Goal: Communication & Community: Answer question/provide support

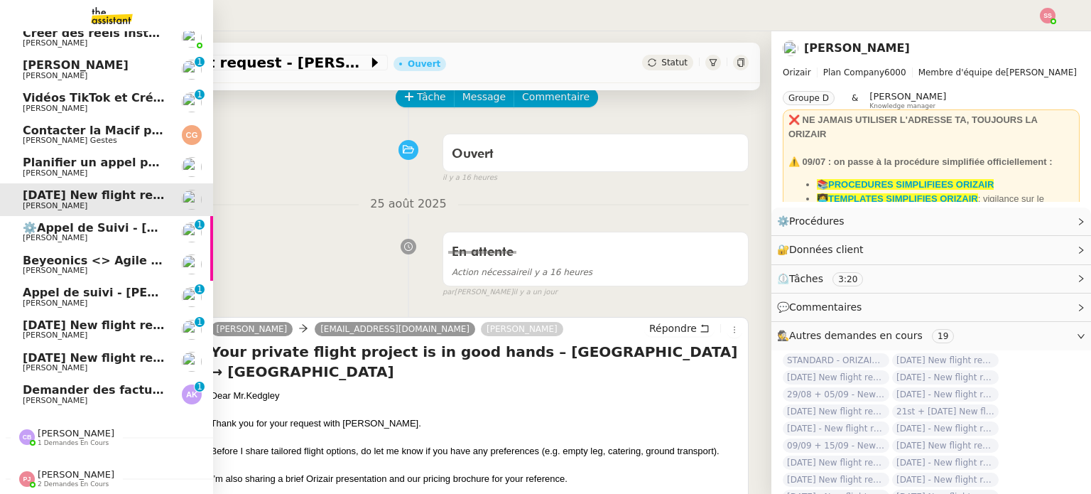
scroll to position [80, 0]
click at [98, 397] on span "[PERSON_NAME]" at bounding box center [95, 401] width 144 height 9
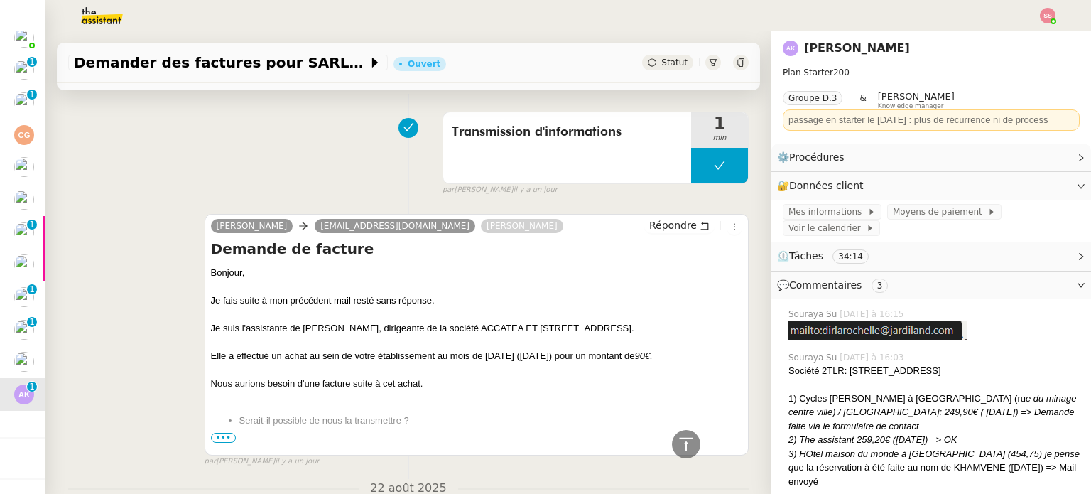
scroll to position [640, 0]
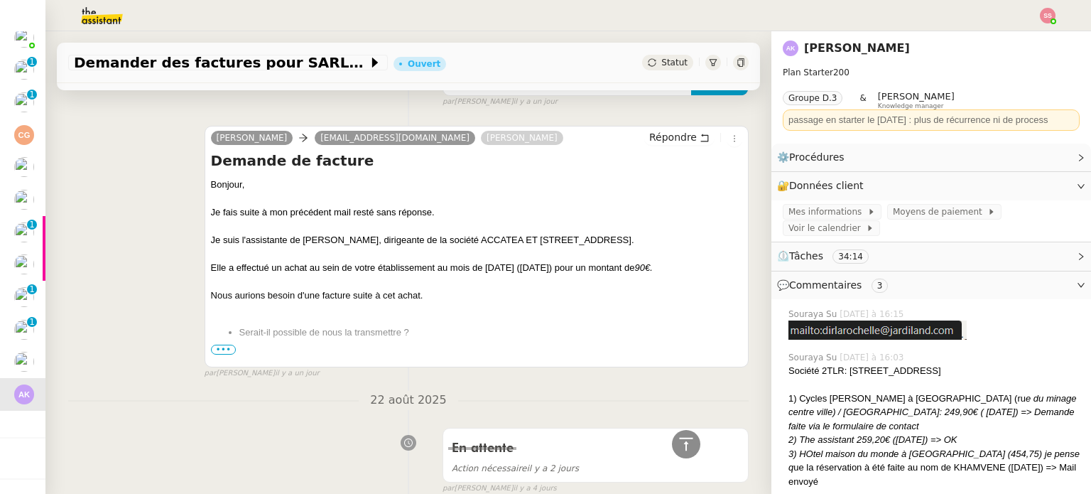
click at [220, 346] on span "•••" at bounding box center [224, 350] width 26 height 10
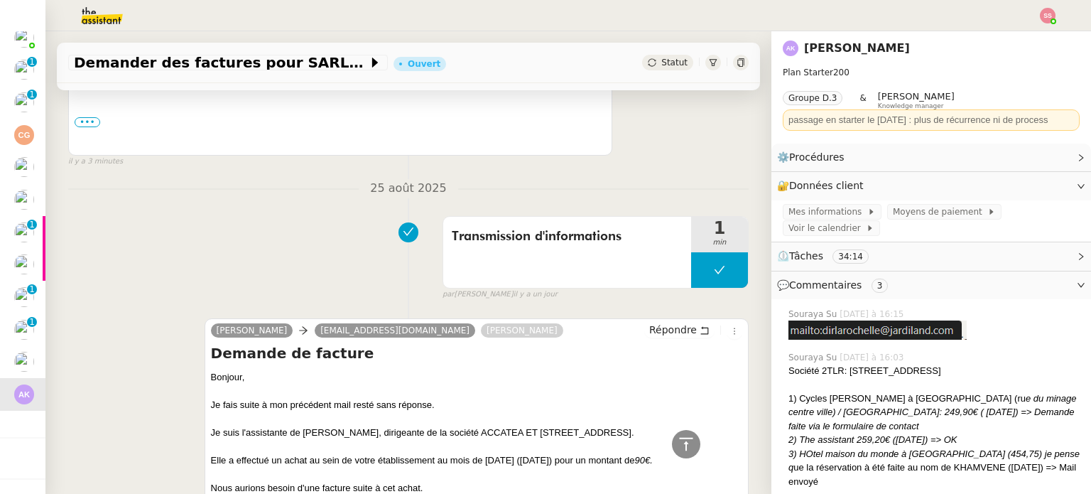
scroll to position [284, 0]
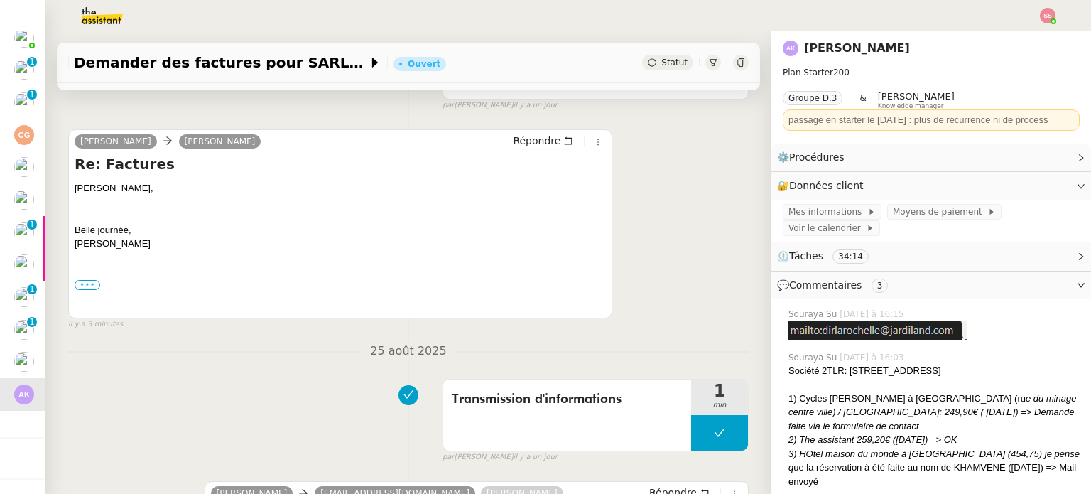
click at [93, 284] on label "•••" at bounding box center [88, 285] width 26 height 10
click at [0, 0] on input "•••" at bounding box center [0, 0] width 0 height 0
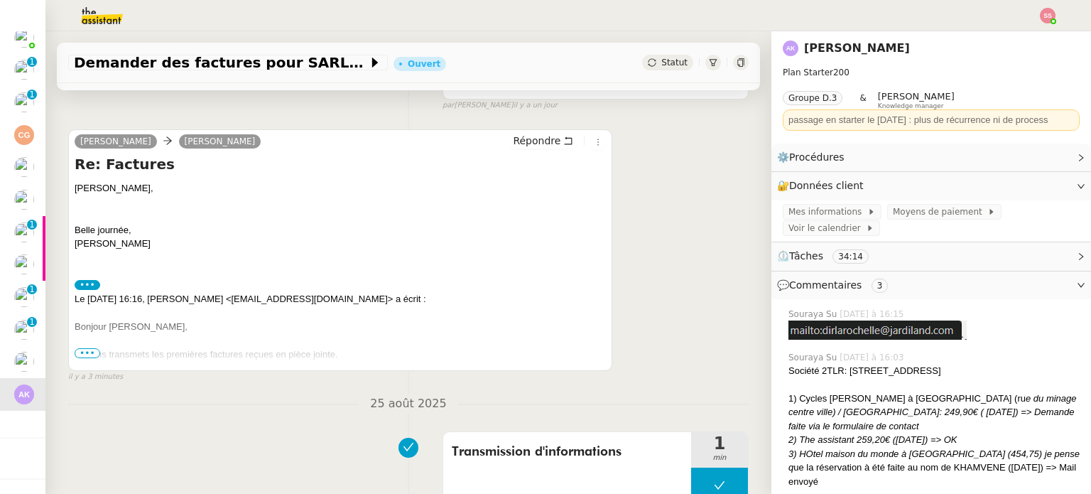
click at [88, 355] on span "•••" at bounding box center [88, 353] width 26 height 10
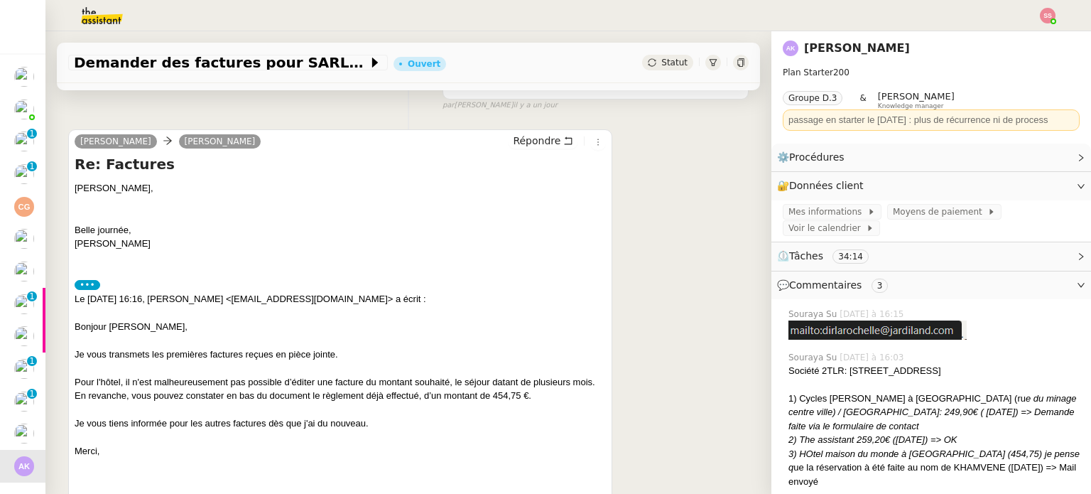
scroll to position [0, 0]
click at [662, 64] on span "Statut" at bounding box center [675, 63] width 26 height 10
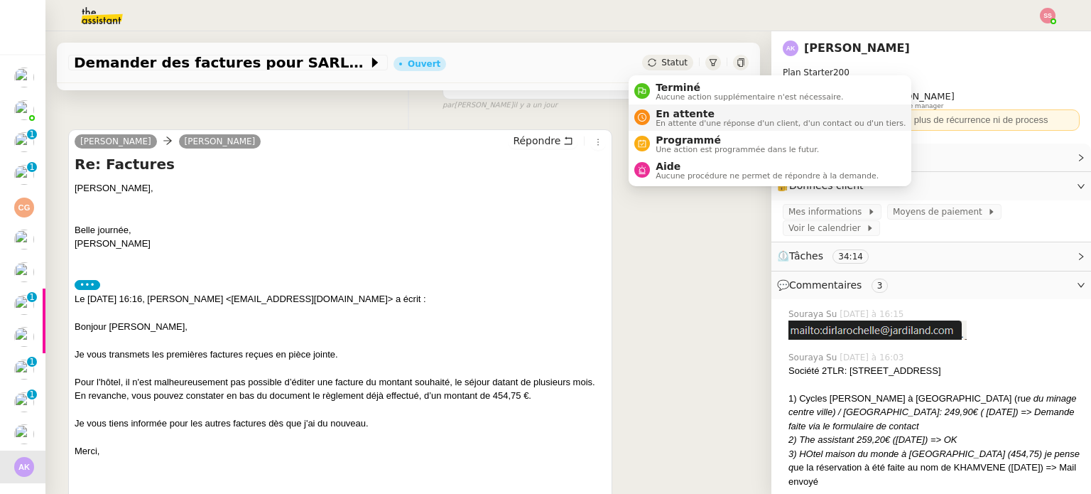
click at [670, 108] on span "En attente" at bounding box center [781, 113] width 250 height 11
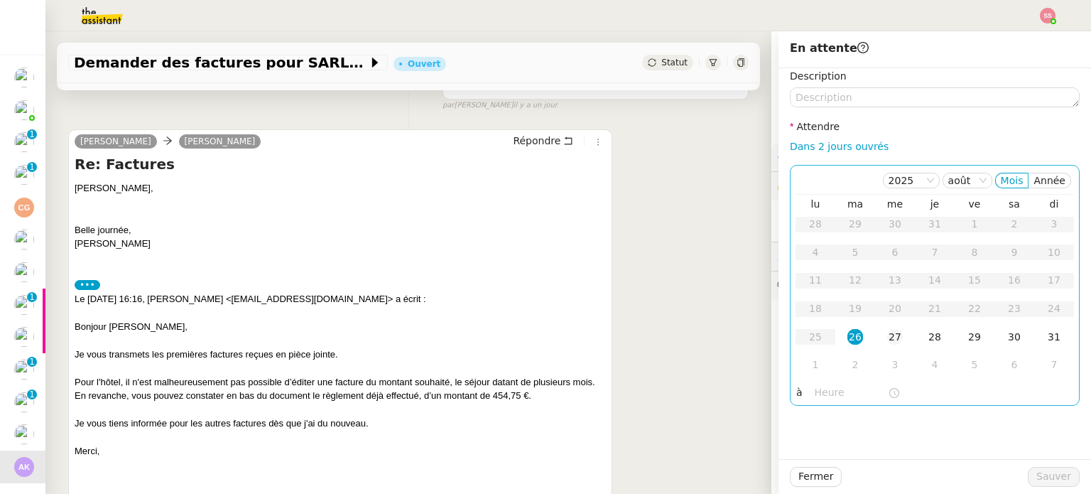
click at [890, 334] on div "27" at bounding box center [896, 337] width 16 height 16
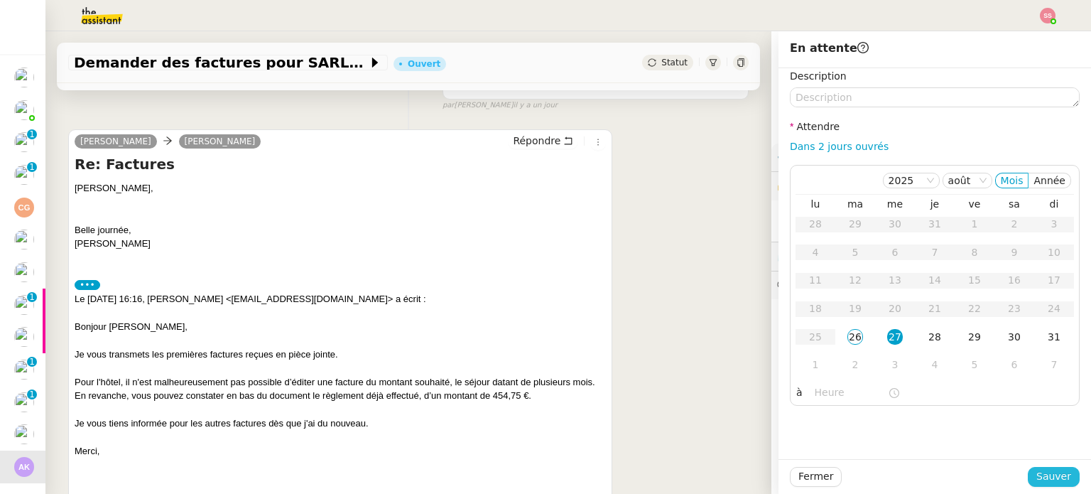
click at [1038, 479] on span "Sauver" at bounding box center [1054, 476] width 35 height 16
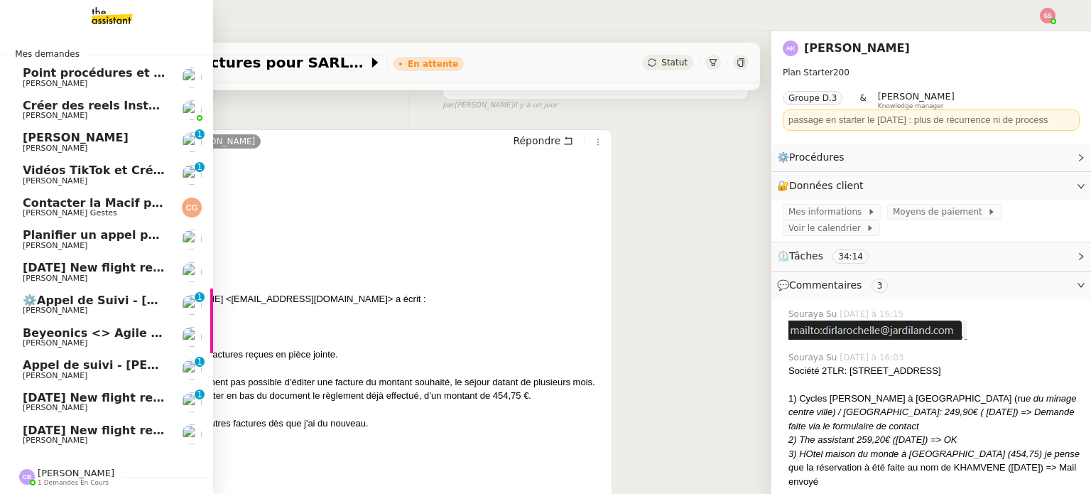
click at [87, 232] on span "Planifier un appel pour [DATE]" at bounding box center [120, 235] width 194 height 14
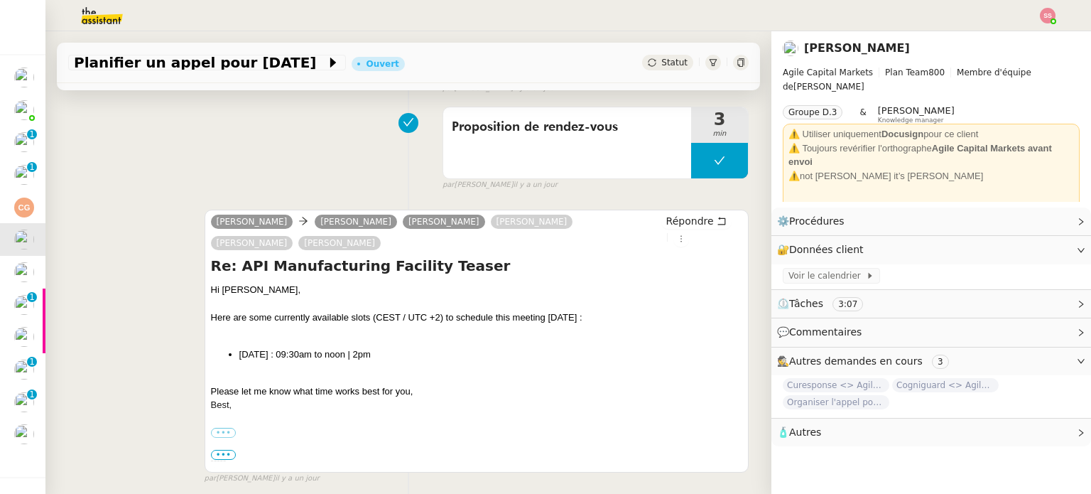
click at [648, 58] on icon at bounding box center [652, 62] width 9 height 9
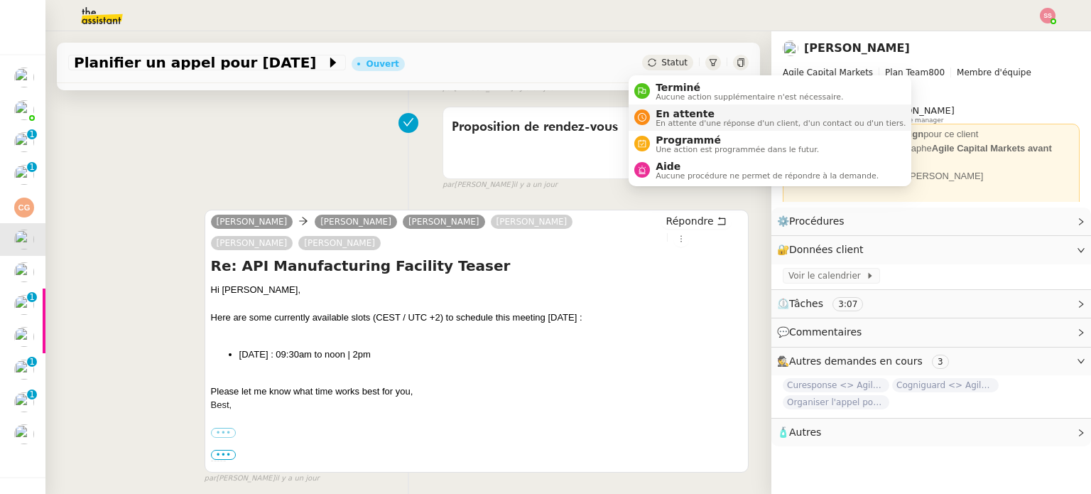
click at [657, 108] on span "En attente" at bounding box center [781, 113] width 250 height 11
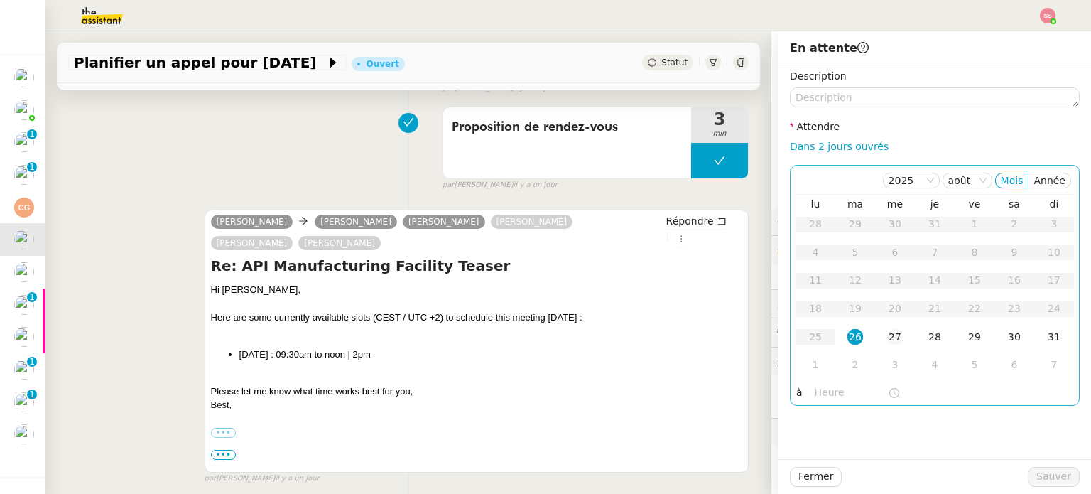
click at [891, 340] on div "27" at bounding box center [896, 337] width 16 height 16
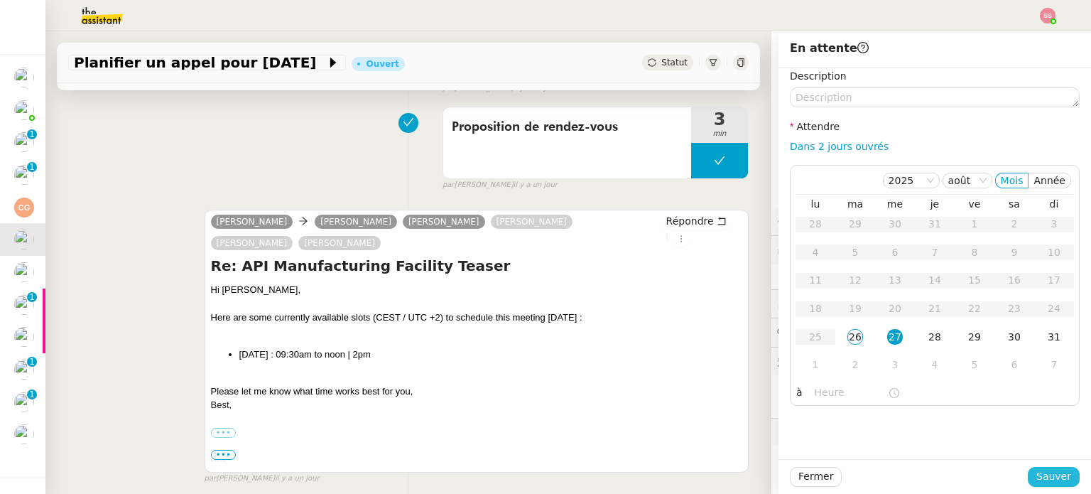
click at [1052, 480] on span "Sauver" at bounding box center [1054, 476] width 35 height 16
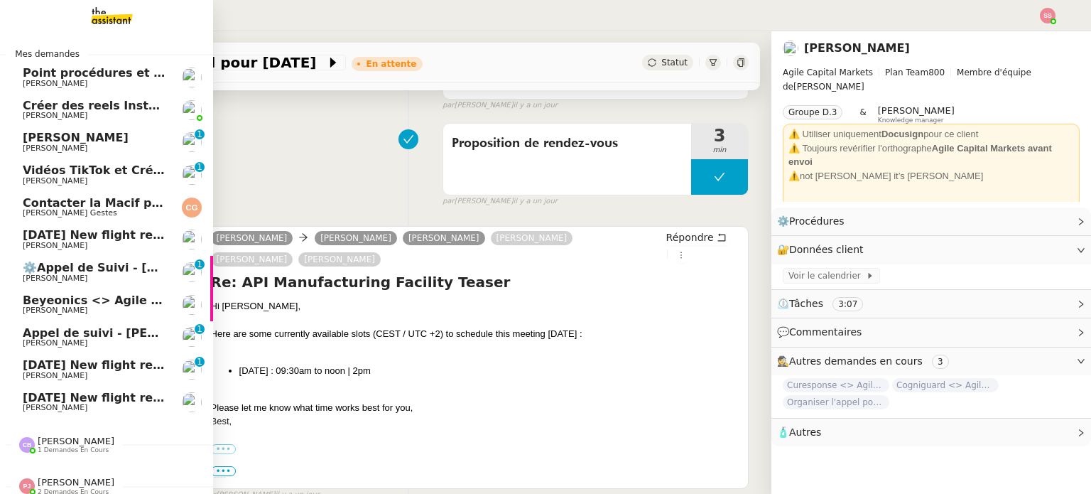
click at [48, 212] on span "[PERSON_NAME] Gestes" at bounding box center [70, 212] width 95 height 9
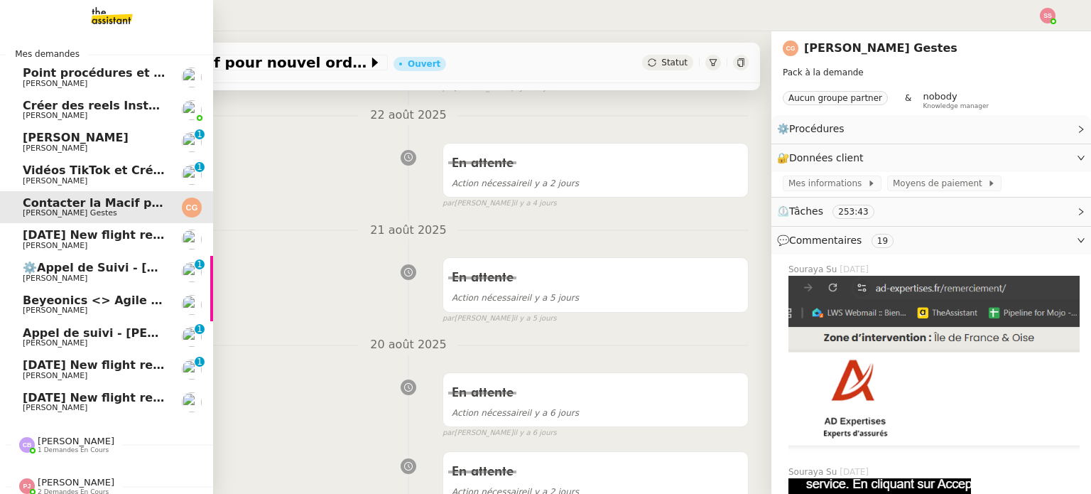
scroll to position [275, 0]
click at [124, 237] on span "[DATE] New flight request - [PERSON_NAME]" at bounding box center [165, 235] width 285 height 14
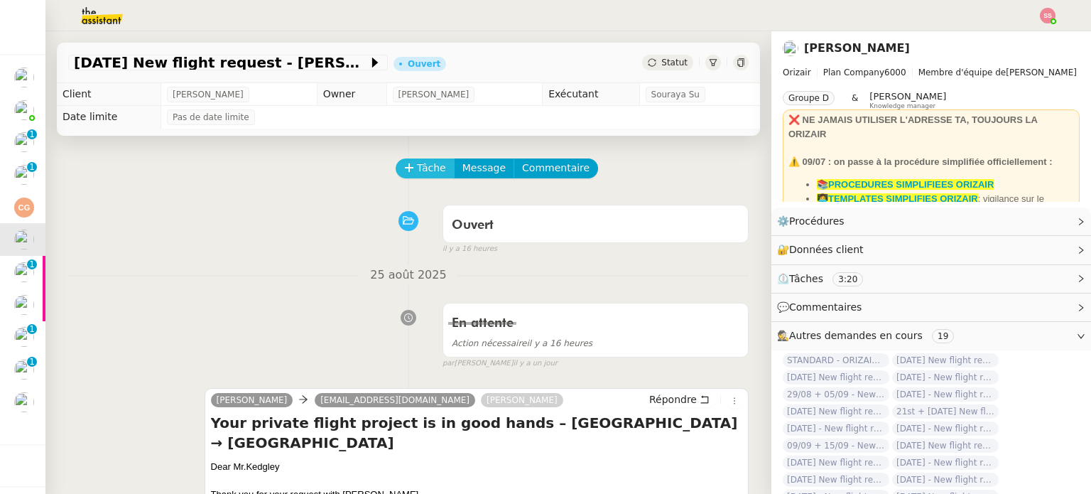
click at [404, 166] on icon at bounding box center [409, 168] width 10 height 10
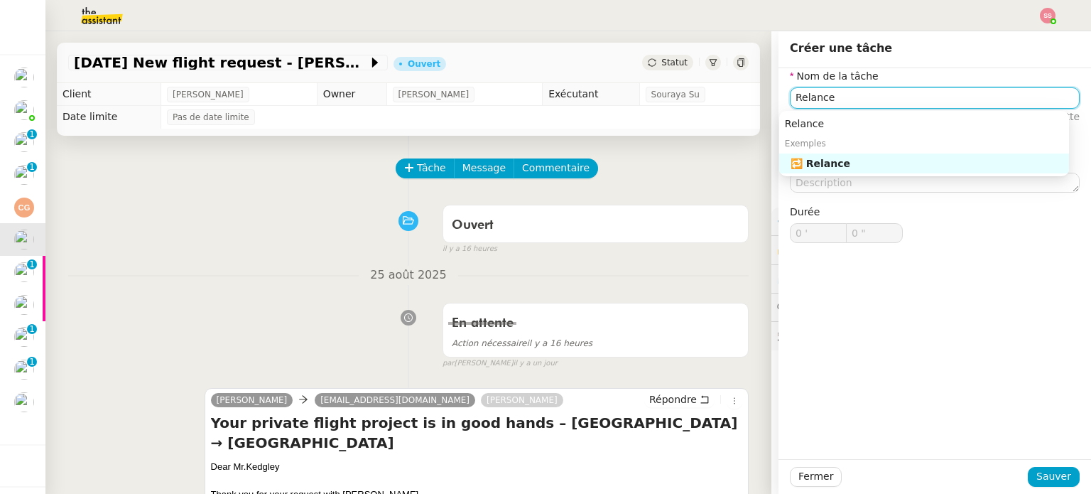
click at [844, 156] on nz-auto-option "🔁 Relance" at bounding box center [925, 163] width 290 height 20
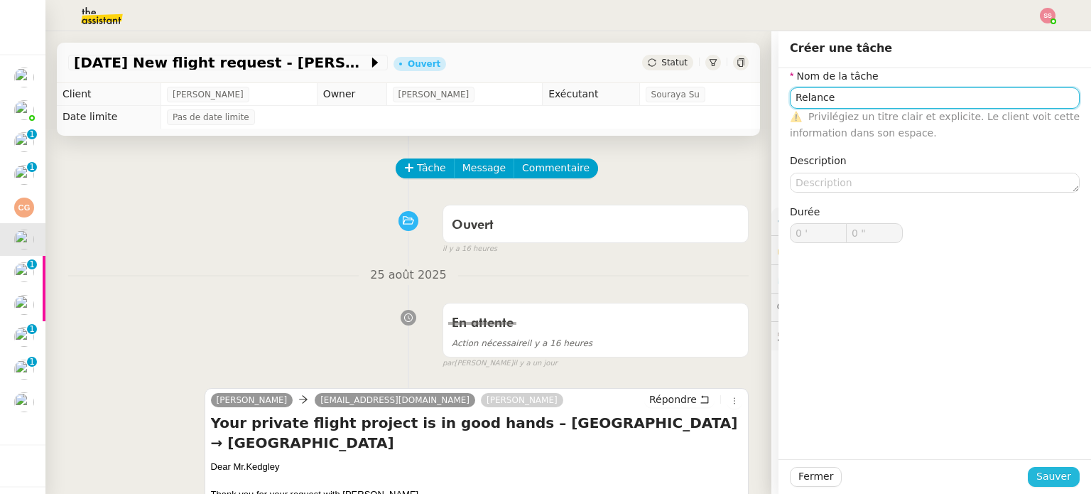
type input "Relance"
click at [1038, 468] on span "Sauver" at bounding box center [1054, 476] width 35 height 16
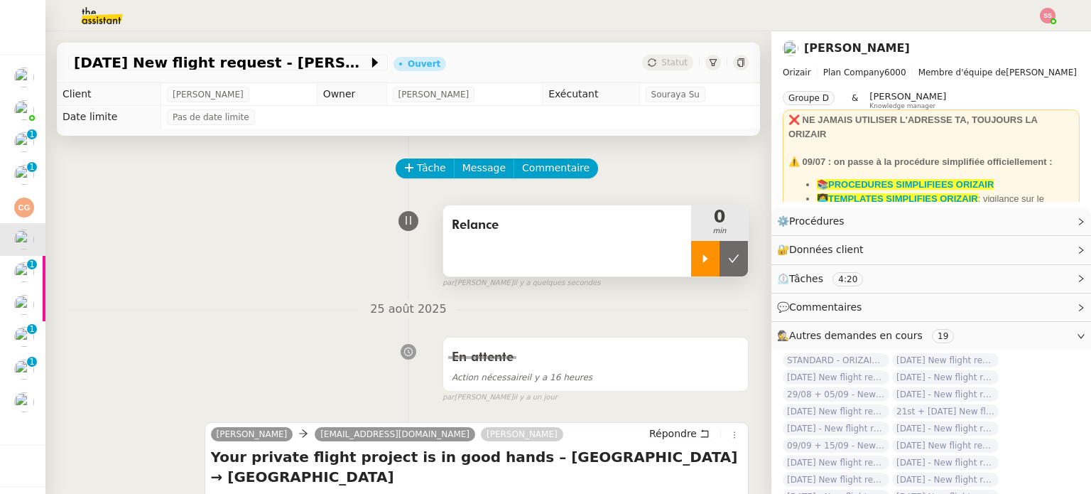
click at [695, 260] on div at bounding box center [705, 259] width 28 height 36
click at [85, 207] on div "Relance 1 min false par [PERSON_NAME] il y a quelques secondes" at bounding box center [408, 243] width 681 height 91
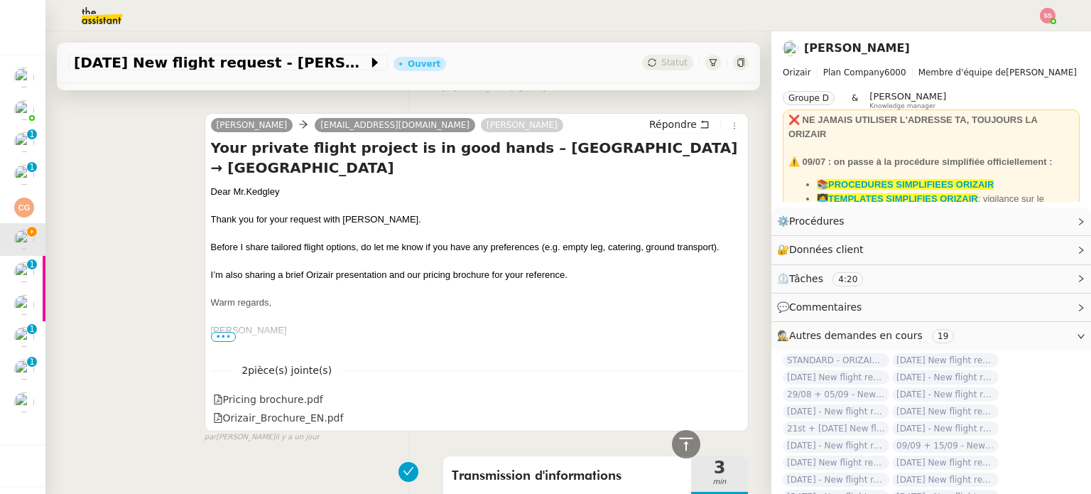
scroll to position [284, 0]
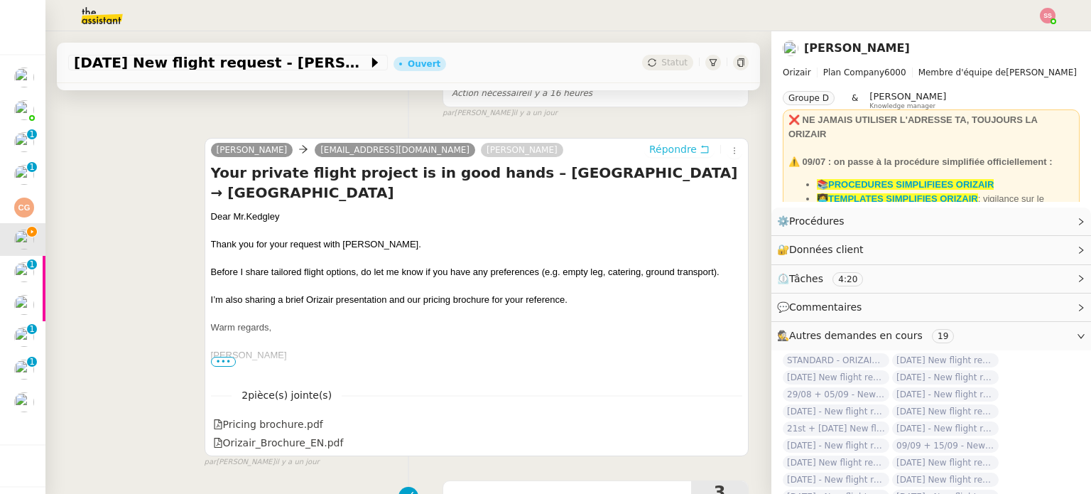
click at [649, 149] on span "Répondre" at bounding box center [673, 149] width 48 height 14
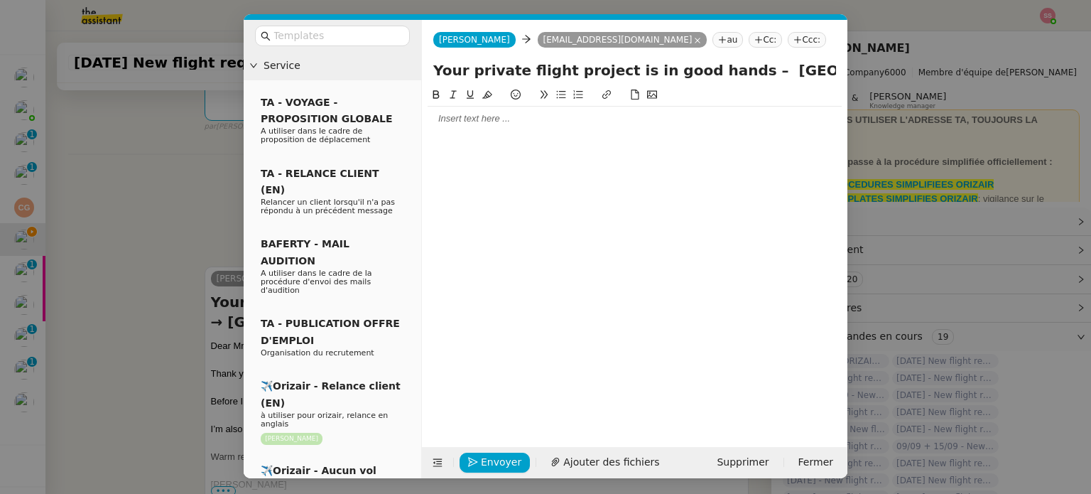
scroll to position [393, 0]
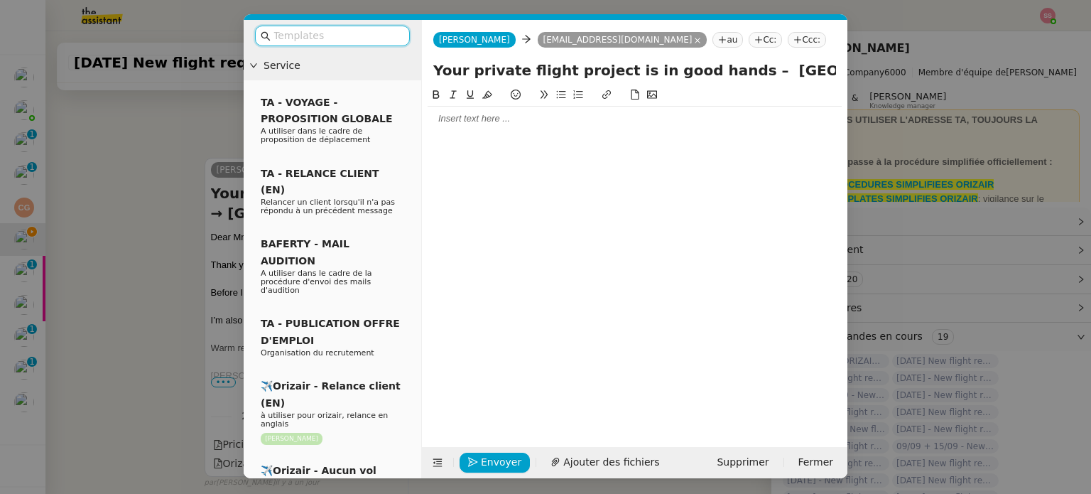
click at [788, 41] on nz-tag "Ccc:" at bounding box center [807, 40] width 38 height 16
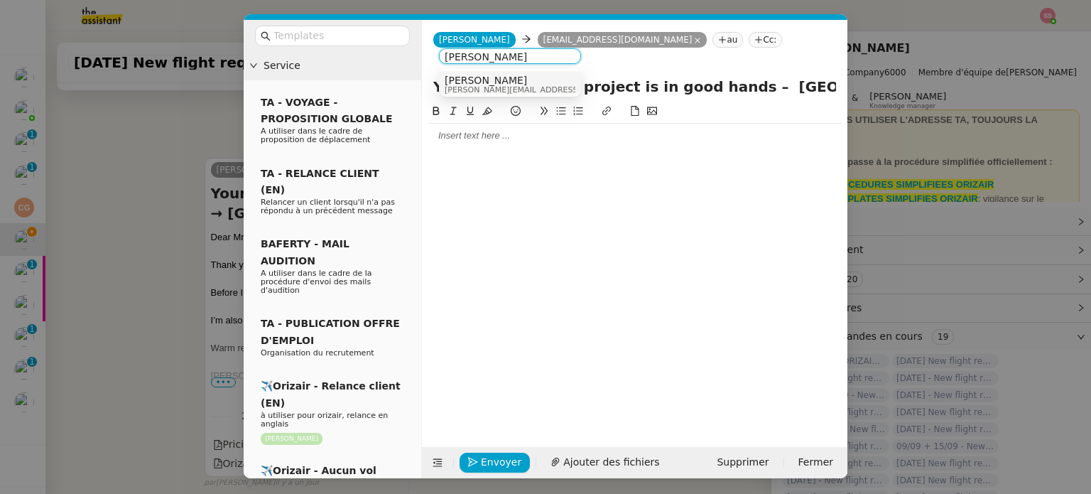
type input "[PERSON_NAME]"
click at [502, 89] on span "[PERSON_NAME][EMAIL_ADDRESS][DOMAIN_NAME]" at bounding box center [546, 90] width 202 height 8
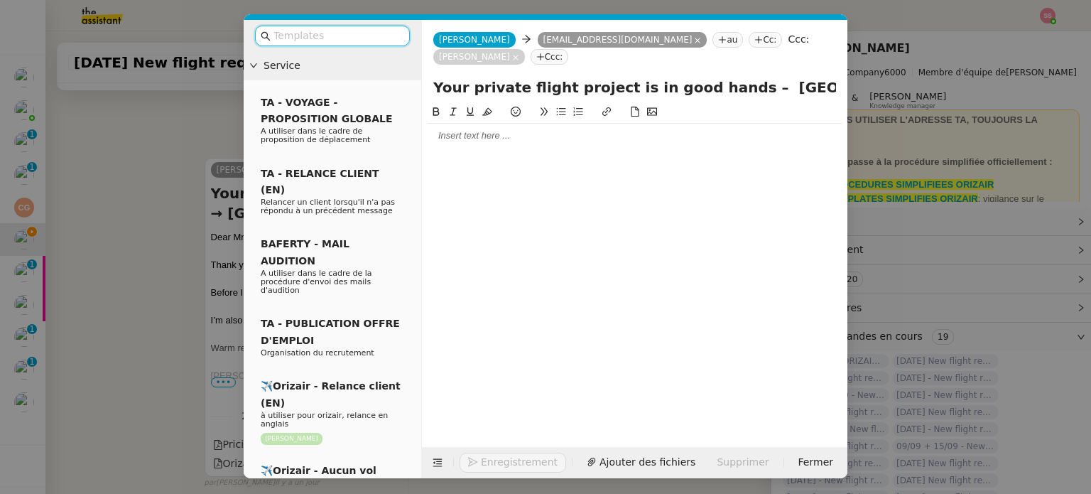
click at [347, 38] on input "text" at bounding box center [338, 36] width 128 height 16
click at [193, 195] on nz-modal-container "Service TA - VOYAGE - PROPOSITION GLOBALE A utiliser dans le cadre de propositi…" at bounding box center [545, 247] width 1091 height 494
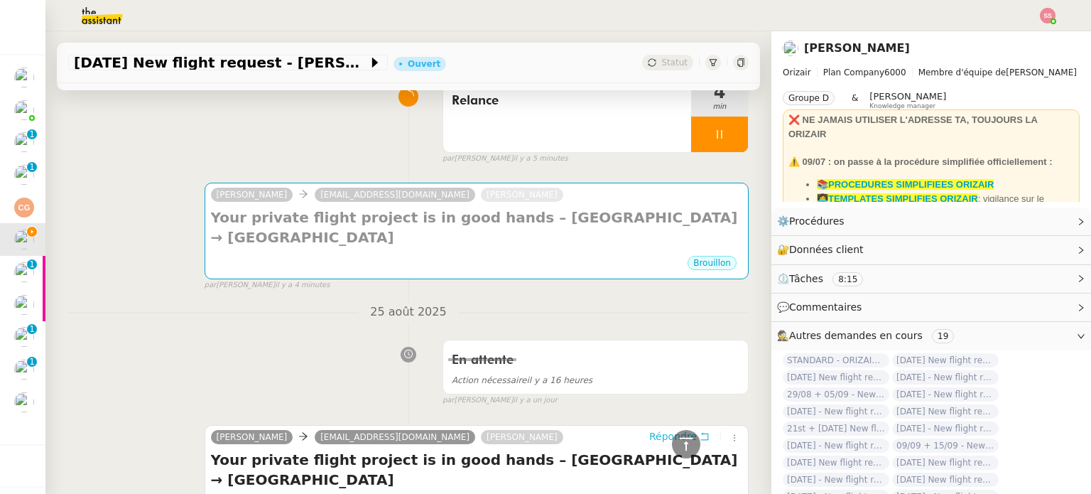
scroll to position [37, 0]
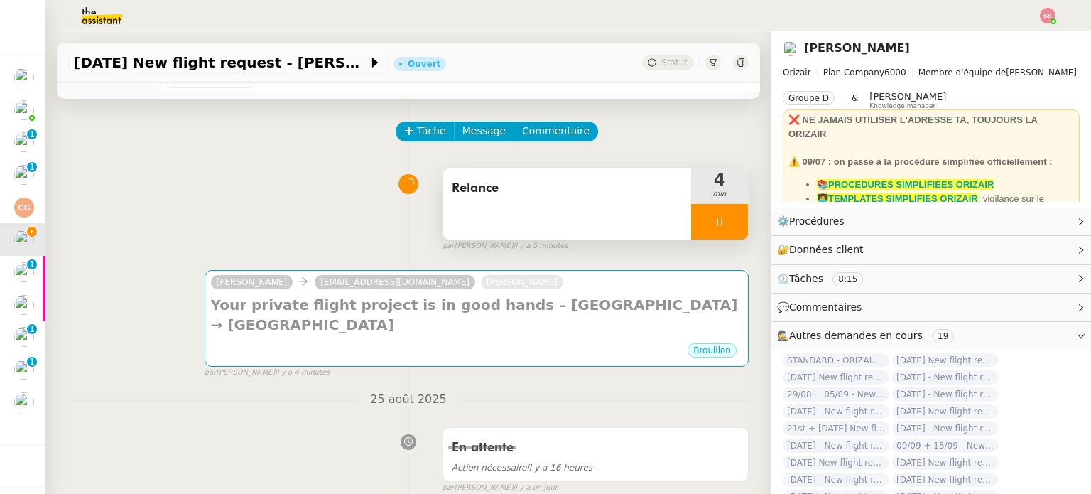
click at [694, 224] on div at bounding box center [719, 222] width 57 height 36
click at [720, 215] on button at bounding box center [734, 222] width 28 height 36
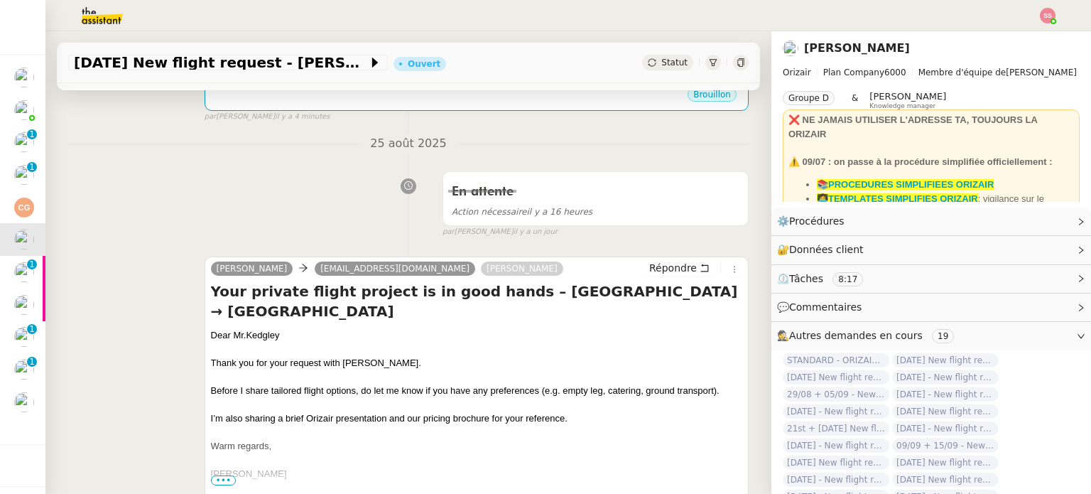
scroll to position [250, 0]
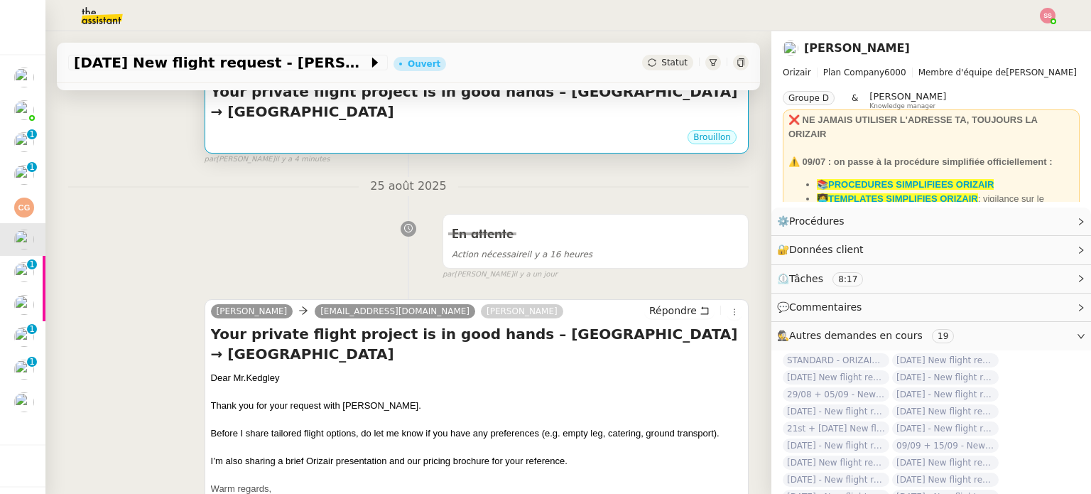
click at [435, 131] on div "Brouillon" at bounding box center [477, 139] width 532 height 21
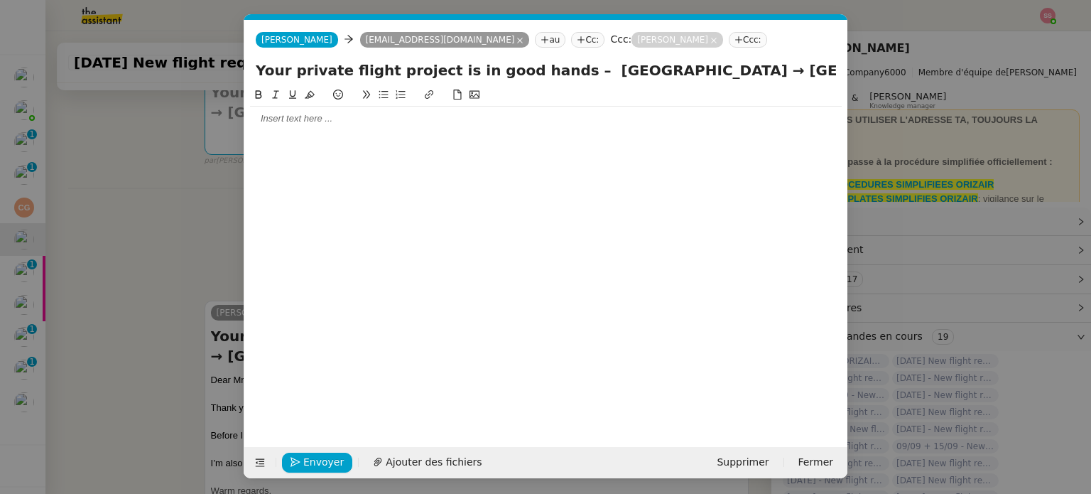
scroll to position [0, 30]
click at [259, 461] on icon at bounding box center [260, 463] width 10 height 10
click at [255, 458] on icon at bounding box center [260, 463] width 10 height 10
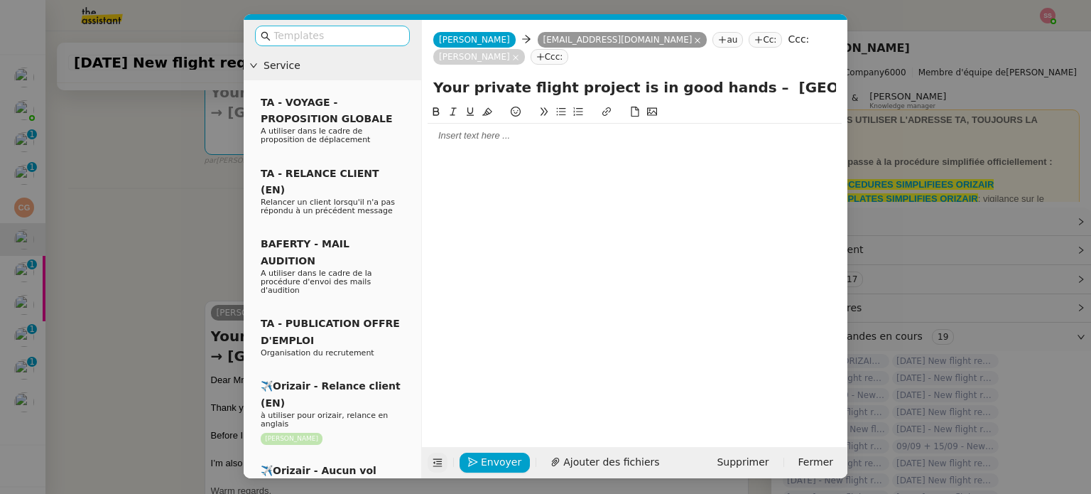
click at [326, 38] on input "text" at bounding box center [338, 36] width 128 height 16
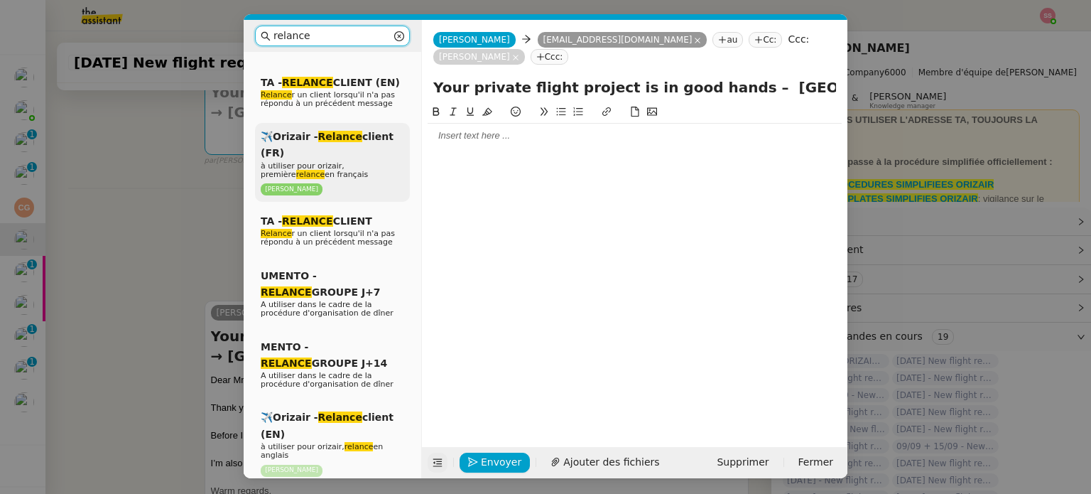
scroll to position [142, 0]
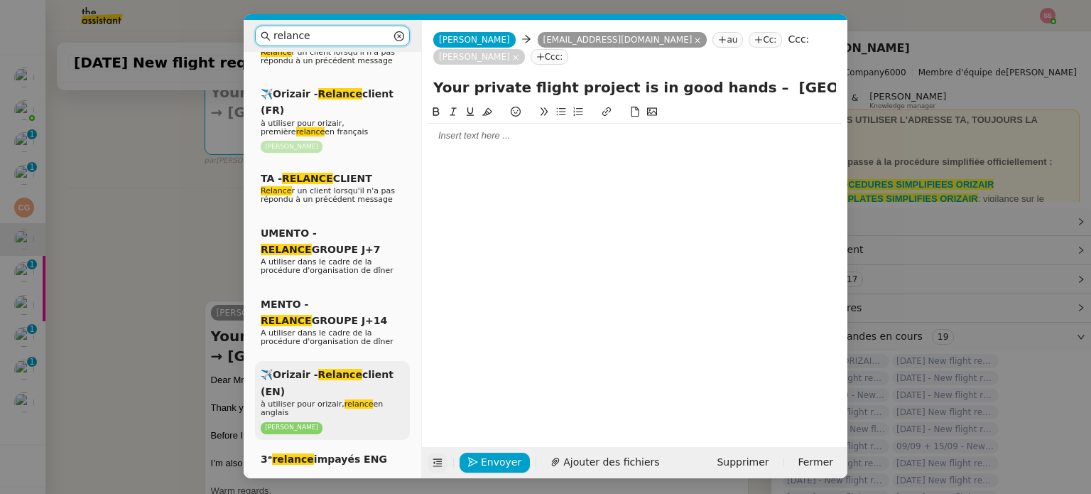
type input "relance"
click at [342, 369] on em "Relance" at bounding box center [340, 374] width 44 height 11
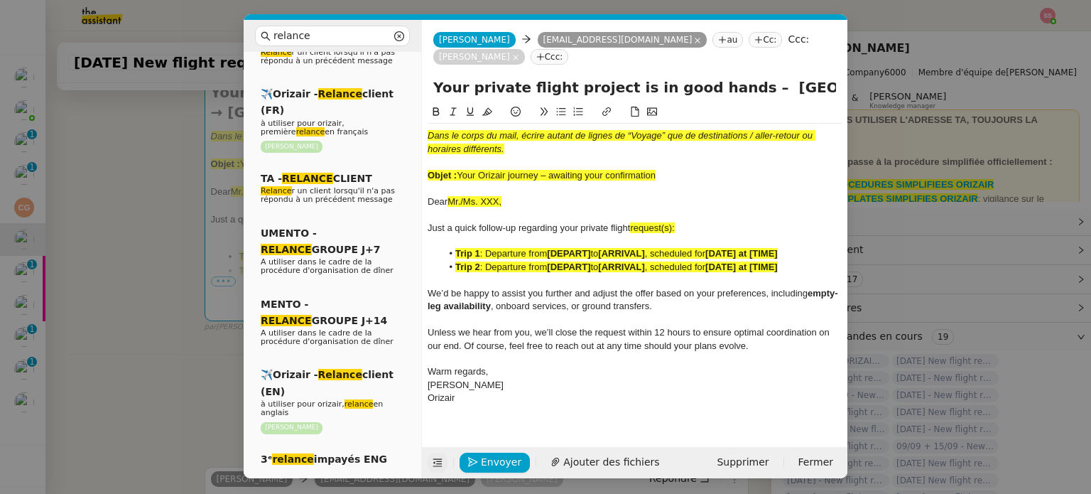
drag, startPoint x: 460, startPoint y: 161, endPoint x: 672, endPoint y: 156, distance: 212.5
click at [672, 169] on div "Objet : Your Orizair journey – awaiting your confirmation" at bounding box center [635, 175] width 414 height 13
drag, startPoint x: 719, startPoint y: 70, endPoint x: 428, endPoint y: 77, distance: 291.4
click at [428, 77] on div "Your private flight project is in good hands – [GEOGRAPHIC_DATA] → [GEOGRAPHIC_…" at bounding box center [635, 90] width 426 height 27
paste input "Orizair journey – awaiting your confirmation"
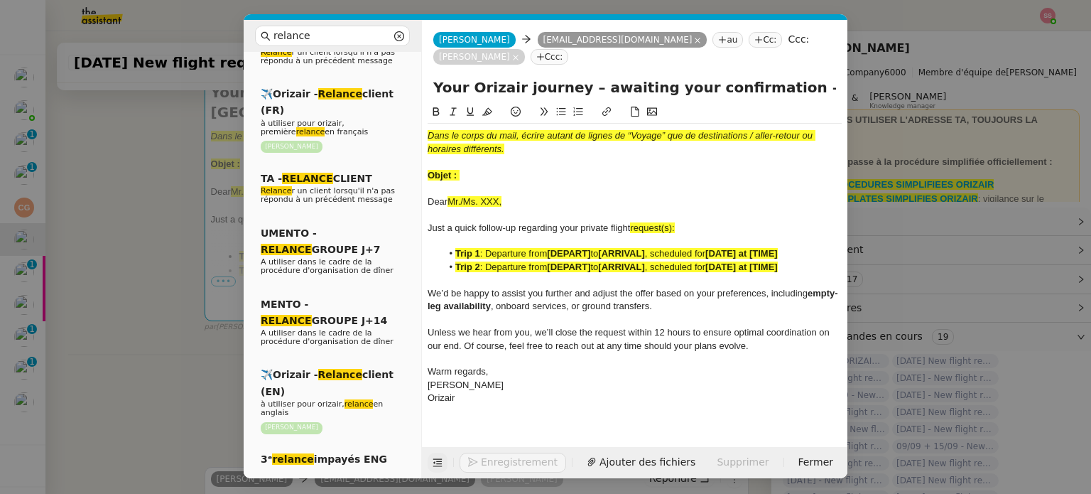
type input "Your Orizair journey – awaiting your confirmation – [GEOGRAPHIC_DATA] → [GEOGRA…"
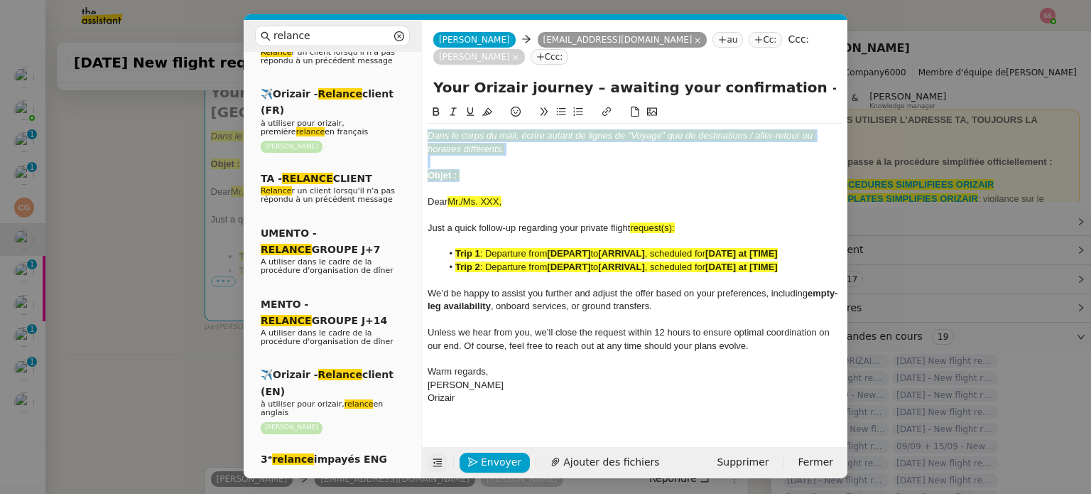
drag, startPoint x: 473, startPoint y: 153, endPoint x: 412, endPoint y: 102, distance: 80.2
click at [412, 102] on nz-layout "relance Service Relance Bon de Commande LBP A utiliser dans le cadre de la proc…" at bounding box center [546, 249] width 604 height 458
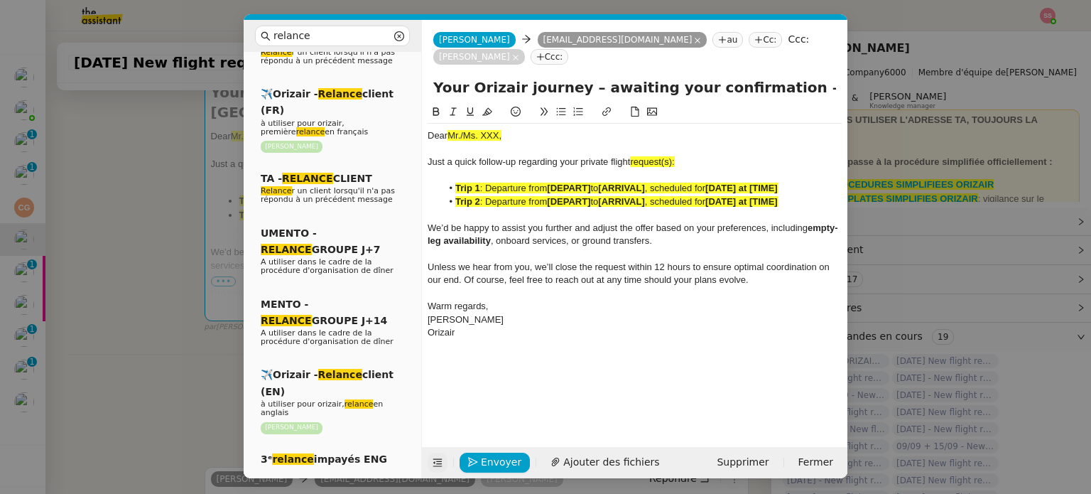
click at [673, 156] on span "request(s):" at bounding box center [652, 161] width 44 height 11
click at [583, 196] on strong "[DEPART]" at bounding box center [568, 201] width 43 height 11
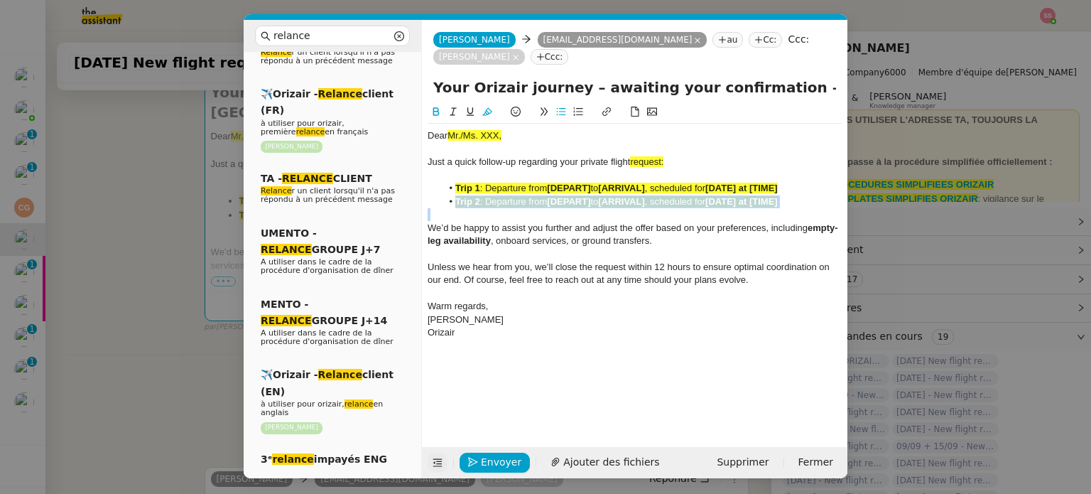
click at [583, 196] on strong "[DEPART]" at bounding box center [568, 201] width 43 height 11
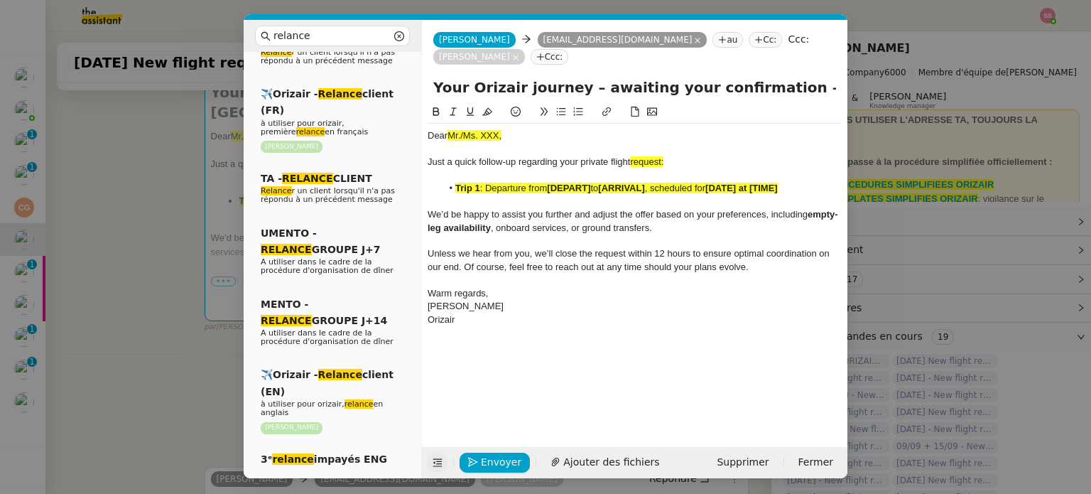
click at [548, 183] on span ": Departure from" at bounding box center [514, 188] width 68 height 11
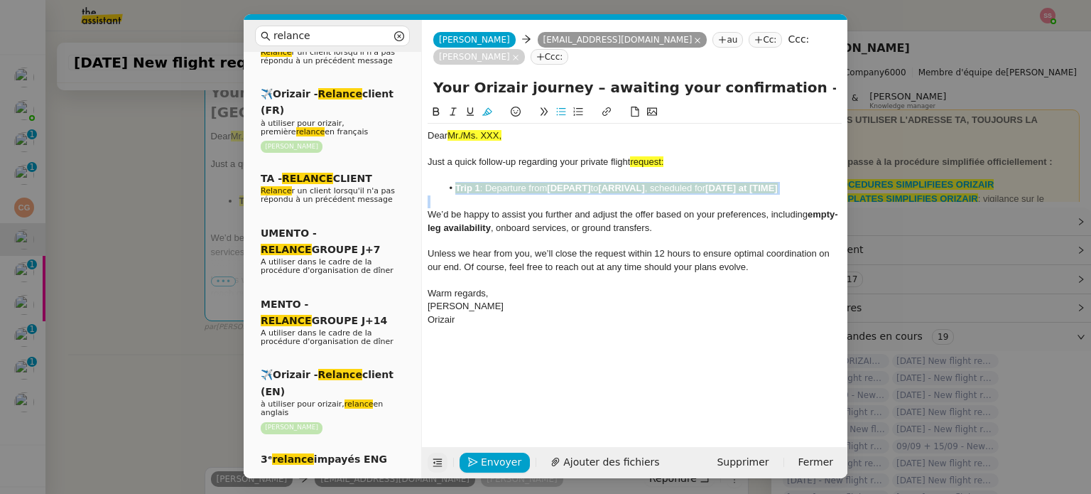
click at [548, 183] on span ": Departure from" at bounding box center [514, 188] width 68 height 11
click at [486, 107] on icon at bounding box center [487, 112] width 10 height 10
click at [486, 182] on li "Trip 1 : Departure from [DEPART] to [ARRIVAL] , scheduled for [DATE] at [TIME]" at bounding box center [642, 188] width 401 height 13
click at [473, 130] on span "Mr./Ms. XXX," at bounding box center [475, 135] width 54 height 11
click at [153, 416] on nz-modal-container "relance Service Relance Bon de Commande LBP A utiliser dans le cadre de la proc…" at bounding box center [545, 247] width 1091 height 494
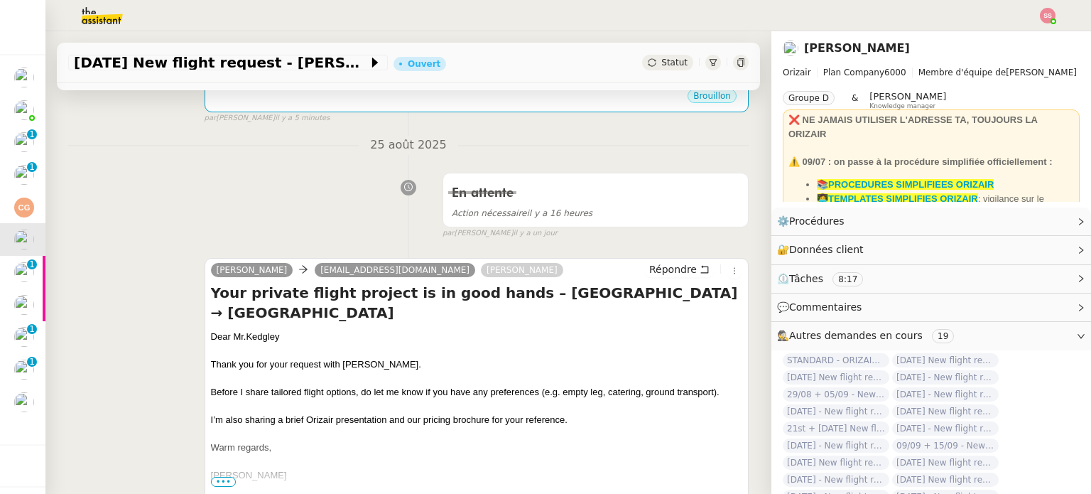
scroll to position [463, 0]
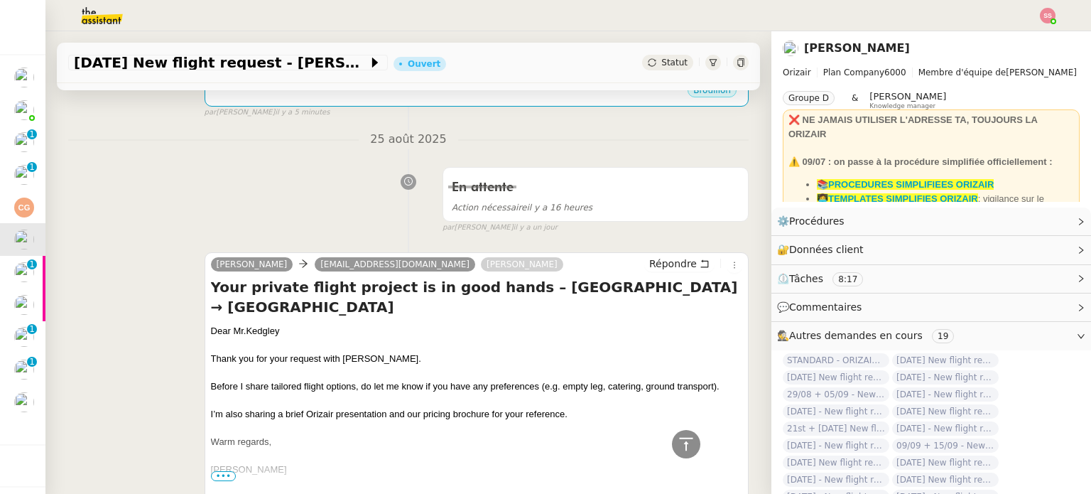
click at [264, 324] on div "Dear Mr.Kedgley" at bounding box center [477, 331] width 532 height 14
copy div "Dear Mr.Kedgley"
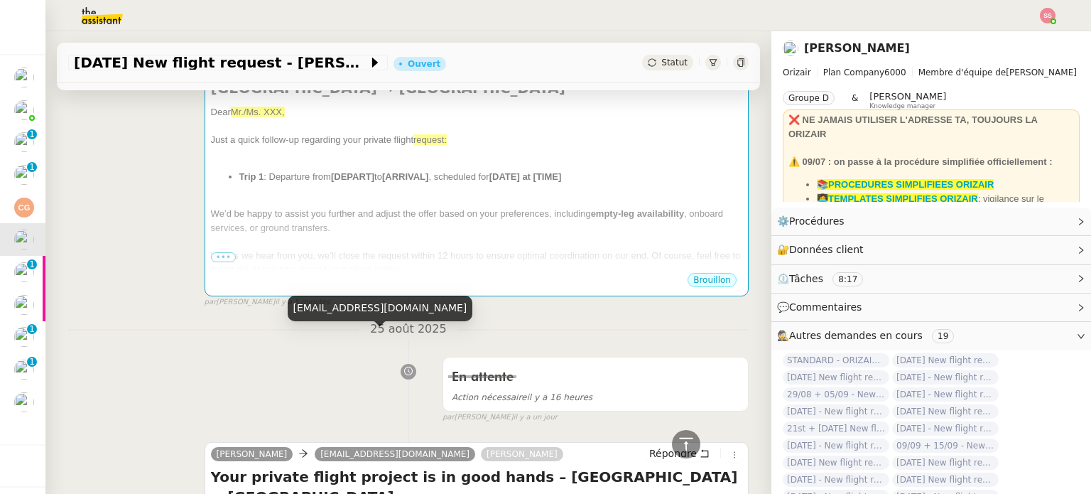
scroll to position [179, 0]
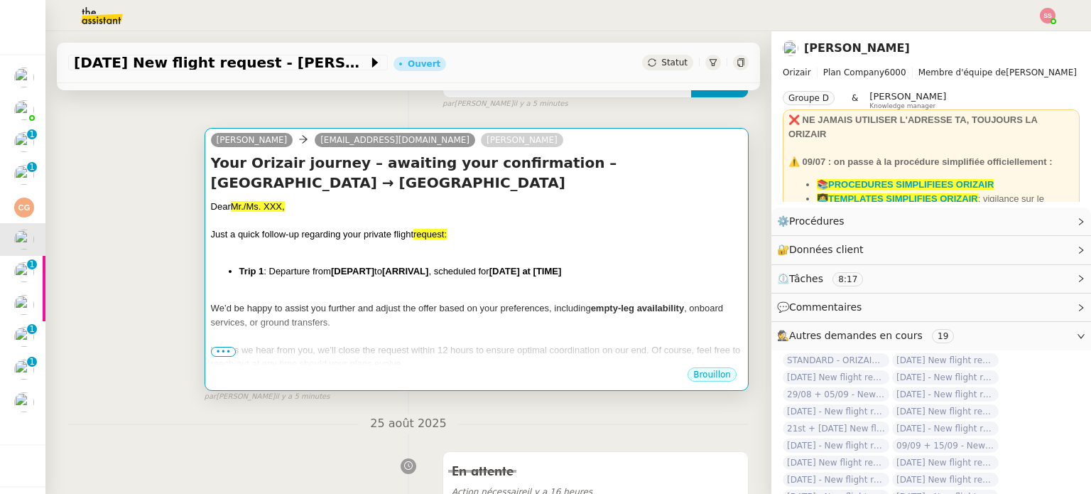
click at [408, 242] on div "Just a quick follow-up regarding your private flight request:" at bounding box center [477, 234] width 532 height 14
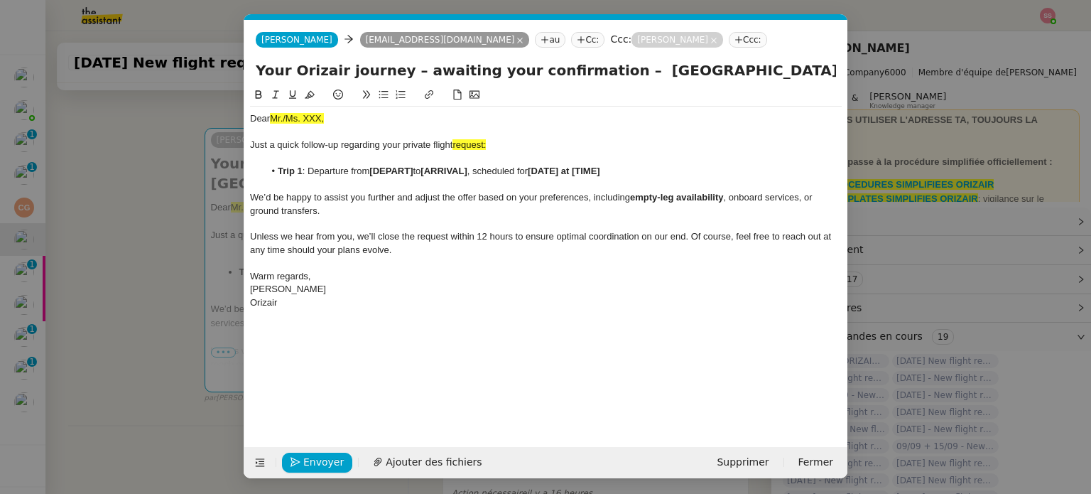
scroll to position [0, 61]
click at [311, 122] on span "Mr./Ms. XXX," at bounding box center [297, 118] width 54 height 11
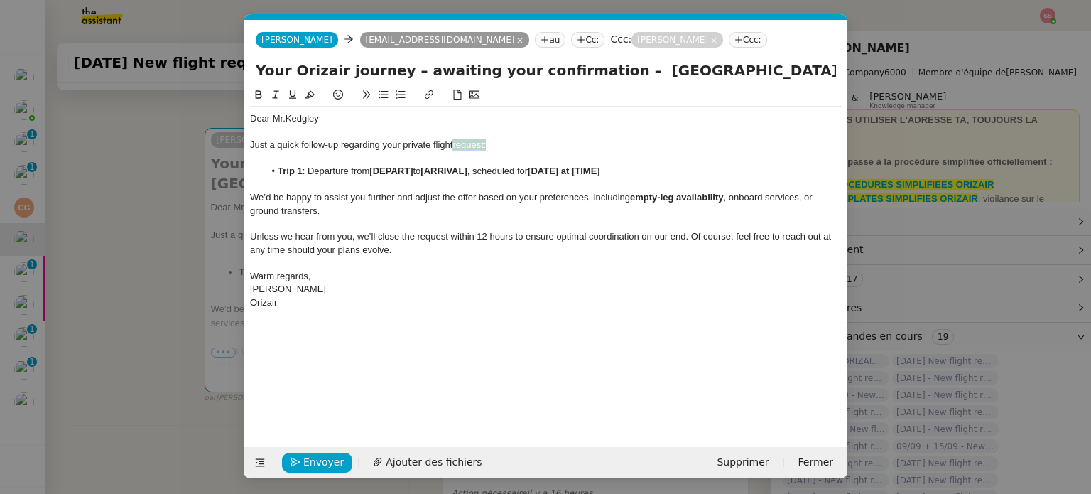
drag, startPoint x: 490, startPoint y: 141, endPoint x: 454, endPoint y: 145, distance: 36.4
click at [454, 145] on div "Just a quick follow-up regarding your private flight request:" at bounding box center [546, 145] width 592 height 13
click at [307, 99] on icon at bounding box center [310, 95] width 10 height 8
click at [203, 258] on nz-modal-container "relance Service Relance Bon de Commande LBP A utiliser dans le cadre de la proc…" at bounding box center [545, 247] width 1091 height 494
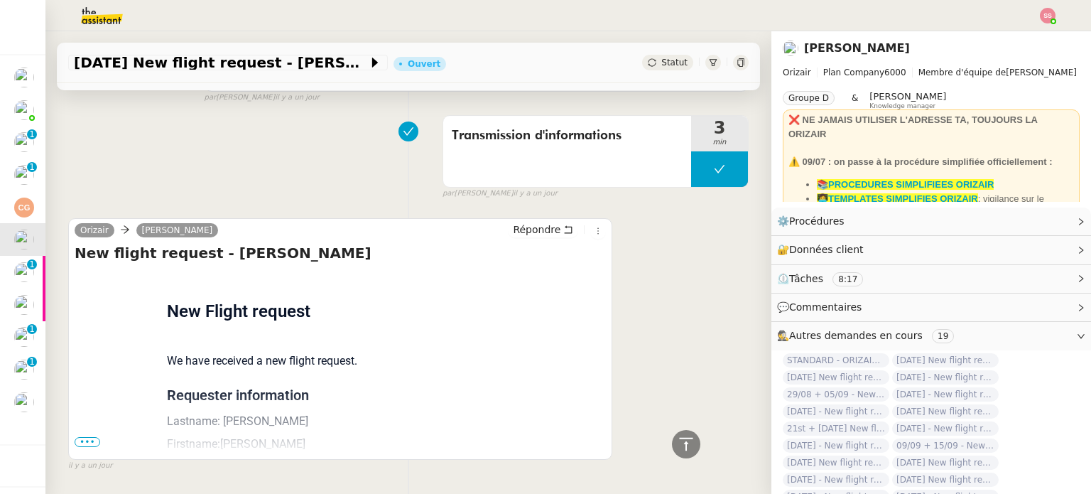
scroll to position [992, 0]
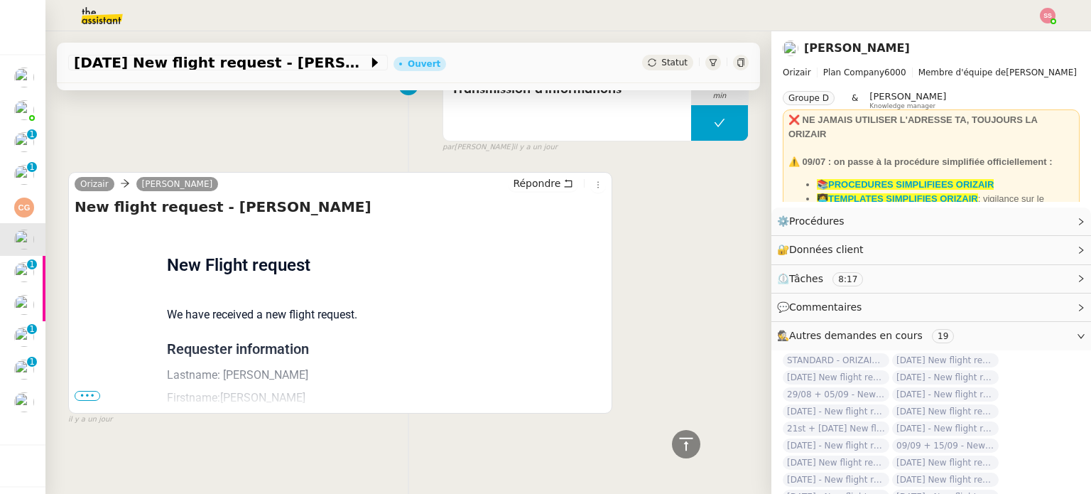
click at [93, 391] on span "•••" at bounding box center [88, 396] width 26 height 10
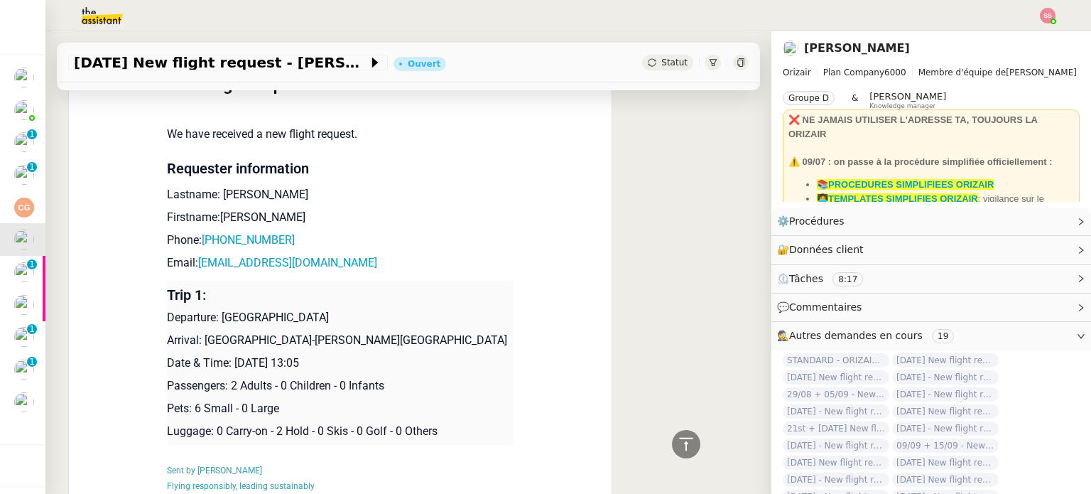
scroll to position [1205, 0]
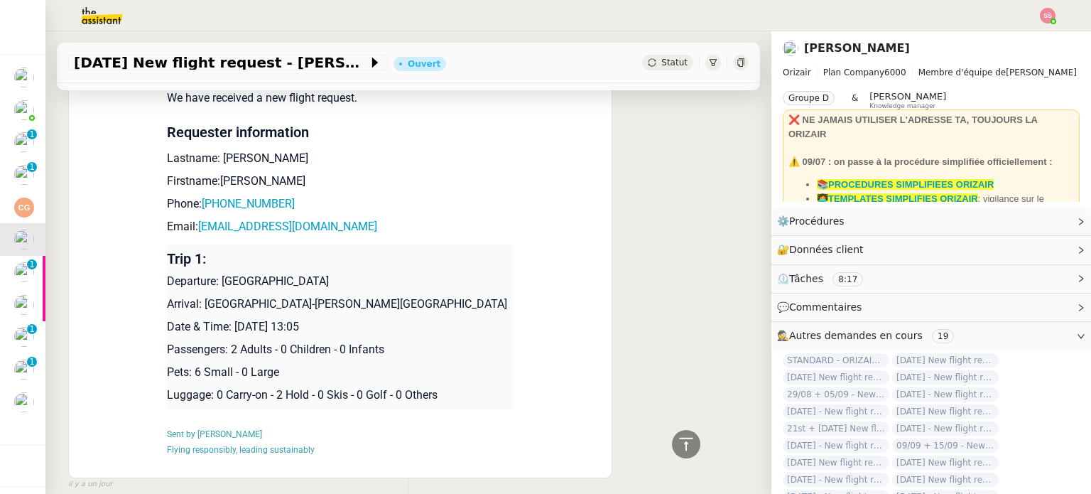
drag, startPoint x: 213, startPoint y: 281, endPoint x: 328, endPoint y: 272, distance: 114.7
click at [328, 273] on p "Departure: [GEOGRAPHIC_DATA]" at bounding box center [340, 281] width 347 height 17
copy p "[GEOGRAPHIC_DATA]"
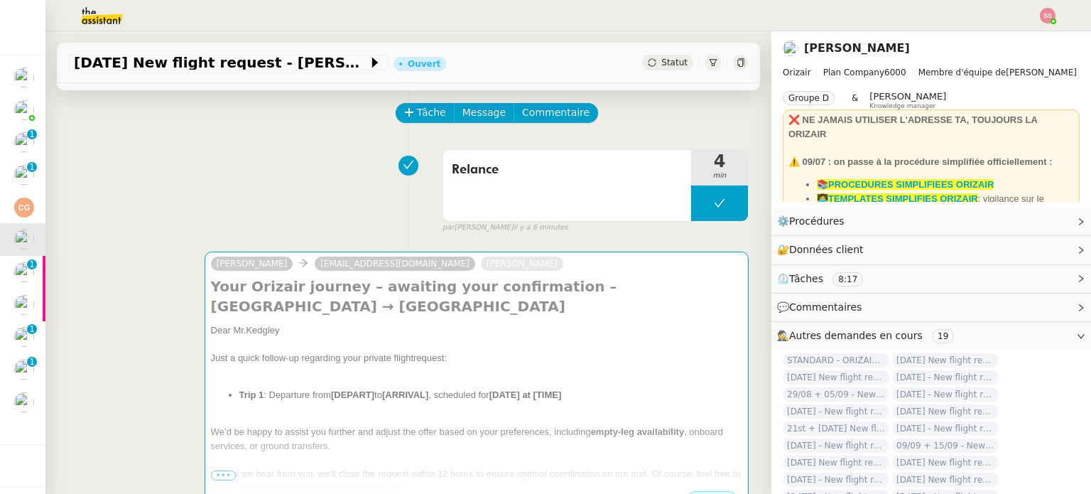
scroll to position [0, 0]
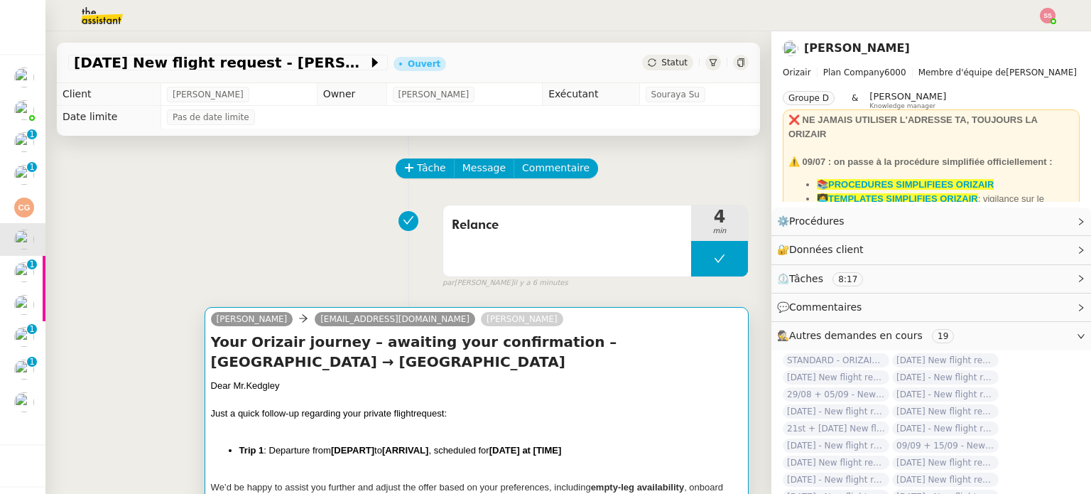
click at [320, 379] on div "Your Orizair journey – awaiting your confirmation – [GEOGRAPHIC_DATA] → [GEOGRA…" at bounding box center [477, 438] width 532 height 213
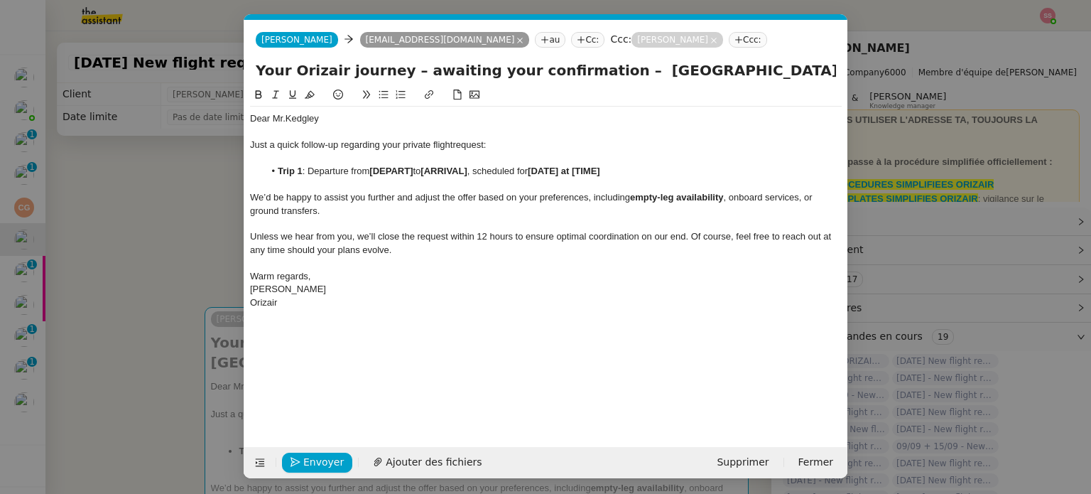
scroll to position [0, 61]
drag, startPoint x: 416, startPoint y: 171, endPoint x: 373, endPoint y: 173, distance: 43.4
click at [373, 173] on li "Trip 1 : Departure from [DEPART] to [ARRIVAL] , scheduled for [DATE] at [TIME]" at bounding box center [553, 171] width 578 height 13
click at [193, 369] on nz-modal-container "relance Service Relance Bon de Commande LBP A utiliser dans le cadre de la proc…" at bounding box center [545, 247] width 1091 height 494
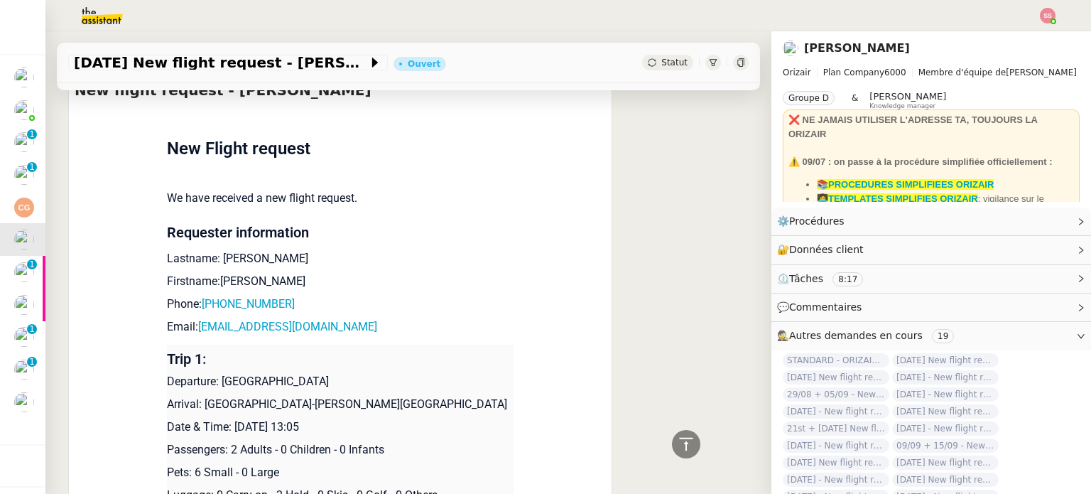
scroll to position [1137, 0]
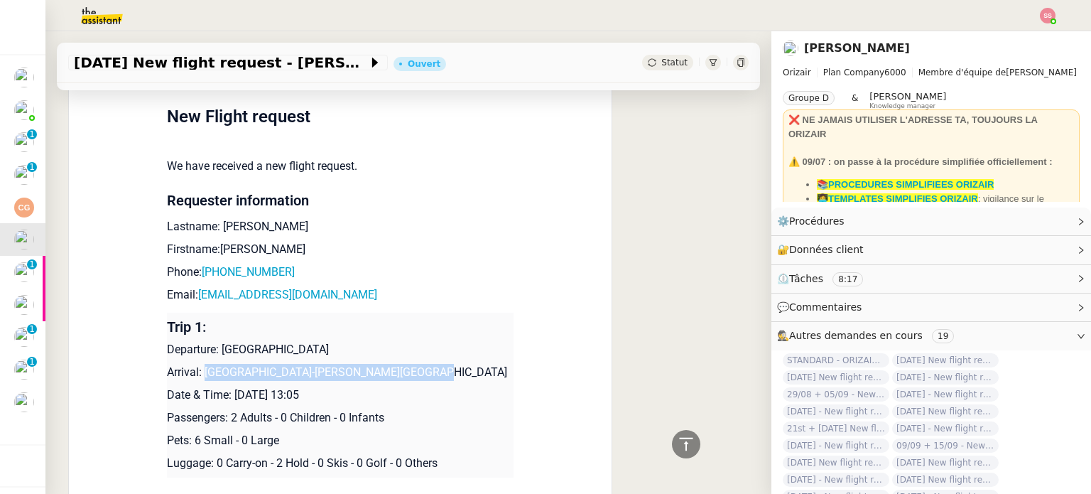
drag, startPoint x: 196, startPoint y: 367, endPoint x: 415, endPoint y: 368, distance: 218.9
click at [415, 368] on p "Arrival: [GEOGRAPHIC_DATA]-[PERSON_NAME][GEOGRAPHIC_DATA]" at bounding box center [340, 372] width 347 height 17
copy p "[GEOGRAPHIC_DATA]-[PERSON_NAME][GEOGRAPHIC_DATA]"
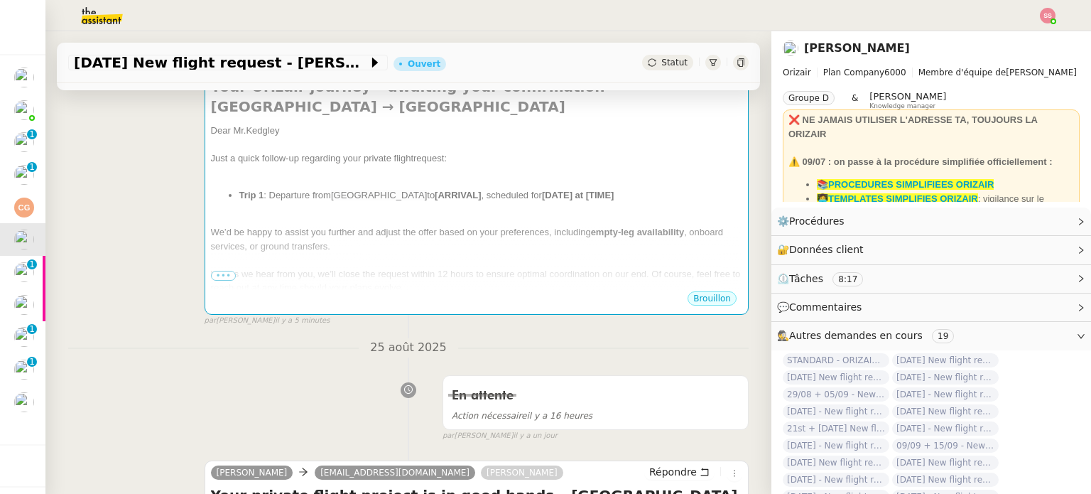
scroll to position [213, 0]
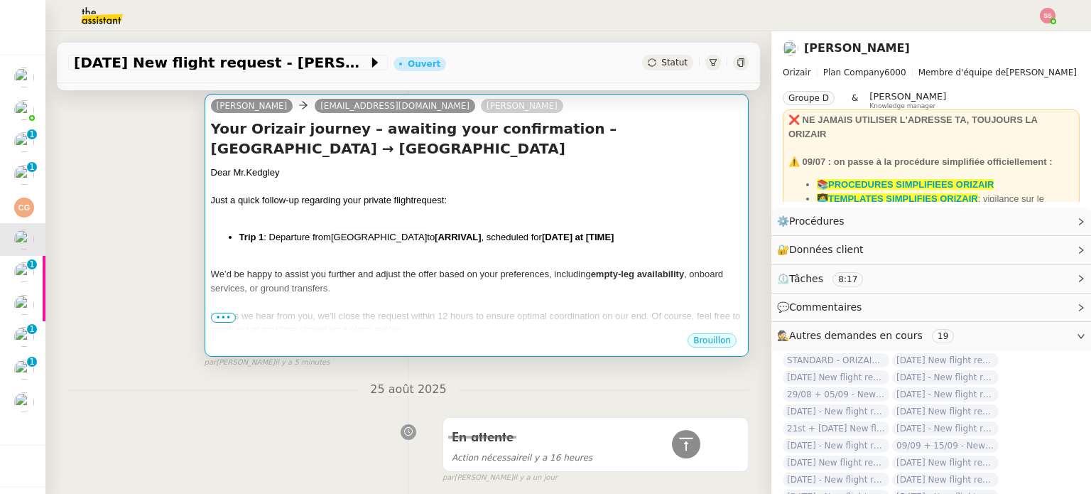
click at [463, 282] on div "We’d be happy to assist you further and adjust the offer based on your preferen…" at bounding box center [477, 281] width 532 height 28
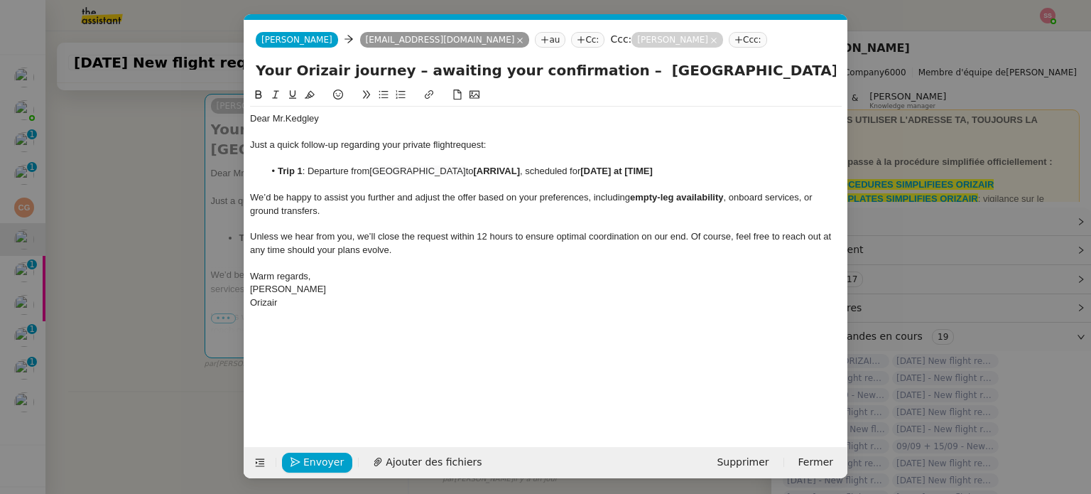
scroll to position [0, 61]
drag, startPoint x: 512, startPoint y: 171, endPoint x: 482, endPoint y: 172, distance: 29.9
click at [482, 172] on strong "[ARRIVAL]" at bounding box center [497, 171] width 46 height 11
drag, startPoint x: 514, startPoint y: 172, endPoint x: 468, endPoint y: 176, distance: 46.3
click at [468, 176] on li "Trip 1 : Departure from [GEOGRAPHIC_DATA] to [ARRIVAL] , scheduled for [DATE] a…" at bounding box center [553, 171] width 578 height 13
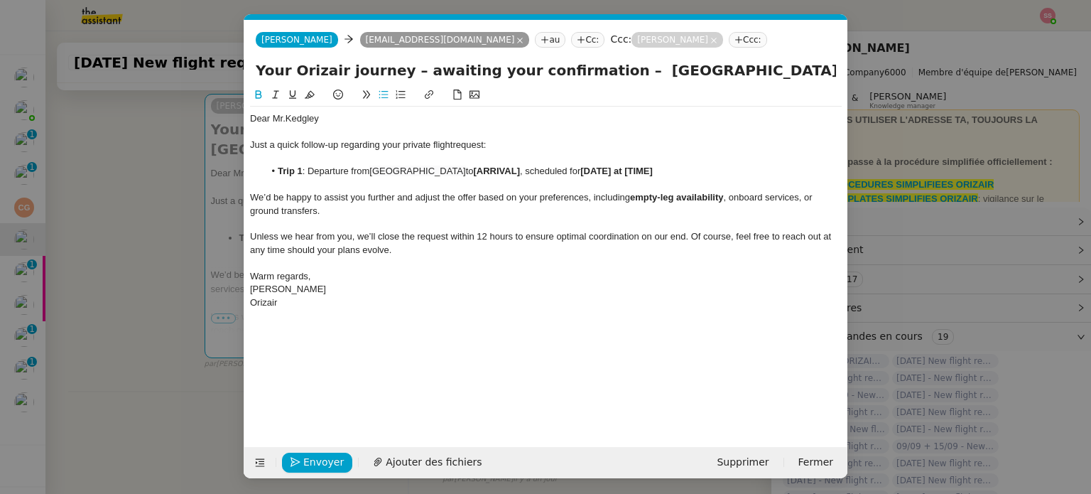
scroll to position [0, 0]
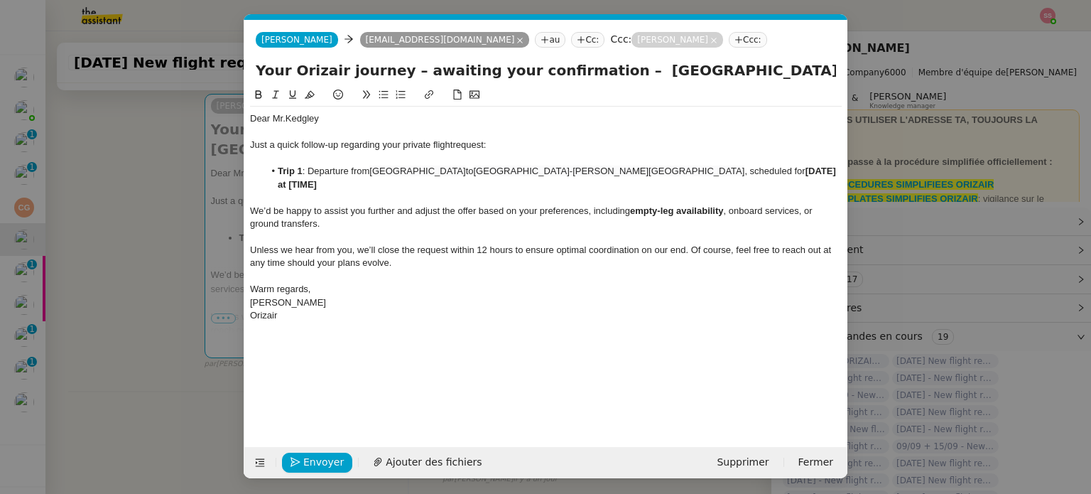
click at [124, 413] on nz-modal-container "relance Service Relance Bon de Commande LBP A utiliser dans le cadre de la proc…" at bounding box center [545, 247] width 1091 height 494
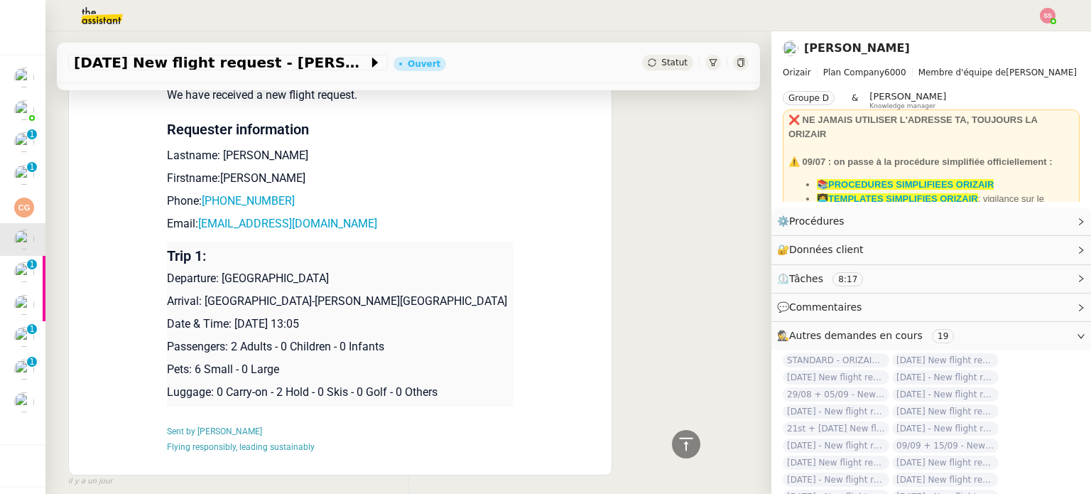
scroll to position [1273, 0]
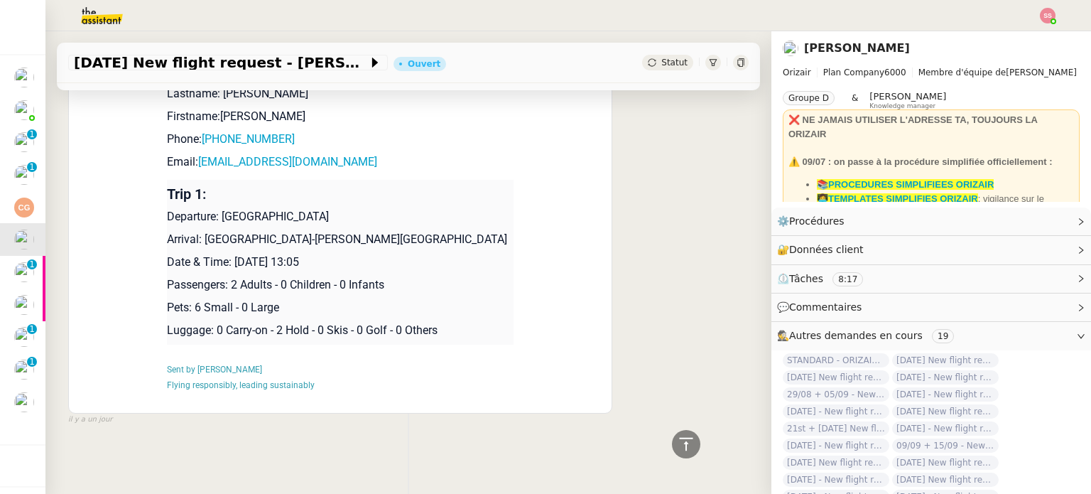
drag, startPoint x: 227, startPoint y: 253, endPoint x: 358, endPoint y: 247, distance: 131.6
click at [358, 254] on p "Date & Time: [DATE] 13:05" at bounding box center [340, 262] width 347 height 17
copy p "[DATE] 13:05"
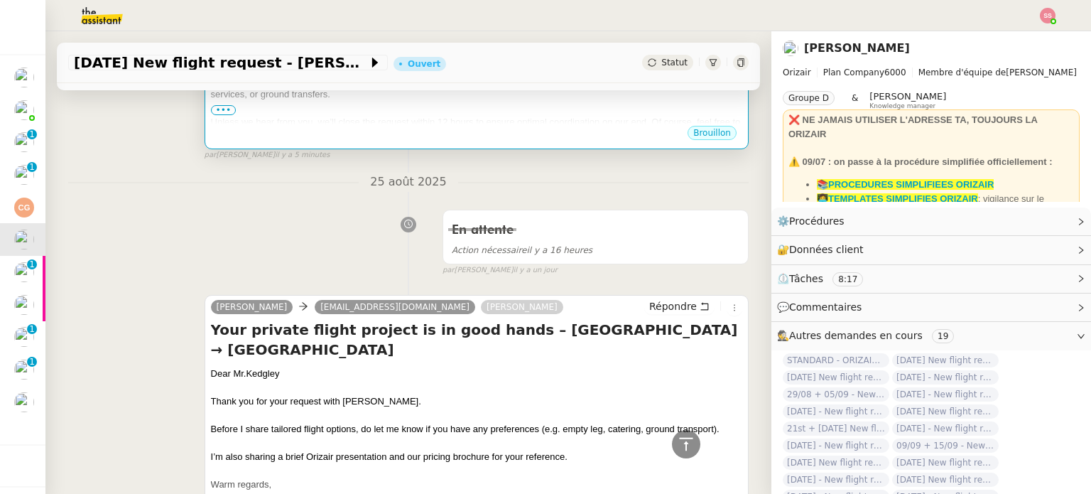
scroll to position [207, 0]
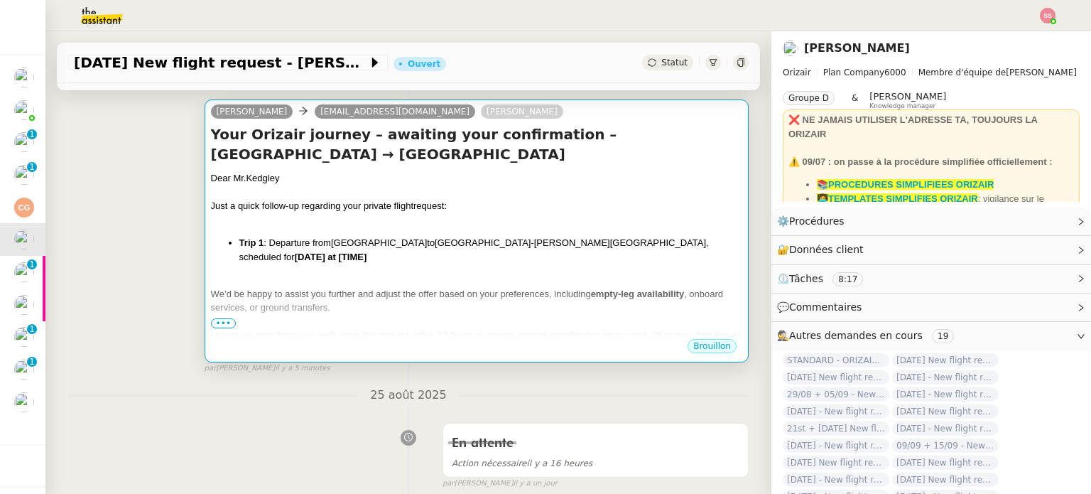
click at [537, 258] on li "Trip 1 : Departure from [GEOGRAPHIC_DATA] to [GEOGRAPHIC_DATA]-[GEOGRAPHIC_DATA…" at bounding box center [490, 250] width 503 height 28
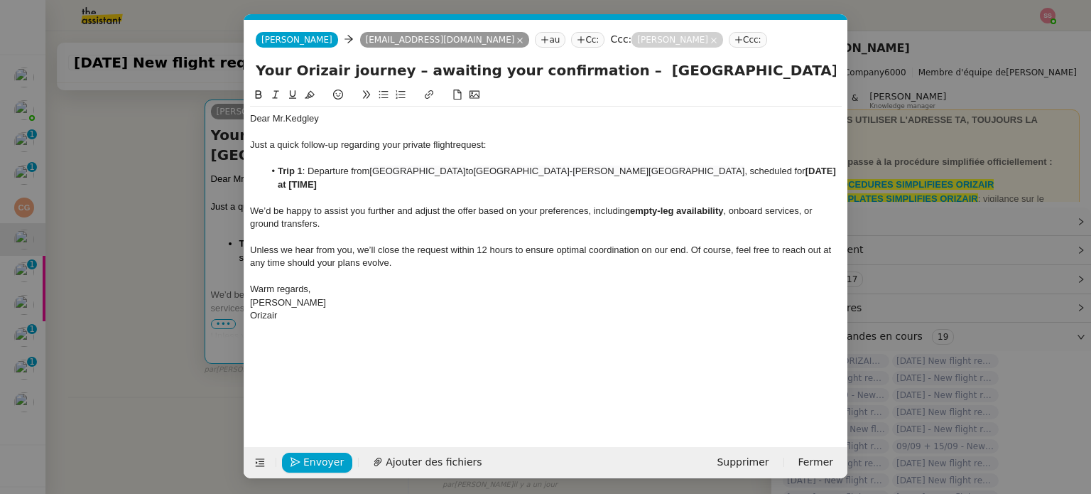
scroll to position [0, 61]
drag, startPoint x: 694, startPoint y: 170, endPoint x: 794, endPoint y: 168, distance: 100.9
click at [794, 168] on li "Trip 1 : Departure from [GEOGRAPHIC_DATA] to [GEOGRAPHIC_DATA]-[GEOGRAPHIC_DATA…" at bounding box center [553, 178] width 578 height 26
click at [320, 460] on span "Envoyer" at bounding box center [323, 462] width 41 height 16
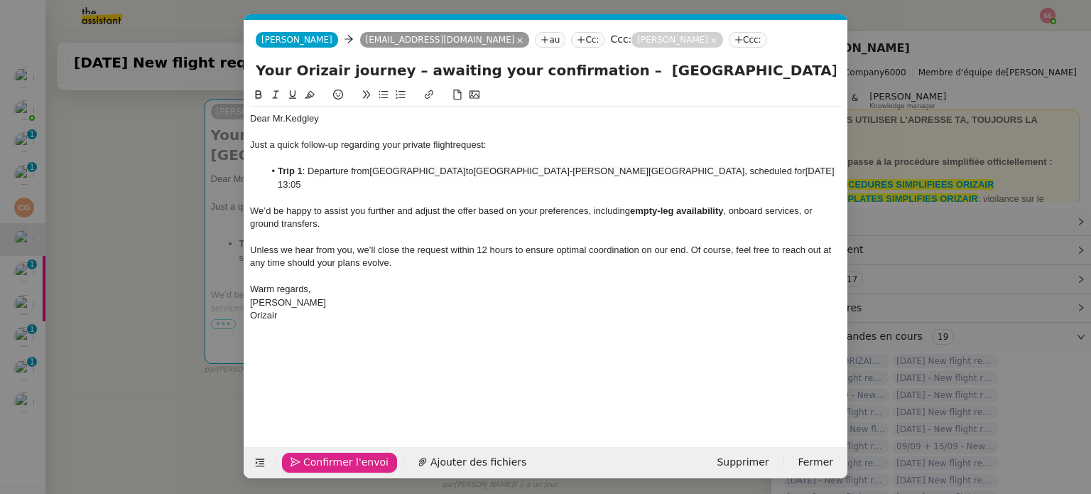
click at [320, 460] on span "Confirmer l'envoi" at bounding box center [345, 462] width 85 height 16
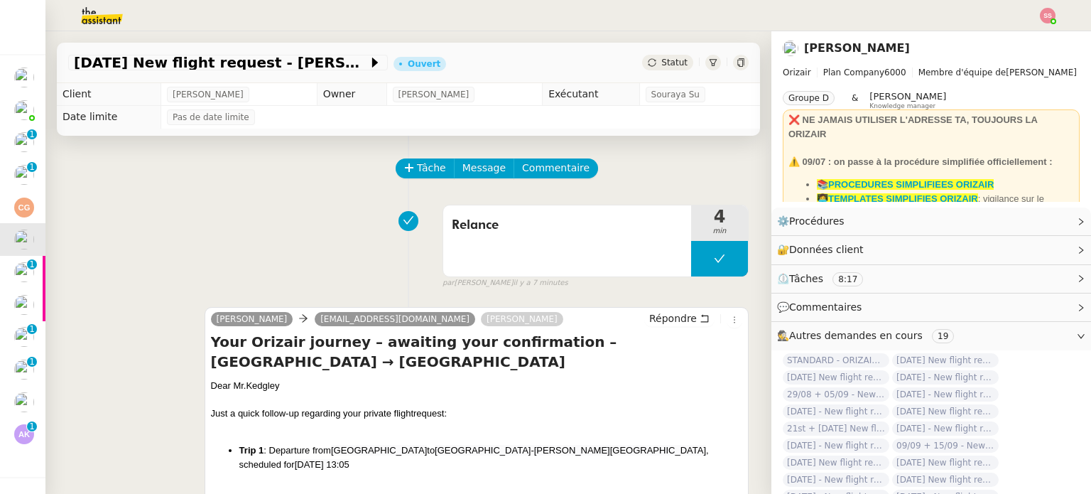
click at [657, 70] on div "Statut" at bounding box center [667, 63] width 51 height 16
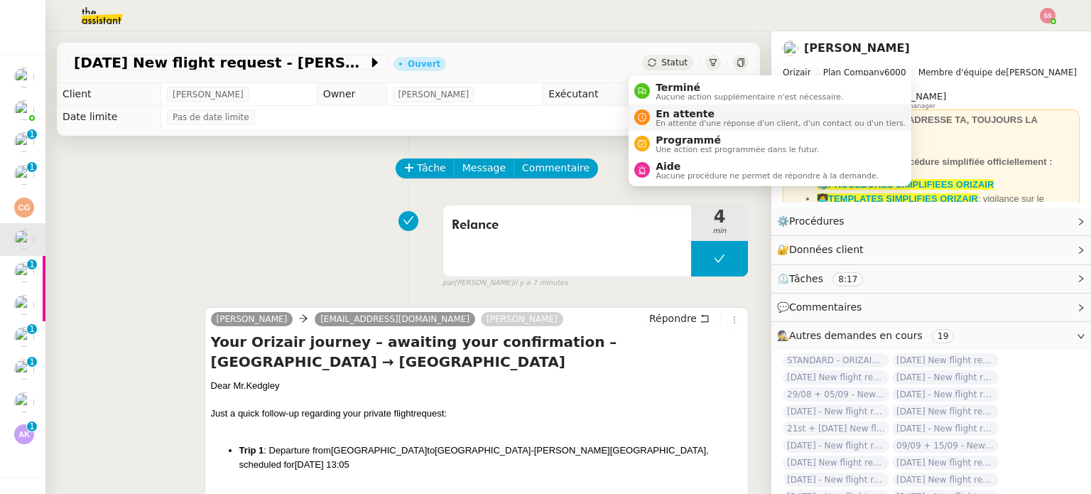
click at [674, 110] on span "En attente" at bounding box center [781, 113] width 250 height 11
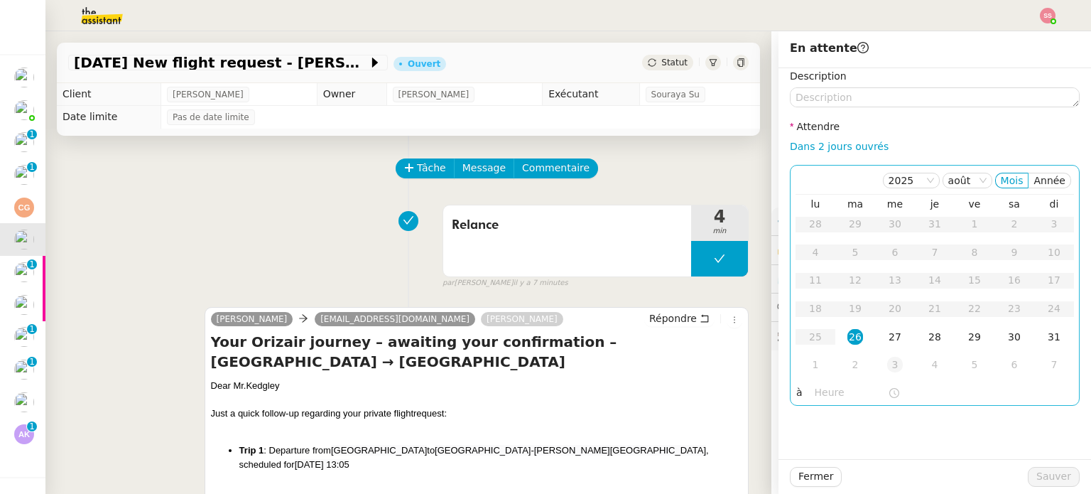
drag, startPoint x: 876, startPoint y: 332, endPoint x: 894, endPoint y: 359, distance: 32.3
click at [888, 333] on div "27" at bounding box center [896, 337] width 16 height 16
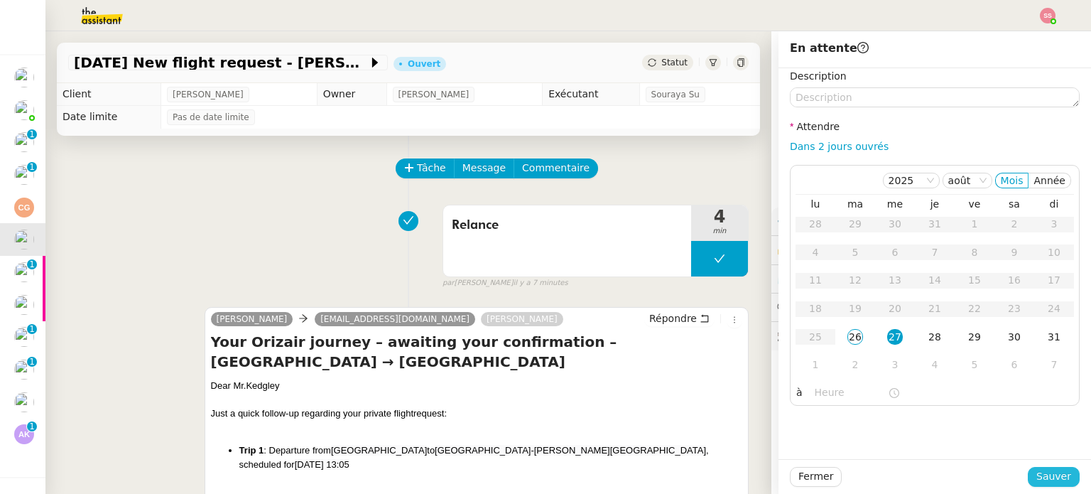
click at [1046, 477] on span "Sauver" at bounding box center [1054, 476] width 35 height 16
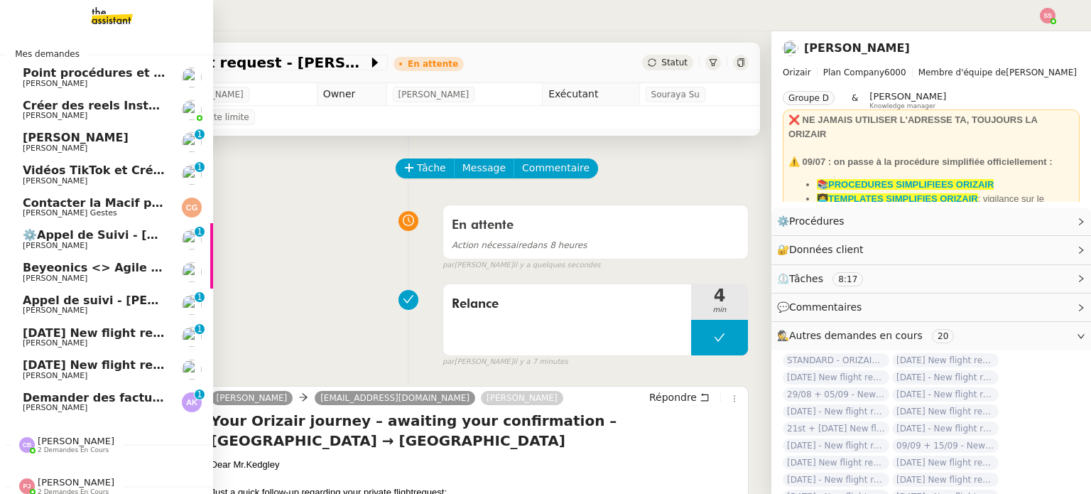
click at [87, 303] on span "Appel de suivi - [PERSON_NAME] - TDX" at bounding box center [146, 300] width 247 height 14
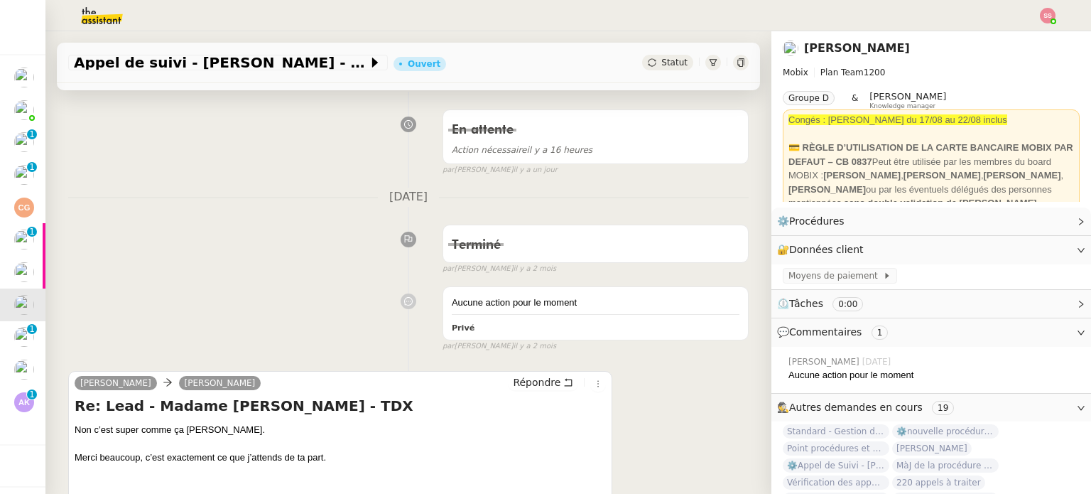
scroll to position [142, 0]
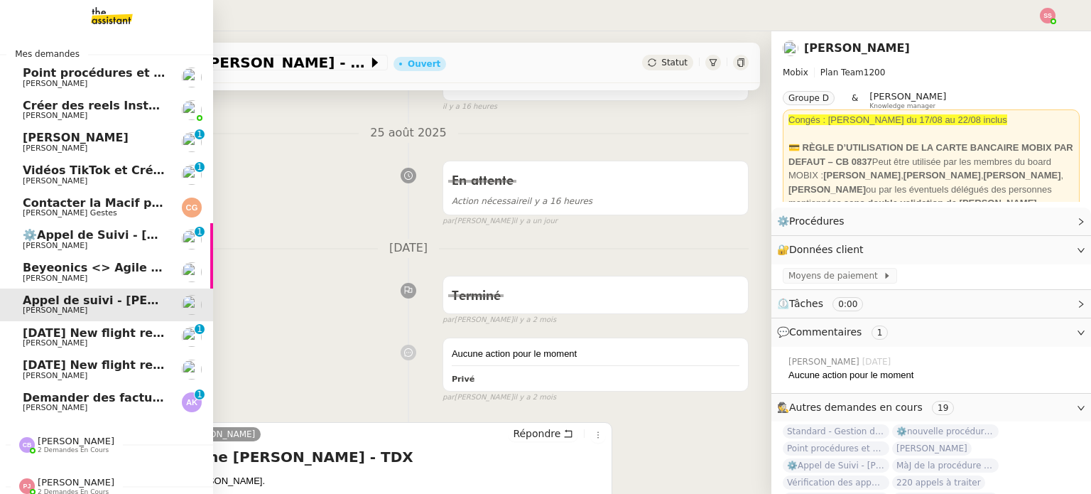
click at [85, 266] on span "Beyeonics <> Agile Capital Markets" at bounding box center [137, 268] width 229 height 14
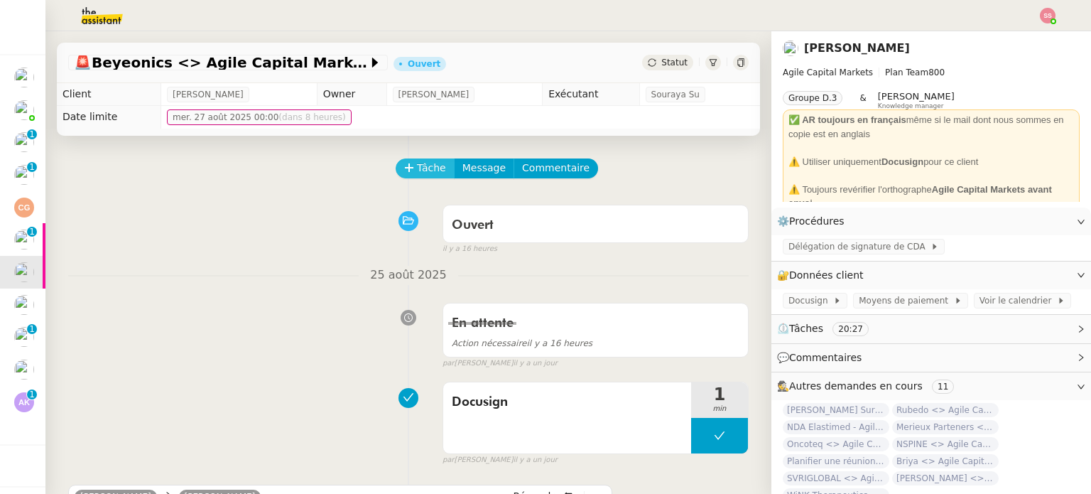
click at [423, 167] on span "Tâche" at bounding box center [431, 168] width 29 height 16
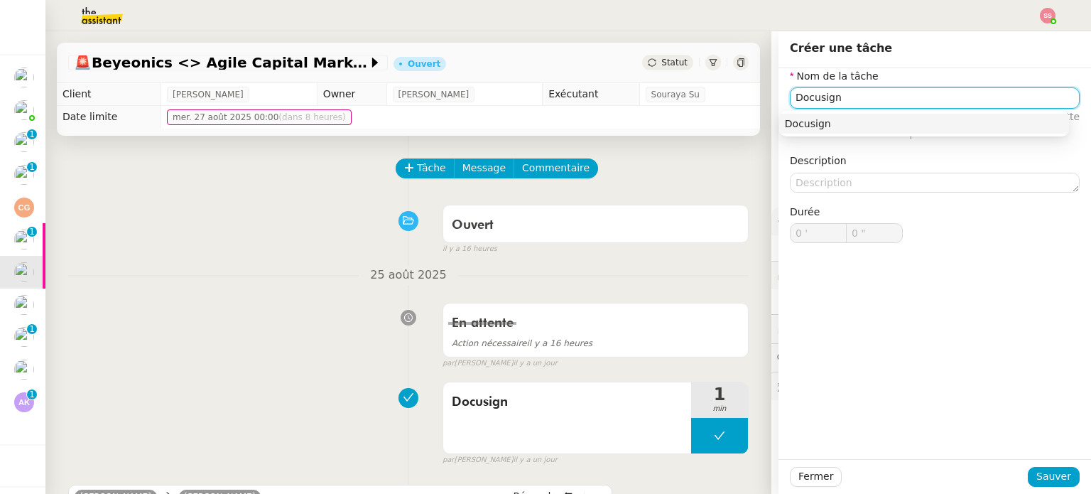
click at [796, 120] on div "Docusign" at bounding box center [924, 123] width 279 height 13
type input "Docusign"
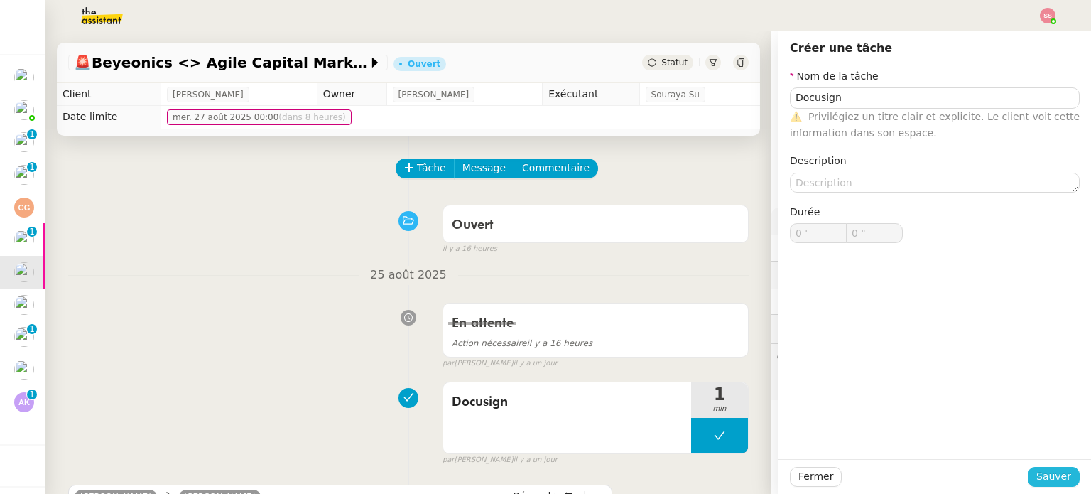
click at [1038, 469] on span "Sauver" at bounding box center [1054, 476] width 35 height 16
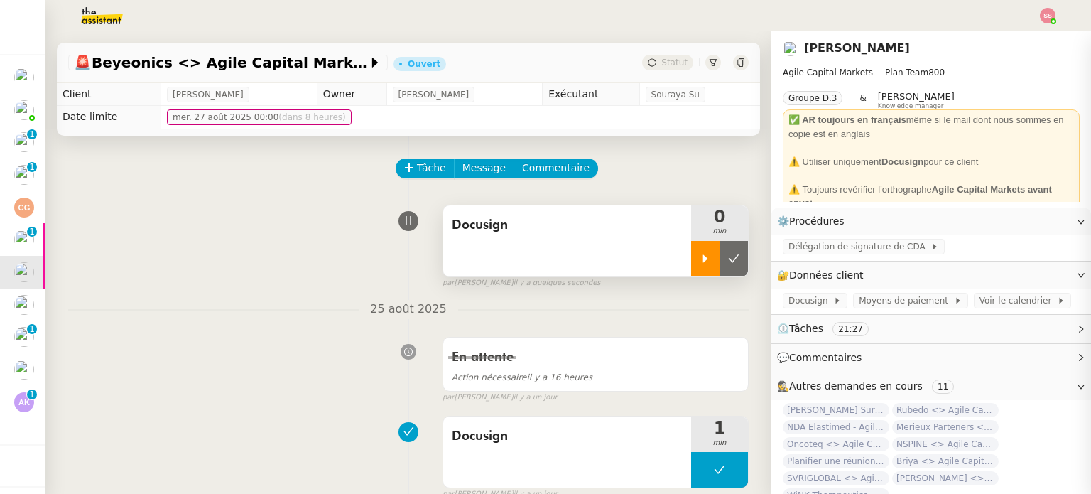
click at [691, 258] on div at bounding box center [705, 259] width 28 height 36
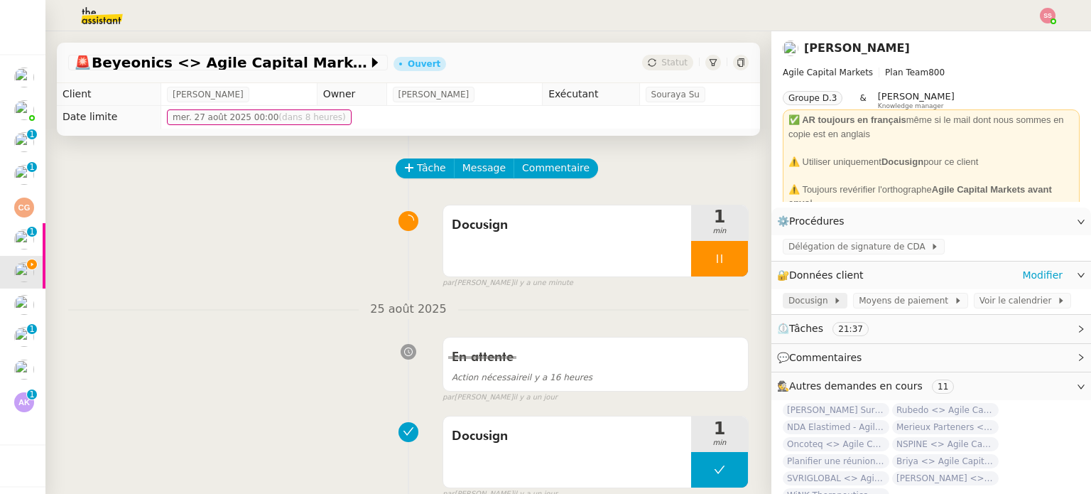
click at [802, 305] on span "Docusign" at bounding box center [811, 300] width 45 height 14
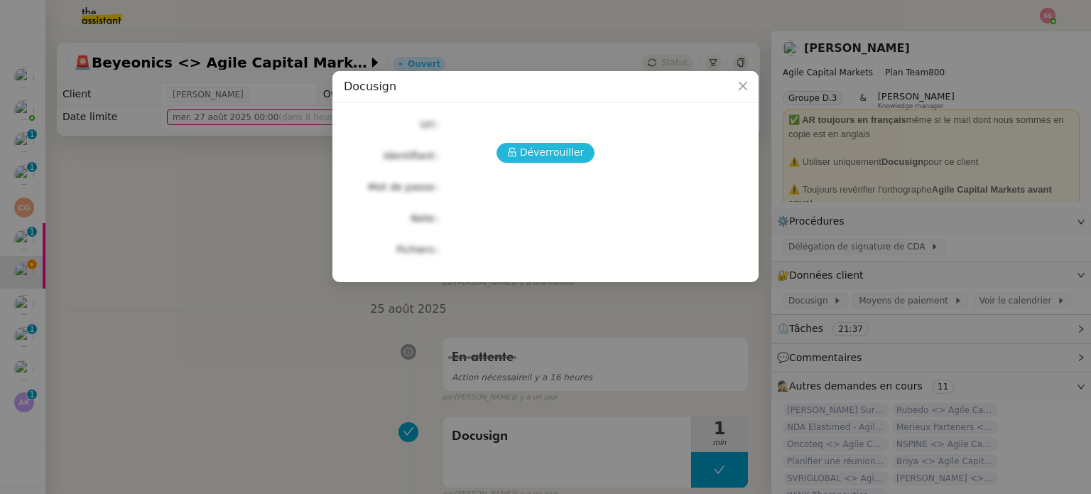
click at [576, 144] on span "Déverrouiller" at bounding box center [552, 152] width 65 height 16
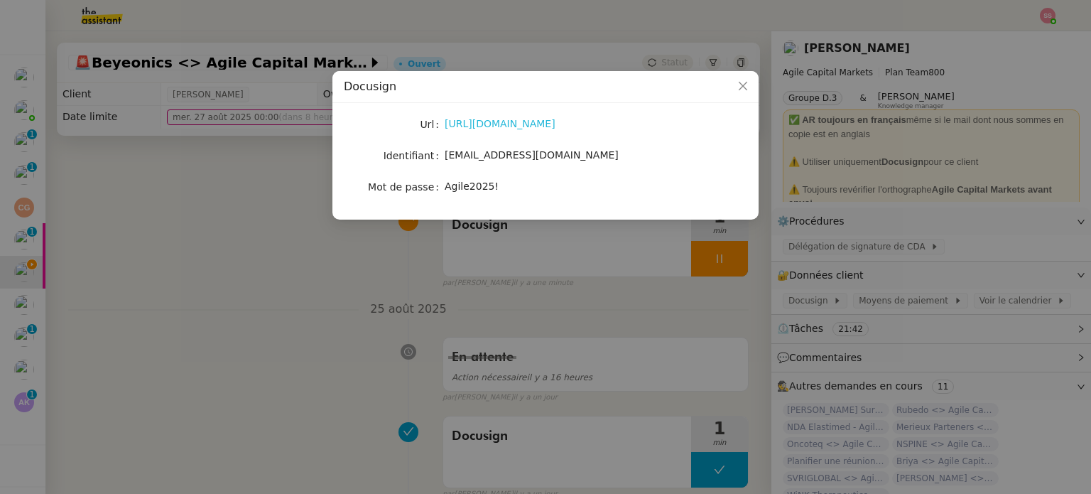
click at [472, 119] on link "[URL][DOMAIN_NAME]" at bounding box center [500, 123] width 111 height 11
click at [273, 229] on nz-modal-container "Docusign Url [URL][DOMAIN_NAME] Identifiant [EMAIL_ADDRESS][DOMAIN_NAME] Mot de…" at bounding box center [545, 247] width 1091 height 494
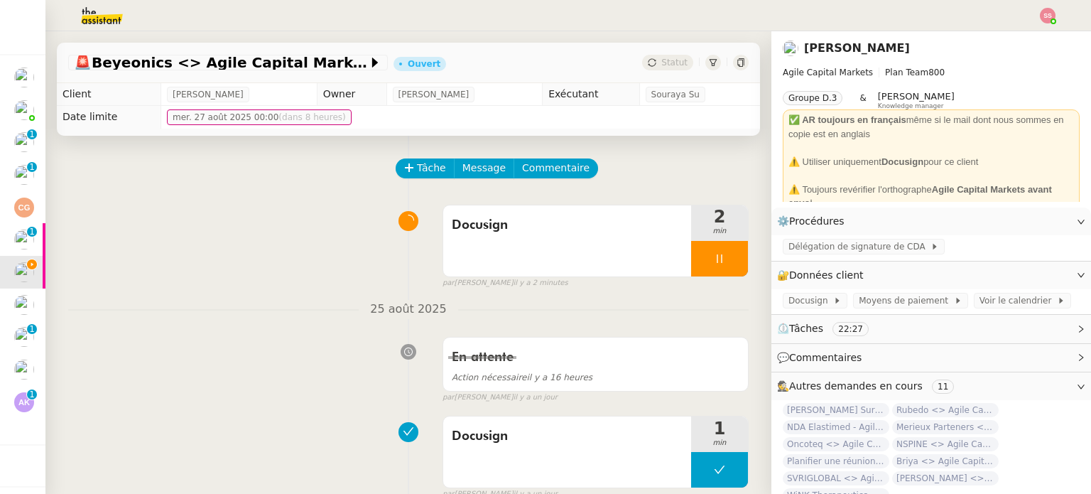
click at [288, 274] on div "Docusign 2 min false par [PERSON_NAME] il y a 2 minutes" at bounding box center [408, 243] width 681 height 91
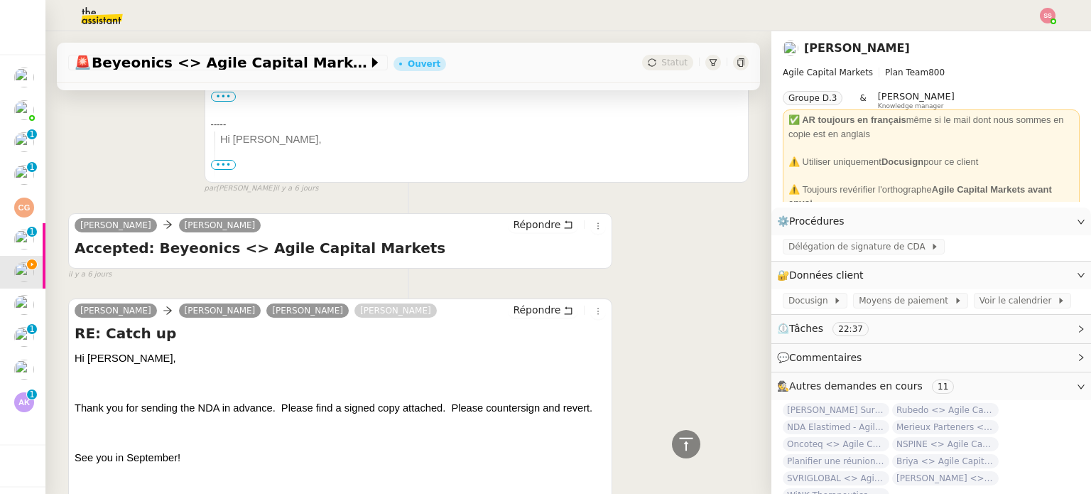
scroll to position [1848, 0]
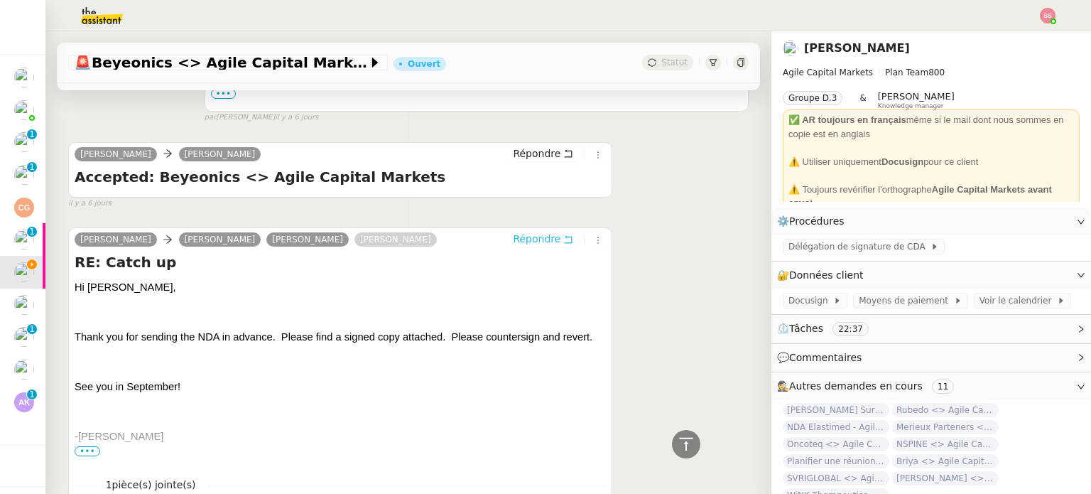
click at [519, 245] on span "Répondre" at bounding box center [537, 239] width 48 height 14
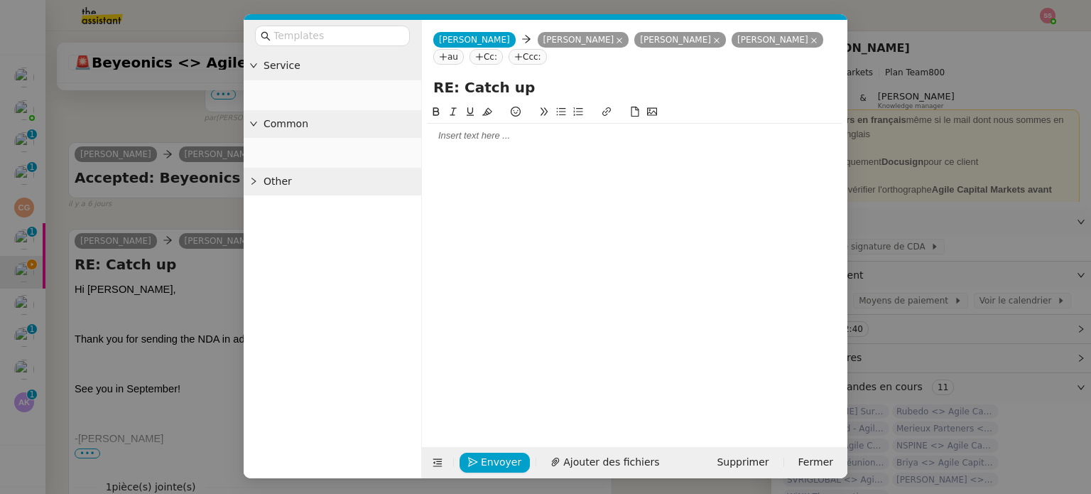
scroll to position [1961, 0]
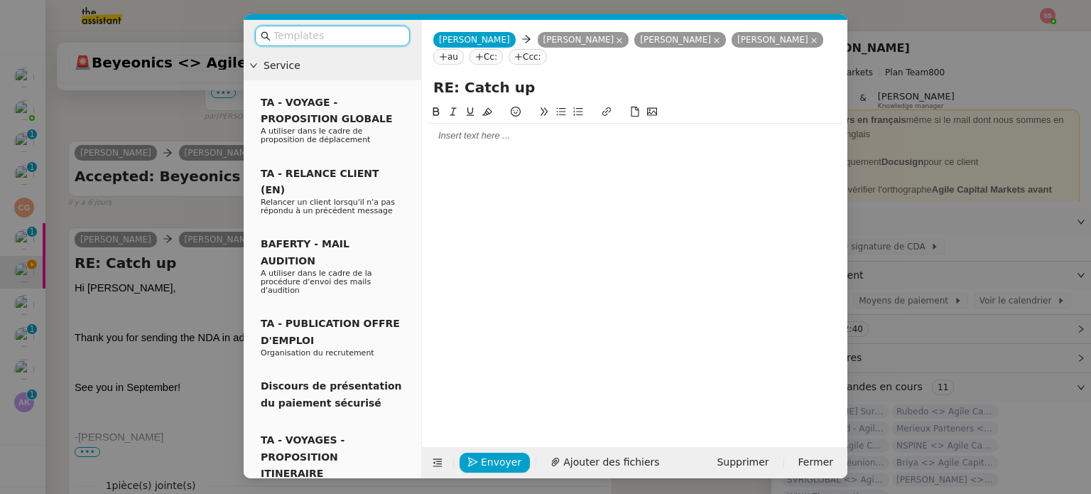
click at [497, 134] on div at bounding box center [635, 135] width 414 height 13
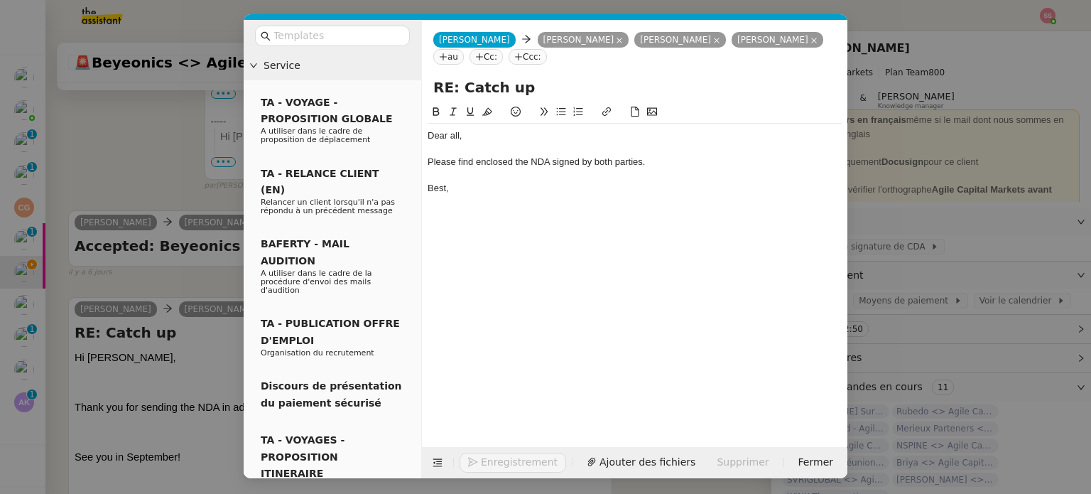
scroll to position [2029, 0]
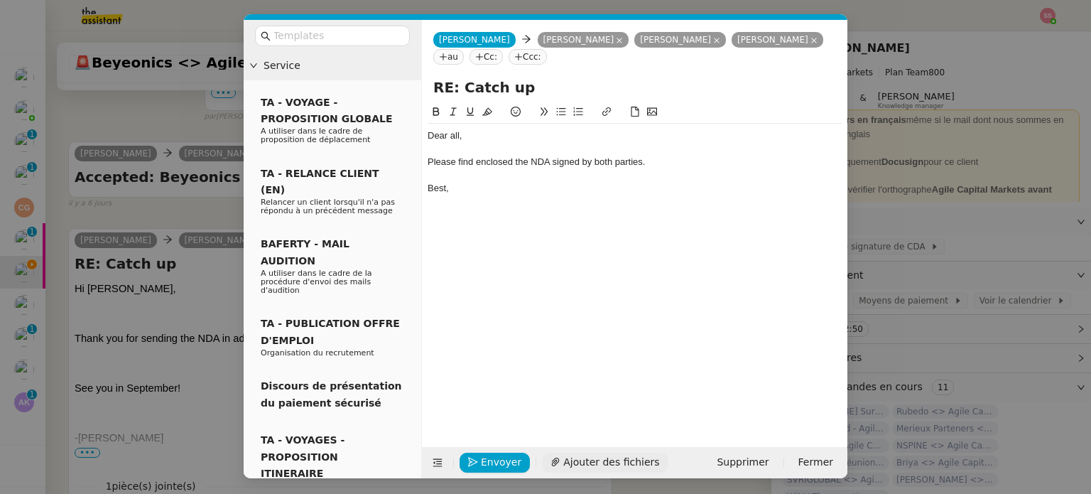
click at [591, 460] on span "Ajouter des fichiers" at bounding box center [611, 462] width 96 height 16
click at [516, 455] on button "Envoyer" at bounding box center [495, 463] width 70 height 20
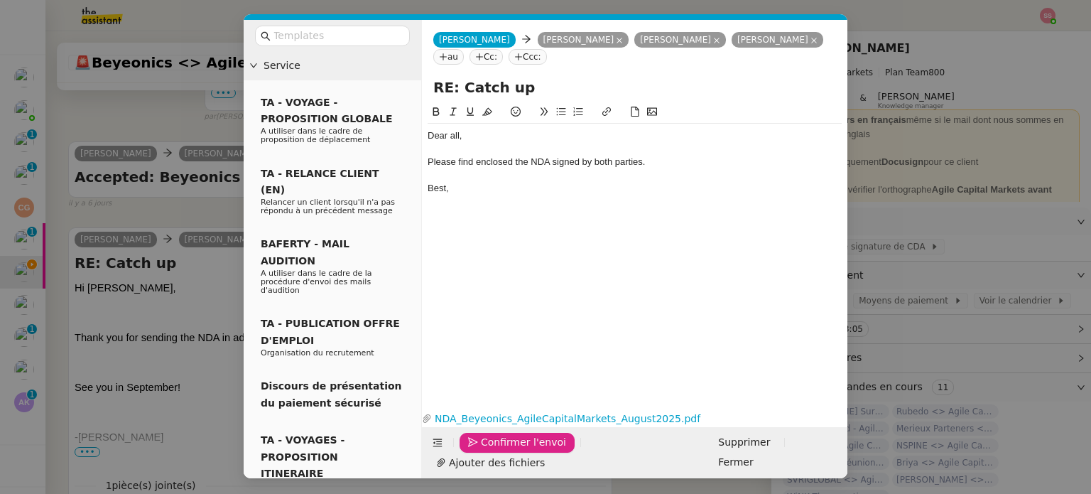
click at [514, 451] on span "Confirmer l'envoi" at bounding box center [523, 442] width 85 height 16
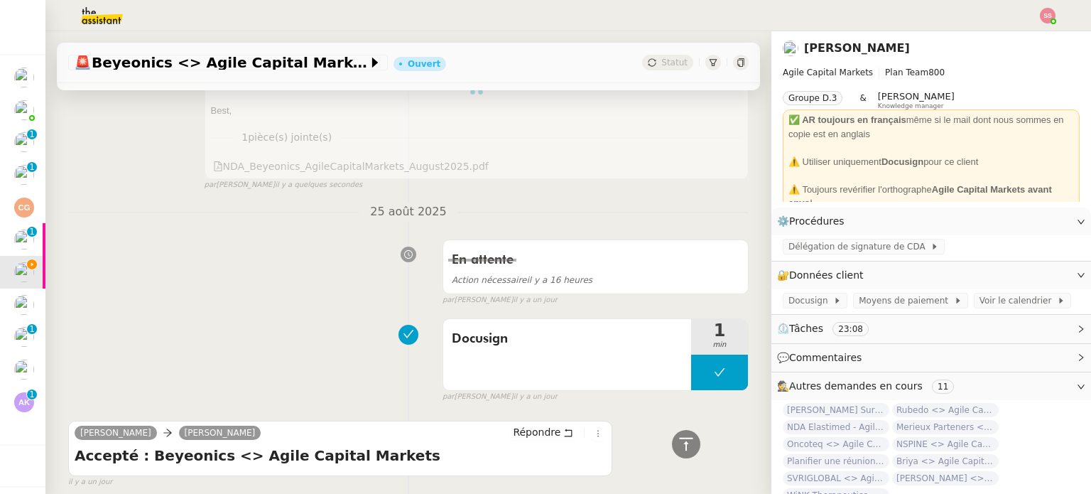
scroll to position [28, 0]
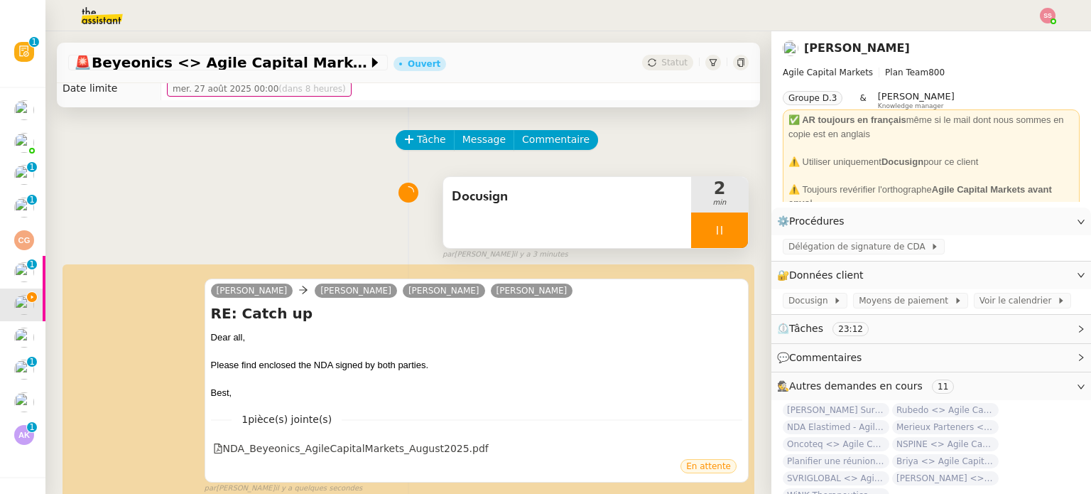
click at [718, 227] on div at bounding box center [719, 230] width 57 height 36
click at [728, 227] on icon at bounding box center [733, 230] width 11 height 11
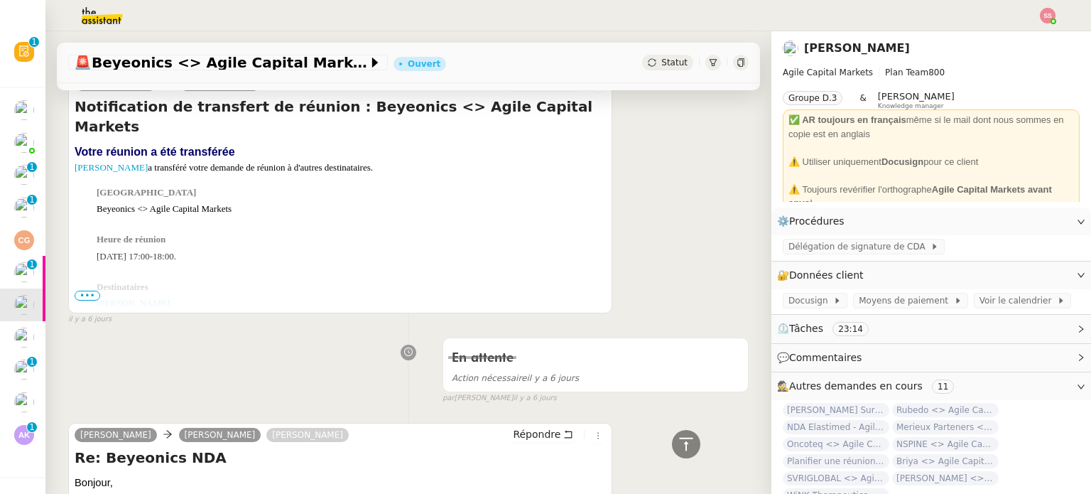
scroll to position [1023, 0]
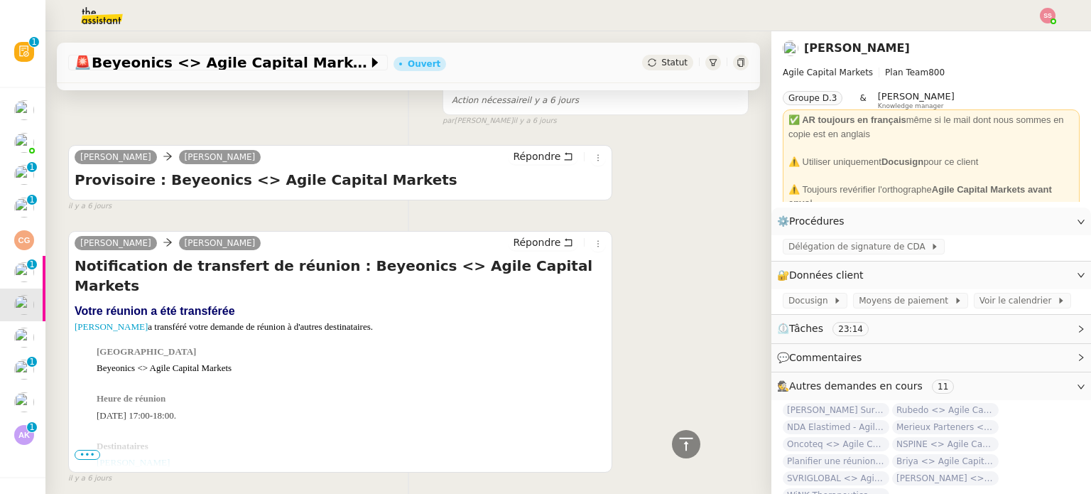
click at [662, 59] on span "Statut" at bounding box center [675, 63] width 26 height 10
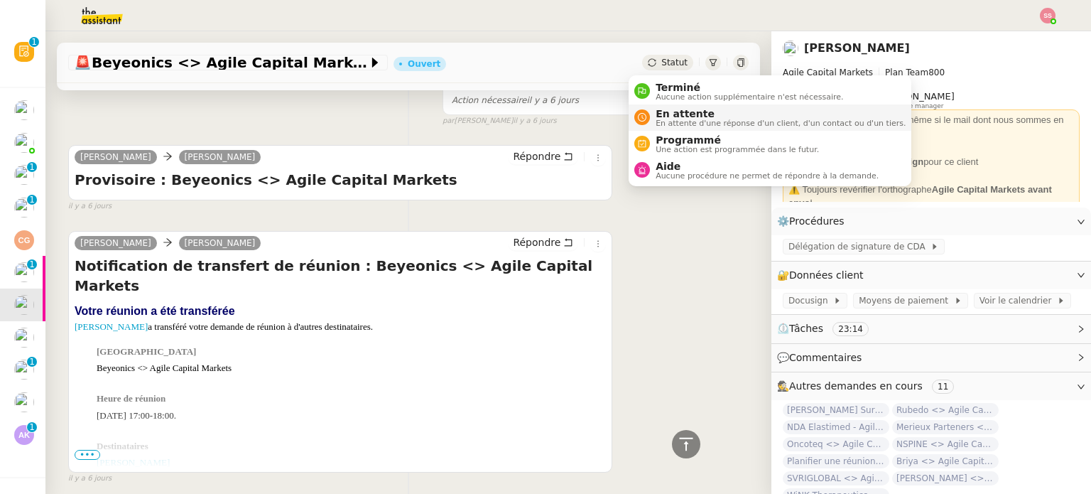
click at [673, 124] on span "En attente d'une réponse d'un client, d'un contact ou d'un tiers." at bounding box center [781, 123] width 250 height 8
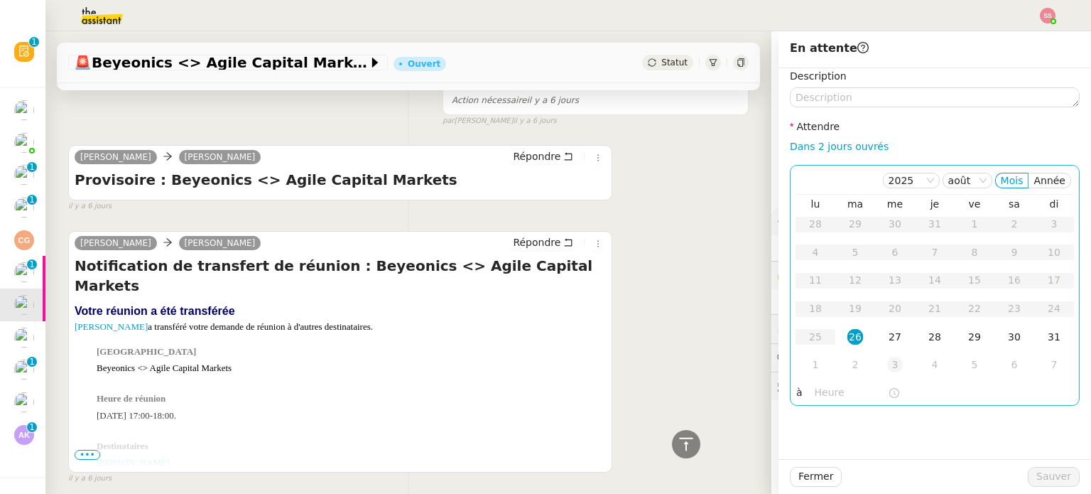
click at [890, 358] on div "3" at bounding box center [896, 365] width 16 height 16
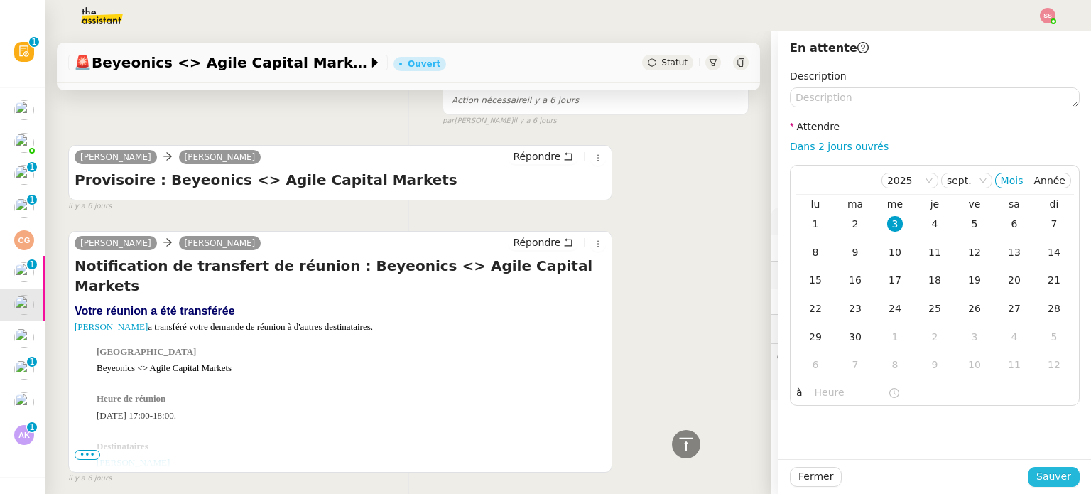
click at [1040, 476] on span "Sauver" at bounding box center [1054, 476] width 35 height 16
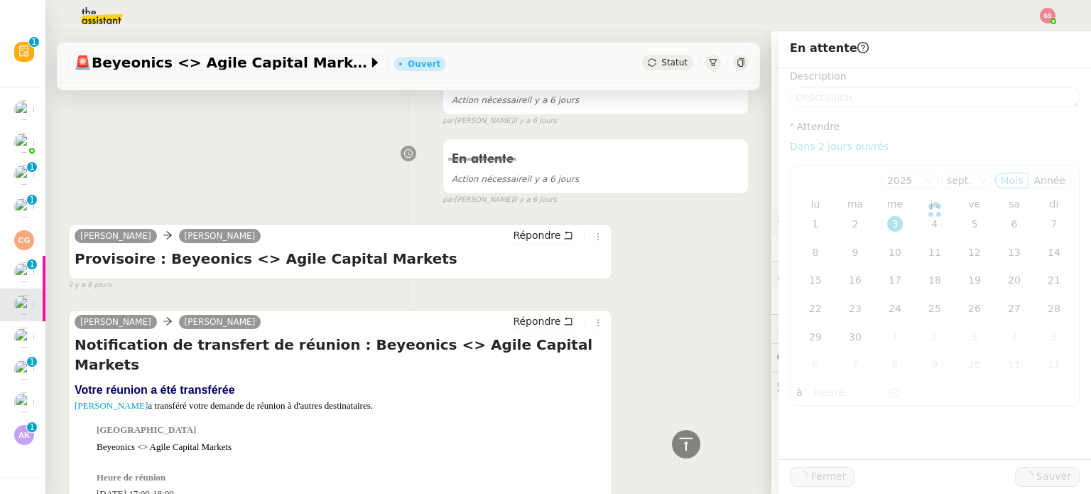
scroll to position [1102, 0]
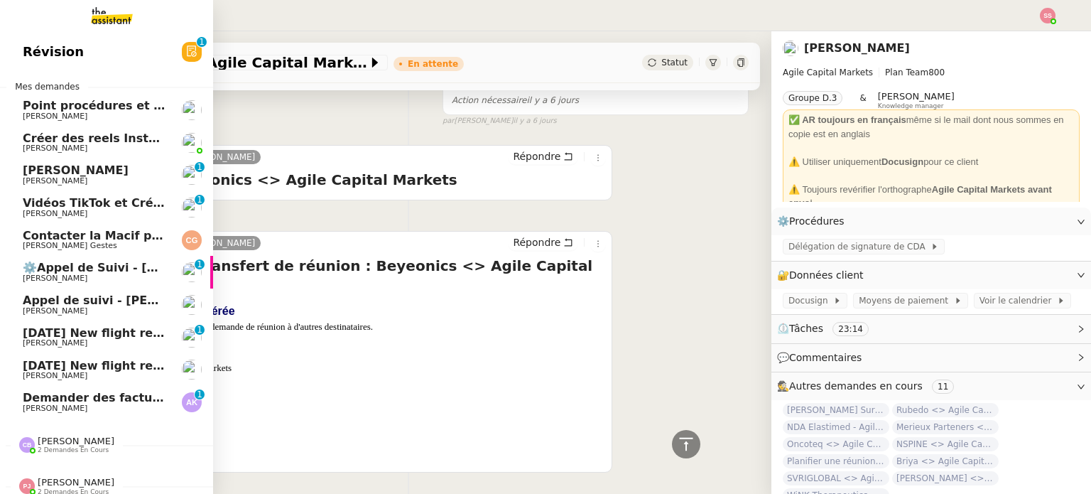
click at [101, 328] on span "[DATE] New flight request - [PERSON_NAME]" at bounding box center [165, 333] width 285 height 14
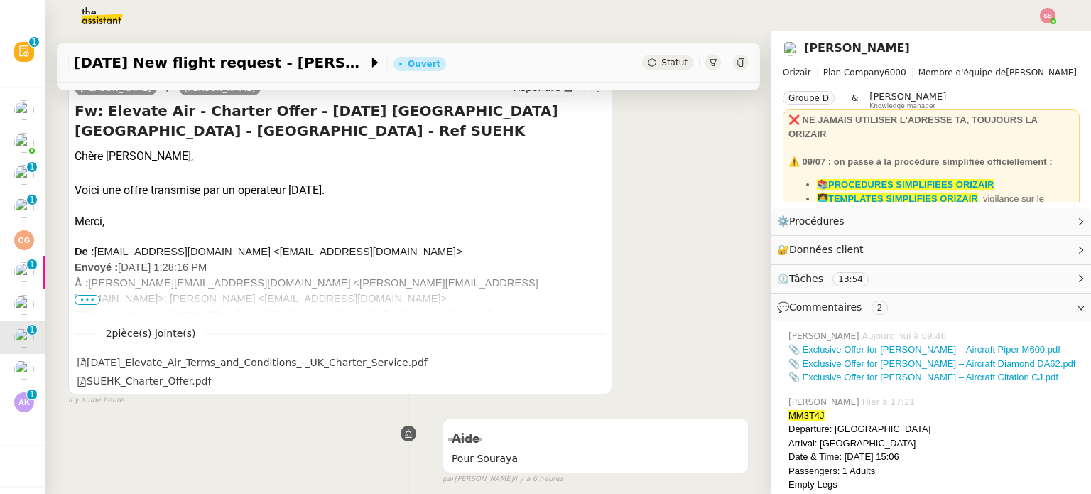
scroll to position [119, 0]
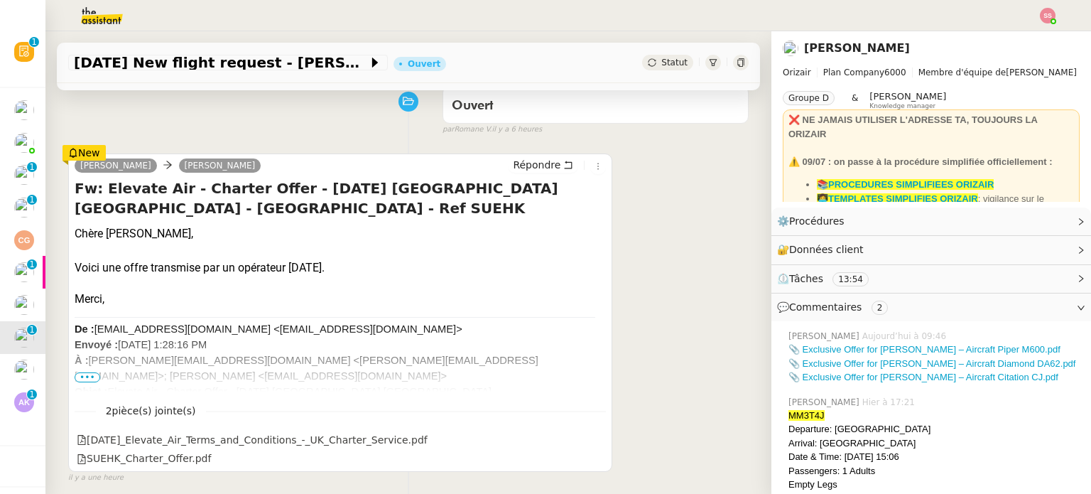
click at [87, 374] on div "Fw: Elevate Air - Charter Offer - [DATE] [GEOGRAPHIC_DATA] [GEOGRAPHIC_DATA] - …" at bounding box center [341, 284] width 532 height 213
click at [90, 379] on span "•••" at bounding box center [88, 377] width 26 height 10
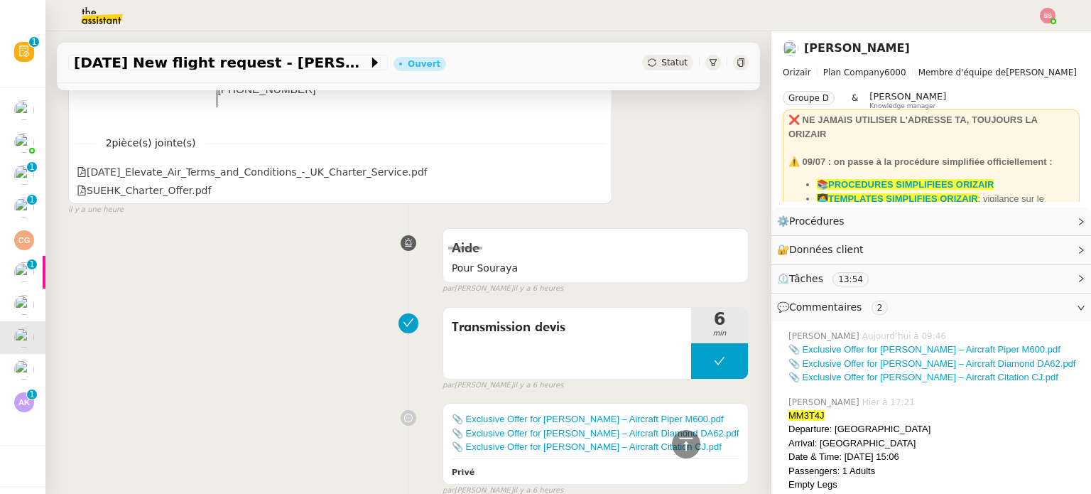
scroll to position [901, 0]
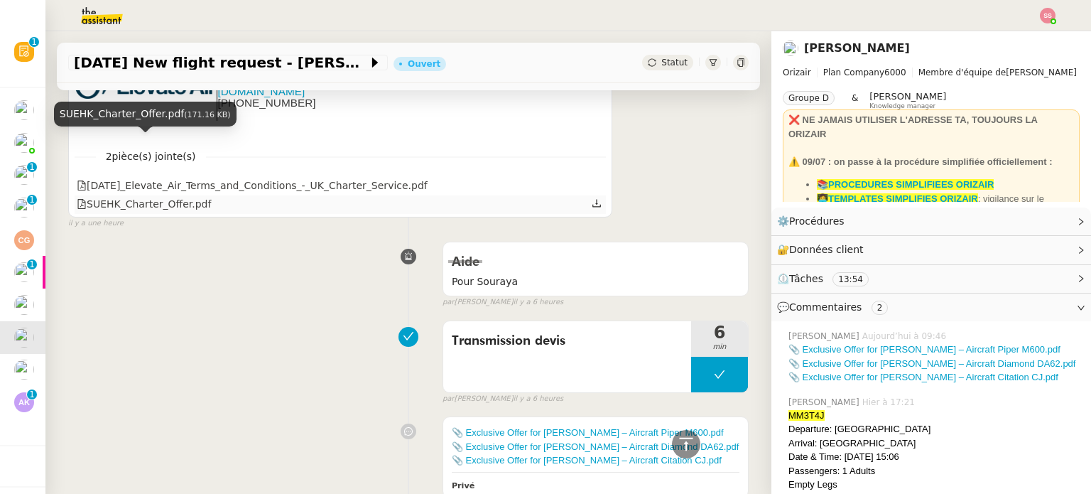
click at [156, 196] on div "SUEHK_Charter_Offer.pdf" at bounding box center [144, 204] width 134 height 16
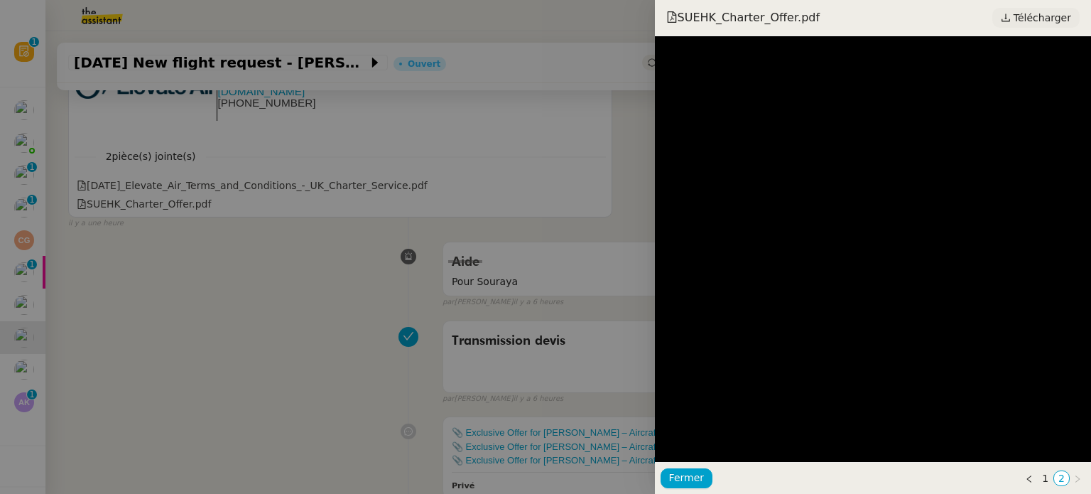
click at [1011, 18] on icon at bounding box center [1006, 18] width 10 height 10
click at [389, 261] on div at bounding box center [545, 247] width 1091 height 494
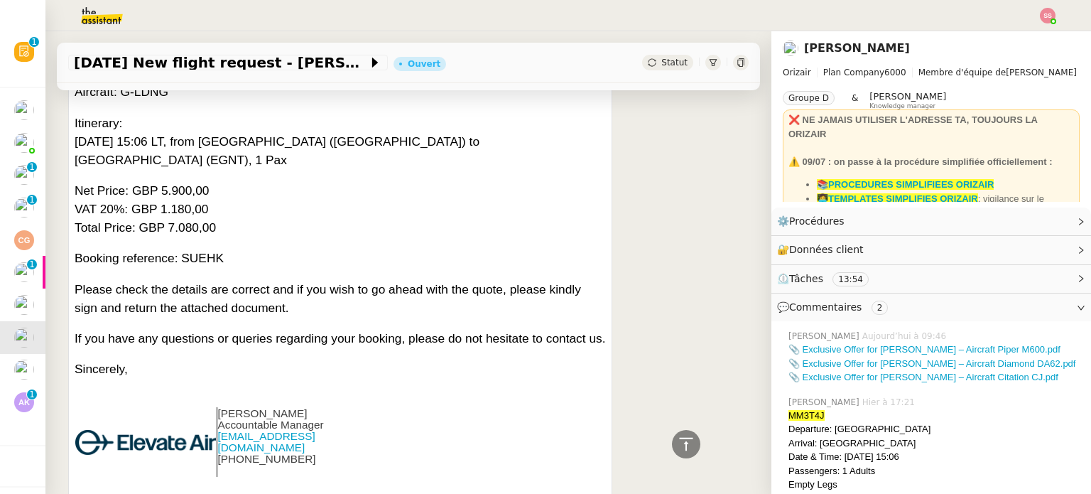
scroll to position [617, 0]
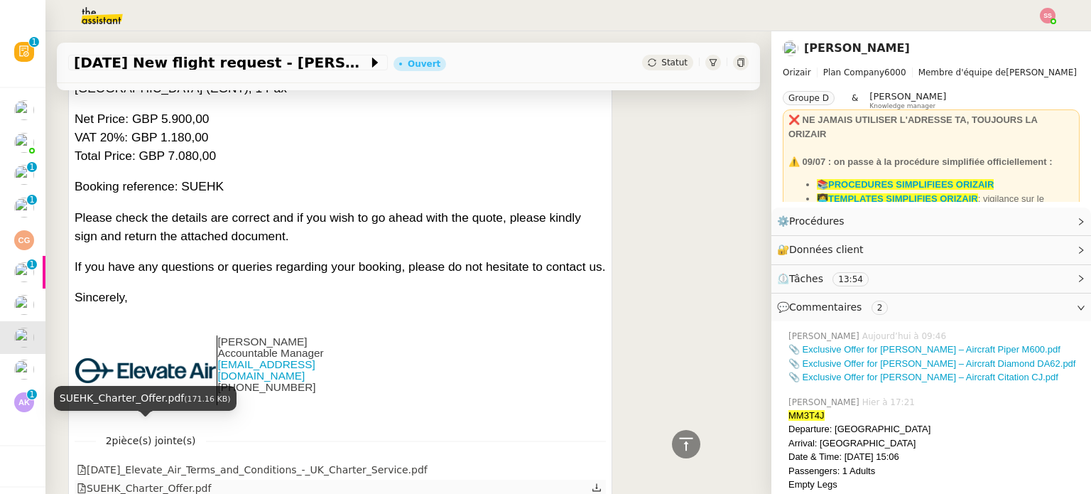
click at [175, 480] on div "SUEHK_Charter_Offer.pdf" at bounding box center [144, 488] width 134 height 16
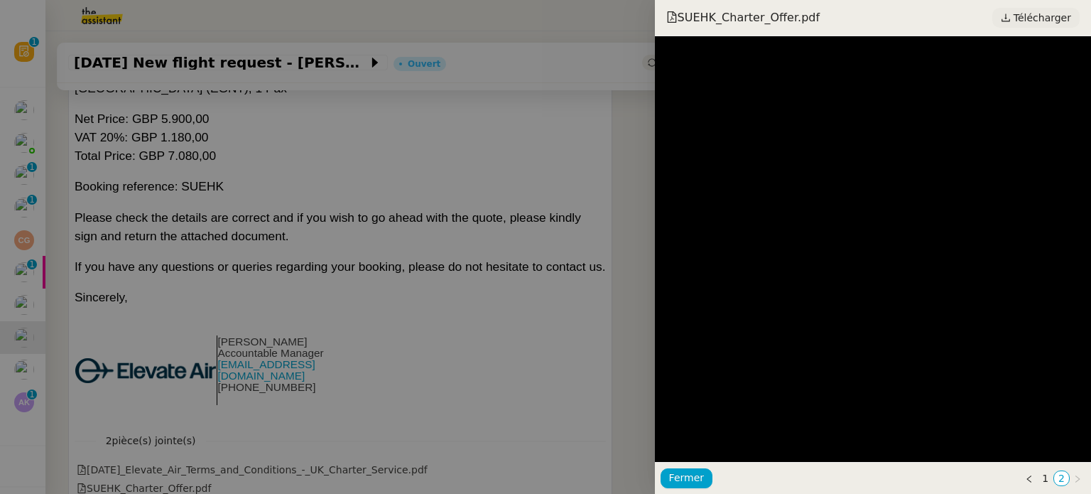
click at [1055, 14] on span "Télécharger" at bounding box center [1043, 18] width 58 height 18
click at [522, 328] on div at bounding box center [545, 247] width 1091 height 494
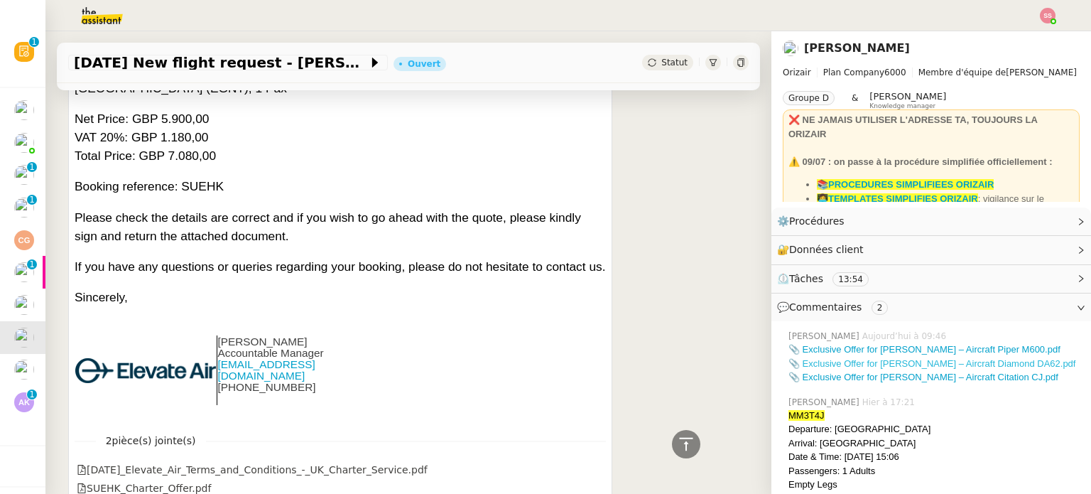
click at [888, 362] on link "📎 Exclusive Offer for [PERSON_NAME] – Aircraft Diamond DA62.pdf" at bounding box center [932, 363] width 287 height 11
click at [811, 346] on link "📎 Exclusive Offer for [PERSON_NAME] – Aircraft Piper M600.pdf" at bounding box center [925, 349] width 272 height 11
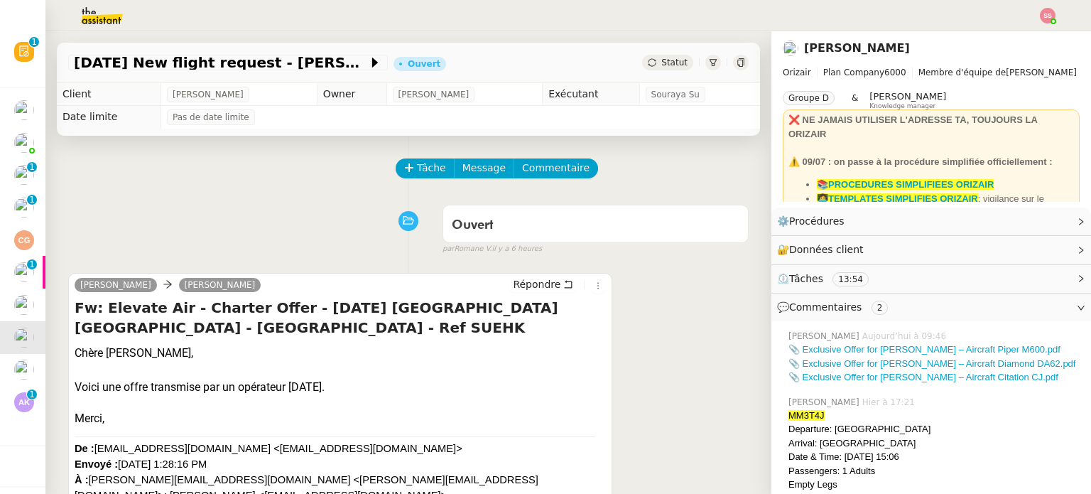
scroll to position [0, 0]
click at [430, 164] on span "Tâche" at bounding box center [431, 168] width 29 height 16
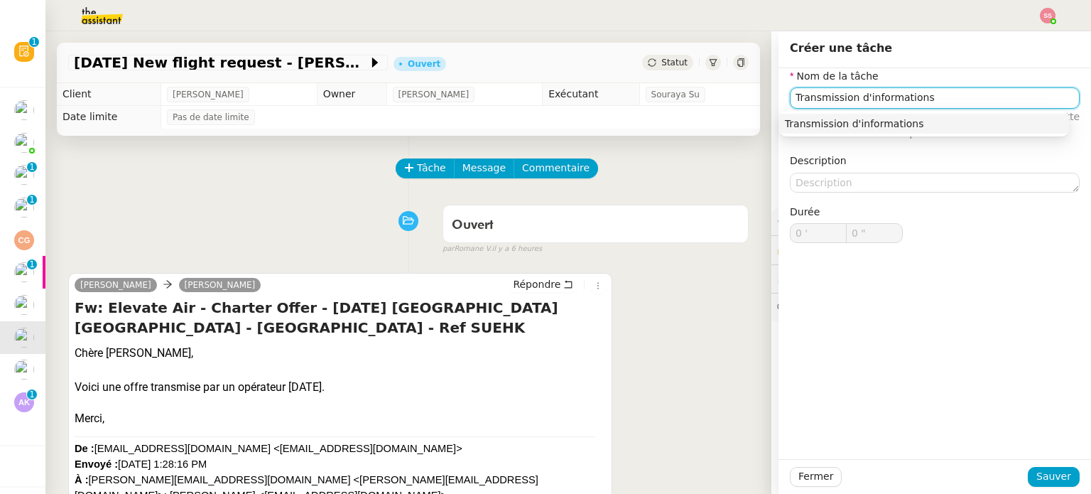
click at [903, 115] on nz-auto-option "Transmission d'informations" at bounding box center [925, 124] width 290 height 20
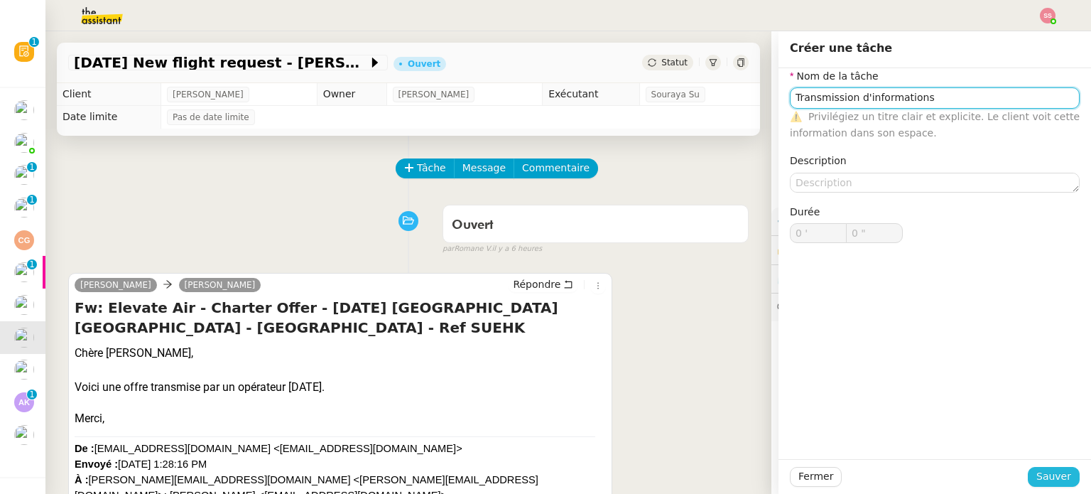
type input "Transmission d'informations"
click at [1042, 479] on span "Sauver" at bounding box center [1054, 476] width 35 height 16
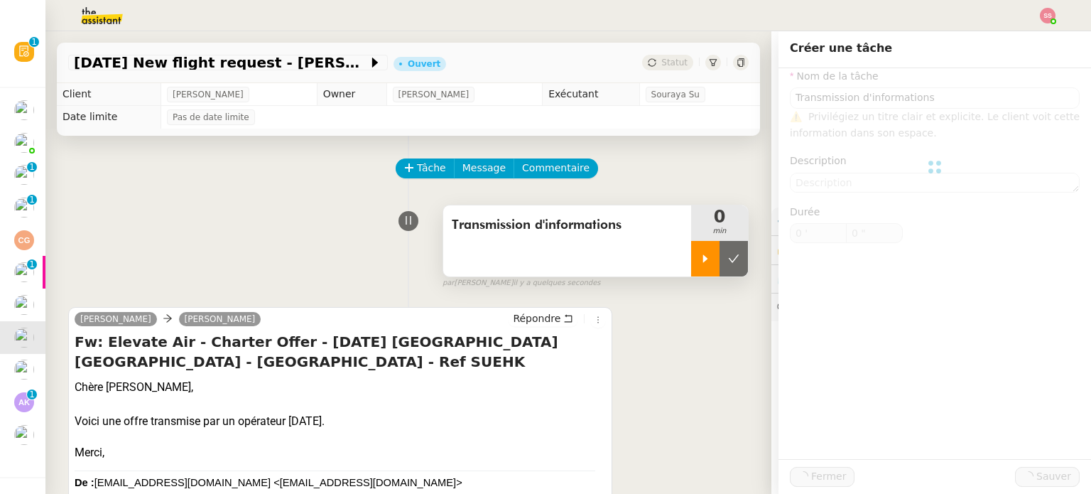
click at [692, 266] on div at bounding box center [705, 259] width 28 height 36
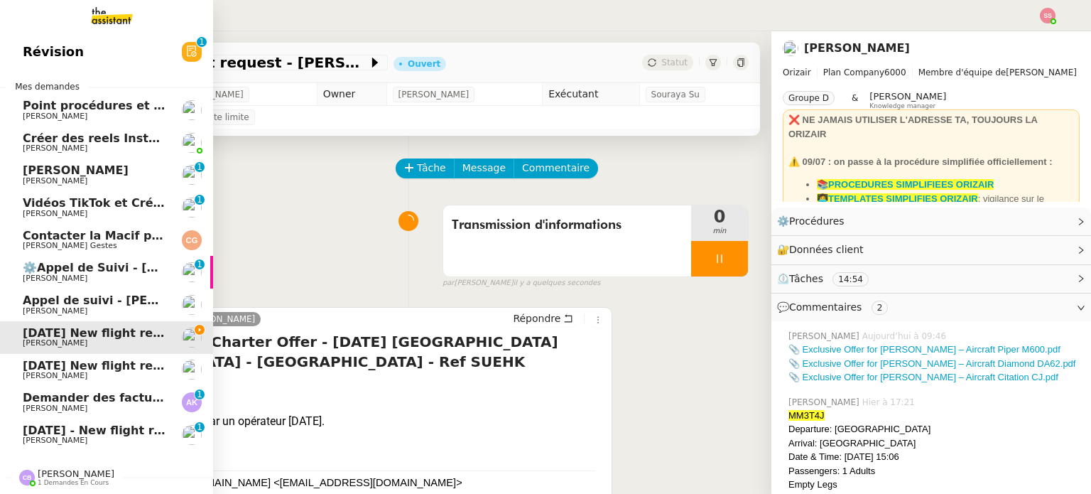
click at [23, 403] on span "Demander des factures pour SARL 2TLR et ACCATEA" at bounding box center [190, 398] width 335 height 14
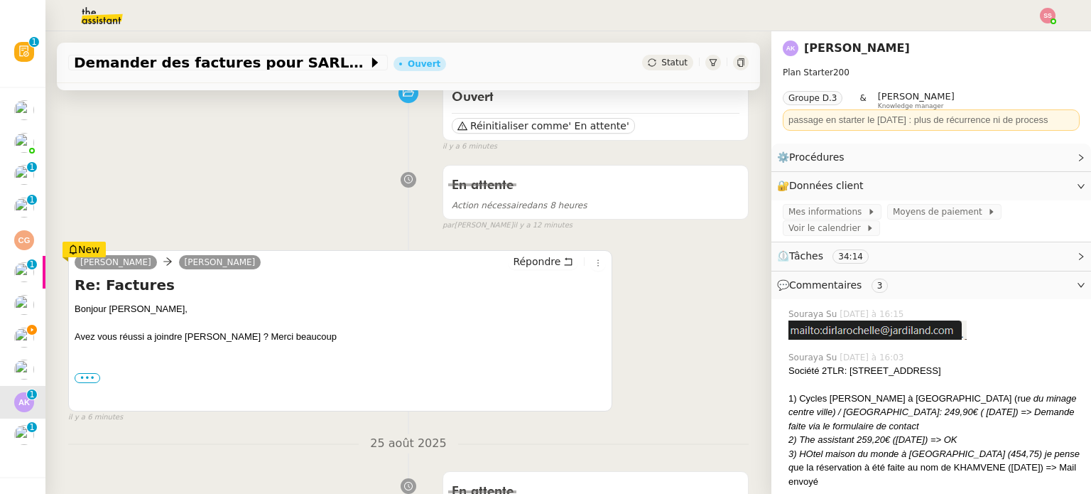
scroll to position [213, 0]
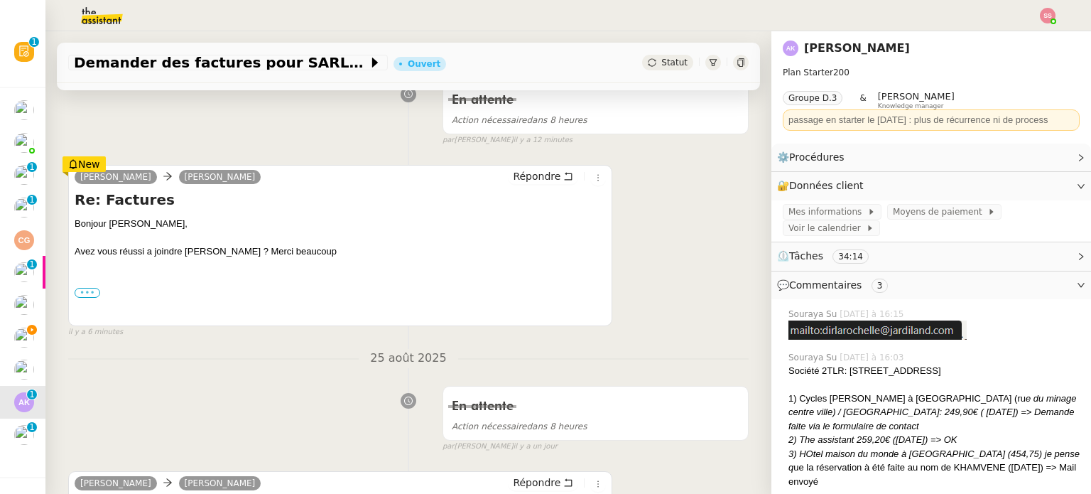
click at [93, 298] on label "•••" at bounding box center [88, 293] width 26 height 10
click at [0, 0] on input "•••" at bounding box center [0, 0] width 0 height 0
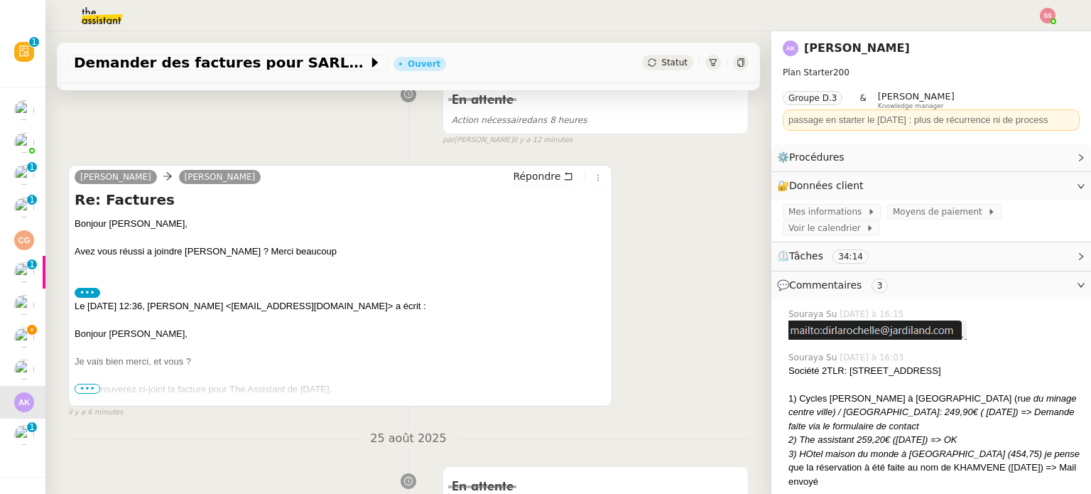
click at [95, 392] on span "•••" at bounding box center [88, 389] width 26 height 10
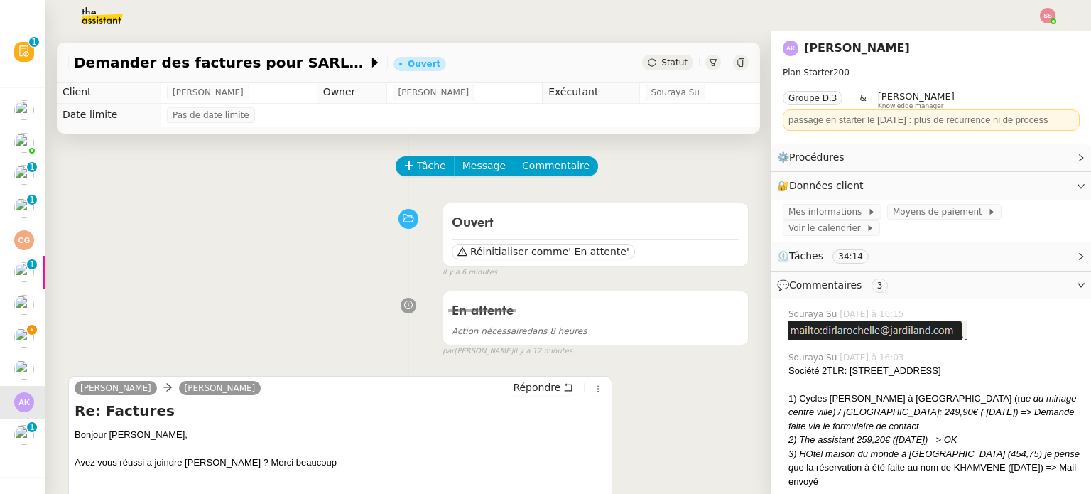
scroll to position [0, 0]
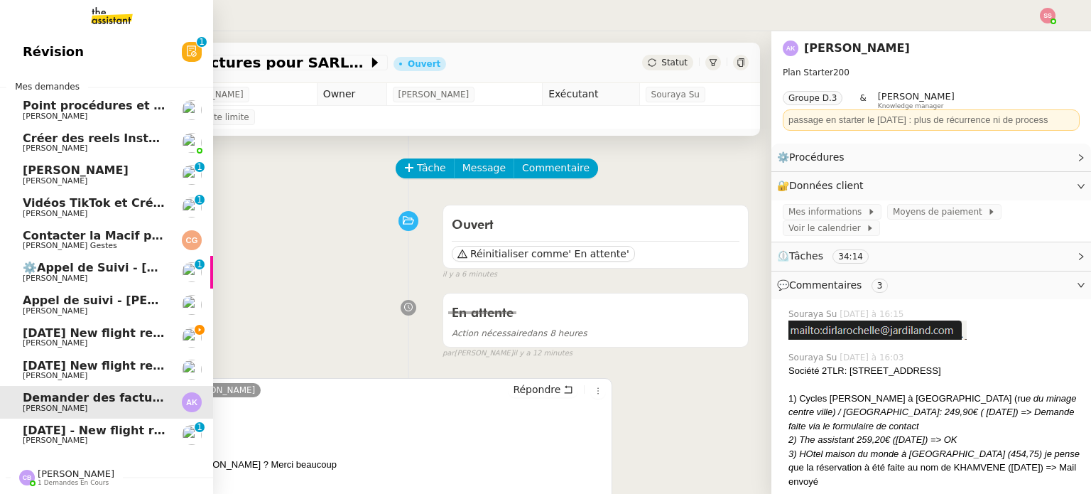
click at [59, 340] on span "[PERSON_NAME]" at bounding box center [95, 343] width 144 height 9
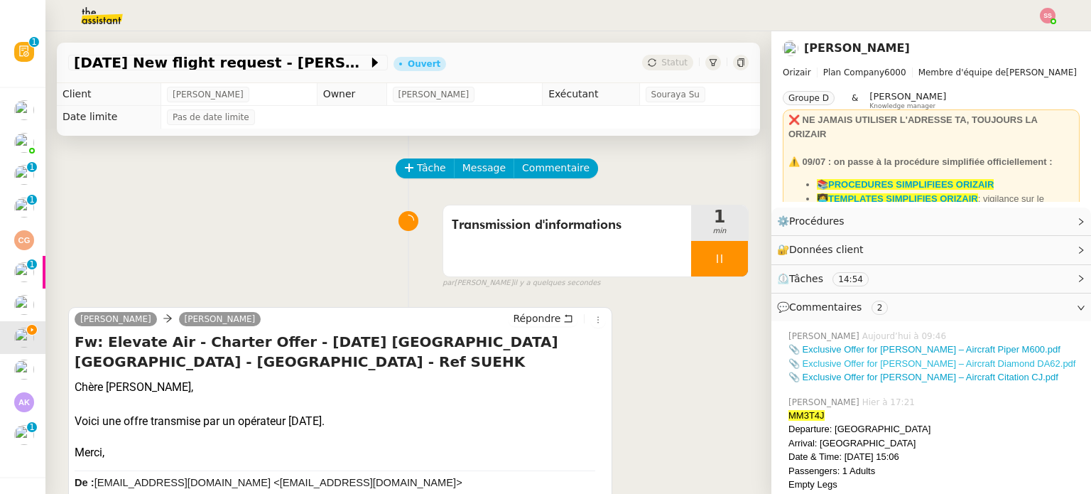
click at [828, 361] on link "📎 Exclusive Offer for [PERSON_NAME] – Aircraft Diamond DA62.pdf" at bounding box center [932, 363] width 287 height 11
click at [851, 379] on link "📎 Exclusive Offer for [PERSON_NAME] – Aircraft Citation CJ.pdf" at bounding box center [924, 377] width 270 height 11
click at [222, 212] on div "Transmission d'informations 1 min false par [PERSON_NAME] il y a une minute" at bounding box center [408, 243] width 681 height 91
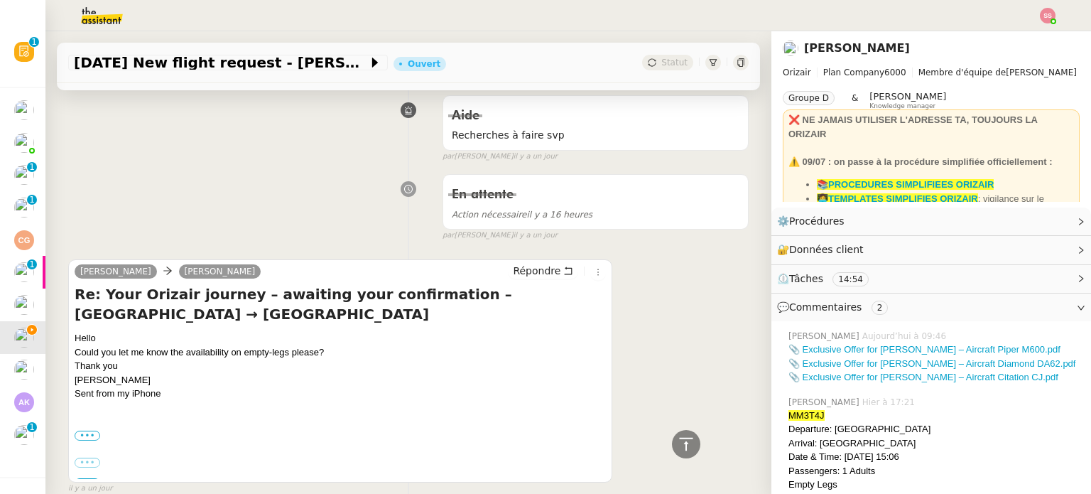
scroll to position [1208, 0]
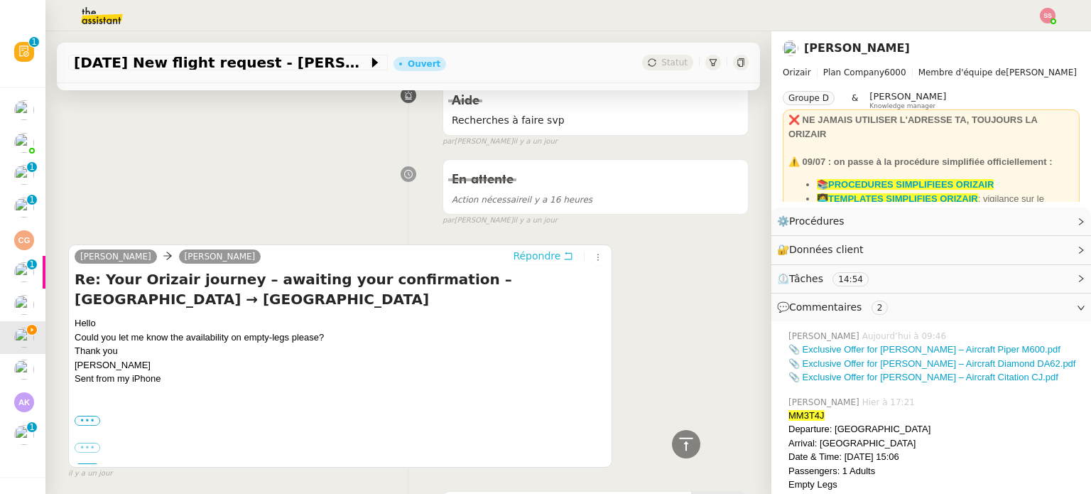
click at [529, 252] on span "Répondre" at bounding box center [537, 256] width 48 height 14
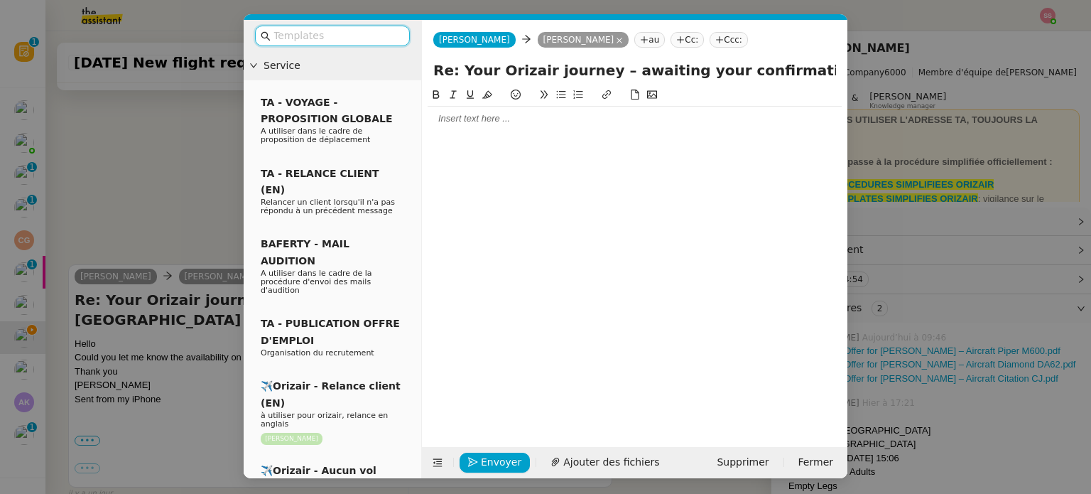
scroll to position [1318, 0]
click at [361, 38] on input "text" at bounding box center [338, 36] width 128 height 16
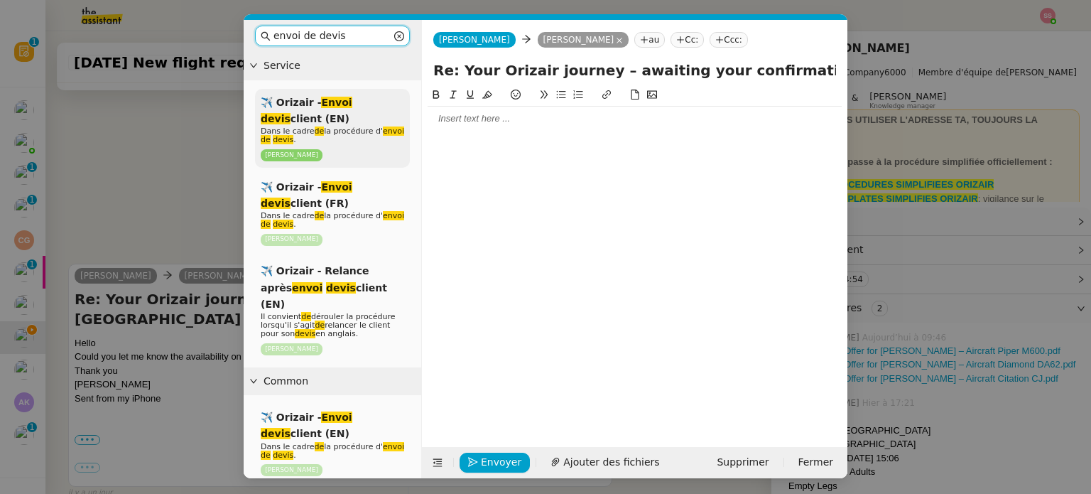
type input "envoi de devis"
click at [356, 116] on div "✈️ Orizair - Envoi devis client (EN) Dans le cadre de la procédure d' envoi de …" at bounding box center [332, 128] width 155 height 79
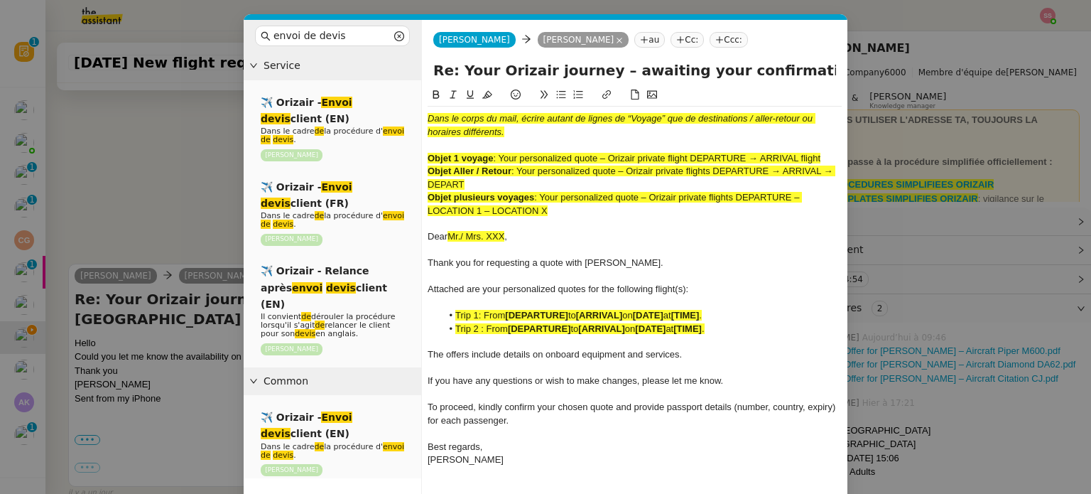
scroll to position [1504, 0]
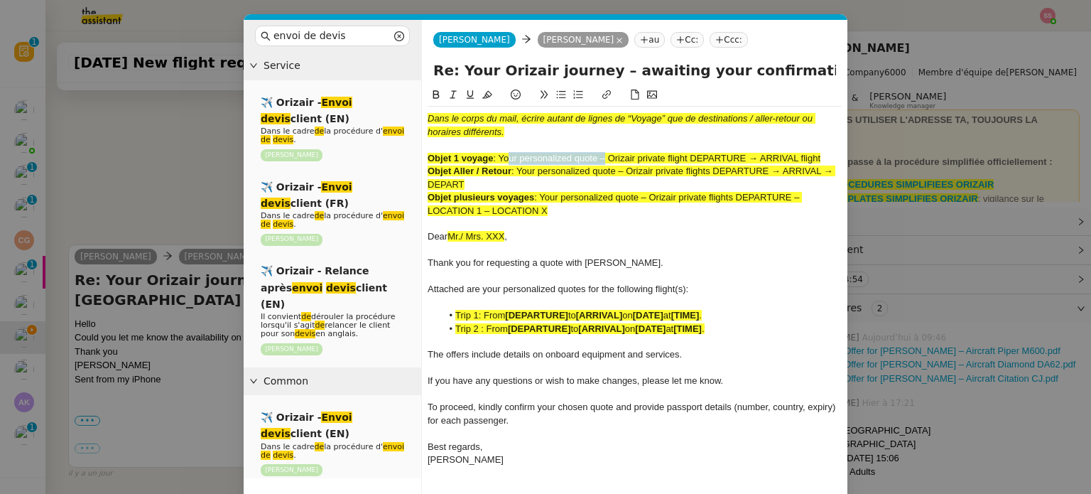
drag, startPoint x: 505, startPoint y: 154, endPoint x: 602, endPoint y: 156, distance: 97.4
click at [602, 156] on span ": Your personalized quote – Orizair private flight DEPARTURE → ARRIVAL flight" at bounding box center [657, 158] width 328 height 11
drag, startPoint x: 601, startPoint y: 158, endPoint x: 499, endPoint y: 153, distance: 102.4
click at [499, 153] on span ": Your personalized quote – Orizair private flight DEPARTURE → ARRIVAL flight" at bounding box center [657, 158] width 328 height 11
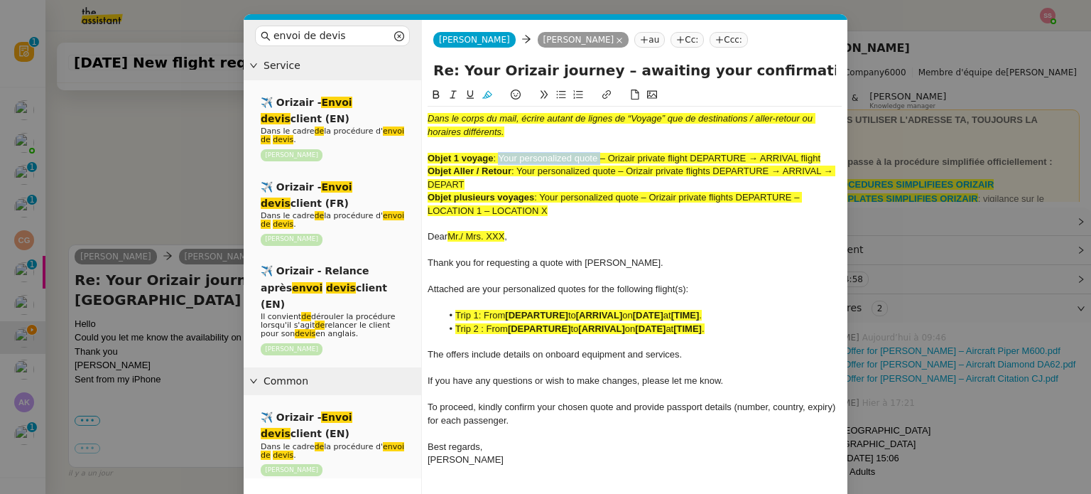
copy span "Your personalized quote"
drag, startPoint x: 756, startPoint y: 72, endPoint x: 430, endPoint y: 75, distance: 326.2
click at [430, 75] on div "Re: Your Orizair journey – awaiting your confirmation – [GEOGRAPHIC_DATA] → [GE…" at bounding box center [635, 73] width 426 height 27
paste input "Your personalized quote"
type input "Your personalized quotes – [GEOGRAPHIC_DATA] → [GEOGRAPHIC_DATA]"
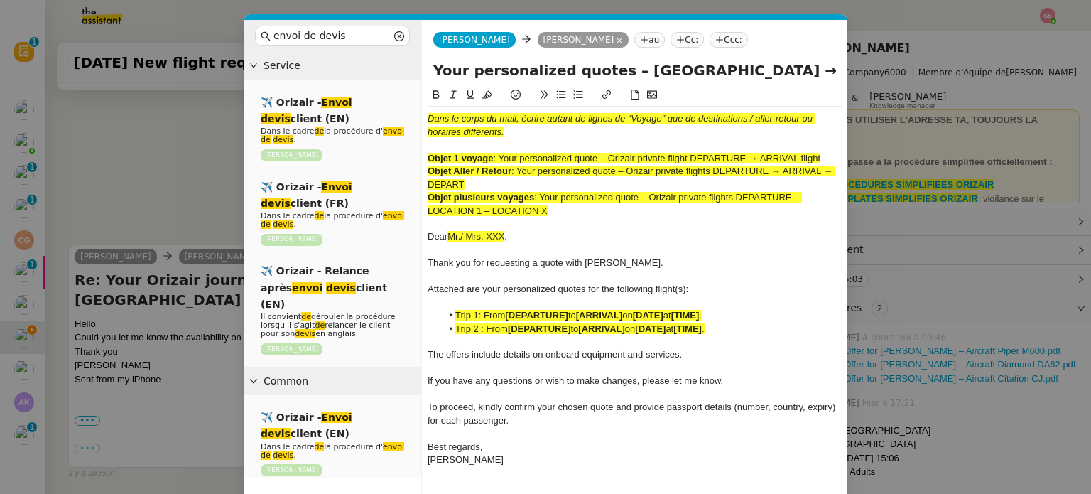
drag, startPoint x: 547, startPoint y: 205, endPoint x: 432, endPoint y: 119, distance: 144.1
click at [432, 119] on div "Dans le corps du mail, écrire autant de lignes de “Voyage” que de destinations …" at bounding box center [635, 289] width 414 height 365
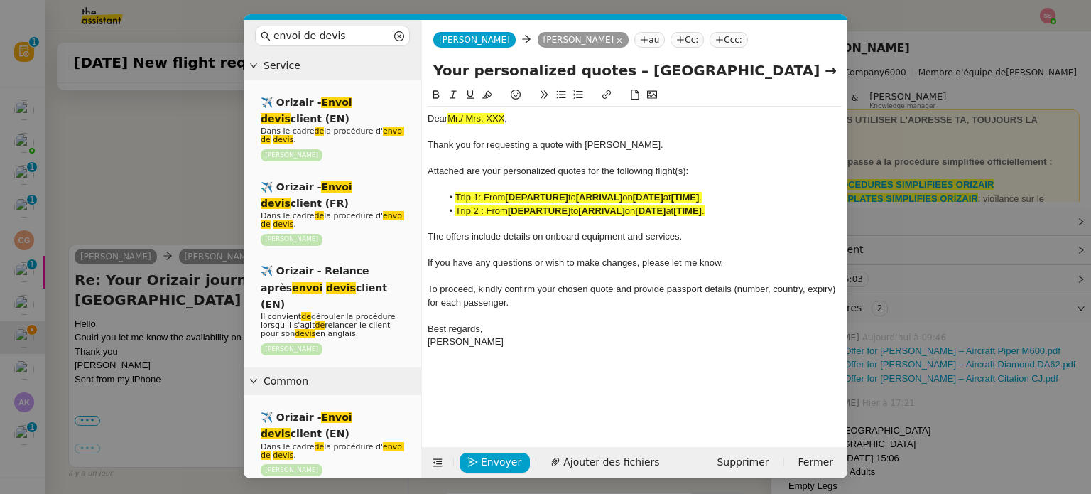
click at [213, 145] on nz-modal-container "envoi de devis Service ✈️ Orizair - Envoi devis client (EN) Dans le cadre de la…" at bounding box center [545, 247] width 1091 height 494
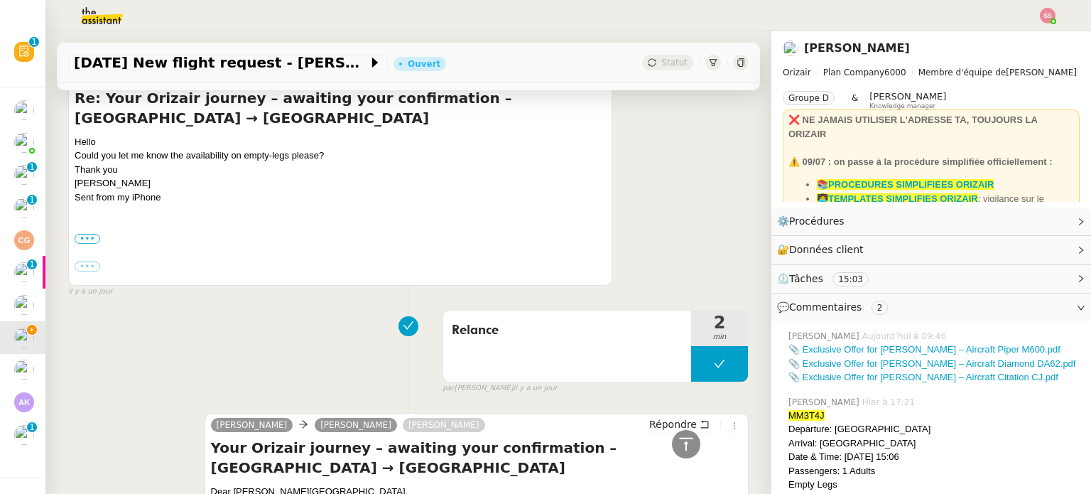
scroll to position [1857, 0]
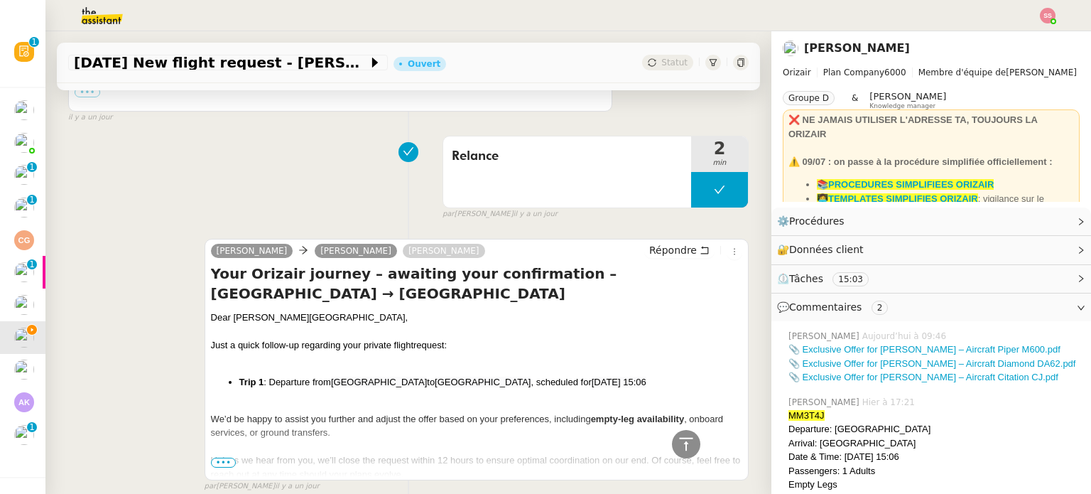
click at [254, 311] on div "Dear [PERSON_NAME][GEOGRAPHIC_DATA]," at bounding box center [477, 318] width 532 height 14
copy div "Dear [PERSON_NAME][GEOGRAPHIC_DATA],"
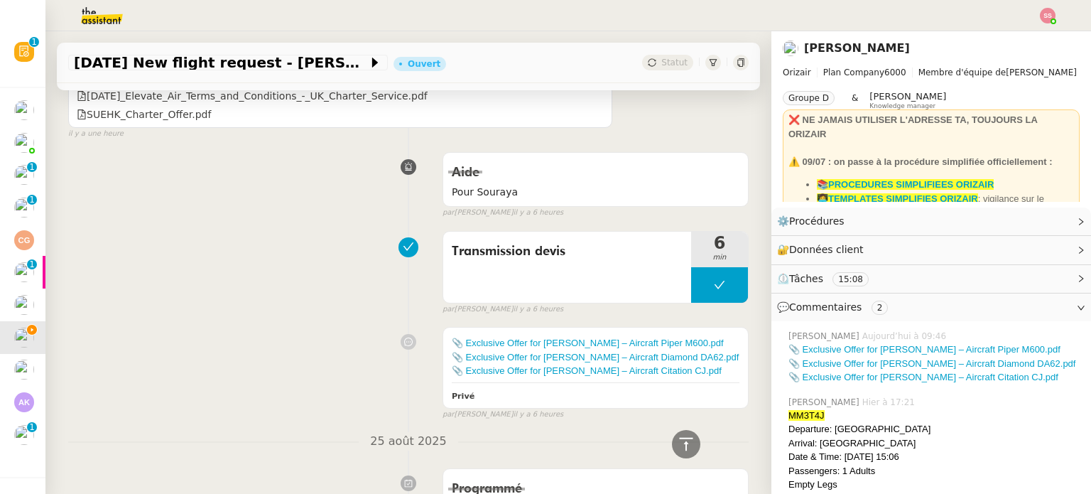
scroll to position [151, 0]
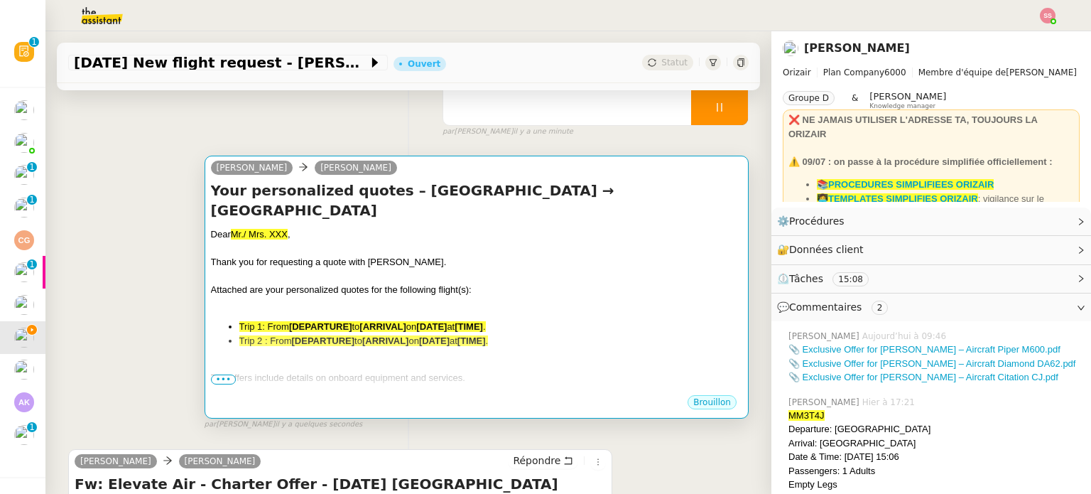
click at [397, 284] on span "Attached are your personalized quotes for the following flight(s):" at bounding box center [341, 289] width 261 height 11
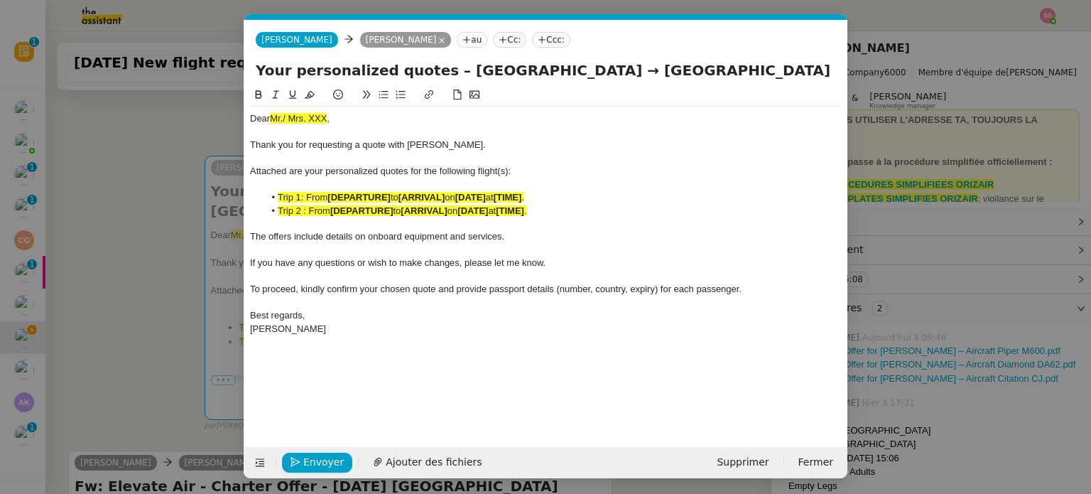
scroll to position [0, 92]
click at [311, 116] on span "Mr./ Mrs. XXX" at bounding box center [298, 118] width 57 height 11
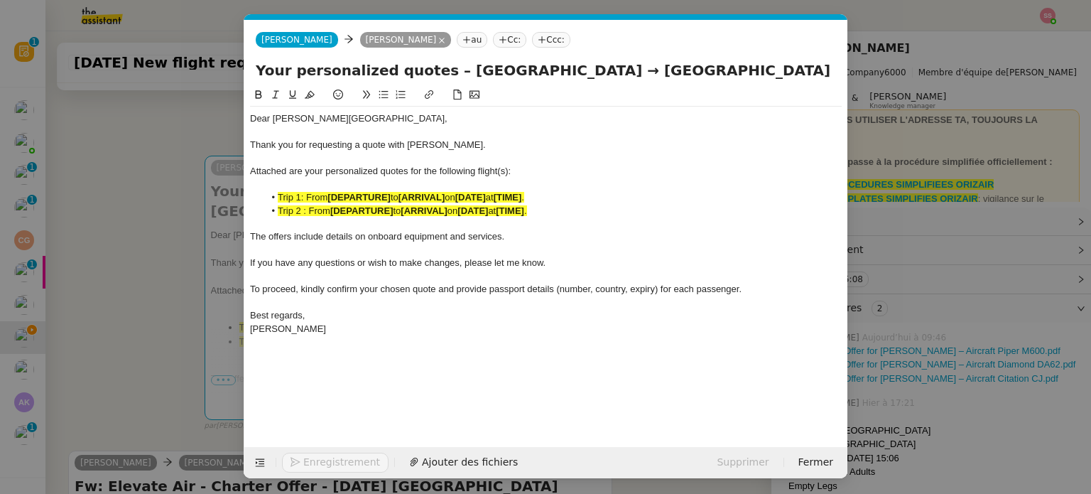
click at [321, 211] on span "Trip 2 : From" at bounding box center [304, 210] width 53 height 11
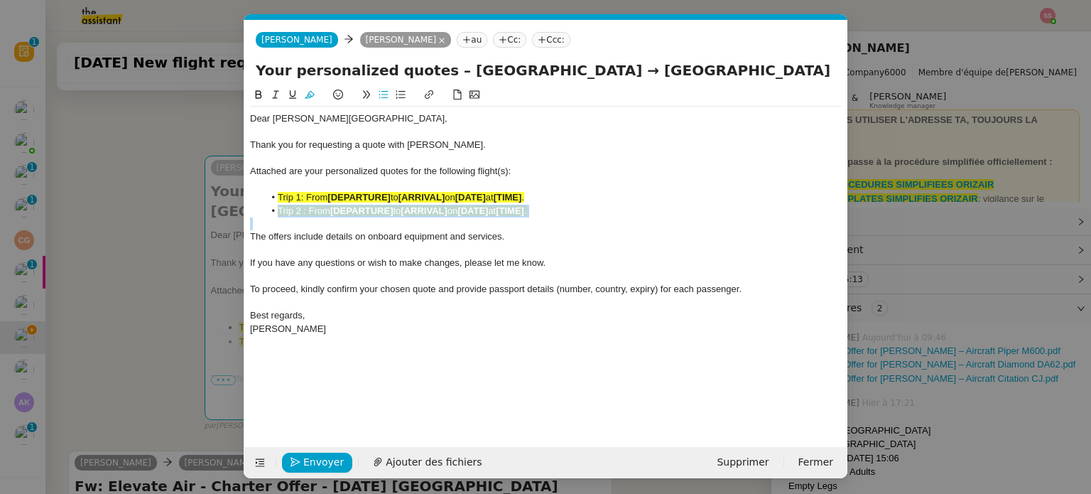
click at [321, 211] on span "Trip 2 : From" at bounding box center [304, 210] width 53 height 11
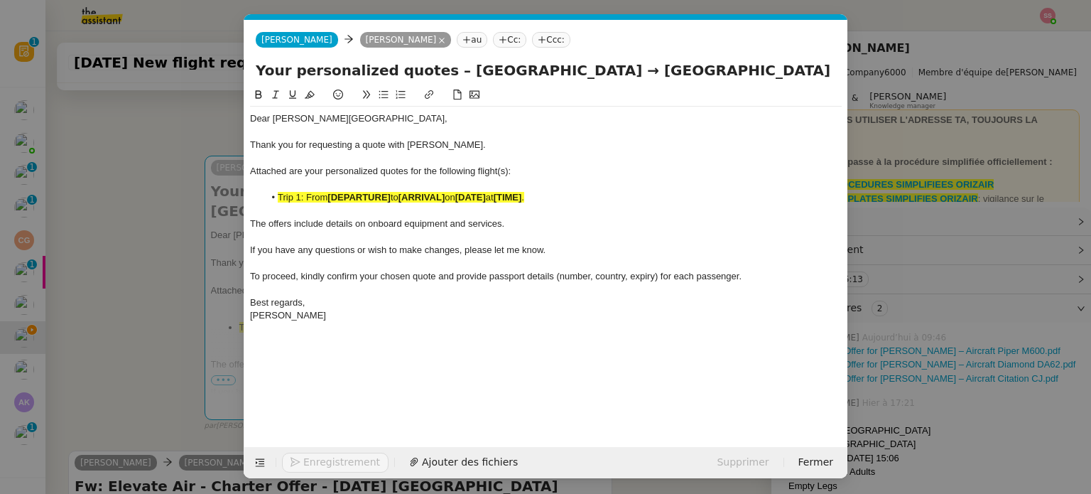
drag, startPoint x: 503, startPoint y: 169, endPoint x: 519, endPoint y: 167, distance: 16.5
click at [504, 169] on span "Attached are your personalized quotes for the following flight(s):" at bounding box center [380, 171] width 261 height 11
click at [182, 258] on nz-modal-container "envoi de devis Service ✈️ Orizair - Envoi devis client (EN) Dans le cadre de la…" at bounding box center [545, 247] width 1091 height 494
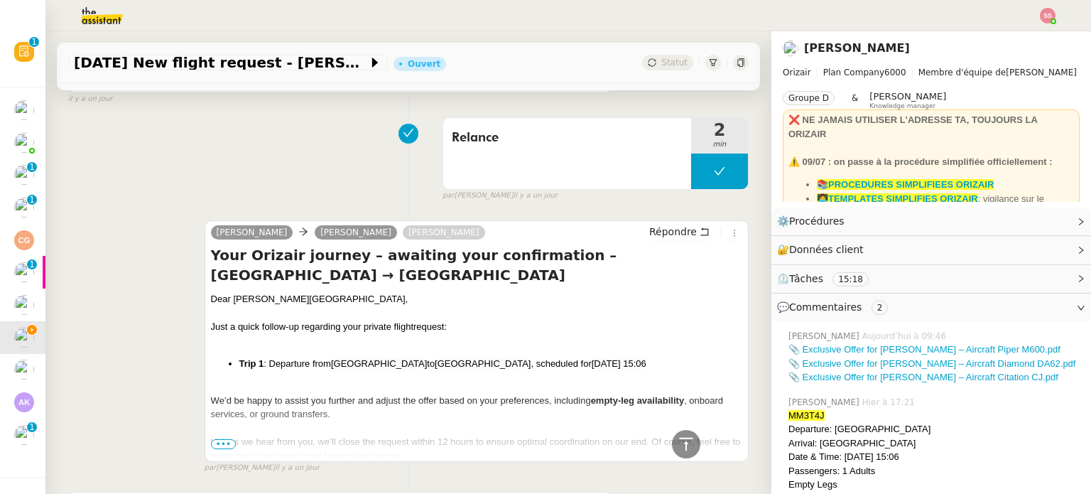
scroll to position [1857, 0]
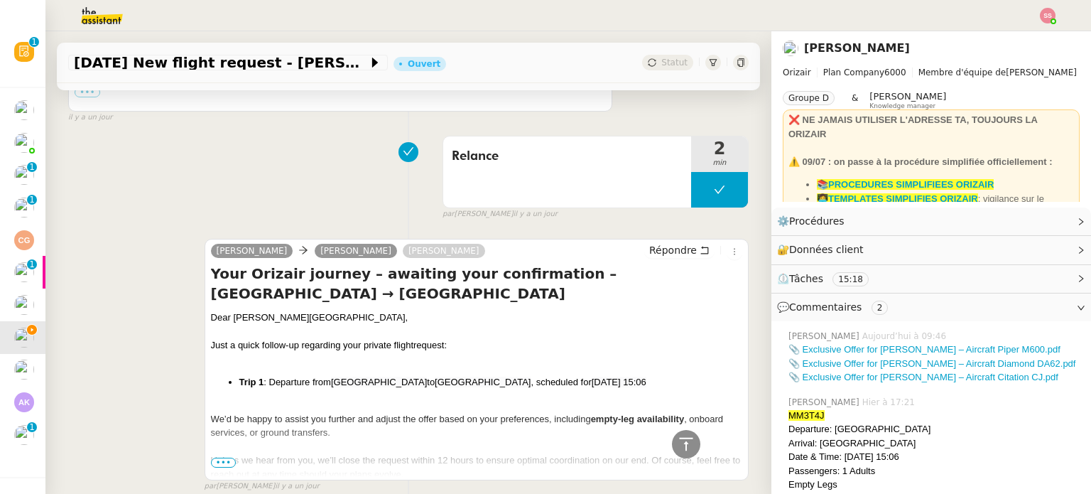
click at [415, 375] on li "Trip 1 : Departure from [GEOGRAPHIC_DATA] to [GEOGRAPHIC_DATA] , scheduled for …" at bounding box center [490, 382] width 503 height 14
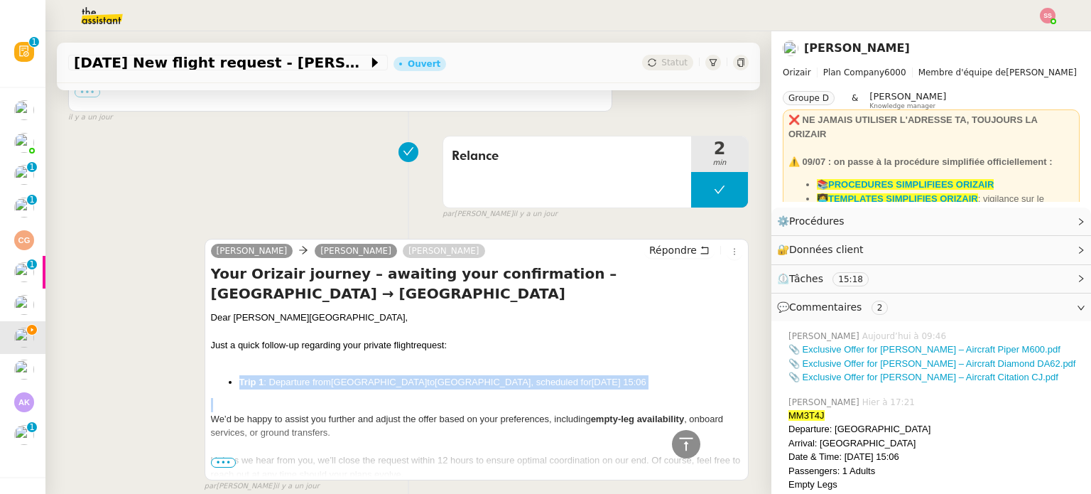
click at [415, 375] on li "Trip 1 : Departure from [GEOGRAPHIC_DATA] to [GEOGRAPHIC_DATA] , scheduled for …" at bounding box center [490, 382] width 503 height 14
copy li "Trip 1 : Departure from [GEOGRAPHIC_DATA] to [GEOGRAPHIC_DATA] , scheduled for …"
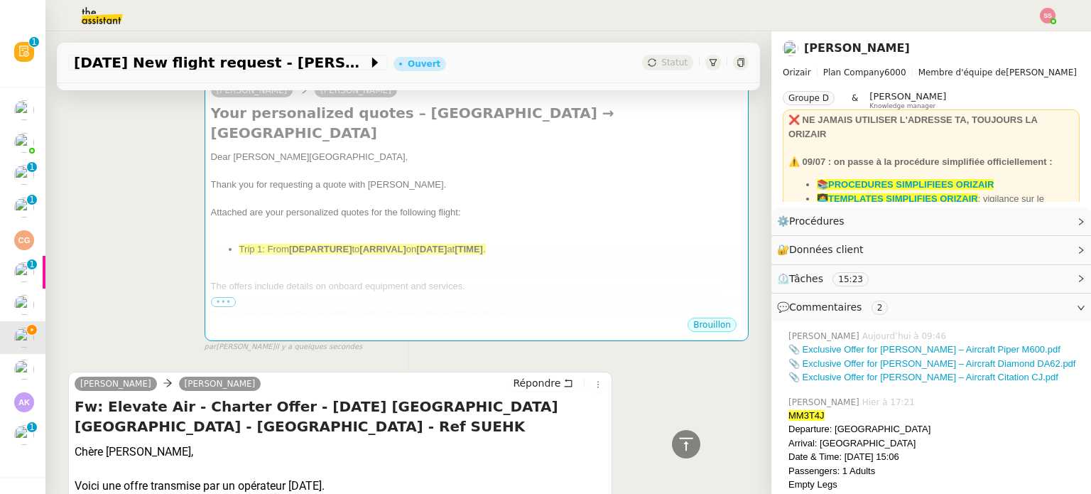
scroll to position [151, 0]
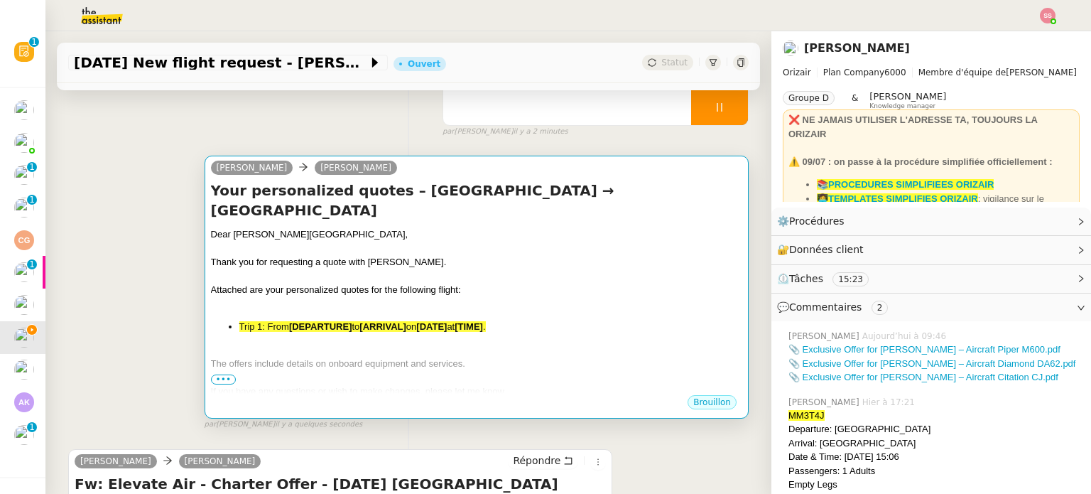
click at [449, 343] on div at bounding box center [477, 350] width 532 height 14
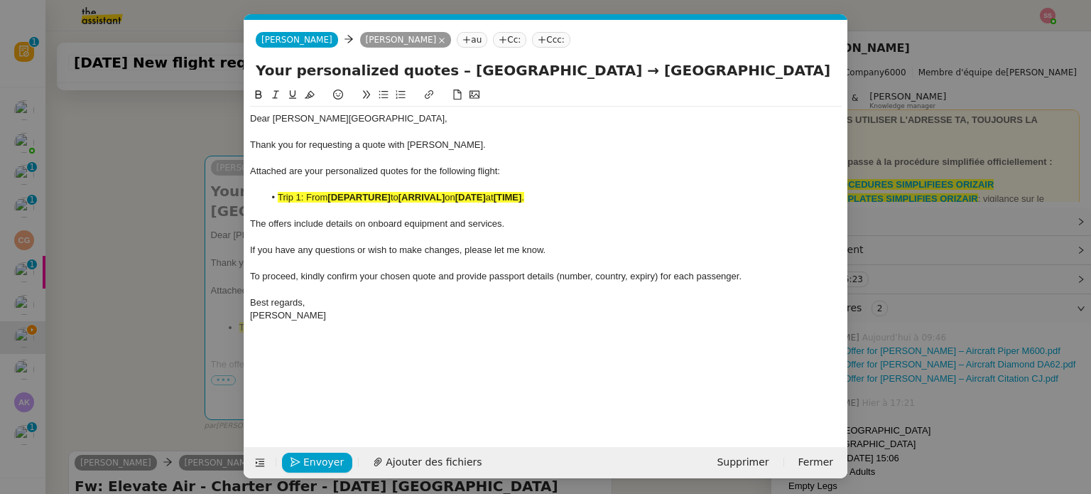
scroll to position [0, 92]
click at [425, 195] on strong "[ARRIVAL]" at bounding box center [422, 197] width 46 height 11
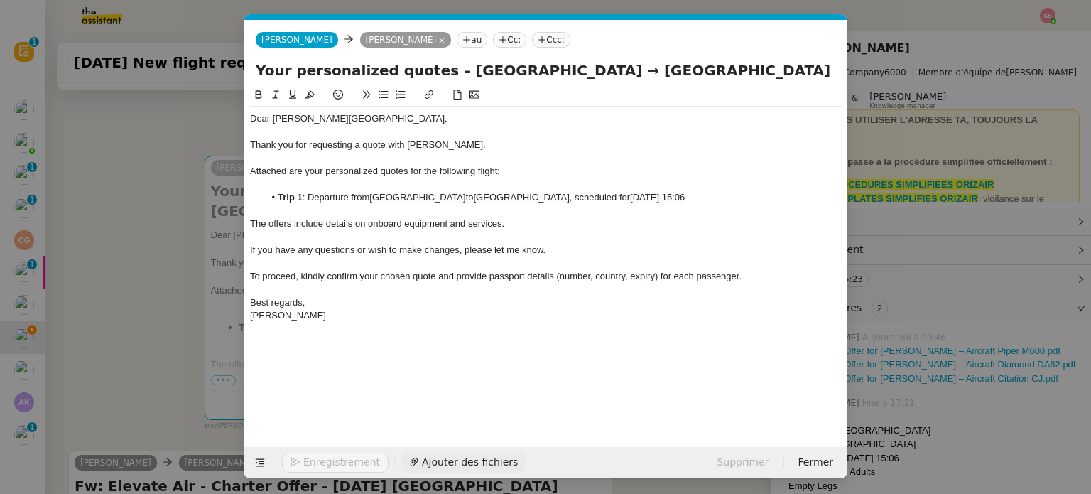
click at [410, 464] on button "Ajouter des fichiers" at bounding box center [464, 463] width 126 height 20
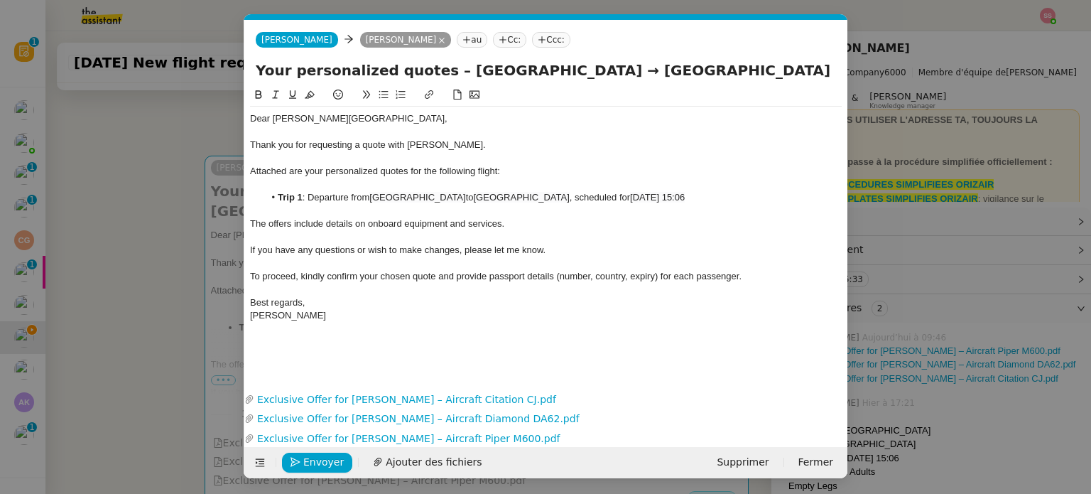
click at [534, 42] on nz-tag "Ccc:" at bounding box center [551, 40] width 38 height 16
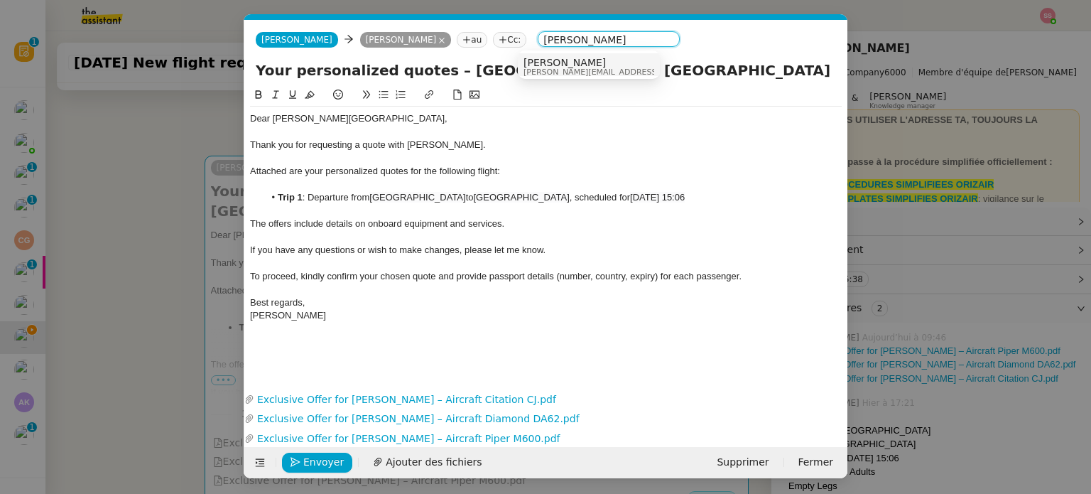
type input "[PERSON_NAME]"
click at [556, 64] on span "[PERSON_NAME]" at bounding box center [625, 62] width 202 height 11
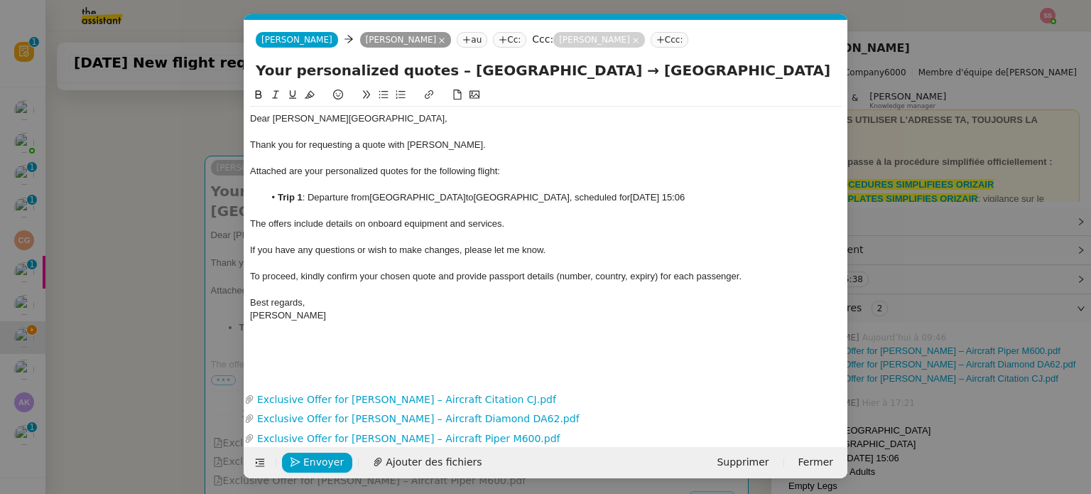
click at [338, 473] on div "Envoyer Ajouter des fichiers Supprimer Fermer" at bounding box center [545, 462] width 603 height 31
click at [336, 465] on span "Envoyer" at bounding box center [323, 462] width 41 height 16
click at [336, 465] on span "Confirmer l'envoi" at bounding box center [345, 462] width 85 height 16
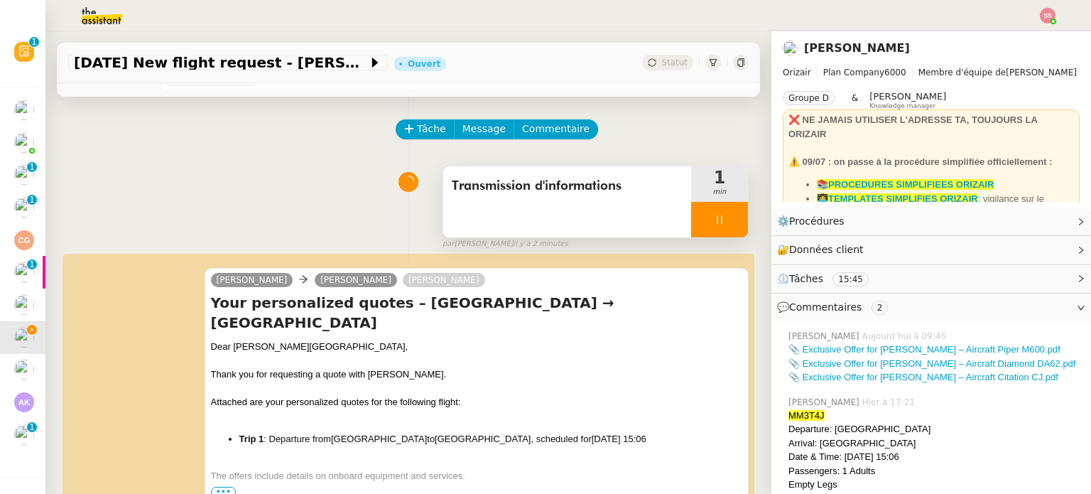
scroll to position [9, 0]
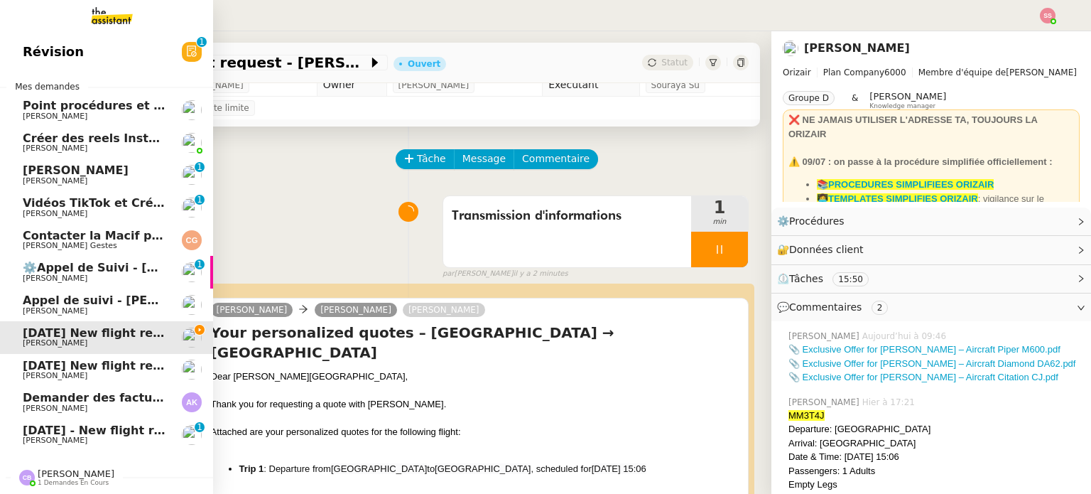
click at [116, 275] on span "[PERSON_NAME]" at bounding box center [95, 278] width 144 height 9
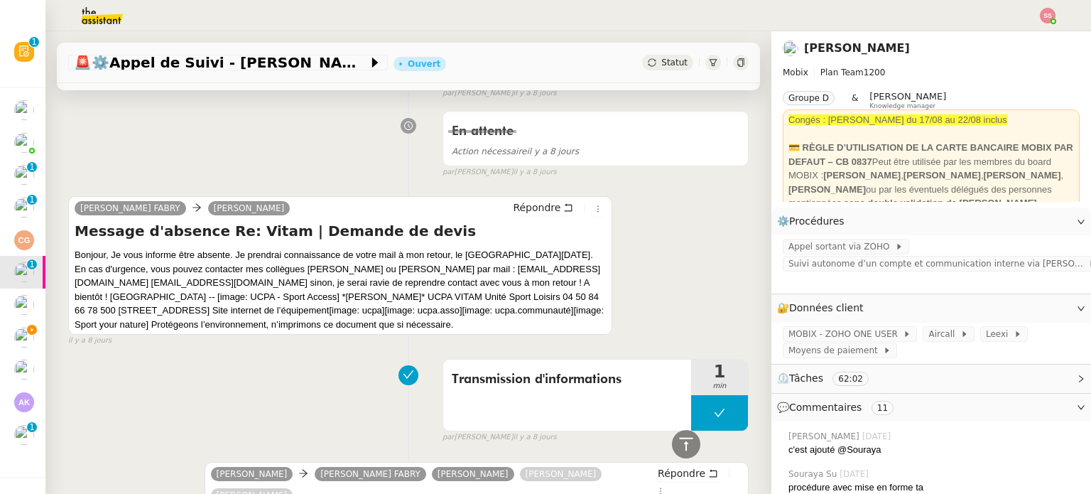
scroll to position [507, 0]
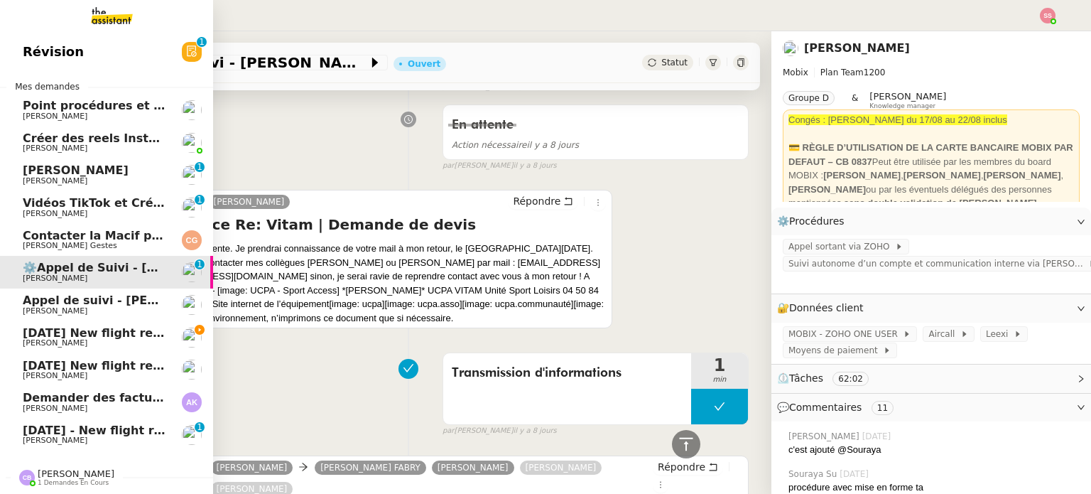
click at [98, 327] on span "[DATE] New flight request - [PERSON_NAME]" at bounding box center [165, 333] width 285 height 14
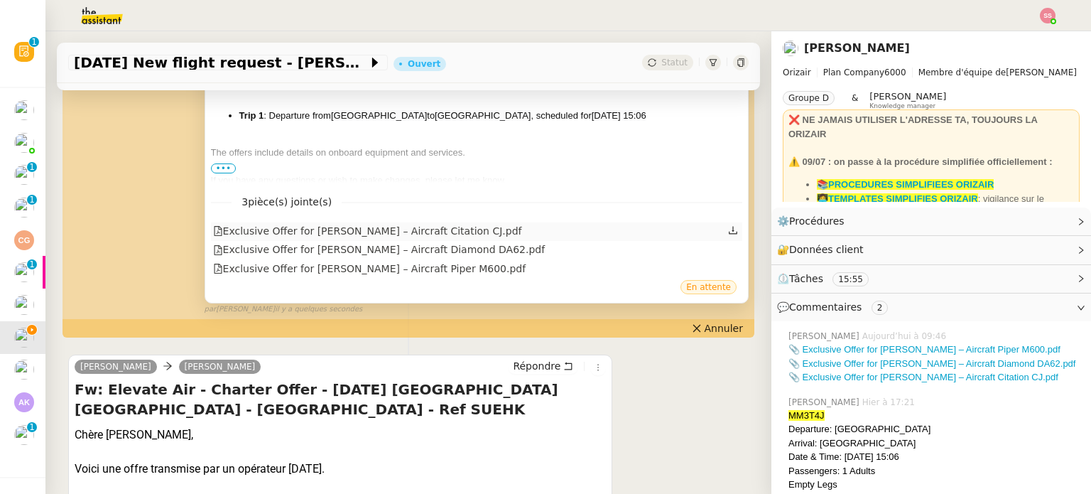
scroll to position [365, 0]
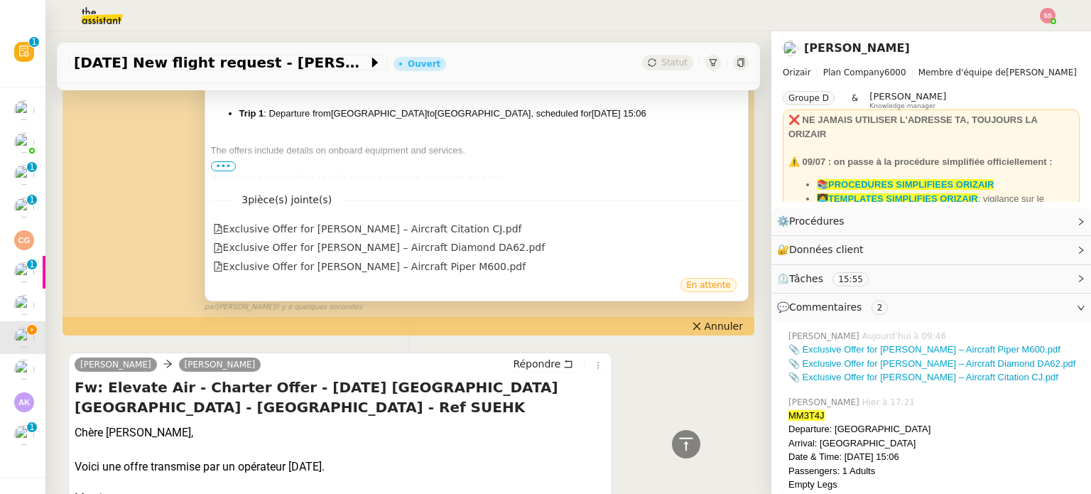
click at [221, 166] on span "•••" at bounding box center [224, 166] width 26 height 10
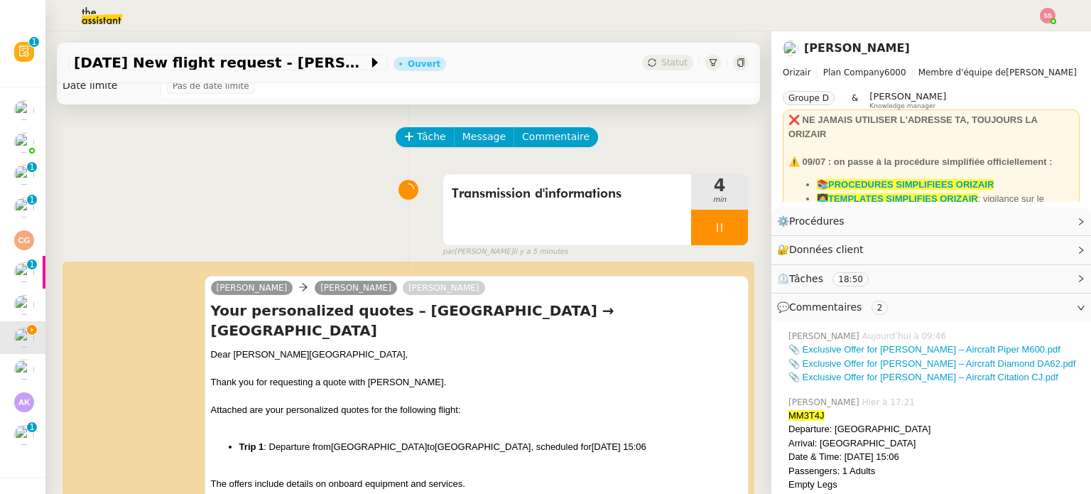
scroll to position [0, 0]
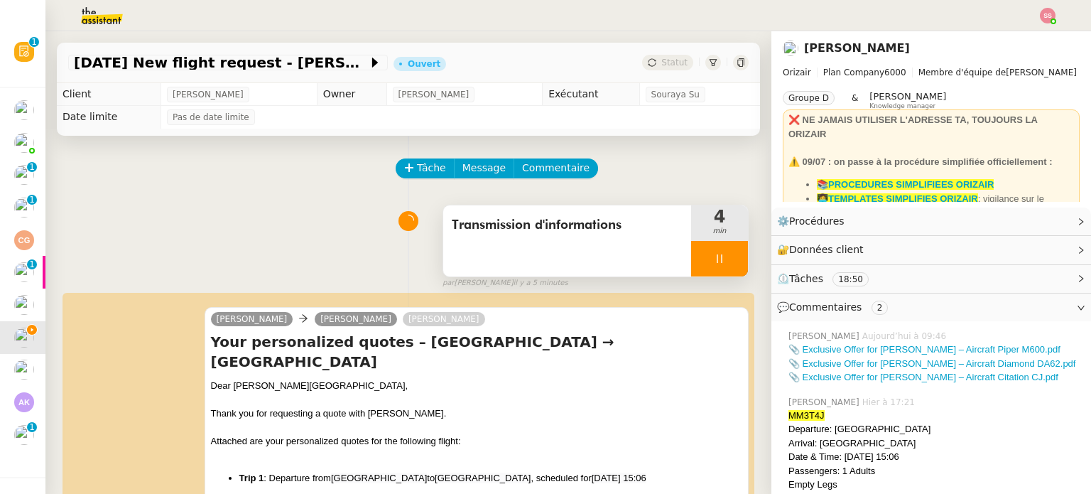
click at [721, 249] on div at bounding box center [719, 259] width 57 height 36
click at [721, 249] on button at bounding box center [734, 259] width 28 height 36
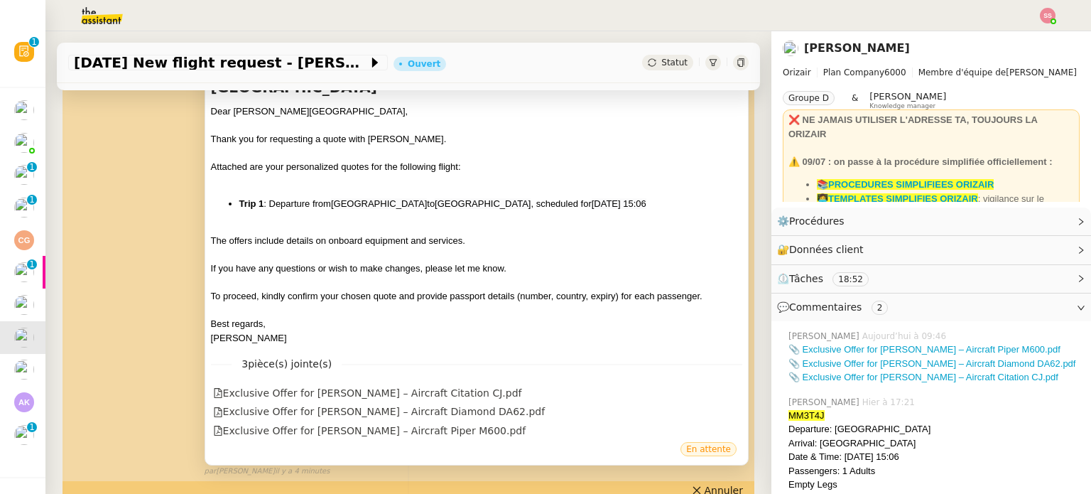
scroll to position [284, 0]
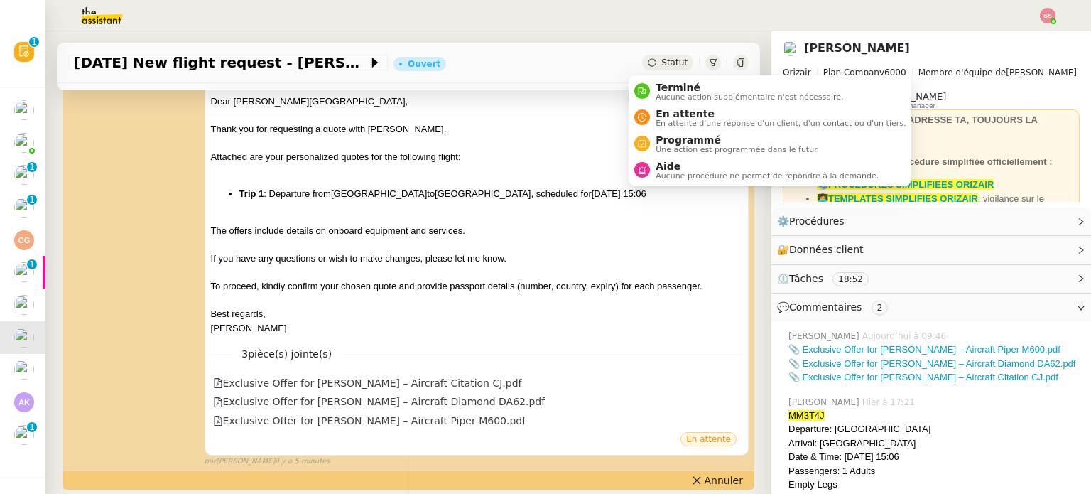
click at [645, 68] on div "Statut" at bounding box center [667, 63] width 51 height 16
click at [654, 116] on div "En attente En attente d'une réponse d'un client, d'un contact ou d'un tiers." at bounding box center [778, 117] width 256 height 19
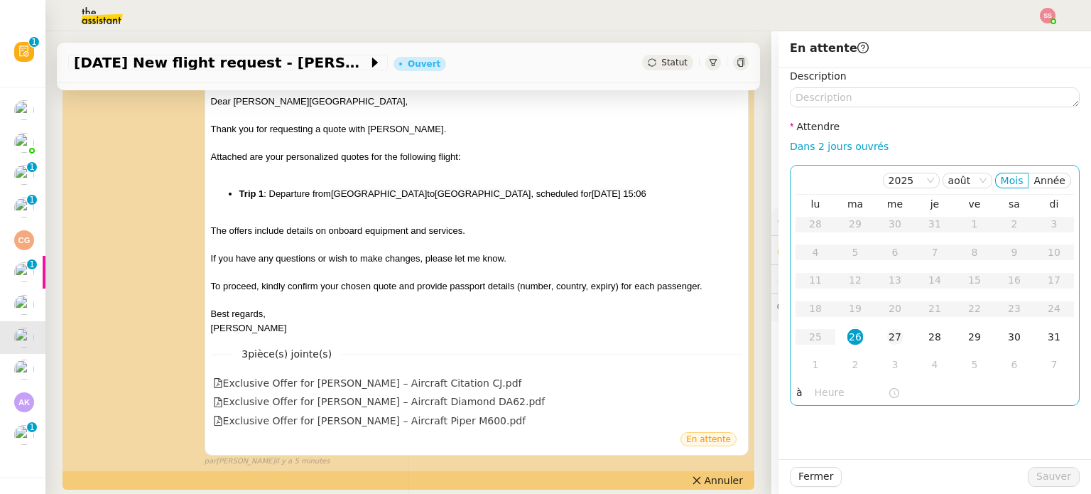
click at [875, 333] on td "27" at bounding box center [895, 337] width 40 height 28
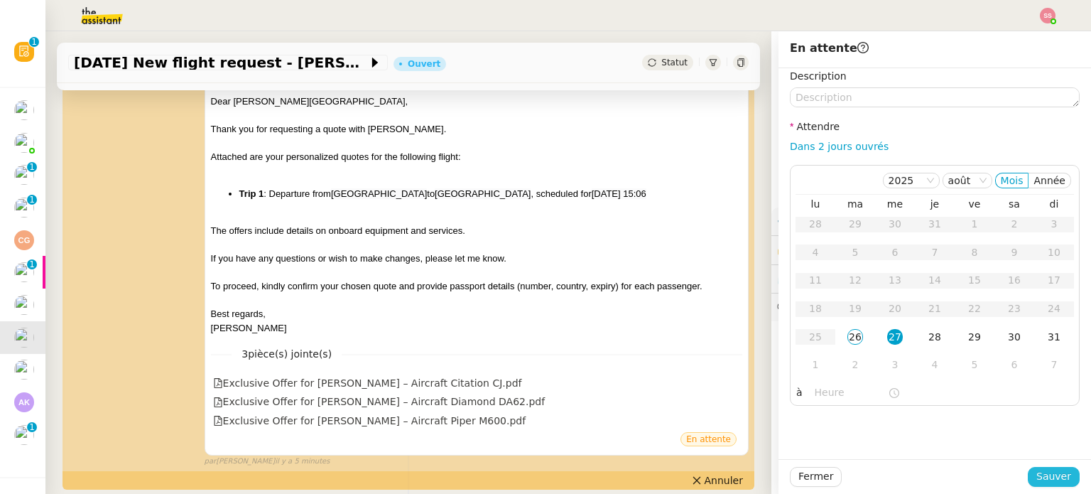
click at [1037, 480] on span "Sauver" at bounding box center [1054, 476] width 35 height 16
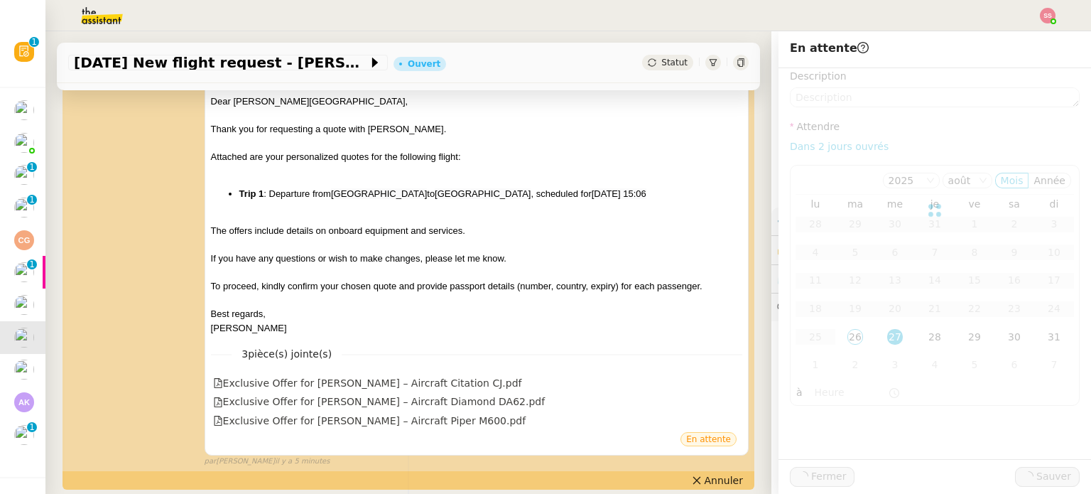
scroll to position [362, 0]
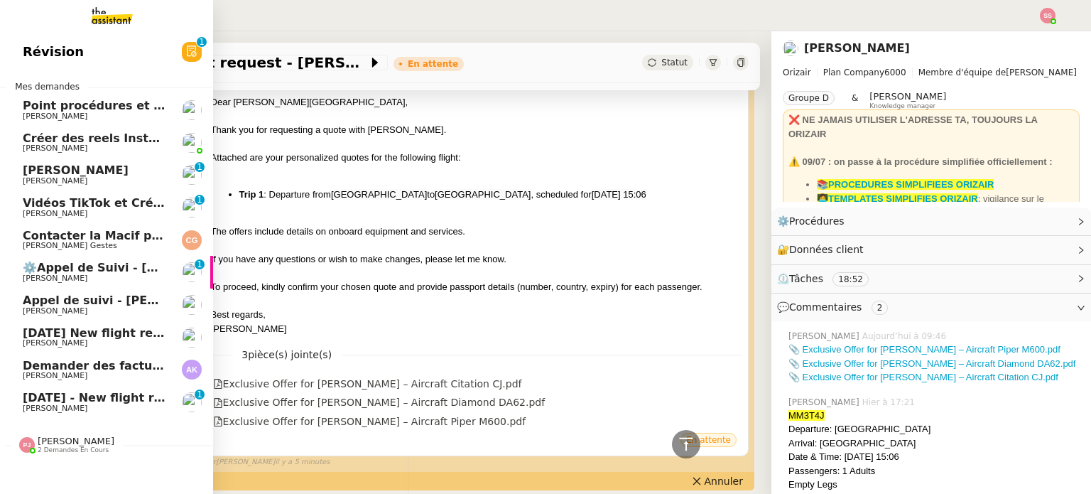
click at [97, 335] on span "[DATE] New flight request - [PERSON_NAME]" at bounding box center [165, 333] width 285 height 14
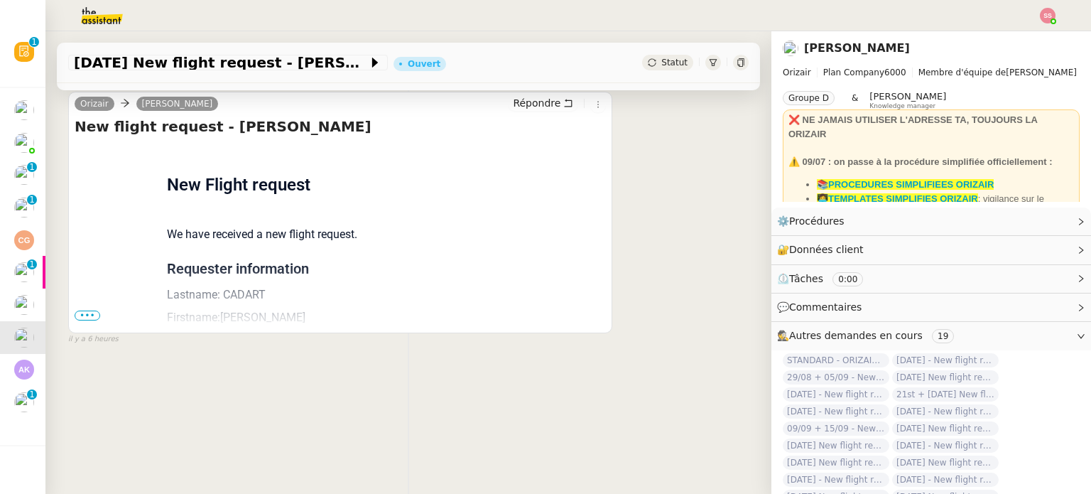
scroll to position [190, 0]
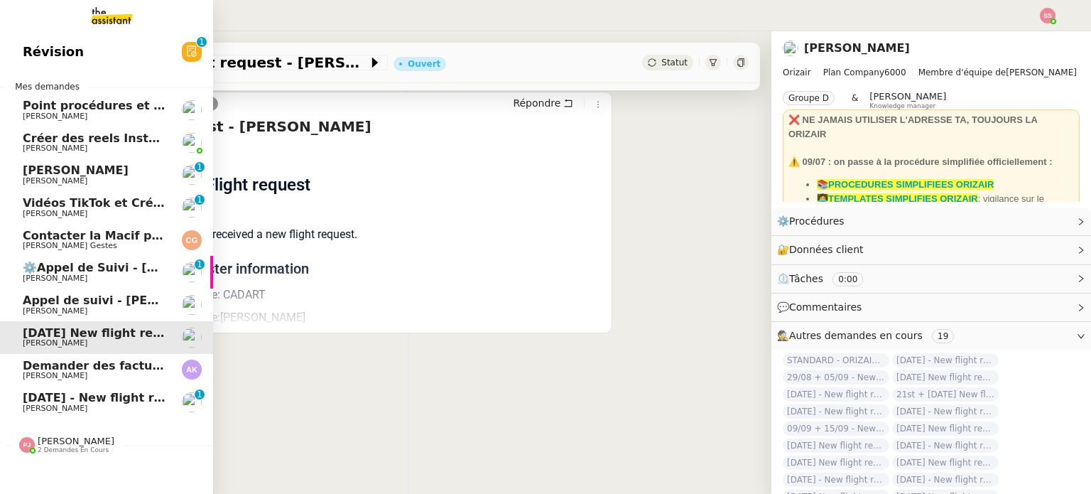
click at [43, 397] on span "[DATE] - New flight request - [PERSON_NAME]" at bounding box center [169, 398] width 293 height 14
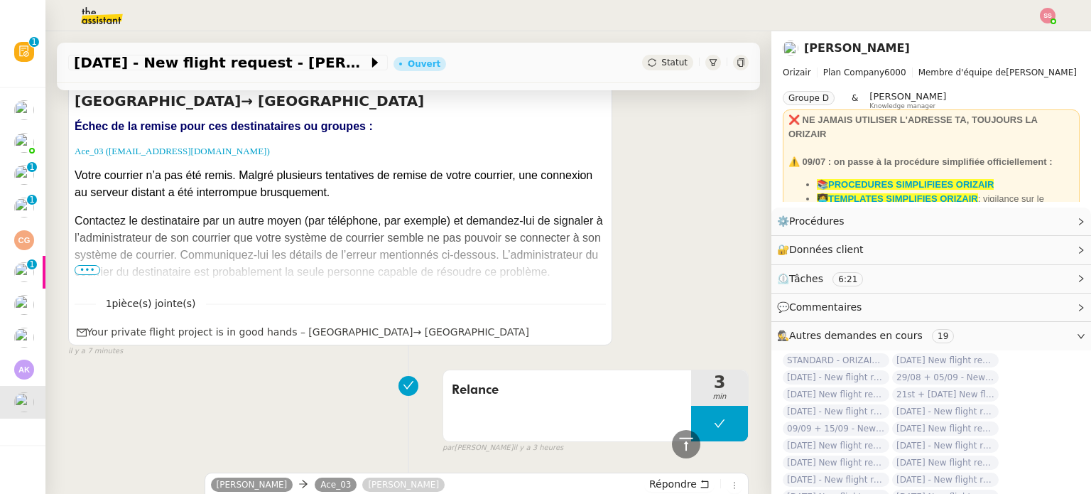
scroll to position [333, 0]
click at [78, 271] on span "•••" at bounding box center [88, 269] width 26 height 10
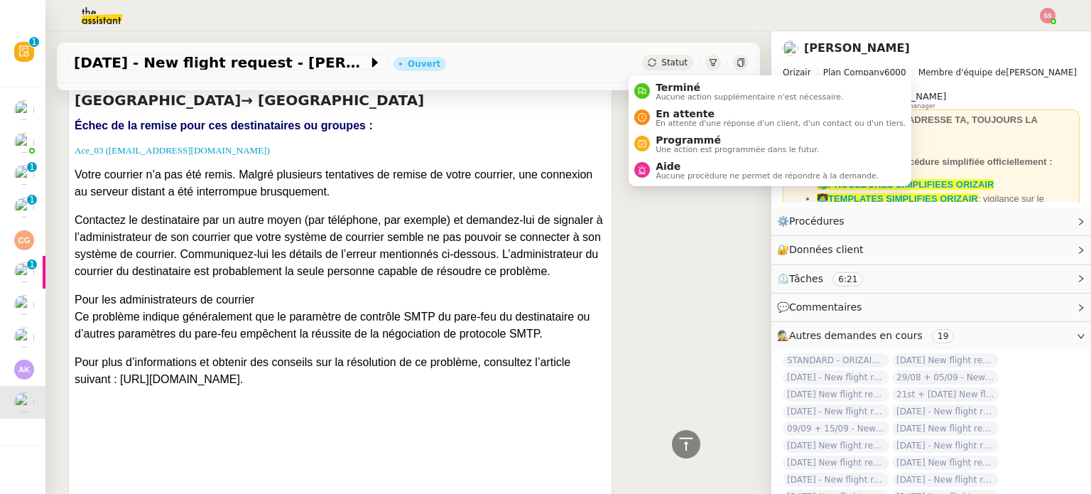
click at [645, 60] on div "Statut" at bounding box center [667, 63] width 51 height 16
click at [651, 114] on div "En attente En attente d'une réponse d'un client, d'un contact ou d'un tiers." at bounding box center [778, 117] width 256 height 19
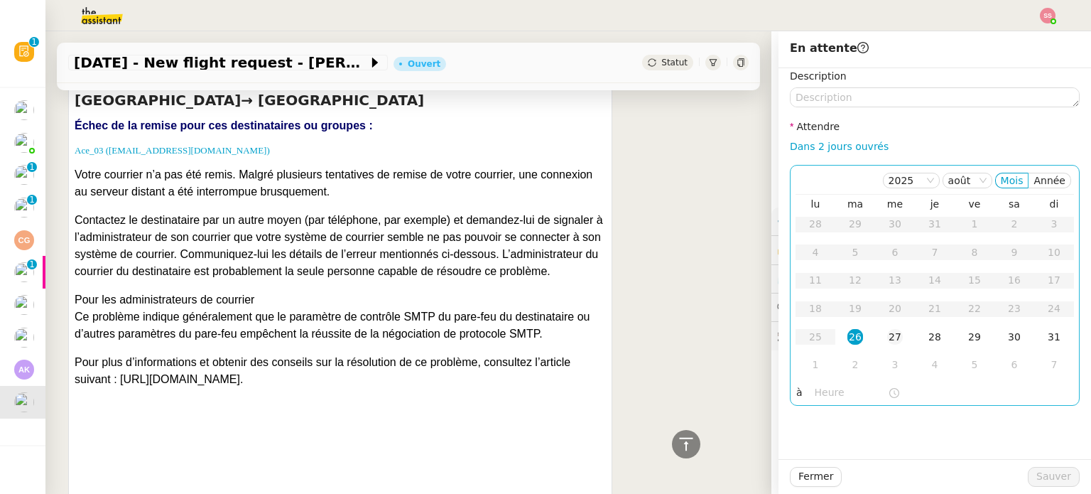
click at [888, 335] on div "27" at bounding box center [896, 337] width 16 height 16
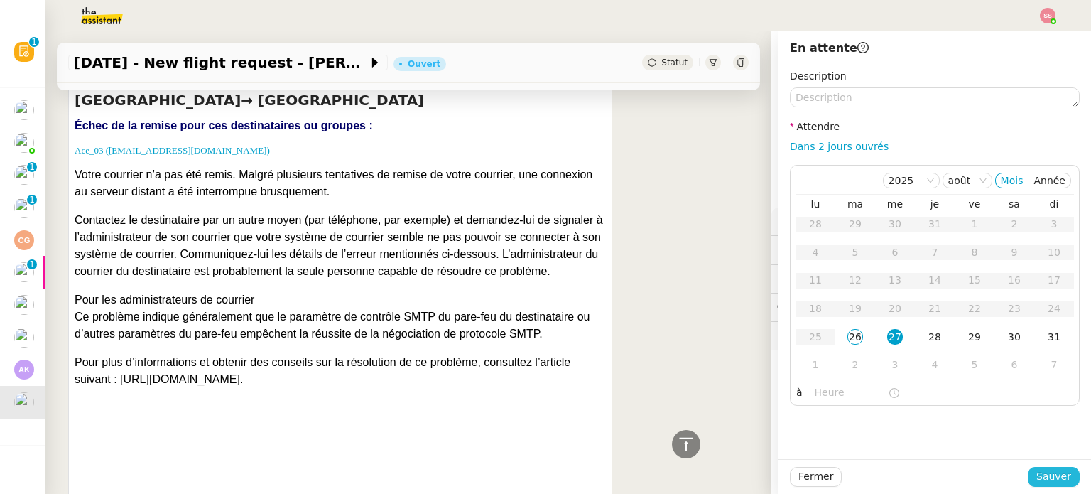
click at [1030, 470] on button "Sauver" at bounding box center [1054, 477] width 52 height 20
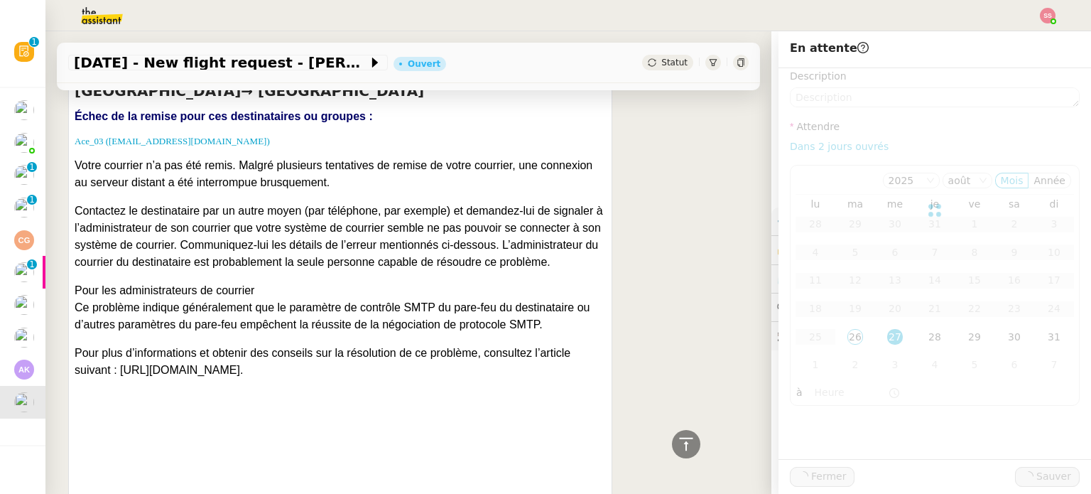
scroll to position [323, 0]
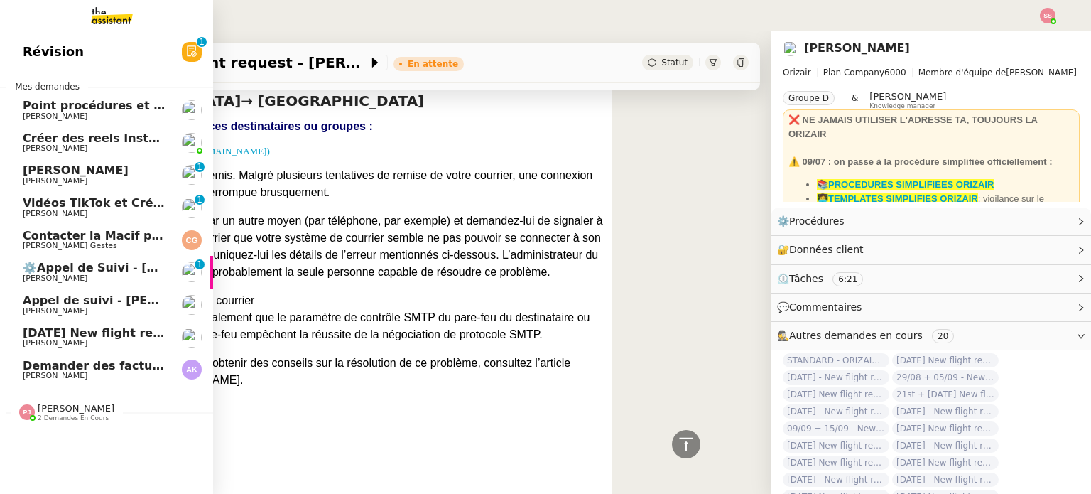
click at [80, 332] on span "[DATE] New flight request - [PERSON_NAME]" at bounding box center [165, 333] width 285 height 14
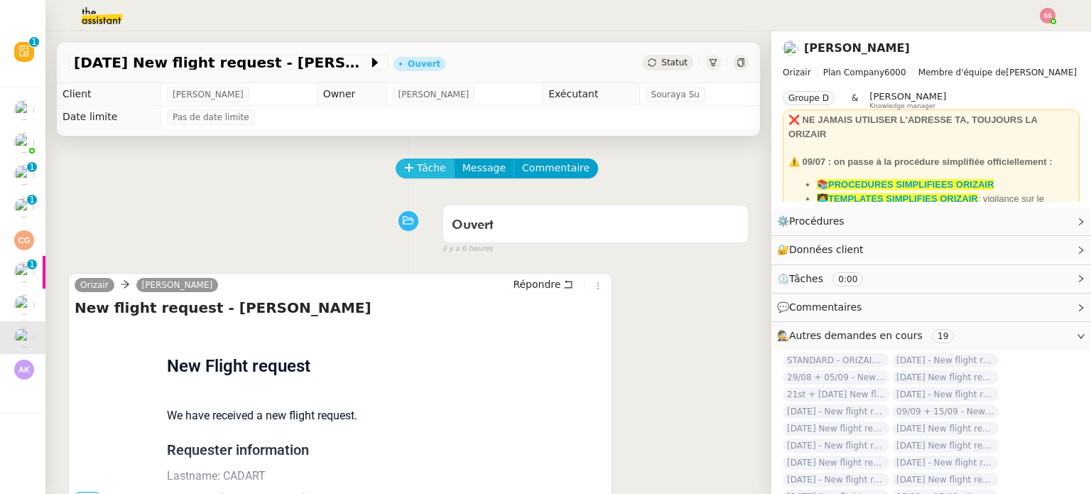
click at [422, 172] on span "Tâche" at bounding box center [431, 168] width 29 height 16
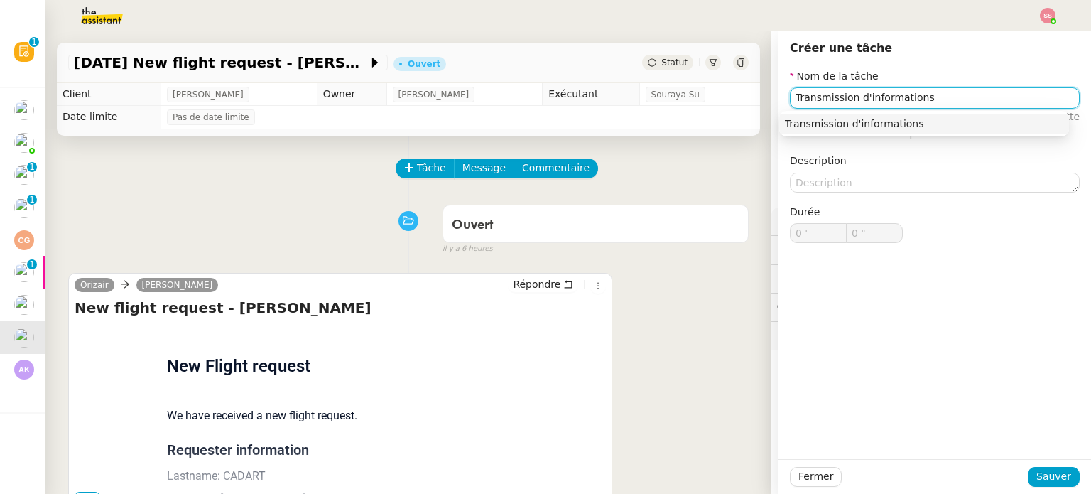
click at [927, 129] on div "Transmission d'informations" at bounding box center [924, 123] width 279 height 13
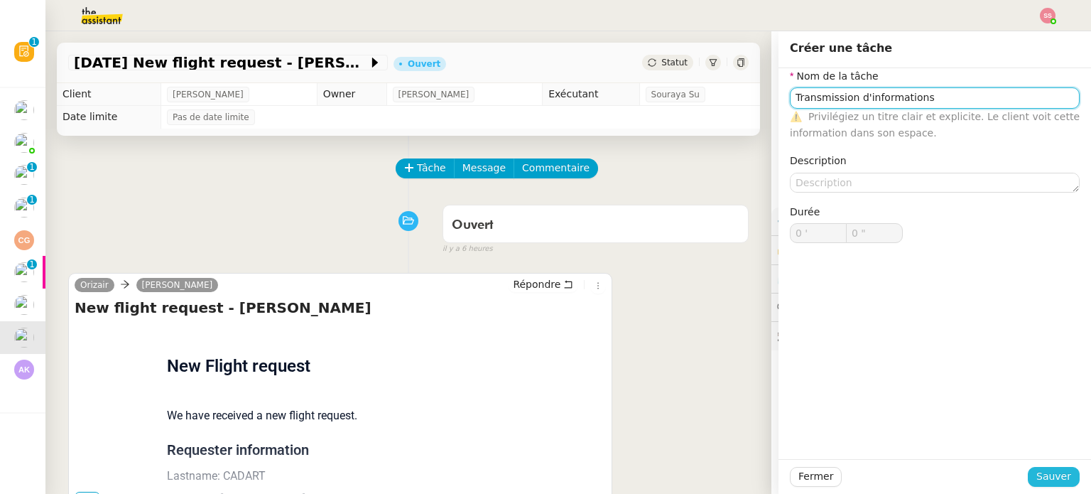
type input "Transmission d'informations"
click at [1045, 475] on span "Sauver" at bounding box center [1054, 476] width 35 height 16
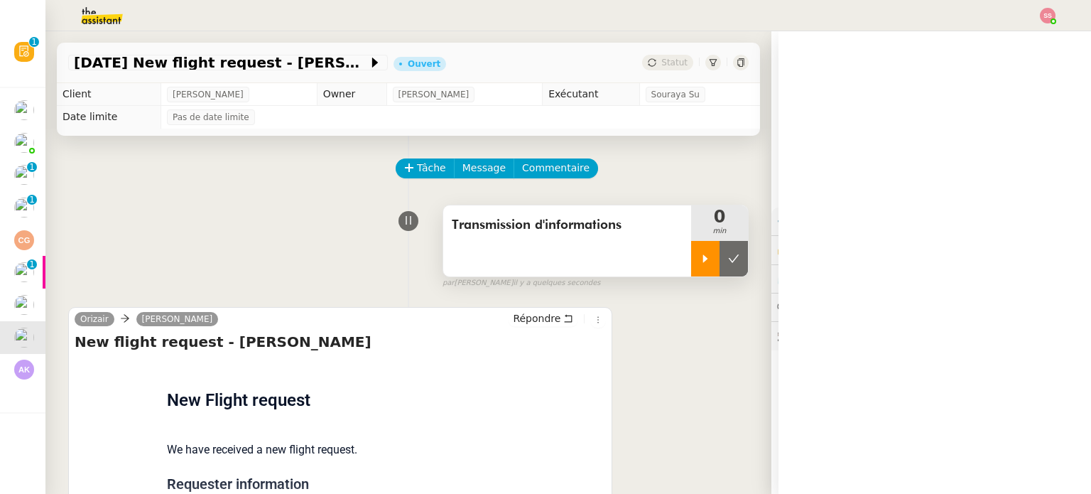
click at [700, 262] on icon at bounding box center [705, 258] width 11 height 11
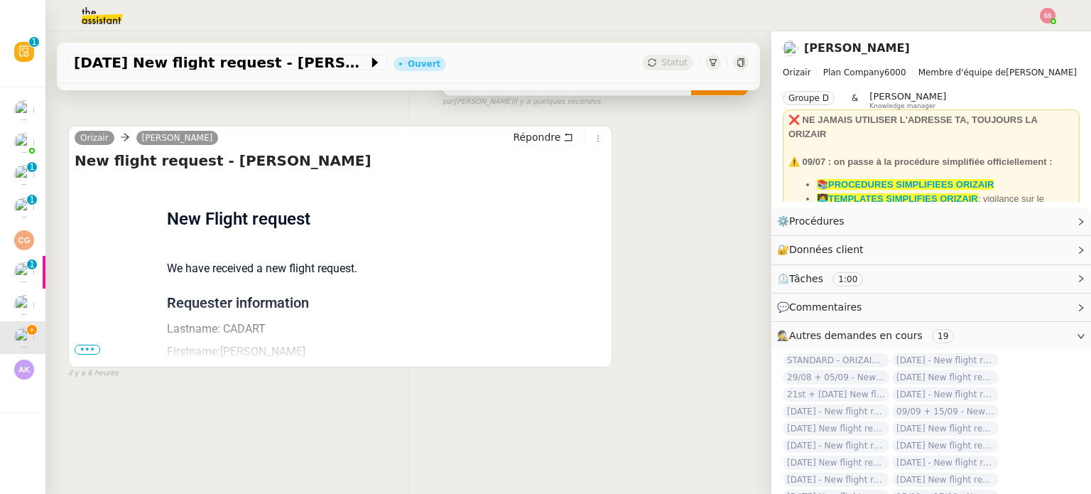
scroll to position [190, 0]
click at [82, 345] on span "•••" at bounding box center [88, 350] width 26 height 10
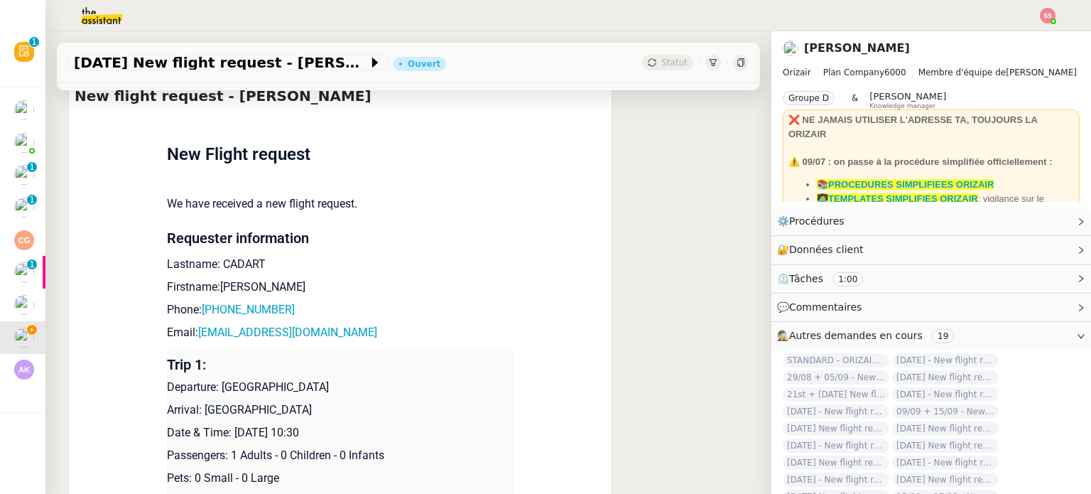
scroll to position [333, 0]
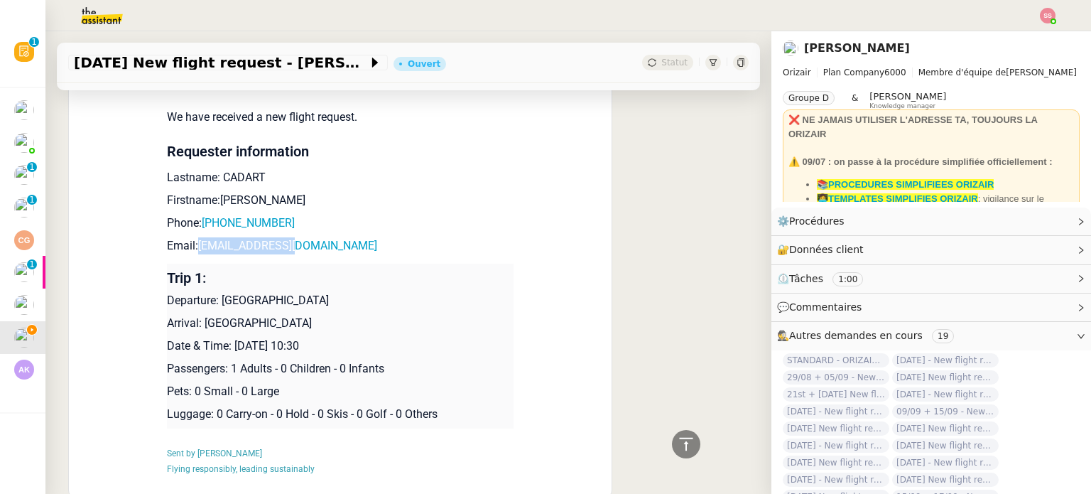
drag, startPoint x: 301, startPoint y: 249, endPoint x: 191, endPoint y: 254, distance: 110.2
click at [191, 254] on p "Email: [EMAIL_ADDRESS][DOMAIN_NAME]" at bounding box center [340, 245] width 347 height 17
copy link "[EMAIL_ADDRESS][DOMAIN_NAME]"
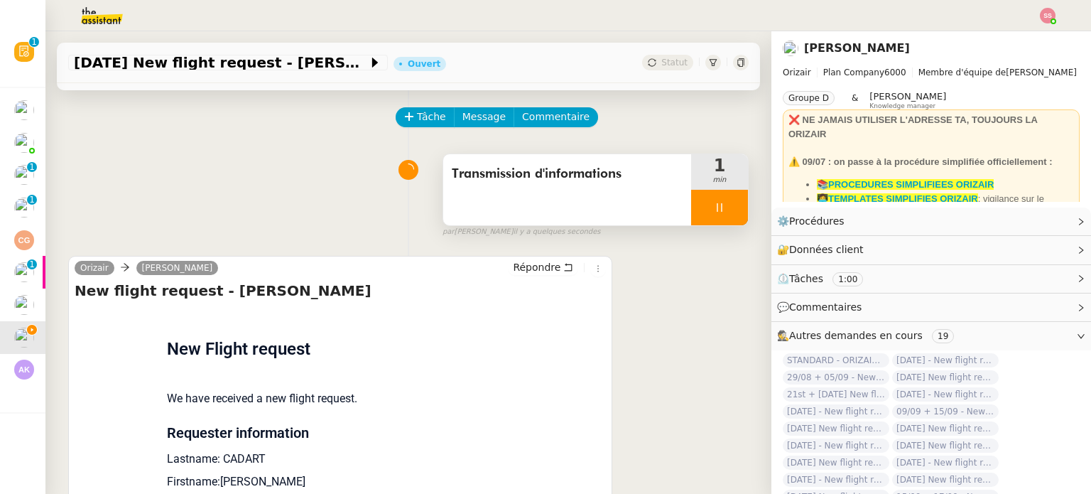
scroll to position [48, 0]
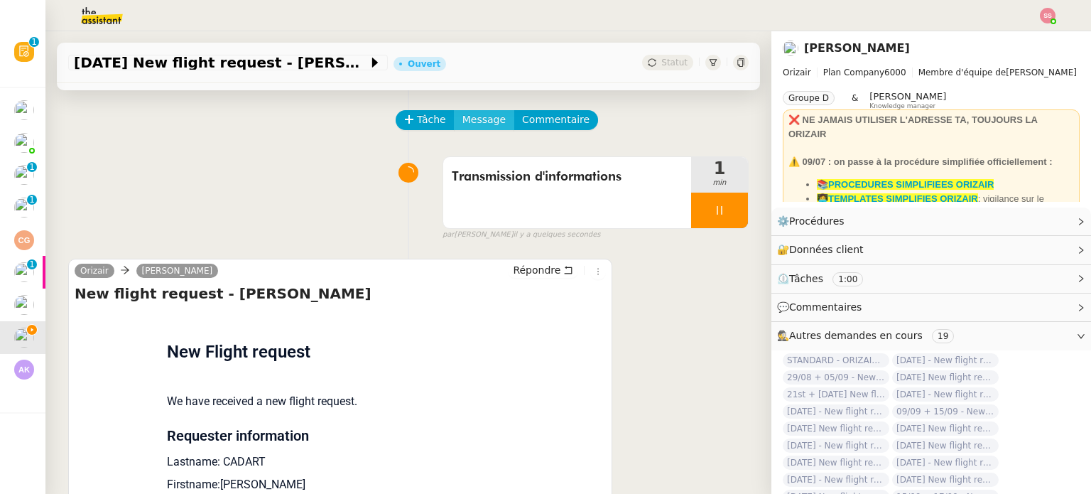
click at [485, 128] on span "Message" at bounding box center [484, 120] width 43 height 16
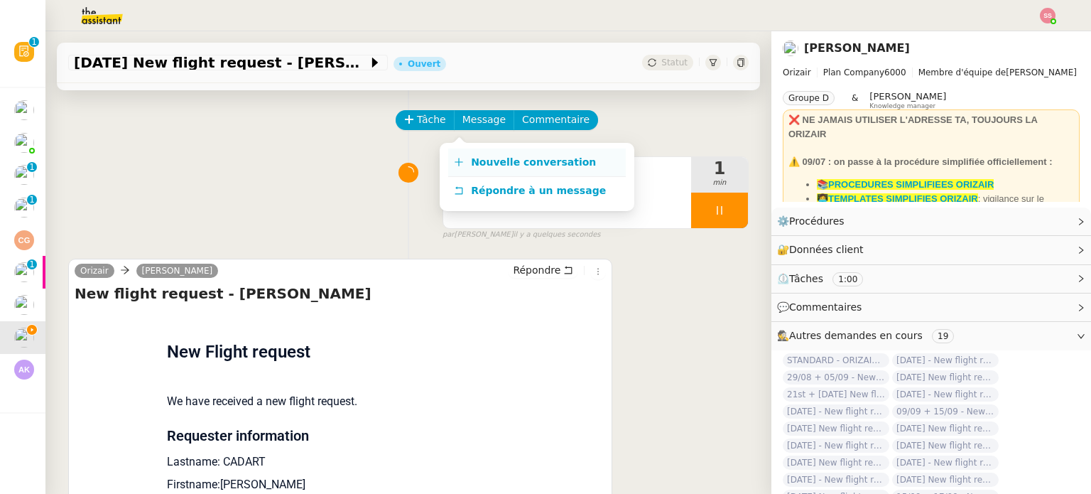
click at [502, 149] on link "Nouvelle conversation" at bounding box center [537, 163] width 178 height 28
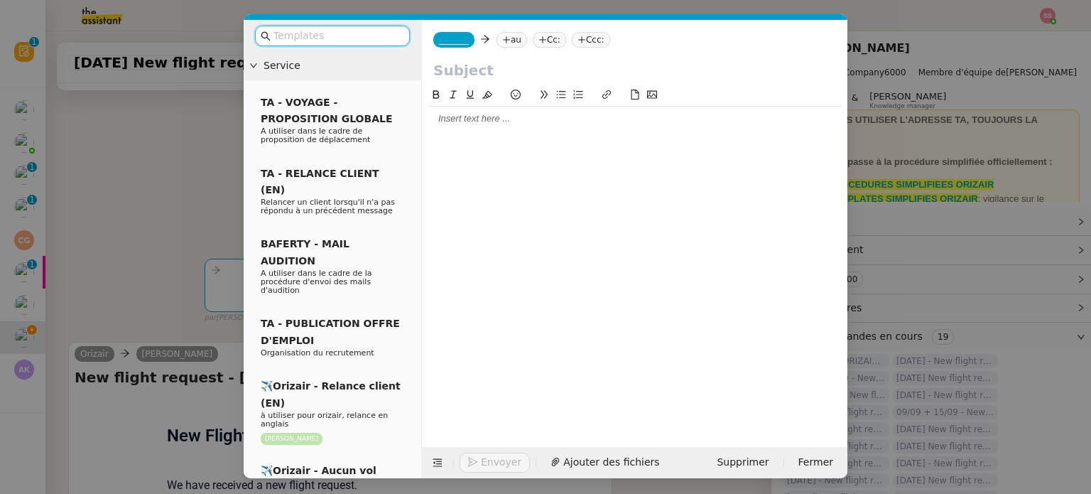
click at [502, 43] on icon at bounding box center [506, 40] width 9 height 9
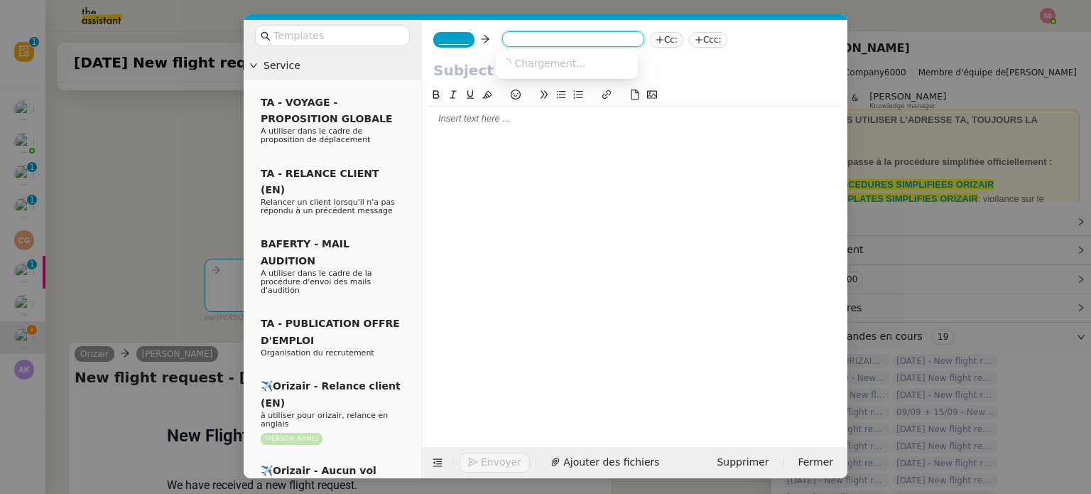
paste input "[EMAIL_ADDRESS][DOMAIN_NAME]"
type input "[EMAIL_ADDRESS][DOMAIN_NAME]"
click at [526, 57] on span "[EMAIL_ADDRESS][DOMAIN_NAME]" at bounding box center [589, 62] width 174 height 11
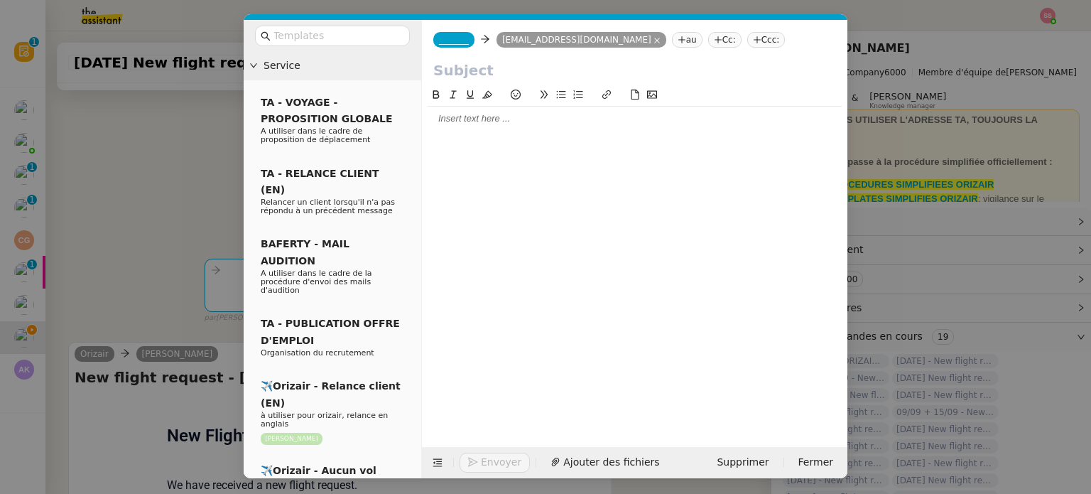
click at [452, 28] on div "_______ [EMAIL_ADDRESS][DOMAIN_NAME] [EMAIL_ADDRESS][DOMAIN_NAME] au Cc: Ccc:" at bounding box center [635, 40] width 426 height 40
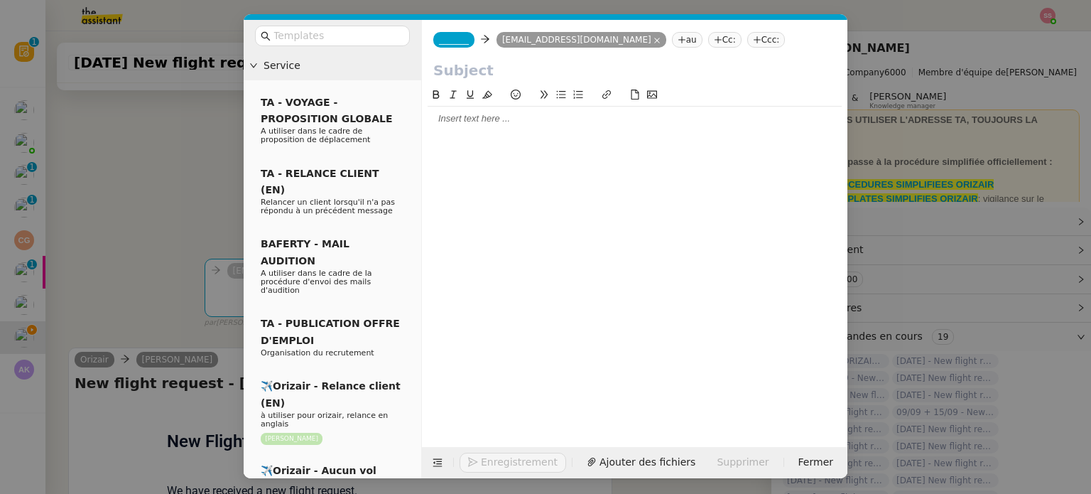
click at [456, 33] on nz-tag "_______" at bounding box center [453, 40] width 41 height 16
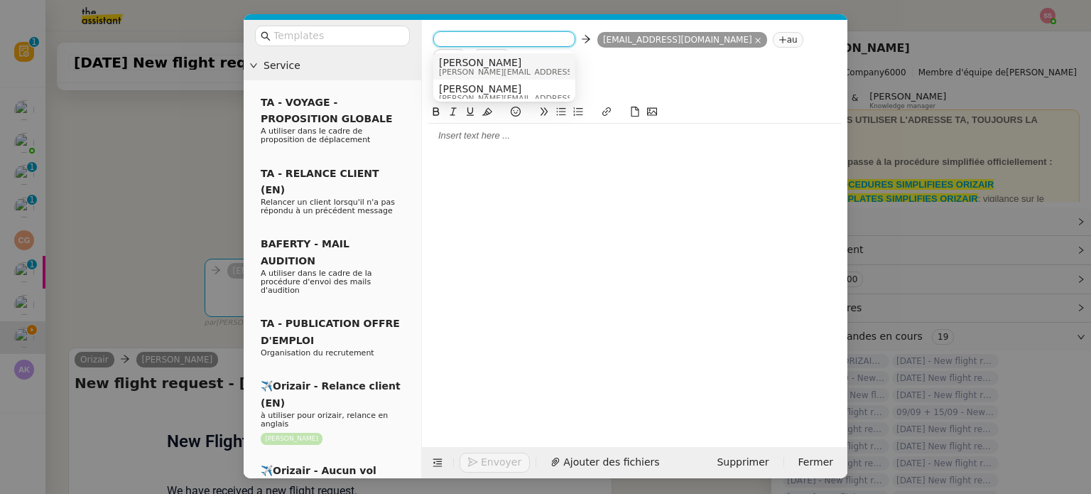
click at [468, 55] on nz-option-item "Josephine [EMAIL_ADDRESS][DOMAIN_NAME]" at bounding box center [504, 66] width 142 height 26
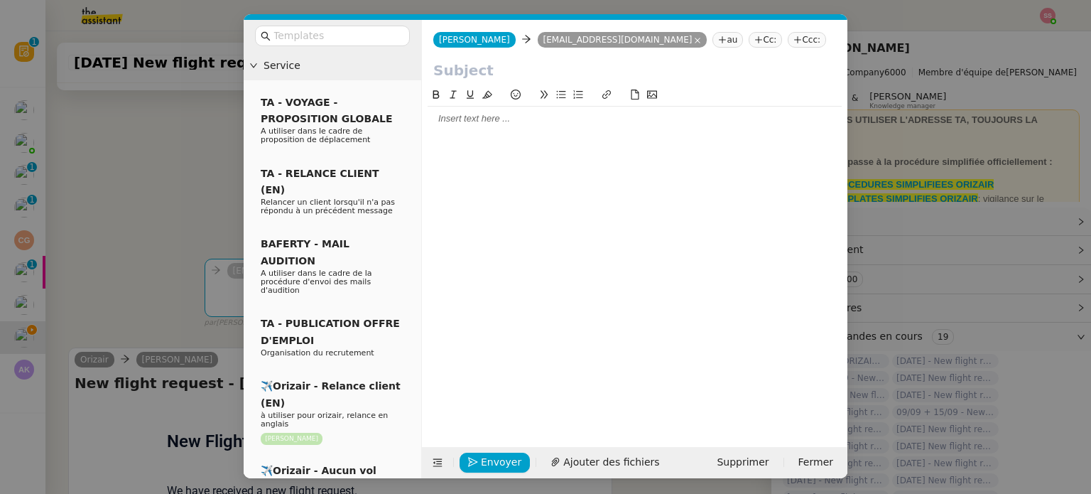
click at [788, 39] on nz-tag "Ccc:" at bounding box center [807, 40] width 38 height 16
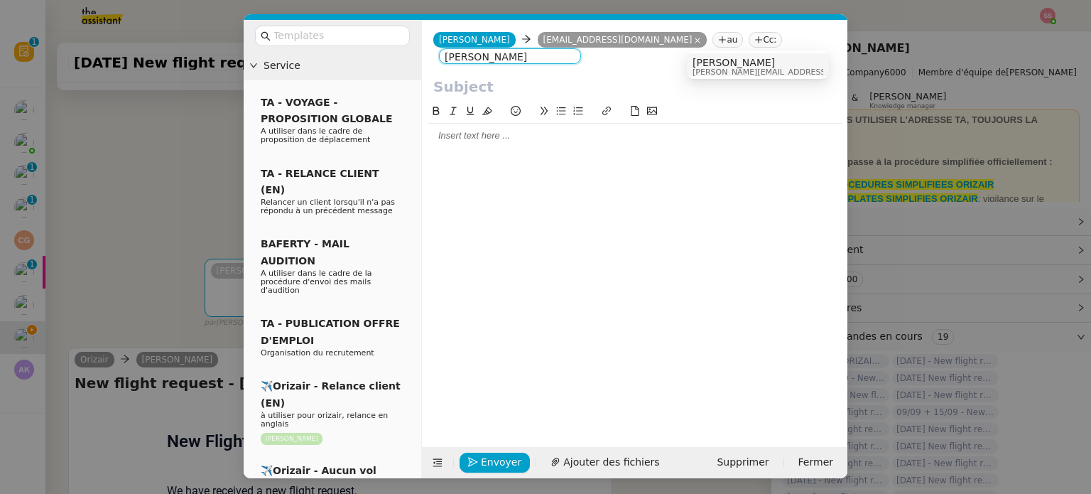
type input "[PERSON_NAME]"
click at [711, 63] on span "[PERSON_NAME]" at bounding box center [794, 62] width 202 height 11
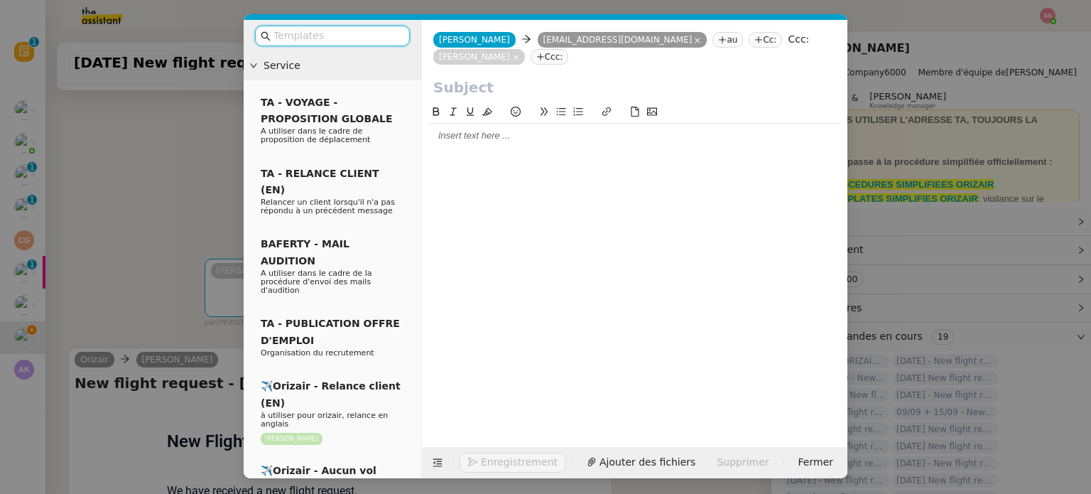
click at [348, 41] on input "text" at bounding box center [338, 36] width 128 height 16
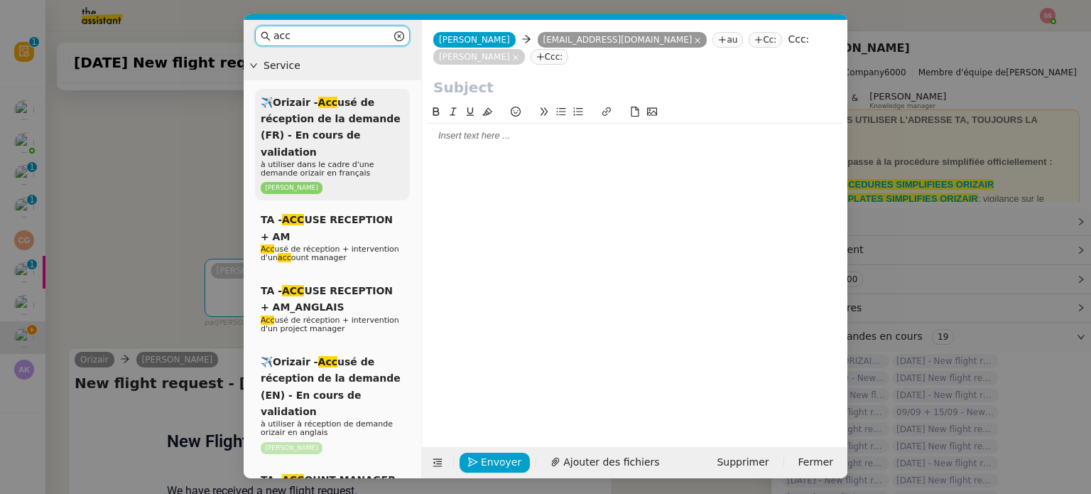
type input "acc"
click at [367, 124] on span "✈️Orizair - Acc usé de réception de la demande (FR) - En cours de validation" at bounding box center [331, 127] width 140 height 61
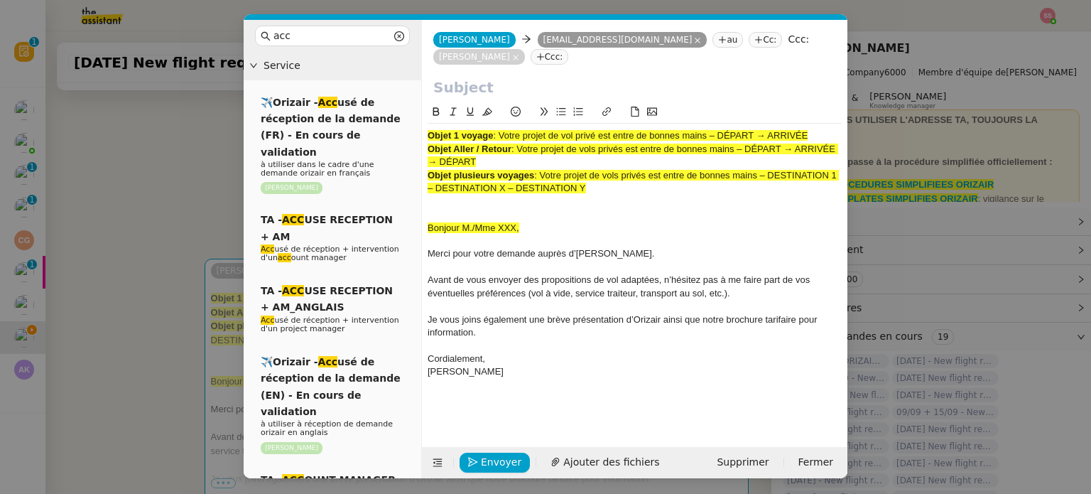
drag, startPoint x: 500, startPoint y: 116, endPoint x: 838, endPoint y: 112, distance: 338.3
click at [838, 129] on div "Objet 1 voyage : Votre projet de vol privé est entre de bonnes mains – DÉPART →…" at bounding box center [635, 135] width 414 height 13
click at [588, 77] on input "text" at bounding box center [634, 87] width 403 height 21
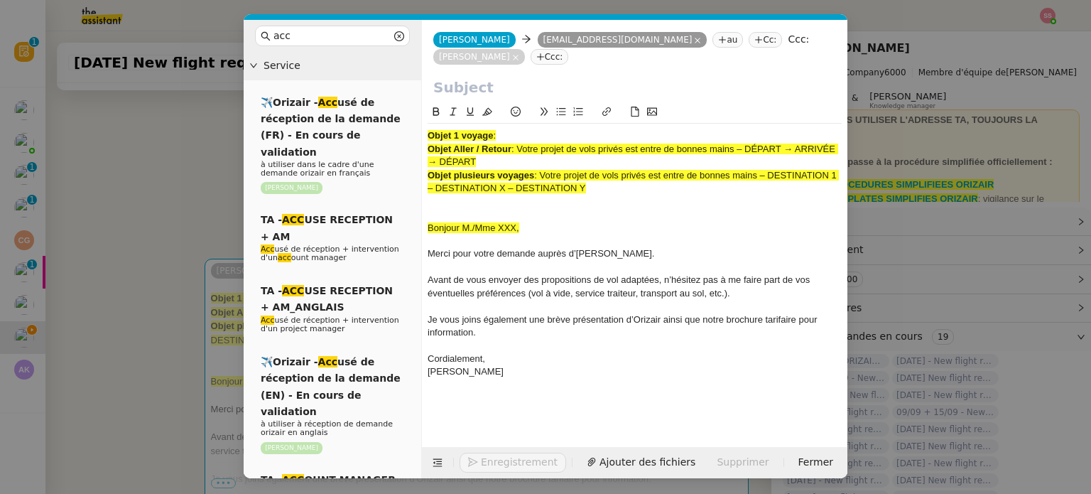
paste input "Votre projet de vol privé est entre de bonnes mains – DÉPART → ARRIVÉE"
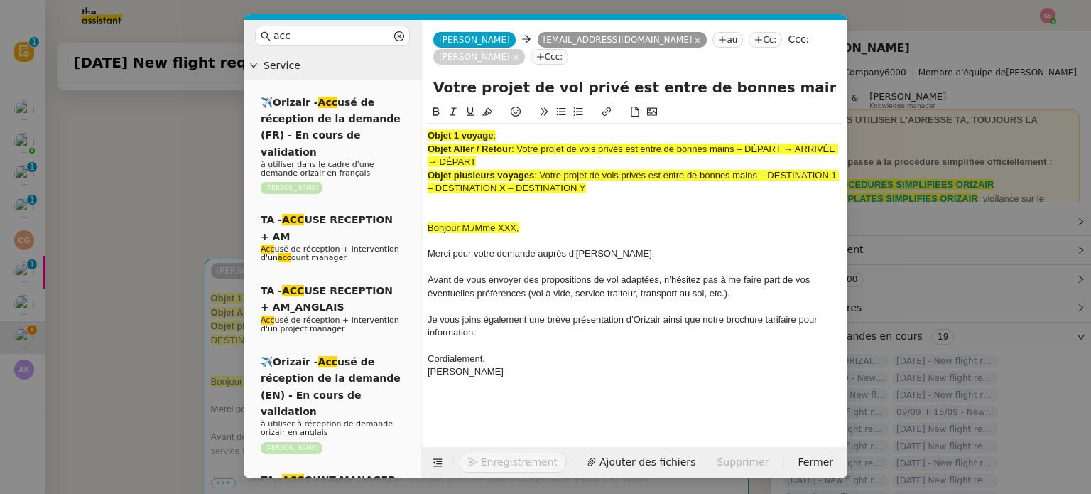
scroll to position [0, 92]
type input "Votre projet de vol privé est entre de bonnes mains – DÉPART → ARRIVÉE"
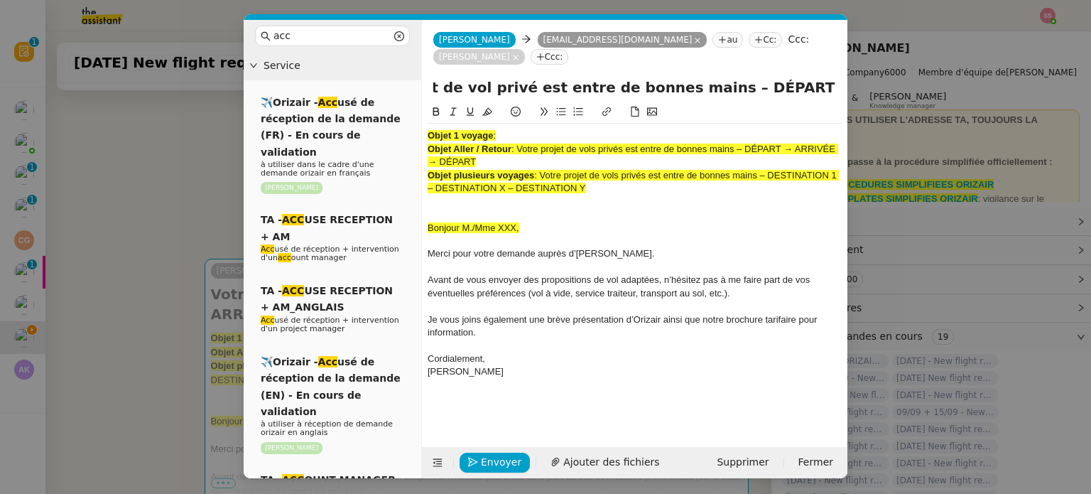
scroll to position [0, 0]
drag, startPoint x: 595, startPoint y: 171, endPoint x: 352, endPoint y: 87, distance: 257.5
click at [352, 87] on nz-layout "acc Service ✈️Orizair - Acc usé de réception de la demande (FR) - En cours de v…" at bounding box center [546, 249] width 604 height 458
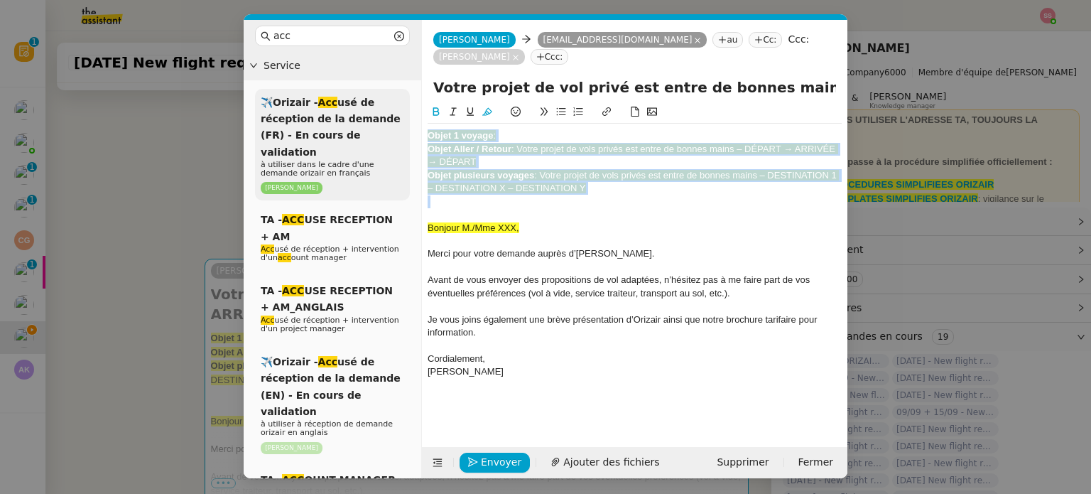
drag, startPoint x: 600, startPoint y: 168, endPoint x: 394, endPoint y: 99, distance: 216.6
click at [394, 99] on nz-layout "acc Service ✈️Orizair - Acc usé de réception de la demande (FR) - En cours de v…" at bounding box center [546, 249] width 604 height 458
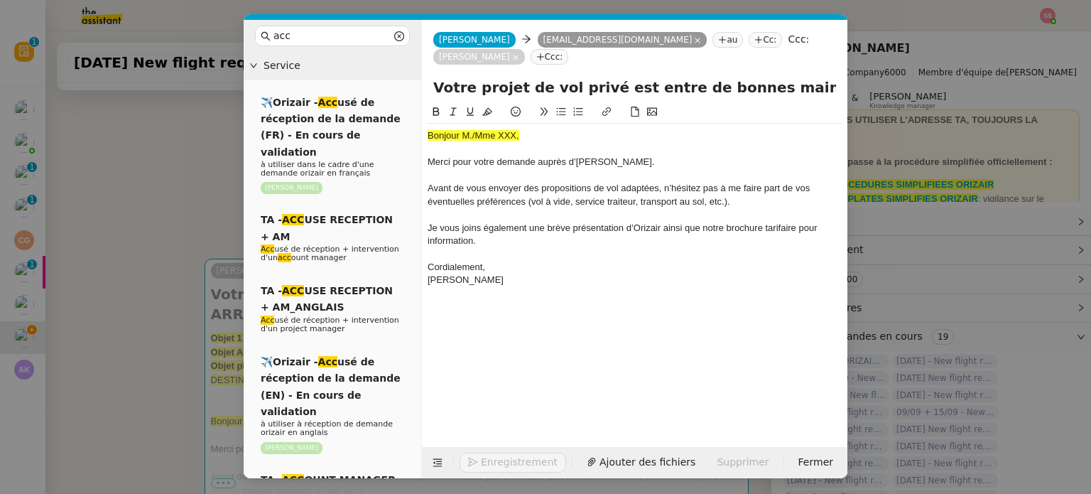
click at [176, 247] on nz-modal-container "acc Service ✈️Orizair - Acc usé de réception de la demande (FR) - En cours de v…" at bounding box center [545, 247] width 1091 height 494
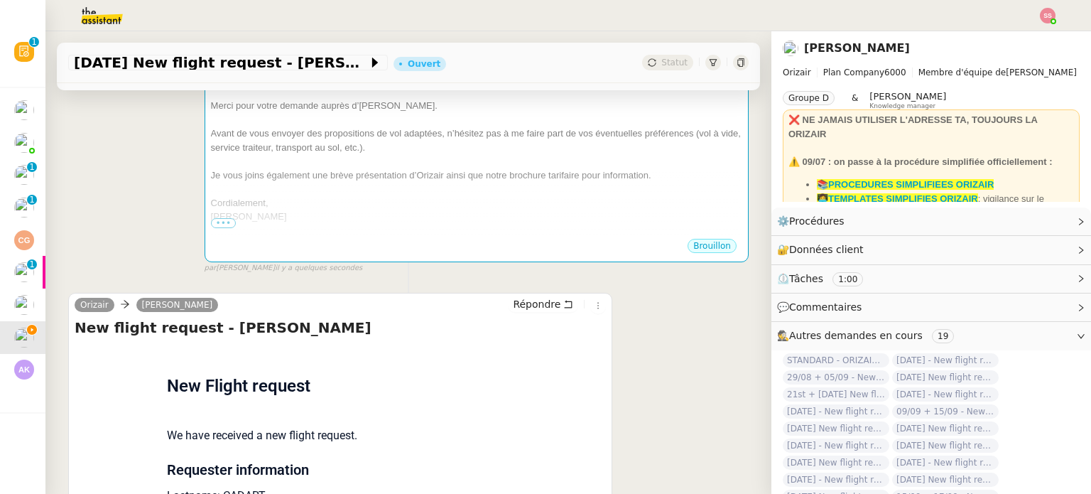
scroll to position [426, 0]
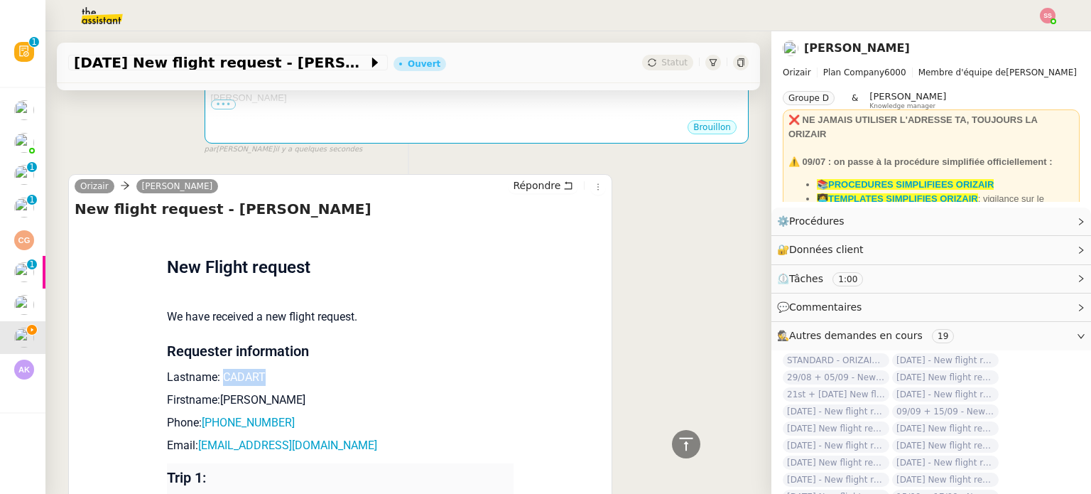
drag, startPoint x: 267, startPoint y: 361, endPoint x: 216, endPoint y: 360, distance: 51.2
click at [216, 369] on p "Lastname: CADART" at bounding box center [340, 377] width 347 height 17
copy p "CADART"
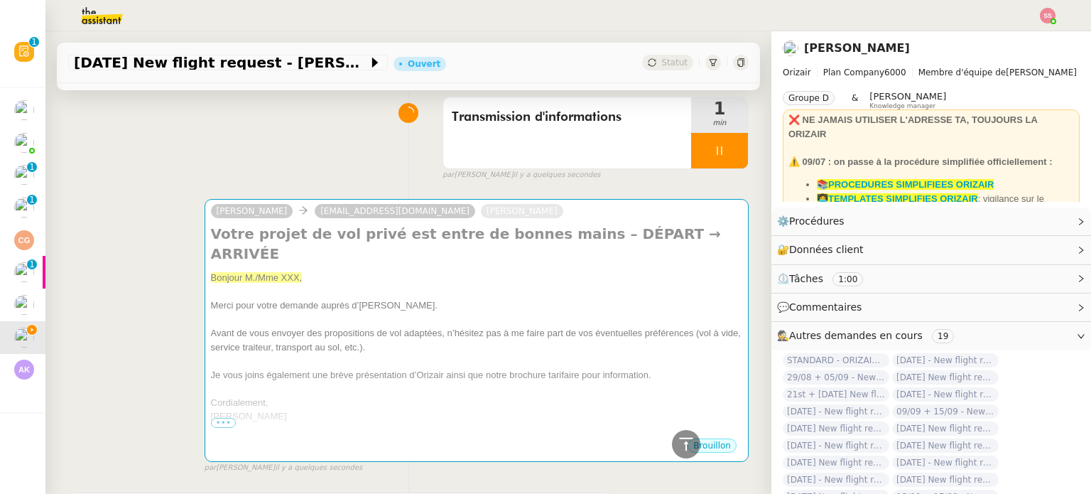
scroll to position [0, 0]
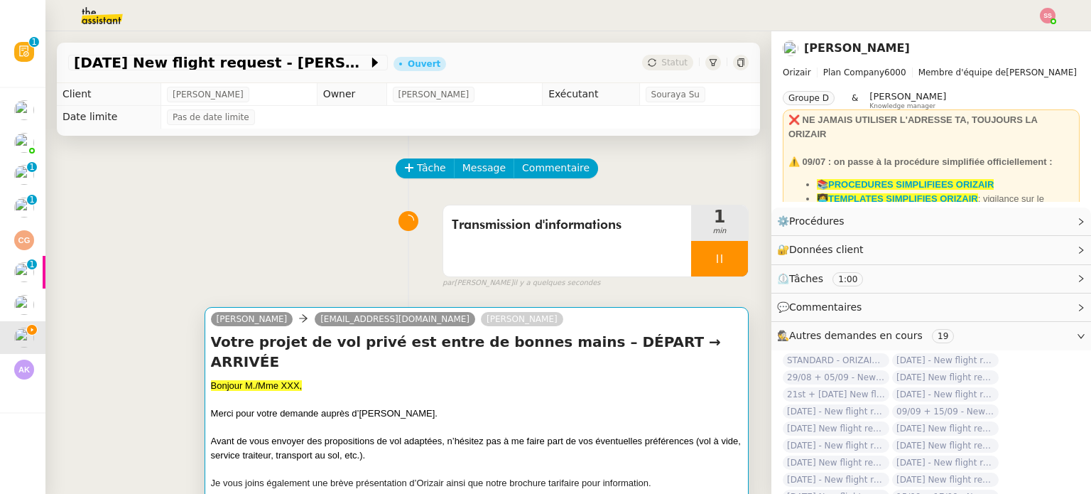
click at [273, 350] on h4 "Votre projet de vol privé est entre de bonnes mains – DÉPART → ARRIVÉE" at bounding box center [477, 352] width 532 height 40
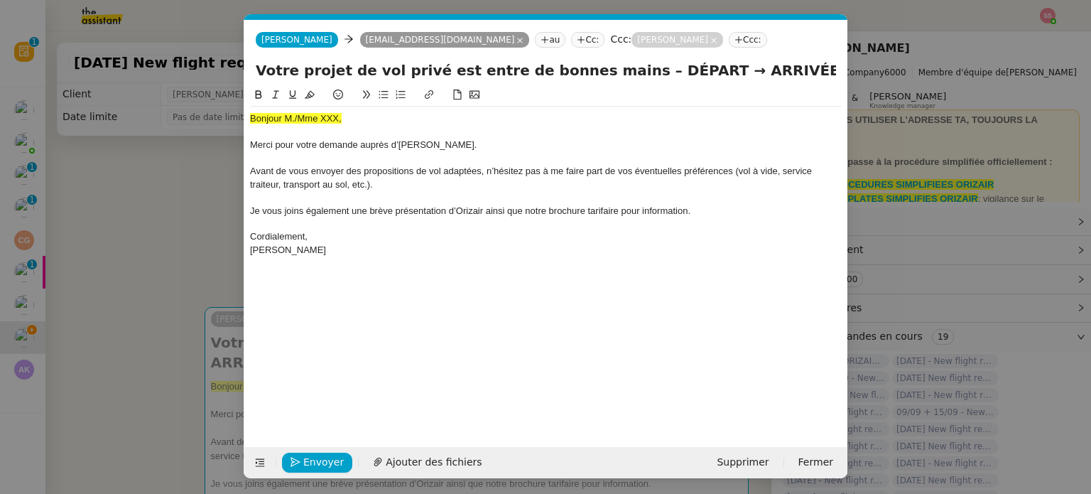
scroll to position [0, 43]
click at [308, 112] on div "Bonjour M./Mme XXX," at bounding box center [546, 118] width 592 height 13
click at [311, 99] on icon at bounding box center [310, 95] width 10 height 10
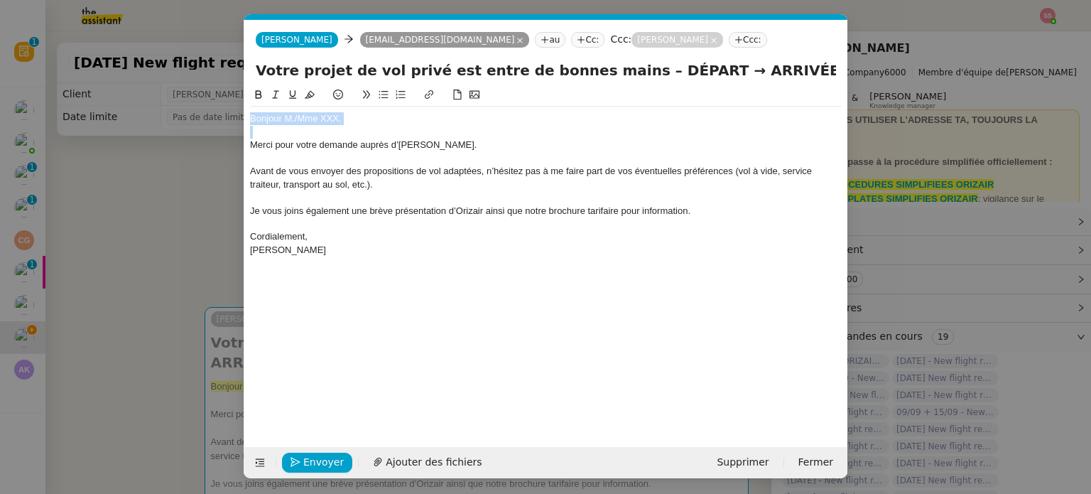
click at [349, 117] on div "Bonjour M./Mme XXX," at bounding box center [546, 118] width 592 height 13
drag, startPoint x: 355, startPoint y: 118, endPoint x: 295, endPoint y: 114, distance: 60.6
click at [295, 114] on div "Bonjour M./Mme XXX," at bounding box center [546, 118] width 592 height 13
click at [425, 463] on span "Ajouter des fichiers" at bounding box center [434, 462] width 96 height 16
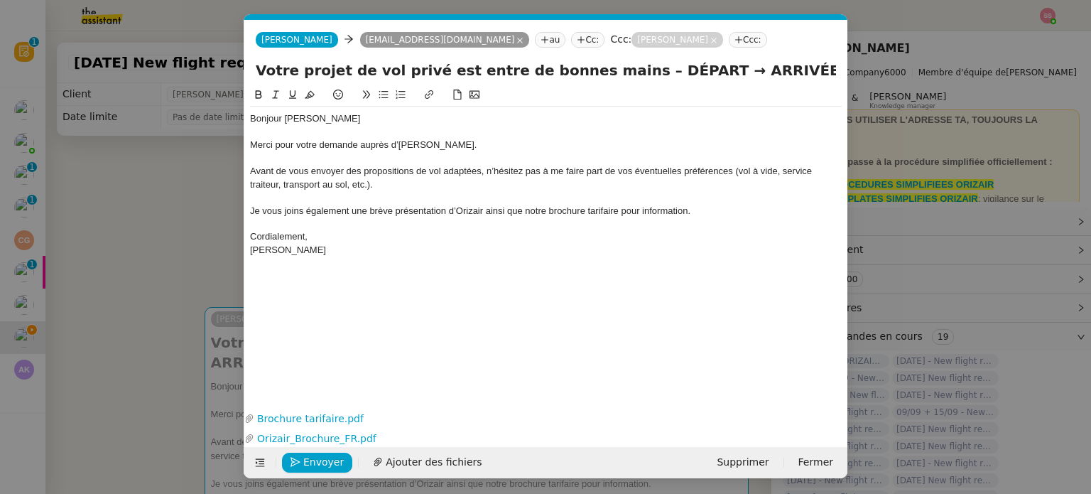
click at [171, 290] on nz-modal-container "acc Service ✈️Orizair - Acc usé de réception de la demande (FR) - En cours de v…" at bounding box center [545, 247] width 1091 height 494
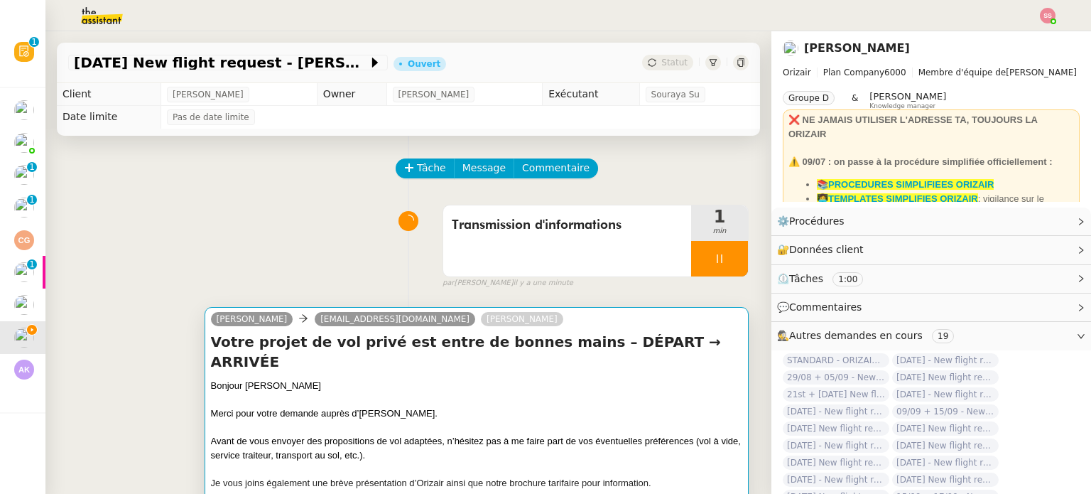
click at [460, 323] on div "[PERSON_NAME] [EMAIL_ADDRESS][DOMAIN_NAME] [PERSON_NAME]" at bounding box center [477, 321] width 532 height 21
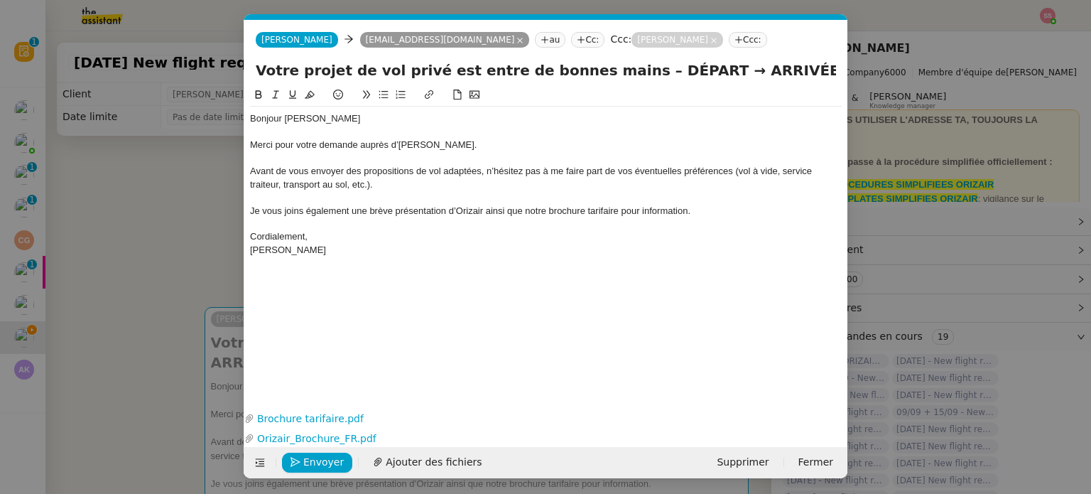
scroll to position [0, 43]
drag, startPoint x: 669, startPoint y: 69, endPoint x: 619, endPoint y: 70, distance: 49.8
click at [619, 70] on input "Votre projet de vol privé est entre de bonnes mains – DÉPART → ARRIVÉE" at bounding box center [546, 70] width 581 height 21
type input "Votre projet de vol privé est entre de bonnes mains – [GEOGRAPHIC_DATA] → ARRIV…"
click at [178, 229] on nz-modal-container "acc Service ✈️Orizair - Acc usé de réception de la demande (FR) - En cours de v…" at bounding box center [545, 247] width 1091 height 494
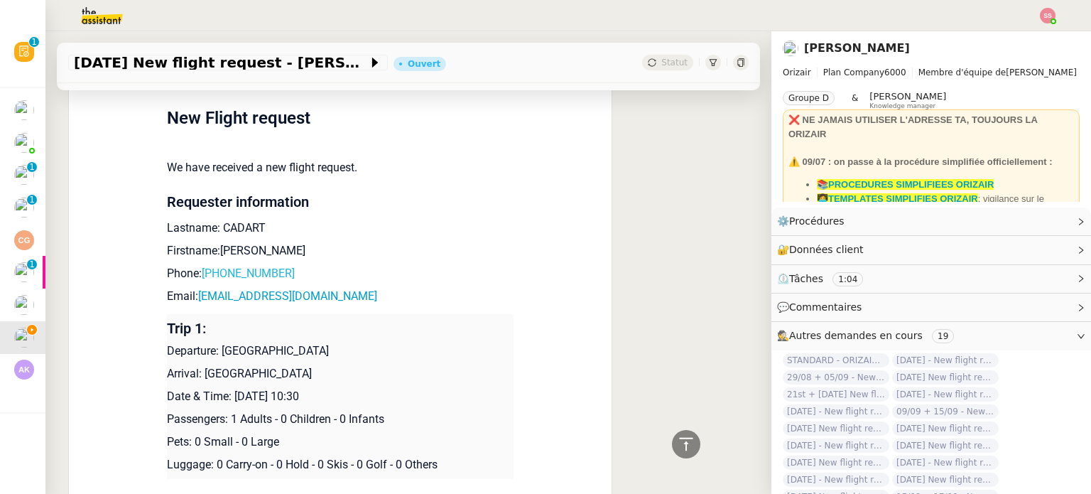
scroll to position [762, 0]
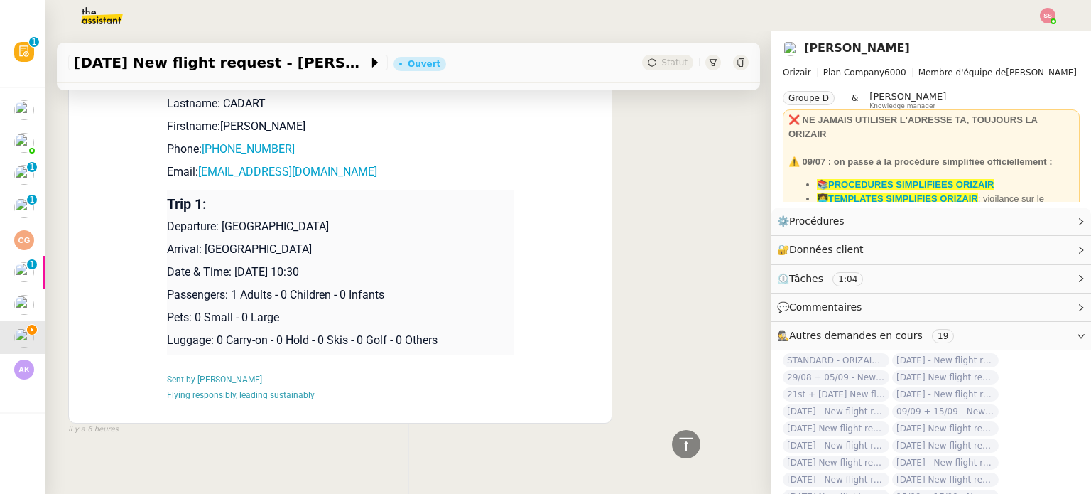
drag, startPoint x: 195, startPoint y: 230, endPoint x: 360, endPoint y: 231, distance: 164.9
click at [360, 241] on p "Arrival: [GEOGRAPHIC_DATA]" at bounding box center [340, 249] width 347 height 17
copy p "[GEOGRAPHIC_DATA]"
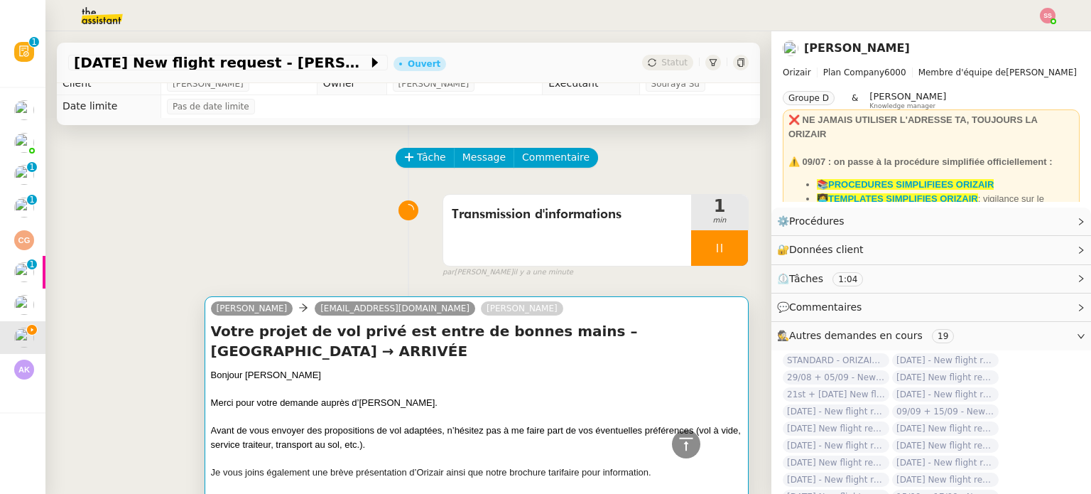
scroll to position [0, 0]
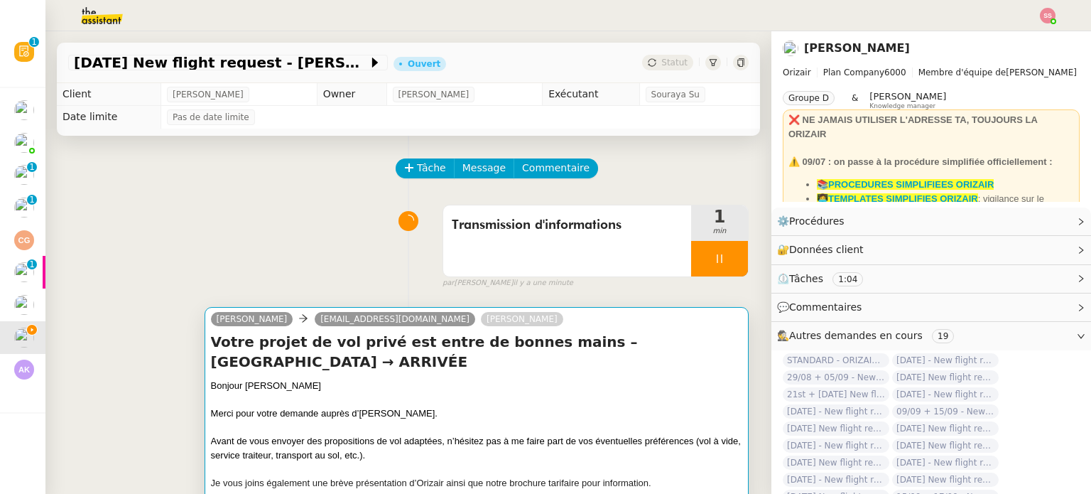
click at [449, 393] on div at bounding box center [477, 400] width 532 height 14
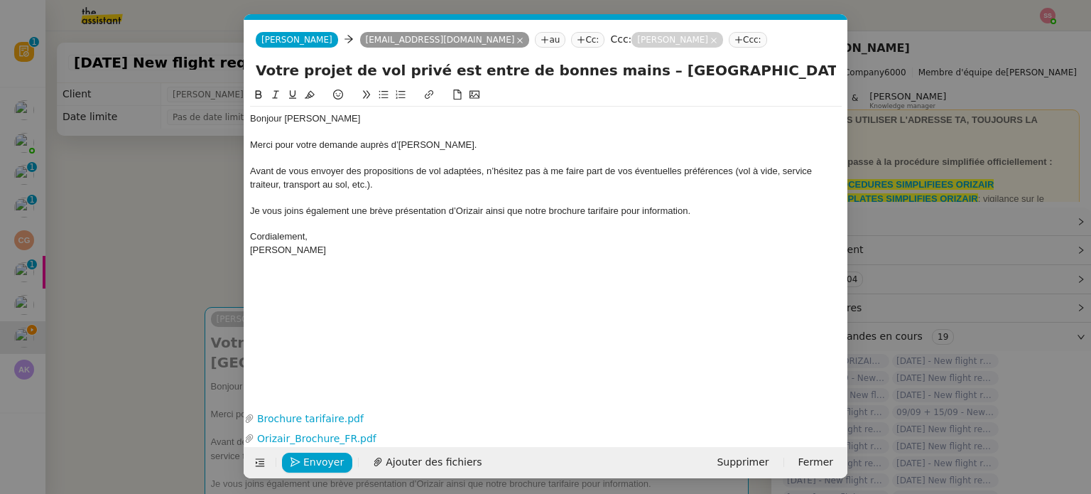
scroll to position [0, 43]
drag, startPoint x: 728, startPoint y: 70, endPoint x: 668, endPoint y: 72, distance: 59.7
click at [668, 72] on input "Votre projet de vol privé est entre de bonnes mains – [GEOGRAPHIC_DATA] → ARRIV…" at bounding box center [546, 70] width 581 height 21
paste input "[GEOGRAPHIC_DATA]"
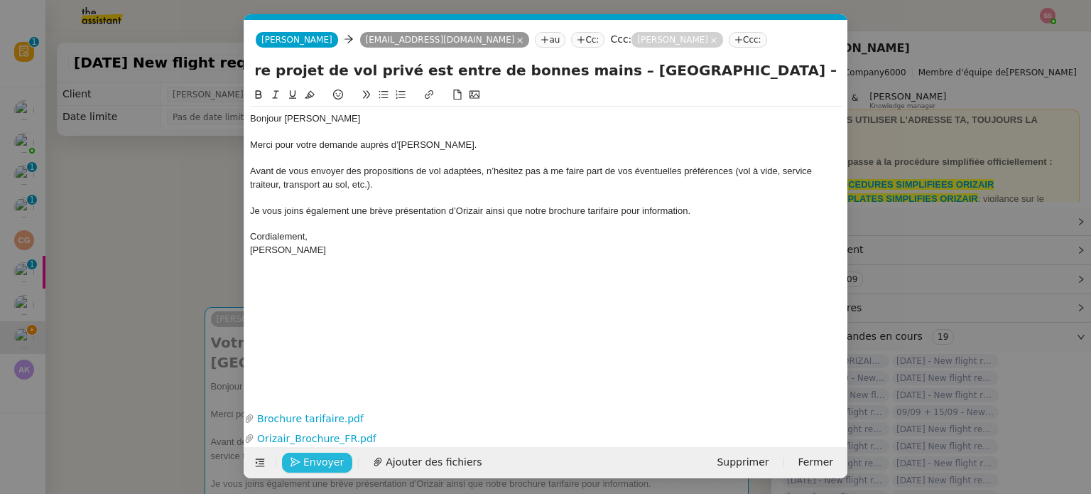
type input "Votre projet de vol privé est entre de bonnes mains – [GEOGRAPHIC_DATA] → [GEOG…"
click at [306, 466] on span "Envoyer" at bounding box center [323, 462] width 41 height 16
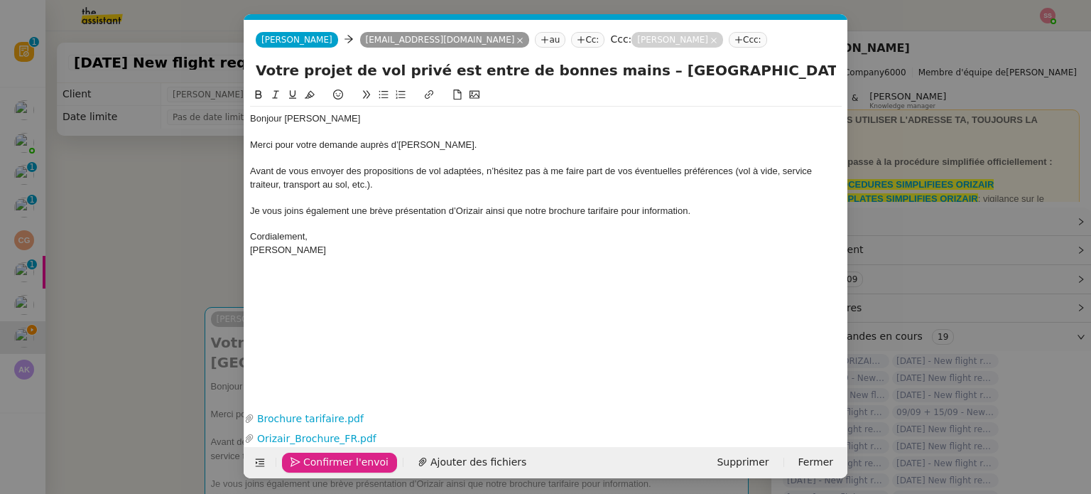
click at [306, 466] on span "Confirmer l'envoi" at bounding box center [345, 462] width 85 height 16
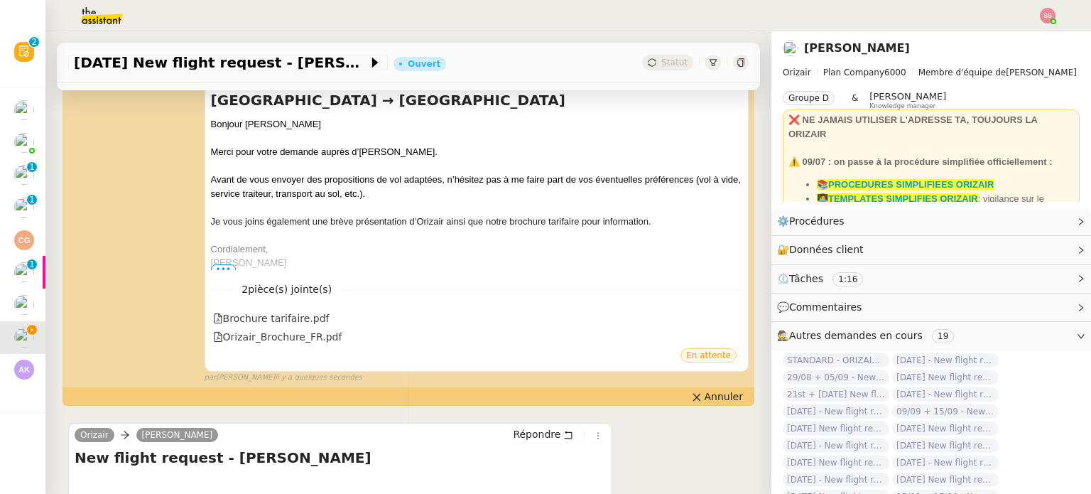
scroll to position [284, 0]
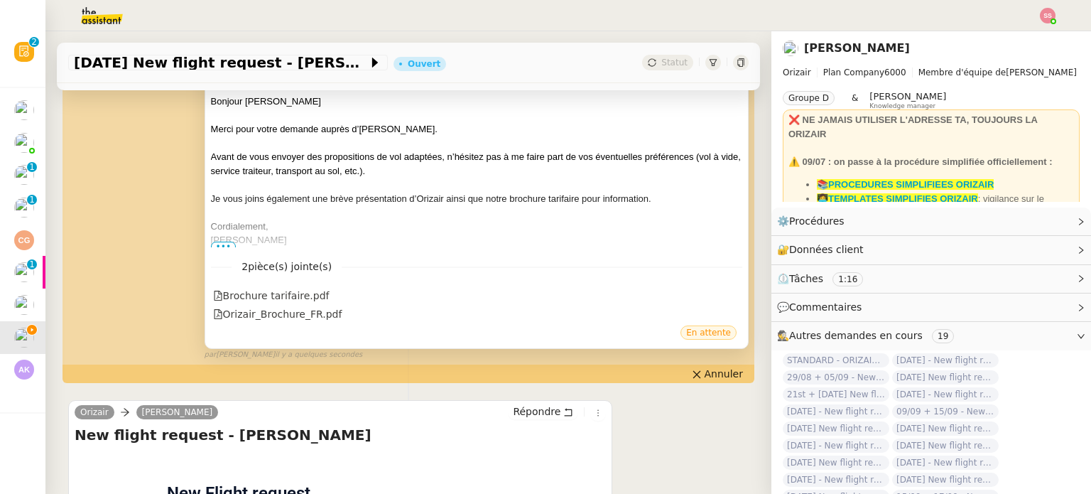
click at [225, 249] on div "2 pièce(s) jointe(s) Brochure tarifaire.pdf Orizair_Brochure_FR.pdf" at bounding box center [477, 285] width 532 height 77
click at [212, 247] on span "•••" at bounding box center [224, 247] width 26 height 10
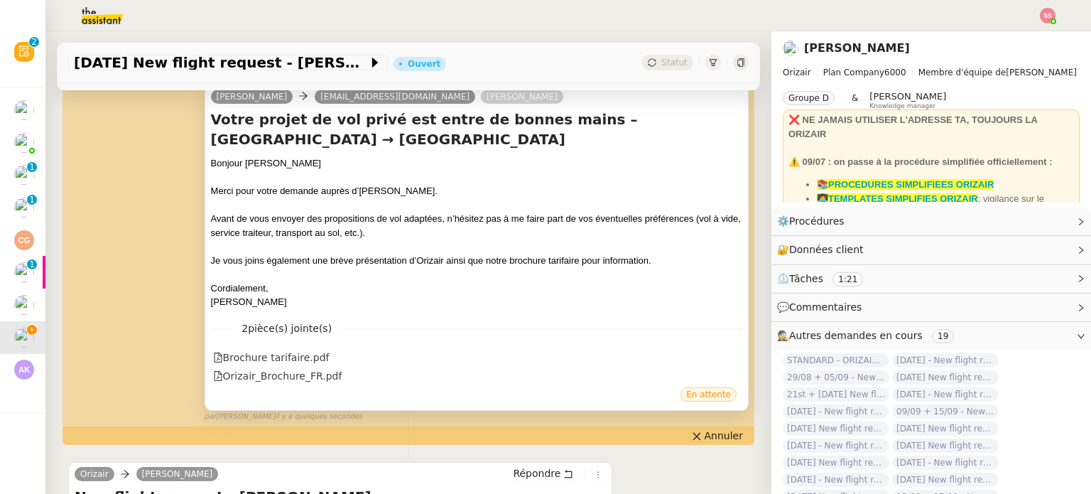
scroll to position [213, 0]
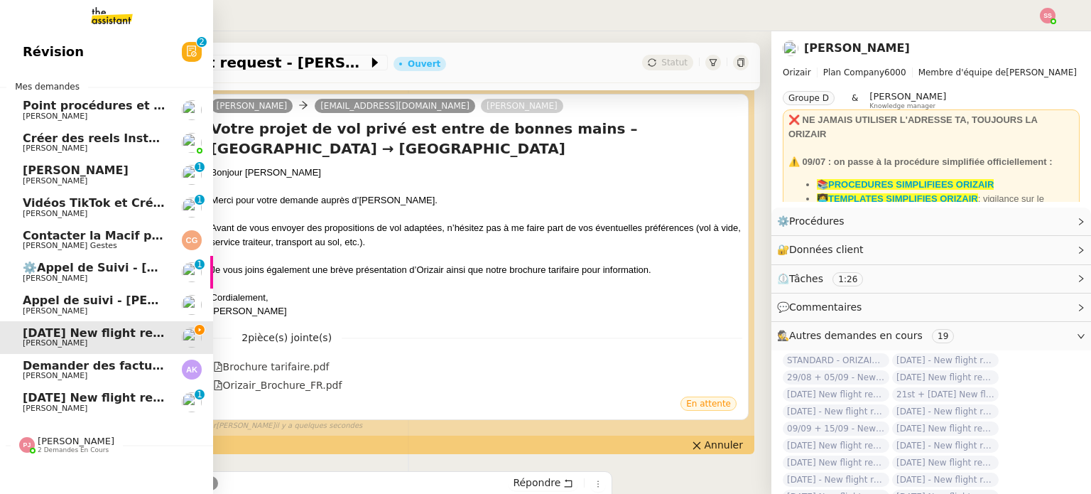
click at [105, 400] on span "[DATE] New flight request - [PERSON_NAME]" at bounding box center [165, 398] width 285 height 14
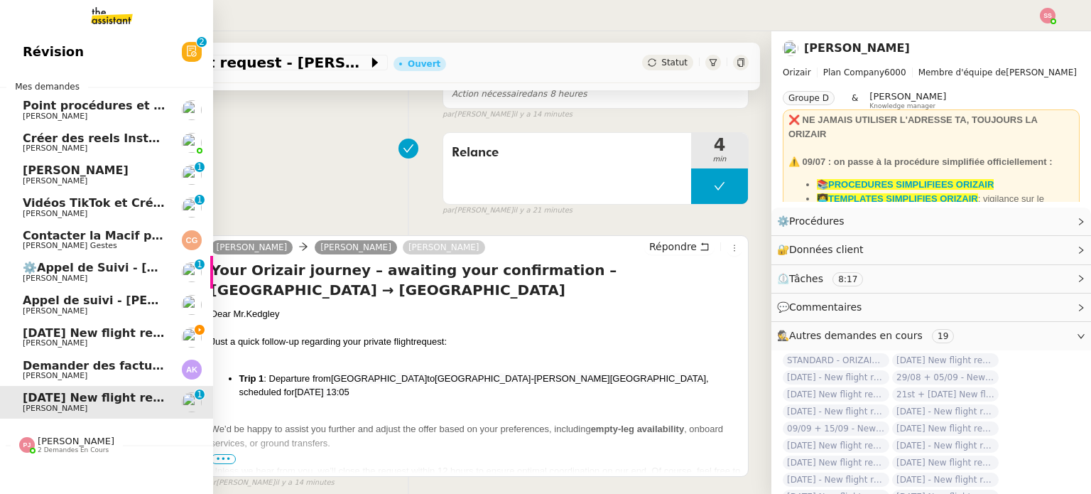
scroll to position [190, 0]
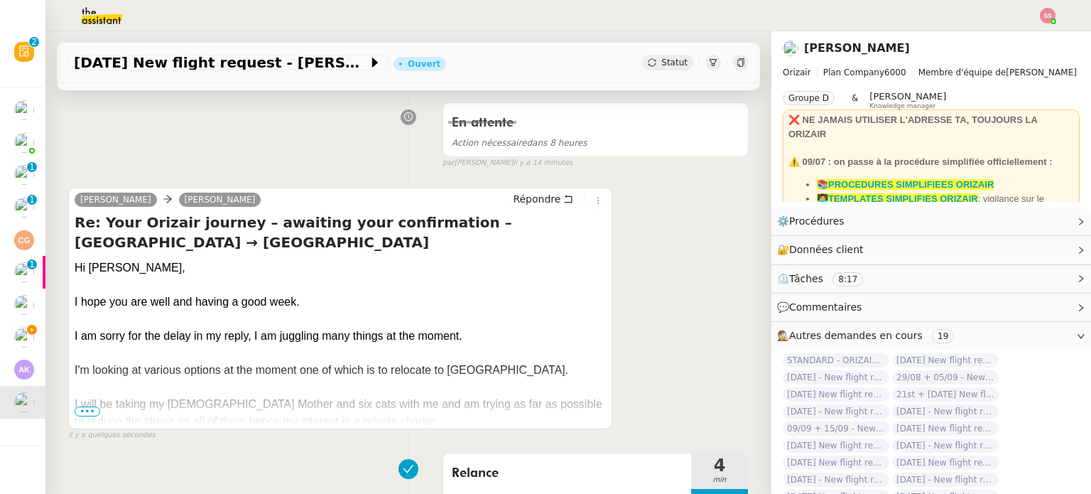
click at [90, 411] on span "•••" at bounding box center [88, 411] width 26 height 10
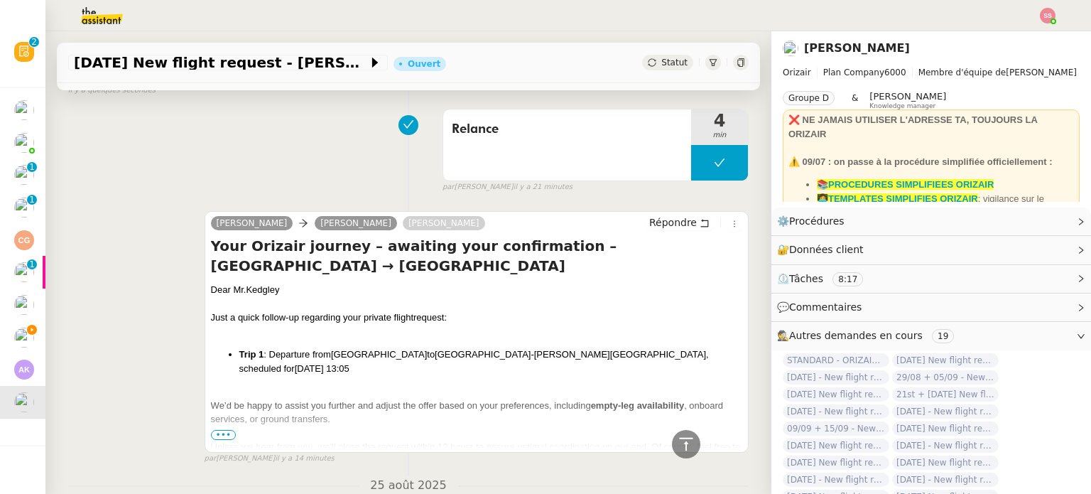
scroll to position [1541, 0]
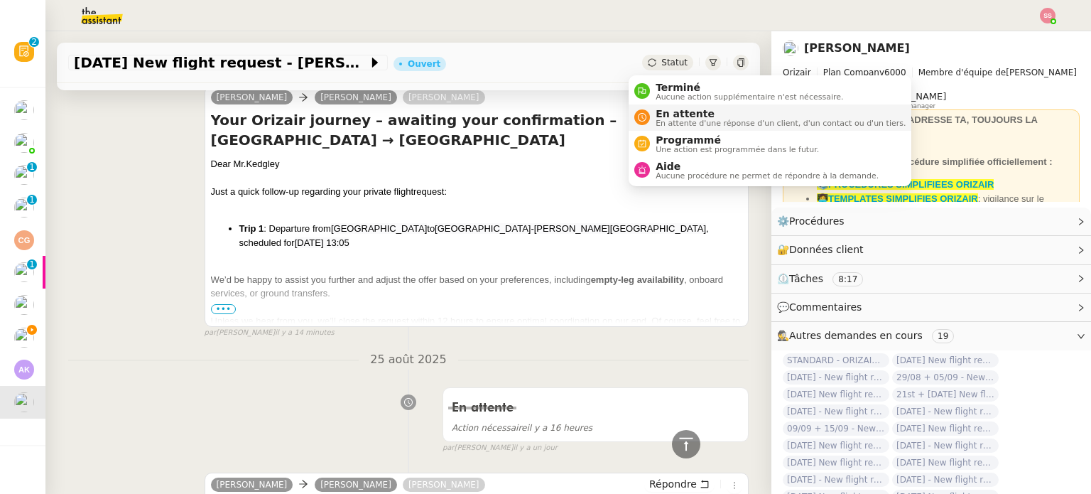
drag, startPoint x: 649, startPoint y: 62, endPoint x: 656, endPoint y: 120, distance: 58.6
click at [662, 63] on span "Statut" at bounding box center [675, 63] width 26 height 10
click at [654, 166] on div "Aide Aucune procédure ne permet de répondre à la demande." at bounding box center [764, 170] width 229 height 19
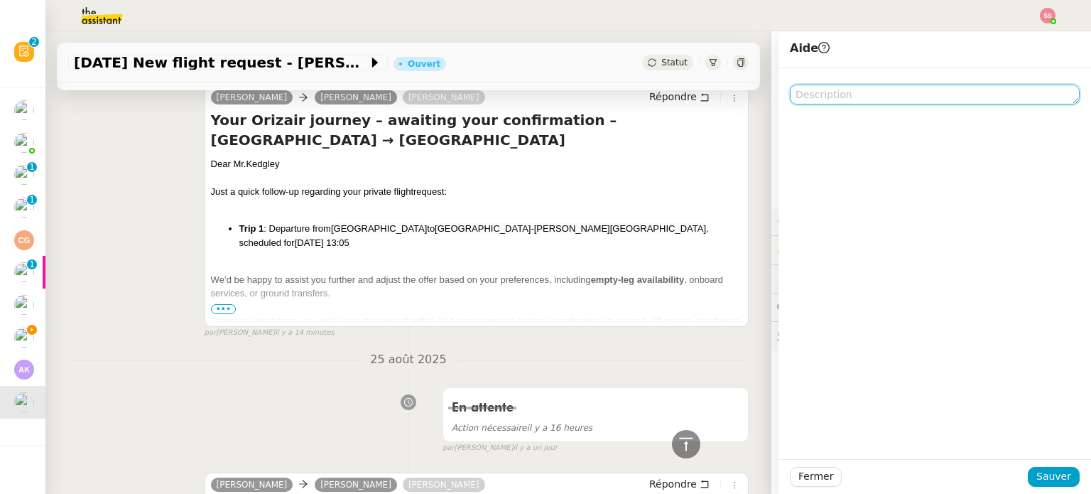
click at [838, 99] on textarea at bounding box center [935, 95] width 290 height 20
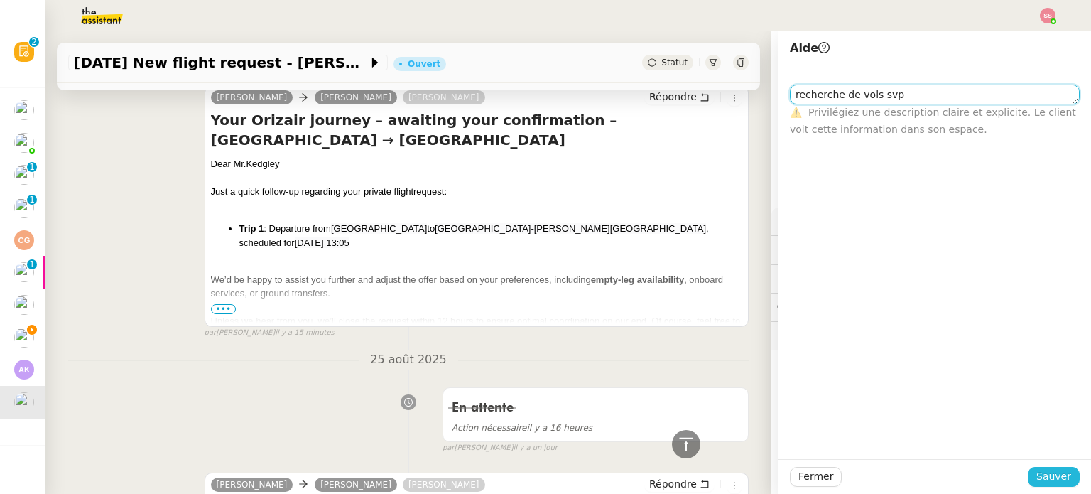
type textarea "recherche de vols svp"
click at [1037, 472] on span "Sauver" at bounding box center [1054, 476] width 35 height 16
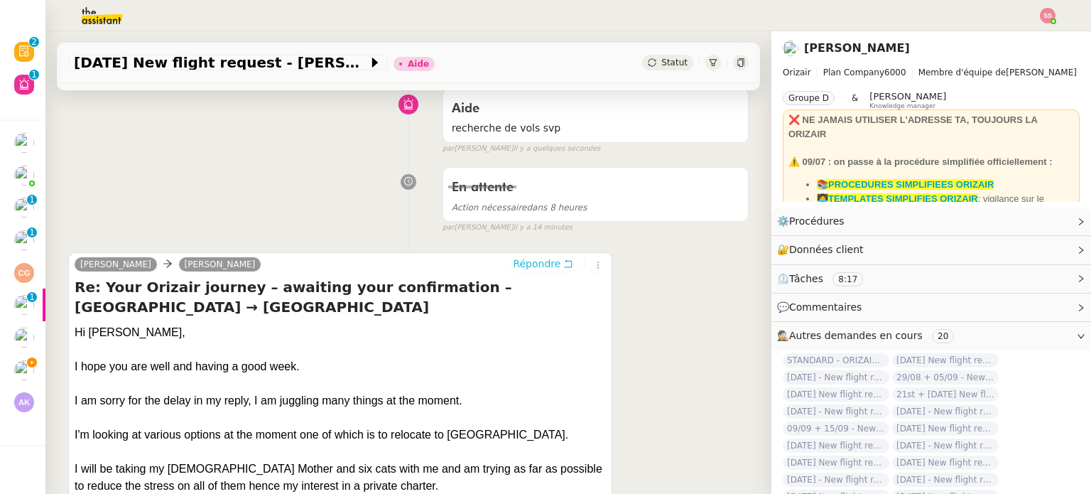
scroll to position [38, 0]
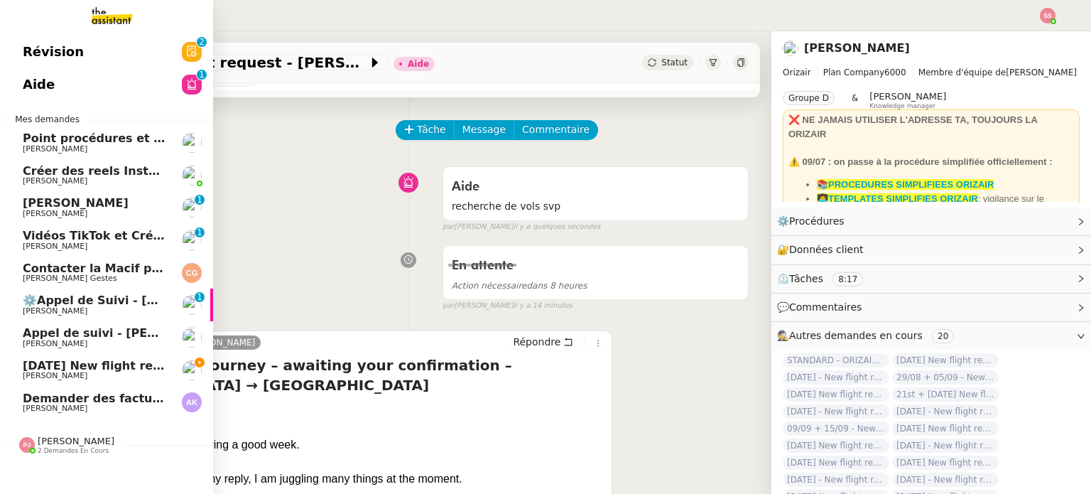
click at [72, 372] on span "[PERSON_NAME]" at bounding box center [95, 376] width 144 height 9
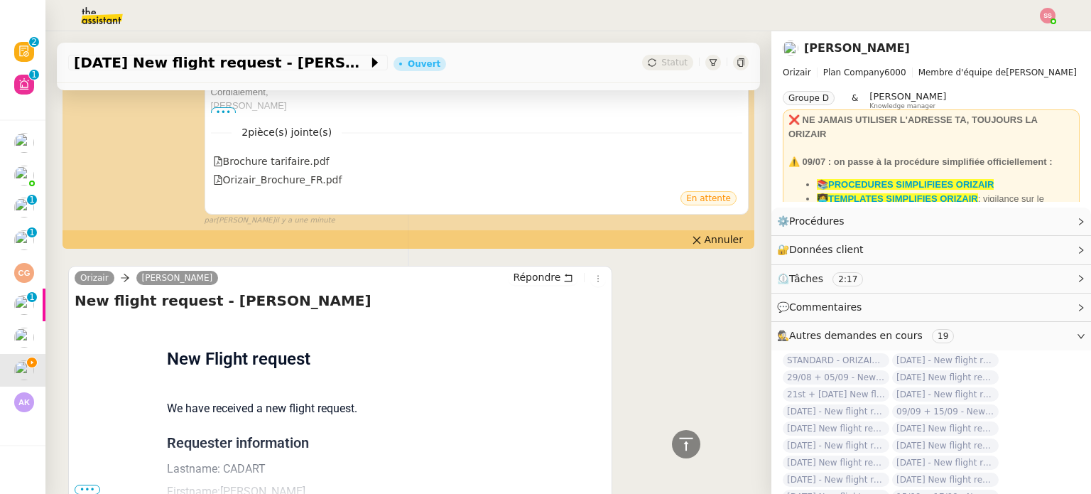
scroll to position [522, 0]
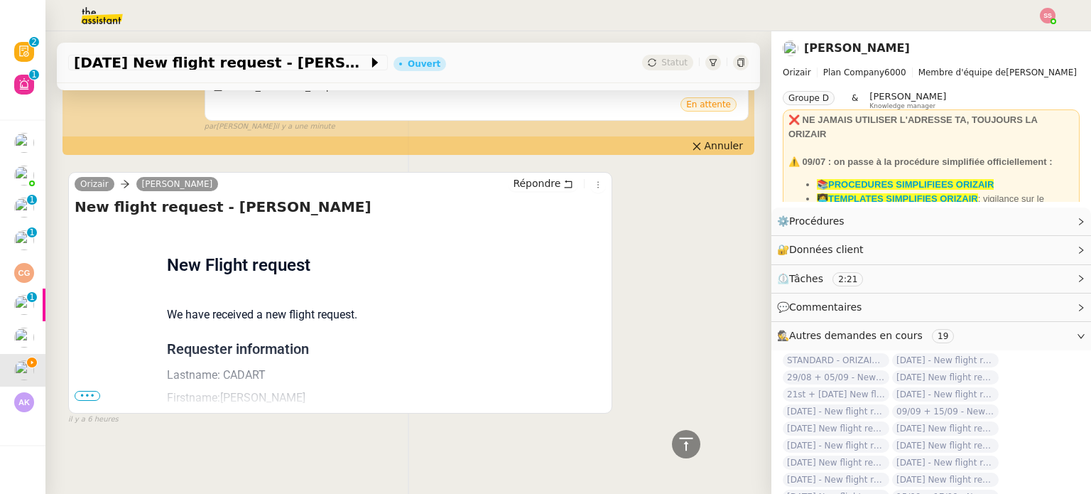
click at [88, 391] on span "•••" at bounding box center [88, 396] width 26 height 10
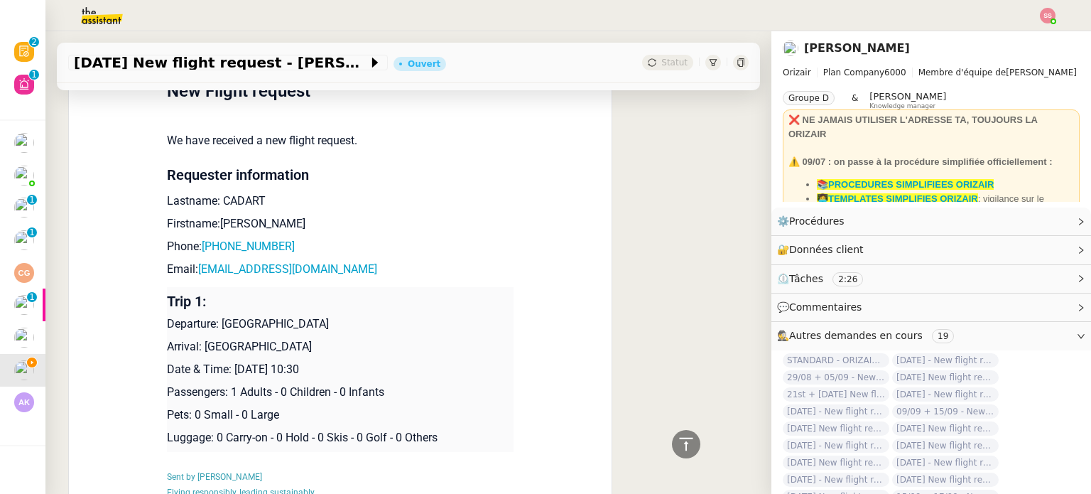
scroll to position [662, 0]
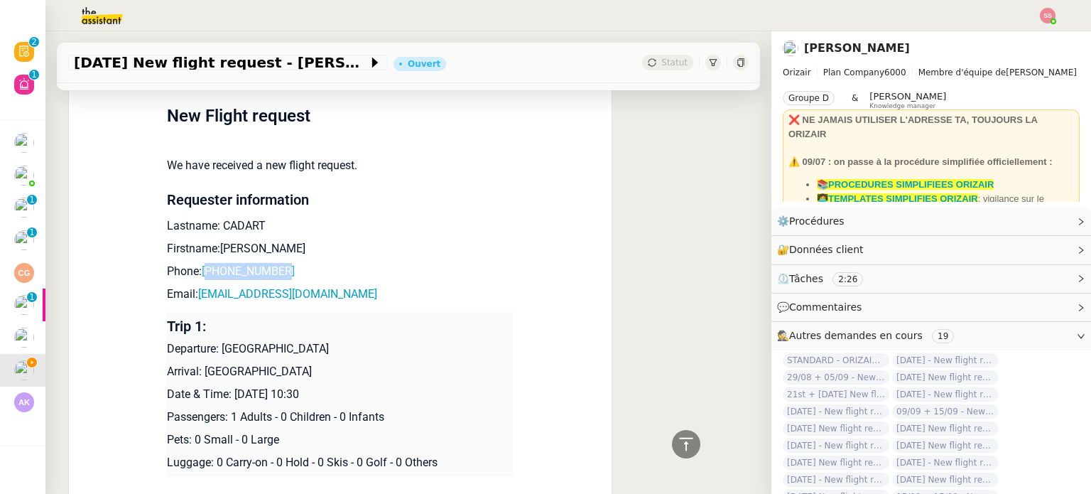
drag, startPoint x: 273, startPoint y: 270, endPoint x: 204, endPoint y: 270, distance: 68.9
click at [204, 270] on p "Phone: [PHONE_NUMBER]" at bounding box center [340, 271] width 347 height 17
drag, startPoint x: 296, startPoint y: 301, endPoint x: 193, endPoint y: 292, distance: 102.7
click at [193, 292] on p "Email: [EMAIL_ADDRESS][DOMAIN_NAME]" at bounding box center [340, 294] width 347 height 17
drag, startPoint x: 281, startPoint y: 357, endPoint x: 218, endPoint y: 351, distance: 63.6
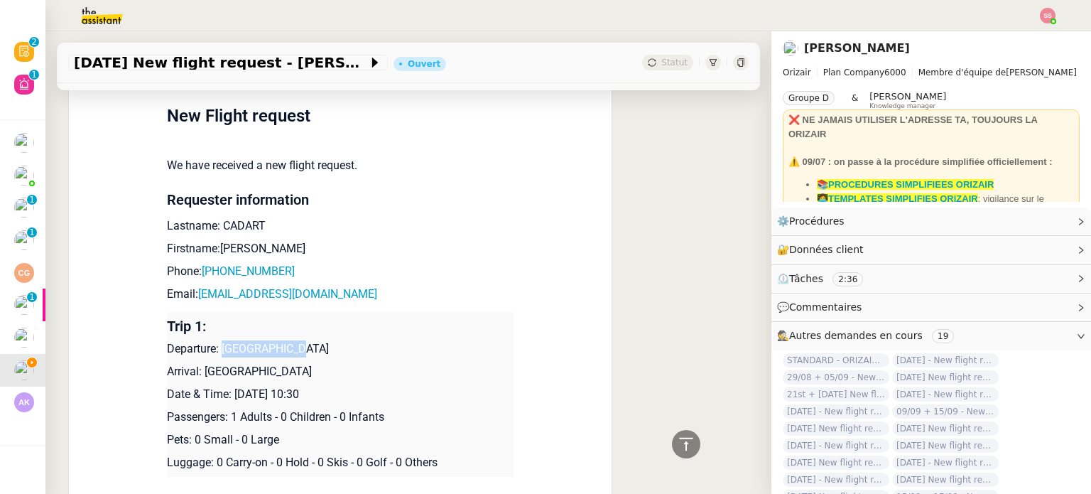
click at [218, 351] on p "Departure: [GEOGRAPHIC_DATA]" at bounding box center [340, 348] width 347 height 17
drag, startPoint x: 345, startPoint y: 372, endPoint x: 196, endPoint y: 370, distance: 148.5
click at [196, 370] on p "Arrival: [GEOGRAPHIC_DATA]" at bounding box center [340, 371] width 347 height 17
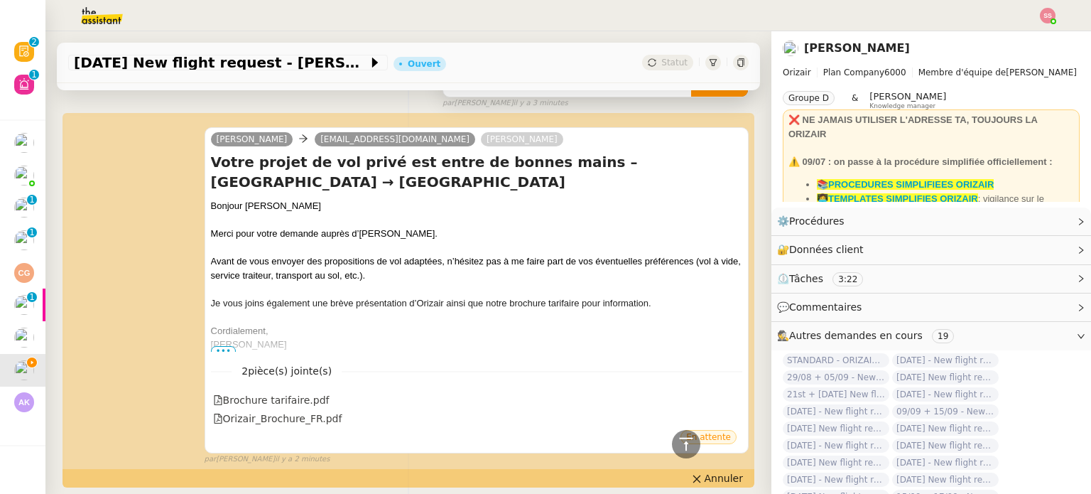
scroll to position [0, 0]
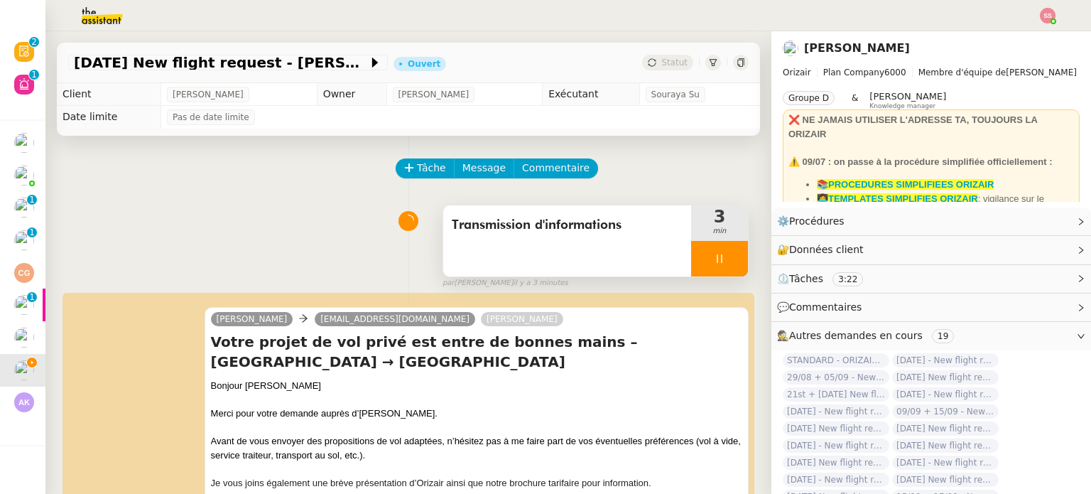
click at [721, 259] on div at bounding box center [719, 259] width 57 height 36
click at [728, 259] on icon at bounding box center [733, 258] width 11 height 11
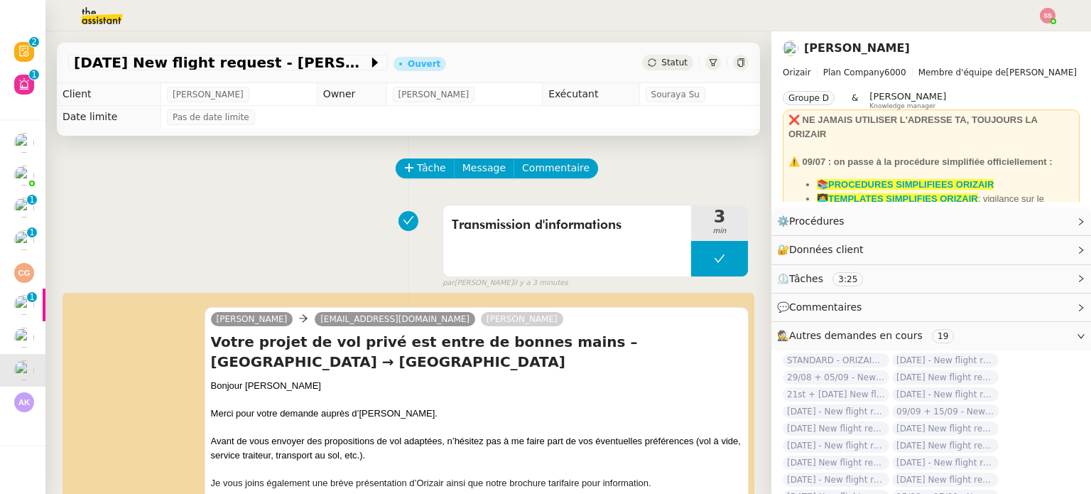
click at [662, 60] on span "Statut" at bounding box center [675, 63] width 26 height 10
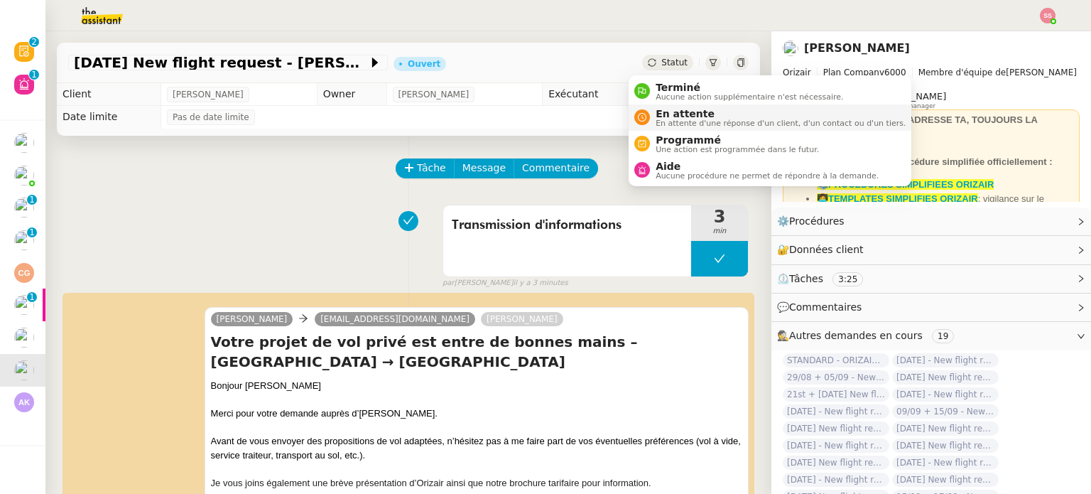
click at [663, 124] on span "En attente d'une réponse d'un client, d'un contact ou d'un tiers." at bounding box center [781, 123] width 250 height 8
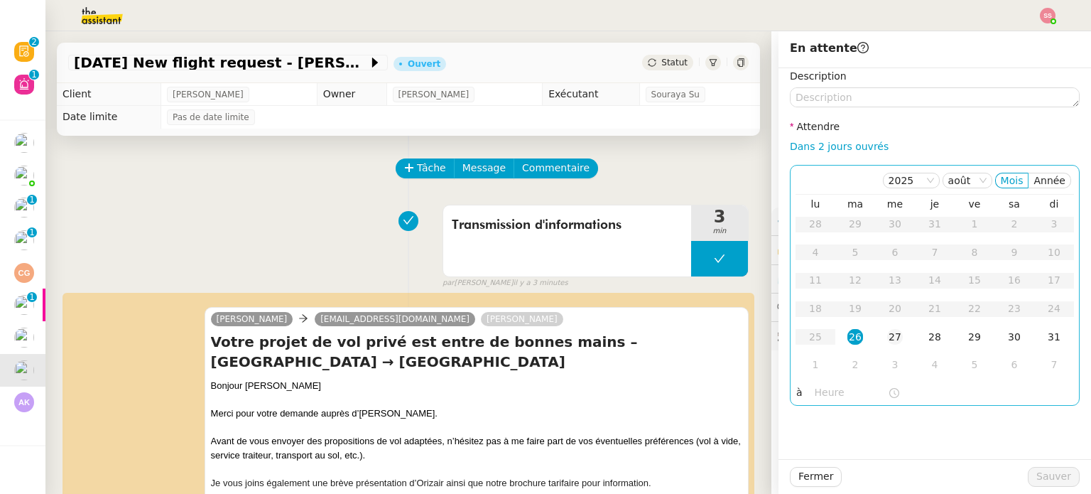
click at [883, 328] on td "27" at bounding box center [895, 337] width 40 height 28
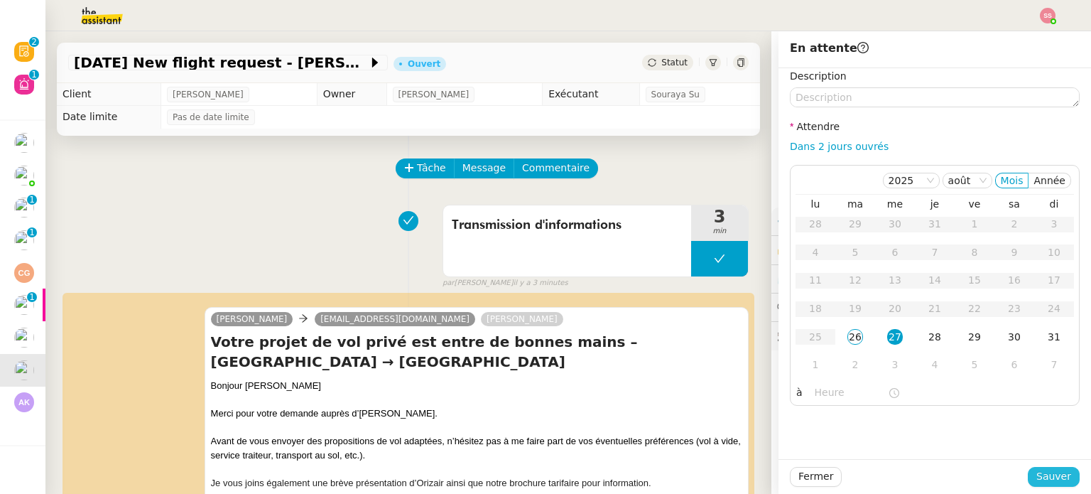
click at [1037, 473] on span "Sauver" at bounding box center [1054, 476] width 35 height 16
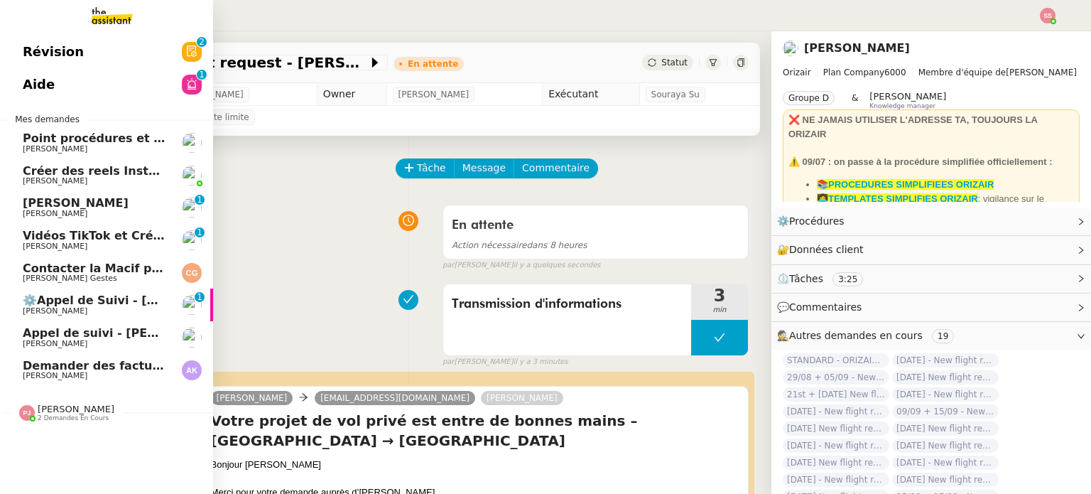
click at [98, 358] on link "Demander des factures pour SARL 2TLR et ACCATEA [PERSON_NAME]" at bounding box center [106, 370] width 213 height 33
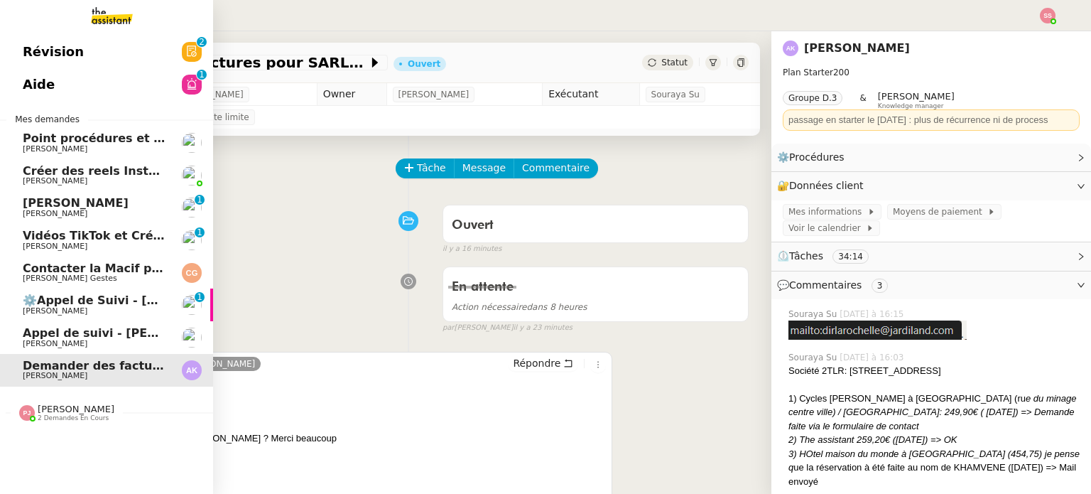
click at [97, 334] on span "Appel de suivi - [PERSON_NAME] - TDX" at bounding box center [146, 333] width 247 height 14
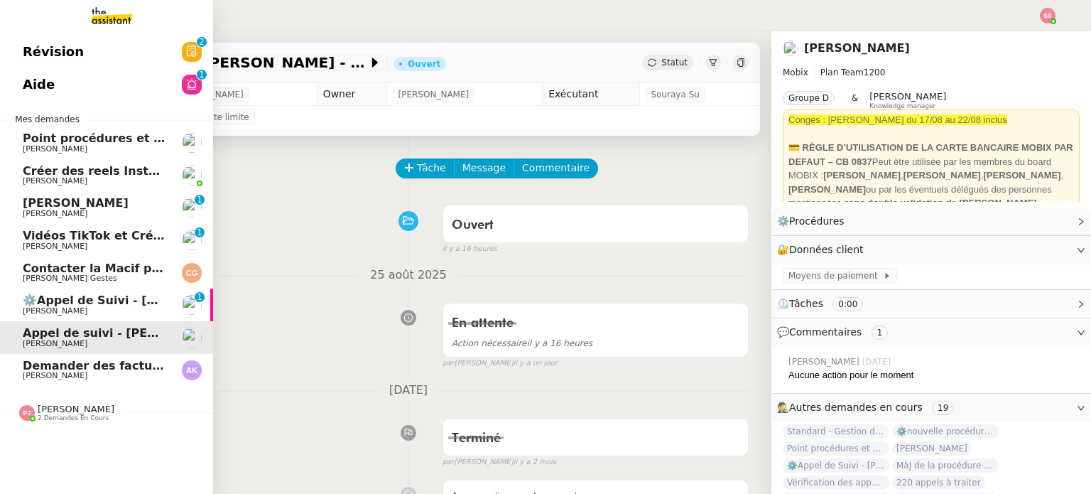
click at [129, 374] on span "[PERSON_NAME]" at bounding box center [95, 376] width 144 height 9
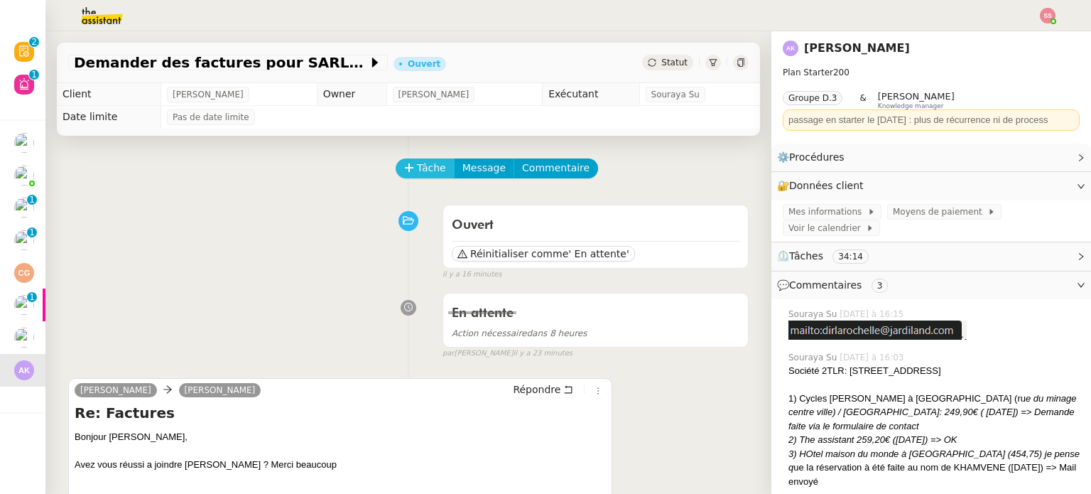
click at [419, 176] on span "Tâche" at bounding box center [431, 168] width 29 height 16
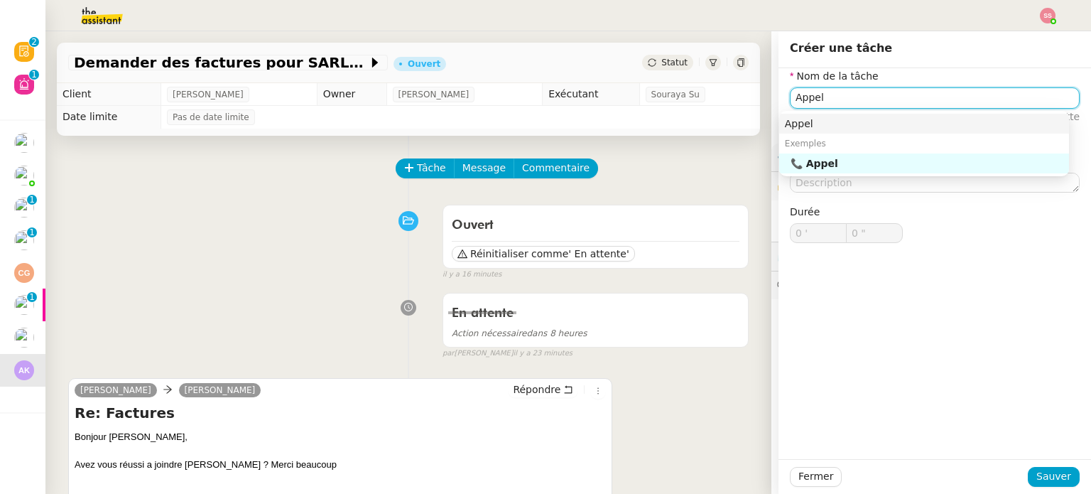
click at [871, 119] on div "Appel" at bounding box center [924, 123] width 279 height 13
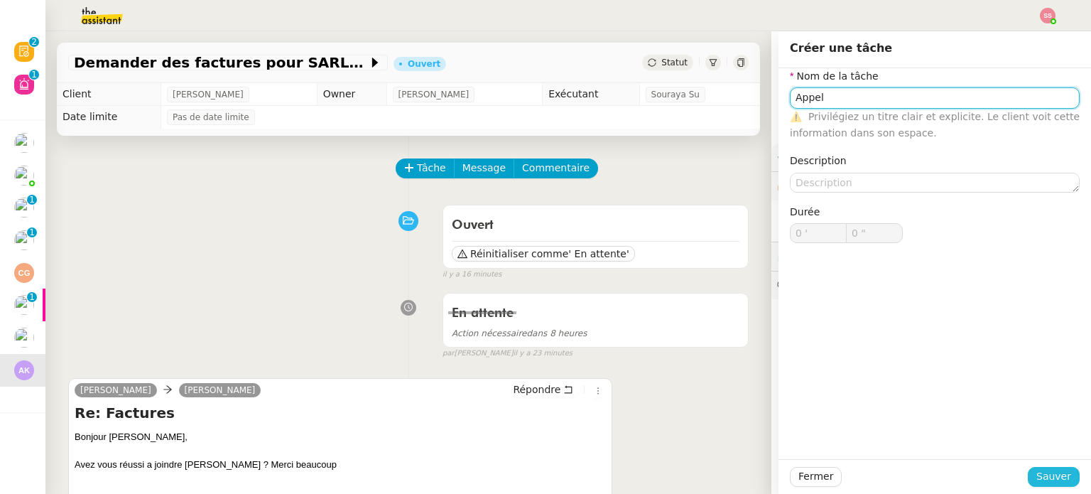
type input "Appel"
click at [1050, 473] on span "Sauver" at bounding box center [1054, 476] width 35 height 16
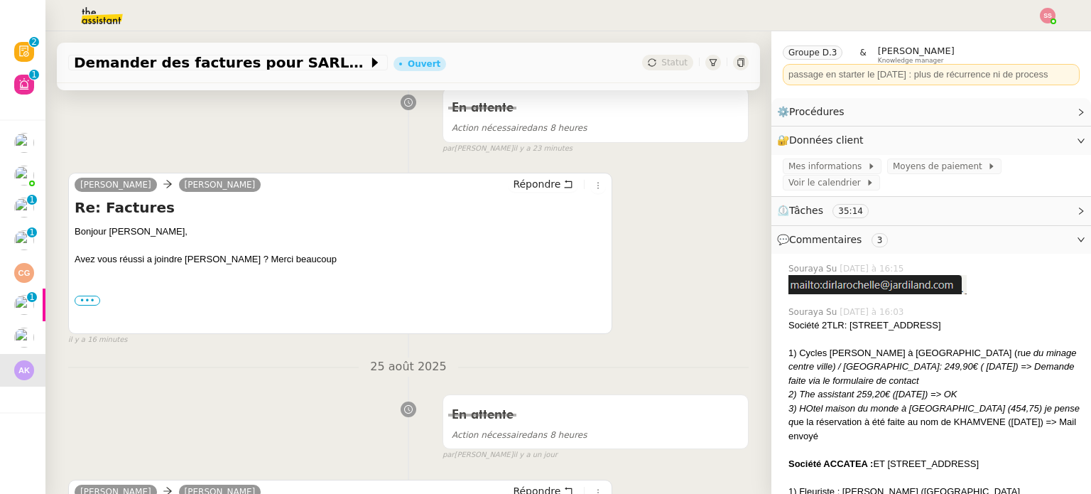
scroll to position [71, 0]
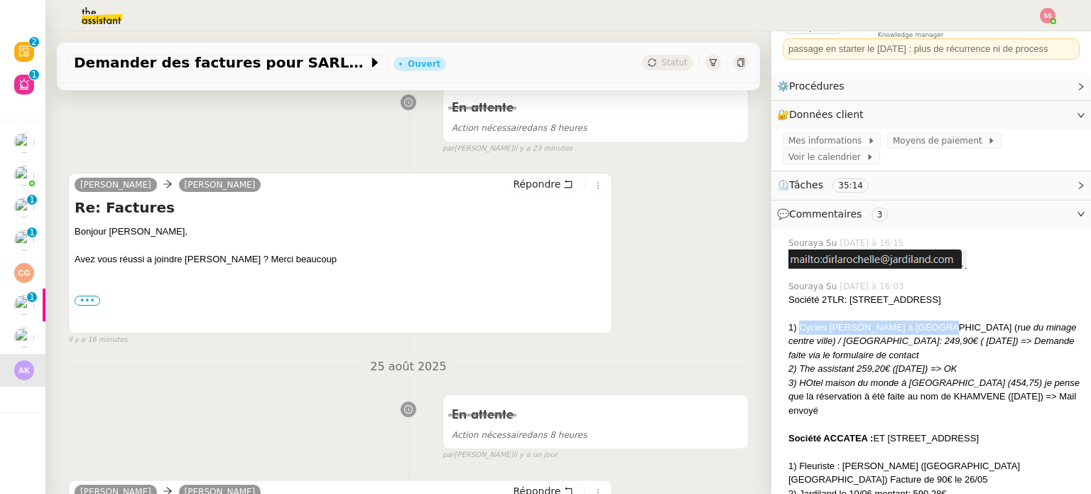
drag, startPoint x: 790, startPoint y: 326, endPoint x: 918, endPoint y: 325, distance: 127.9
click at [918, 325] on div "1) Cycles [PERSON_NAME] à [GEOGRAPHIC_DATA] (ru e du minage centre ville) / [GE…" at bounding box center [934, 341] width 291 height 42
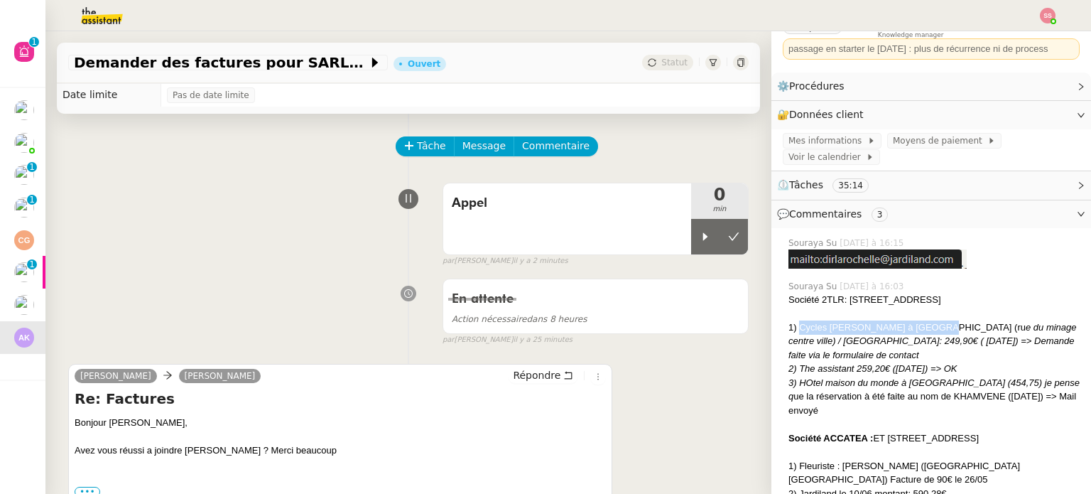
scroll to position [0, 0]
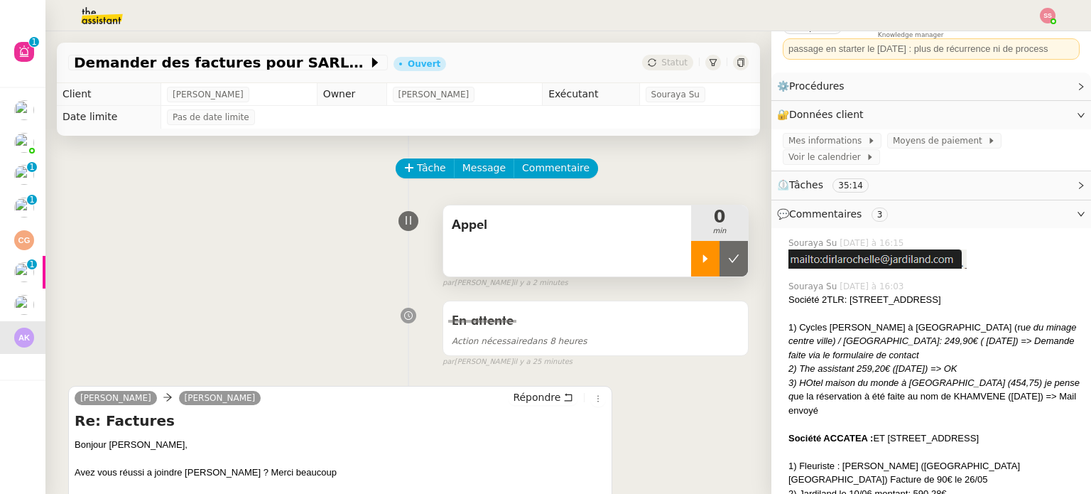
click at [703, 262] on icon at bounding box center [705, 258] width 5 height 8
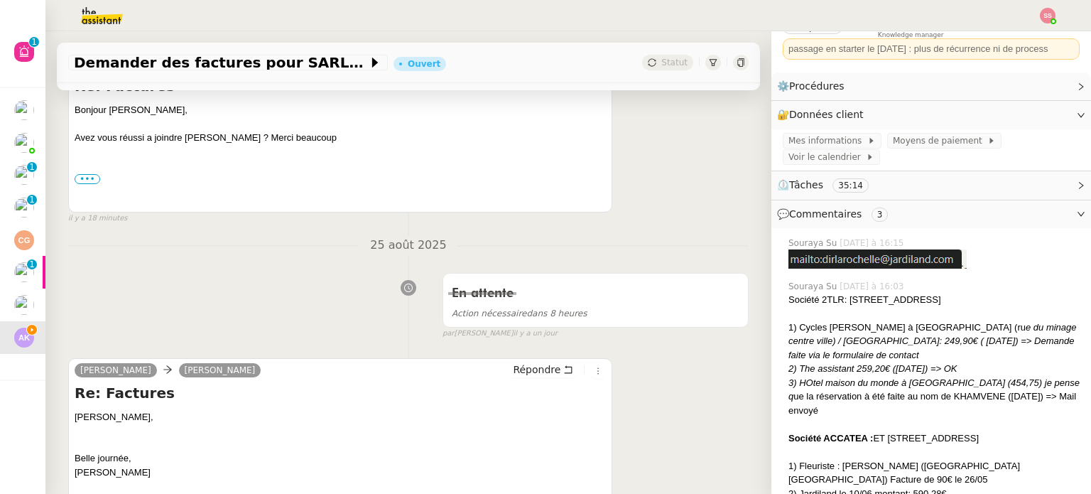
scroll to position [426, 0]
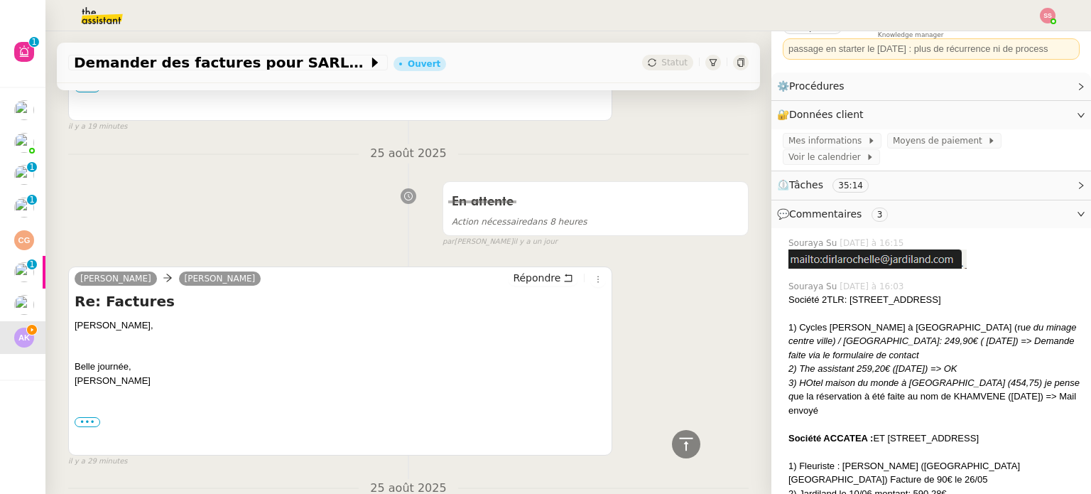
click at [650, 345] on div "[PERSON_NAME] [PERSON_NAME] Re: Factures [PERSON_NAME], Belle journée, [PERSON_…" at bounding box center [408, 361] width 681 height 214
click at [650, 343] on div "[PERSON_NAME] [PERSON_NAME] Re: Factures [PERSON_NAME], Belle journée, [PERSON_…" at bounding box center [408, 361] width 681 height 214
drag, startPoint x: 811, startPoint y: 298, endPoint x: 1040, endPoint y: 298, distance: 228.1
click at [1040, 298] on div "Société 2TLR: [STREET_ADDRESS]" at bounding box center [934, 300] width 291 height 14
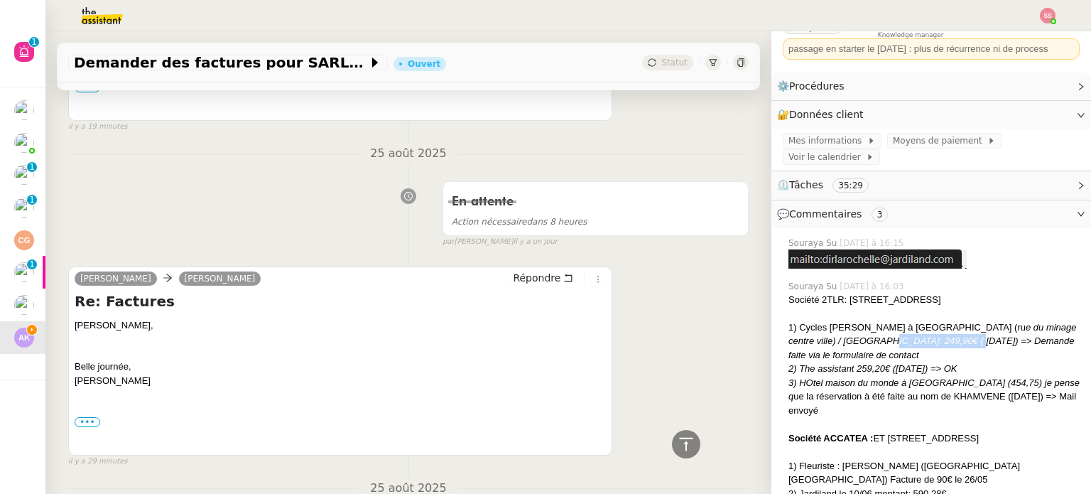
drag, startPoint x: 905, startPoint y: 339, endPoint x: 816, endPoint y: 343, distance: 88.9
click at [816, 343] on em "e du minage centre ville) / [GEOGRAPHIC_DATA]: 249,90€ ( [DATE]) => Demande fai…" at bounding box center [933, 341] width 288 height 38
click at [938, 343] on em "e du minage centre ville) / [GEOGRAPHIC_DATA]: 249,90€ ( [DATE]) => Demande fai…" at bounding box center [933, 341] width 288 height 38
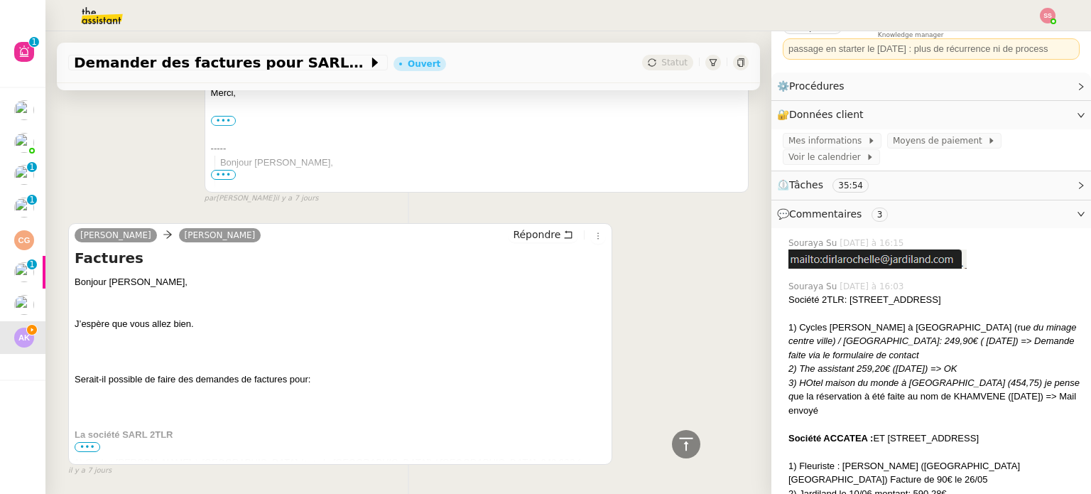
scroll to position [5219, 0]
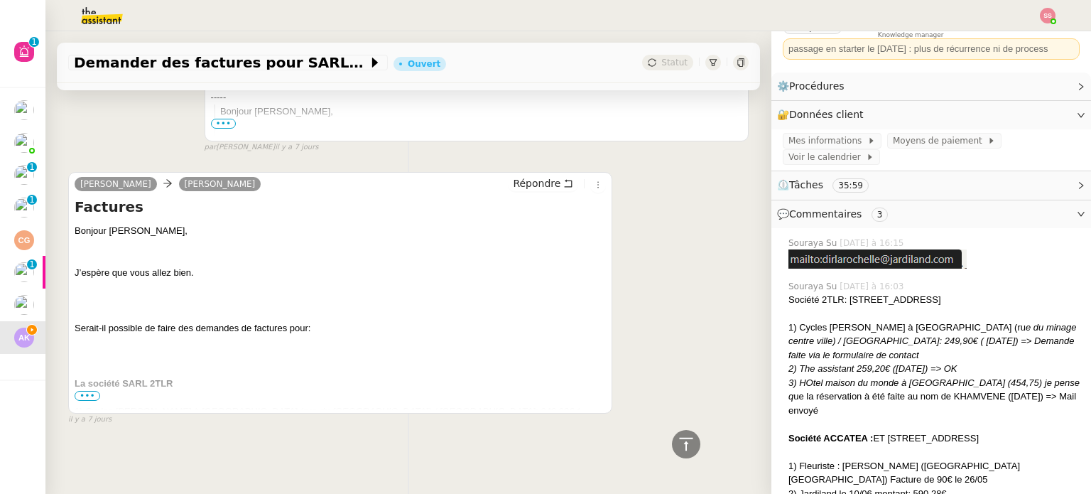
click at [92, 391] on span "•••" at bounding box center [88, 396] width 26 height 10
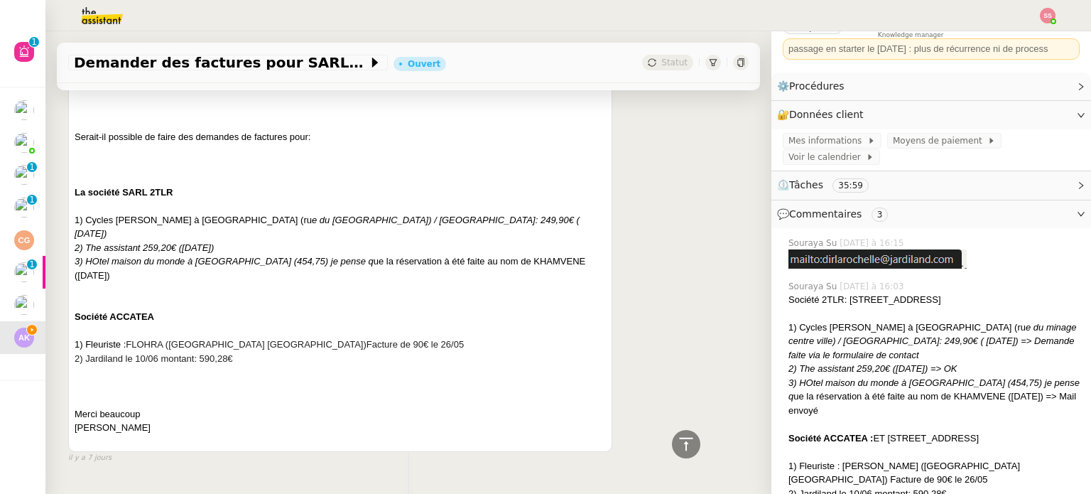
scroll to position [5432, 0]
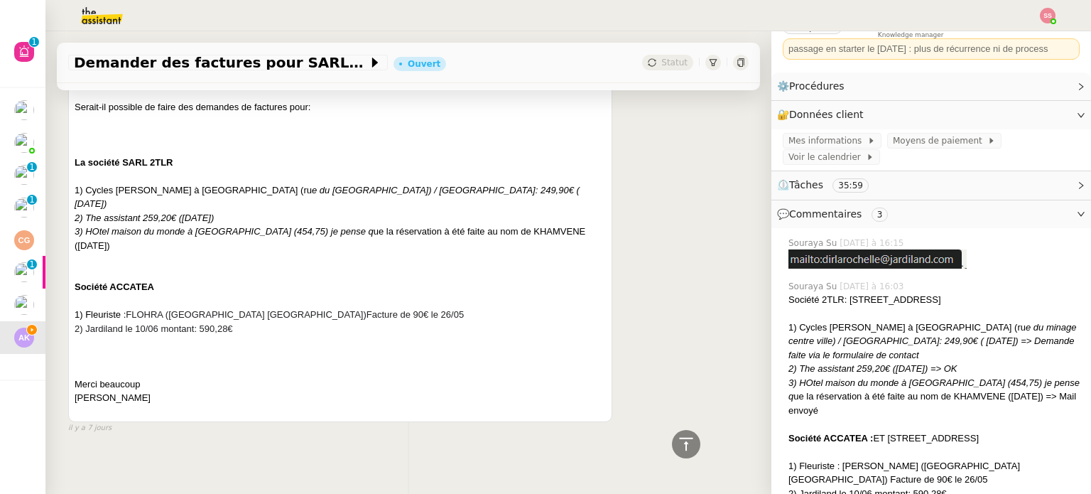
click at [645, 296] on div "[PERSON_NAME] [PERSON_NAME] Factures Bonjour [PERSON_NAME], J’espère que vous a…" at bounding box center [408, 186] width 681 height 496
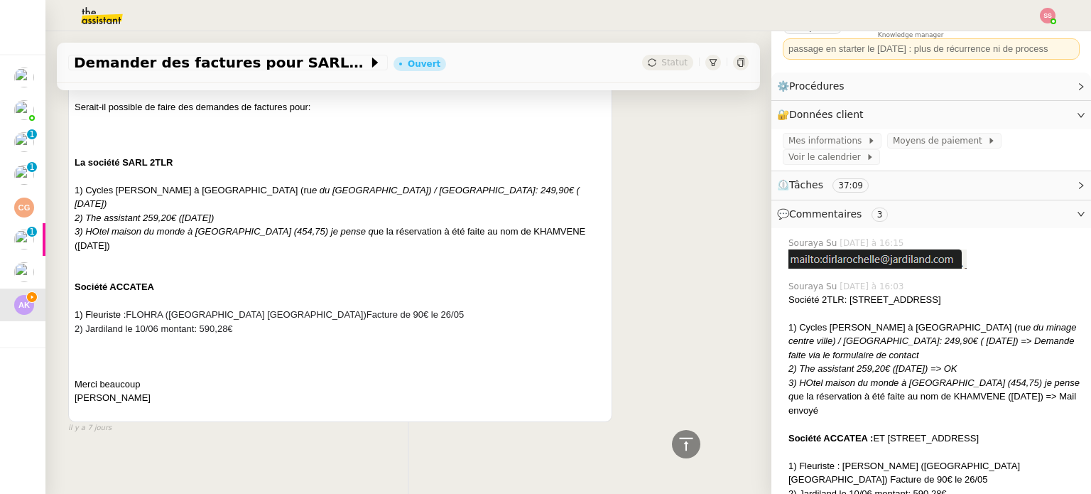
scroll to position [5219, 0]
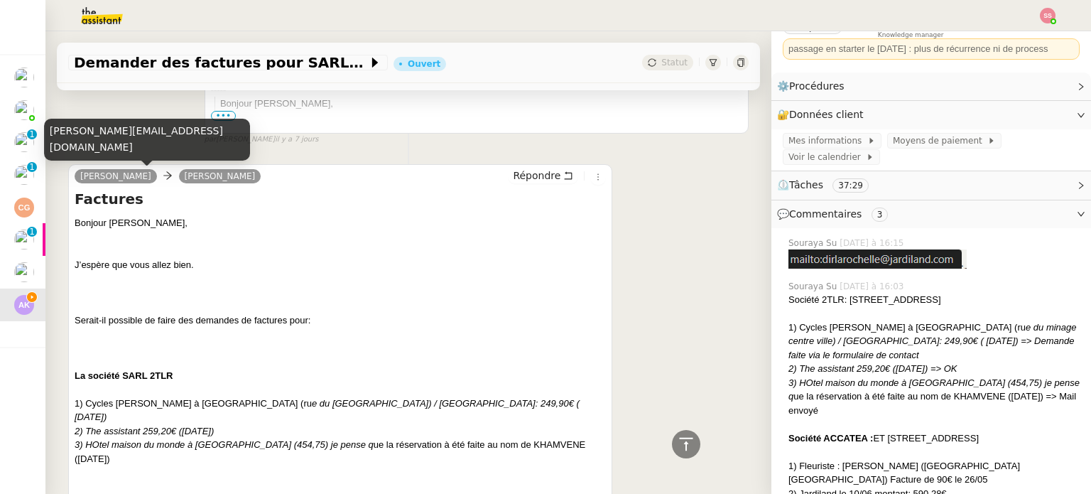
click at [146, 148] on div "[PERSON_NAME][EMAIL_ADDRESS][DOMAIN_NAME]" at bounding box center [147, 140] width 206 height 42
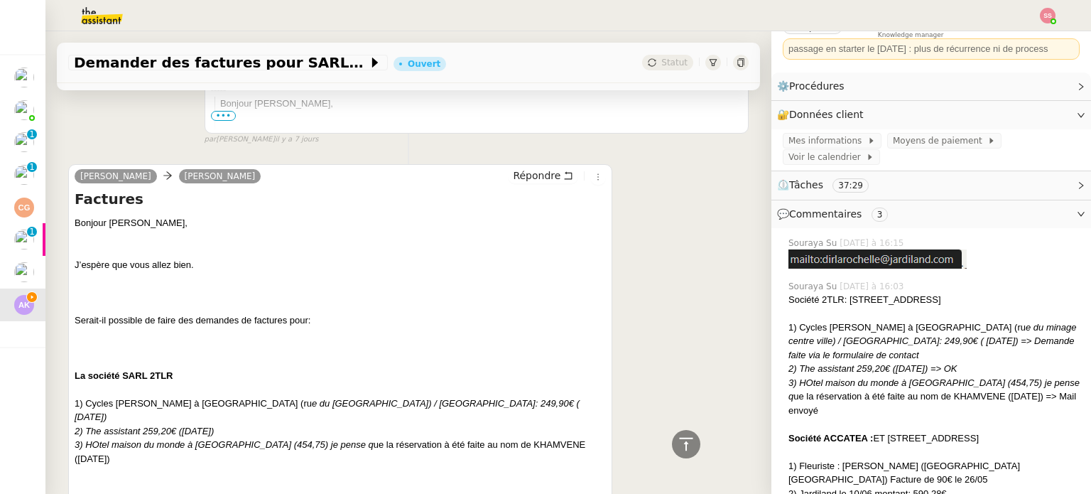
click at [460, 249] on div at bounding box center [341, 251] width 532 height 14
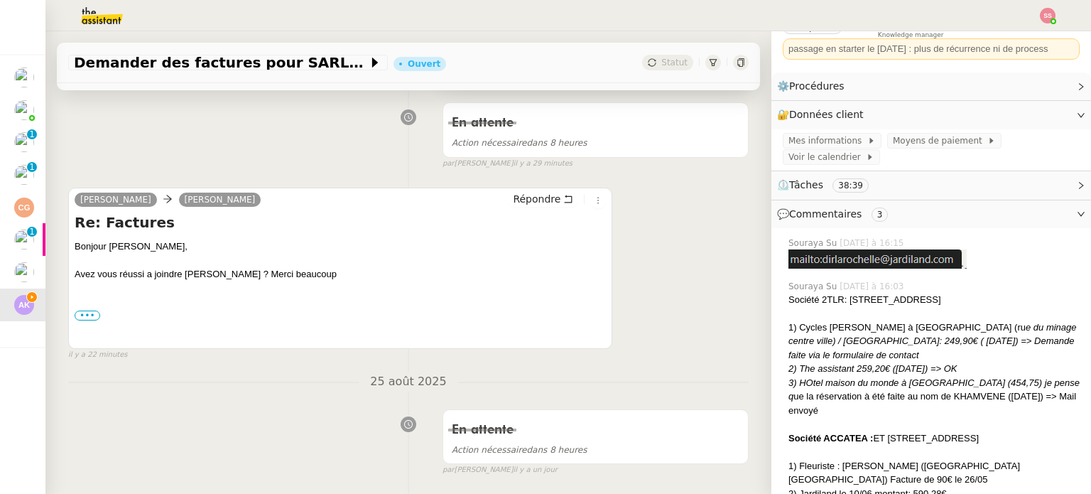
scroll to position [176, 0]
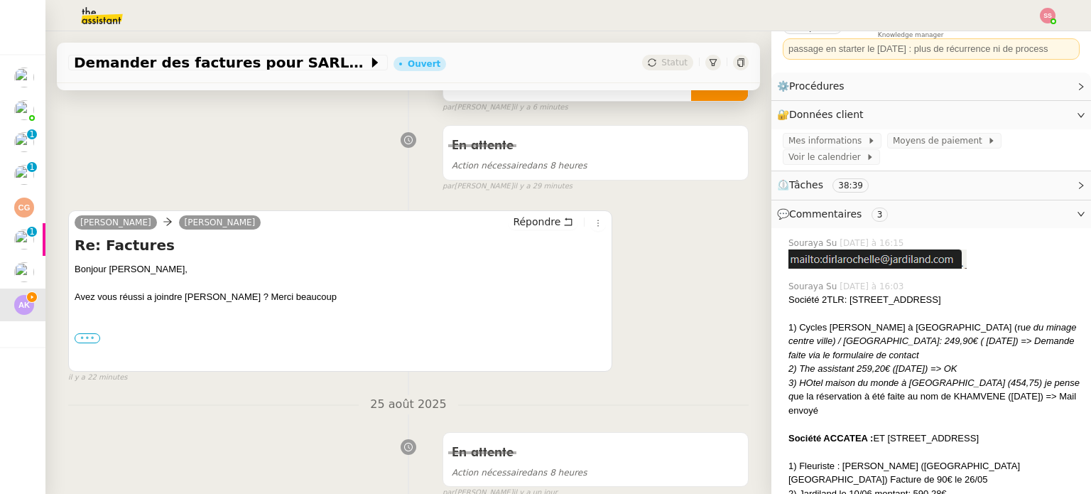
click at [92, 338] on label "•••" at bounding box center [88, 338] width 26 height 10
click at [0, 0] on input "•••" at bounding box center [0, 0] width 0 height 0
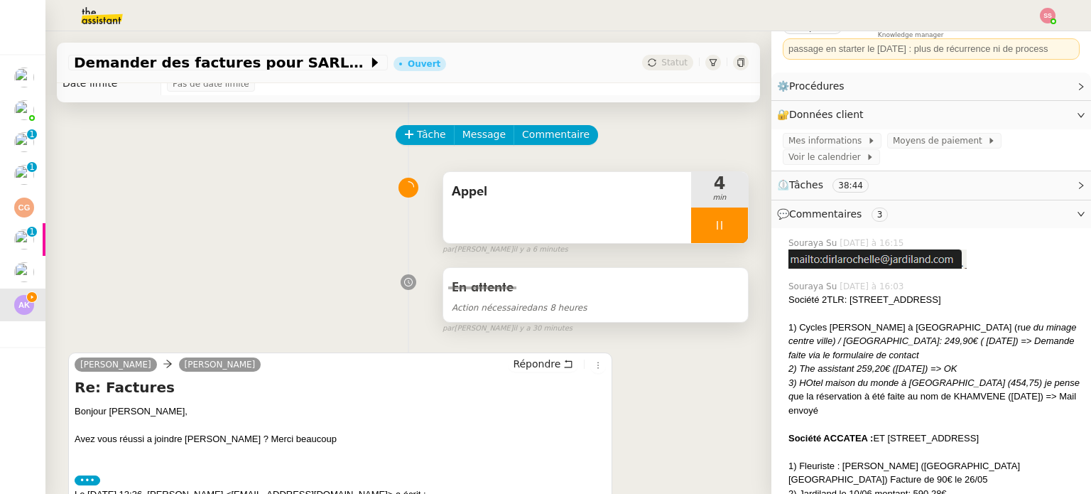
scroll to position [104, 0]
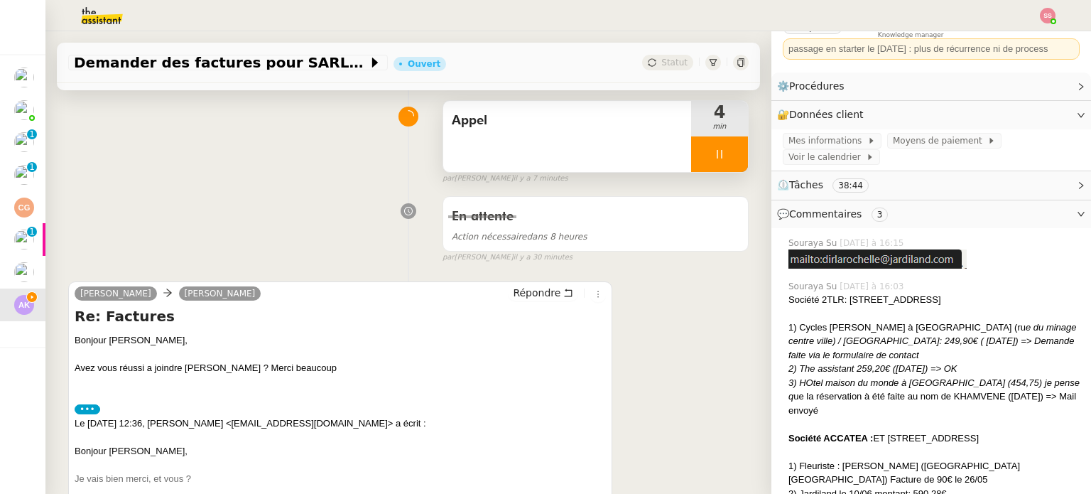
click at [717, 156] on div at bounding box center [719, 154] width 57 height 36
click at [728, 156] on icon at bounding box center [733, 154] width 11 height 11
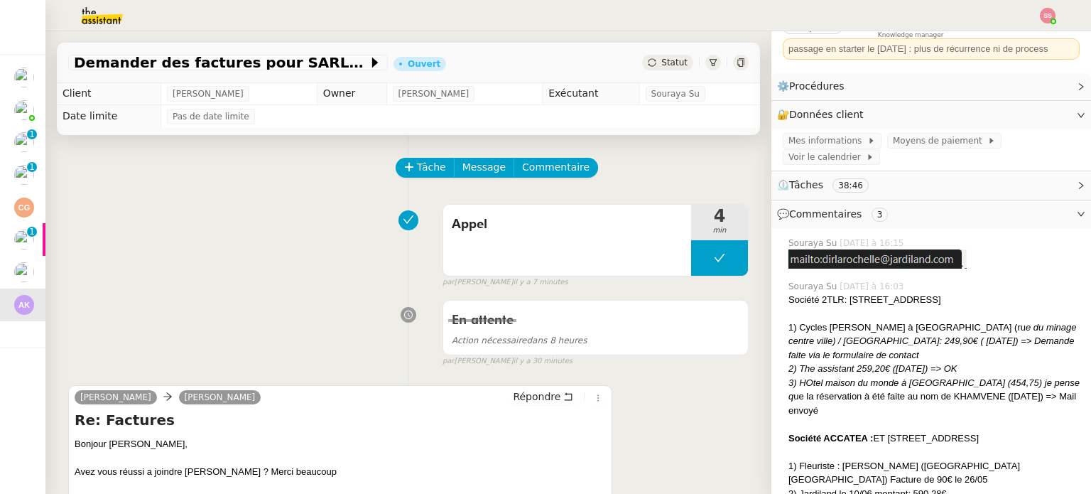
scroll to position [0, 0]
click at [417, 172] on span "Tâche" at bounding box center [431, 168] width 29 height 16
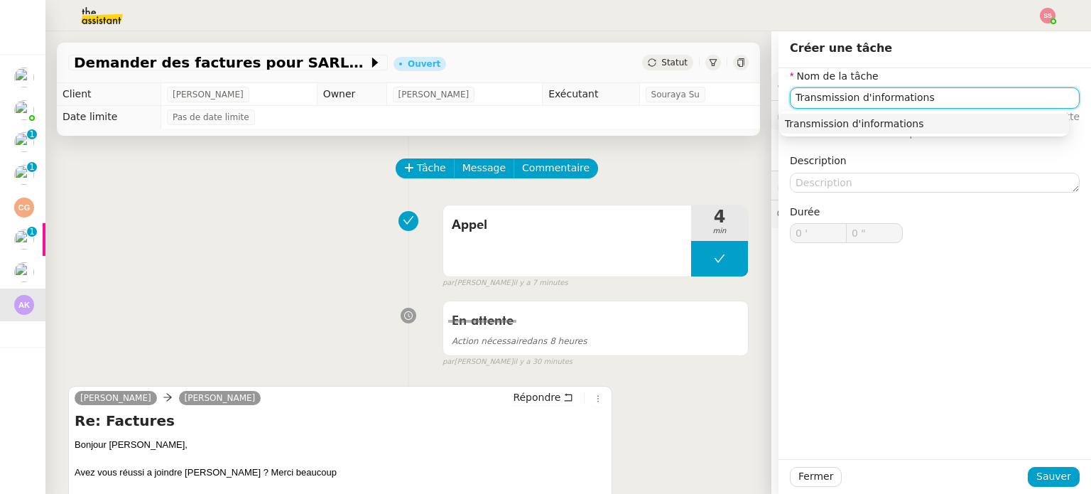
click at [796, 129] on div "Transmission d'informations" at bounding box center [924, 123] width 279 height 13
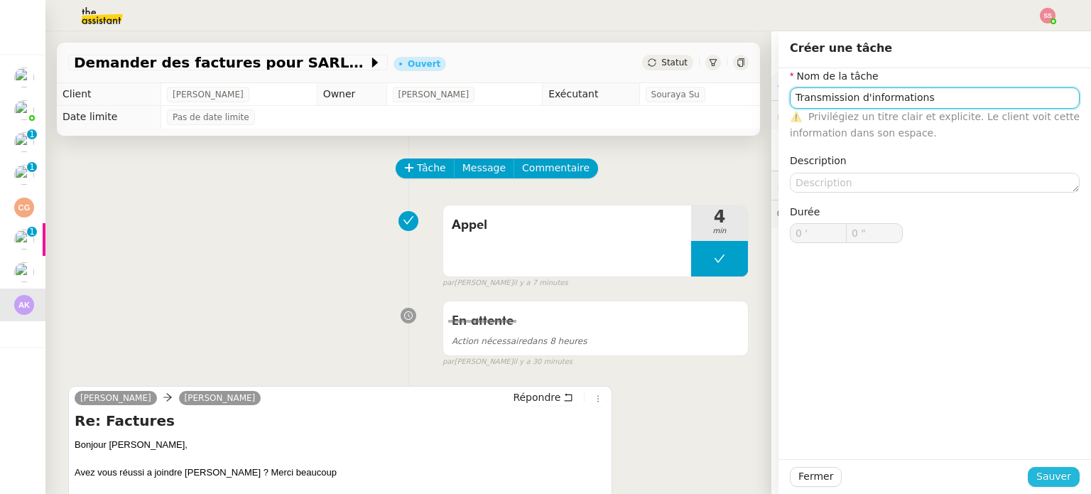
type input "Transmission d'informations"
click at [1052, 475] on span "Sauver" at bounding box center [1054, 476] width 35 height 16
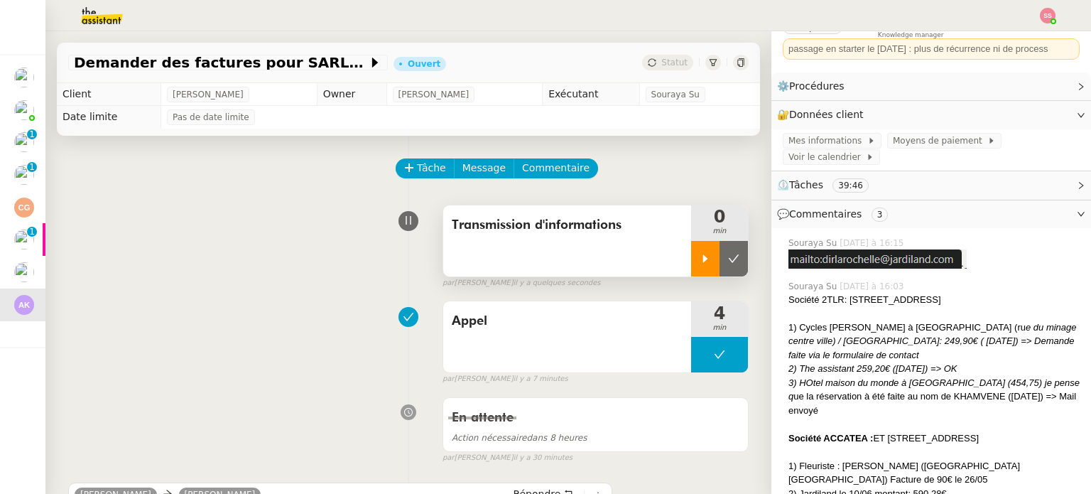
click at [691, 272] on div at bounding box center [705, 259] width 28 height 36
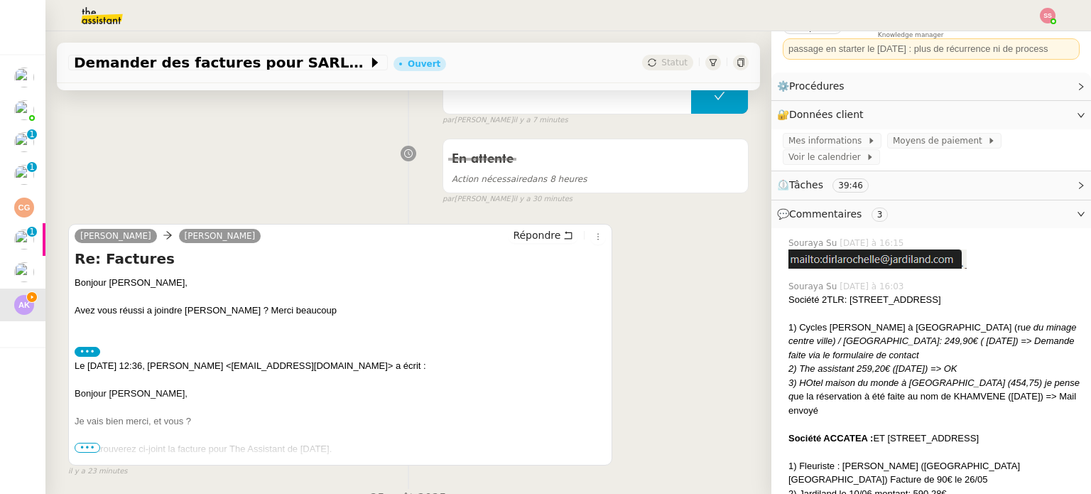
scroll to position [284, 0]
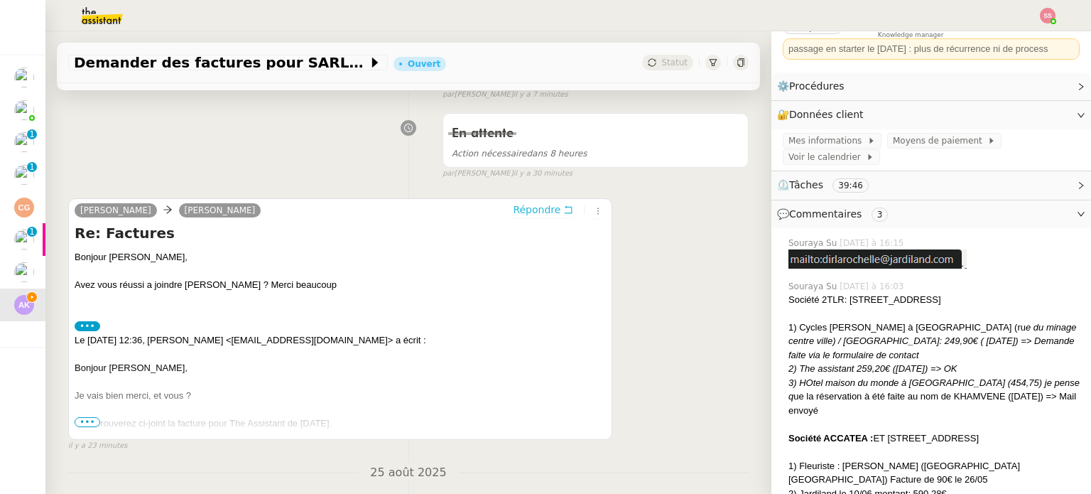
click at [529, 212] on span "Répondre" at bounding box center [537, 210] width 48 height 14
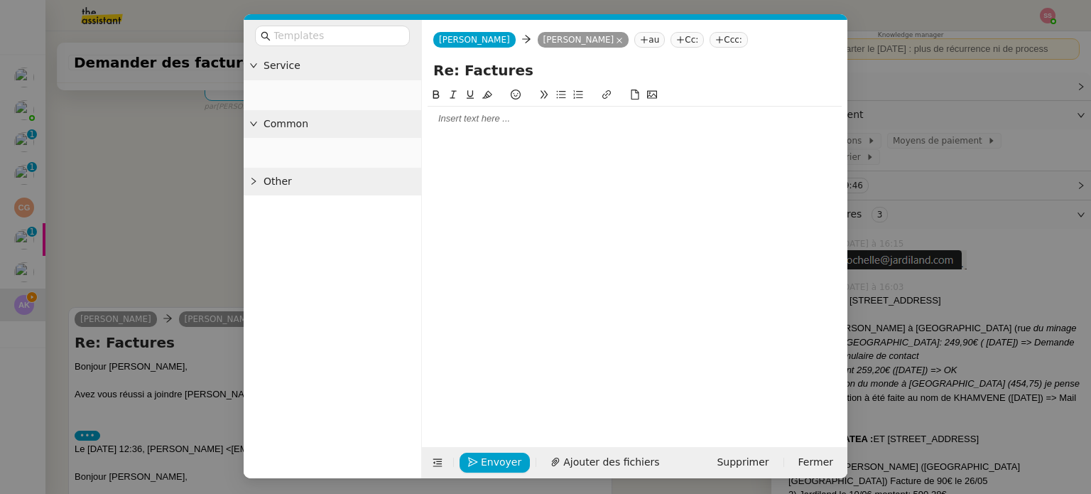
scroll to position [393, 0]
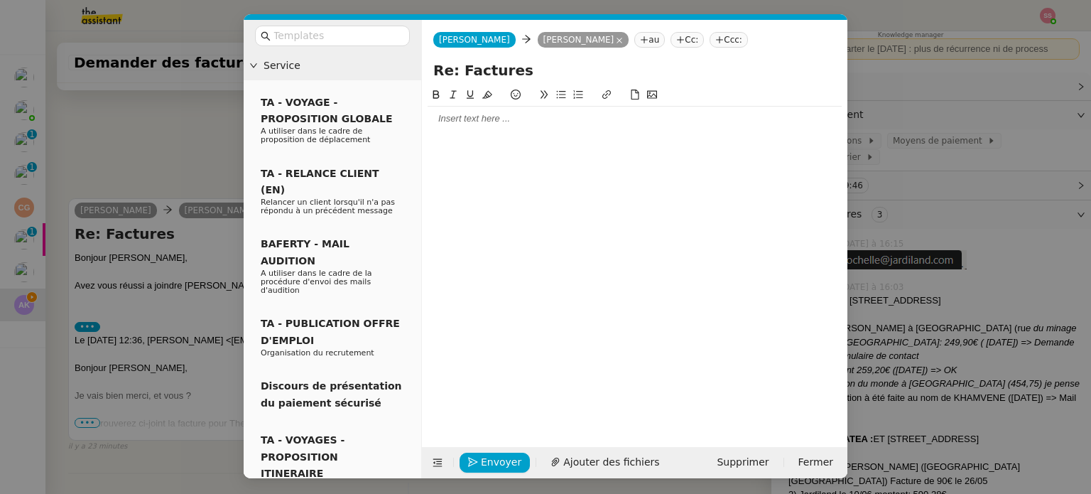
click at [436, 124] on div at bounding box center [635, 118] width 414 height 13
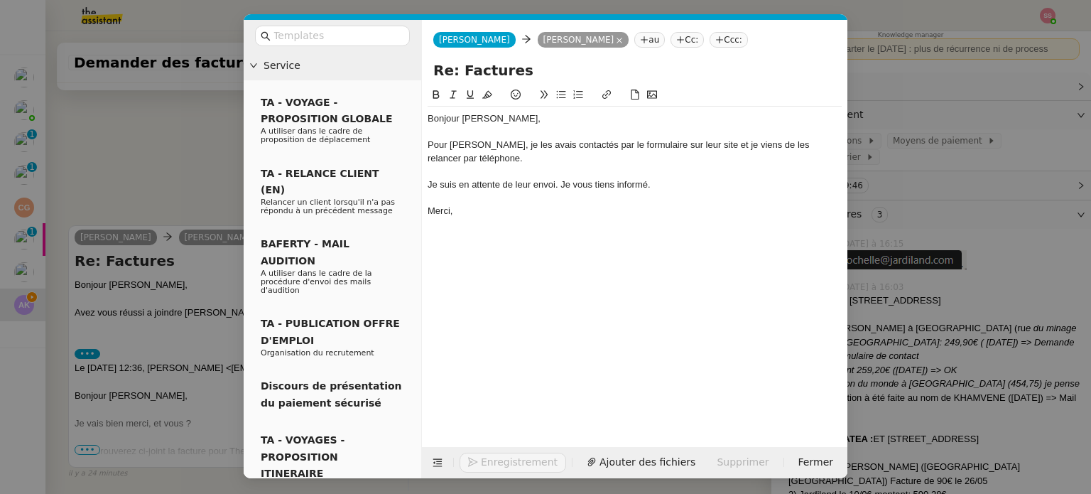
scroll to position [490, 0]
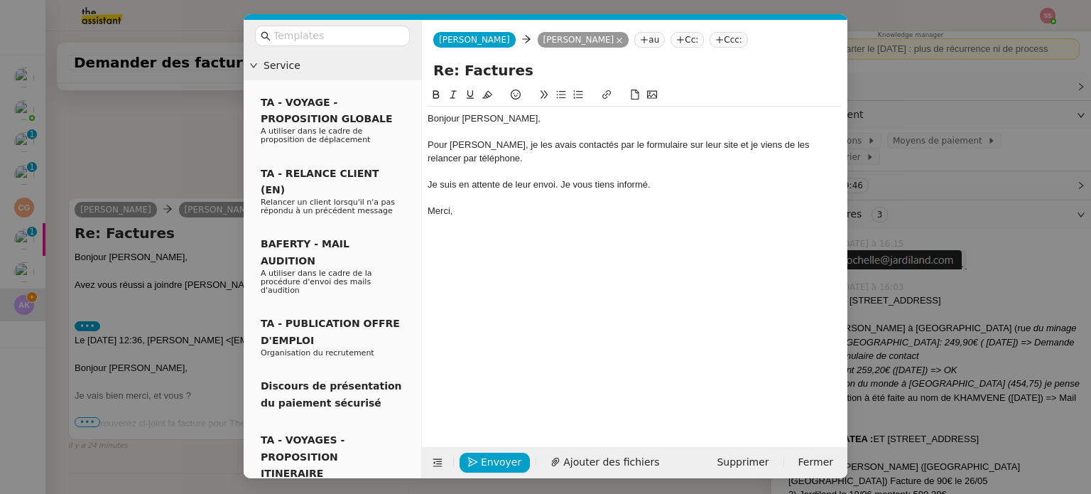
click at [646, 186] on div "Je suis en attente de leur envoi. Je vous tiens informé." at bounding box center [635, 184] width 414 height 13
click at [512, 455] on span "Envoyer" at bounding box center [501, 462] width 41 height 16
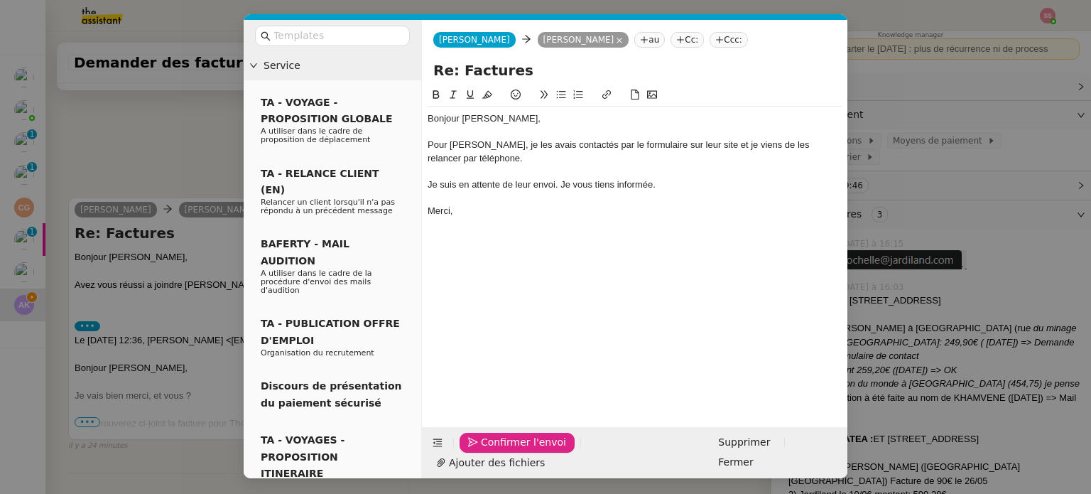
click at [512, 451] on span "Confirmer l'envoi" at bounding box center [523, 442] width 85 height 16
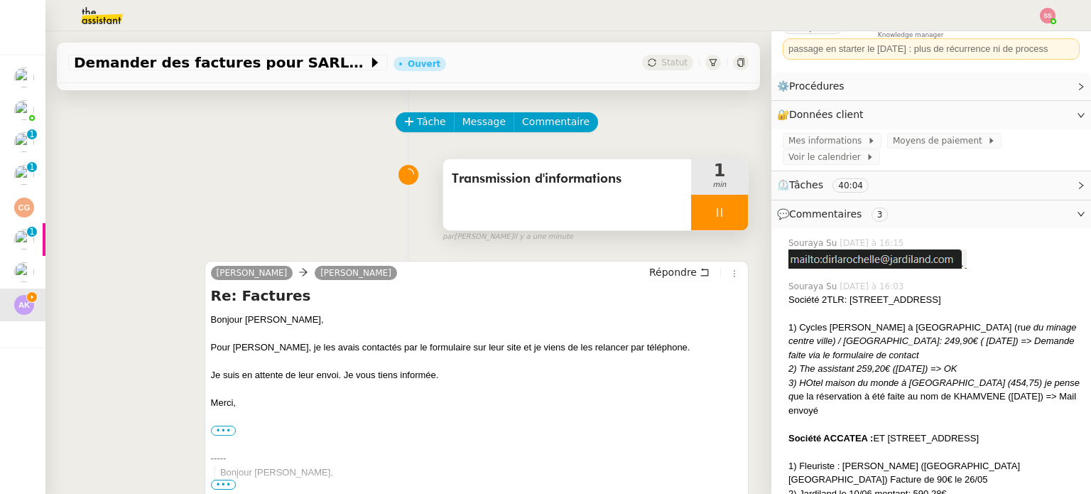
scroll to position [71, 0]
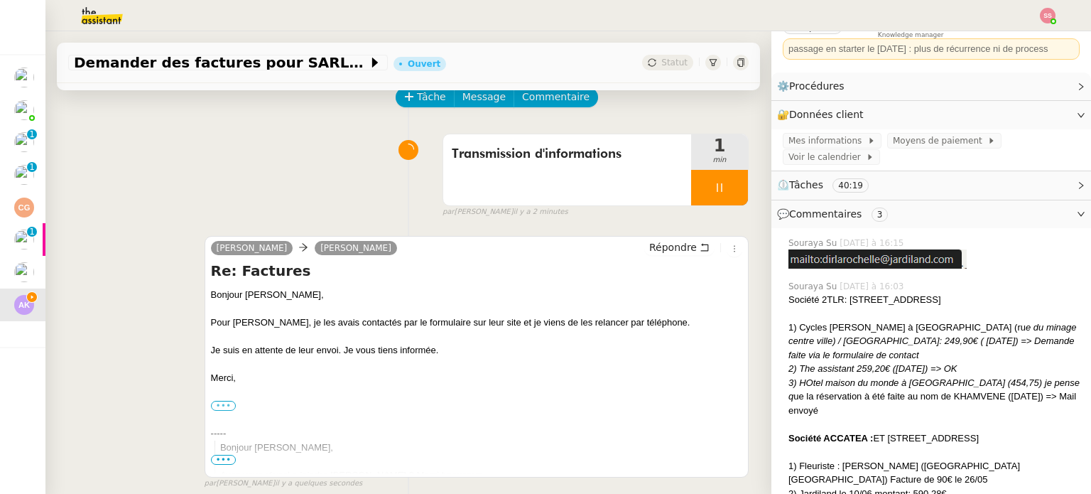
click at [216, 409] on label "•••" at bounding box center [224, 406] width 26 height 10
click at [0, 0] on input "•••" at bounding box center [0, 0] width 0 height 0
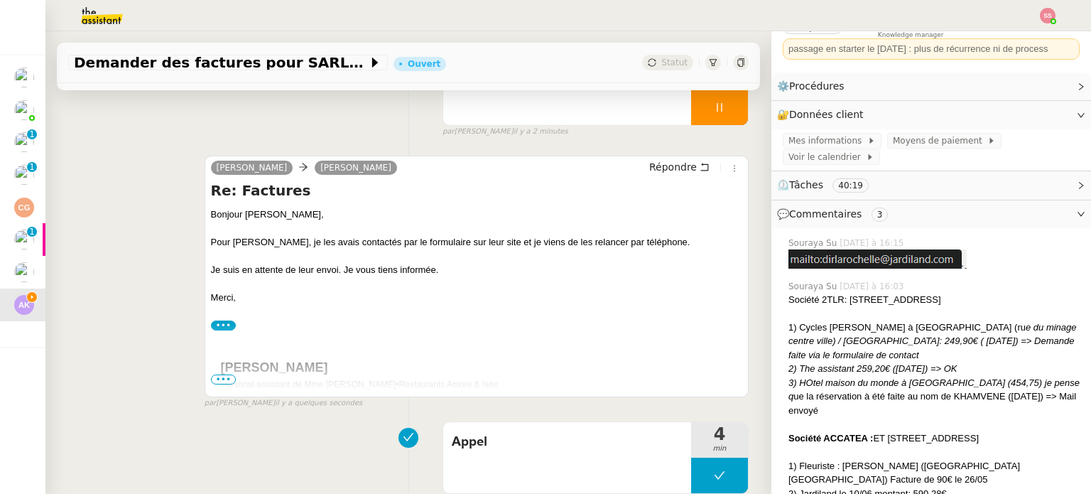
scroll to position [213, 0]
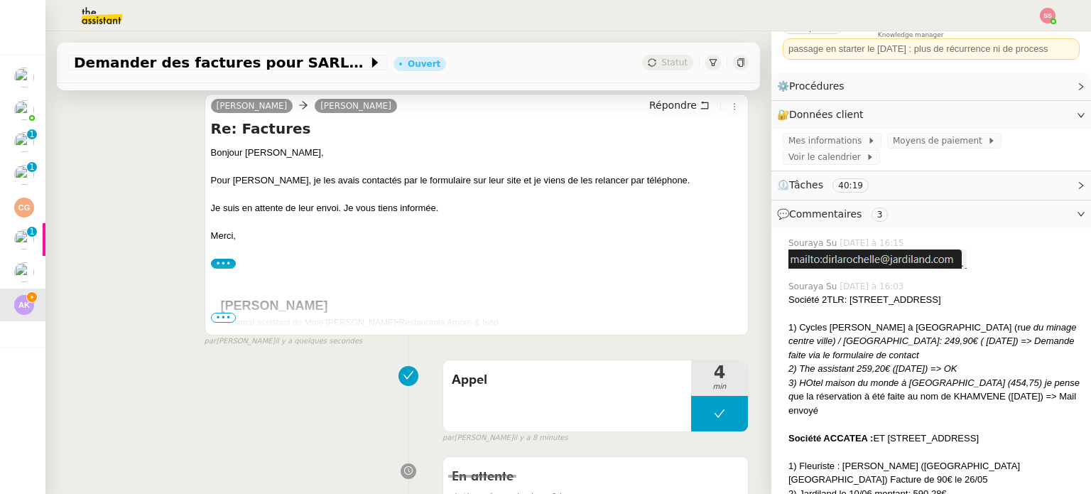
click at [153, 325] on div "[PERSON_NAME] Répondre Re: Factures Bonjour [PERSON_NAME], Pour [PERSON_NAME], …" at bounding box center [408, 214] width 681 height 266
click at [212, 318] on span "•••" at bounding box center [224, 318] width 26 height 10
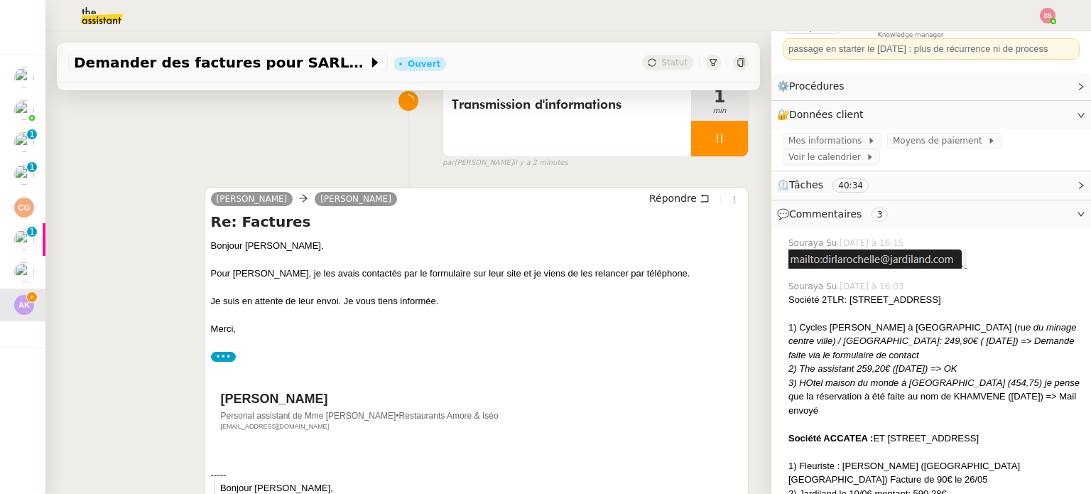
scroll to position [71, 0]
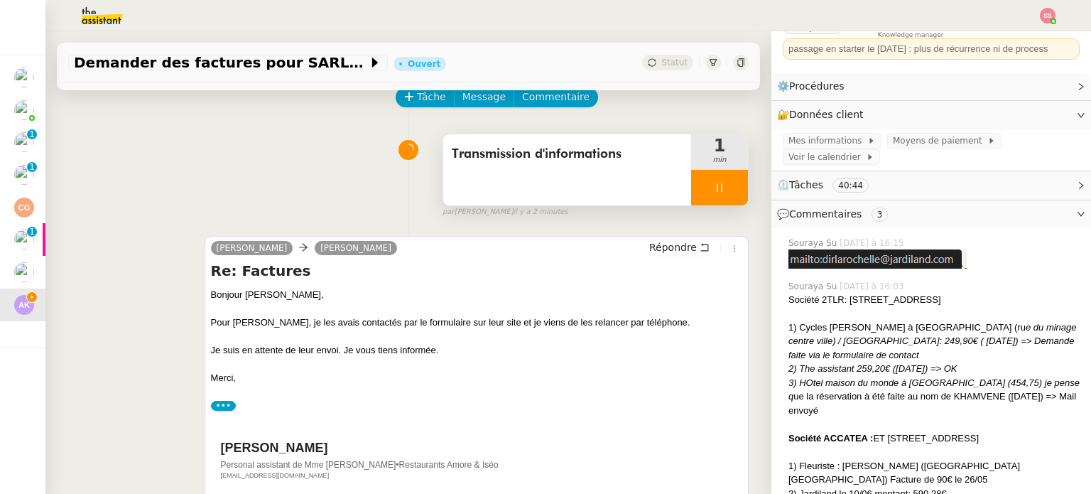
click at [713, 191] on div at bounding box center [719, 188] width 57 height 36
click at [729, 191] on icon at bounding box center [734, 187] width 11 height 8
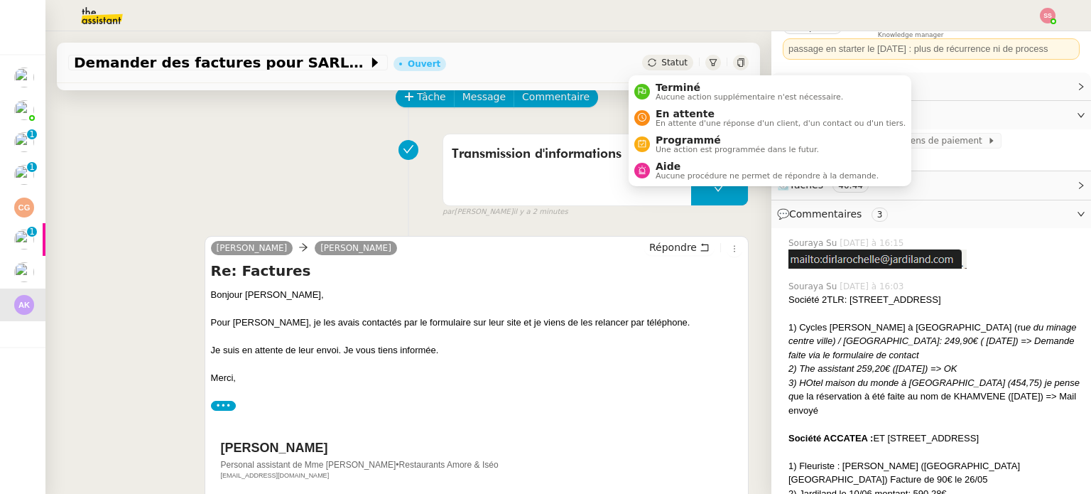
click at [665, 61] on span "Statut" at bounding box center [675, 63] width 26 height 10
click at [672, 105] on li "En attente En attente d'une réponse d'un client, d'un contact ou d'un tiers." at bounding box center [770, 117] width 283 height 26
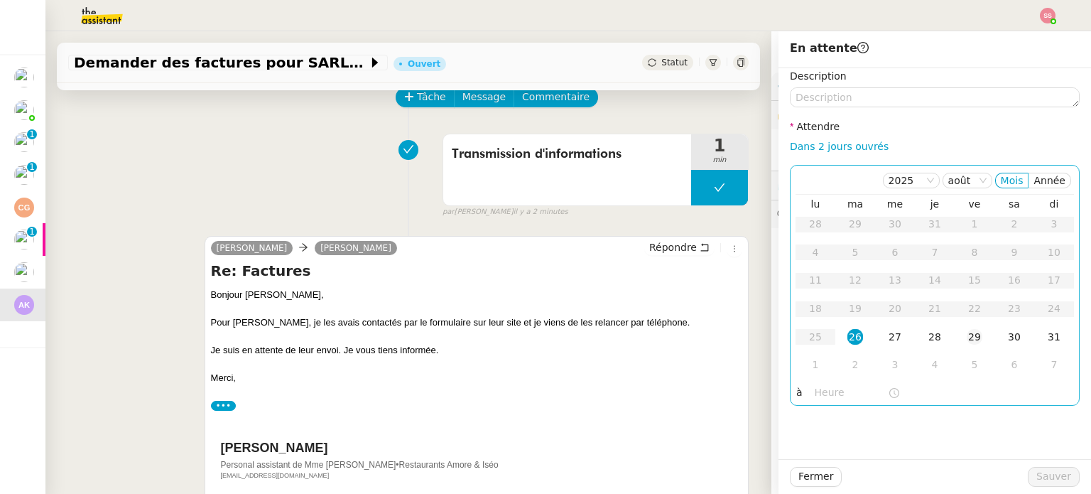
click at [955, 337] on td "29" at bounding box center [975, 337] width 40 height 28
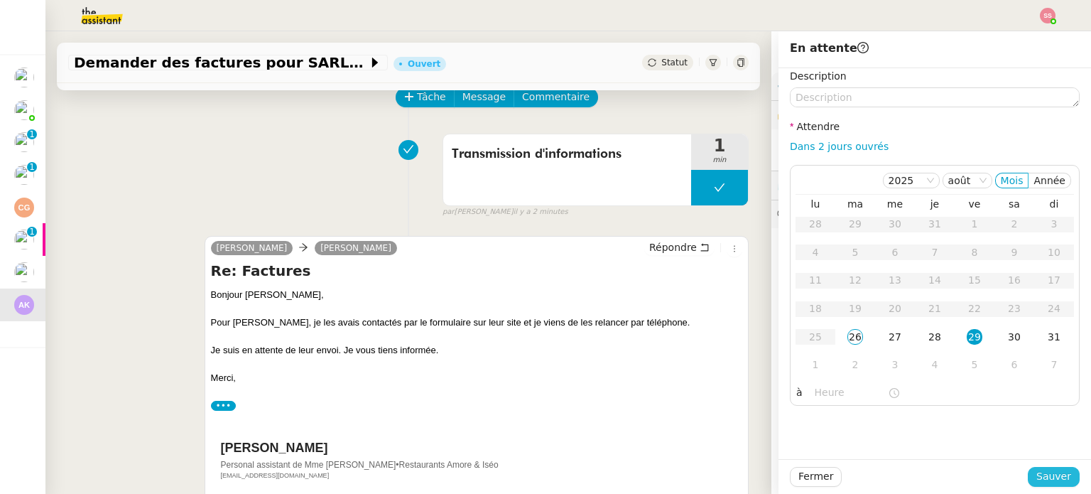
click at [1037, 473] on span "Sauver" at bounding box center [1054, 476] width 35 height 16
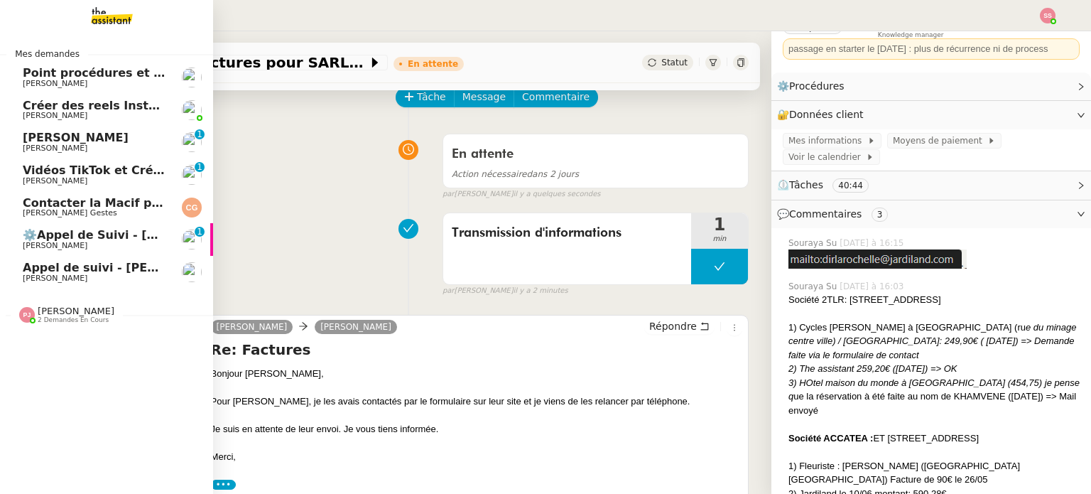
click at [103, 235] on span "⚙️Appel de Suivi - [PERSON_NAME] - UCPA VITAM" at bounding box center [180, 235] width 315 height 14
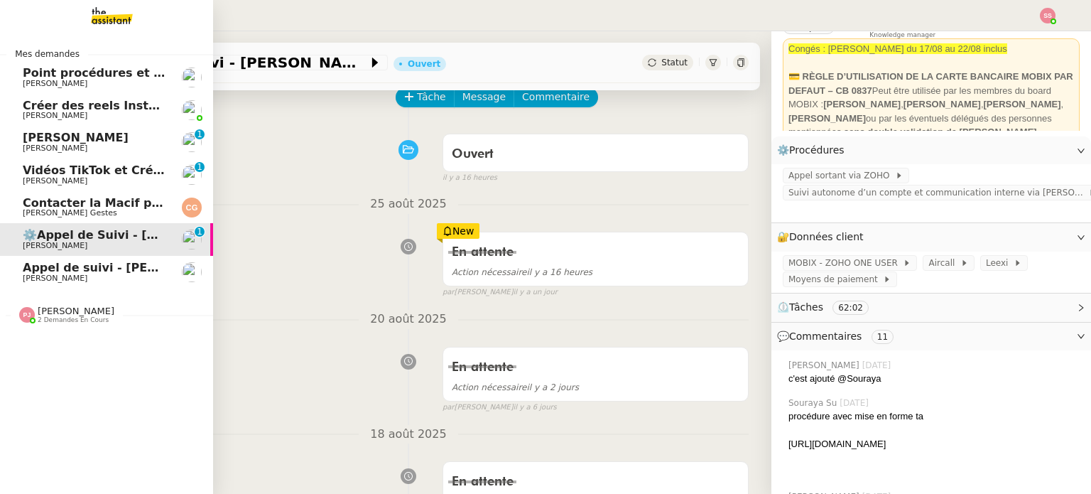
click at [98, 214] on span "[PERSON_NAME] Gestes" at bounding box center [95, 213] width 144 height 9
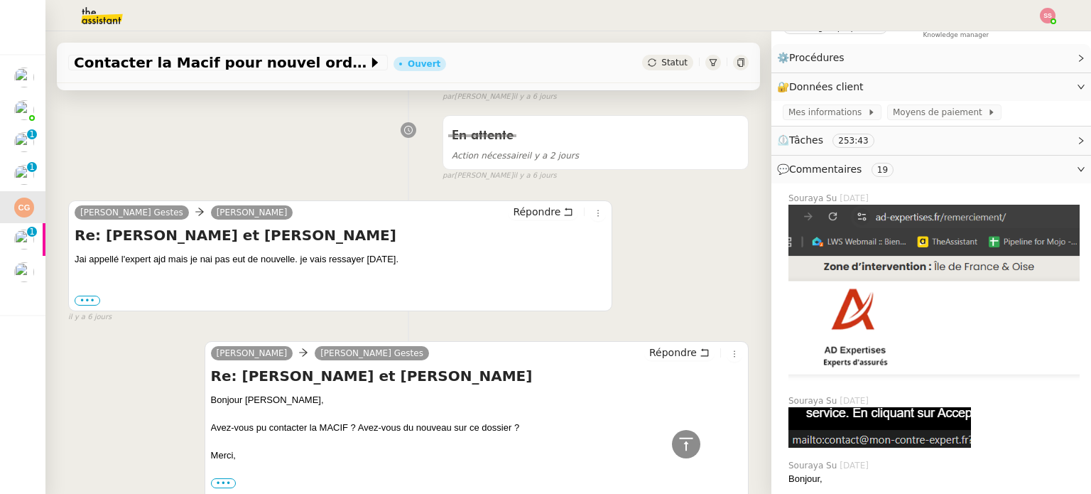
scroll to position [568, 0]
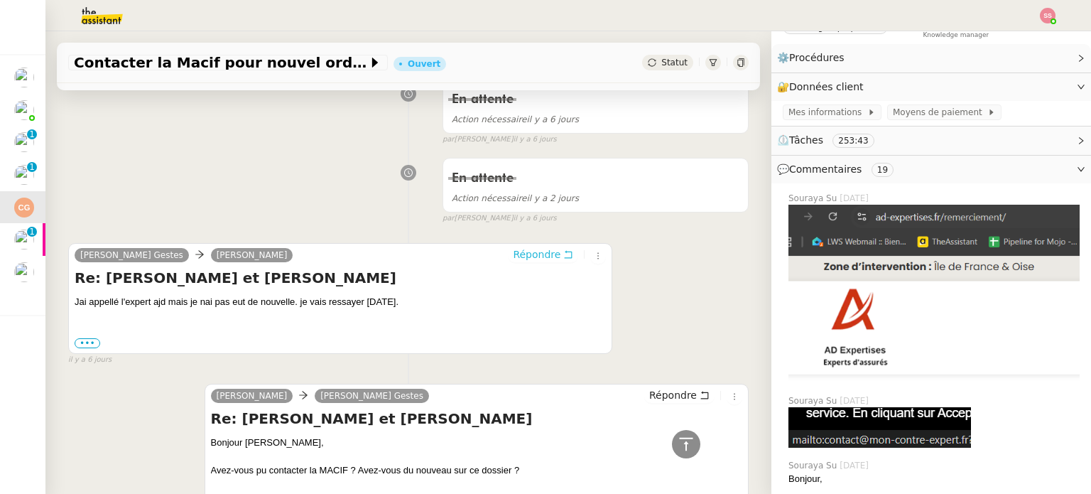
click at [521, 255] on span "Répondre" at bounding box center [537, 254] width 48 height 14
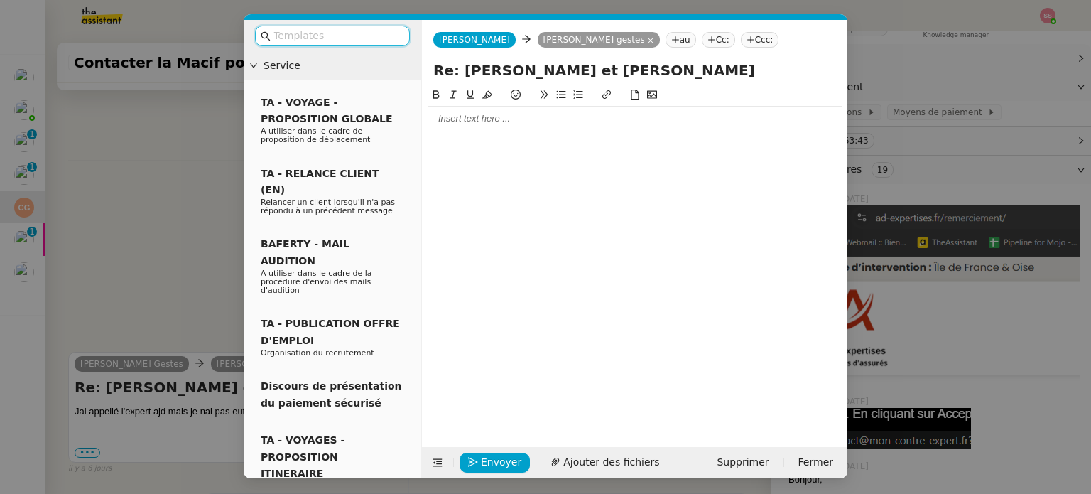
scroll to position [677, 0]
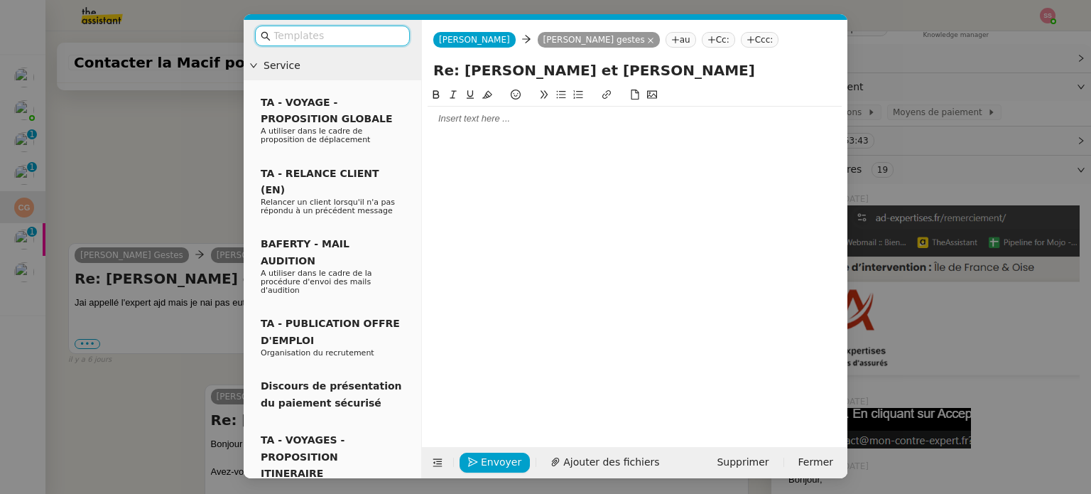
click at [483, 119] on div at bounding box center [635, 118] width 414 height 13
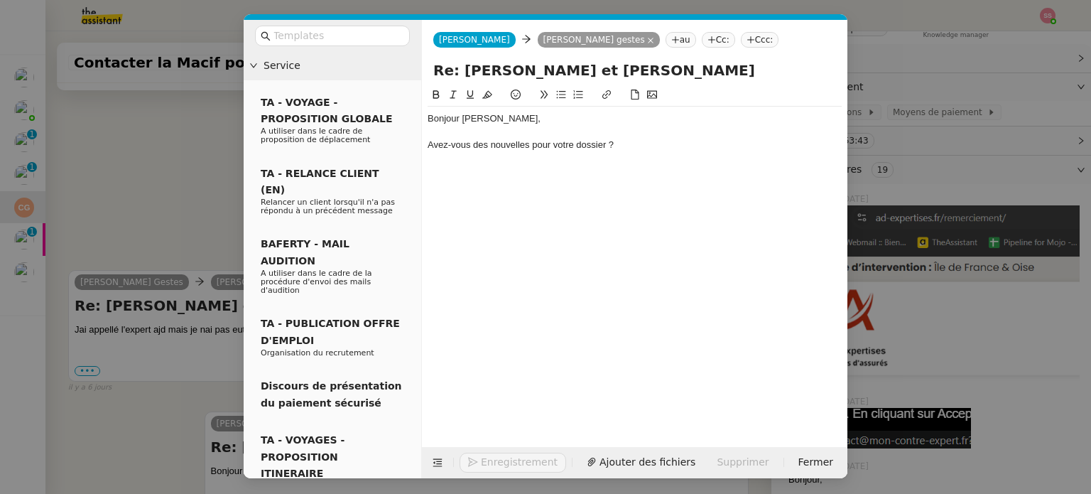
scroll to position [747, 0]
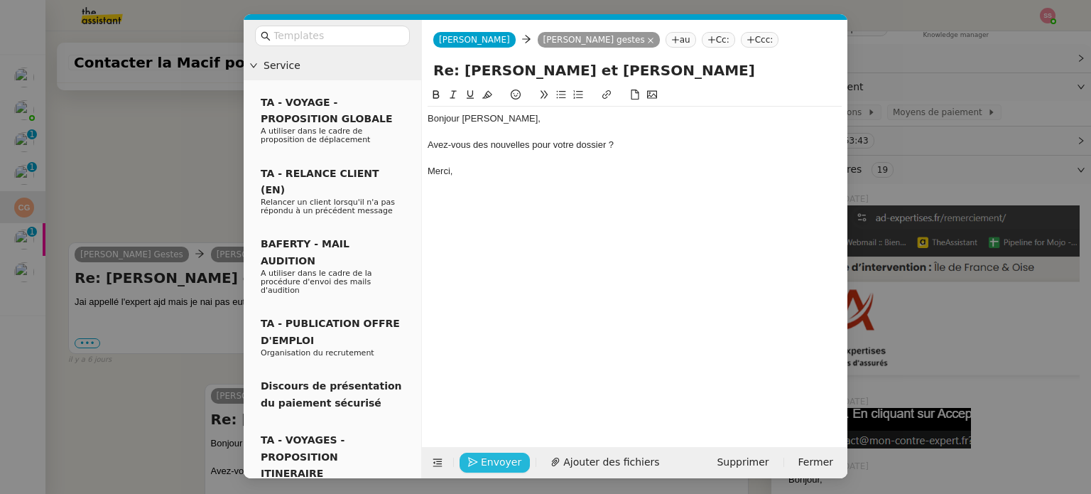
click at [471, 453] on button "Envoyer" at bounding box center [495, 463] width 70 height 20
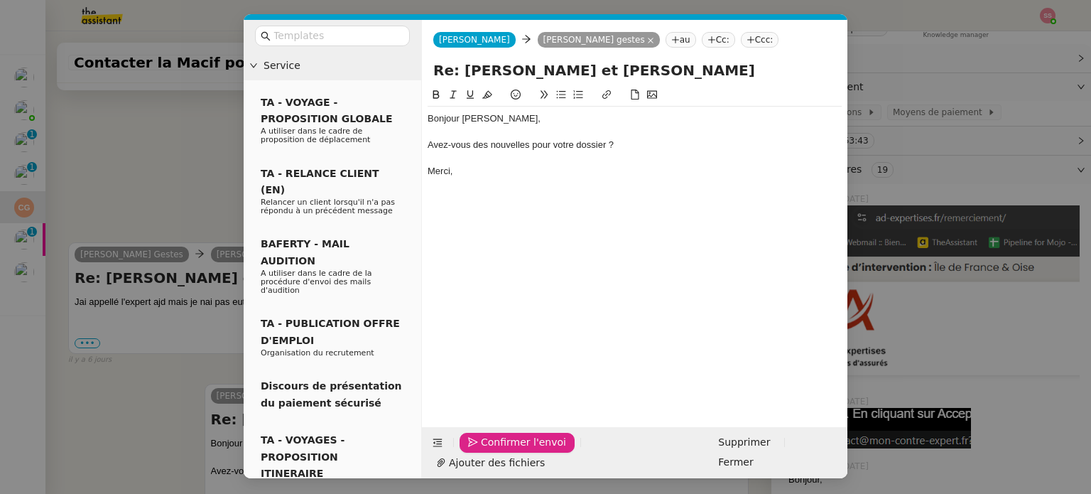
click at [471, 453] on button "Confirmer l'envoi" at bounding box center [517, 443] width 115 height 20
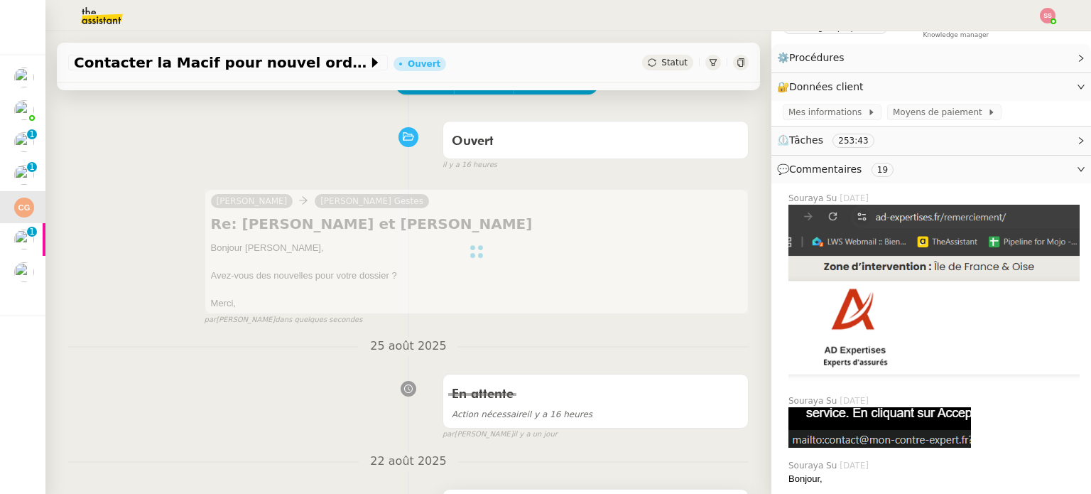
scroll to position [0, 0]
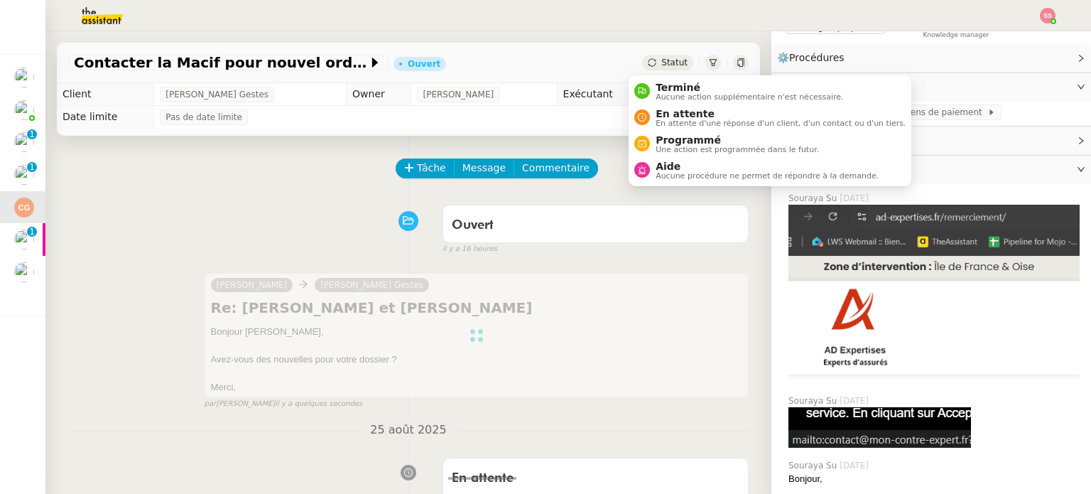
click at [645, 63] on div "Statut" at bounding box center [667, 63] width 51 height 16
click at [658, 114] on span "En attente" at bounding box center [781, 113] width 250 height 11
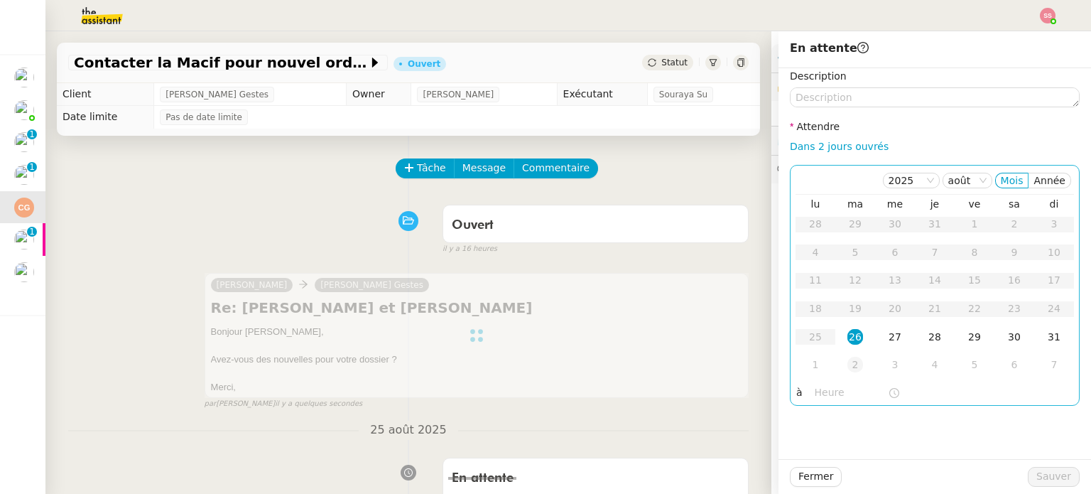
click at [848, 365] on div "2" at bounding box center [856, 365] width 16 height 16
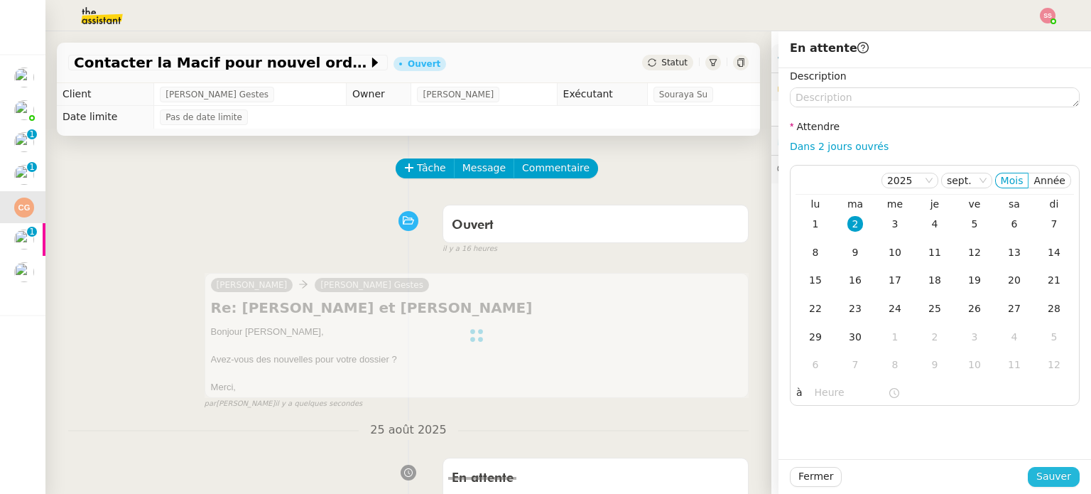
drag, startPoint x: 1033, startPoint y: 468, endPoint x: 998, endPoint y: 459, distance: 36.0
click at [1037, 469] on span "Sauver" at bounding box center [1054, 476] width 35 height 16
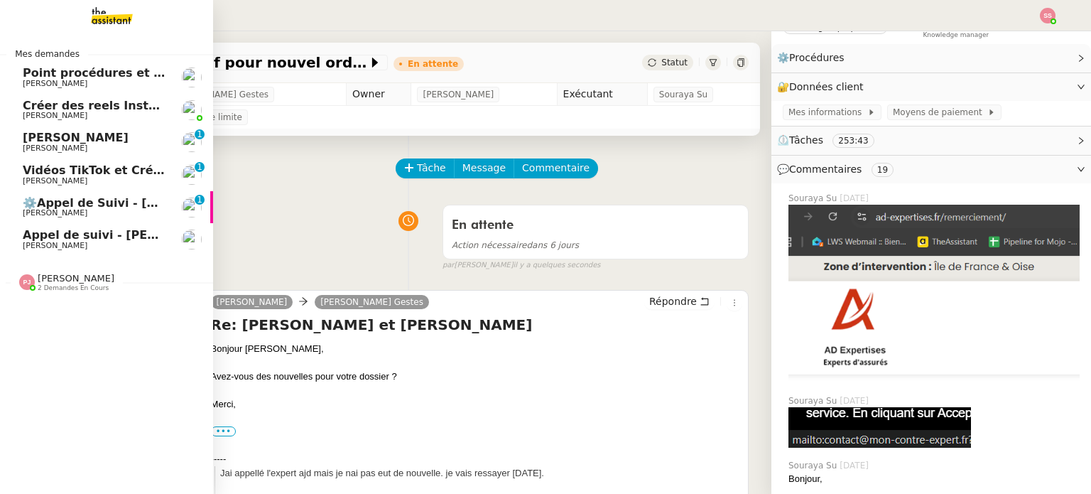
click at [112, 240] on span "Appel de suivi - [PERSON_NAME] - TDX" at bounding box center [146, 235] width 247 height 14
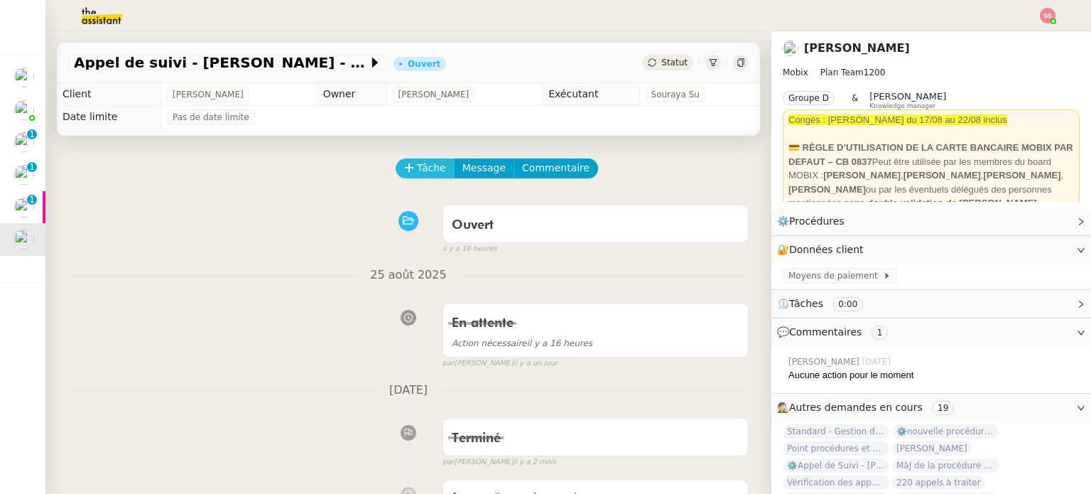
click at [421, 169] on span "Tâche" at bounding box center [431, 168] width 29 height 16
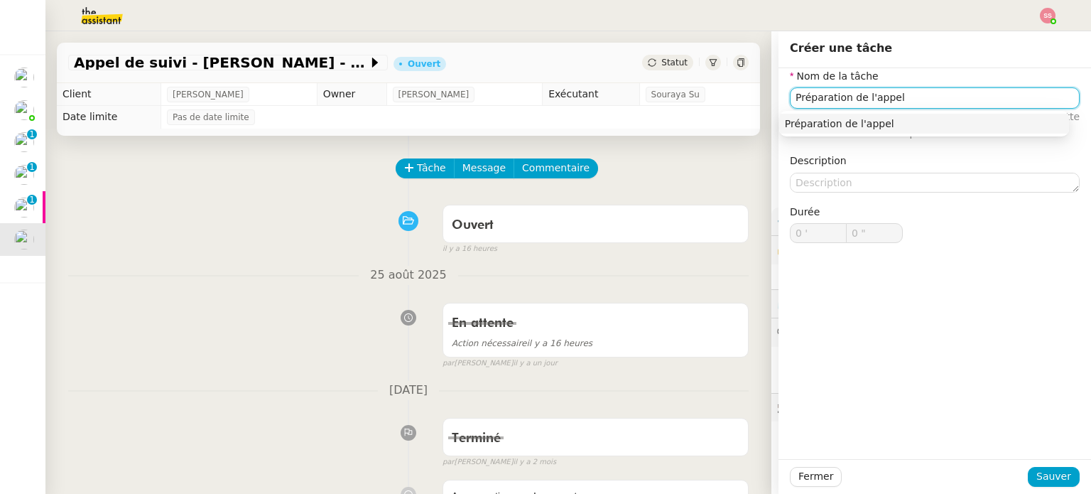
click at [802, 121] on div "Préparation de l'appel" at bounding box center [924, 123] width 279 height 13
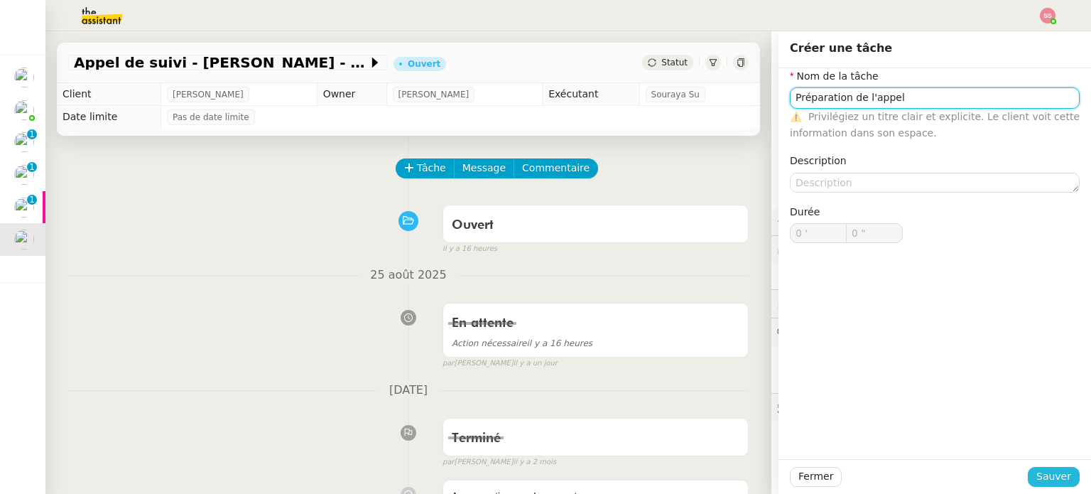
type input "Préparation de l'appel"
click at [1037, 471] on span "Sauver" at bounding box center [1054, 476] width 35 height 16
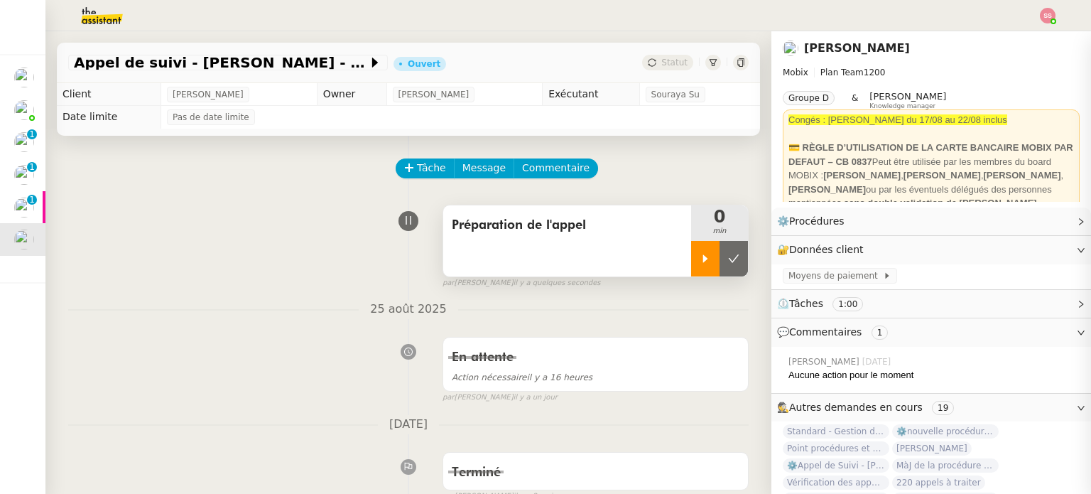
click at [692, 266] on div at bounding box center [705, 259] width 28 height 36
click at [1055, 11] on img at bounding box center [1048, 16] width 16 height 16
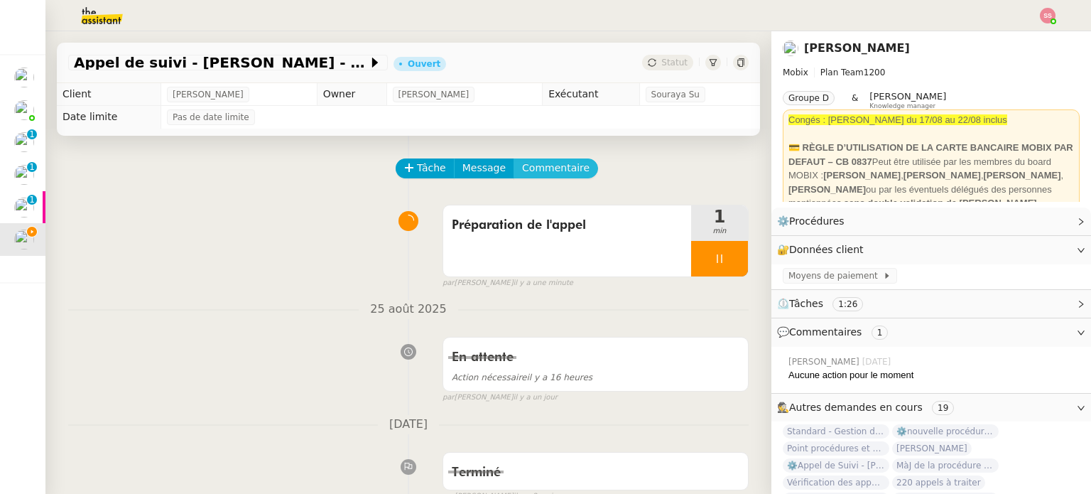
click at [540, 169] on span "Commentaire" at bounding box center [556, 168] width 68 height 16
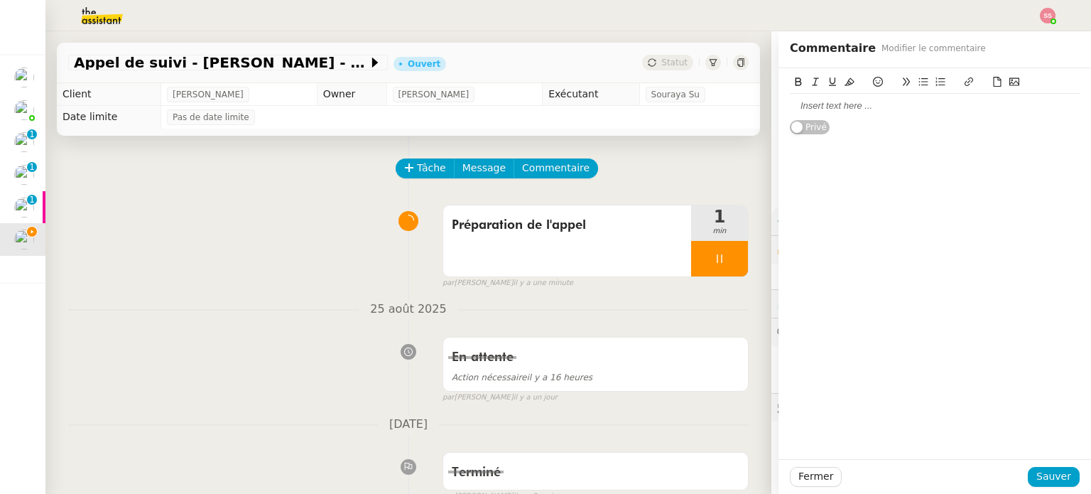
click at [833, 107] on div at bounding box center [935, 105] width 290 height 13
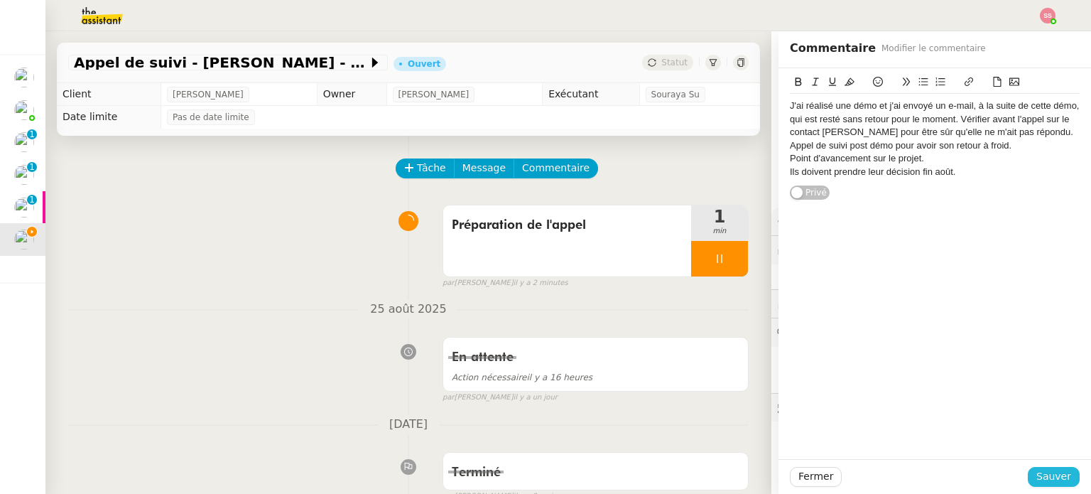
click at [1037, 480] on span "Sauver" at bounding box center [1054, 476] width 35 height 16
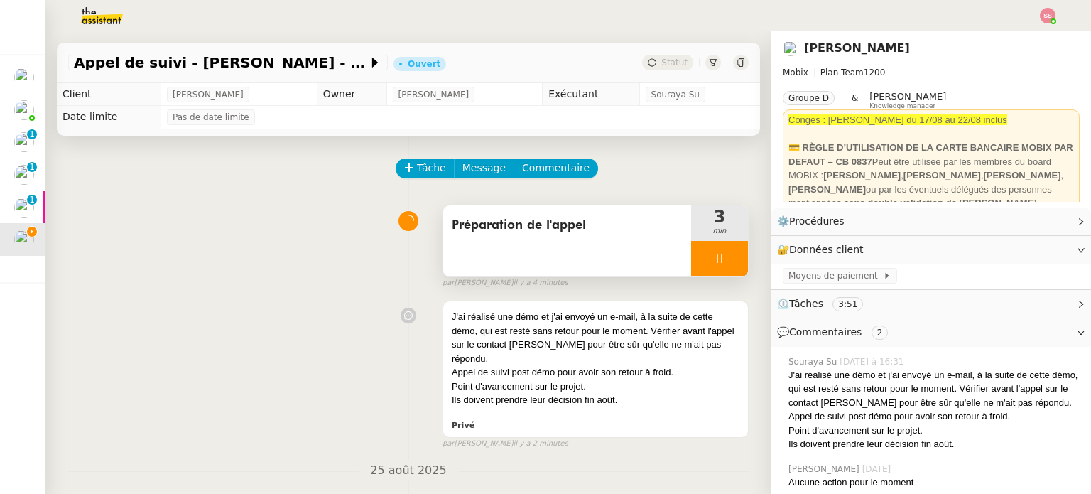
click at [716, 257] on div at bounding box center [719, 259] width 57 height 36
click at [728, 259] on icon at bounding box center [733, 258] width 11 height 11
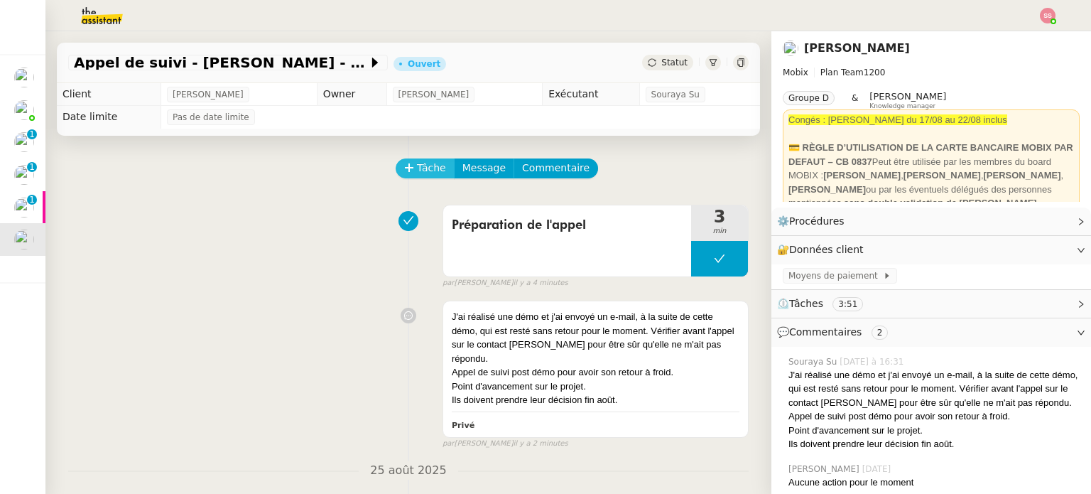
click at [417, 164] on span "Tâche" at bounding box center [431, 168] width 29 height 16
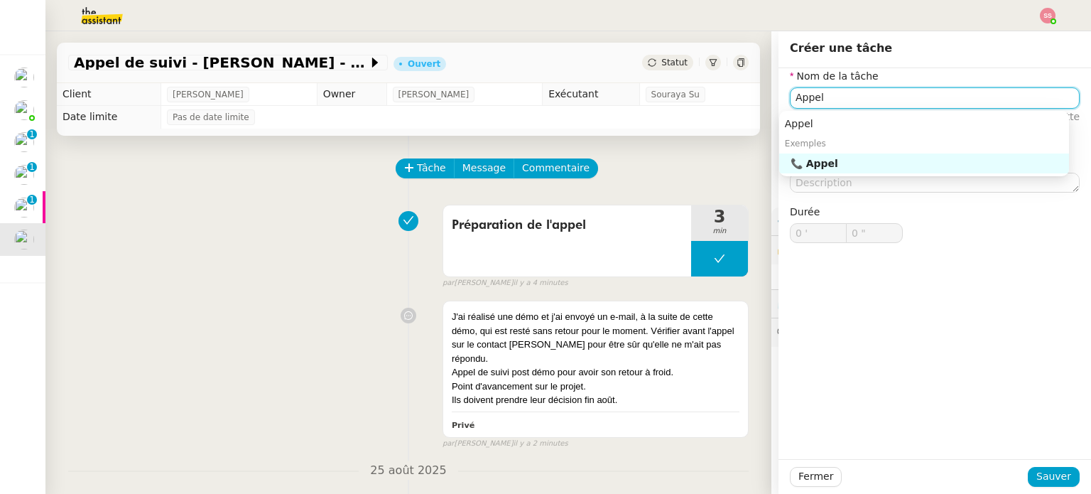
click at [833, 160] on div "📞 Appel" at bounding box center [927, 163] width 273 height 13
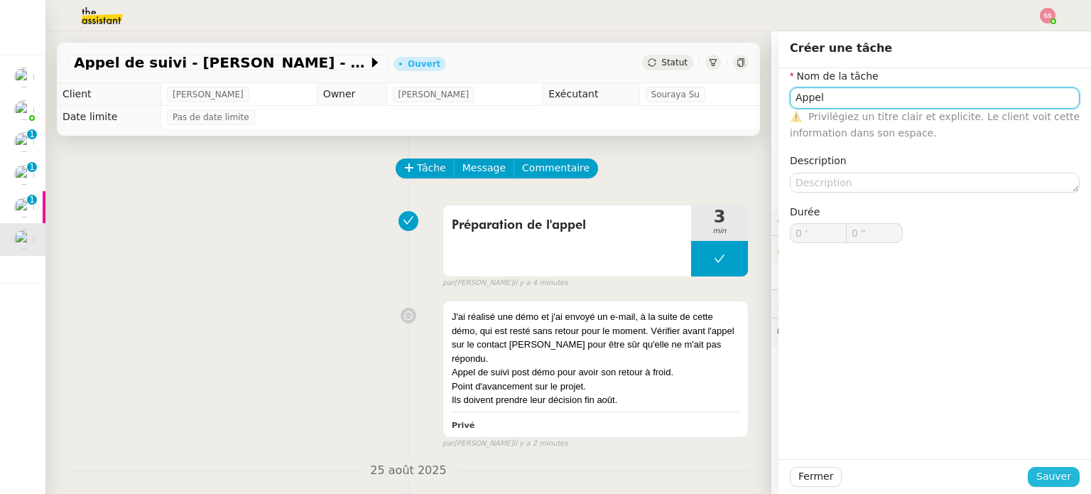
type input "Appel"
click at [1037, 471] on span "Sauver" at bounding box center [1054, 476] width 35 height 16
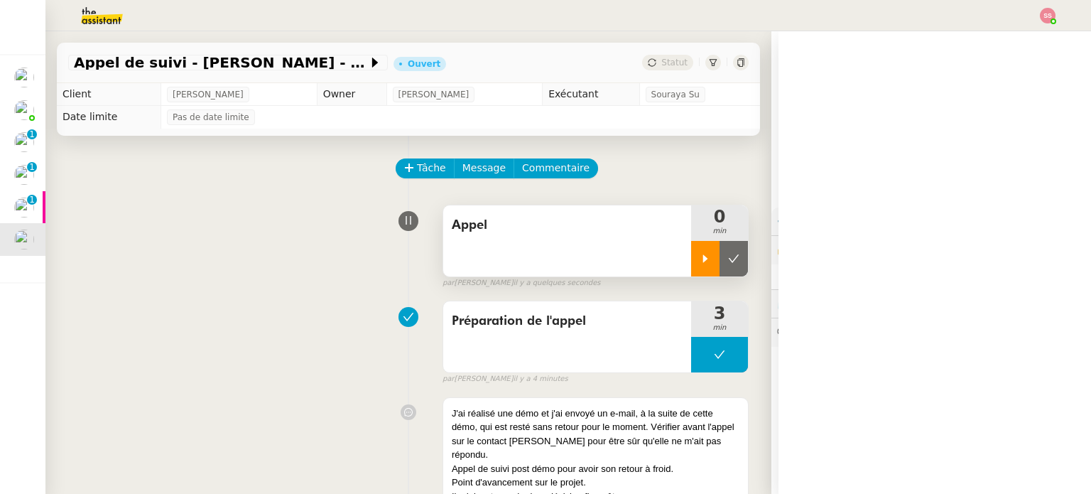
click at [691, 266] on div at bounding box center [705, 259] width 28 height 36
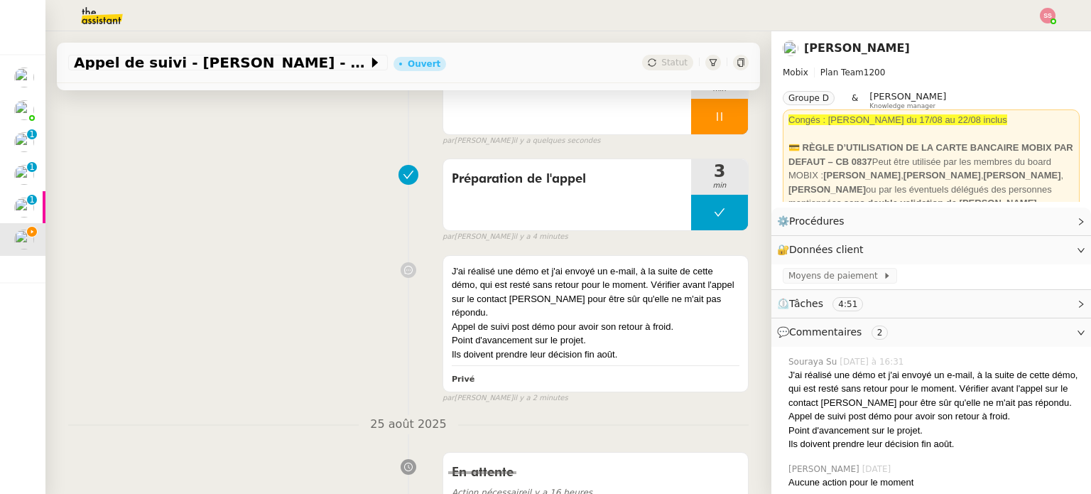
scroll to position [71, 0]
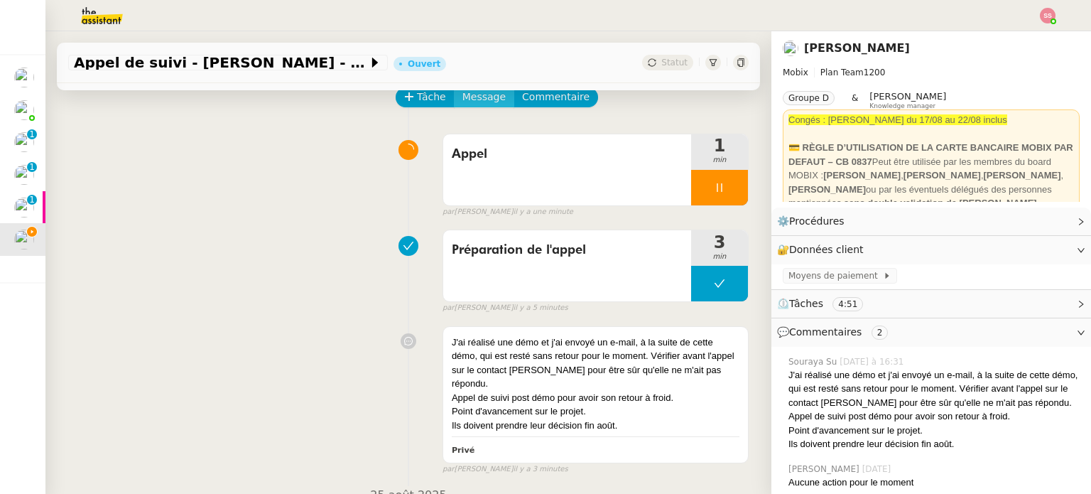
click at [465, 102] on span "Message" at bounding box center [484, 97] width 43 height 16
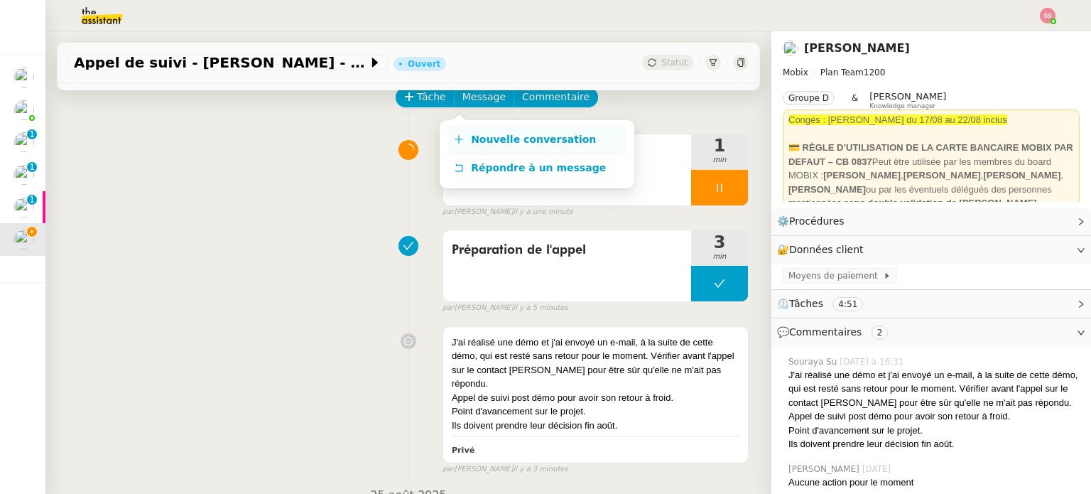
click at [486, 135] on span "Nouvelle conversation" at bounding box center [533, 139] width 125 height 11
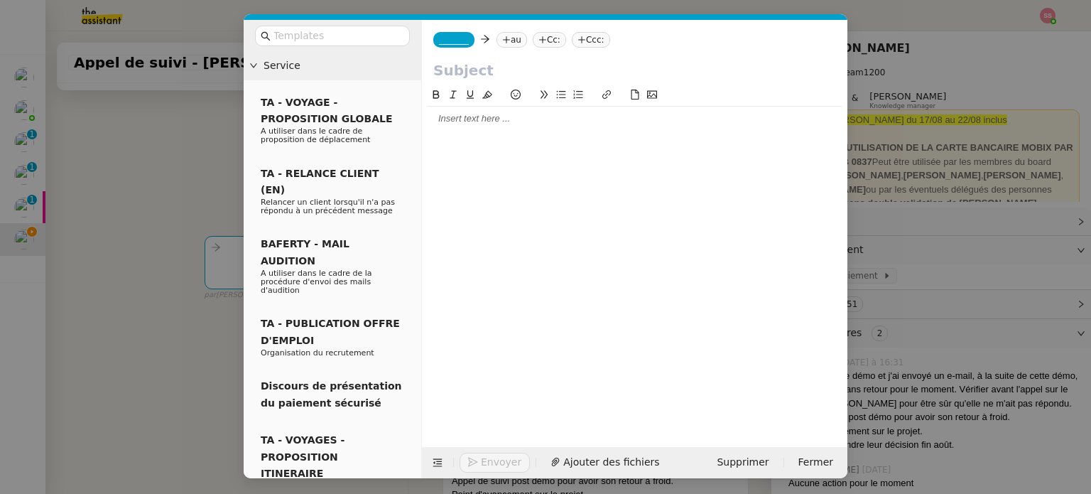
click at [510, 36] on nz-tag "au" at bounding box center [512, 40] width 31 height 16
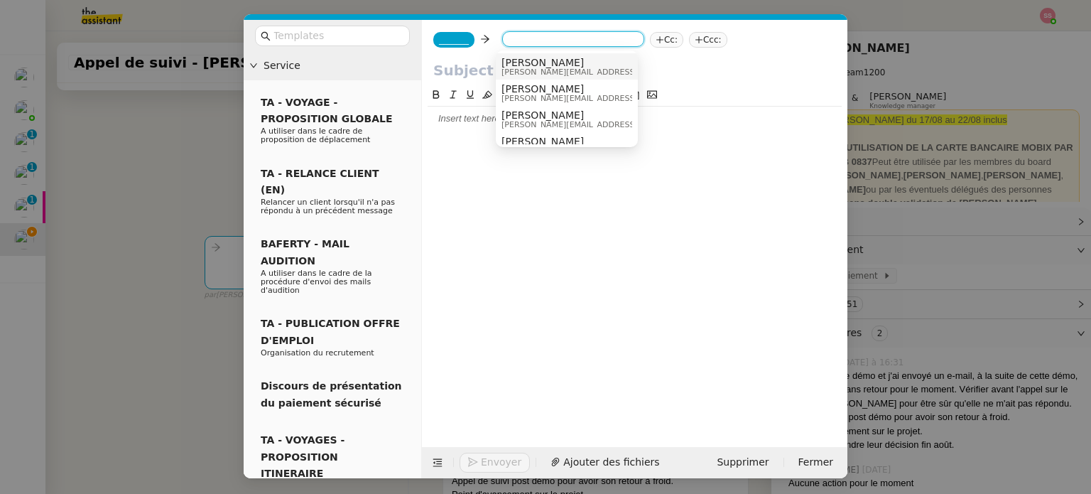
click at [521, 45] on input at bounding box center [573, 40] width 131 height 14
paste input "[EMAIL_ADDRESS][DOMAIN_NAME]"
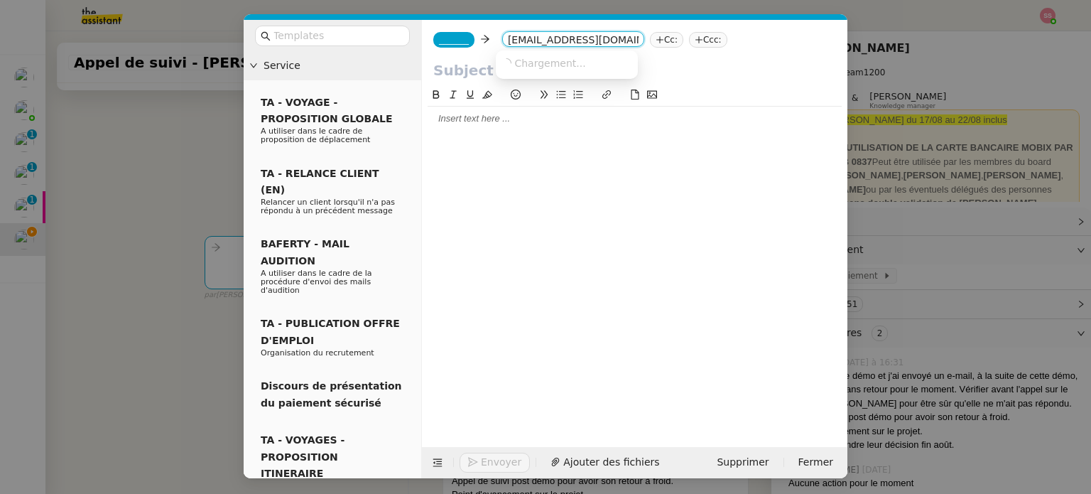
scroll to position [0, 41]
type input "[EMAIL_ADDRESS][DOMAIN_NAME]"
click at [528, 60] on span "[EMAIL_ADDRESS][DOMAIN_NAME]" at bounding box center [589, 62] width 174 height 11
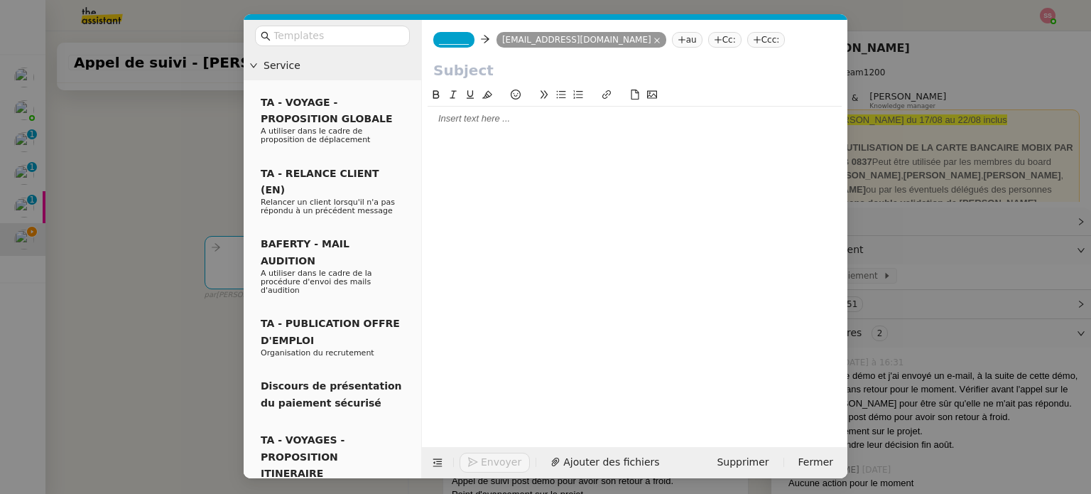
click at [455, 33] on nz-tag "_______" at bounding box center [453, 40] width 41 height 16
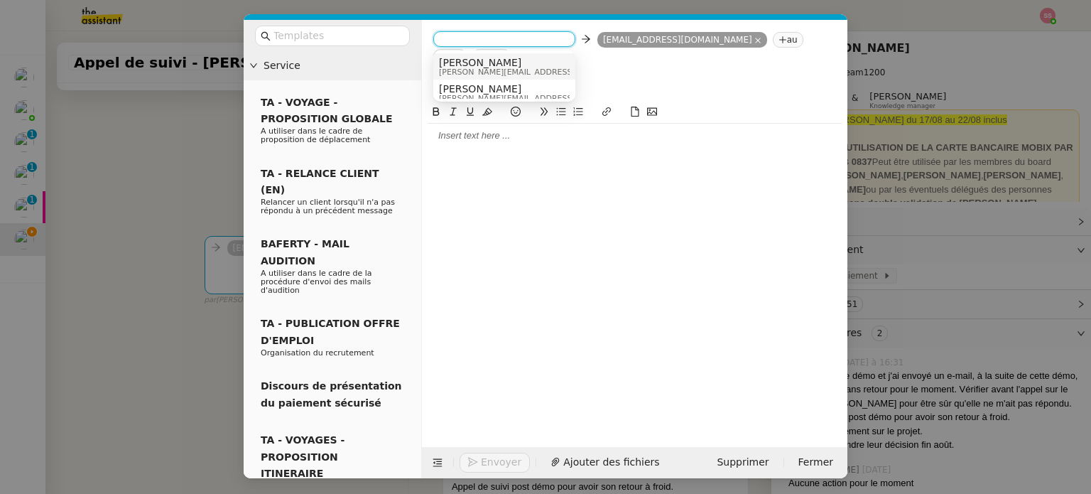
click at [490, 61] on div "Alex [EMAIL_ADDRESS][DOMAIN_NAME]" at bounding box center [545, 66] width 212 height 19
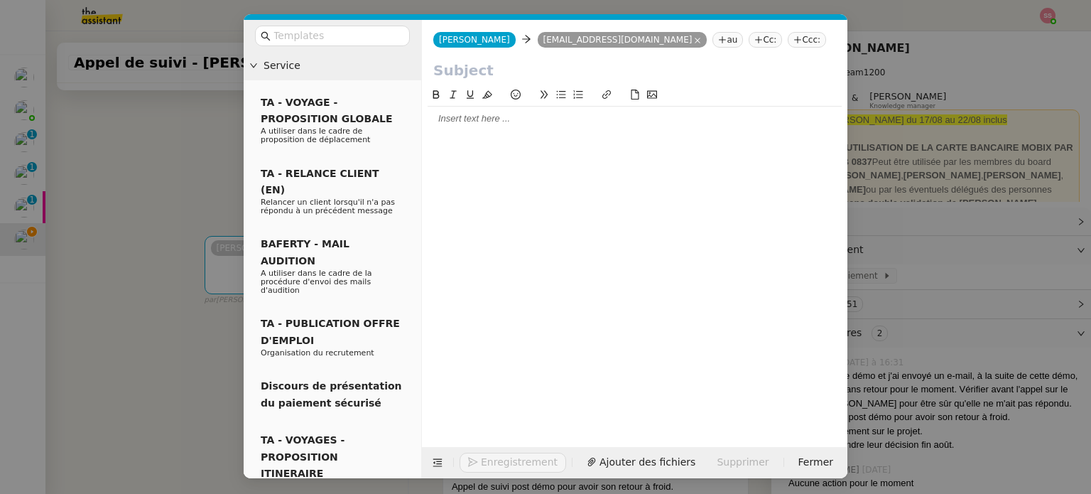
click at [788, 40] on nz-tag "Ccc:" at bounding box center [807, 40] width 38 height 16
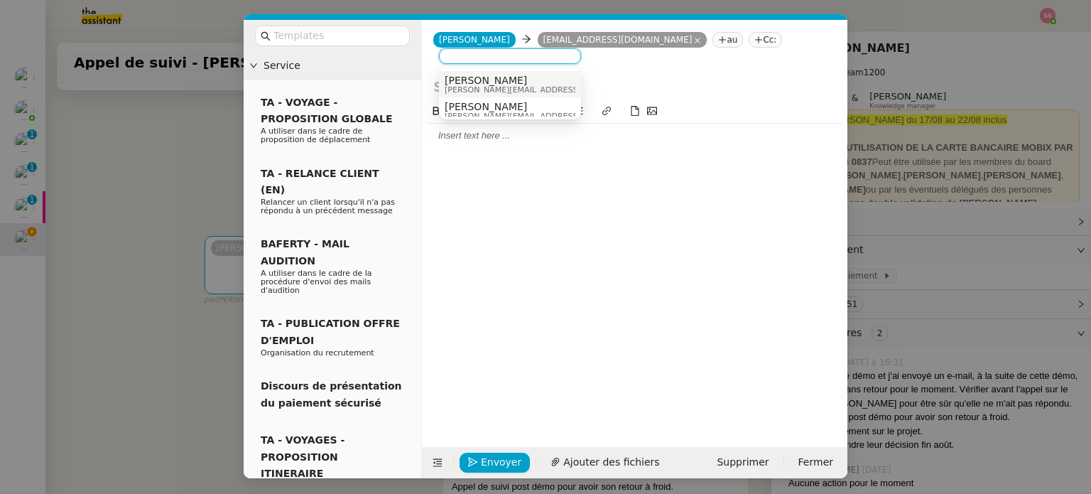
click at [728, 83] on input "text" at bounding box center [634, 86] width 403 height 21
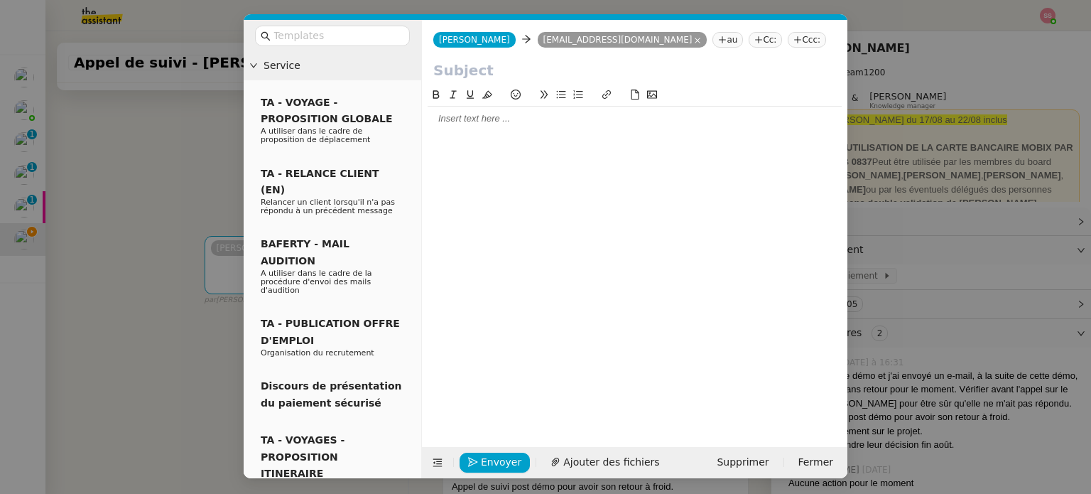
paste input "Projet CRM - MOBIX x TDX"
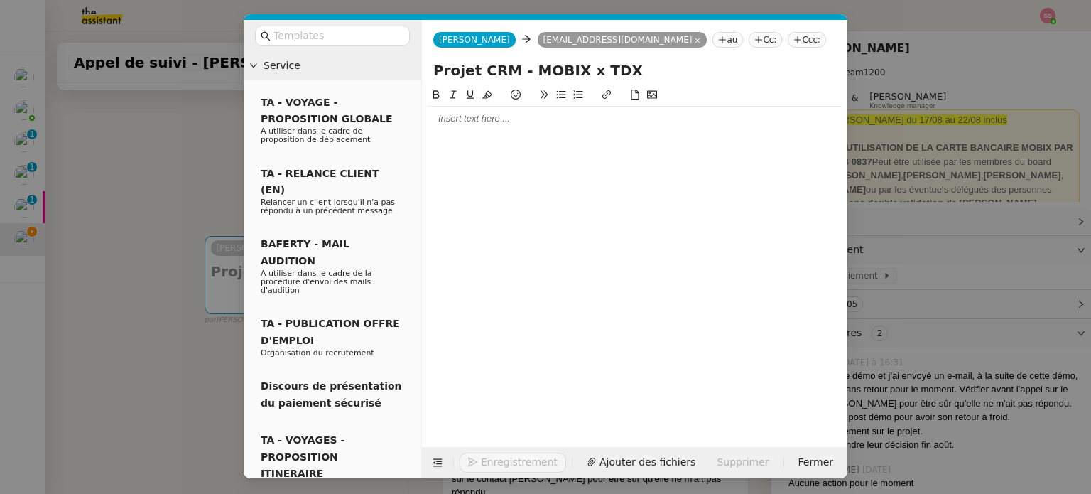
type input "Projet CRM - MOBIX x TDX"
click at [486, 130] on div at bounding box center [635, 119] width 414 height 24
paste div
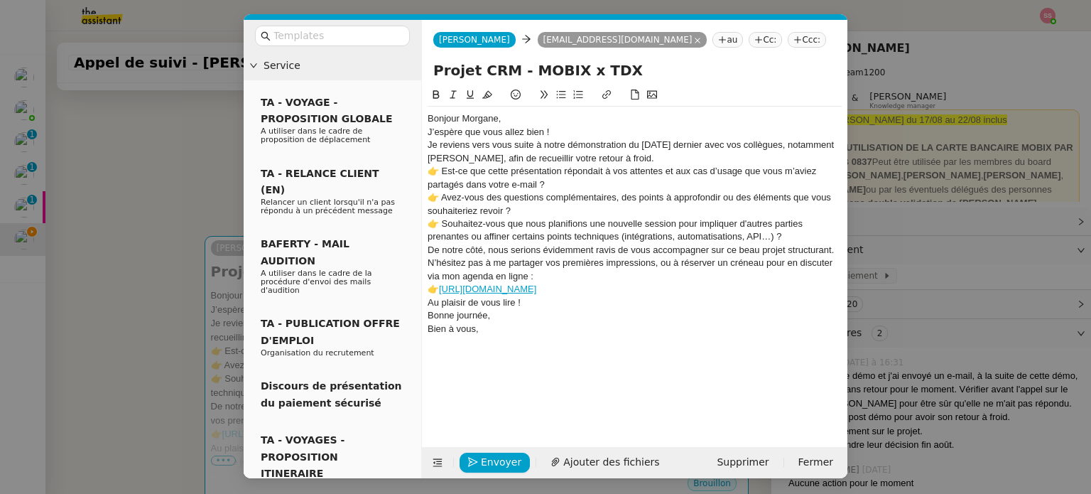
click at [528, 121] on div "Bonjour Morgane," at bounding box center [635, 118] width 414 height 13
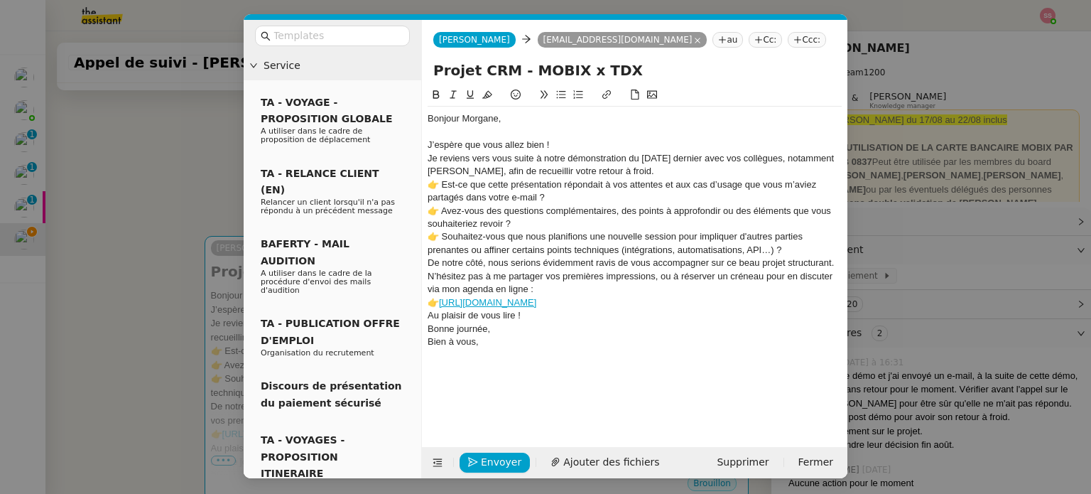
click at [557, 143] on div "J’espère que vous allez bien !" at bounding box center [635, 145] width 414 height 13
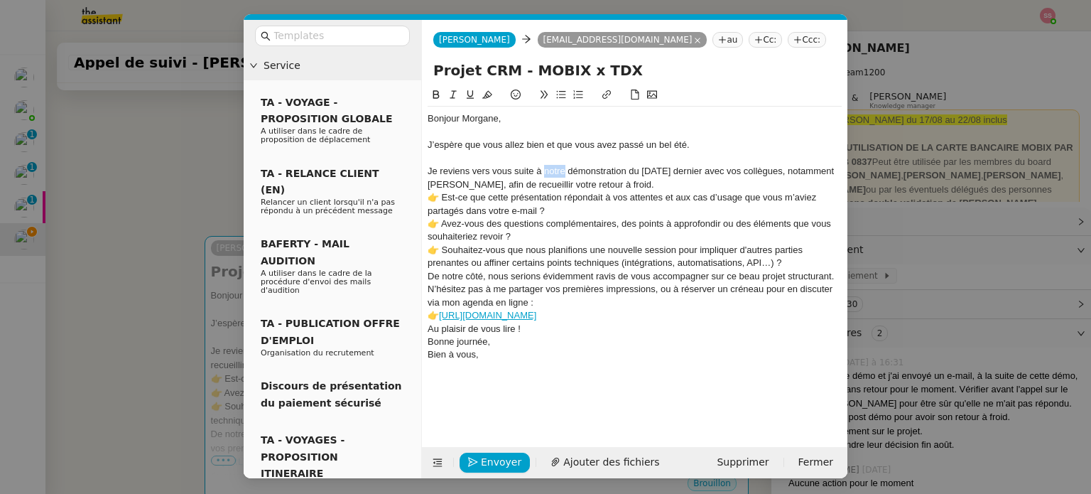
drag, startPoint x: 565, startPoint y: 173, endPoint x: 544, endPoint y: 168, distance: 21.0
click at [544, 168] on div "Je reviens vers vous suite à notre démonstration du [DATE] dernier avec vos col…" at bounding box center [635, 178] width 414 height 26
drag, startPoint x: 667, startPoint y: 196, endPoint x: 670, endPoint y: 210, distance: 14.6
click at [670, 210] on div "👉 Est-ce que cette présentation répondait à vos attentes et aux cas d’usage que…" at bounding box center [635, 204] width 414 height 26
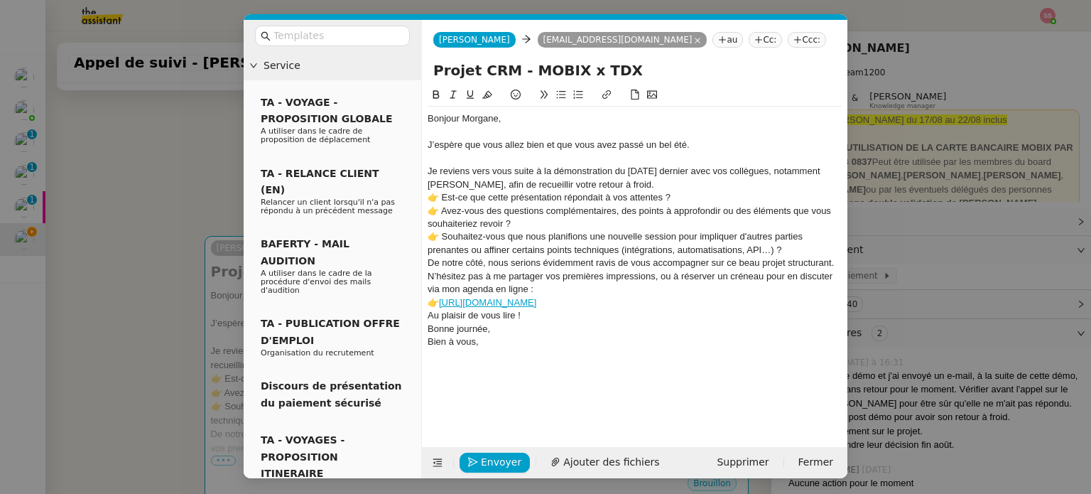
click at [638, 184] on div "Je reviens vers vous suite à la démonstration du [DATE] dernier avec vos collèg…" at bounding box center [635, 178] width 414 height 26
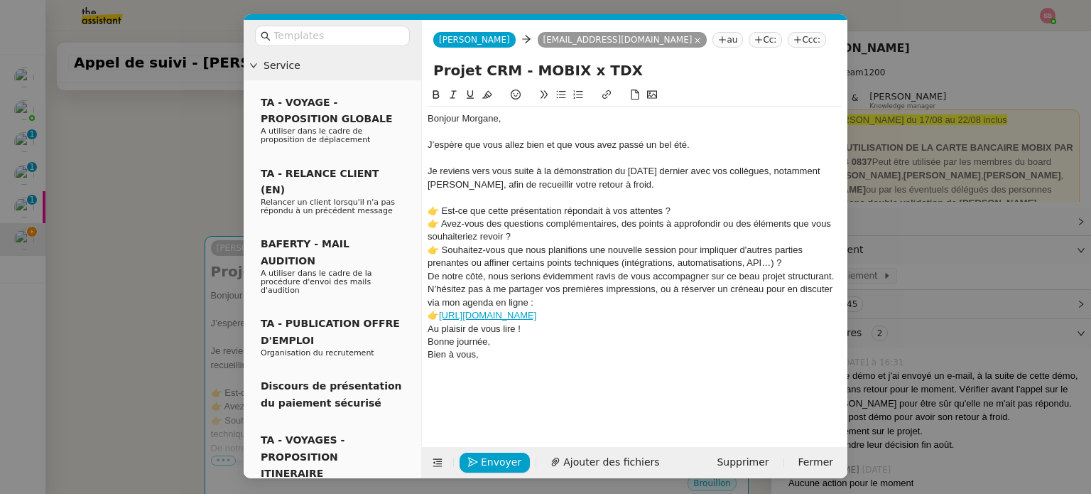
click at [514, 235] on div "👉 Avez-vous des questions complémentaires, des points à approfondir ou des élém…" at bounding box center [635, 230] width 414 height 26
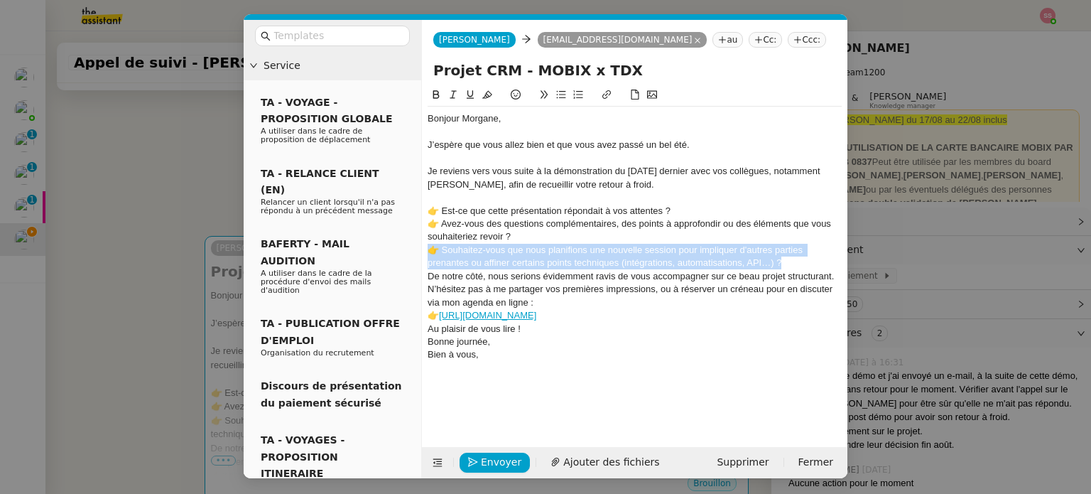
drag, startPoint x: 784, startPoint y: 261, endPoint x: 426, endPoint y: 249, distance: 358.3
click at [426, 249] on nz-spin "Bonjour [PERSON_NAME], J’espère que vous allez bien et que vous avez passé un b…" at bounding box center [635, 259] width 426 height 344
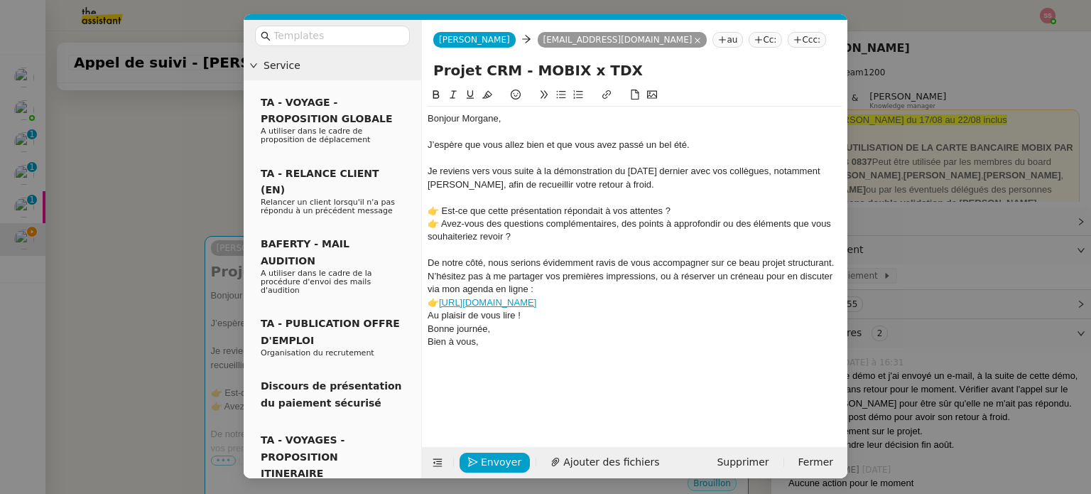
click at [759, 274] on div "De notre côté, nous serions évidemment ravis de vous accompagner sur ce beau pr…" at bounding box center [635, 276] width 414 height 39
click at [764, 273] on div "De notre côté, nous serions évidemment ravis de vous accompagner sur ce beau pr…" at bounding box center [635, 276] width 414 height 39
drag, startPoint x: 525, startPoint y: 286, endPoint x: 638, endPoint y: 286, distance: 113.0
click at [638, 286] on div "De notre côté, nous serions évidemment ravis de vous accompagner sur ce beau pr…" at bounding box center [635, 276] width 414 height 39
click at [626, 301] on div "👉 [URL][DOMAIN_NAME]" at bounding box center [635, 302] width 414 height 13
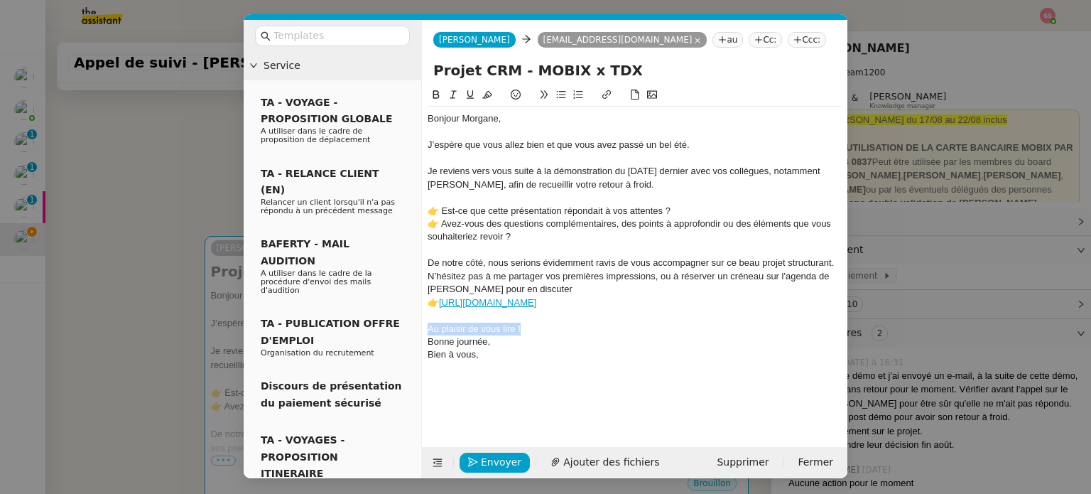
drag, startPoint x: 529, startPoint y: 335, endPoint x: 421, endPoint y: 335, distance: 107.3
click at [422, 335] on nz-spin "Bonjour [PERSON_NAME], J’espère que vous allez bien et que vous avez passé un b…" at bounding box center [635, 259] width 426 height 344
drag, startPoint x: 478, startPoint y: 355, endPoint x: 419, endPoint y: 343, distance: 60.2
click at [419, 343] on nz-layout "Service TA - VOYAGE - PROPOSITION GLOBALE A utiliser dans le cadre de propositi…" at bounding box center [546, 249] width 604 height 458
drag, startPoint x: 446, startPoint y: 330, endPoint x: 424, endPoint y: 332, distance: 22.1
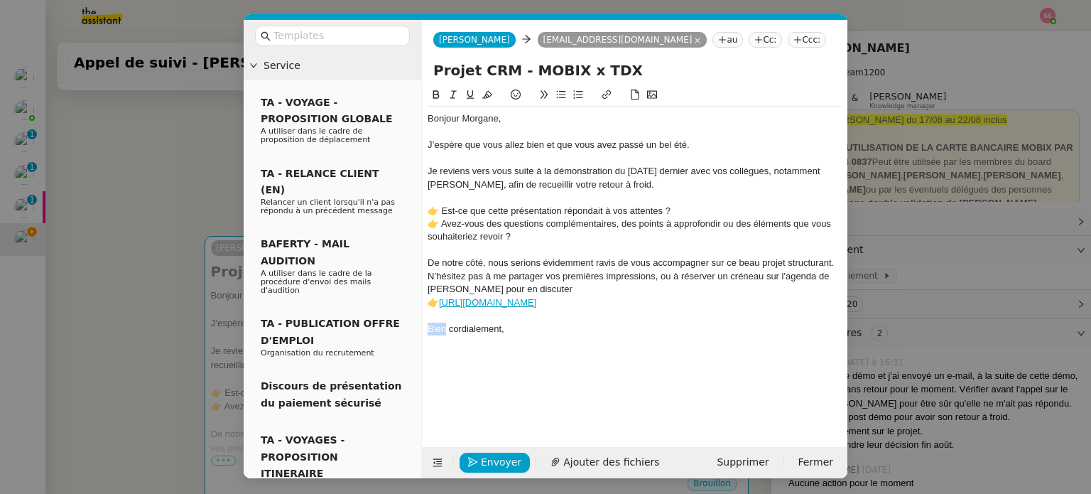
click at [424, 332] on nz-spin "Bonjour [PERSON_NAME], J’espère que vous allez bien et que vous avez passé un b…" at bounding box center [635, 259] width 426 height 344
click at [497, 331] on div "Cordialement," at bounding box center [635, 329] width 414 height 13
click at [503, 465] on span "Envoyer" at bounding box center [501, 462] width 41 height 16
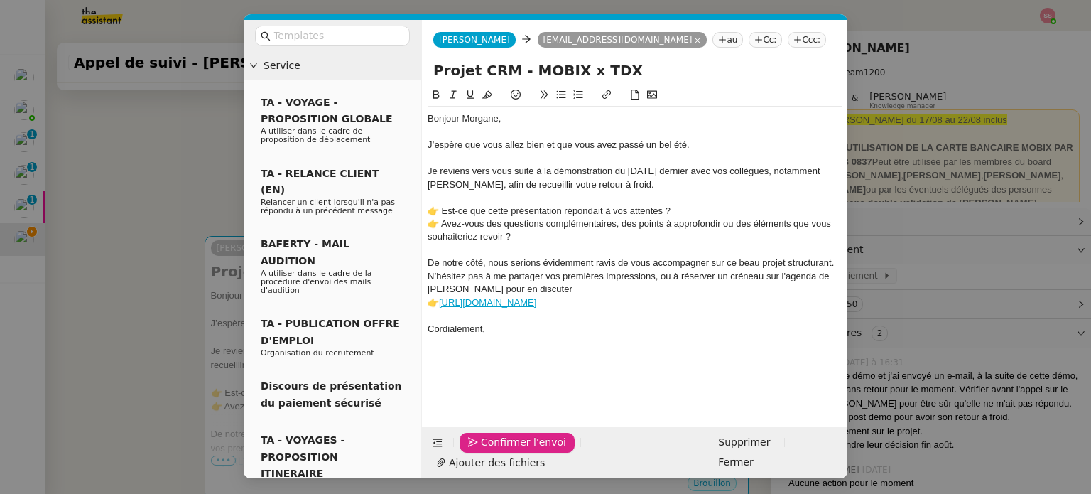
click at [503, 451] on span "Confirmer l'envoi" at bounding box center [523, 442] width 85 height 16
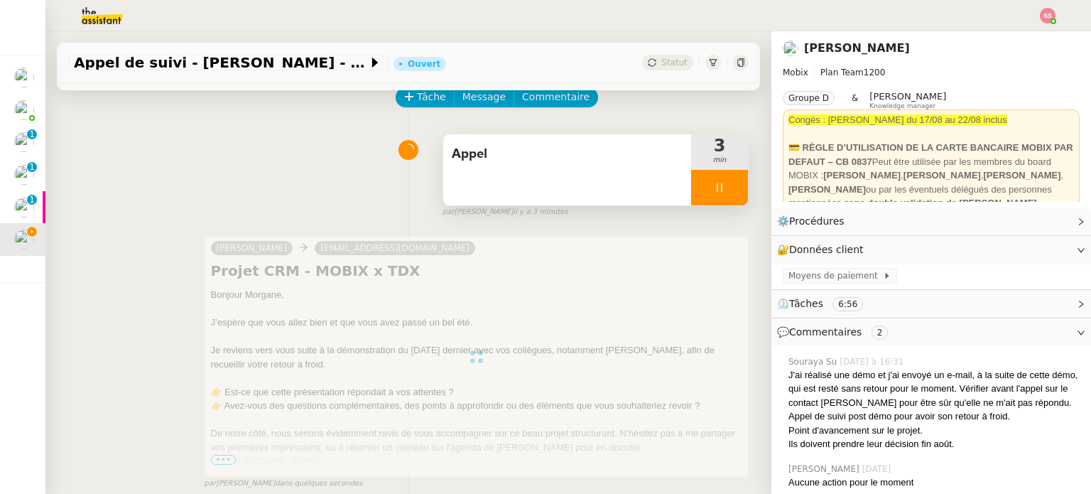
click at [713, 203] on div at bounding box center [719, 188] width 57 height 36
click at [721, 196] on button at bounding box center [734, 188] width 28 height 36
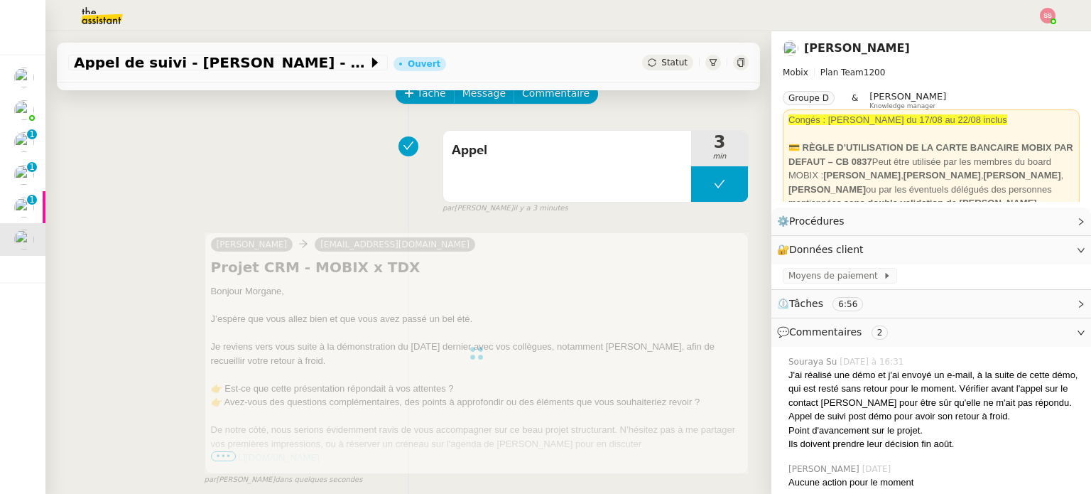
scroll to position [71, 0]
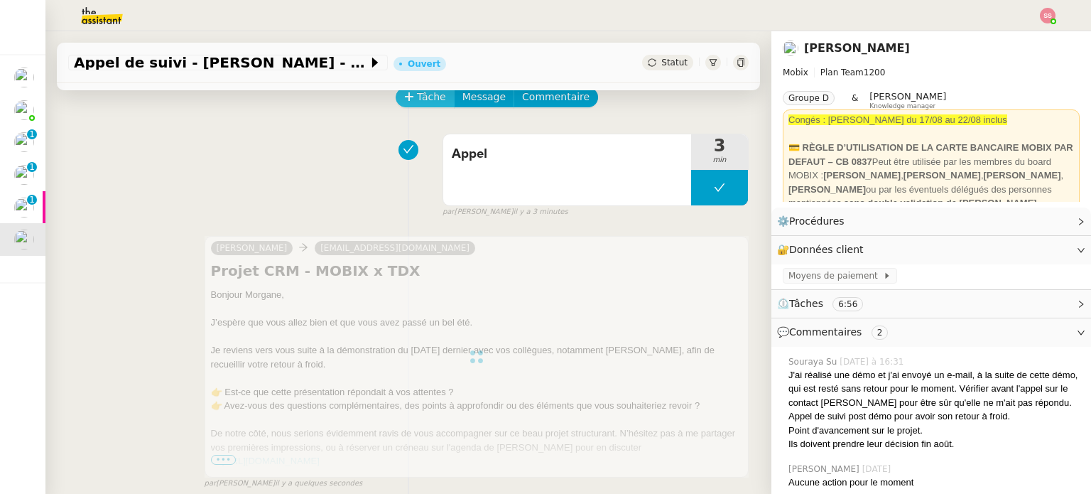
click at [418, 99] on span "Tâche" at bounding box center [431, 97] width 29 height 16
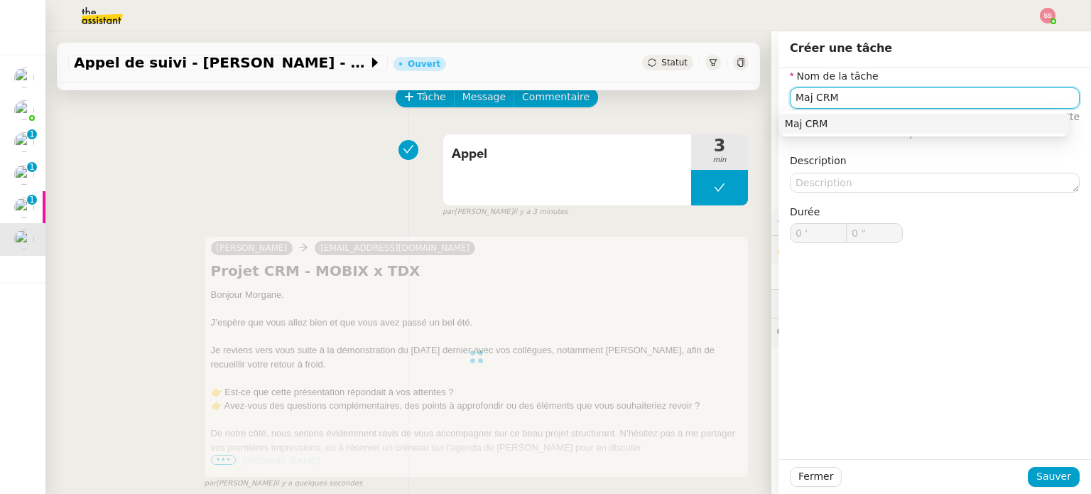
click at [856, 119] on div "Maj CRM" at bounding box center [924, 123] width 279 height 13
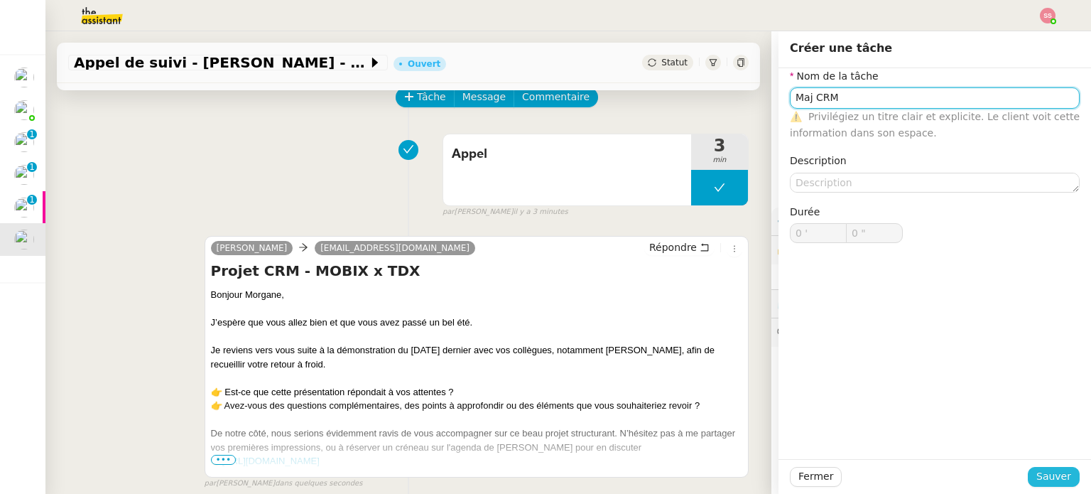
type input "Maj CRM"
click at [1037, 470] on span "Sauver" at bounding box center [1054, 476] width 35 height 16
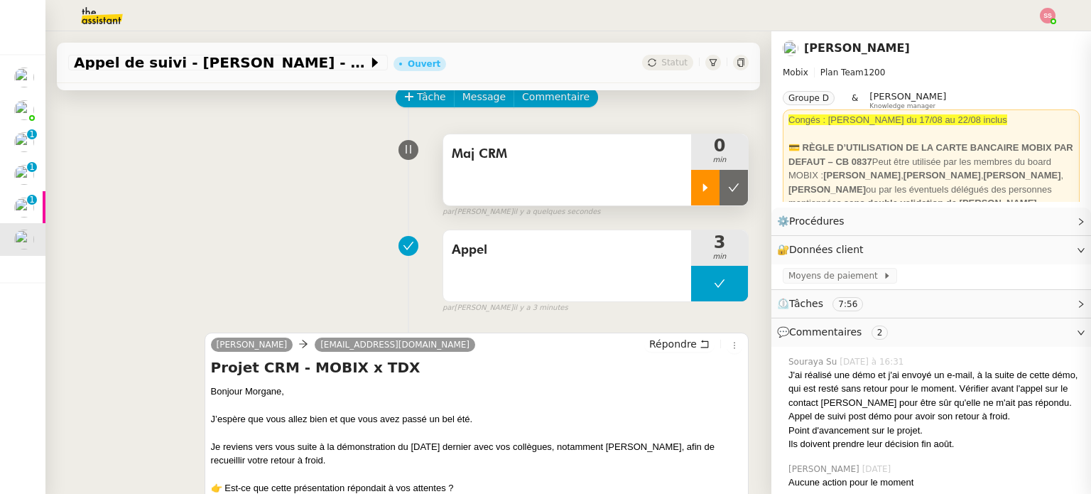
click at [700, 192] on icon at bounding box center [705, 187] width 11 height 11
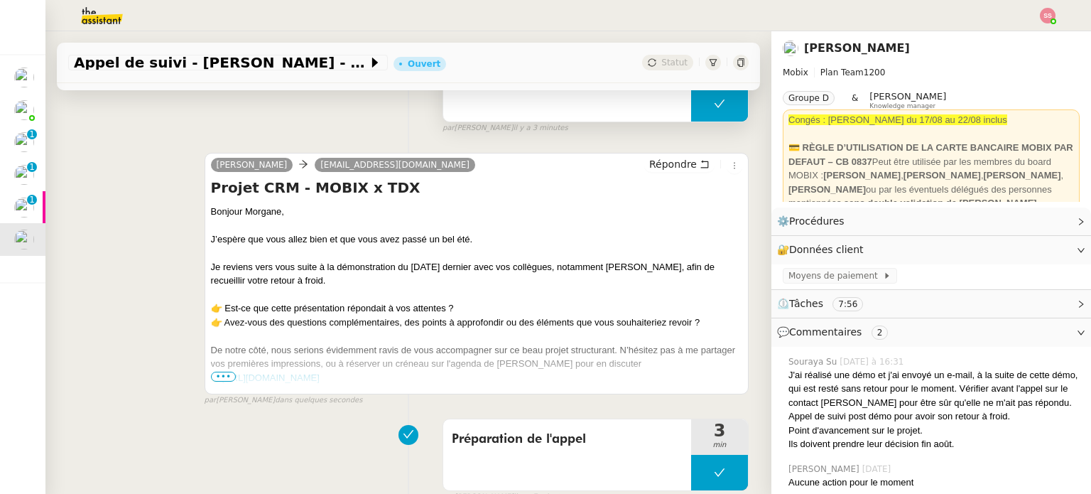
scroll to position [284, 0]
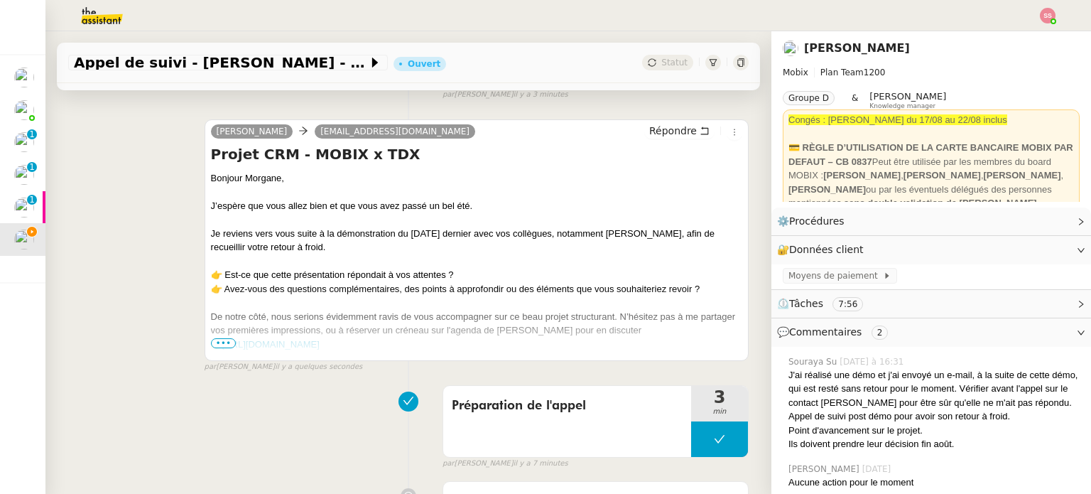
click at [215, 343] on span "•••" at bounding box center [224, 343] width 26 height 10
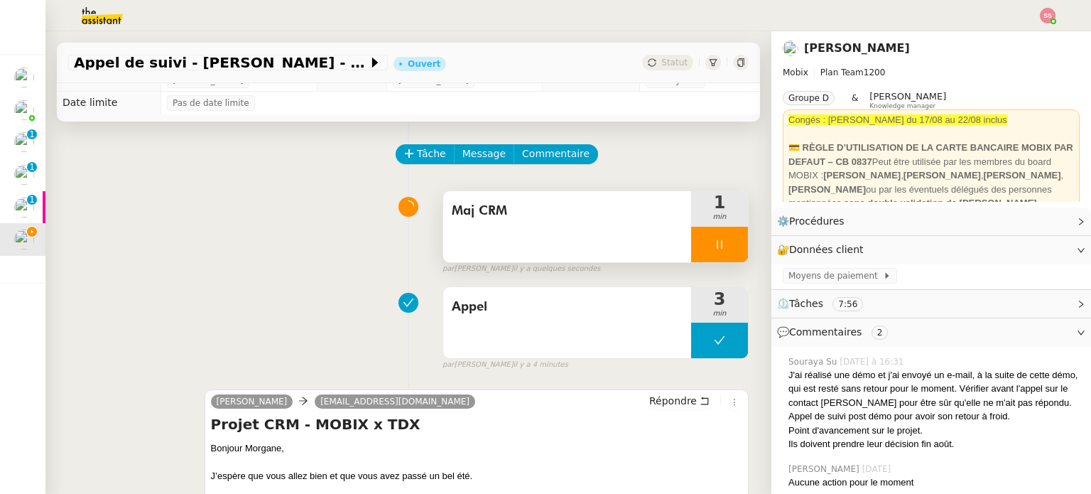
scroll to position [0, 0]
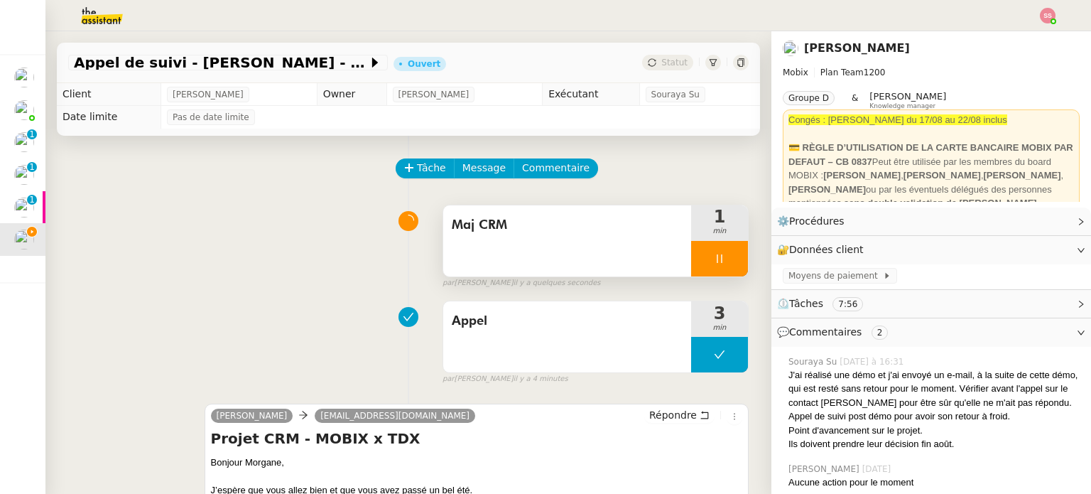
click at [711, 261] on div at bounding box center [719, 259] width 57 height 36
click at [729, 262] on icon at bounding box center [734, 258] width 11 height 8
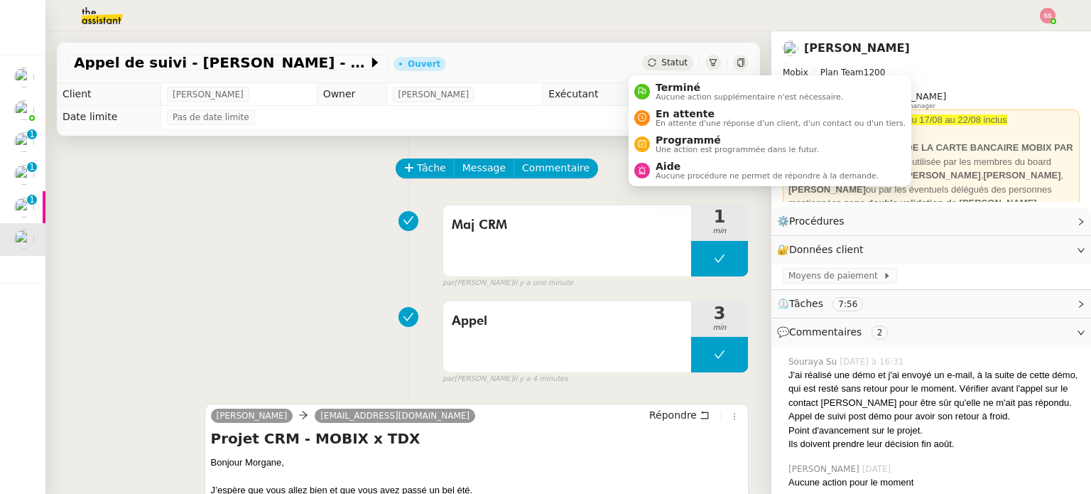
click at [663, 63] on span "Statut" at bounding box center [675, 63] width 26 height 10
click at [669, 113] on span "En attente" at bounding box center [781, 113] width 250 height 11
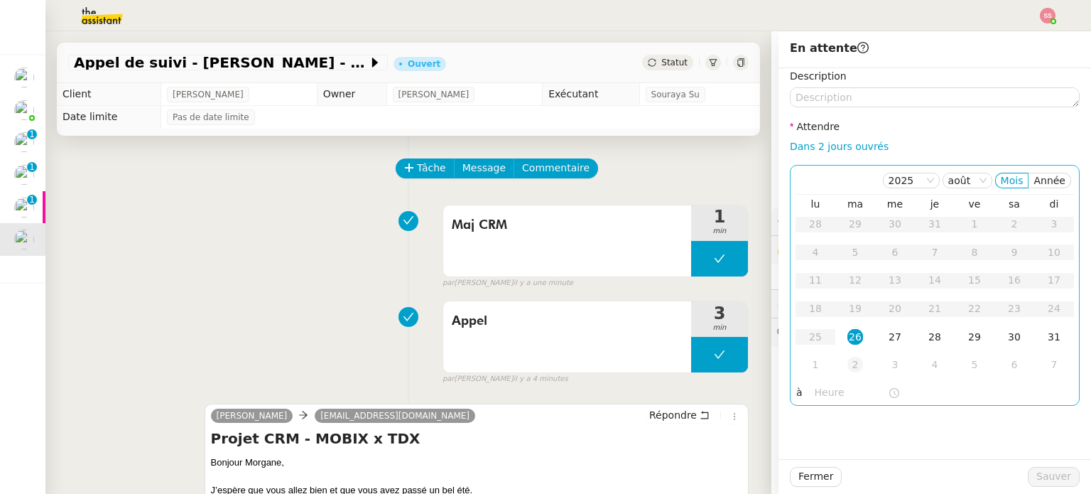
click at [848, 360] on div "2" at bounding box center [856, 365] width 16 height 16
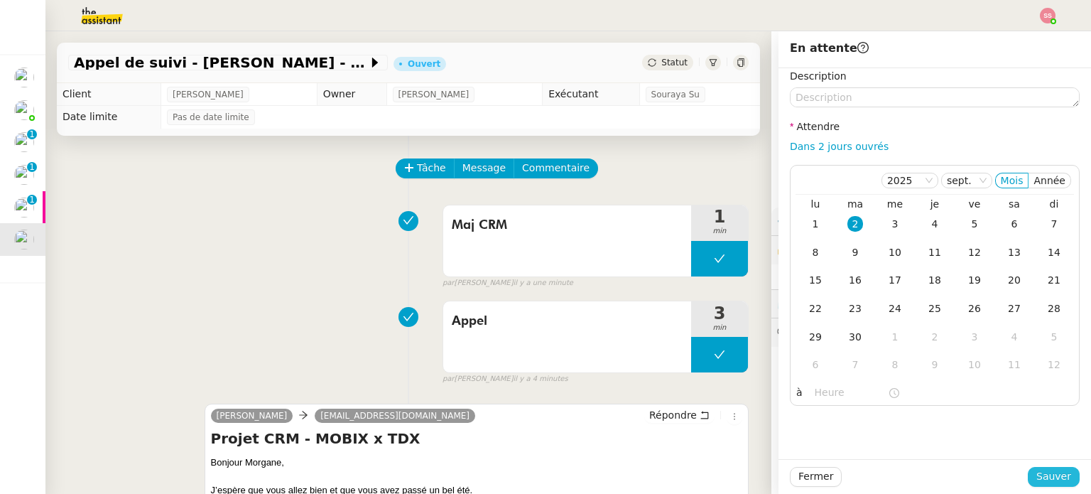
click at [1037, 473] on span "Sauver" at bounding box center [1054, 476] width 35 height 16
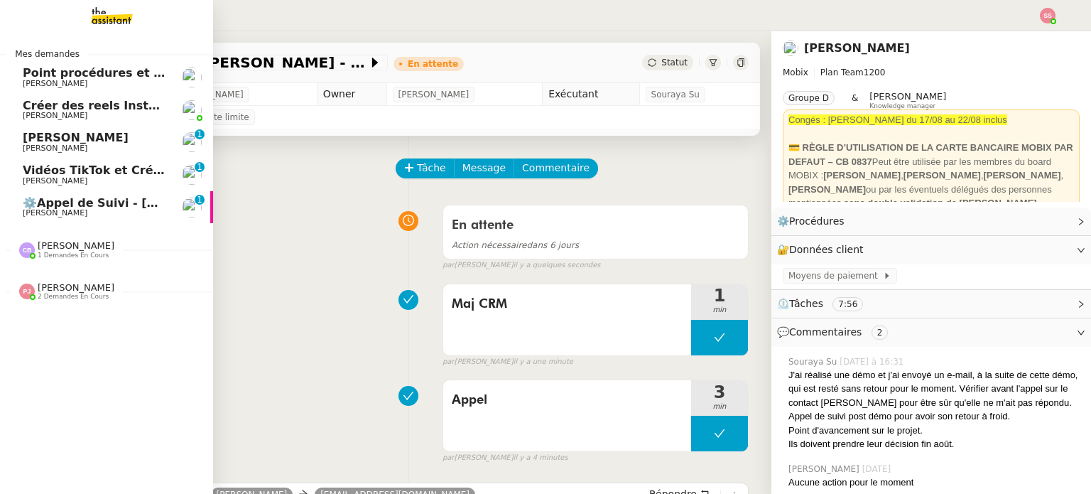
click at [54, 145] on span "[PERSON_NAME]" at bounding box center [55, 148] width 65 height 9
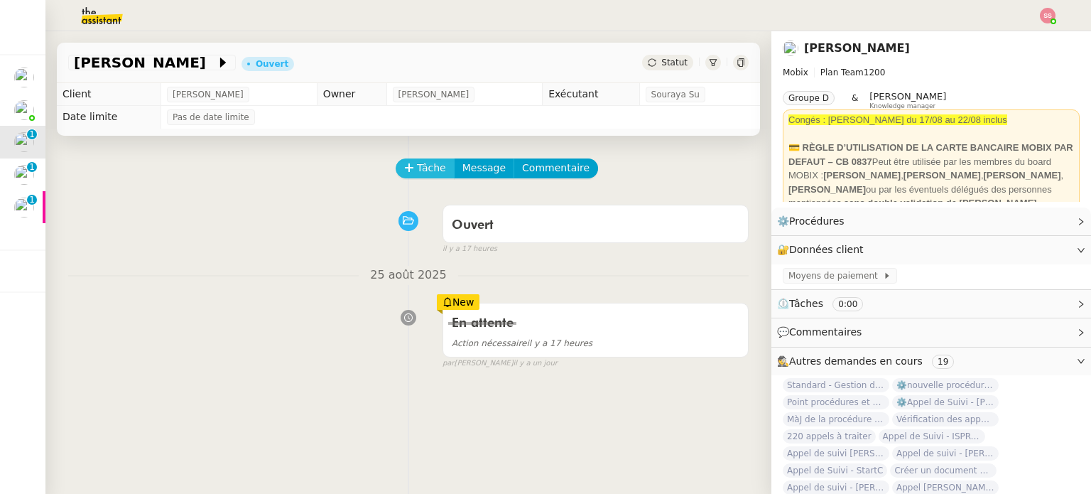
click at [417, 173] on span "Tâche" at bounding box center [431, 168] width 29 height 16
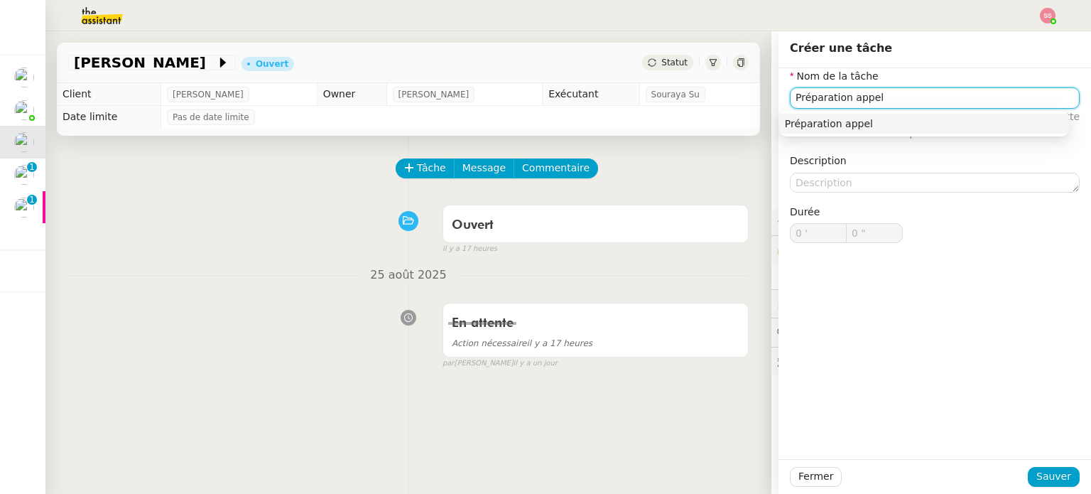
click at [805, 126] on div "Préparation appel" at bounding box center [924, 123] width 279 height 13
type input "Préparation appel"
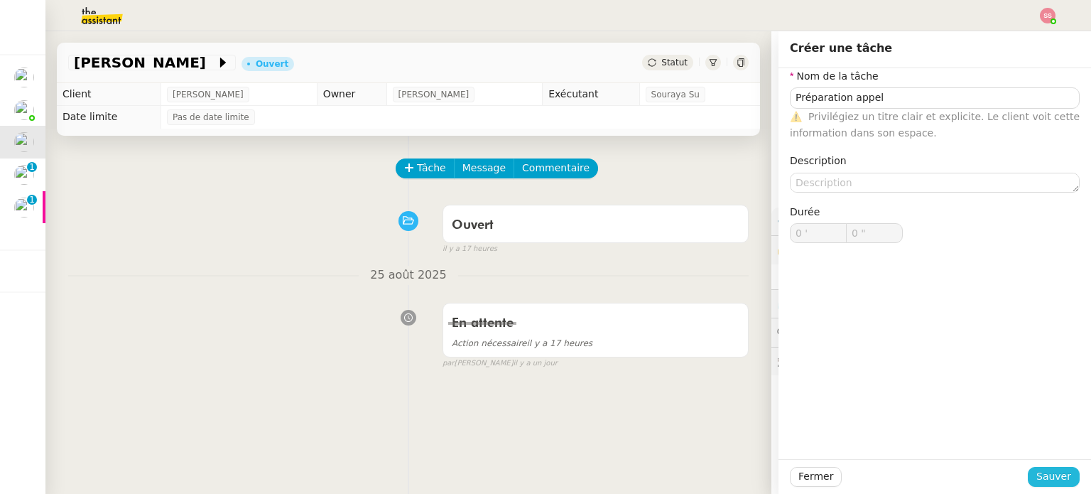
click at [1037, 477] on span "Sauver" at bounding box center [1054, 476] width 35 height 16
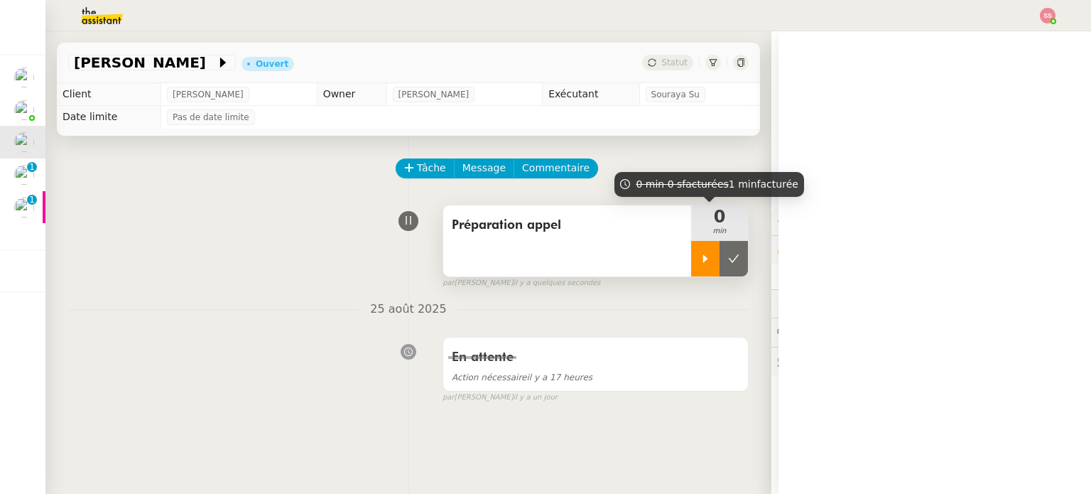
click at [691, 253] on div at bounding box center [705, 259] width 28 height 36
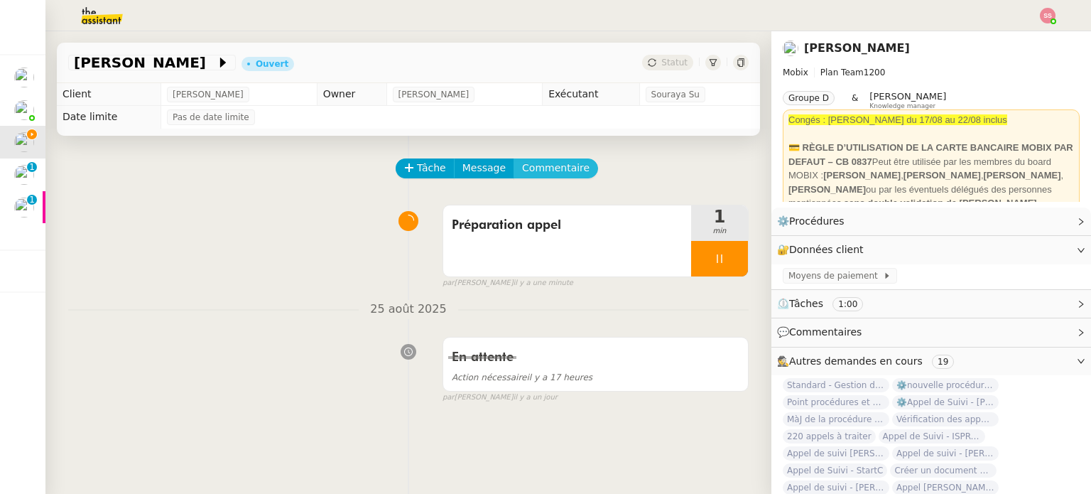
click at [551, 166] on span "Commentaire" at bounding box center [556, 168] width 68 height 16
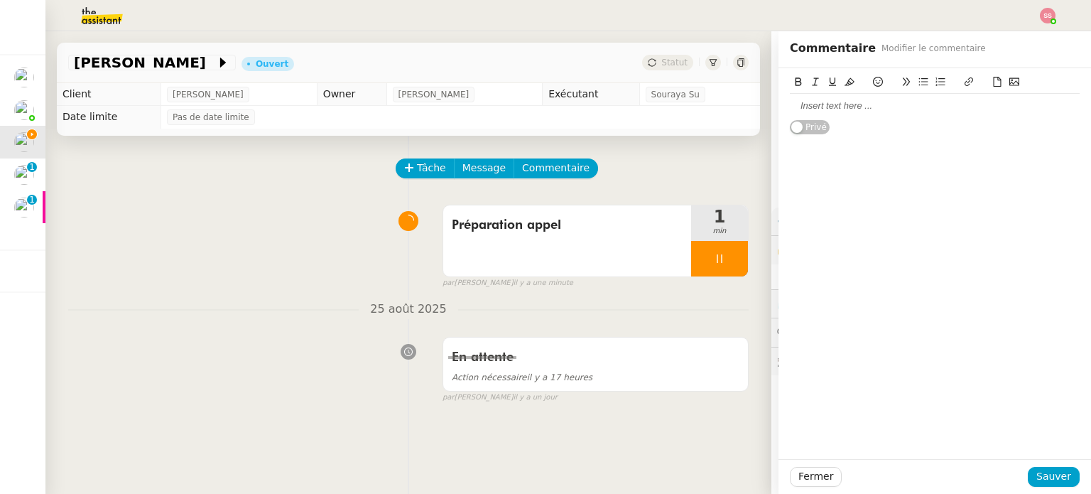
click at [834, 112] on div at bounding box center [935, 105] width 290 height 13
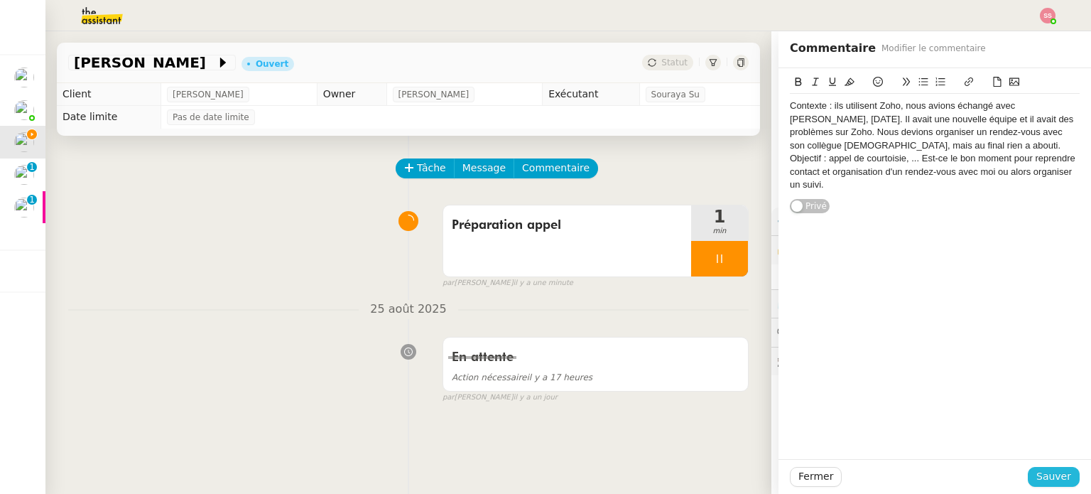
click at [1047, 483] on span "Sauver" at bounding box center [1054, 476] width 35 height 16
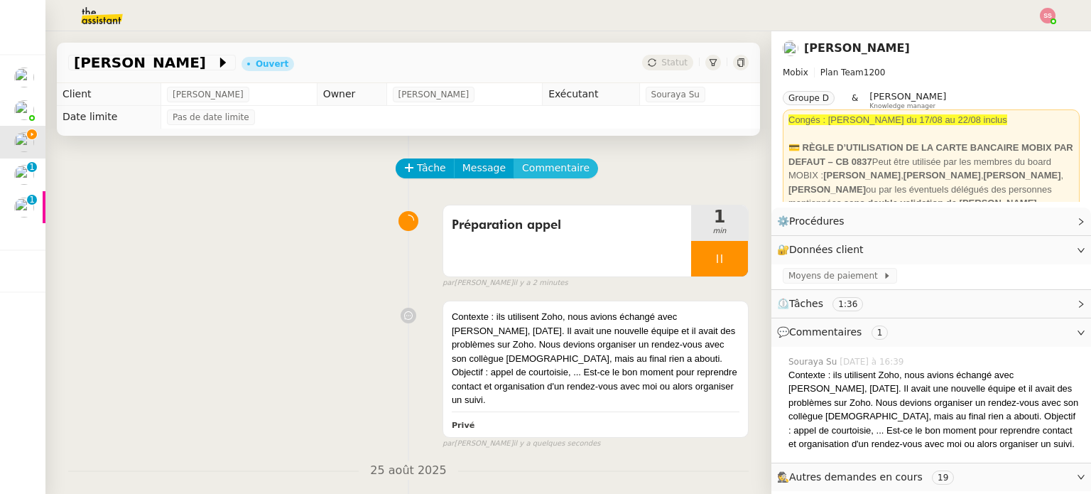
click at [534, 176] on span "Commentaire" at bounding box center [556, 168] width 68 height 16
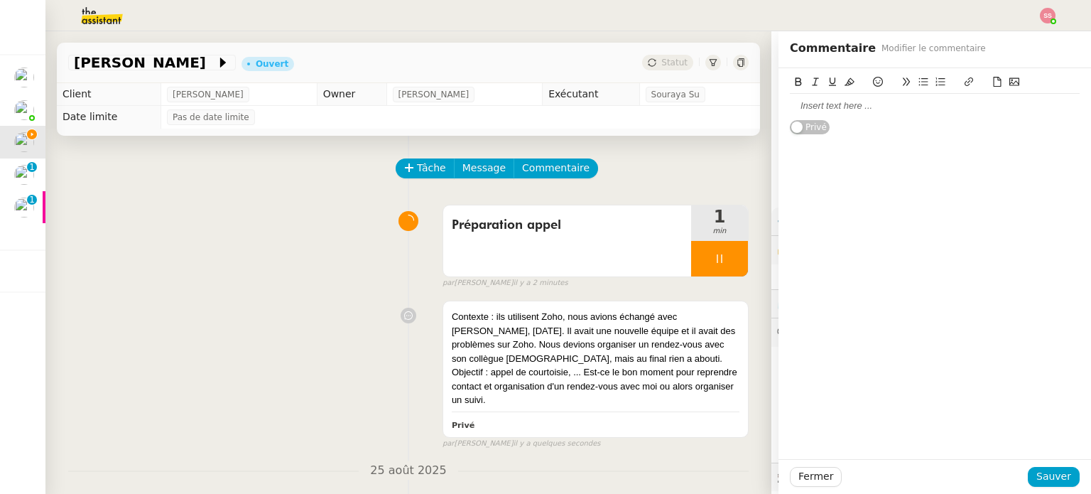
click at [807, 105] on div at bounding box center [935, 105] width 290 height 13
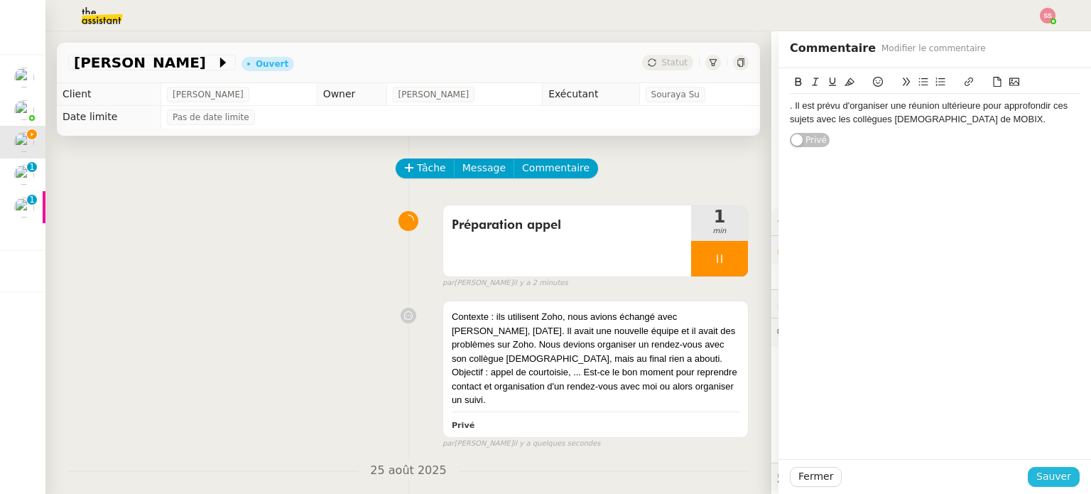
click at [1037, 470] on span "Sauver" at bounding box center [1054, 476] width 35 height 16
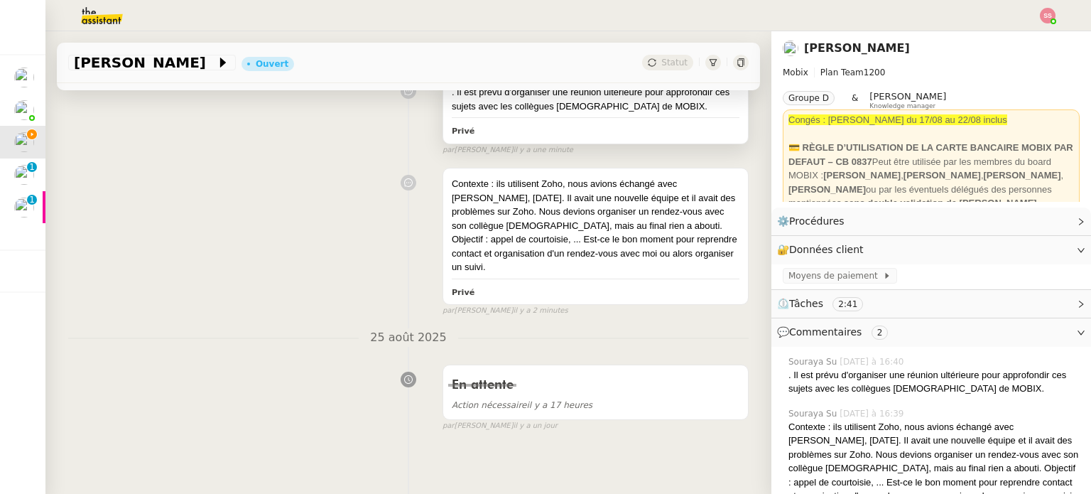
scroll to position [82, 0]
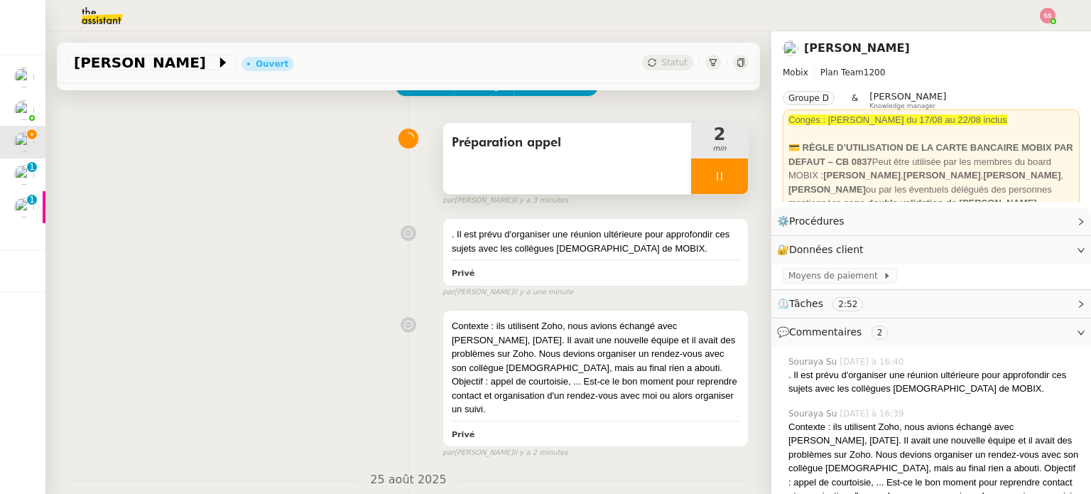
click at [717, 175] on div at bounding box center [719, 176] width 57 height 36
click at [729, 174] on icon at bounding box center [734, 176] width 11 height 8
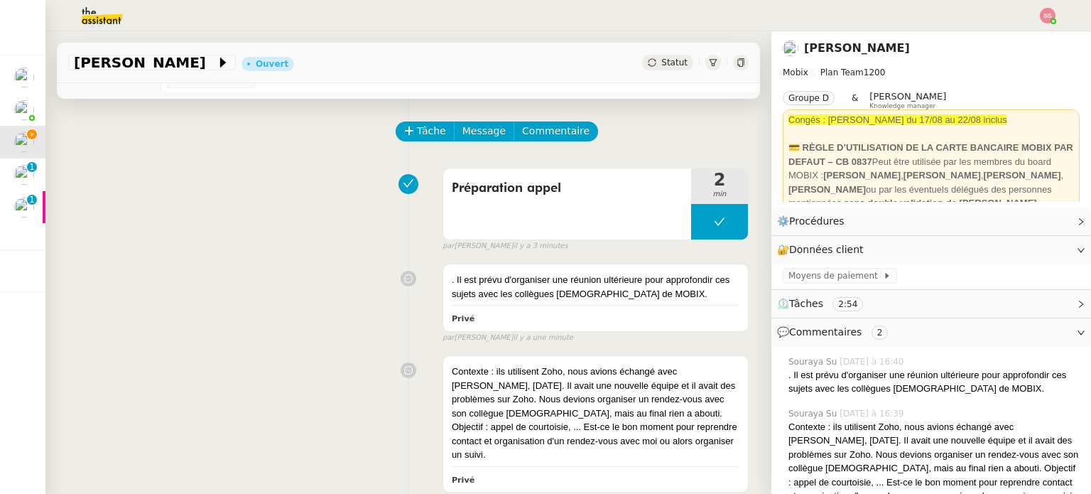
scroll to position [11, 0]
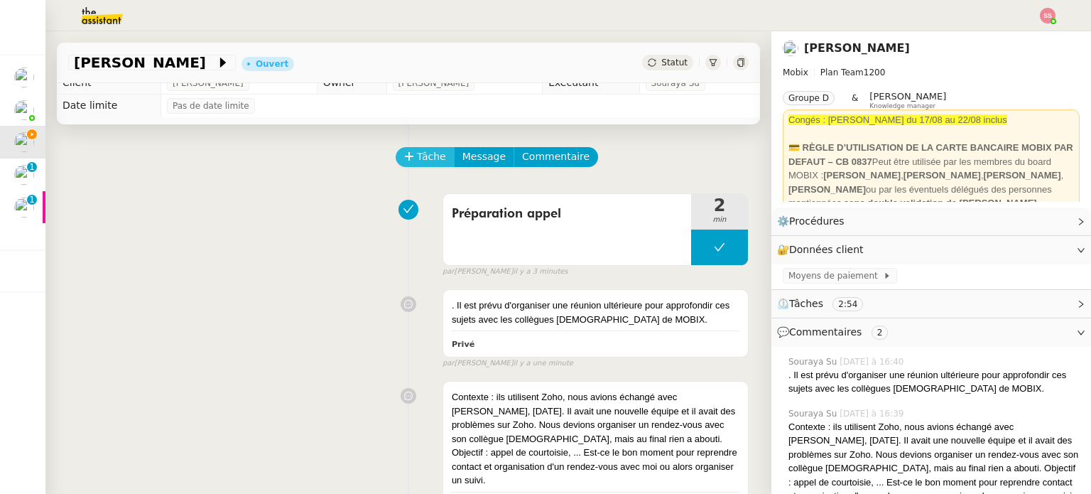
click at [417, 157] on span "Tâche" at bounding box center [431, 157] width 29 height 16
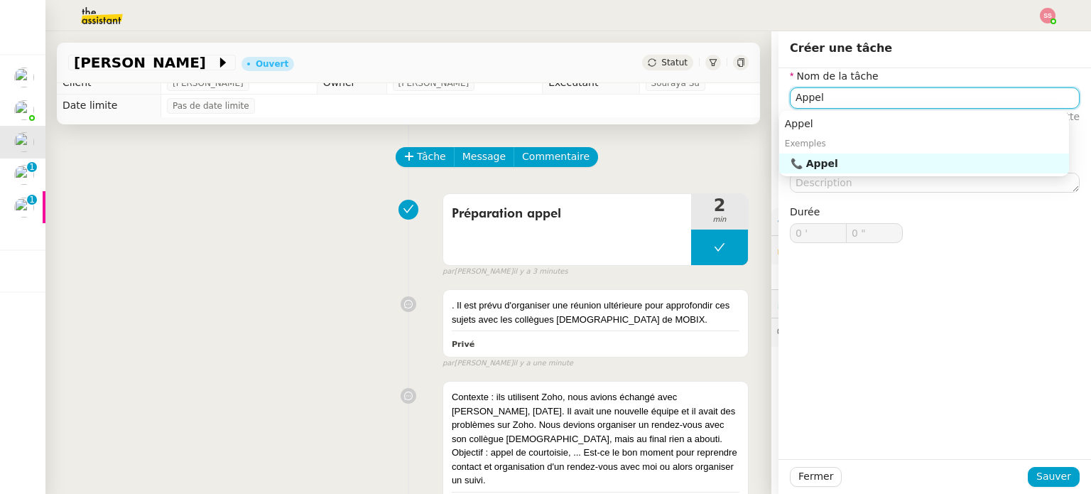
click at [845, 158] on div "📞 Appel" at bounding box center [927, 163] width 273 height 13
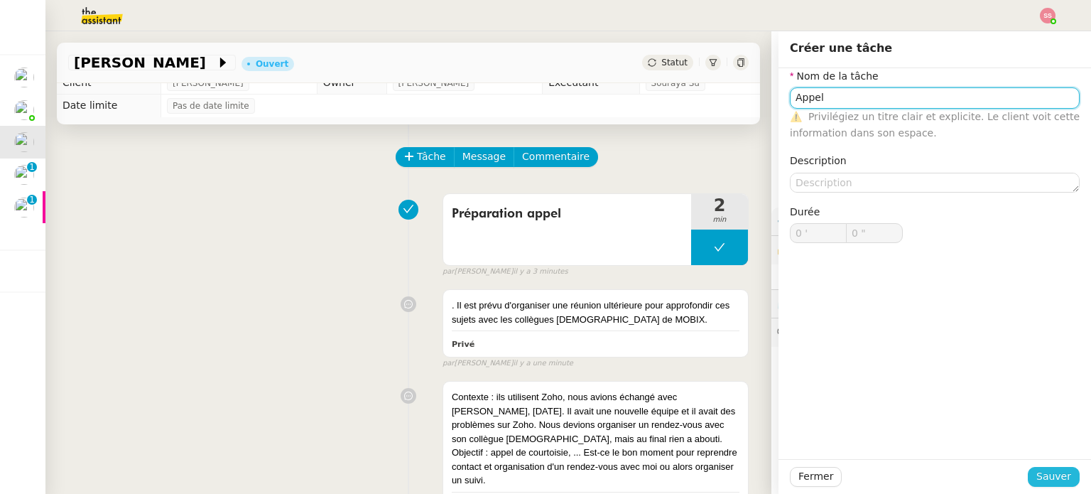
type input "Appel"
click at [1043, 474] on span "Sauver" at bounding box center [1054, 476] width 35 height 16
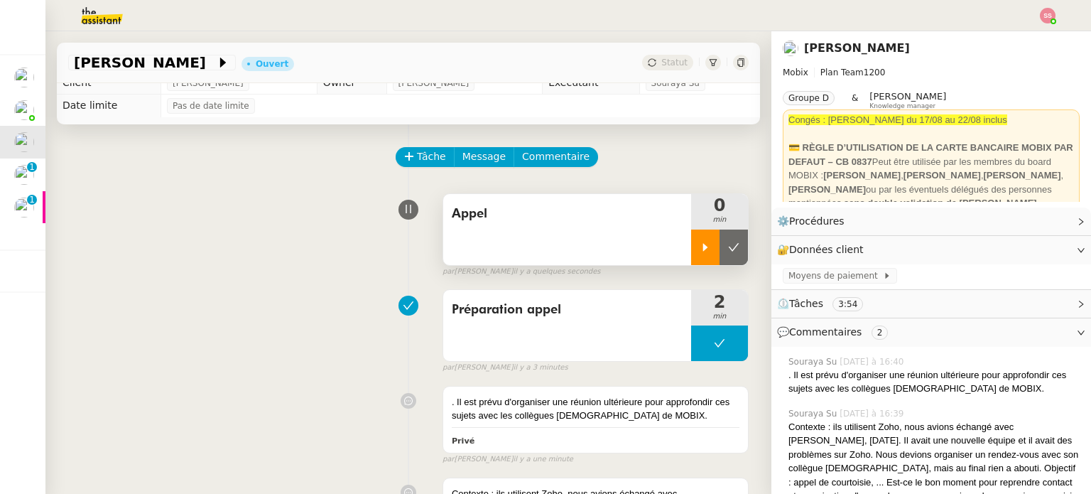
click at [703, 250] on icon at bounding box center [705, 247] width 5 height 8
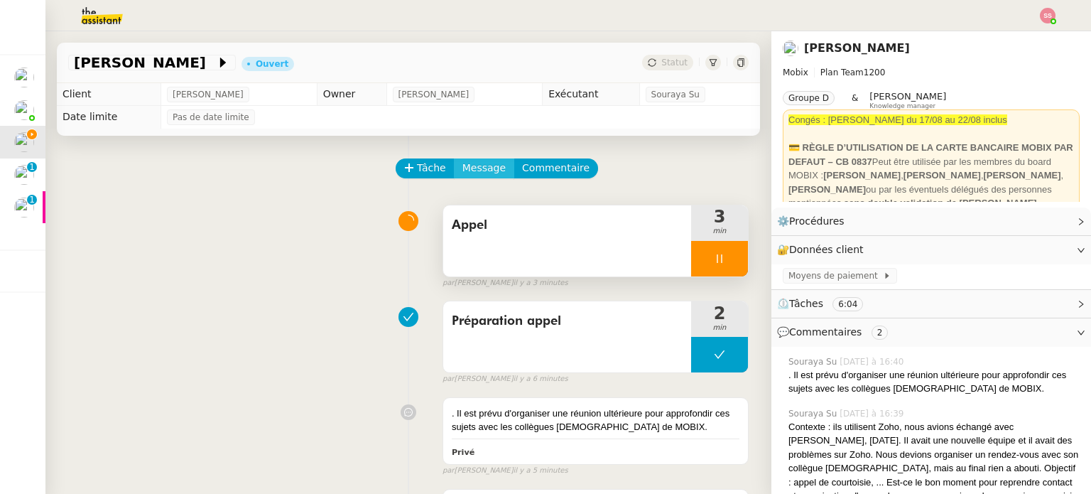
click at [473, 164] on span "Message" at bounding box center [484, 168] width 43 height 16
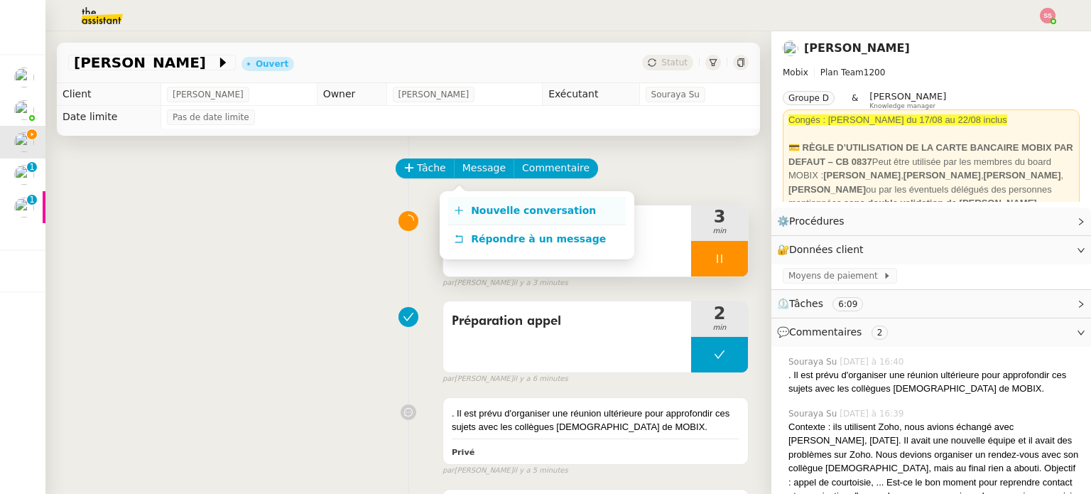
click at [497, 205] on span "Nouvelle conversation" at bounding box center [533, 210] width 125 height 11
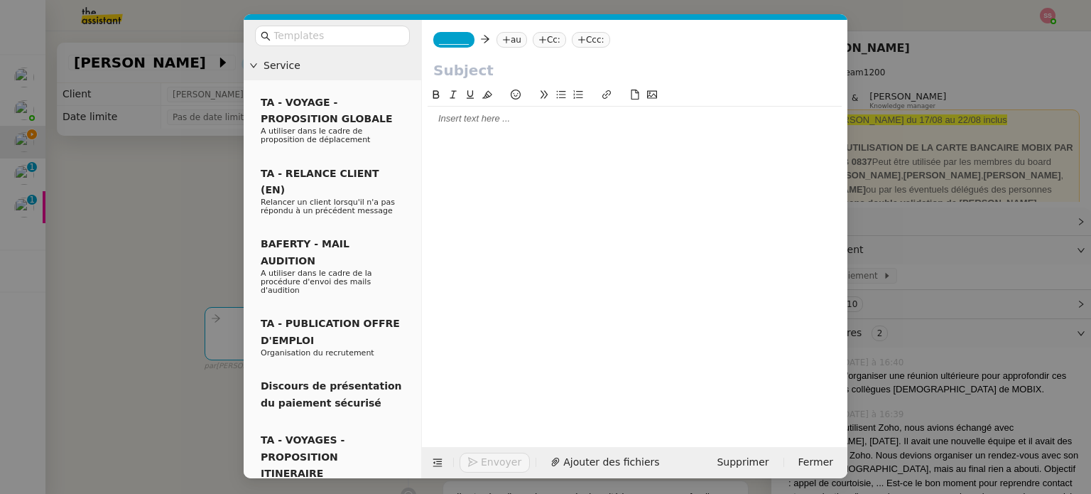
click at [478, 125] on div at bounding box center [635, 118] width 414 height 13
paste div
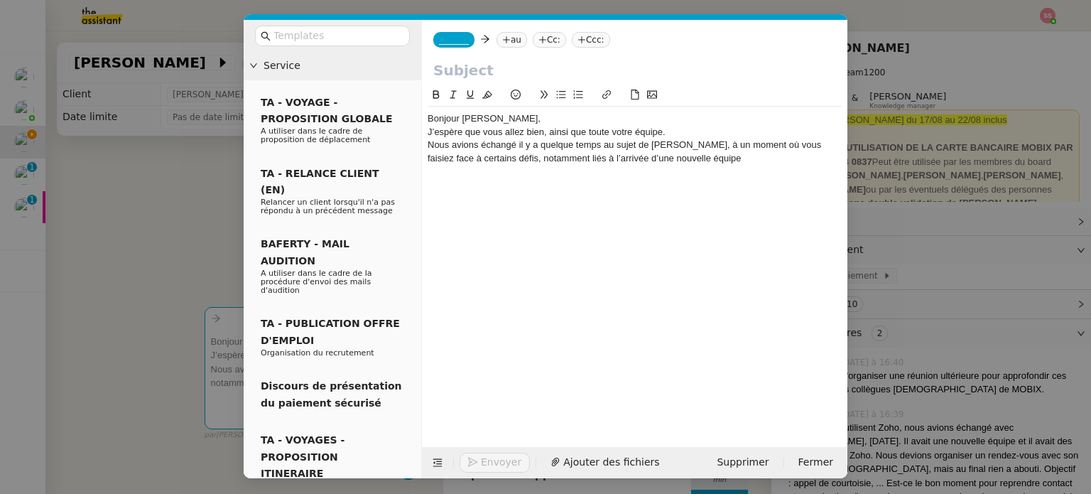
click at [497, 122] on div "Bonjour [PERSON_NAME]," at bounding box center [635, 118] width 414 height 13
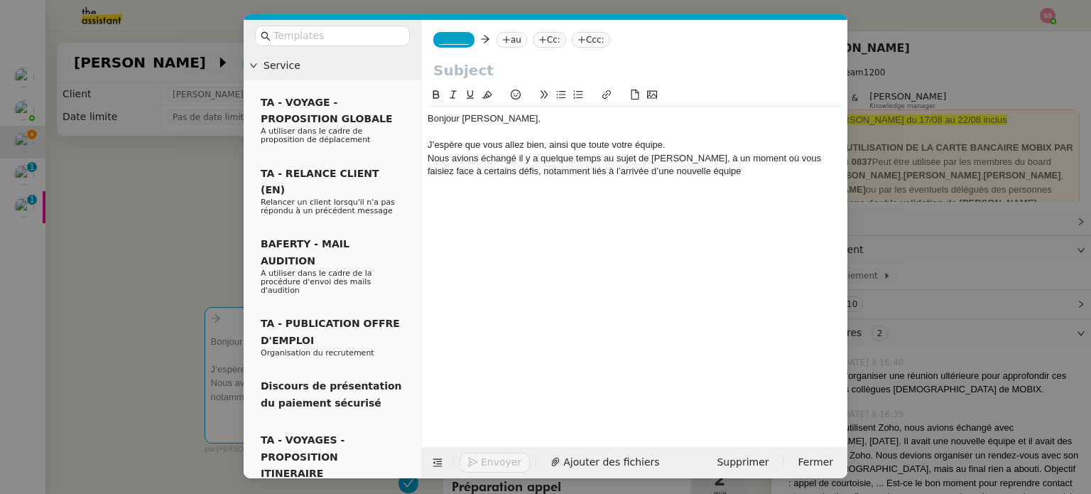
click at [732, 144] on div "J’espère que vous allez bien, ainsi que toute votre équipe." at bounding box center [635, 145] width 414 height 13
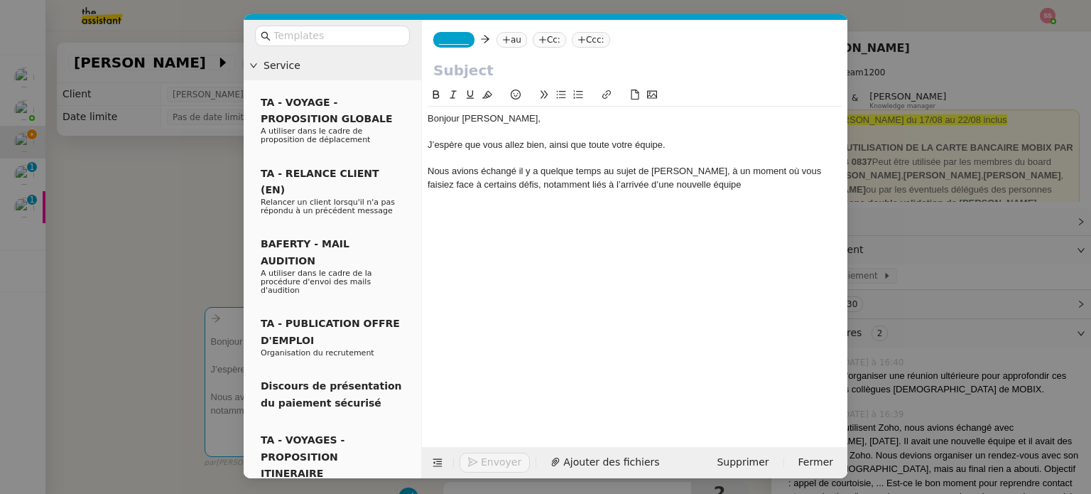
click at [686, 188] on div "Nous avions échangé il y a quelque temps au sujet de [PERSON_NAME], à un moment…" at bounding box center [635, 178] width 414 height 26
click at [704, 187] on div "Nous avions échangé il y a quelque temps au sujet de [PERSON_NAME], à un moment…" at bounding box center [635, 178] width 414 height 26
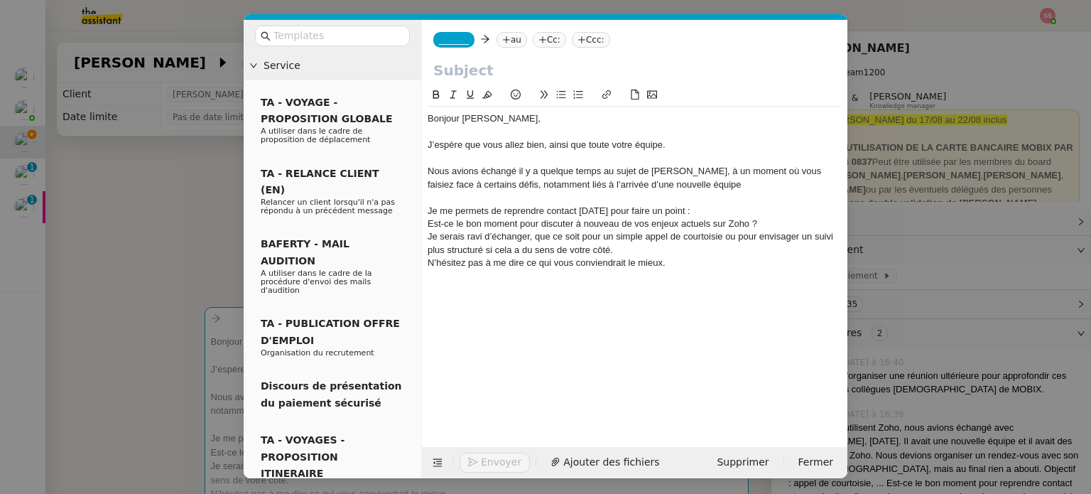
click at [431, 224] on div "Est-ce le bon moment pour discuter à nouveau de vos enjeux actuels sur Zoho ?" at bounding box center [635, 223] width 414 height 13
click at [566, 88] on button at bounding box center [561, 95] width 17 height 16
click at [762, 208] on div "Je me permets de reprendre contact [DATE] pour faire un point :" at bounding box center [635, 211] width 414 height 13
click at [804, 217] on div "Bonjour [PERSON_NAME], J’espère que vous allez bien, ainsi que toute votre équi…" at bounding box center [635, 204] width 414 height 195
click at [804, 222] on li "Est-ce le bon moment pour discuter à nouveau de vos enjeux actuels sur Zoho ?" at bounding box center [642, 223] width 401 height 13
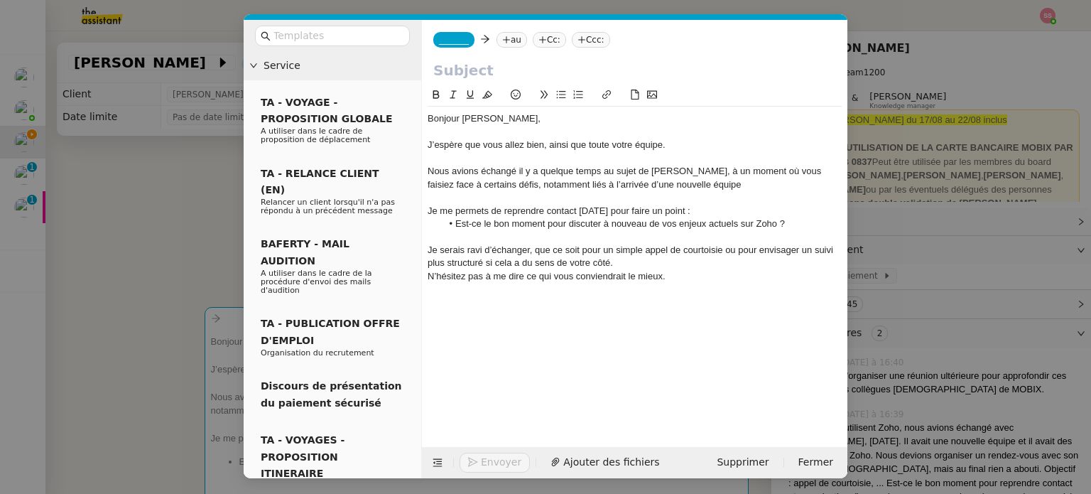
click at [432, 249] on div "Je serais ravi d’échanger, que ce soit pour un simple appel de courtoisie ou po…" at bounding box center [635, 257] width 414 height 26
drag, startPoint x: 465, startPoint y: 247, endPoint x: 428, endPoint y: 247, distance: 37.0
click at [428, 247] on div "Je serais ravi d’échanger, que ce soit pour un simple appel de courtoisie ou po…" at bounding box center [635, 257] width 414 height 26
click at [654, 259] on div "Nous serions ravis d’échanger, que ce soit pour un simple appel de courtoisie o…" at bounding box center [635, 257] width 414 height 26
click at [660, 259] on div "Nous serions ravis d’échanger, que ce soit pour un simple appel de courtoisie o…" at bounding box center [635, 257] width 414 height 26
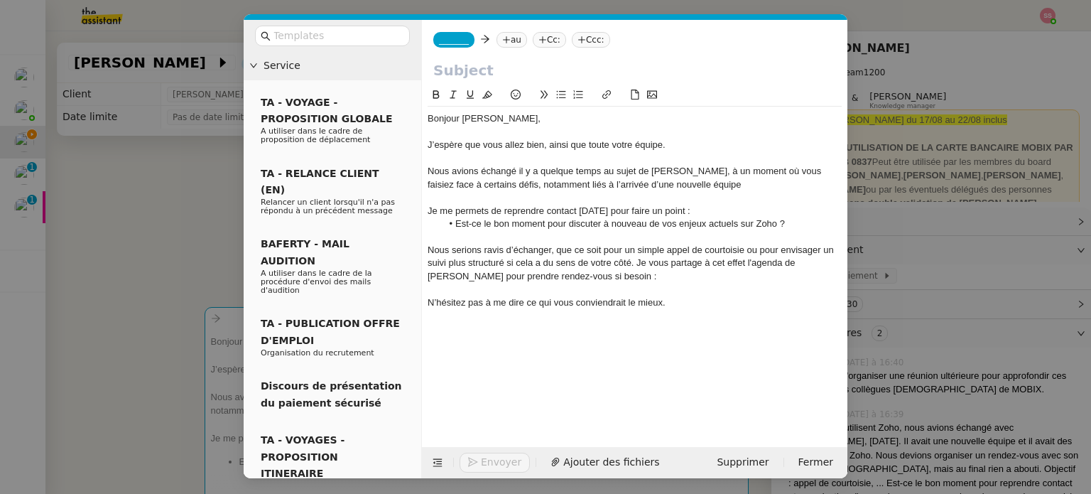
click at [483, 336] on div "Bonjour [PERSON_NAME], J’espère que vous allez bien, ainsi que toute votre équi…" at bounding box center [635, 224] width 414 height 234
click at [524, 72] on input "text" at bounding box center [634, 70] width 403 height 21
type input "Votre projet Zoho"
click at [667, 275] on div "Nous serions ravis d’échanger, que ce soit pour un simple appel de courtoisie o…" at bounding box center [635, 263] width 414 height 39
drag, startPoint x: 777, startPoint y: 276, endPoint x: 581, endPoint y: 278, distance: 196.8
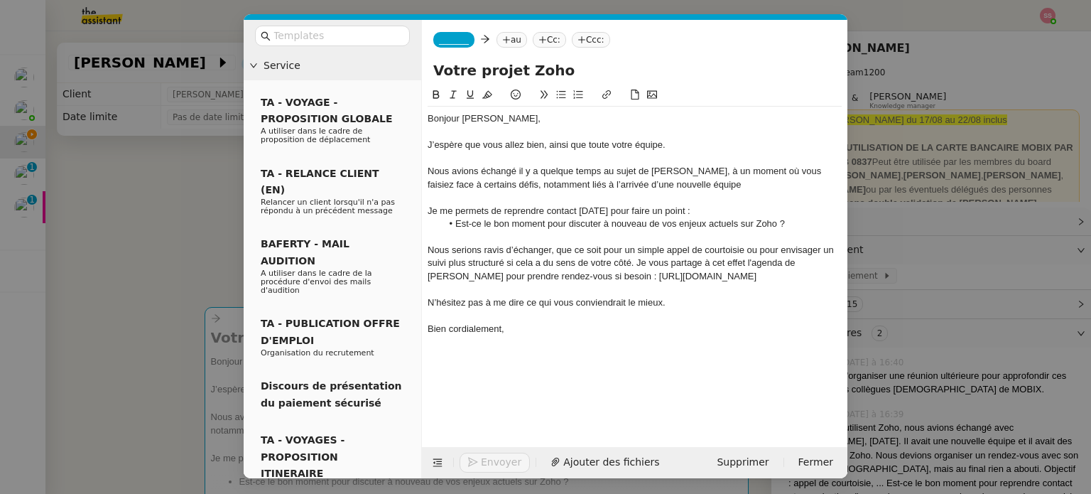
click at [581, 278] on div "Nous serions ravis d’échanger, que ce soit pour un simple appel de courtoisie o…" at bounding box center [635, 263] width 414 height 39
click at [608, 97] on icon at bounding box center [607, 95] width 10 height 10
type input "[URL][DOMAIN_NAME]"
click at [757, 308] on div "[URL][DOMAIN_NAME]" at bounding box center [665, 302] width 218 height 28
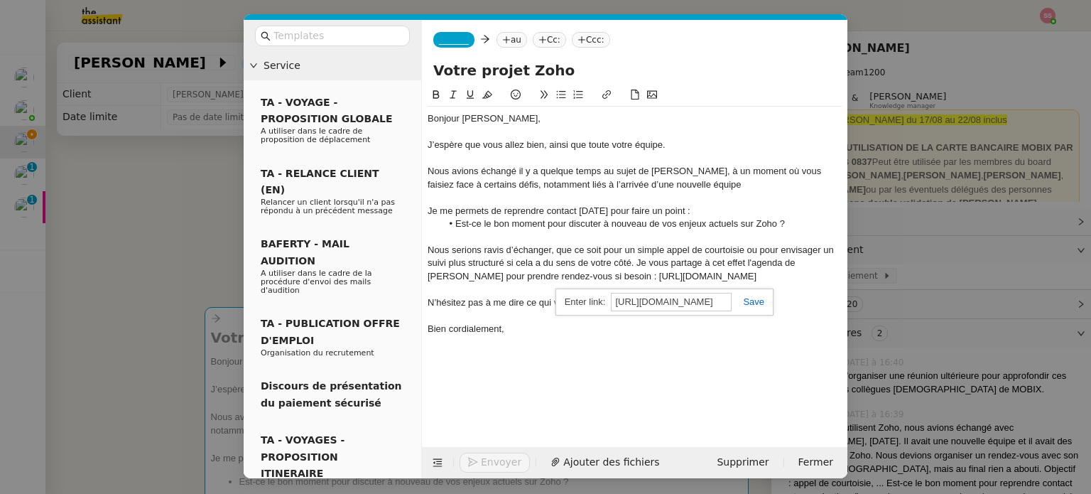
scroll to position [0, 0]
click at [755, 303] on link at bounding box center [748, 301] width 33 height 11
click at [755, 298] on div "N’hésitez pas à me dire ce qui vous conviendrait le mieux." at bounding box center [635, 302] width 414 height 13
click at [461, 36] on span "_______" at bounding box center [454, 40] width 30 height 10
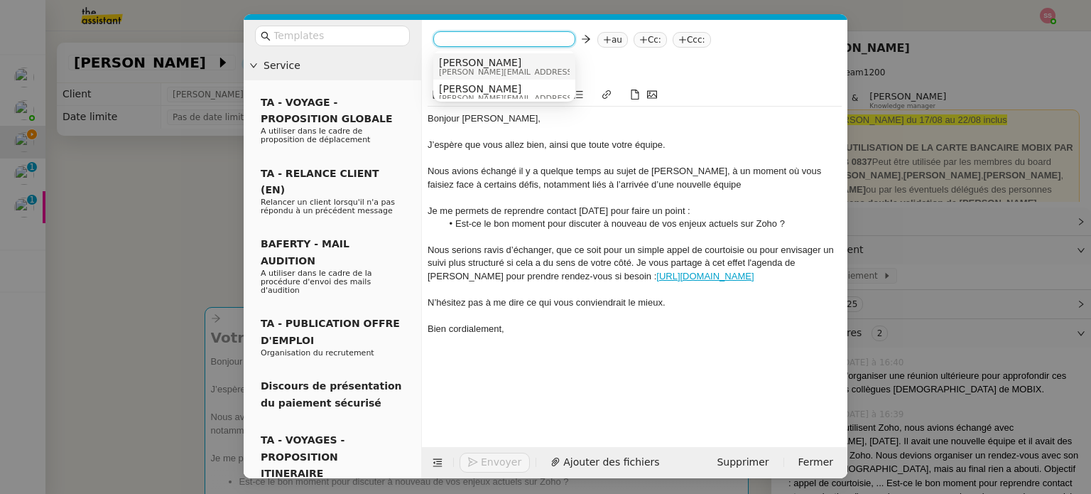
click at [540, 65] on div "Alex [EMAIL_ADDRESS][DOMAIN_NAME]" at bounding box center [504, 66] width 131 height 19
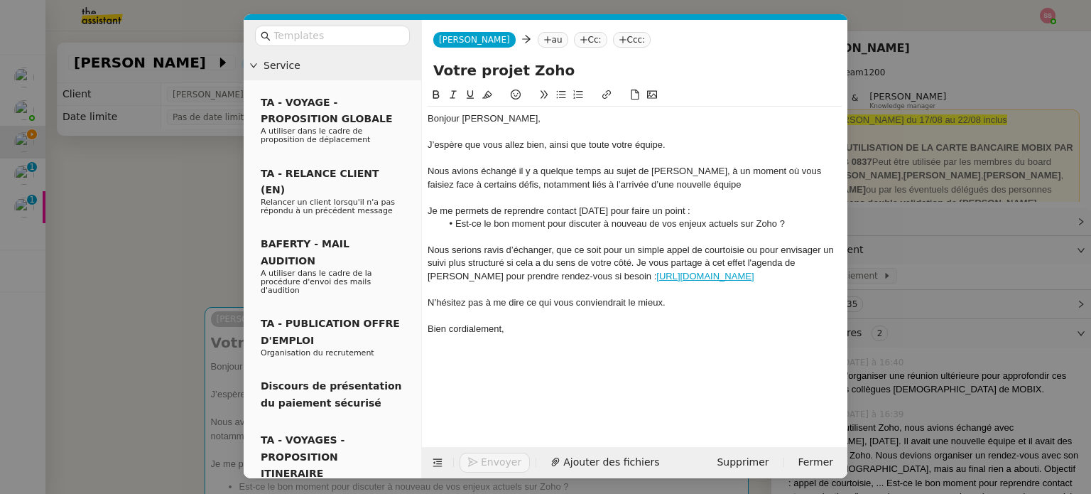
click at [538, 36] on nz-tag "au" at bounding box center [553, 40] width 31 height 16
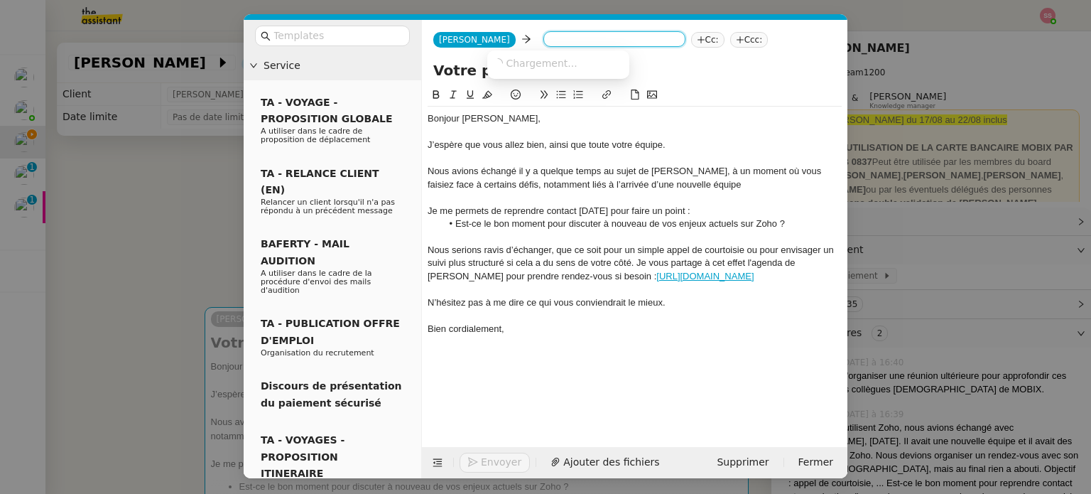
paste input "[PERSON_NAME][EMAIL_ADDRESS][DOMAIN_NAME]"
type input "[PERSON_NAME][EMAIL_ADDRESS][DOMAIN_NAME]"
click at [557, 66] on span "[PERSON_NAME][EMAIL_ADDRESS][DOMAIN_NAME]" at bounding box center [621, 62] width 257 height 11
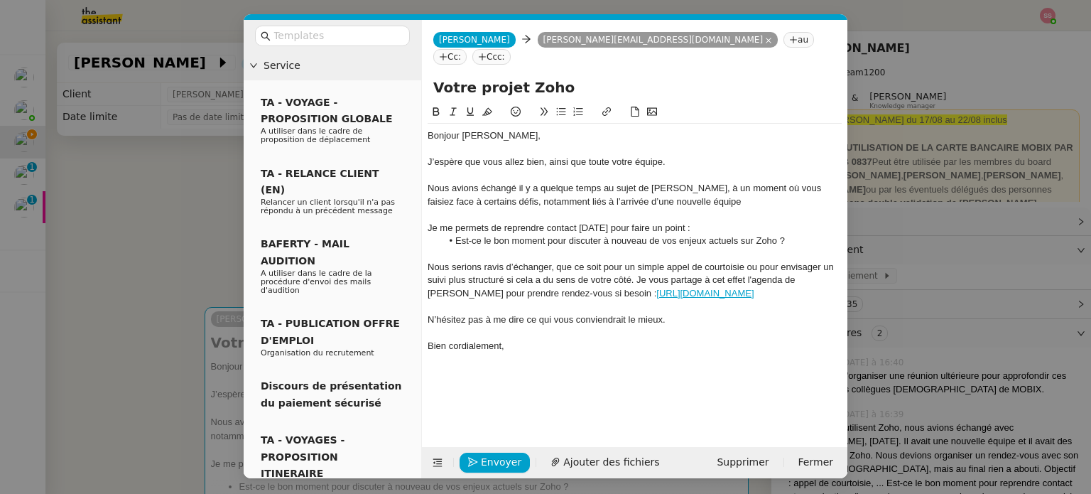
click at [512, 234] on li "Est-ce le bon moment pour discuter à nouveau de vos enjeux actuels sur Zoho ?" at bounding box center [642, 240] width 401 height 13
click at [470, 468] on button "Envoyer" at bounding box center [495, 463] width 70 height 20
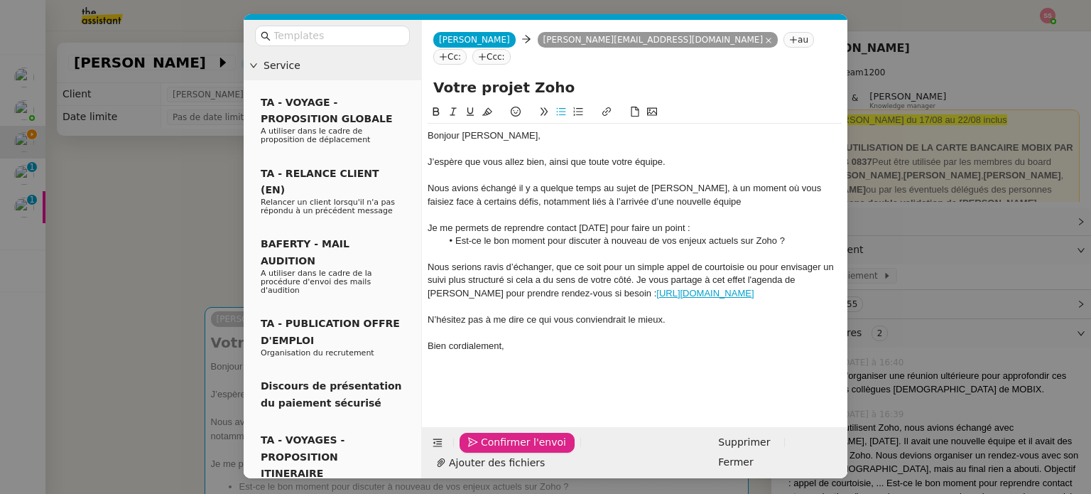
click at [470, 453] on button "Confirmer l'envoi" at bounding box center [517, 443] width 115 height 20
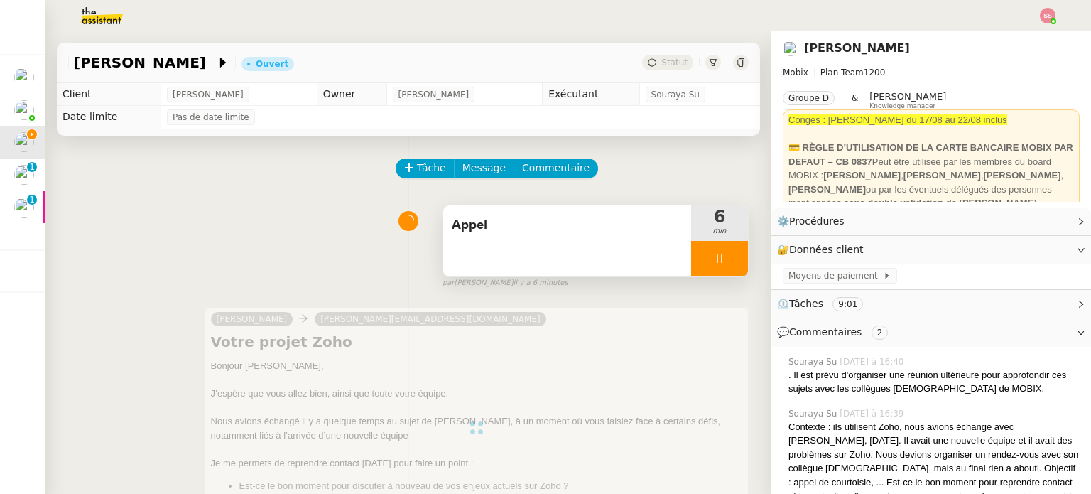
click at [713, 260] on div at bounding box center [719, 259] width 57 height 36
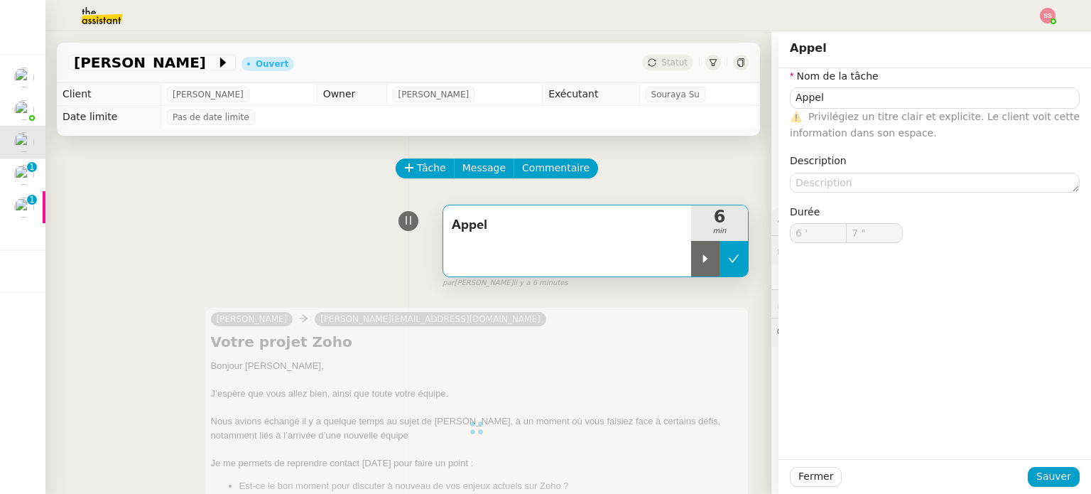
click at [728, 261] on icon at bounding box center [733, 258] width 11 height 11
type input "Appel"
type input "6 '"
type input "7 ""
click at [568, 258] on div "Appel" at bounding box center [567, 240] width 248 height 71
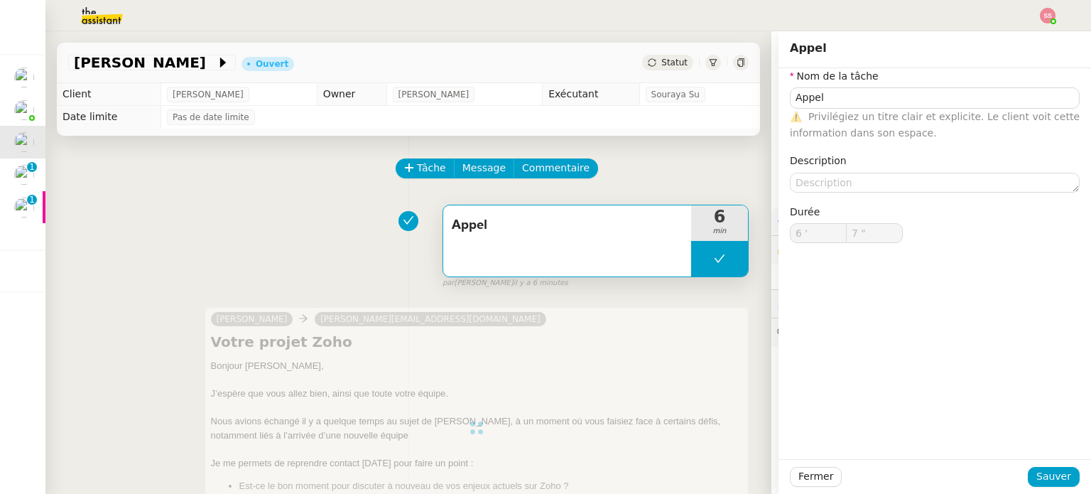
type input "Appel"
type input "6 '"
type input "7 ""
type input "Appel"
type input "6 '"
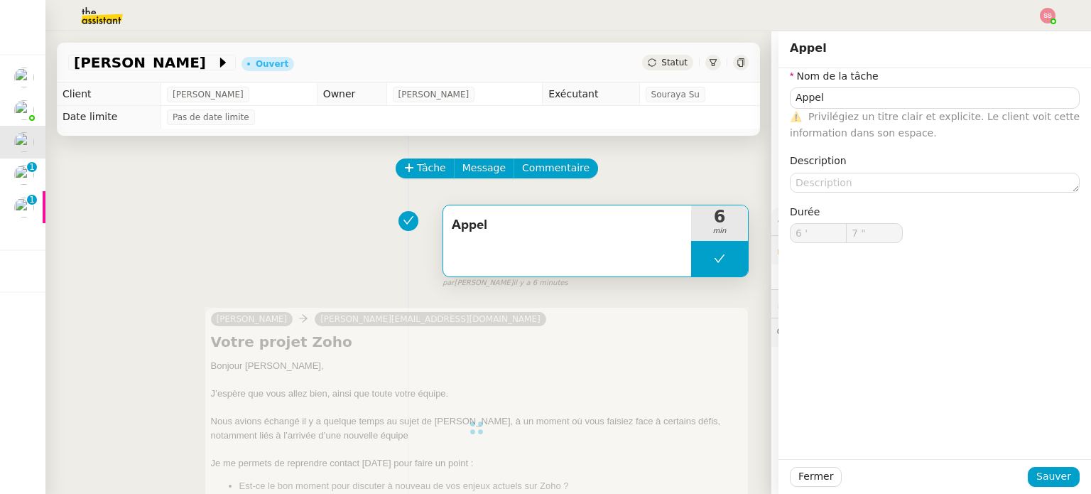
type input "7 ""
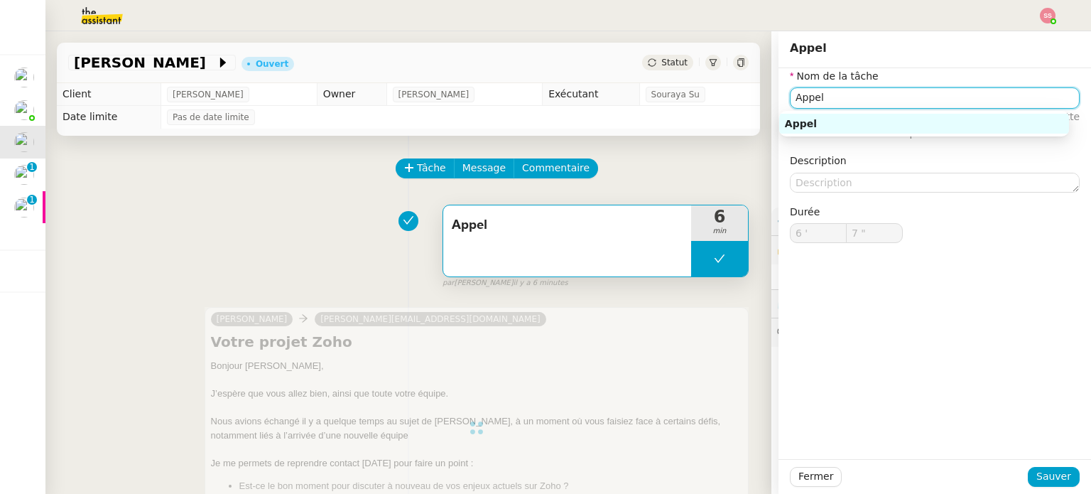
click at [827, 100] on input "Appel" at bounding box center [935, 97] width 290 height 21
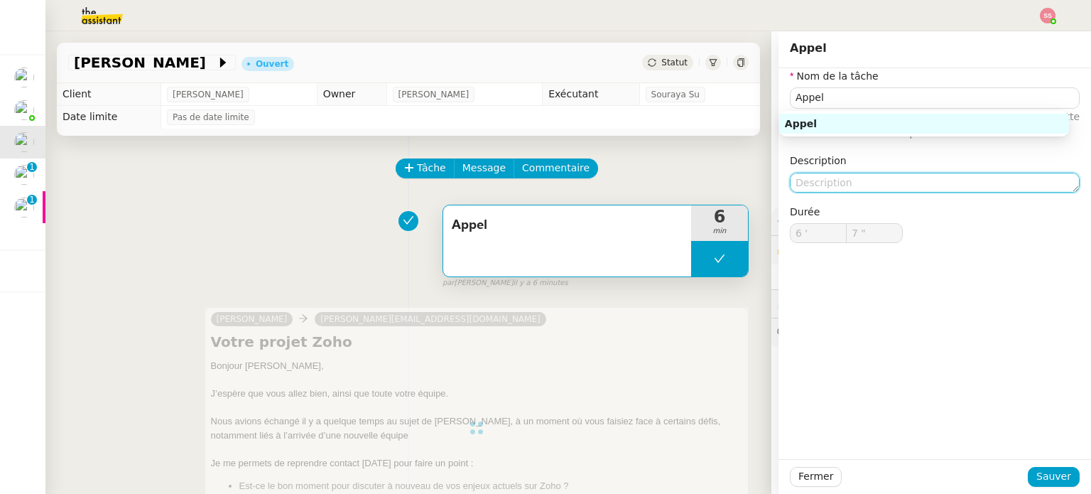
click at [811, 176] on textarea at bounding box center [935, 183] width 290 height 20
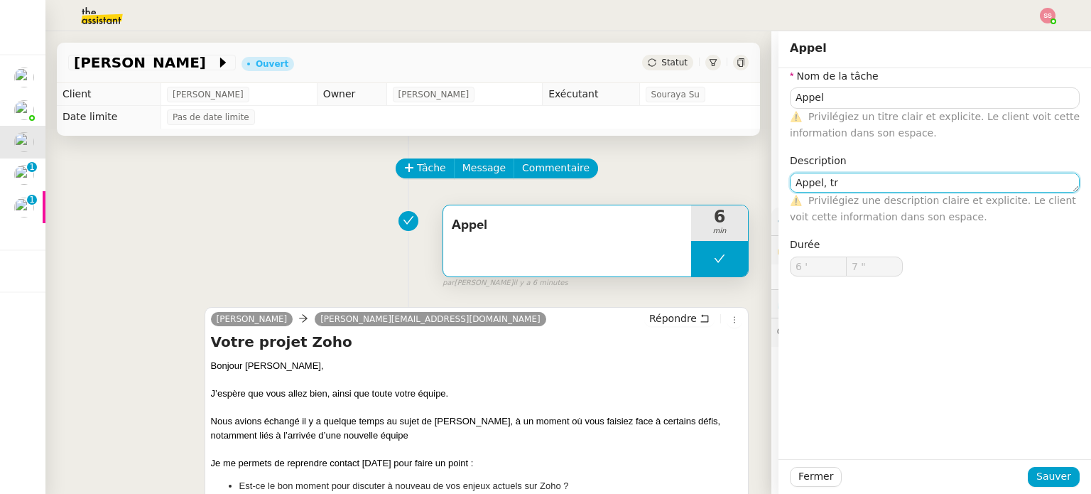
type textarea "Appel, tra"
type input "Appel"
type input "6 '"
type input "7 ""
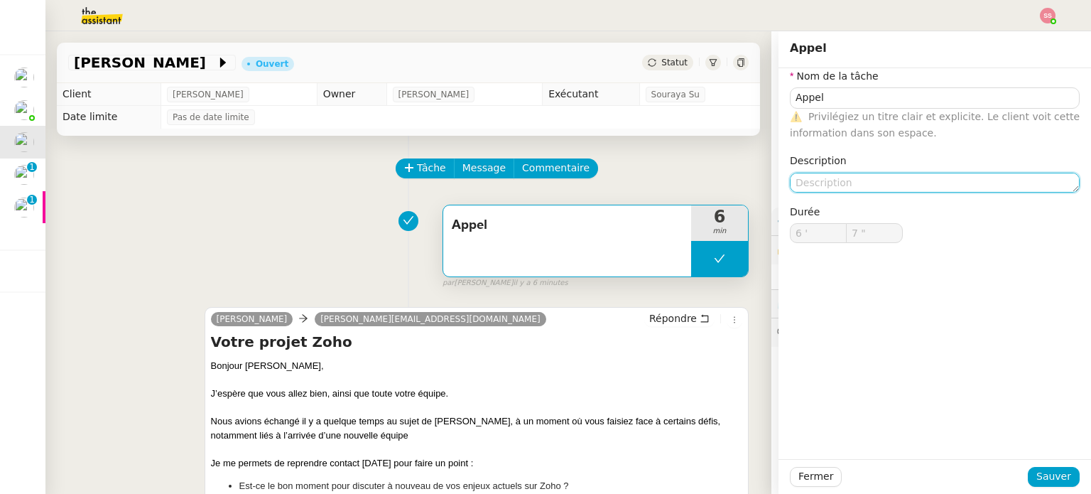
type input "Appel"
type input "6 '"
type input "7 ""
type textarea "n"
type input "Appel"
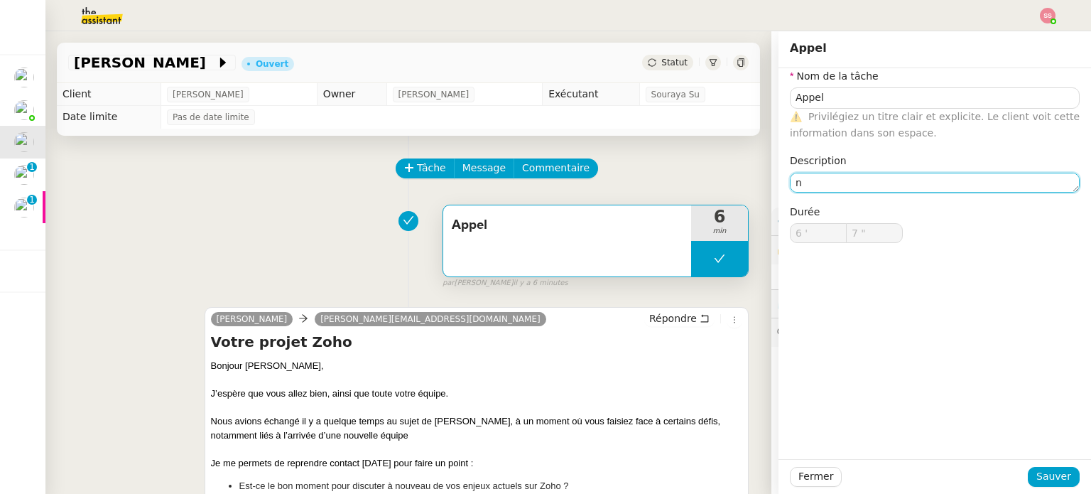
type input "6 '"
type input "7 ""
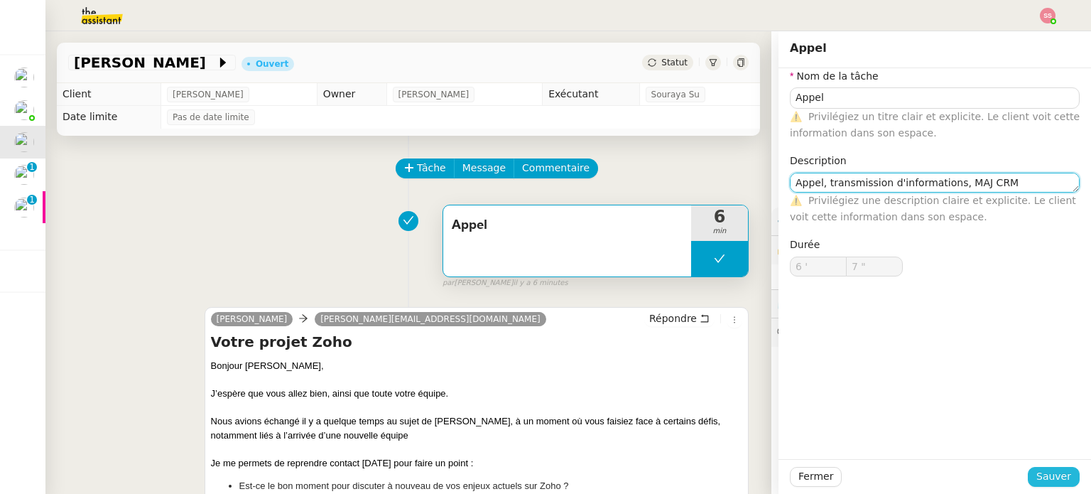
type textarea "Appel, transmission d'informations, MAJ CRM"
click at [1037, 470] on span "Sauver" at bounding box center [1054, 476] width 35 height 16
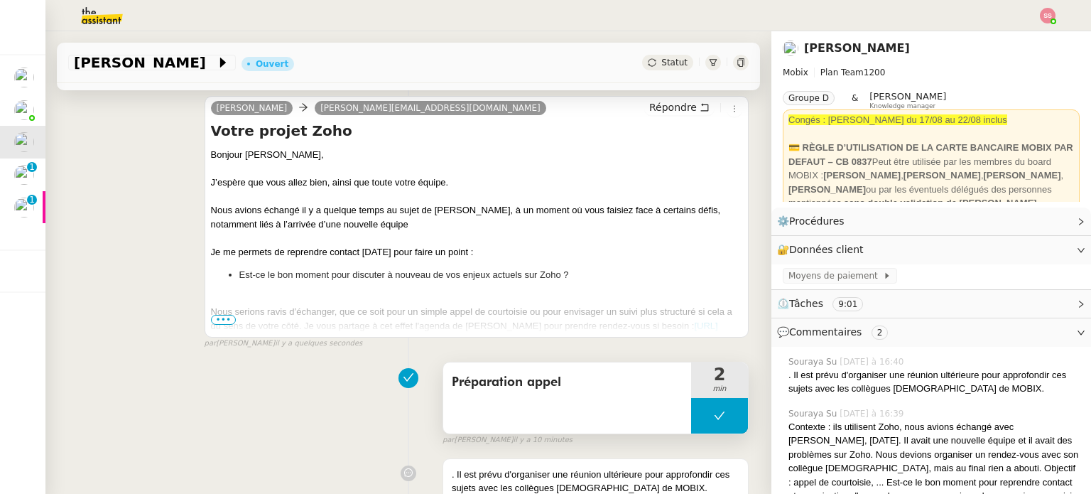
scroll to position [213, 0]
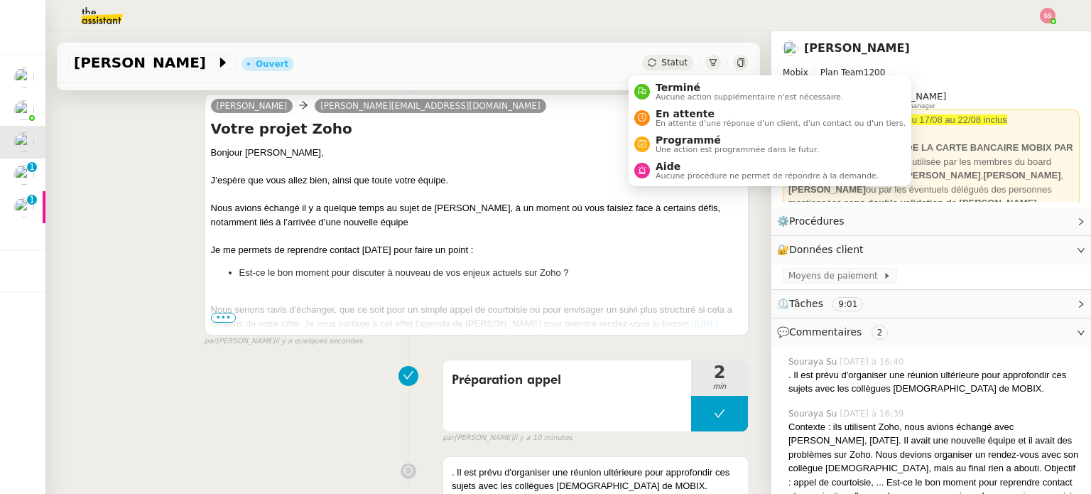
click at [654, 55] on div "Statut" at bounding box center [667, 63] width 51 height 16
click at [657, 113] on span "En attente" at bounding box center [781, 113] width 250 height 11
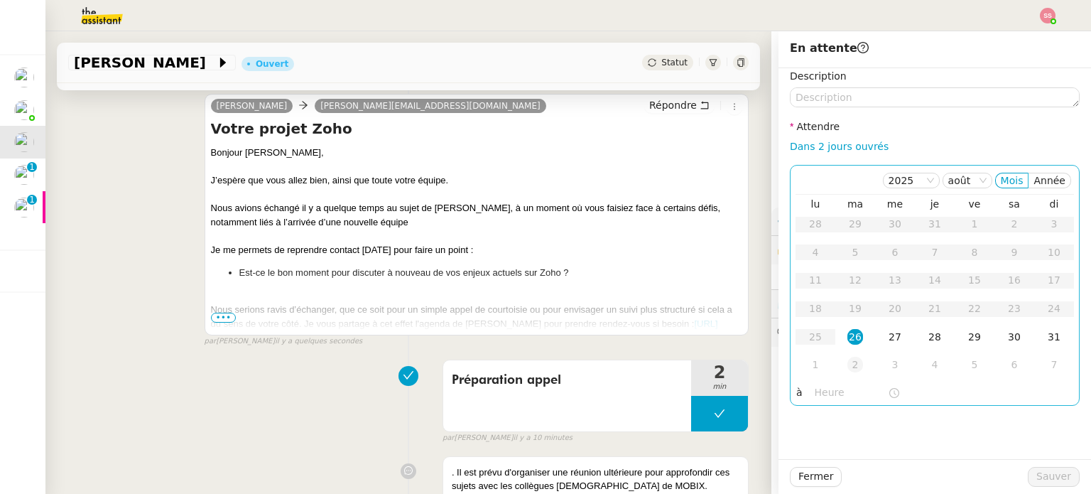
click at [850, 357] on div "2" at bounding box center [856, 365] width 16 height 16
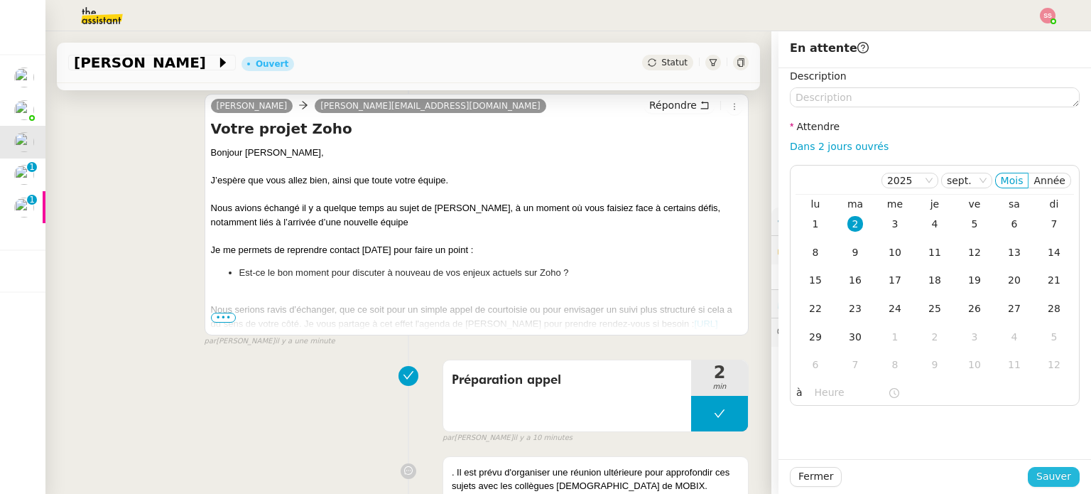
click at [1038, 481] on span "Sauver" at bounding box center [1054, 476] width 35 height 16
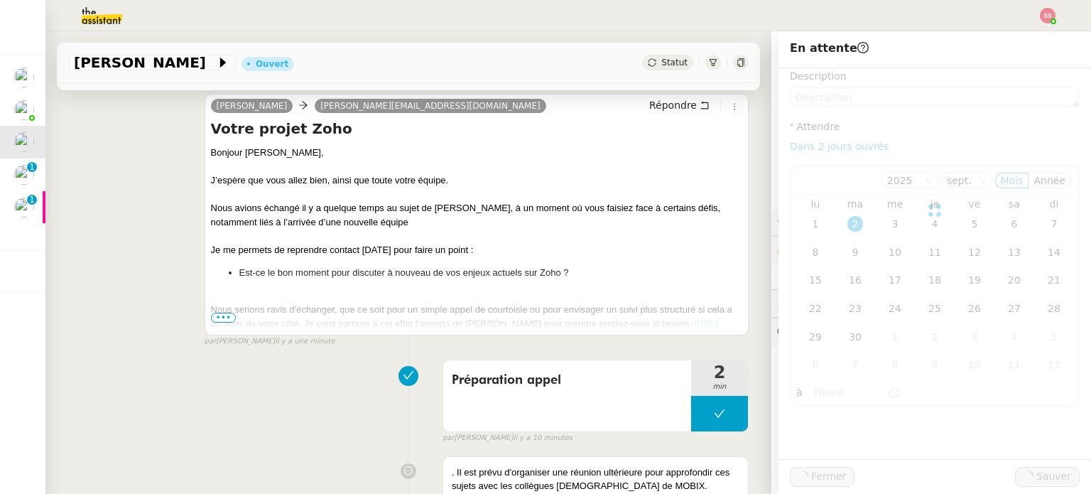
scroll to position [291, 0]
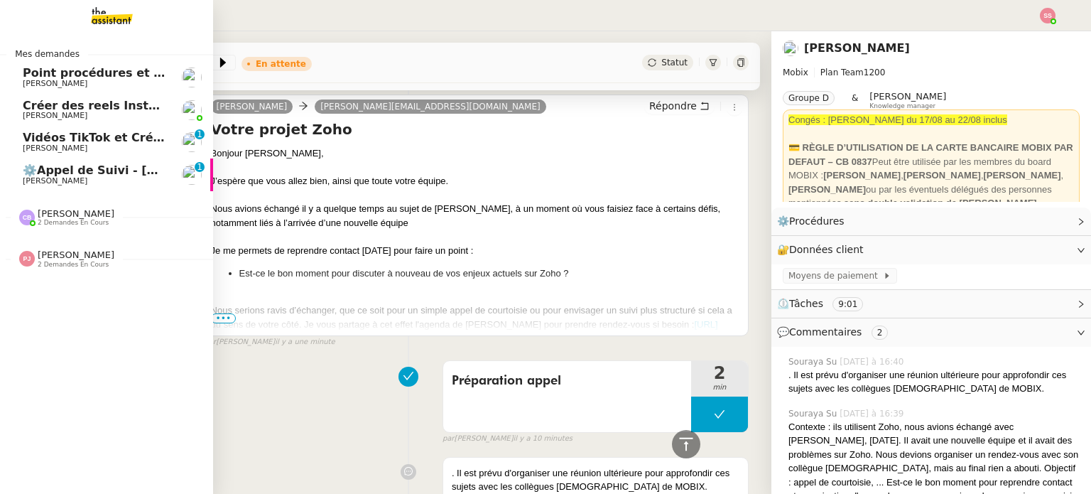
drag, startPoint x: 74, startPoint y: 165, endPoint x: 191, endPoint y: 166, distance: 117.2
click at [74, 165] on span "⚙️Appel de Suivi - [PERSON_NAME] - UCPA VITAM" at bounding box center [180, 170] width 315 height 14
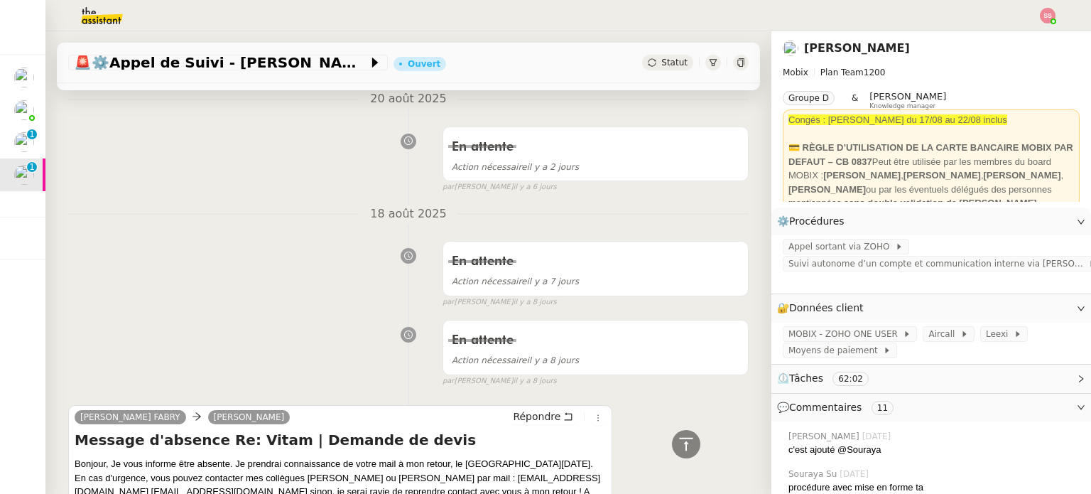
click at [1055, 14] on img at bounding box center [1048, 16] width 16 height 16
click at [1025, 35] on li "Suivi" at bounding box center [1010, 41] width 92 height 20
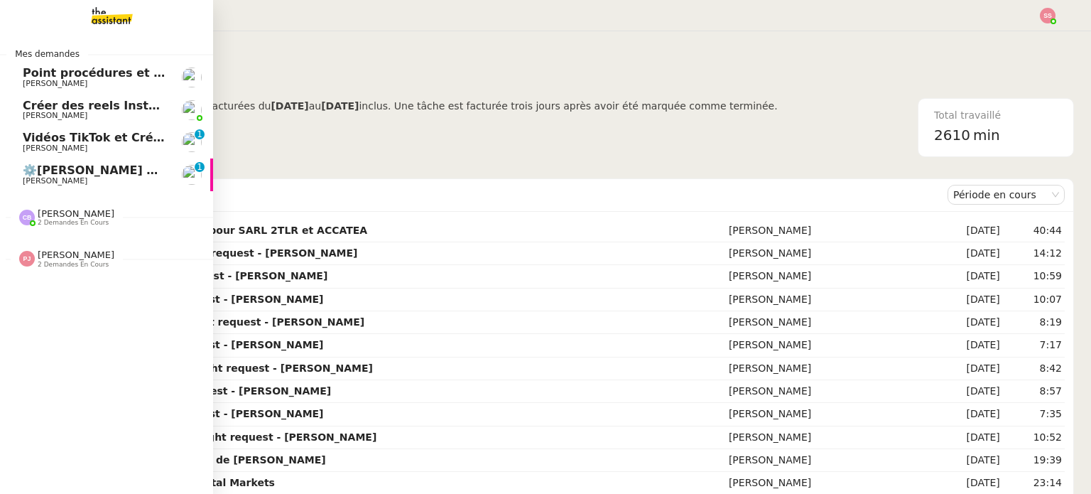
click at [63, 164] on link "⚙️Appel de Suivi - [PERSON_NAME] - UCPA VITAM [PERSON_NAME] 0 1 2 3 4 5 6 7 8 9" at bounding box center [106, 174] width 213 height 33
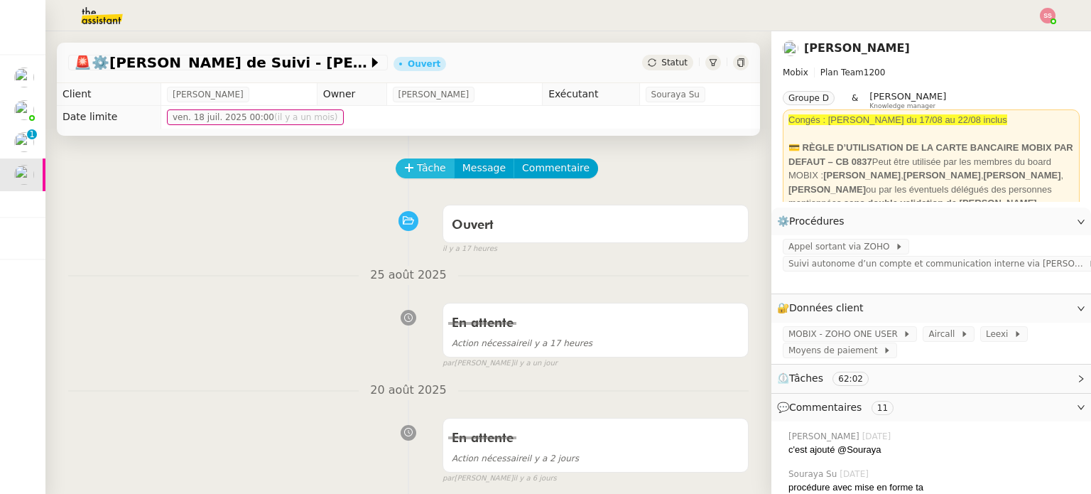
click at [406, 173] on icon at bounding box center [409, 168] width 10 height 10
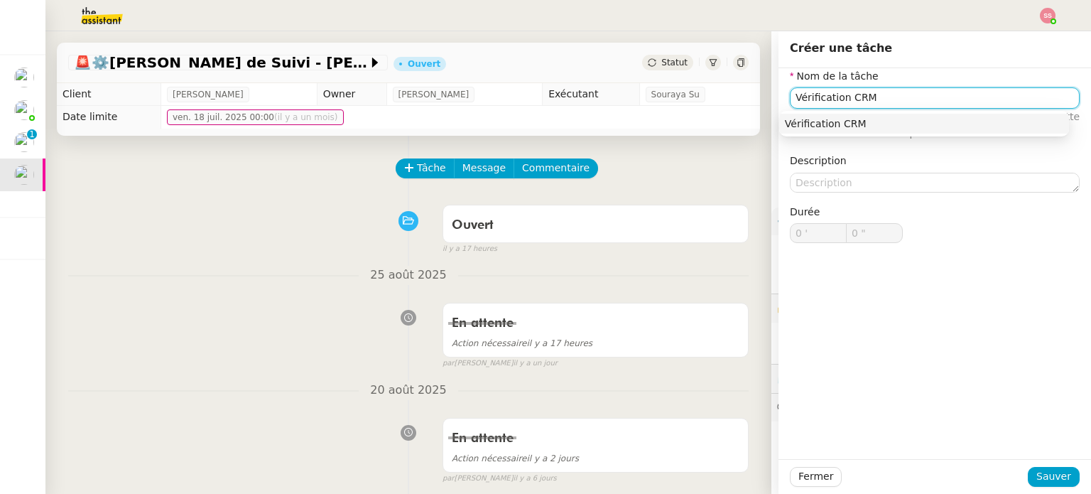
click at [836, 125] on div "Vérification CRM" at bounding box center [924, 123] width 279 height 13
type input "Vérification CRM"
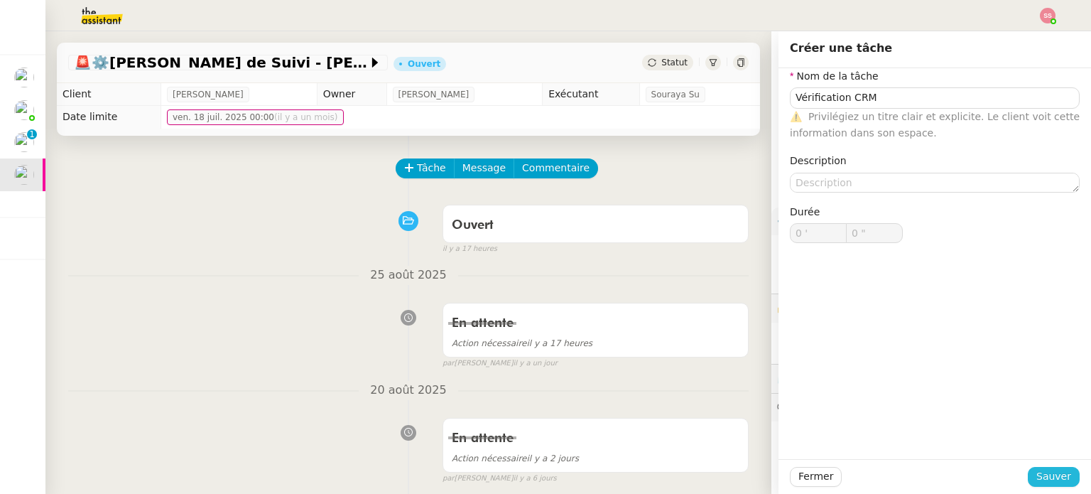
click at [1037, 479] on span "Sauver" at bounding box center [1054, 476] width 35 height 16
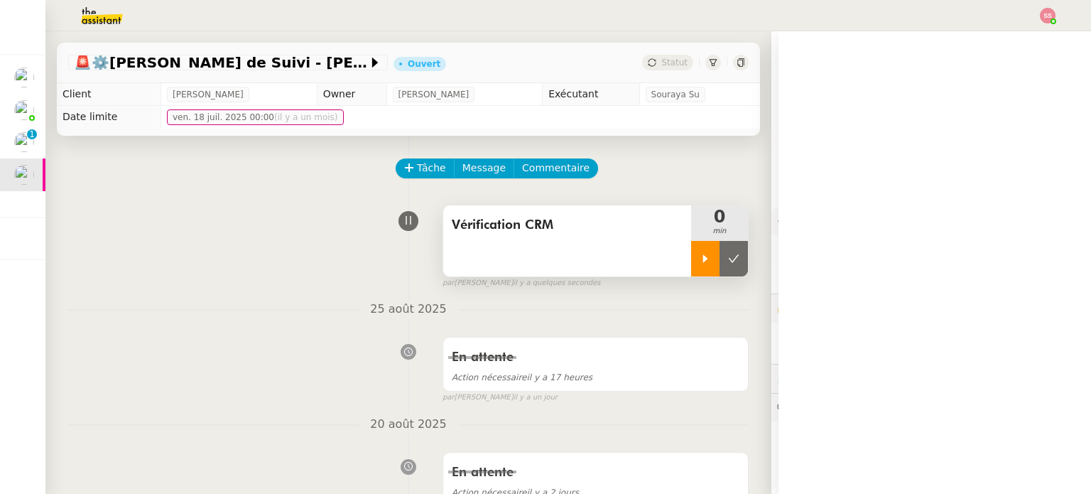
click at [691, 254] on div at bounding box center [705, 259] width 28 height 36
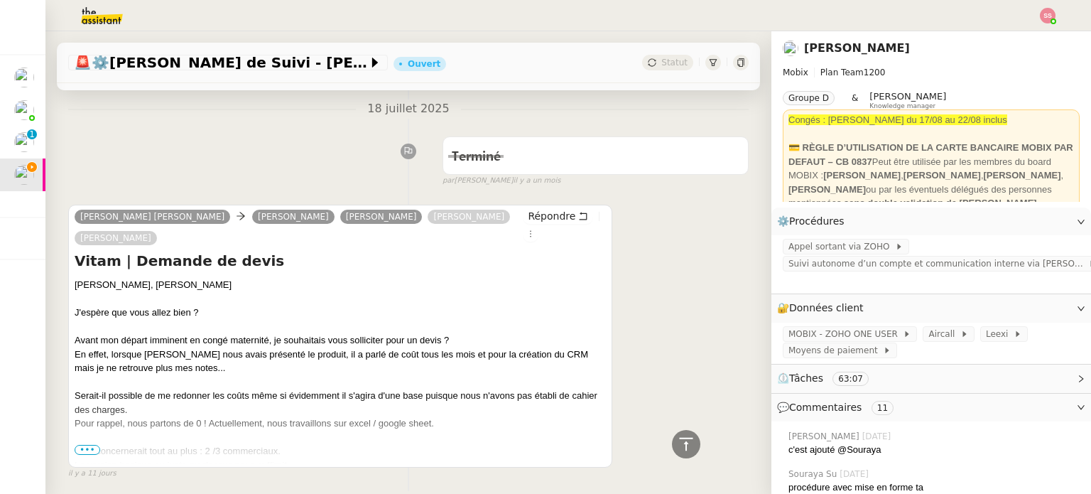
scroll to position [1350, 0]
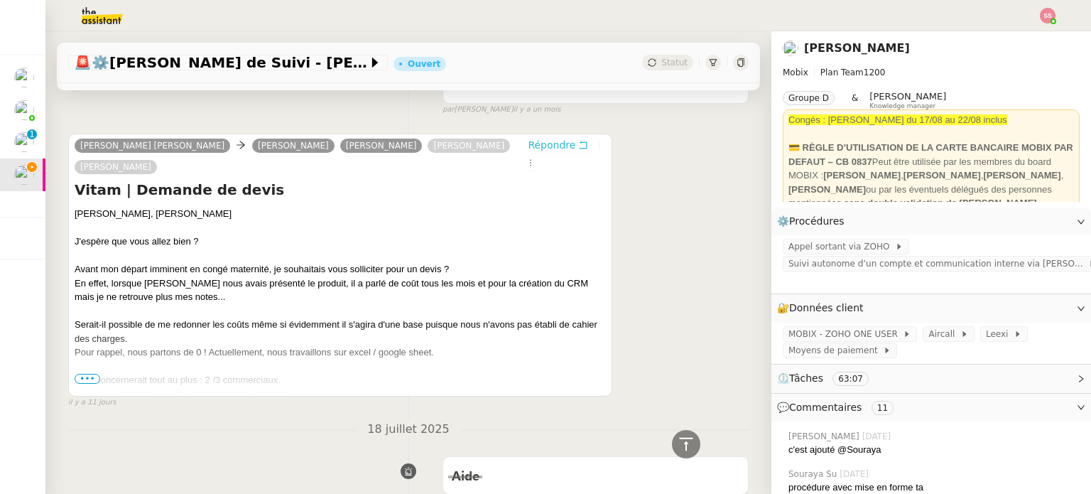
click at [528, 138] on span "Répondre" at bounding box center [552, 145] width 48 height 14
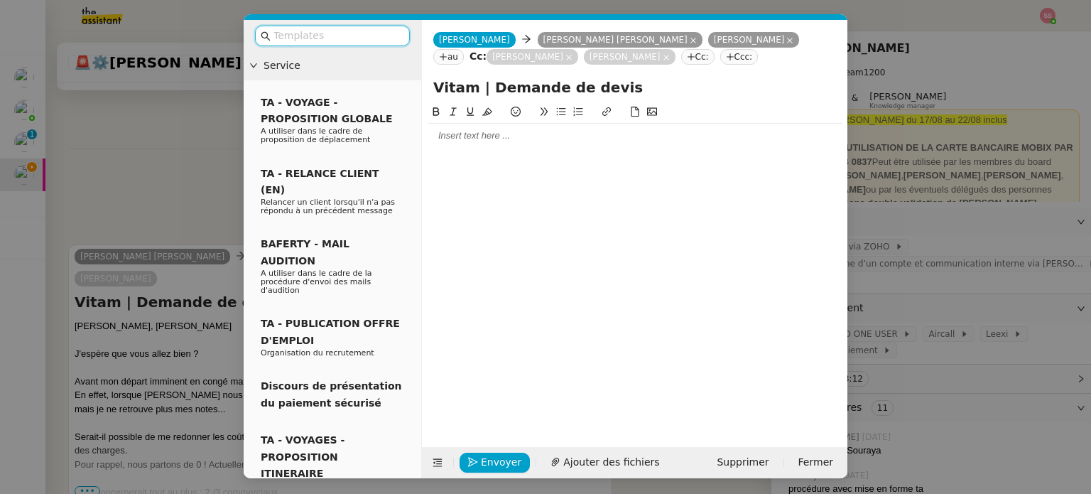
scroll to position [1461, 0]
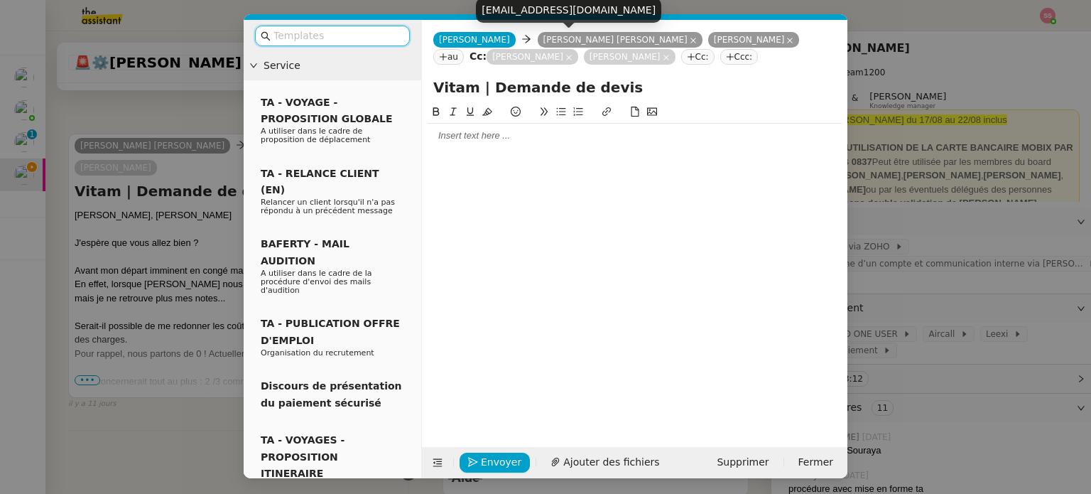
click at [690, 39] on icon at bounding box center [693, 40] width 7 height 7
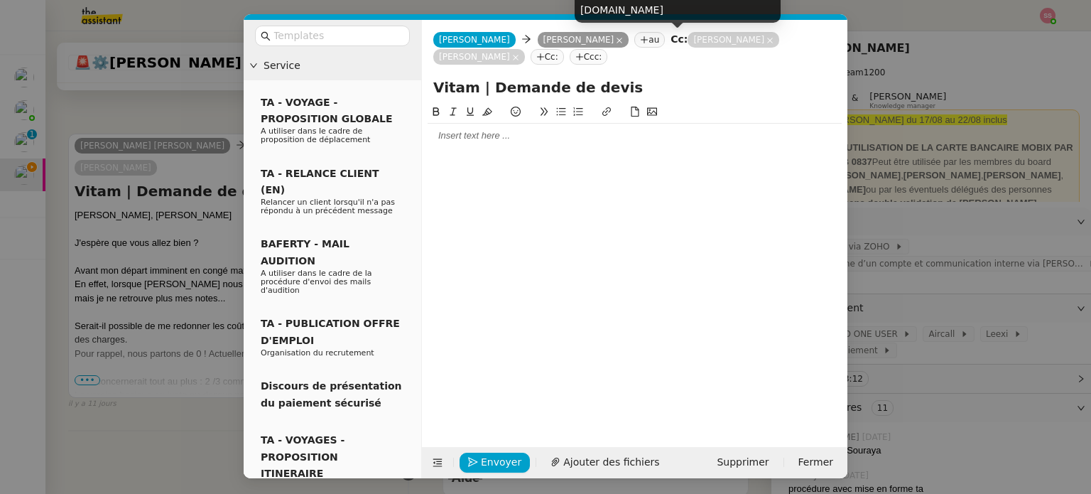
click at [767, 42] on icon at bounding box center [770, 40] width 7 height 7
click at [767, 40] on icon at bounding box center [770, 40] width 7 height 7
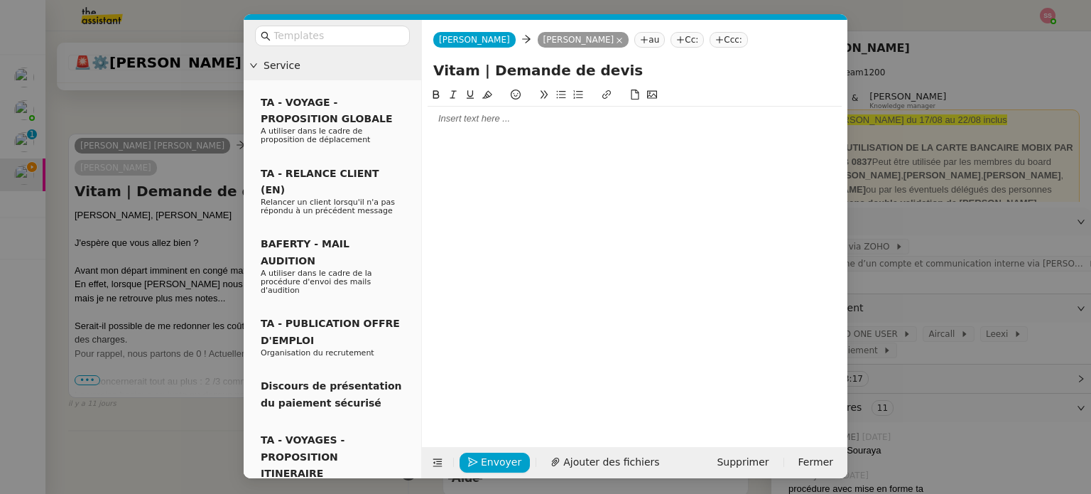
click at [505, 116] on div at bounding box center [635, 118] width 414 height 13
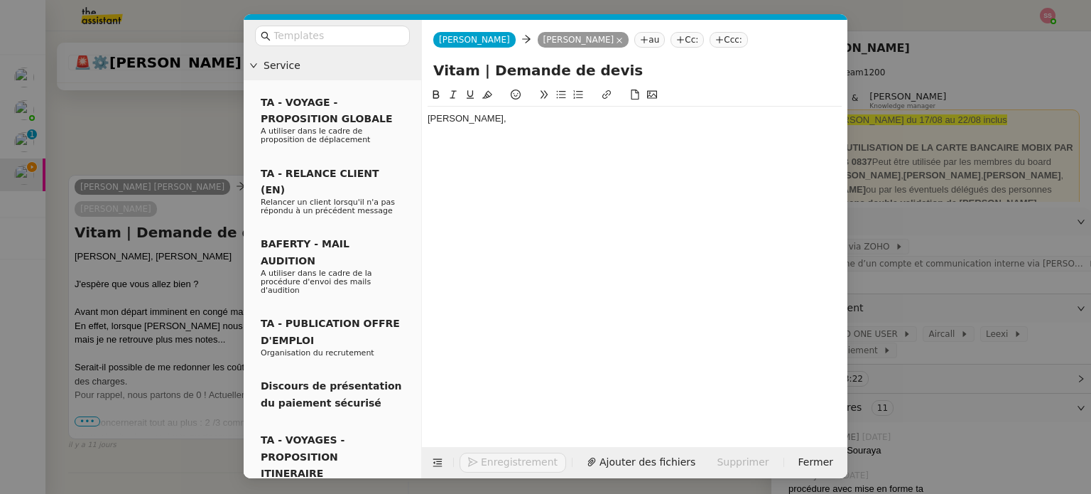
scroll to position [1502, 0]
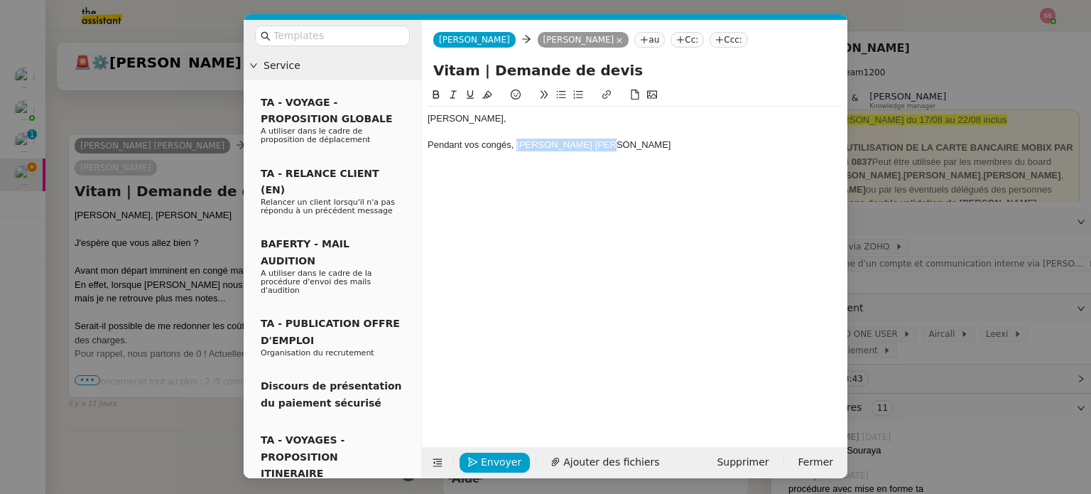
drag, startPoint x: 603, startPoint y: 144, endPoint x: 517, endPoint y: 140, distance: 86.1
click at [517, 140] on div "Pendant vos congés, Coralie GEX FABRY" at bounding box center [635, 145] width 414 height 13
click at [606, 95] on icon at bounding box center [607, 95] width 10 height 10
paste input "https://crm.zoho.com/crm/org32501138/tab/Accounts/1038226000333665002"
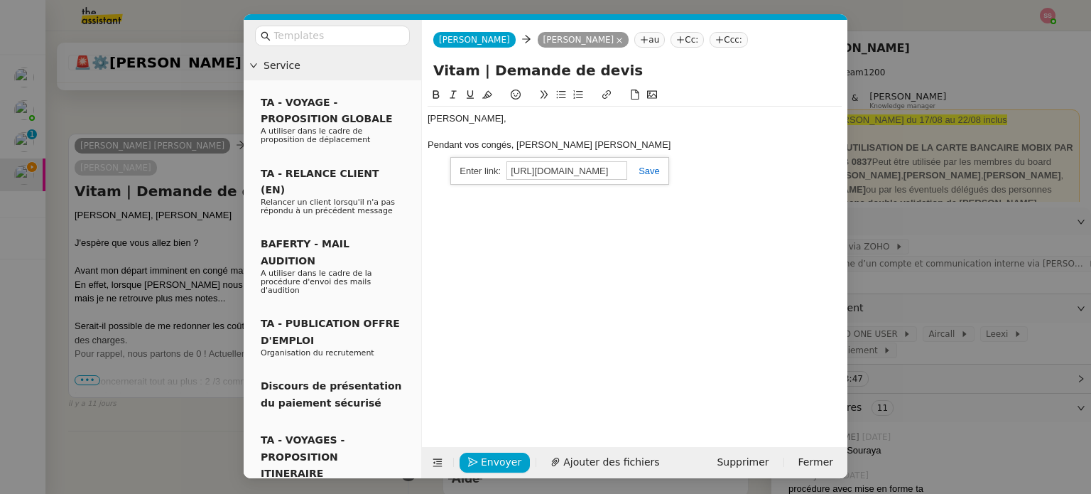
type input "https://crm.zoho.com/crm/org32501138/tab/Accounts/1038226000333665002"
click at [641, 170] on link at bounding box center [643, 171] width 33 height 11
click at [616, 141] on div "Pendant vos congés, Coralie GEX FABRY" at bounding box center [635, 145] width 414 height 13
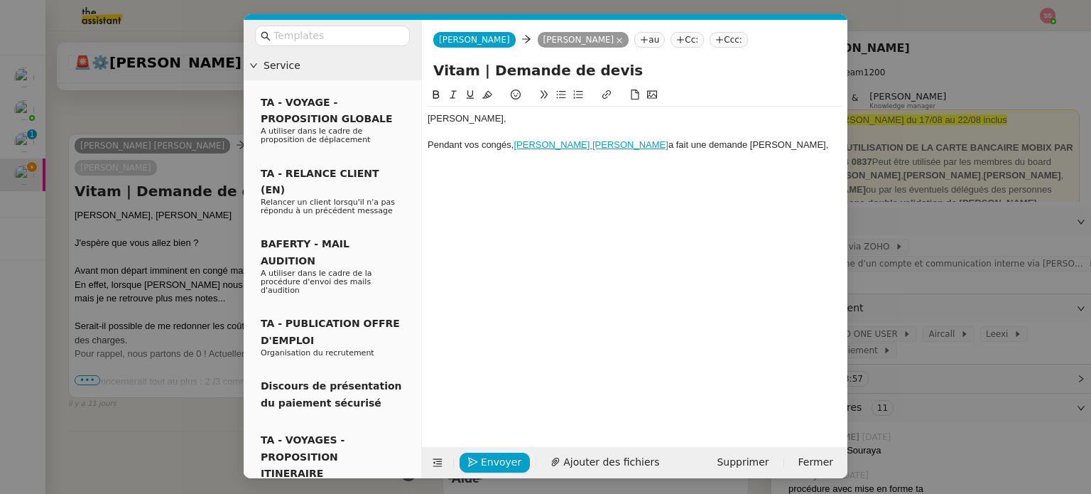
click at [115, 255] on nz-modal-container "Service TA - VOYAGE - PROPOSITION GLOBALE A utiliser dans le cadre de propositi…" at bounding box center [545, 247] width 1091 height 494
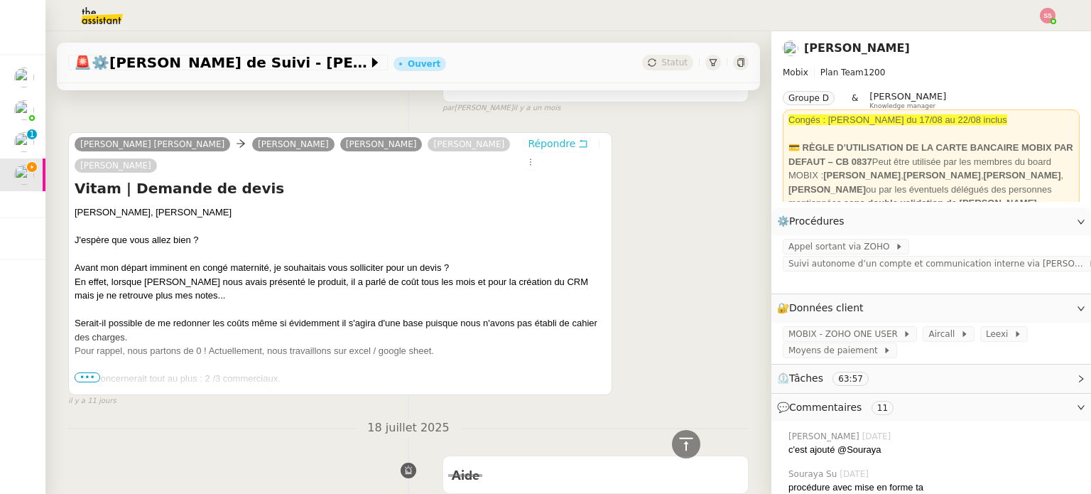
scroll to position [1499, 0]
click at [93, 359] on div at bounding box center [341, 366] width 532 height 14
click at [82, 373] on span "•••" at bounding box center [88, 378] width 26 height 10
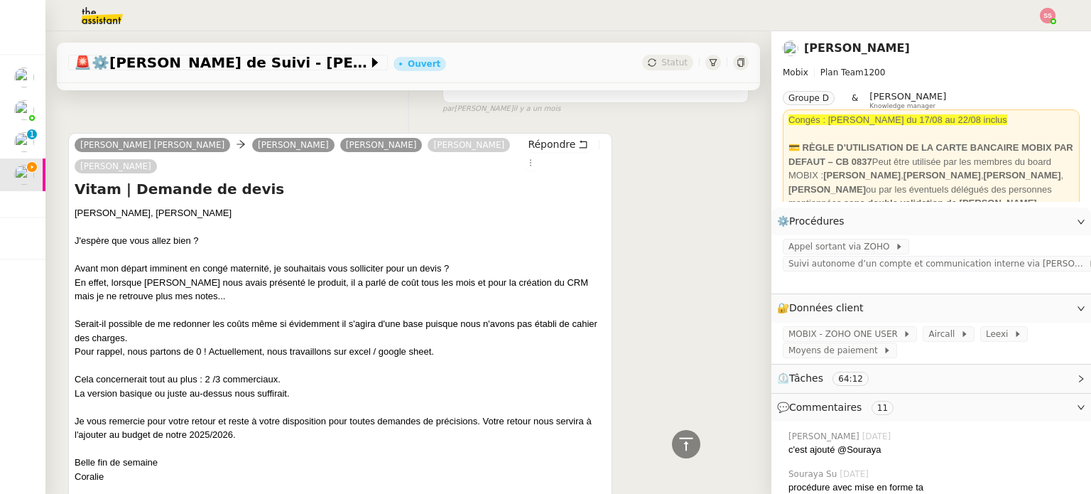
click at [294, 387] on div "La version basique ou juste au-dessus nous suffirait." at bounding box center [341, 394] width 532 height 14
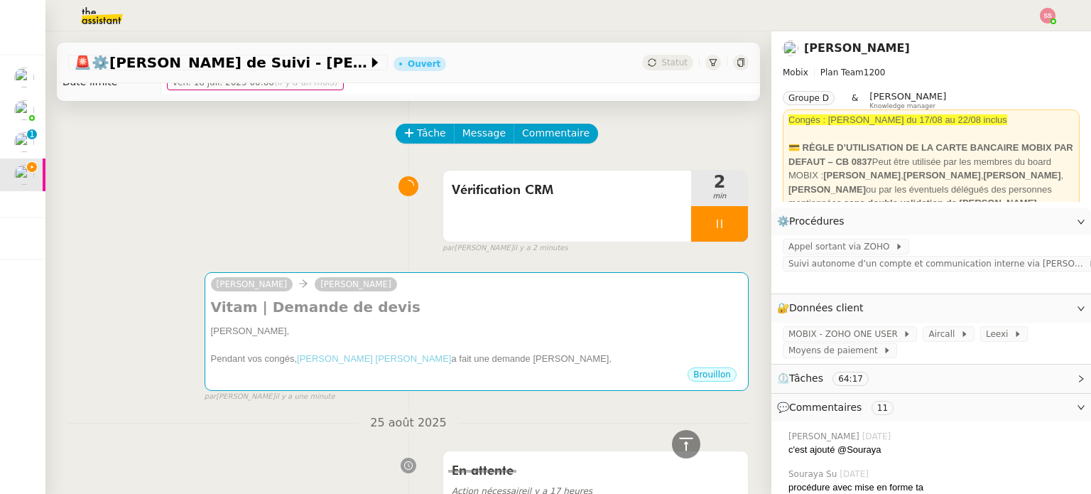
scroll to position [0, 0]
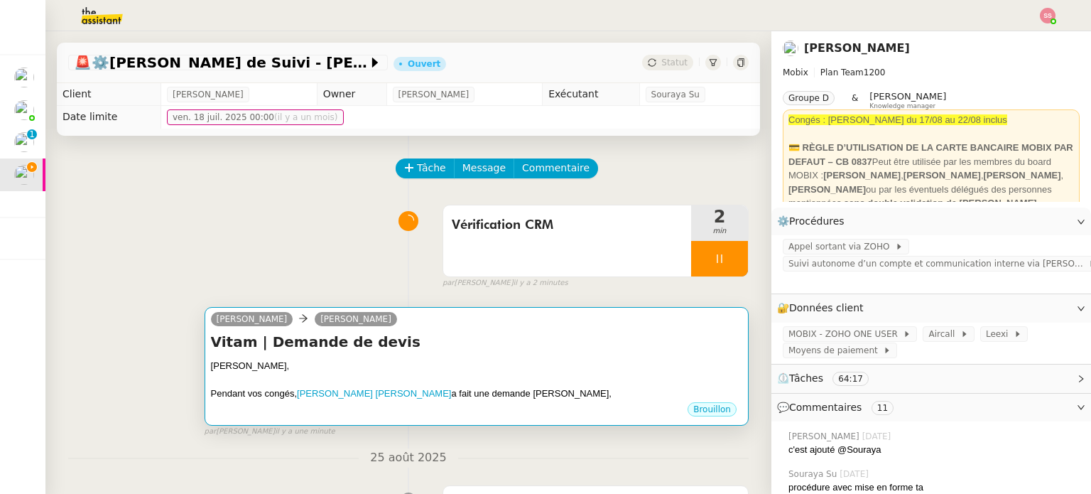
click at [524, 369] on div "Bonjour [PERSON_NAME]," at bounding box center [477, 366] width 532 height 14
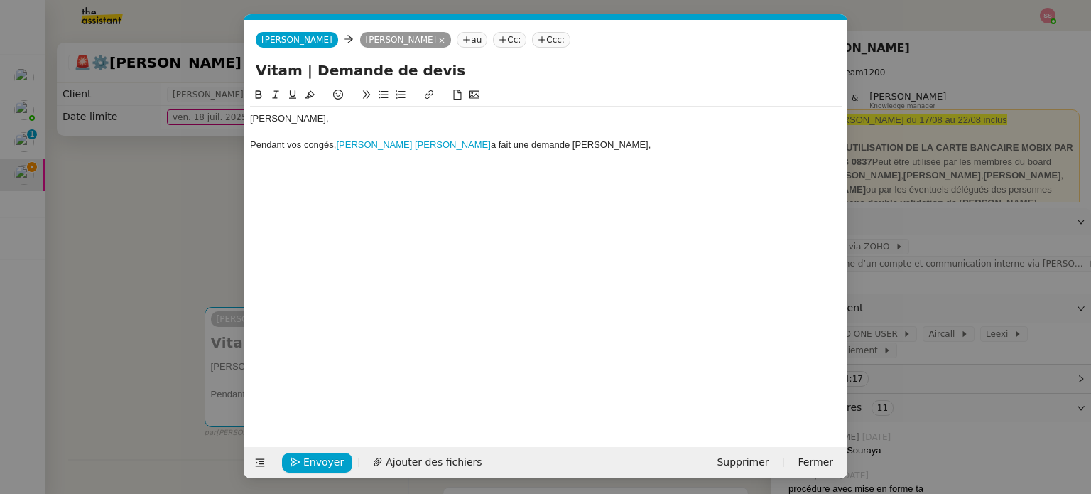
scroll to position [0, 30]
click at [546, 145] on div "Pendant vos congés, Coralie GEX FABRY a fait une demande de devis," at bounding box center [546, 145] width 592 height 13
click at [178, 247] on nz-modal-container "Service TA - VOYAGE - PROPOSITION GLOBALE A utiliser dans le cadre de propositi…" at bounding box center [545, 247] width 1091 height 494
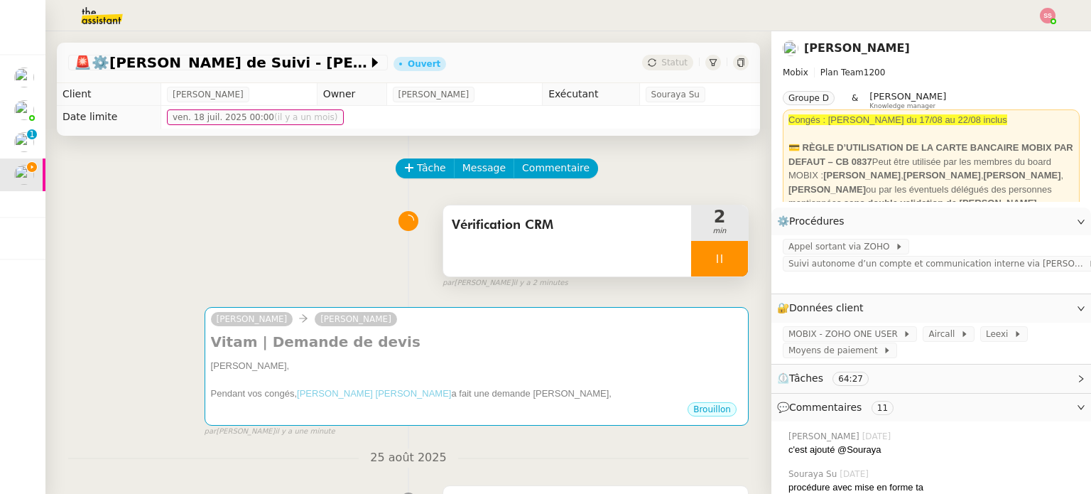
click at [719, 261] on div at bounding box center [719, 259] width 57 height 36
click at [728, 257] on icon at bounding box center [733, 258] width 11 height 11
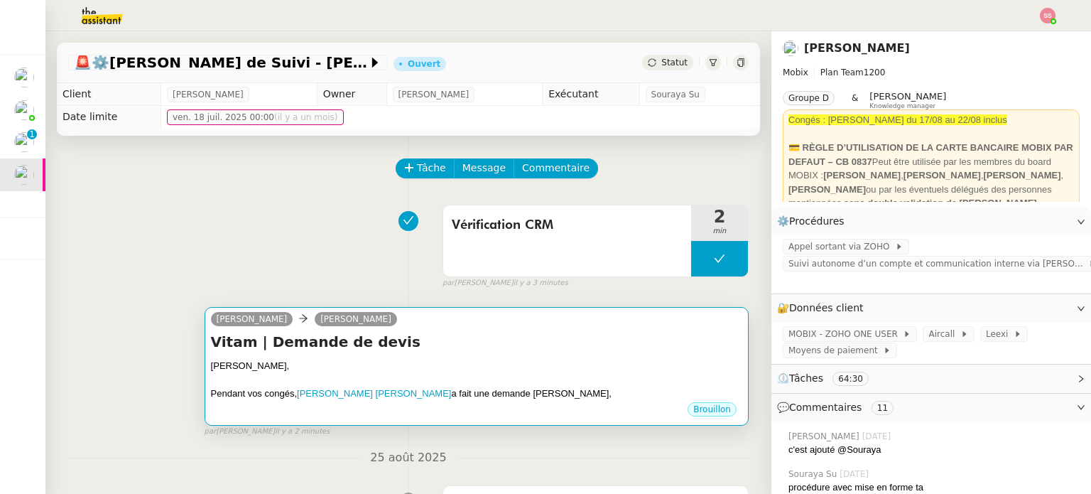
click at [574, 357] on div "Vitam | Demande de devis Bonjour Florian, Pendant vos congés, Coralie GEX FABRY…" at bounding box center [477, 366] width 532 height 69
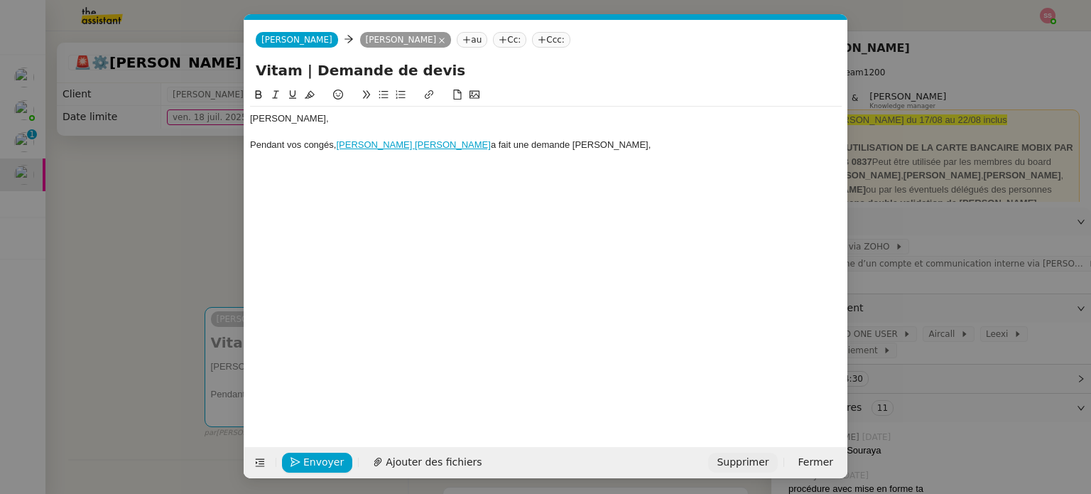
click at [731, 461] on span "Supprimer" at bounding box center [743, 462] width 52 height 16
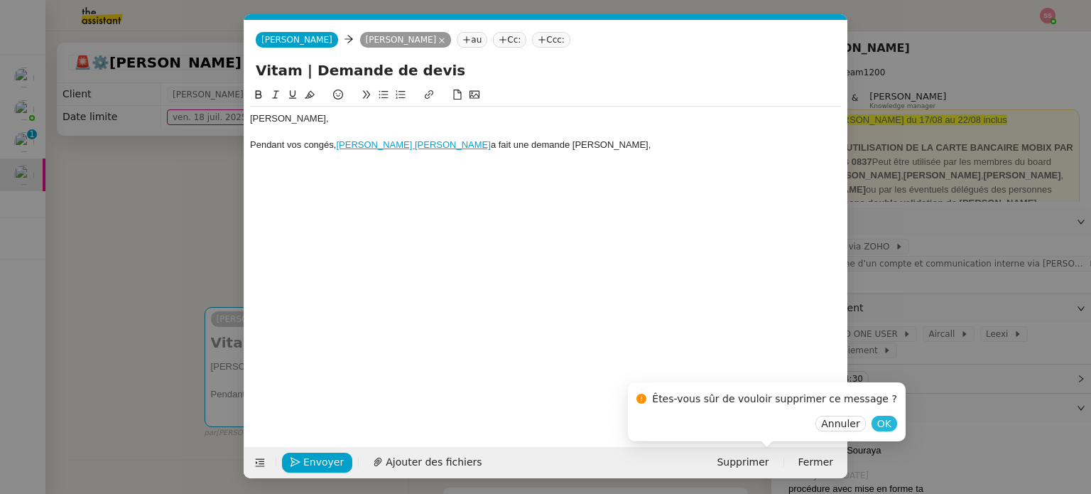
click at [878, 422] on span "OK" at bounding box center [885, 423] width 14 height 14
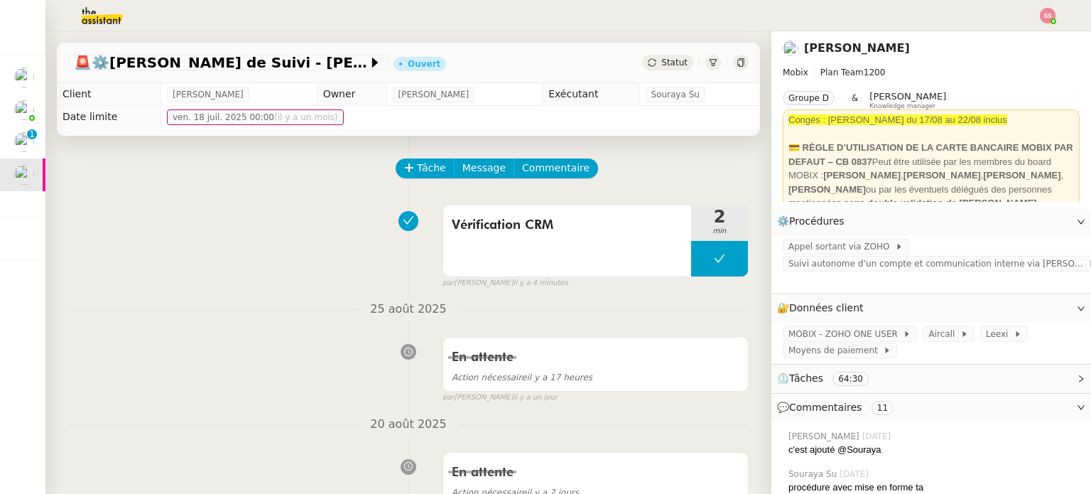
click at [648, 63] on icon at bounding box center [652, 62] width 9 height 9
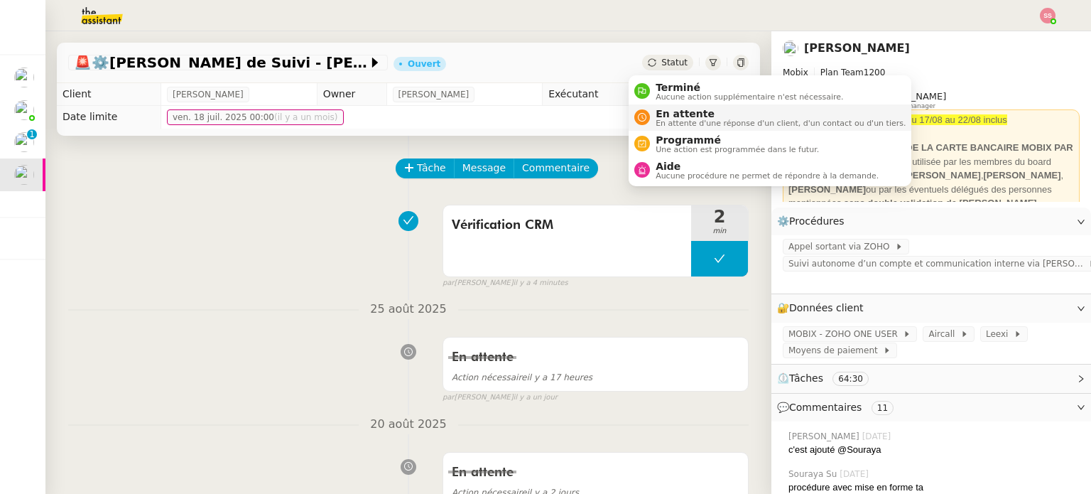
click at [660, 117] on span "En attente" at bounding box center [781, 113] width 250 height 11
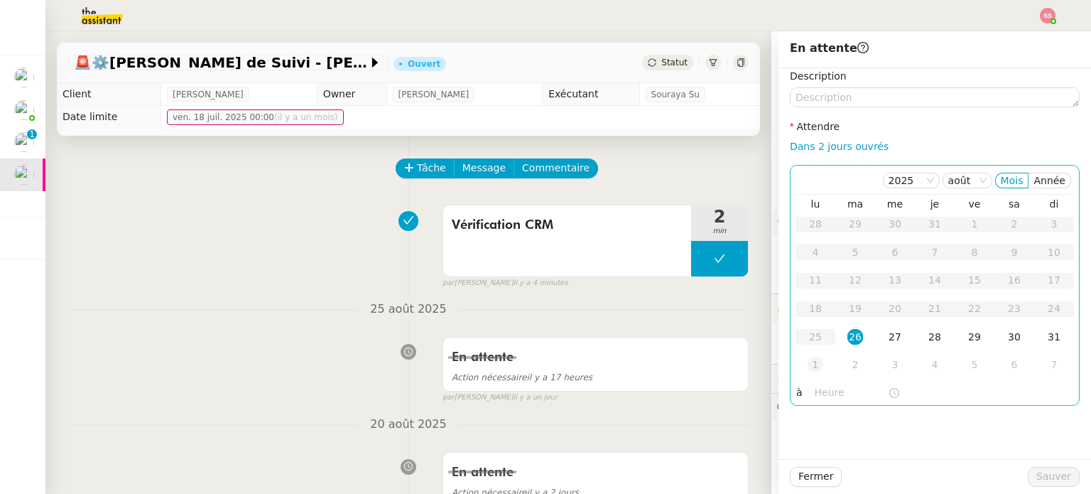
click at [808, 360] on div "1" at bounding box center [816, 365] width 16 height 16
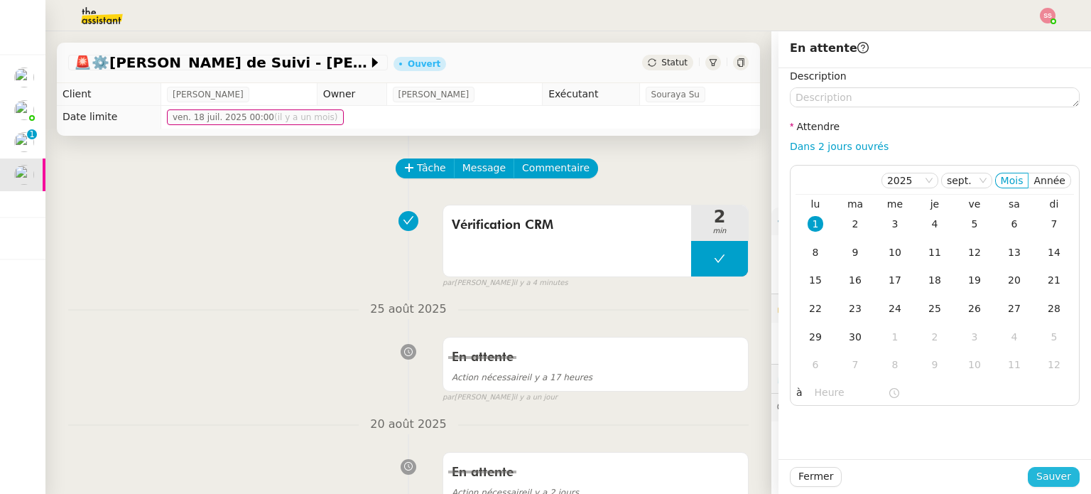
click at [1042, 477] on span "Sauver" at bounding box center [1054, 476] width 35 height 16
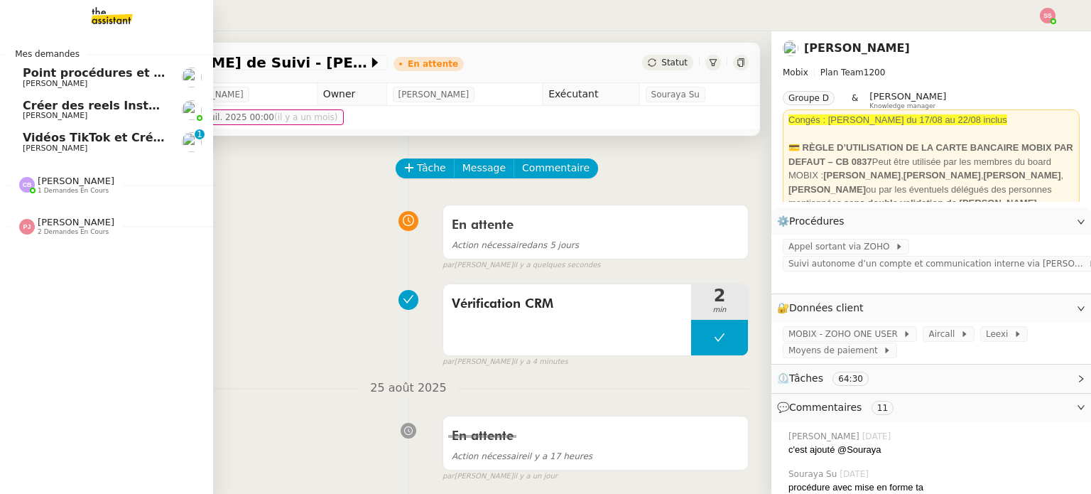
click at [114, 134] on span "Vidéos TikTok et Créatives META - août 2025" at bounding box center [165, 138] width 285 height 14
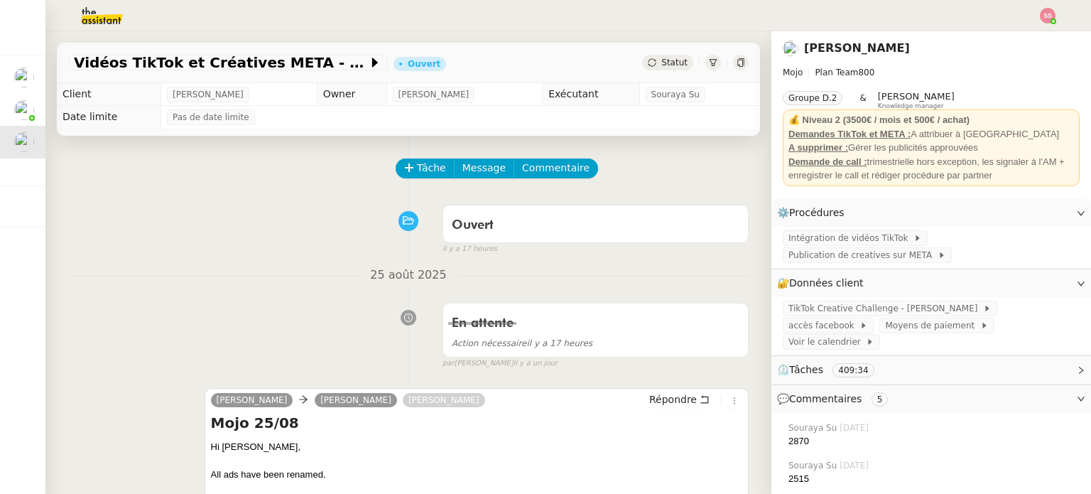
click at [1040, 16] on img at bounding box center [1048, 16] width 16 height 16
click at [1016, 34] on li "Suivi" at bounding box center [1010, 41] width 92 height 20
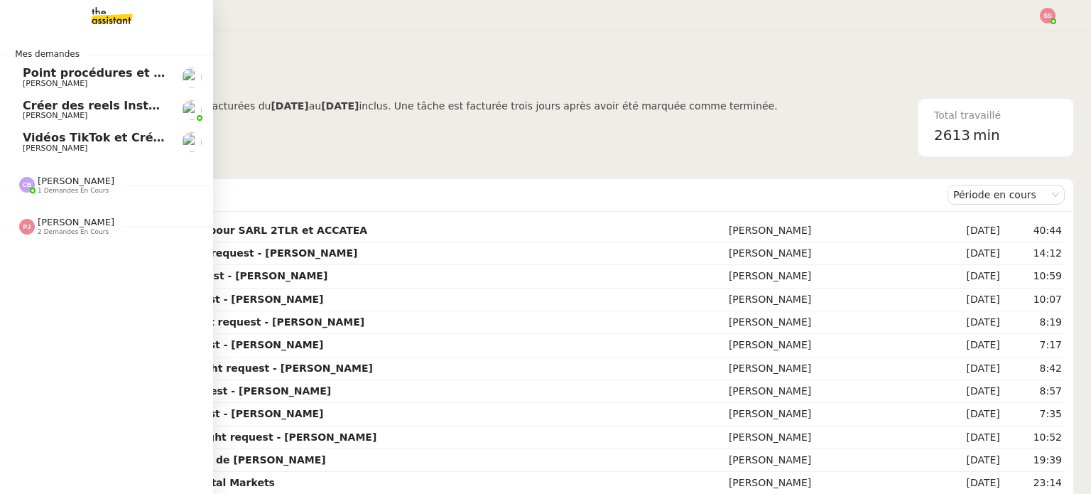
click at [85, 136] on span "Vidéos TikTok et Créatives META - août 2025" at bounding box center [165, 138] width 285 height 14
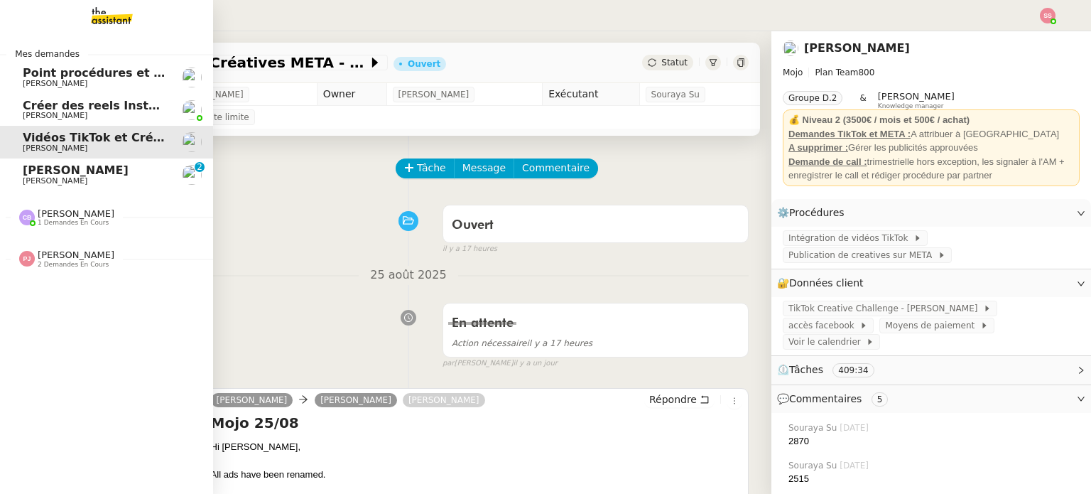
click at [85, 179] on span "[PERSON_NAME]" at bounding box center [95, 181] width 144 height 9
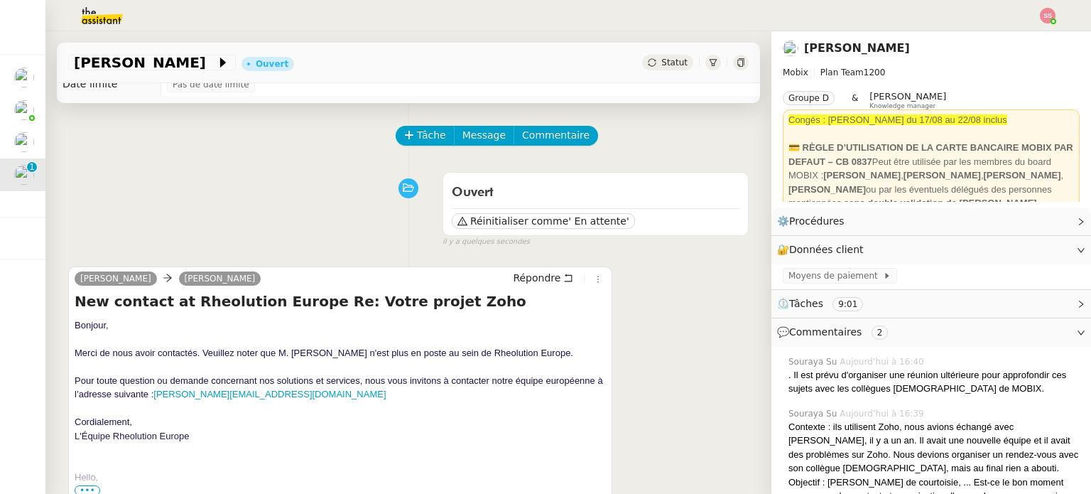
scroll to position [71, 0]
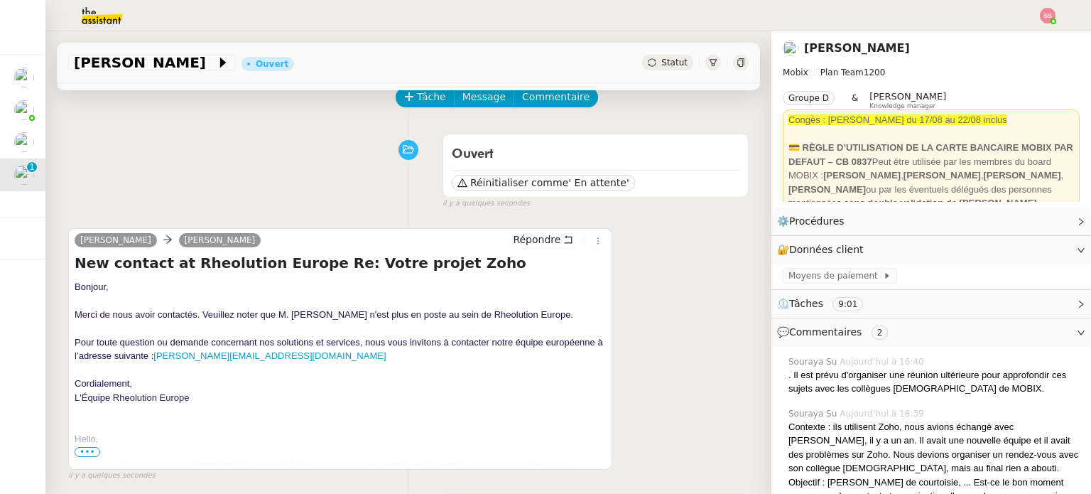
click at [80, 452] on span "•••" at bounding box center [88, 452] width 26 height 10
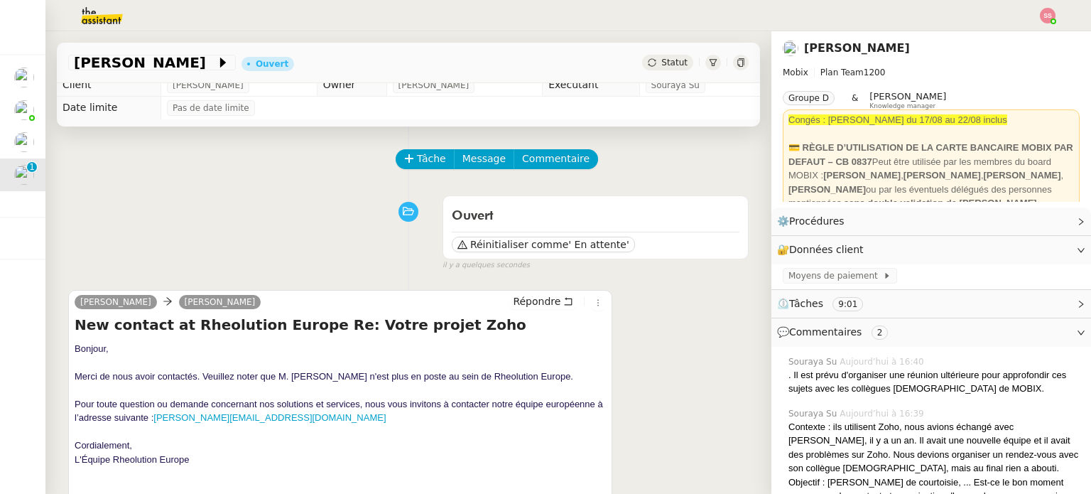
scroll to position [0, 0]
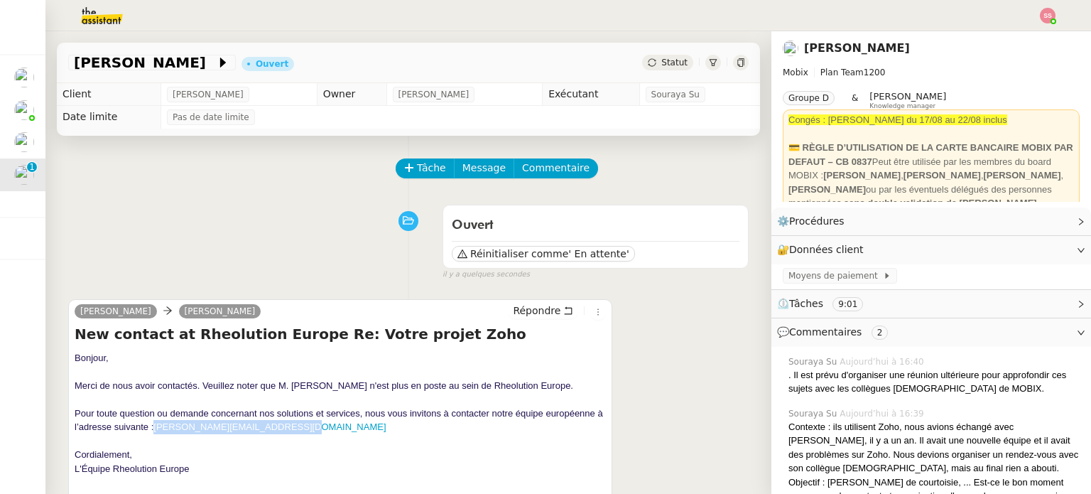
drag, startPoint x: 429, startPoint y: 443, endPoint x: 267, endPoint y: 440, distance: 162.0
copy link "lucie.leguyader@rheolution.com"
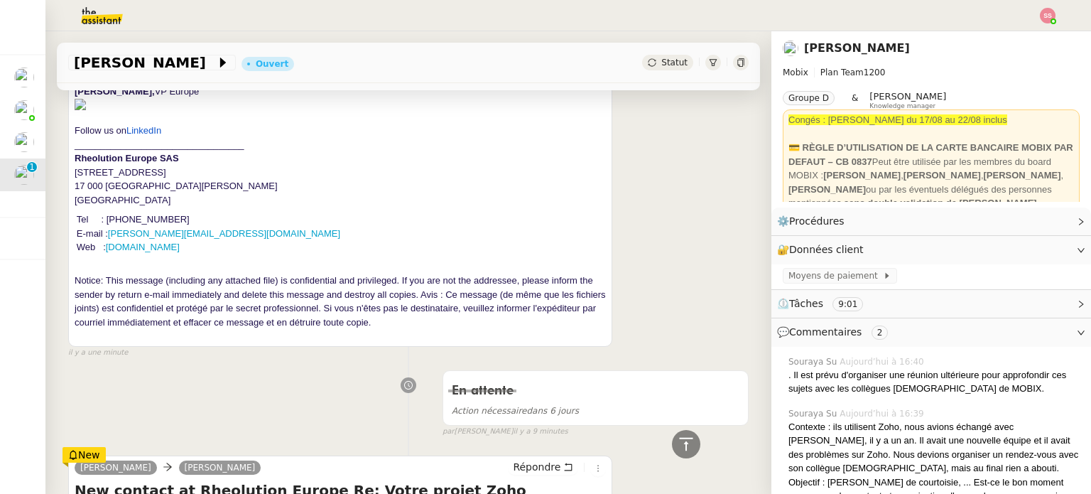
scroll to position [1137, 0]
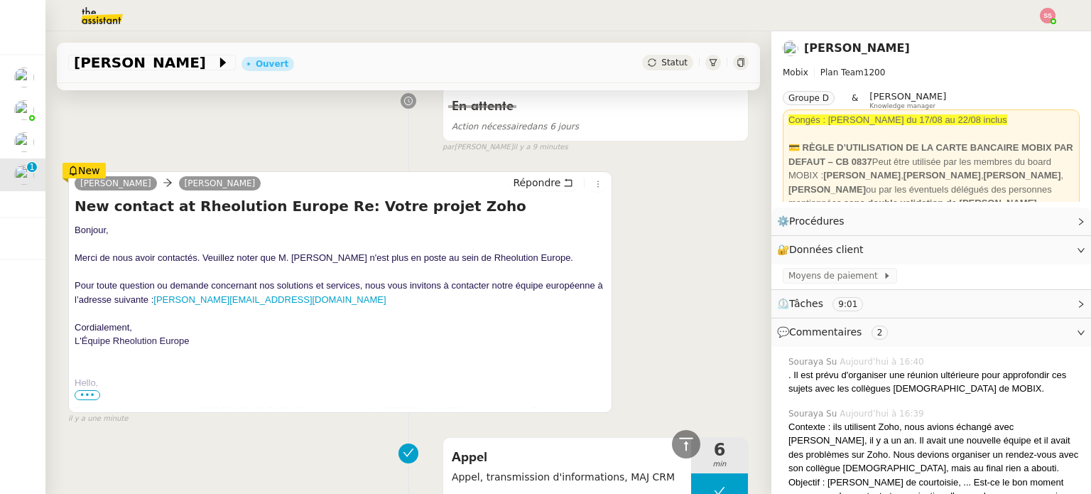
click at [88, 400] on span "•••" at bounding box center [88, 395] width 26 height 10
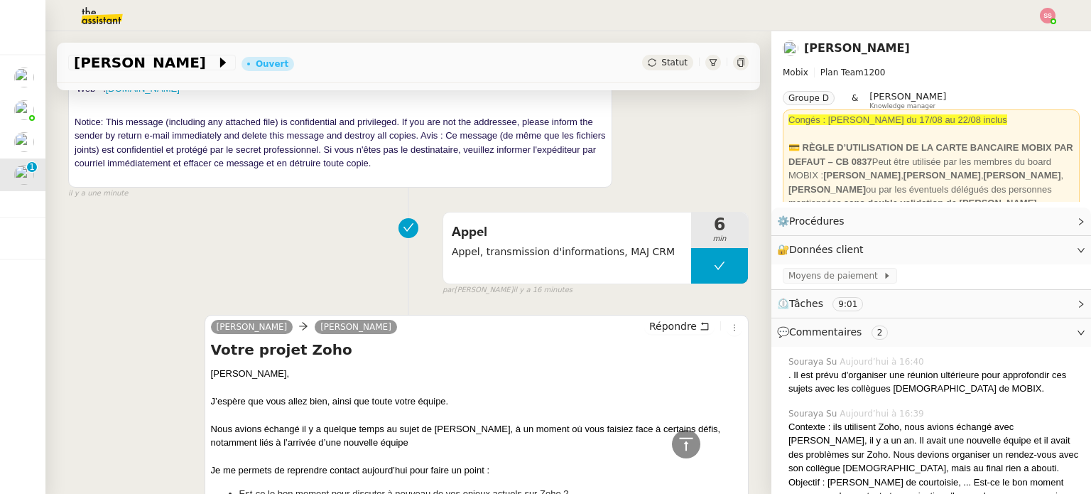
scroll to position [2203, 0]
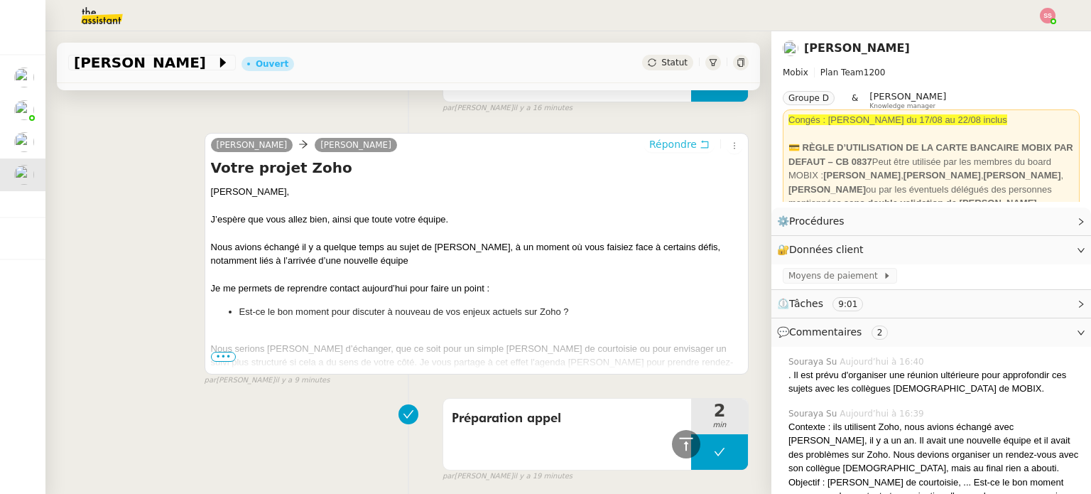
click at [658, 151] on span "Répondre" at bounding box center [673, 144] width 48 height 14
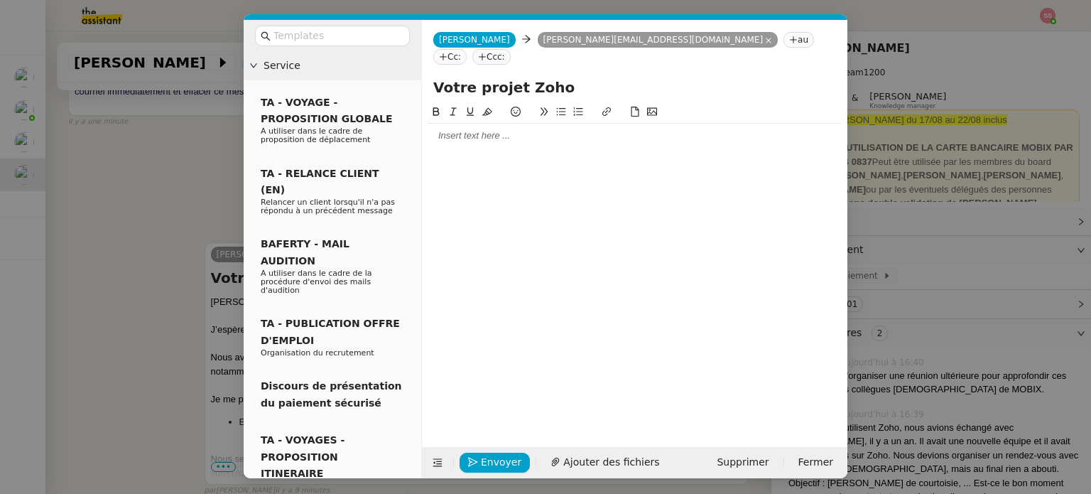
scroll to position [2314, 0]
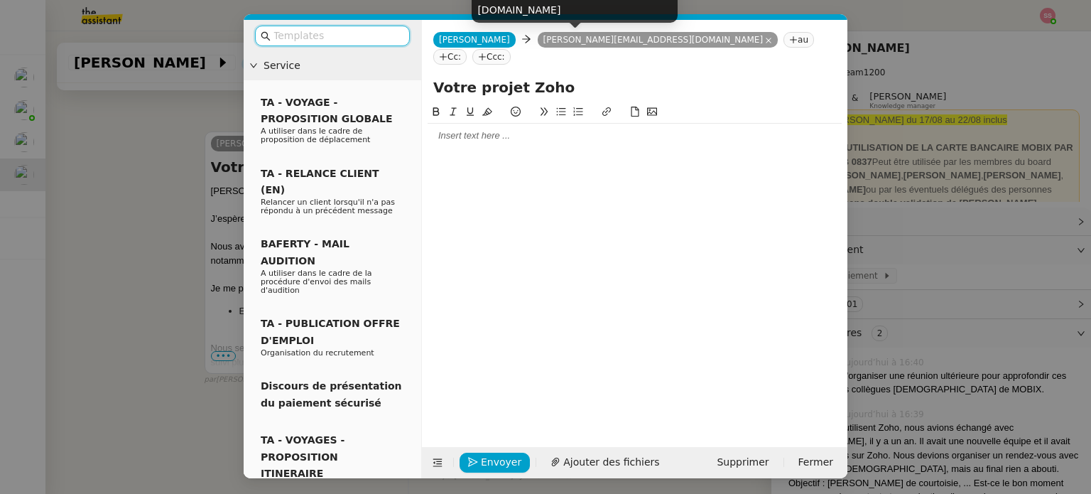
click at [765, 41] on icon at bounding box center [768, 40] width 7 height 7
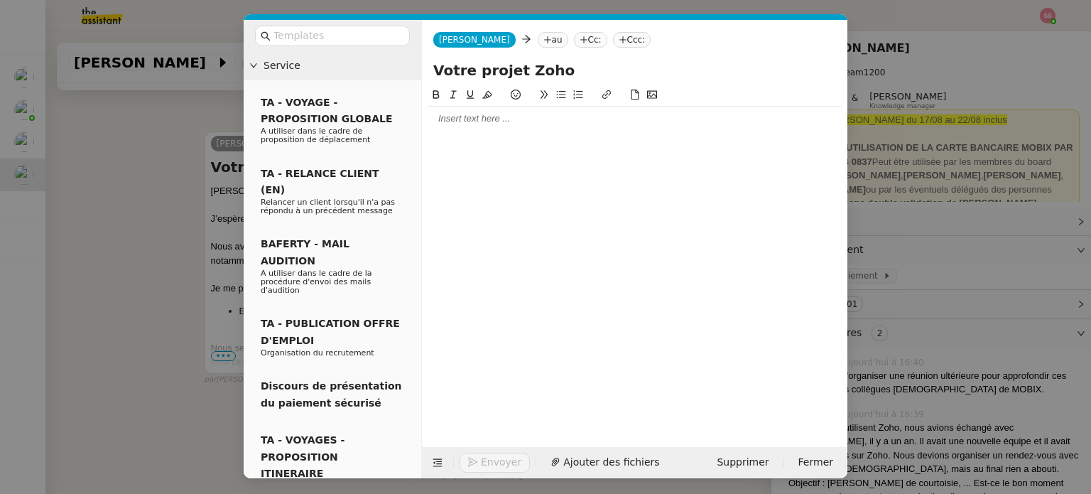
click at [544, 38] on icon at bounding box center [548, 40] width 9 height 9
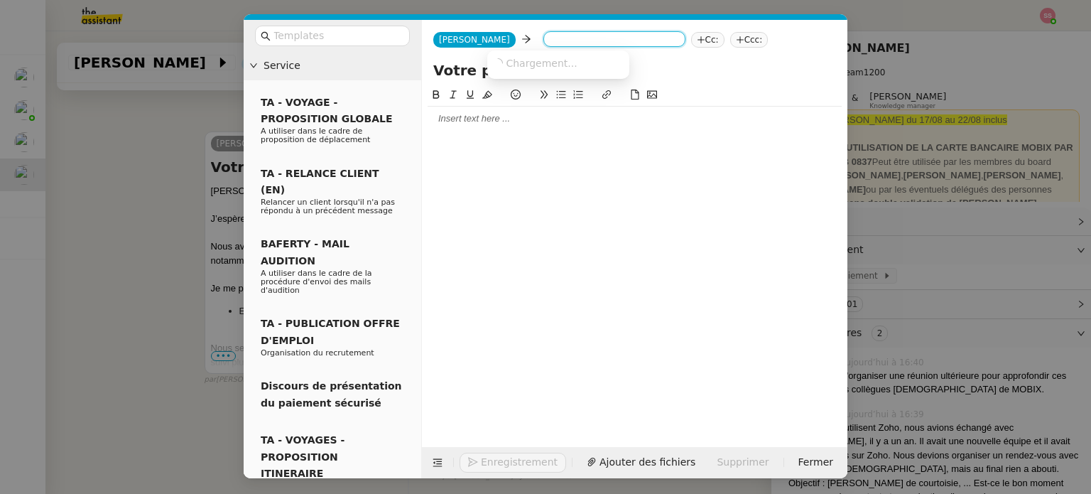
paste input "lucie.leguyader@rheolution.com"
type input "lucie.leguyader@rheolution.com"
click at [521, 62] on span "lucie.leguyader@rheolution.com" at bounding box center [621, 62] width 257 height 11
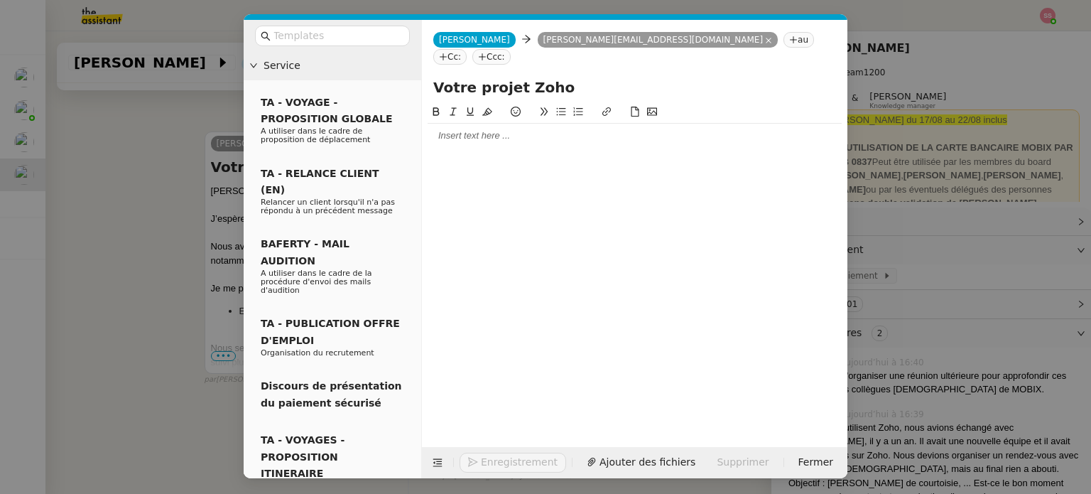
click at [169, 321] on nz-modal-container "Service TA - VOYAGE - PROPOSITION GLOBALE A utiliser dans le cadre de propositi…" at bounding box center [545, 247] width 1091 height 494
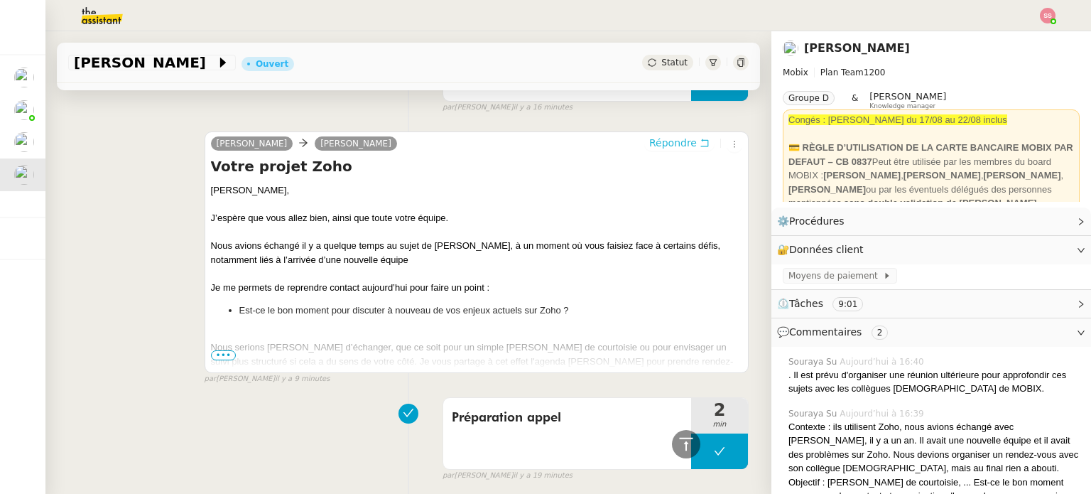
scroll to position [2311, 0]
click at [218, 360] on span "•••" at bounding box center [224, 355] width 26 height 10
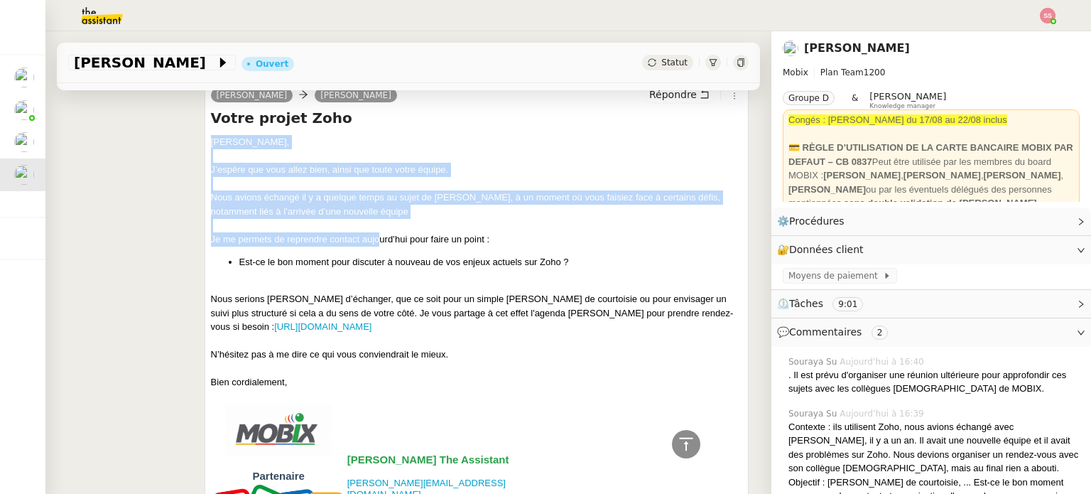
scroll to position [2382, 0]
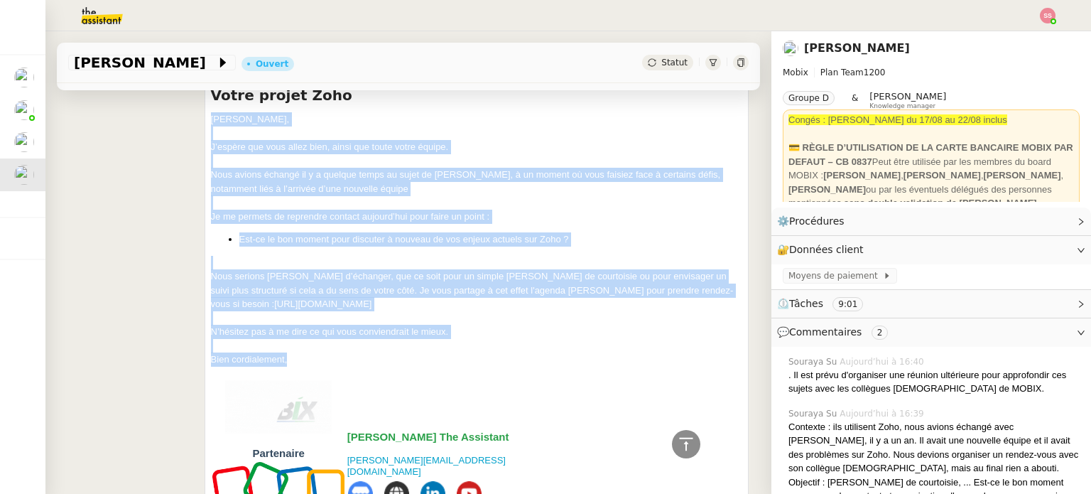
drag, startPoint x: 203, startPoint y: 246, endPoint x: 414, endPoint y: 417, distance: 271.8
click at [414, 417] on div "Alex Mobix Cyril van Robais Répondre Votre projet Zoho Bonjour Cyril, J’espère …" at bounding box center [477, 398] width 544 height 677
copy div "Bonjour [PERSON_NAME], J’espère que vous allez bien, ainsi que toute votre équi…"
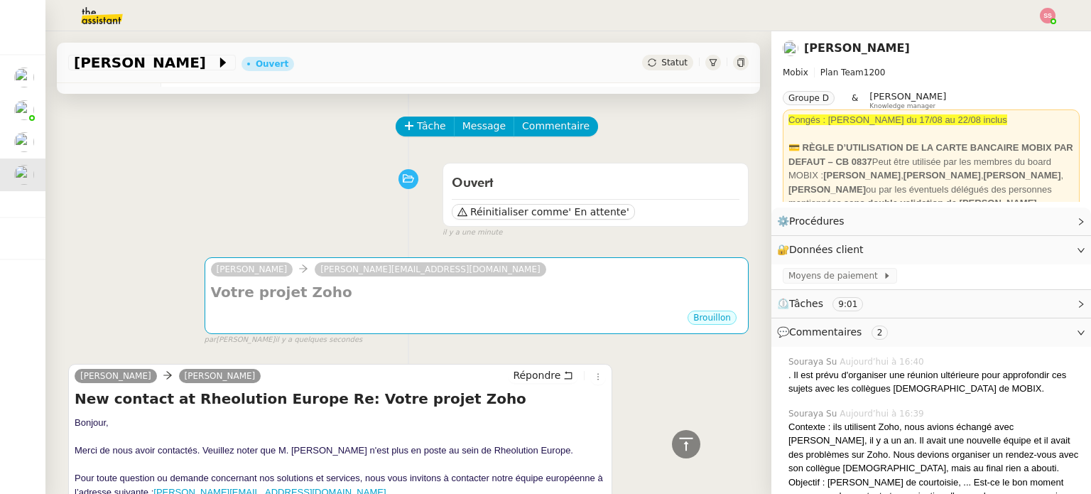
scroll to position [0, 0]
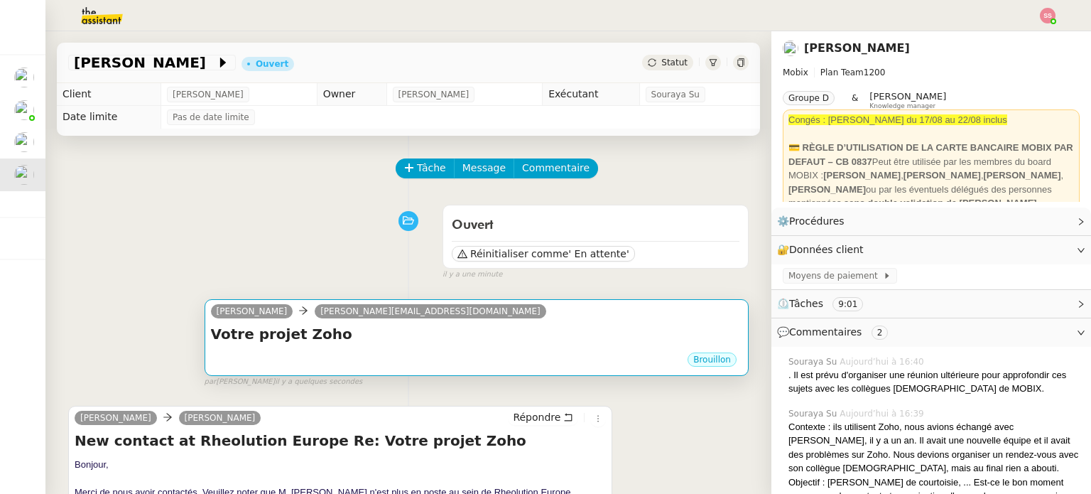
click at [375, 340] on h4 "Votre projet Zoho" at bounding box center [477, 334] width 532 height 20
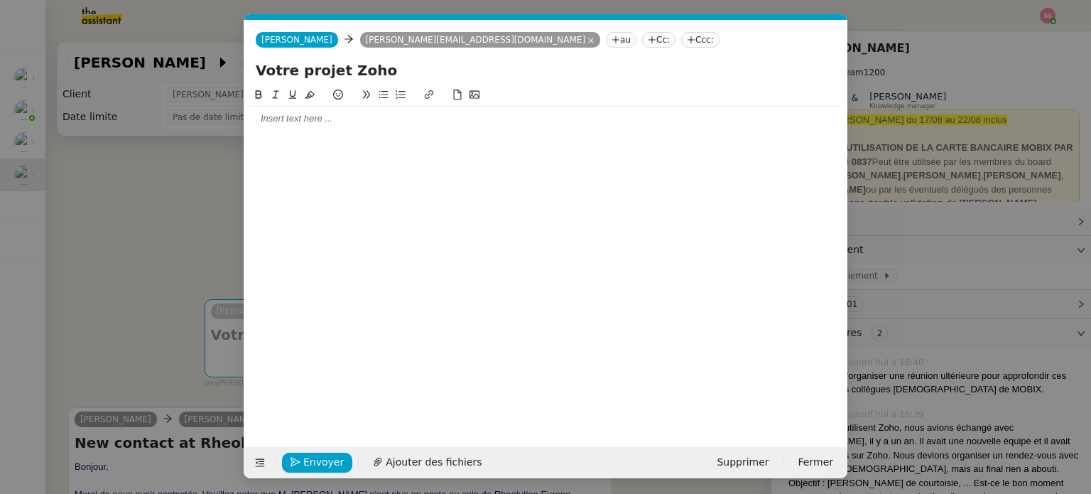
scroll to position [0, 30]
click at [322, 117] on div at bounding box center [546, 118] width 592 height 13
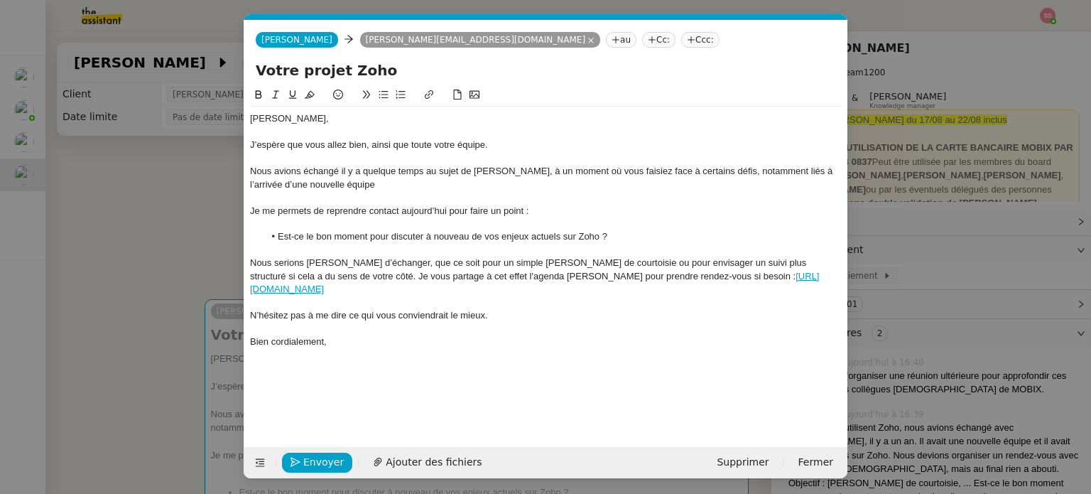
click at [494, 171] on div "Nous avions échangé il y a quelque temps au sujet de [PERSON_NAME], à un moment…" at bounding box center [546, 178] width 592 height 26
click at [301, 119] on div "Bonjour [PERSON_NAME]," at bounding box center [546, 118] width 592 height 13
drag, startPoint x: 306, startPoint y: 119, endPoint x: 284, endPoint y: 119, distance: 22.0
click at [284, 119] on div "Bonjour [PERSON_NAME]," at bounding box center [546, 118] width 592 height 13
click at [389, 70] on input "Votre projet Zoho" at bounding box center [546, 70] width 581 height 21
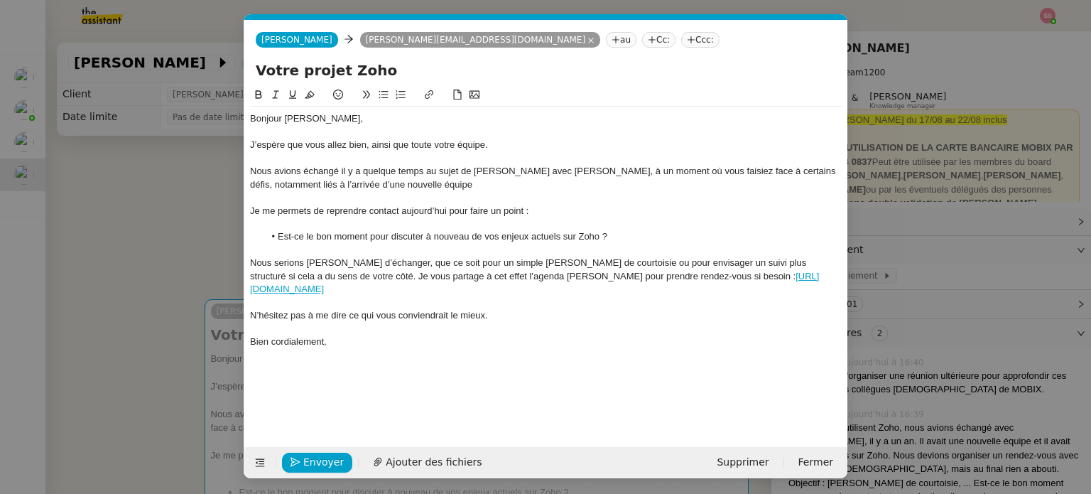
scroll to position [1, 0]
click at [328, 455] on span "Envoyer" at bounding box center [323, 461] width 41 height 16
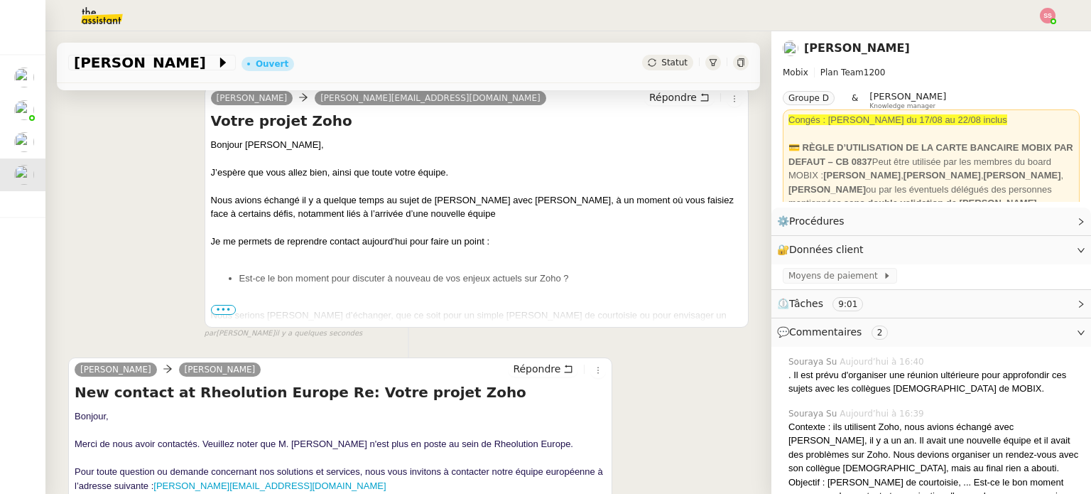
scroll to position [0, 0]
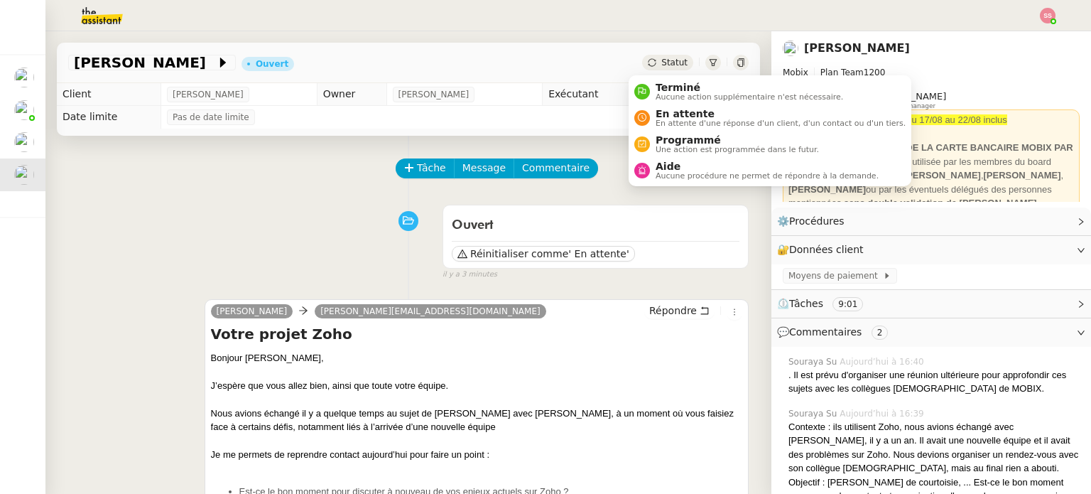
click at [662, 58] on span "Statut" at bounding box center [675, 63] width 26 height 10
click at [654, 112] on div "En attente En attente d'une réponse d'un client, d'un contact ou d'un tiers." at bounding box center [778, 117] width 256 height 19
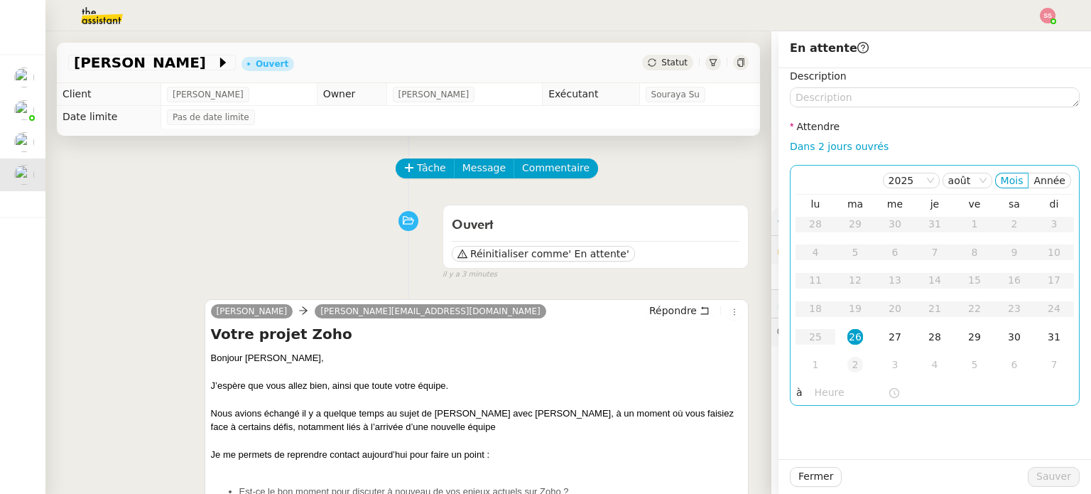
click at [848, 364] on div "2" at bounding box center [856, 365] width 16 height 16
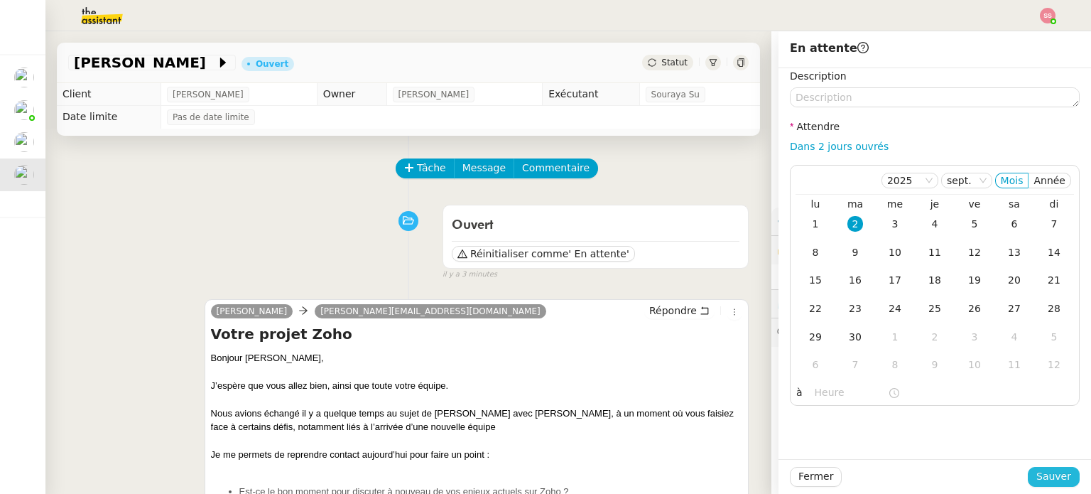
click at [1040, 479] on span "Sauver" at bounding box center [1054, 476] width 35 height 16
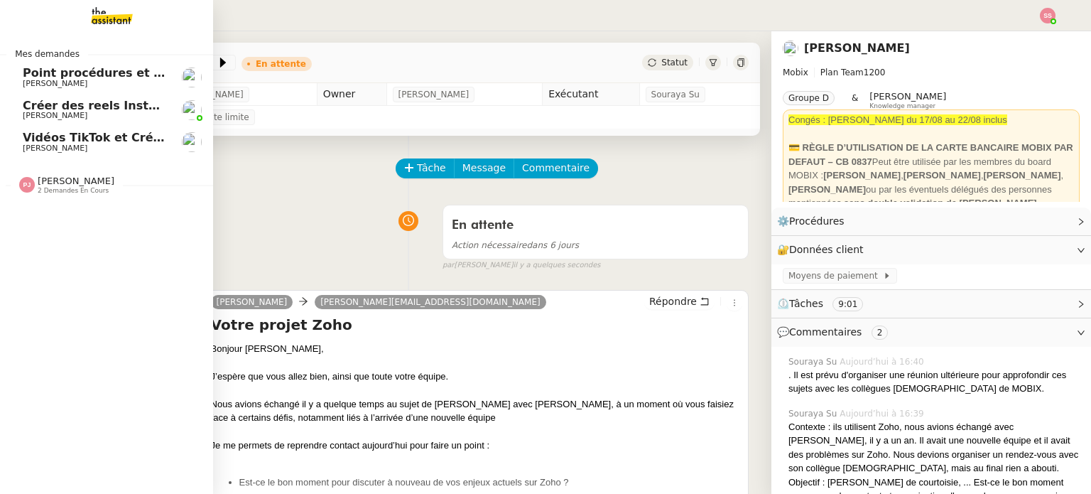
click at [96, 144] on span "[PERSON_NAME]" at bounding box center [95, 148] width 144 height 9
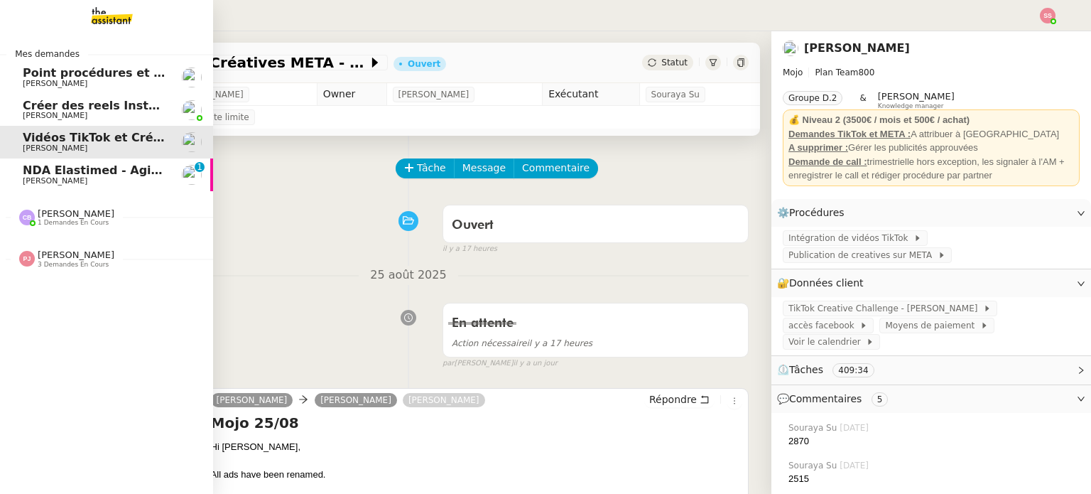
click at [45, 183] on span "[PERSON_NAME]" at bounding box center [55, 180] width 65 height 9
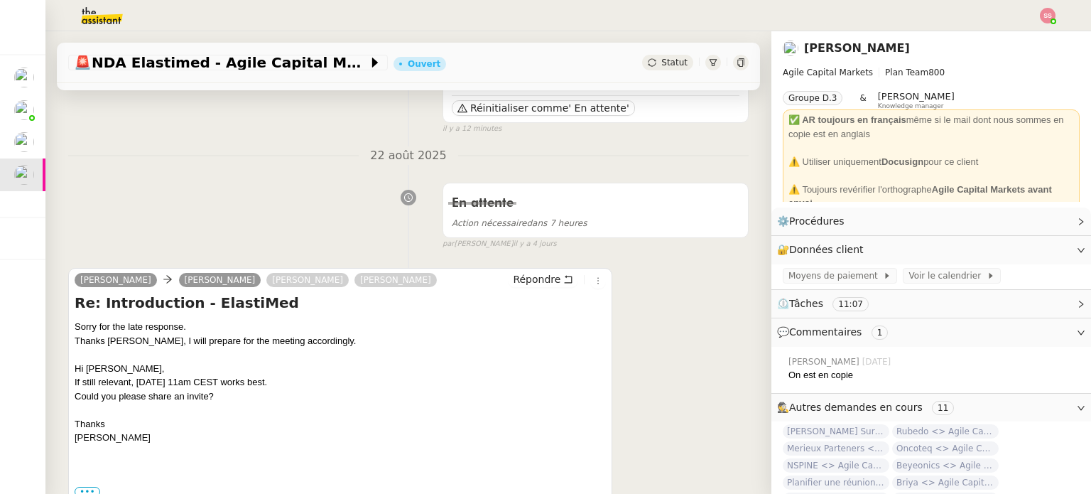
scroll to position [71, 0]
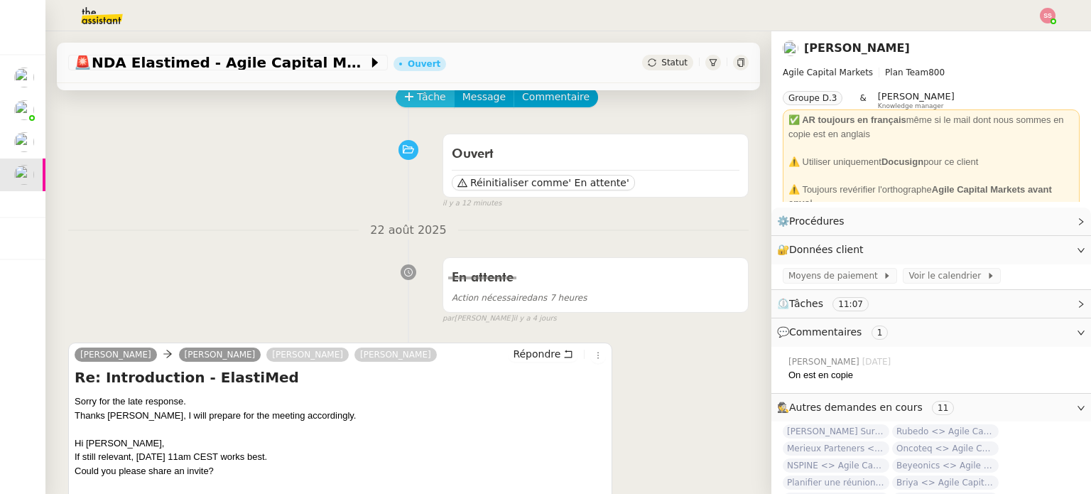
click at [415, 107] on button "Tâche" at bounding box center [425, 97] width 59 height 20
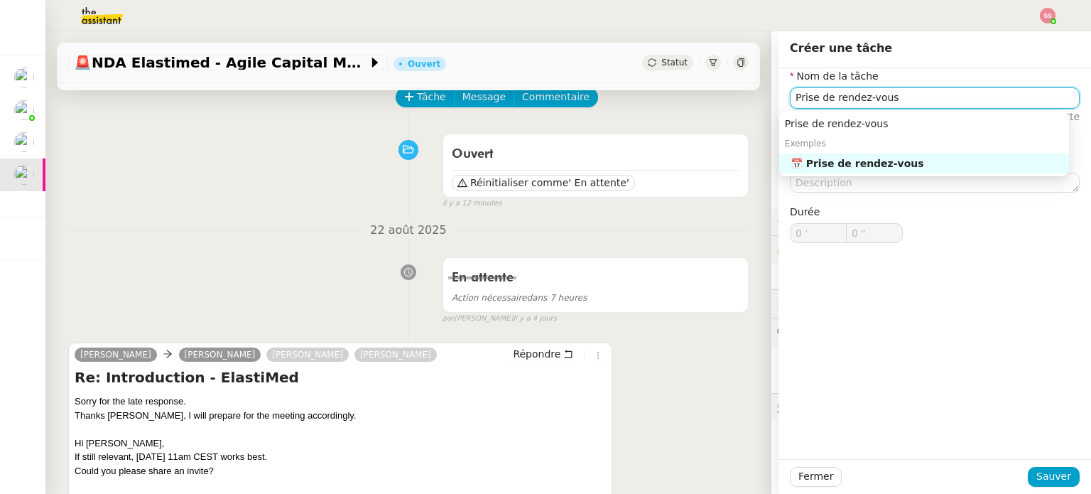
click at [846, 164] on div "📅 Prise de rendez-vous" at bounding box center [927, 163] width 273 height 13
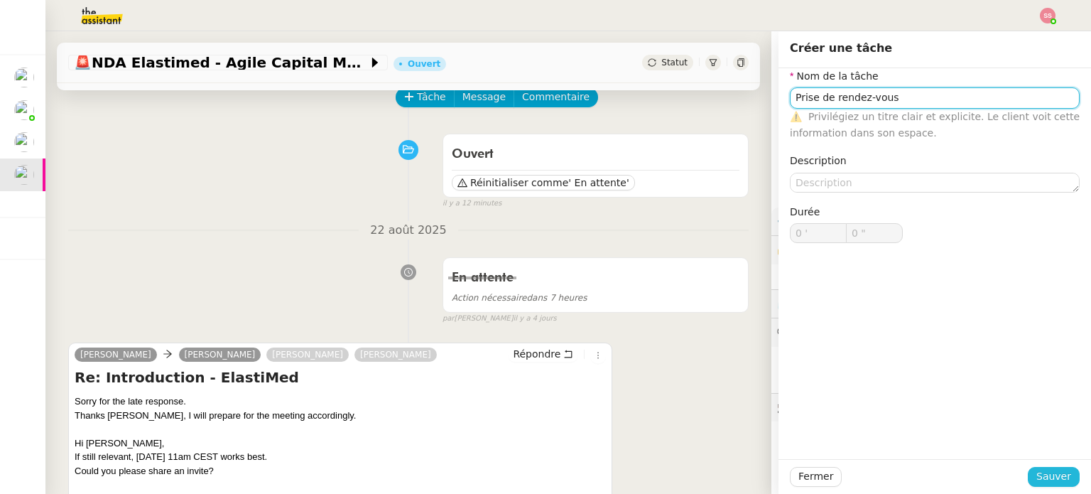
type input "Prise de rendez-vous"
click at [1040, 473] on span "Sauver" at bounding box center [1054, 476] width 35 height 16
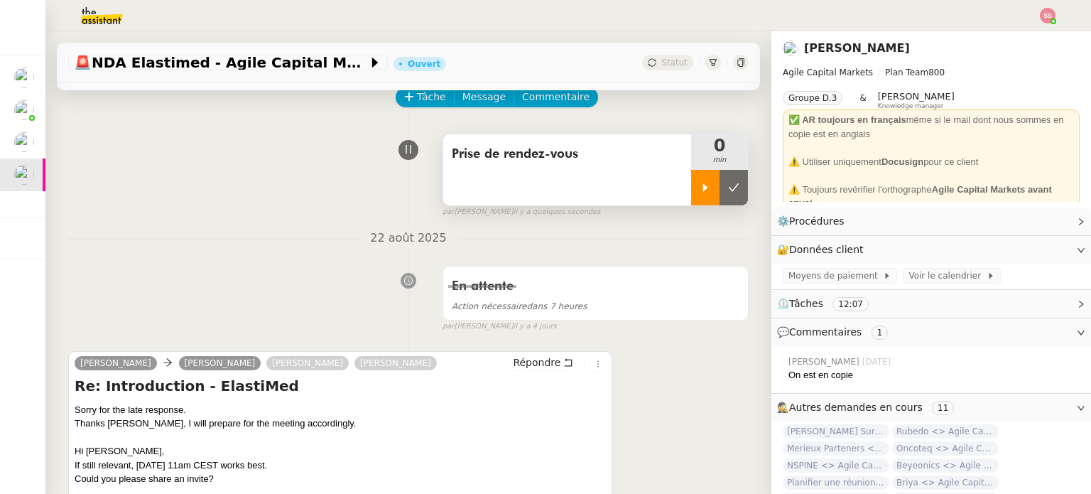
click at [691, 202] on div at bounding box center [705, 188] width 28 height 36
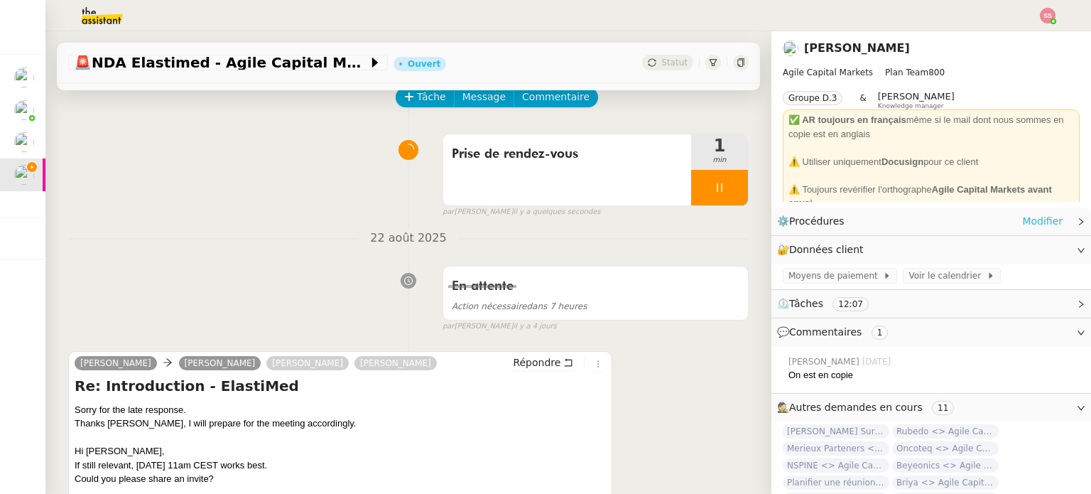
click at [1023, 224] on link "Modifier" at bounding box center [1043, 221] width 41 height 16
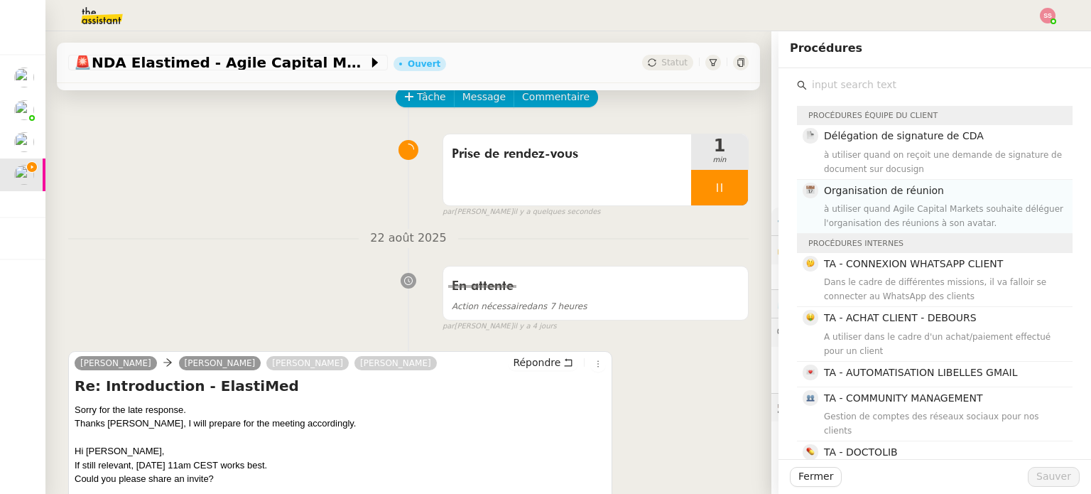
click at [866, 210] on div "à utiliser quand Agile Capital Markets souhaite déléguer l'organisation des réu…" at bounding box center [944, 216] width 240 height 28
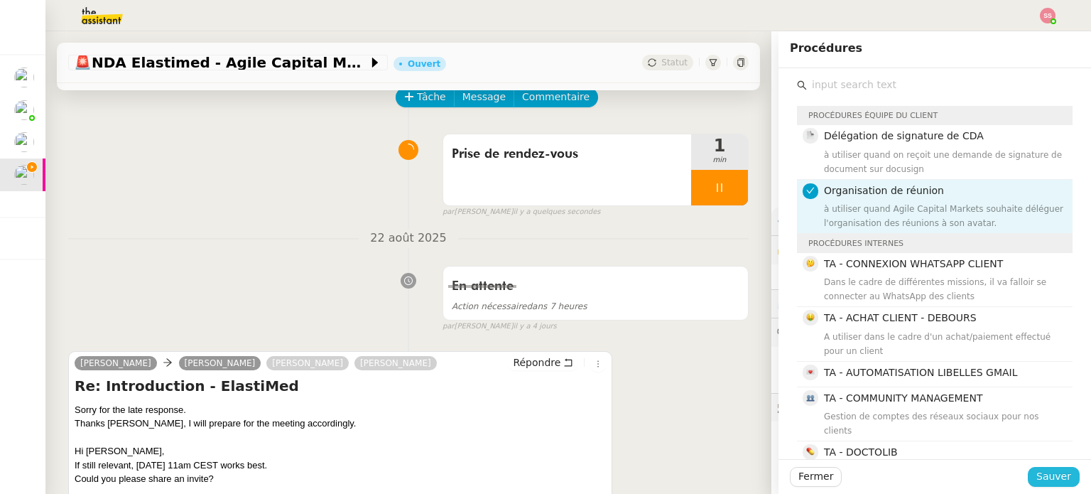
click at [1057, 478] on span "Sauver" at bounding box center [1054, 476] width 35 height 16
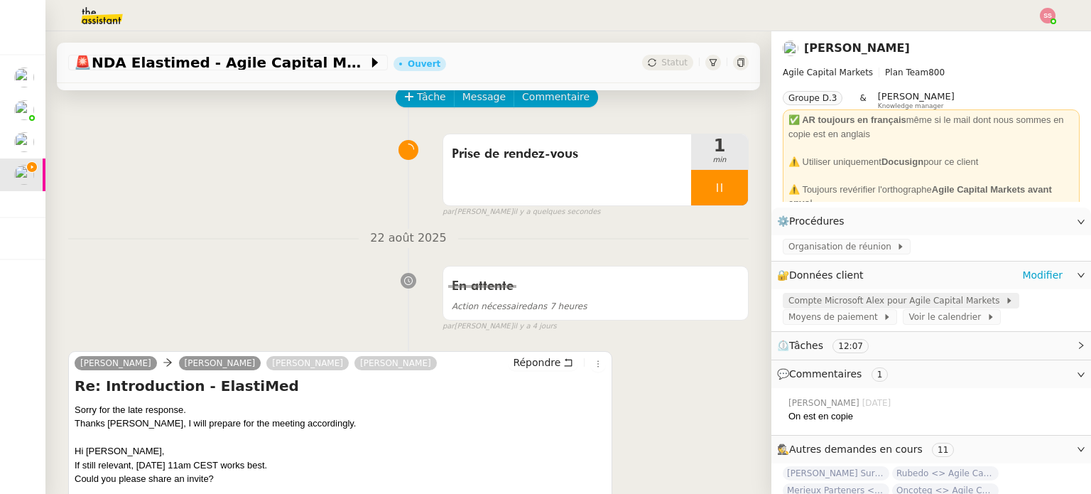
click at [789, 301] on span "Compte Microsoft Alex pour Agile Capital Markets" at bounding box center [897, 300] width 217 height 14
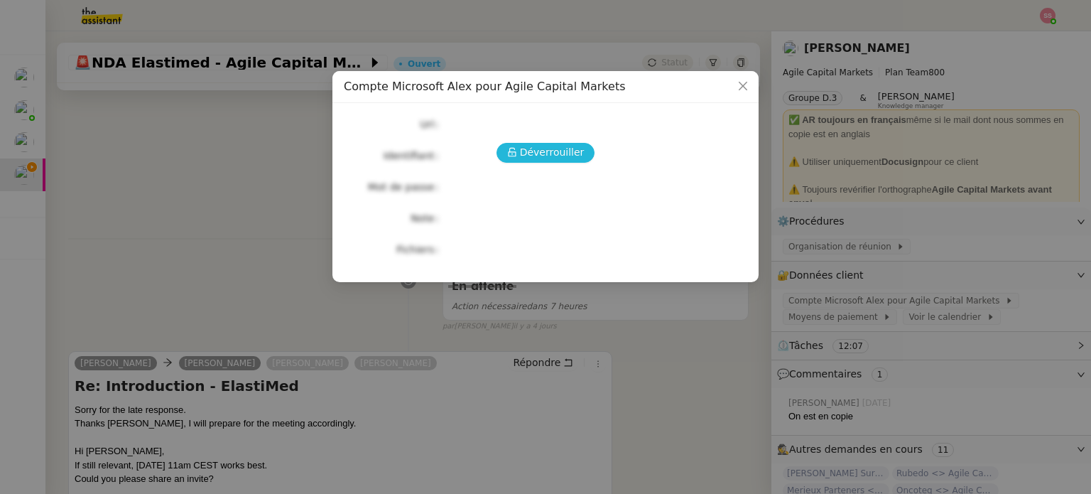
click at [544, 156] on span "Déverrouiller" at bounding box center [552, 152] width 65 height 16
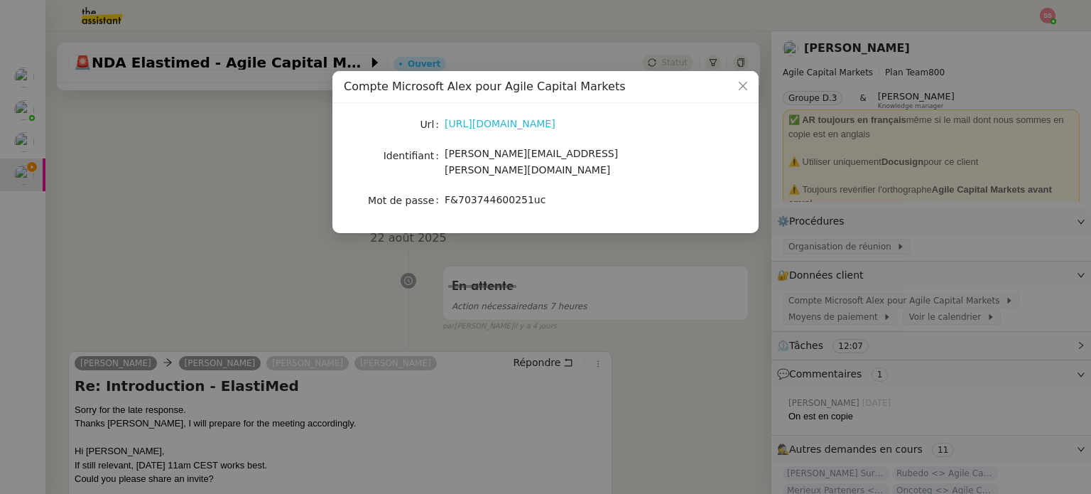
click at [481, 119] on link "https://www.office.com/?auth=2" at bounding box center [500, 123] width 111 height 11
click at [232, 291] on nz-modal-container "Compte Microsoft Alex pour Agile Capital Markets Url https://www.office.com/?au…" at bounding box center [545, 247] width 1091 height 494
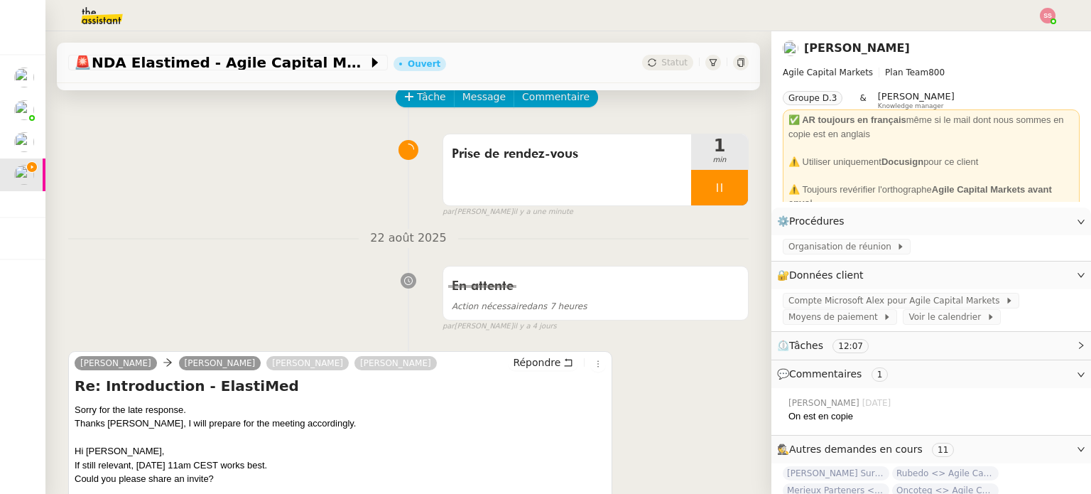
scroll to position [142, 0]
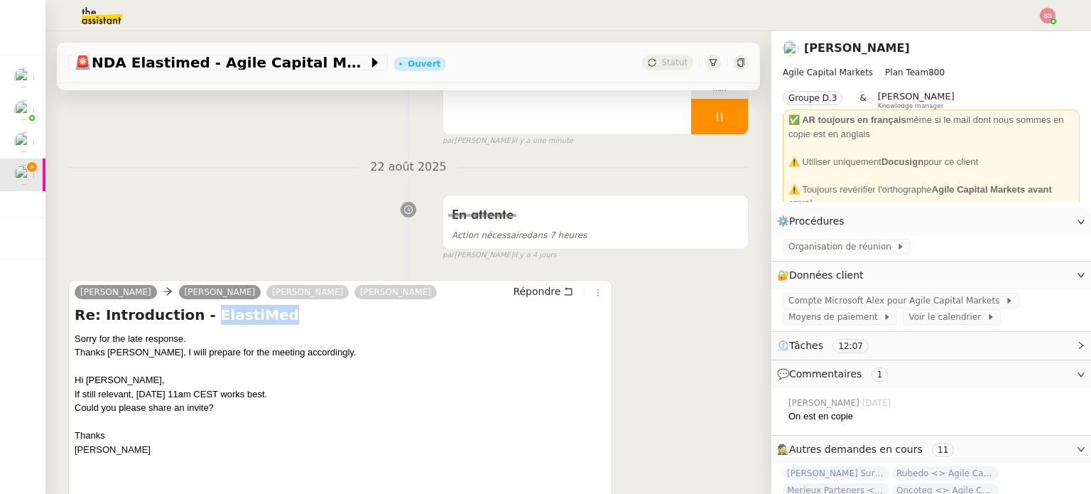
drag, startPoint x: 253, startPoint y: 313, endPoint x: 193, endPoint y: 309, distance: 59.8
click at [193, 309] on h4 "Re: Introduction - ElastiMed" at bounding box center [341, 315] width 532 height 20
copy h4 "ElastiMed"
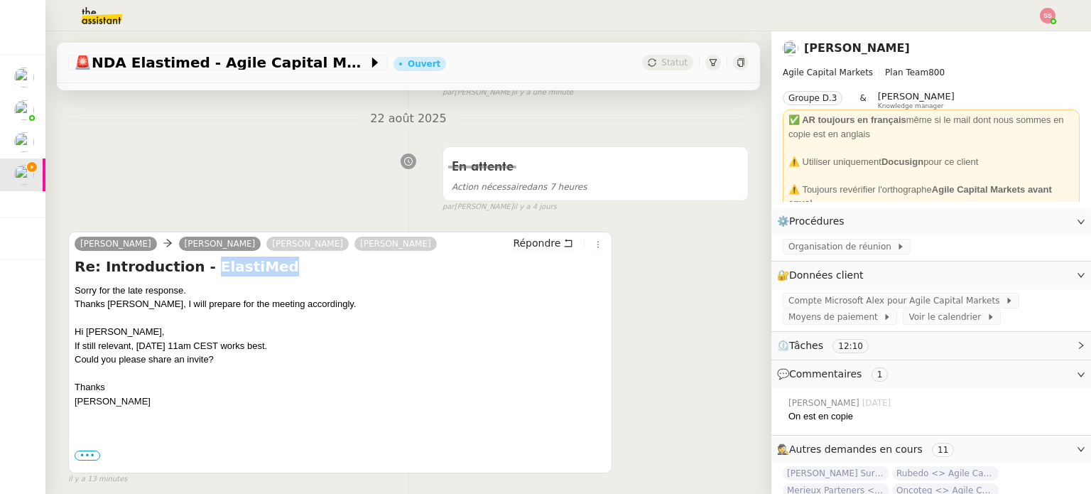
scroll to position [213, 0]
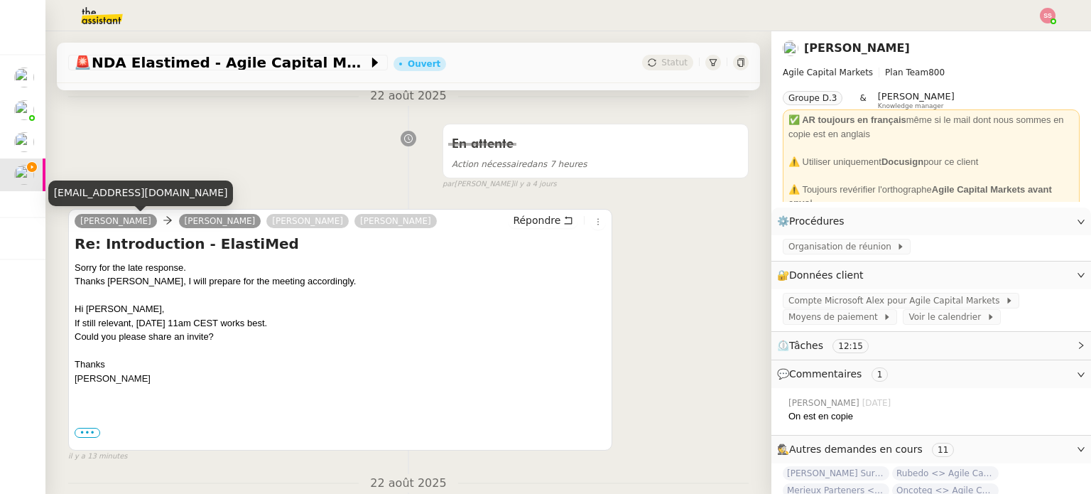
click at [111, 195] on div "omer@elastimed.com" at bounding box center [140, 192] width 185 height 25
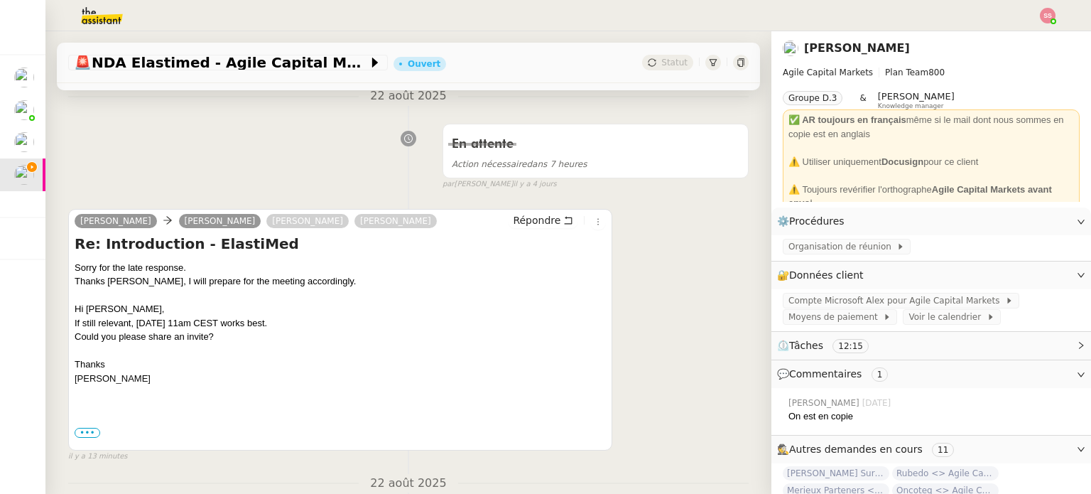
copy div "omer@elastimed.com"
click at [91, 434] on span "•••" at bounding box center [88, 433] width 26 height 10
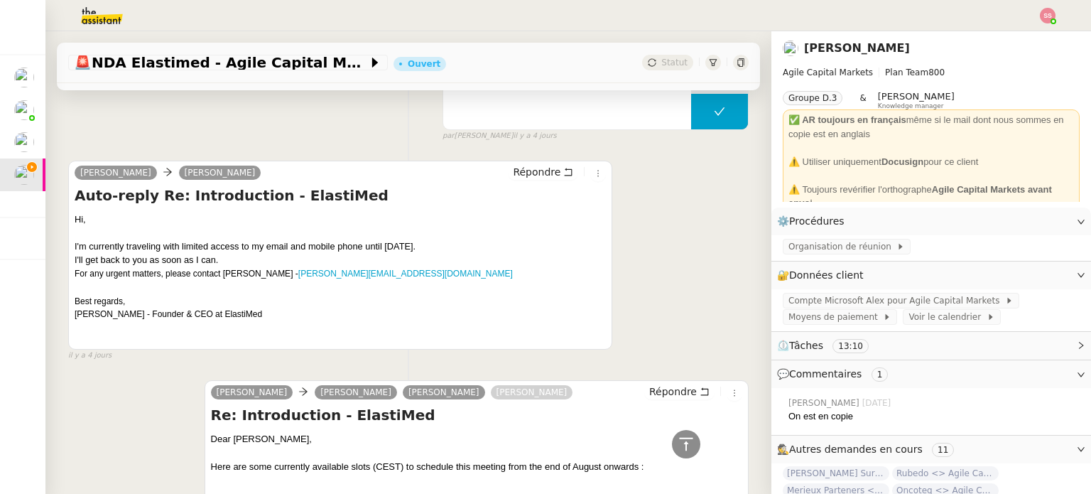
scroll to position [853, 0]
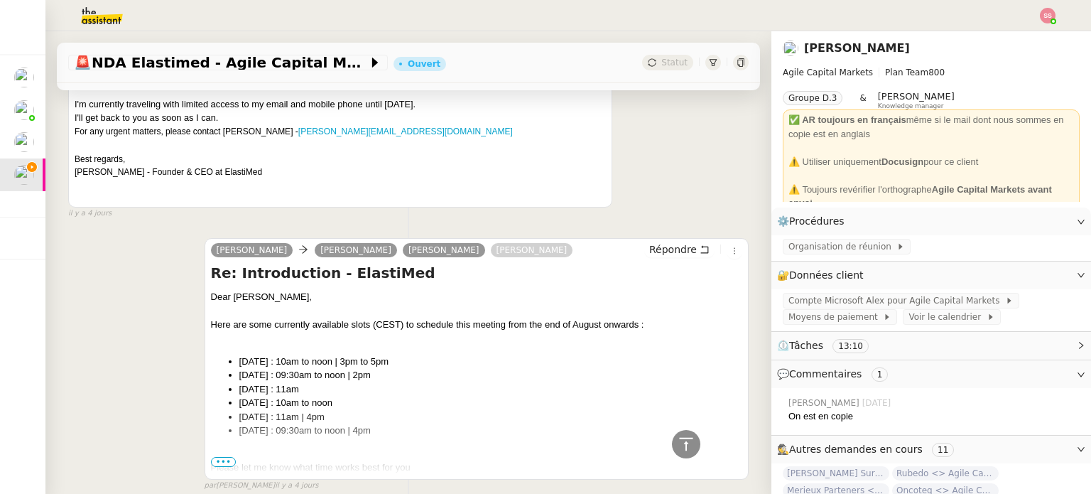
click at [254, 289] on div "Re: Introduction - ElastiMed Dear Omer, Here are some currently available slots…" at bounding box center [477, 369] width 532 height 213
drag, startPoint x: 256, startPoint y: 295, endPoint x: 205, endPoint y: 297, distance: 50.5
click at [205, 297] on div "Alex CARON Steve BENCHETRIT Omer Zelka Michael KHAYAT Répondre Re: Introduction…" at bounding box center [477, 359] width 544 height 242
copy div "Dear Omer,"
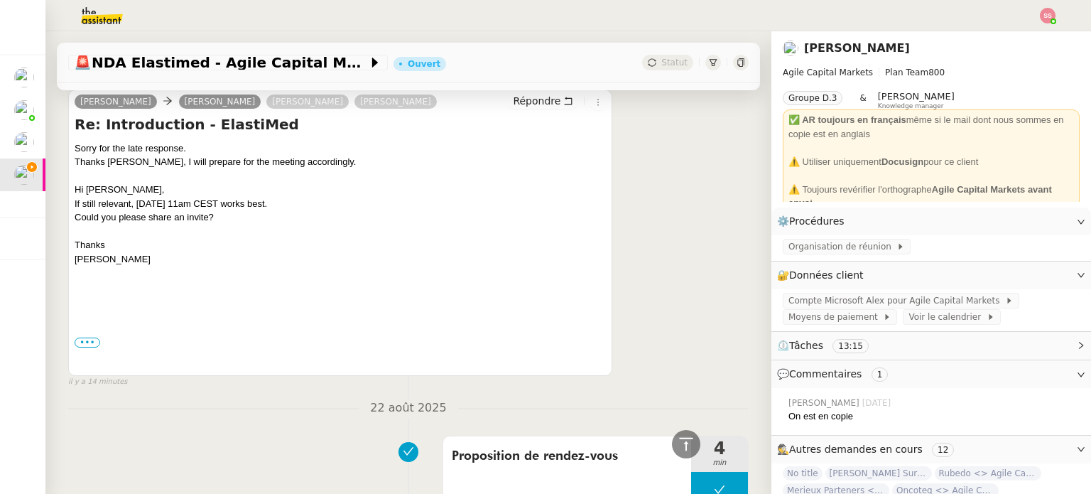
scroll to position [213, 0]
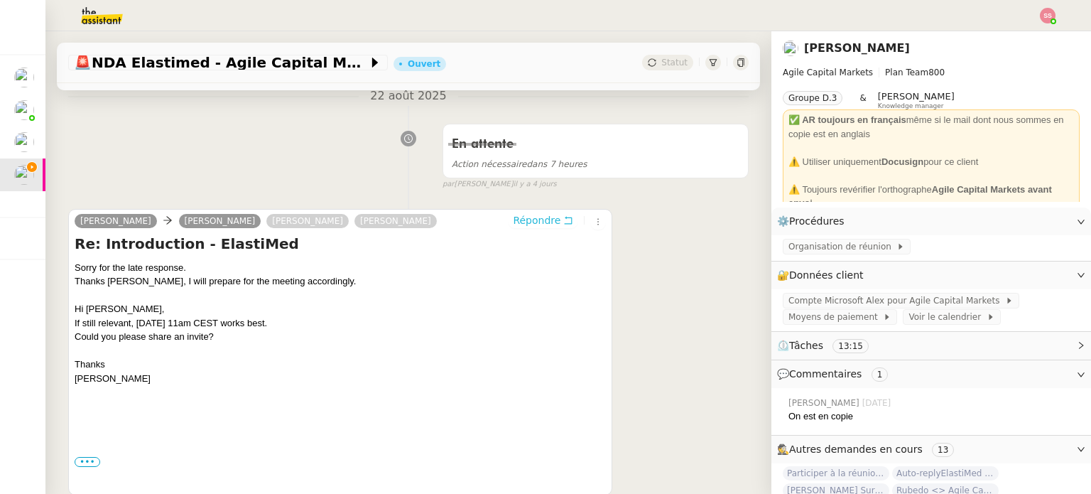
click at [532, 222] on span "Répondre" at bounding box center [537, 220] width 48 height 14
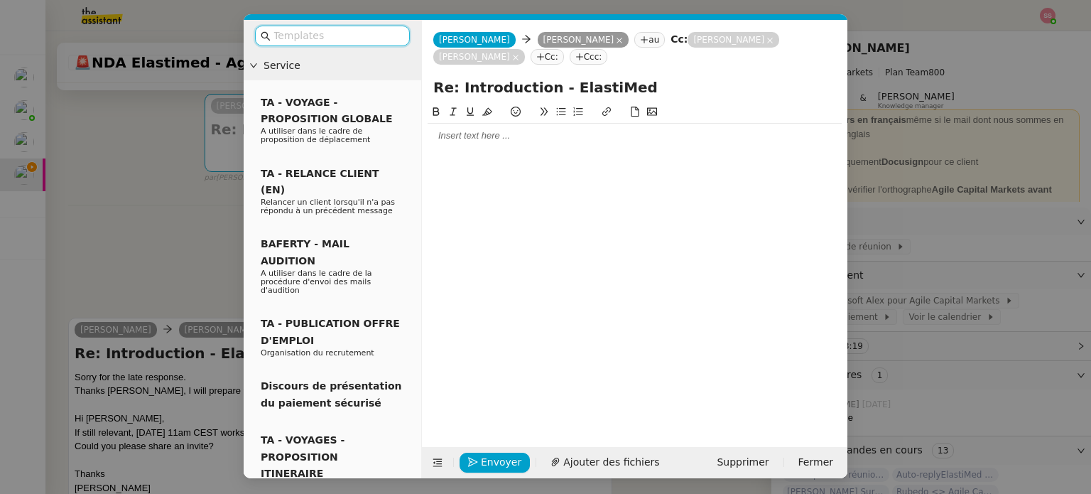
click at [444, 136] on div at bounding box center [635, 135] width 414 height 13
paste div
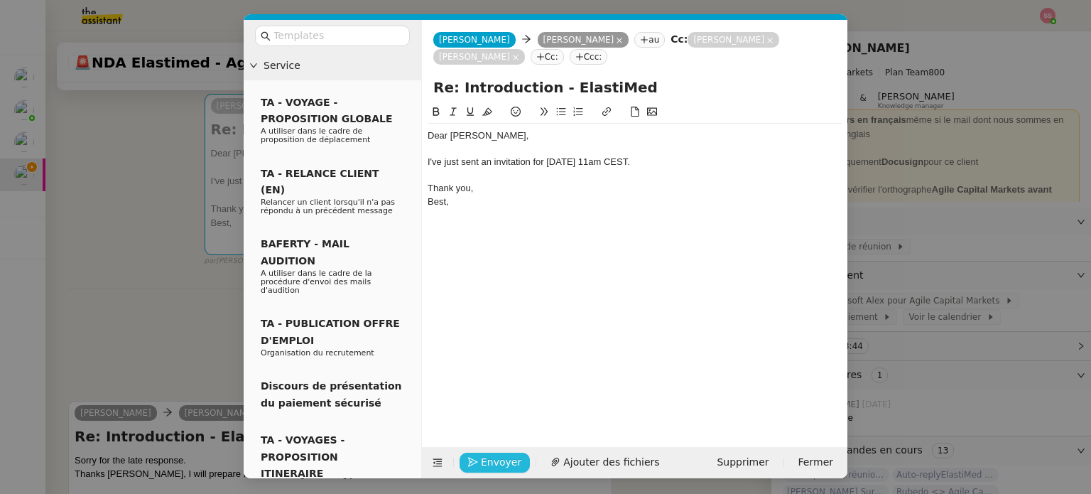
click at [485, 455] on span "Envoyer" at bounding box center [501, 462] width 41 height 16
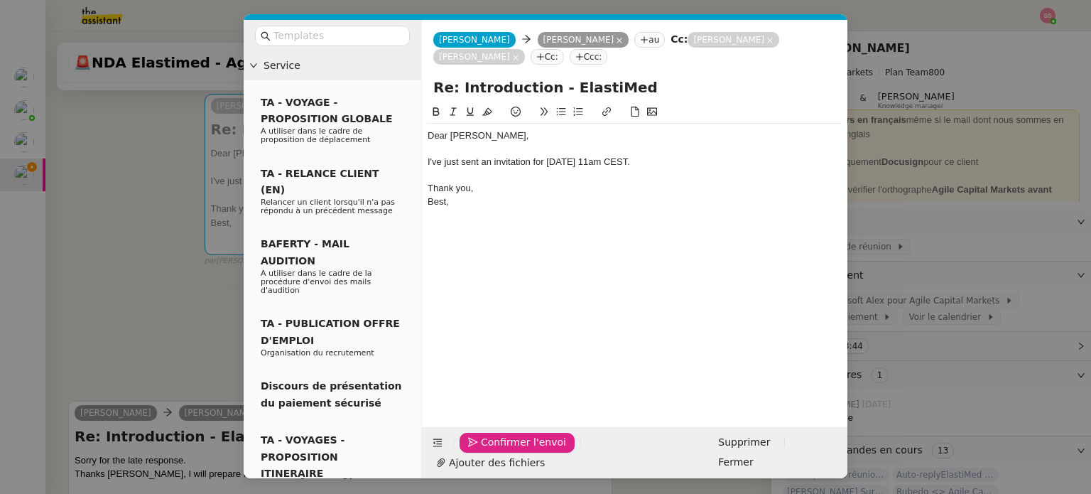
click at [485, 451] on span "Confirmer l'envoi" at bounding box center [523, 442] width 85 height 16
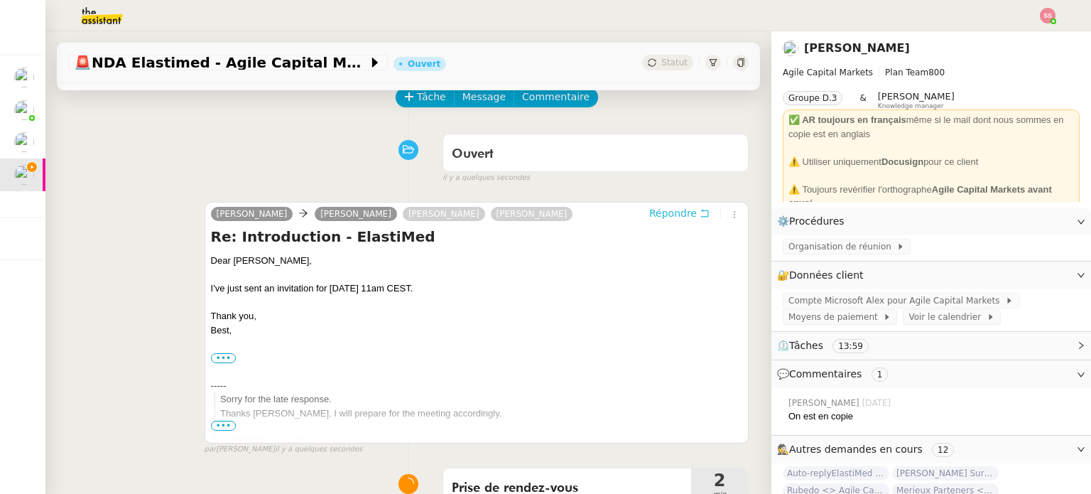
scroll to position [284, 0]
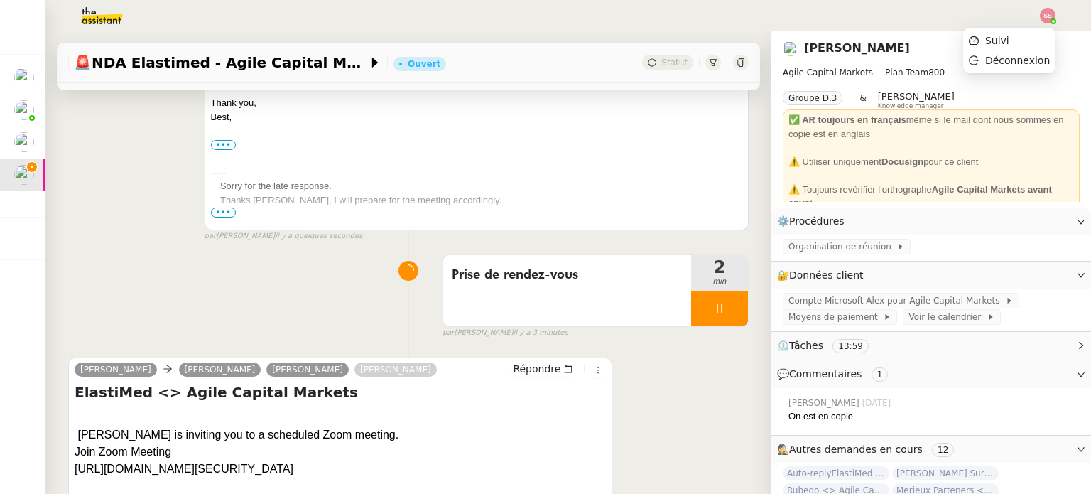
click at [1048, 8] on img at bounding box center [1048, 16] width 16 height 16
click at [1013, 38] on li "Suivi" at bounding box center [1010, 41] width 92 height 20
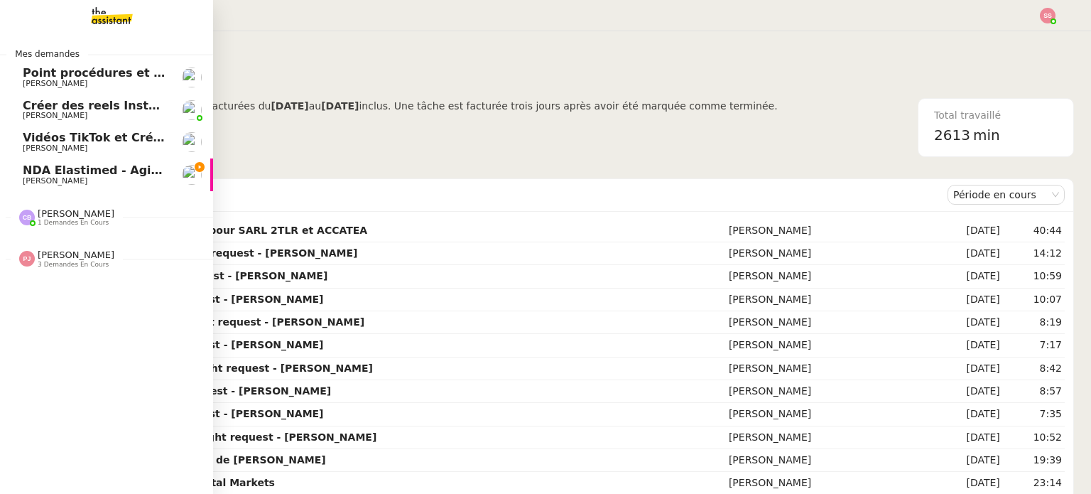
click at [90, 172] on span "NDA Elastimed - Agile Capital Markets" at bounding box center [145, 170] width 244 height 14
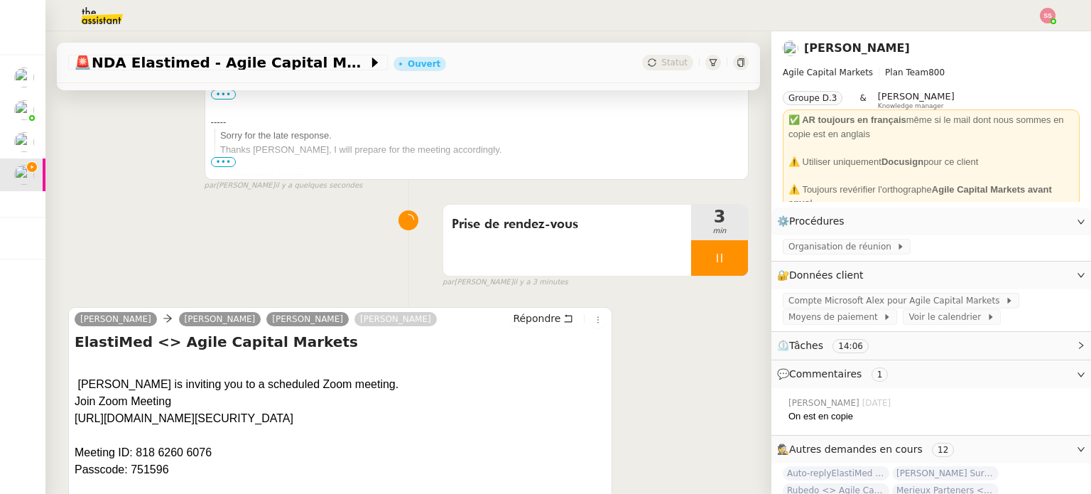
scroll to position [426, 0]
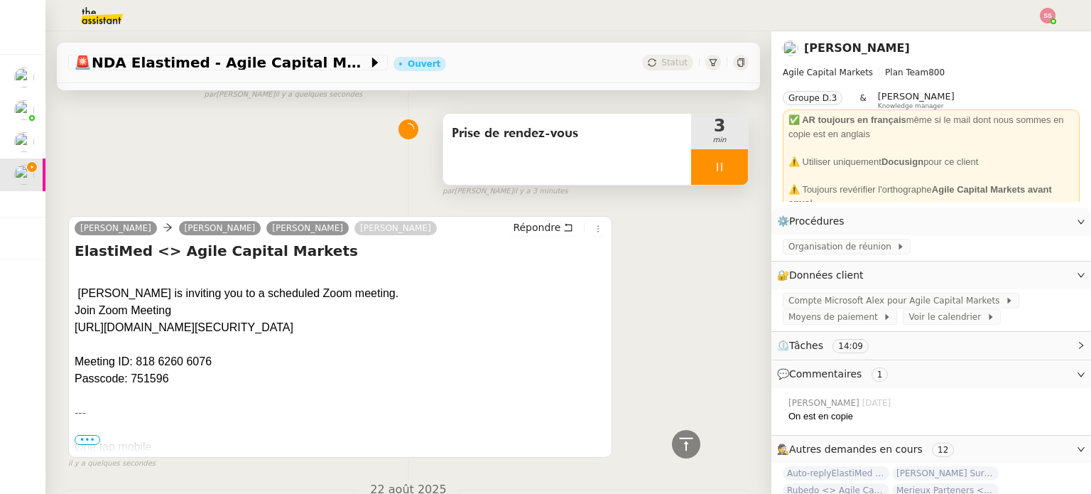
click at [719, 176] on div at bounding box center [719, 167] width 57 height 36
click at [720, 176] on button at bounding box center [734, 167] width 28 height 36
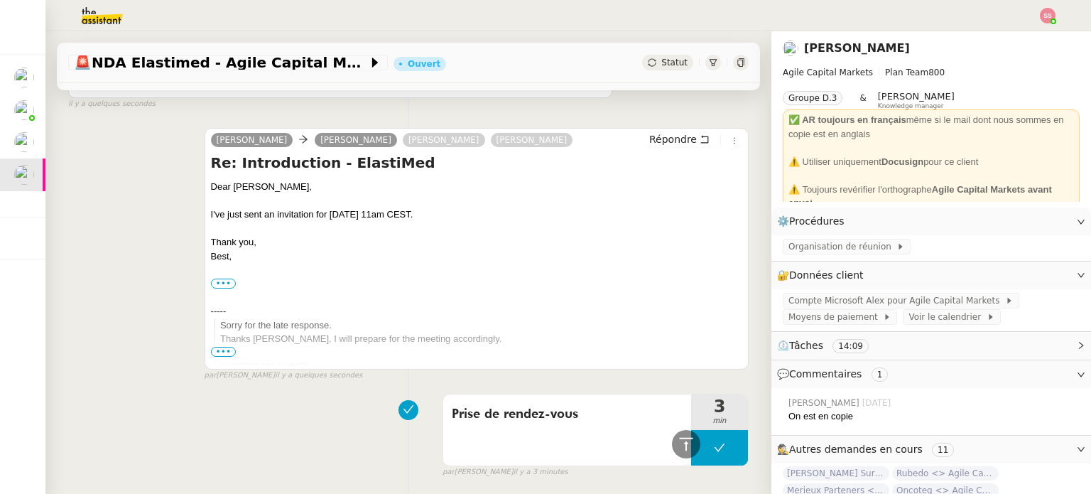
scroll to position [361, 0]
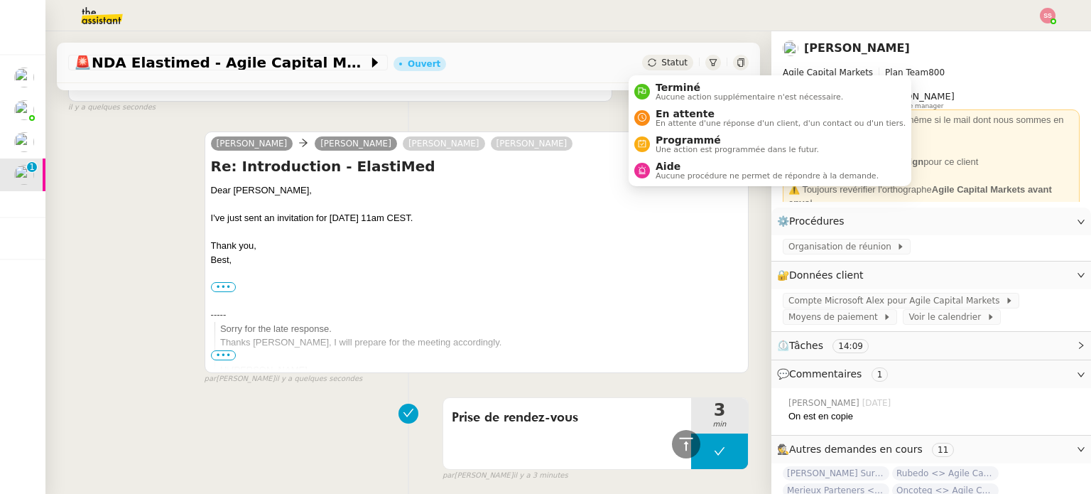
click at [662, 59] on span "Statut" at bounding box center [675, 63] width 26 height 10
click at [664, 117] on span "En attente" at bounding box center [781, 113] width 250 height 11
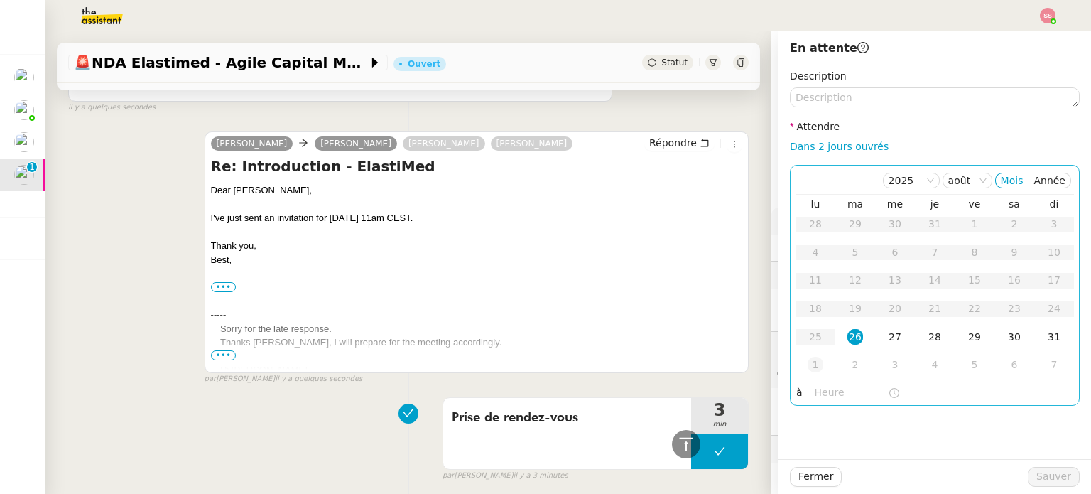
click at [808, 361] on div "1" at bounding box center [816, 365] width 16 height 16
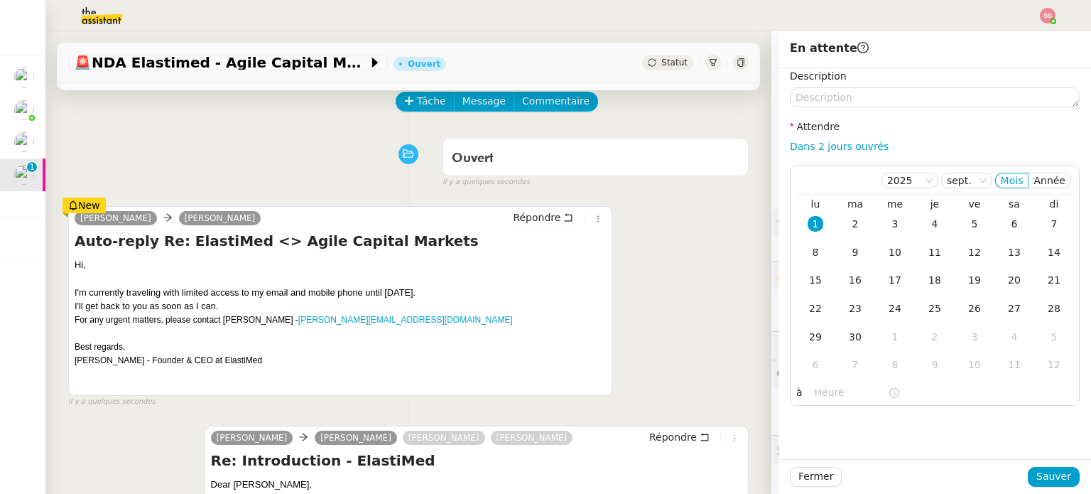
scroll to position [71, 0]
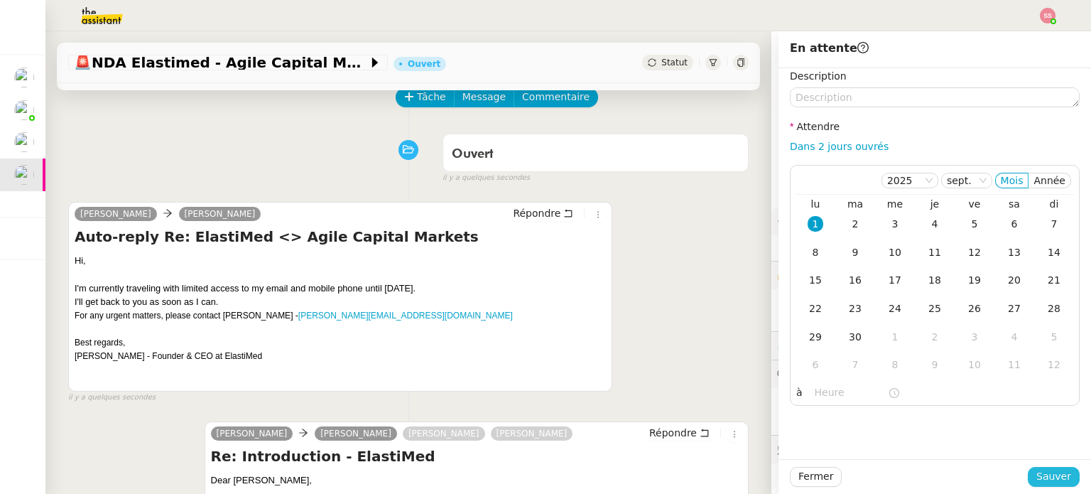
click at [1043, 473] on span "Sauver" at bounding box center [1054, 476] width 35 height 16
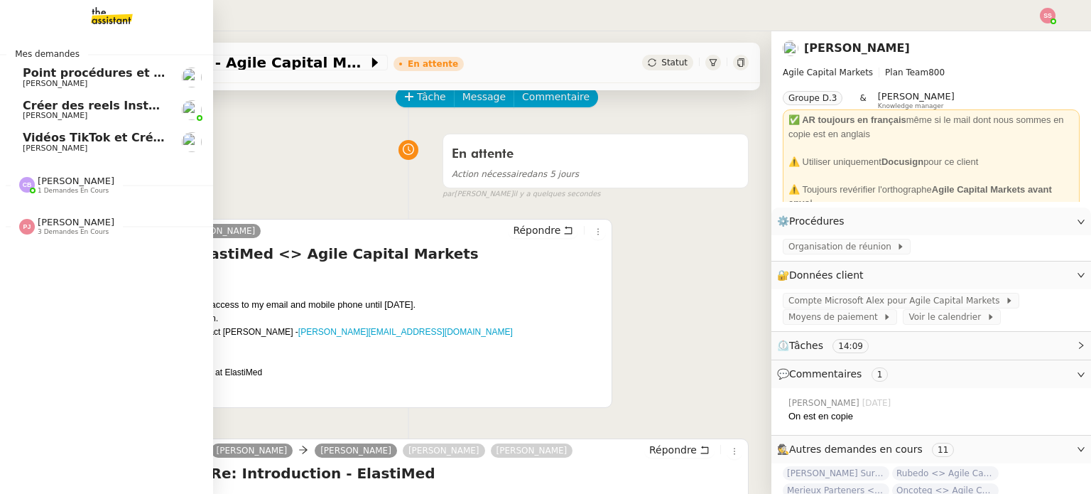
click at [71, 133] on span "Vidéos TikTok et Créatives META - août 2025" at bounding box center [165, 138] width 285 height 14
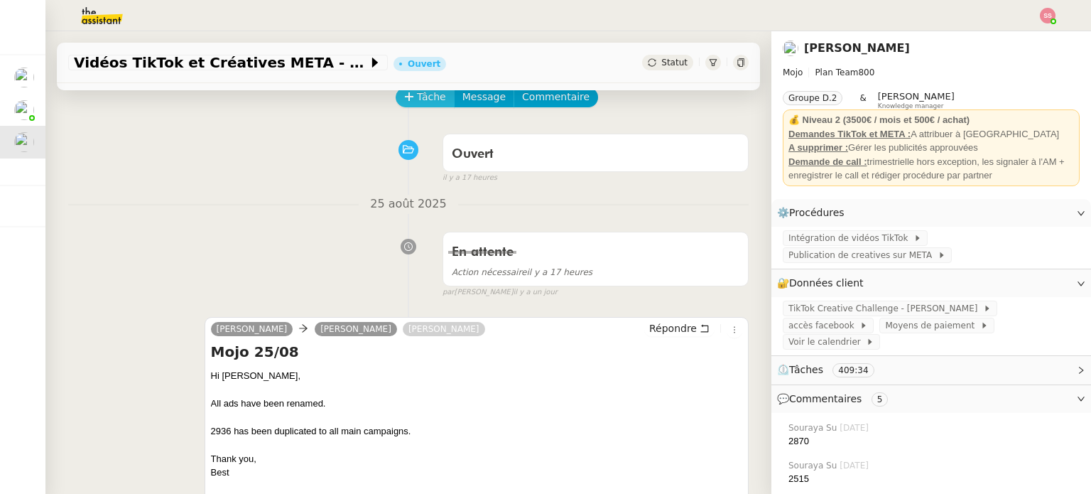
click at [417, 95] on span "Tâche" at bounding box center [431, 97] width 29 height 16
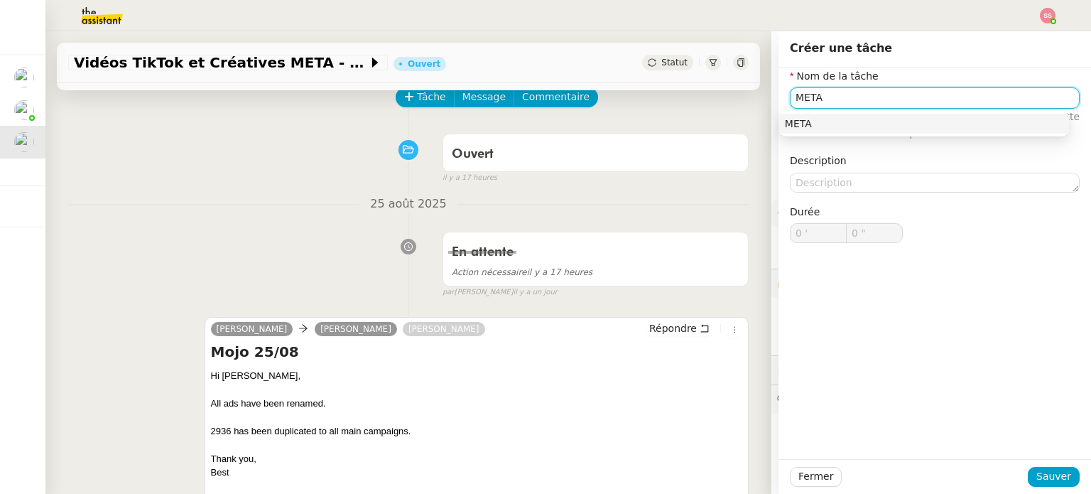
click at [965, 121] on div "META" at bounding box center [924, 123] width 279 height 13
type input "META"
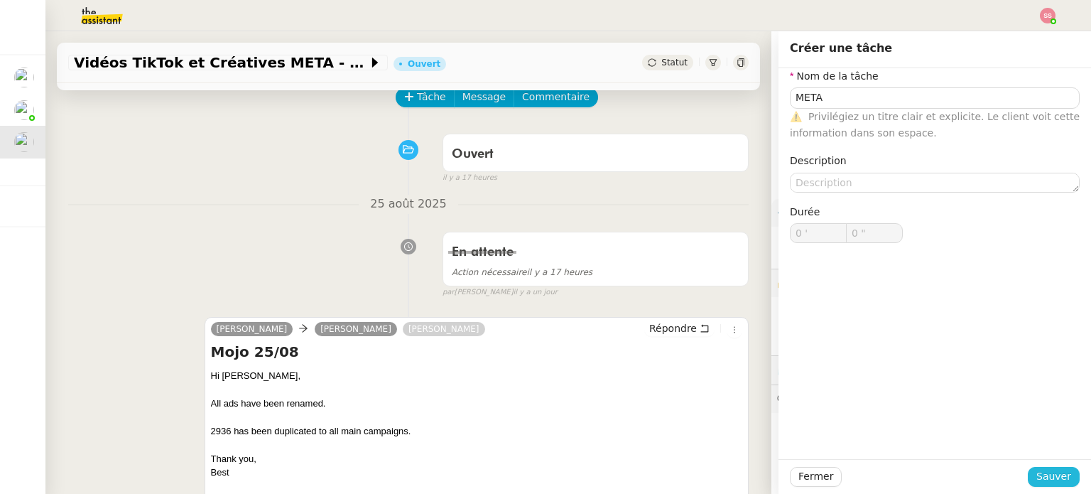
click at [1043, 485] on span "Sauver" at bounding box center [1054, 476] width 35 height 16
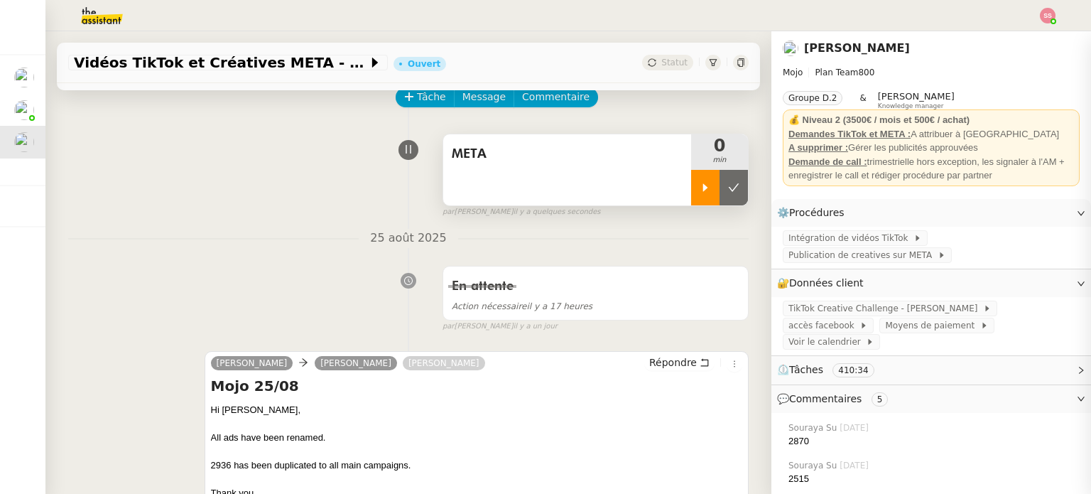
click at [700, 193] on icon at bounding box center [705, 187] width 11 height 11
click at [729, 183] on div at bounding box center [719, 188] width 57 height 36
click at [729, 183] on button at bounding box center [734, 188] width 28 height 36
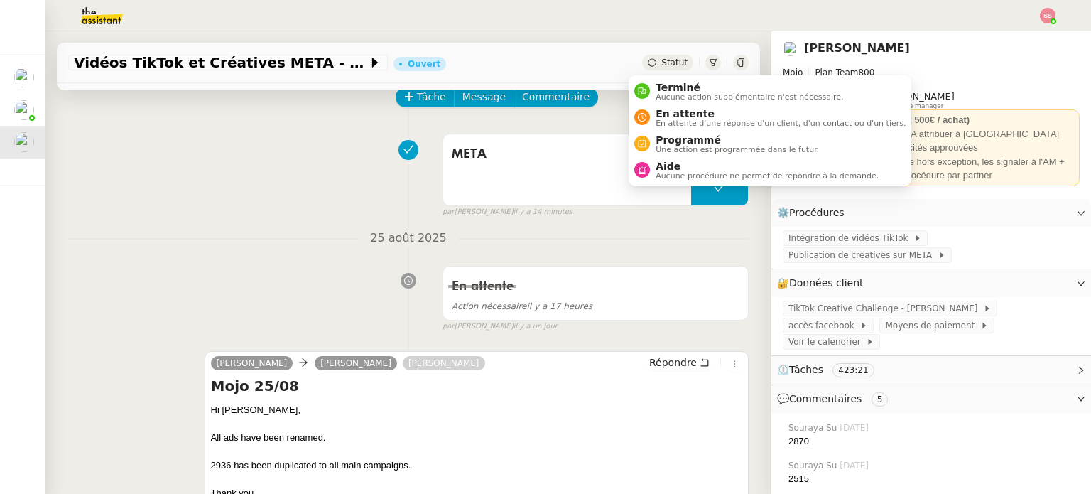
click at [648, 60] on icon at bounding box center [652, 62] width 9 height 9
click at [651, 117] on div "En attente En attente d'une réponse d'un client, d'un contact ou d'un tiers." at bounding box center [778, 117] width 256 height 19
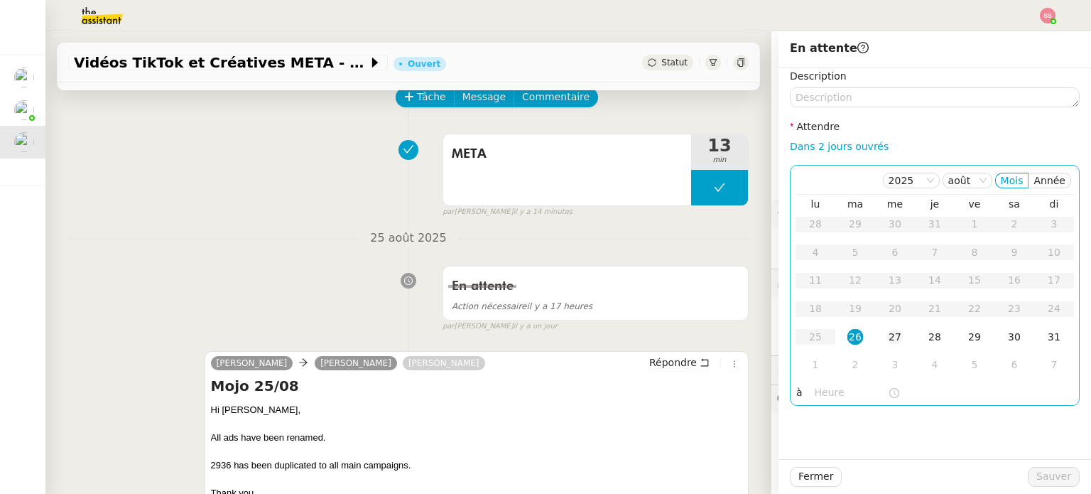
click at [888, 338] on div "27" at bounding box center [896, 337] width 16 height 16
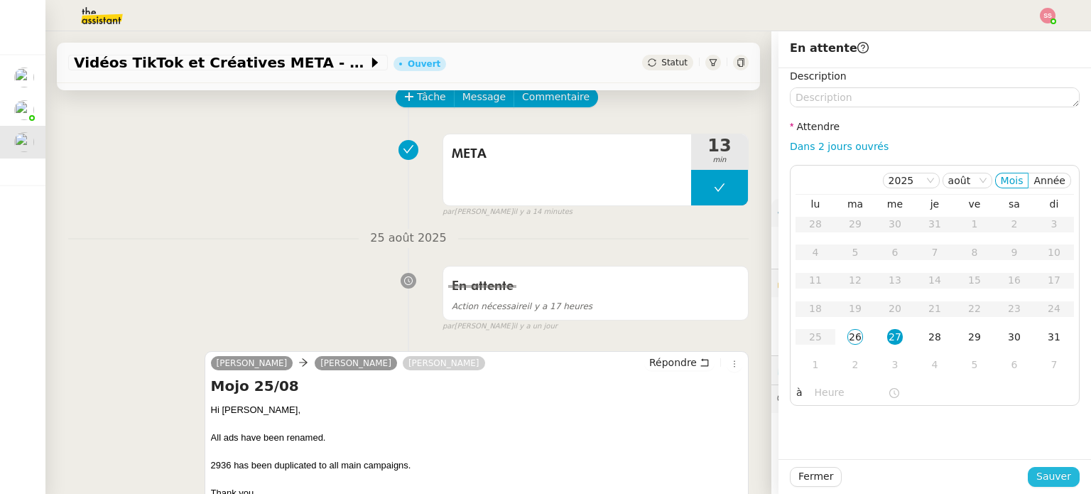
click at [1055, 477] on span "Sauver" at bounding box center [1054, 476] width 35 height 16
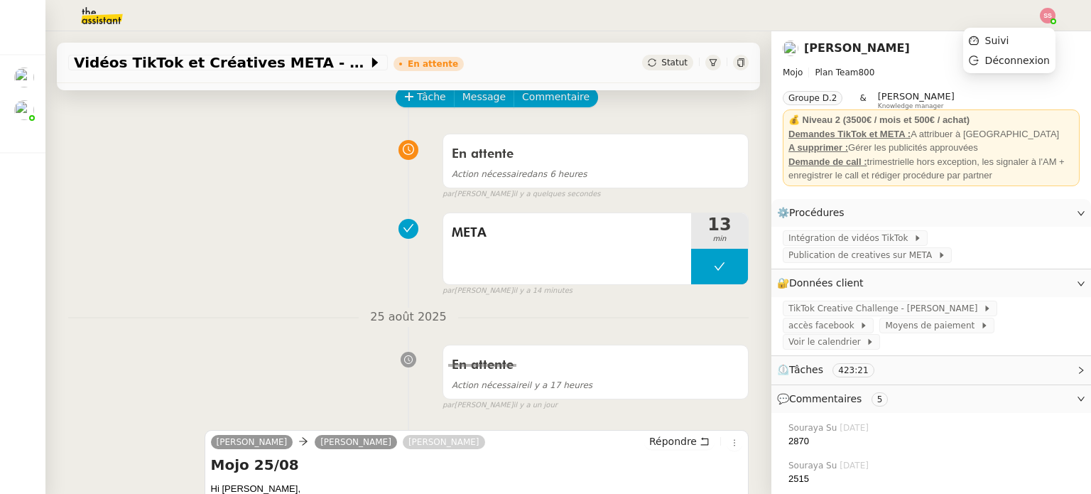
click at [1049, 13] on img at bounding box center [1048, 16] width 16 height 16
click at [1020, 41] on li "Suivi" at bounding box center [1010, 41] width 92 height 20
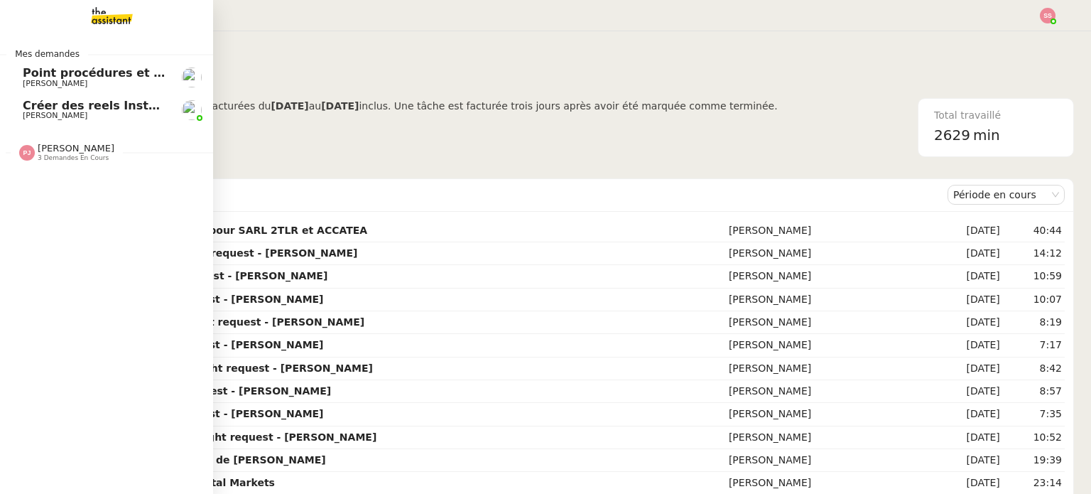
click at [60, 106] on span "Créer des reels Instagram" at bounding box center [106, 106] width 167 height 14
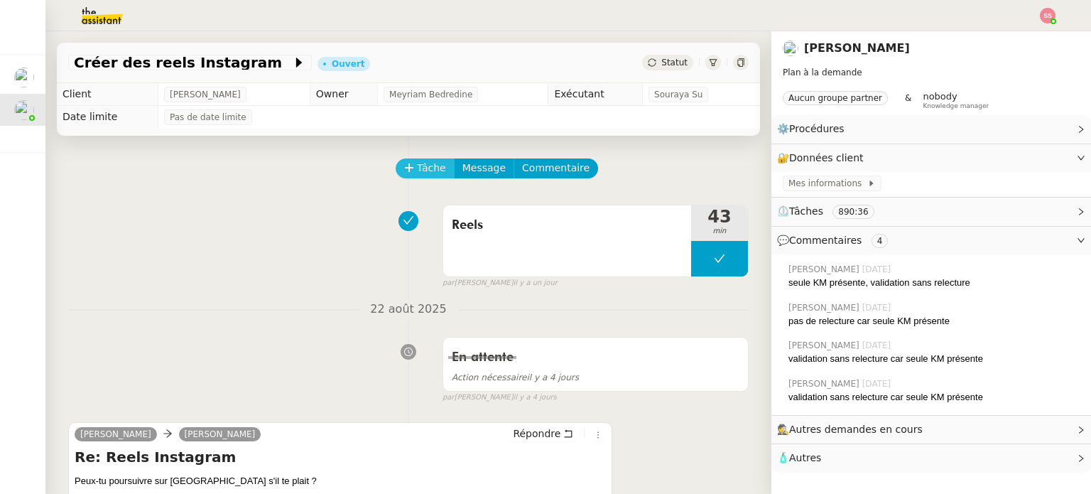
click at [423, 166] on span "Tâche" at bounding box center [431, 168] width 29 height 16
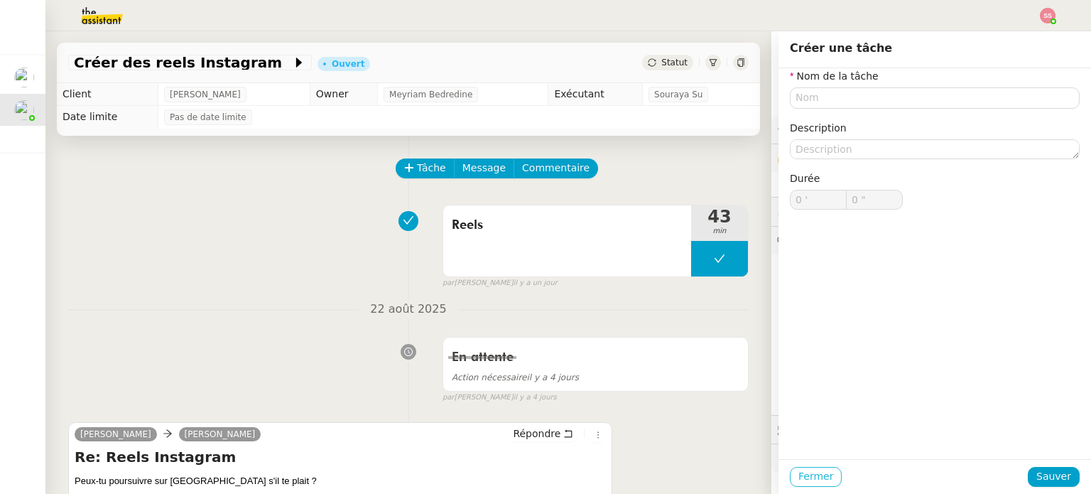
click at [819, 470] on button "Fermer" at bounding box center [816, 477] width 52 height 20
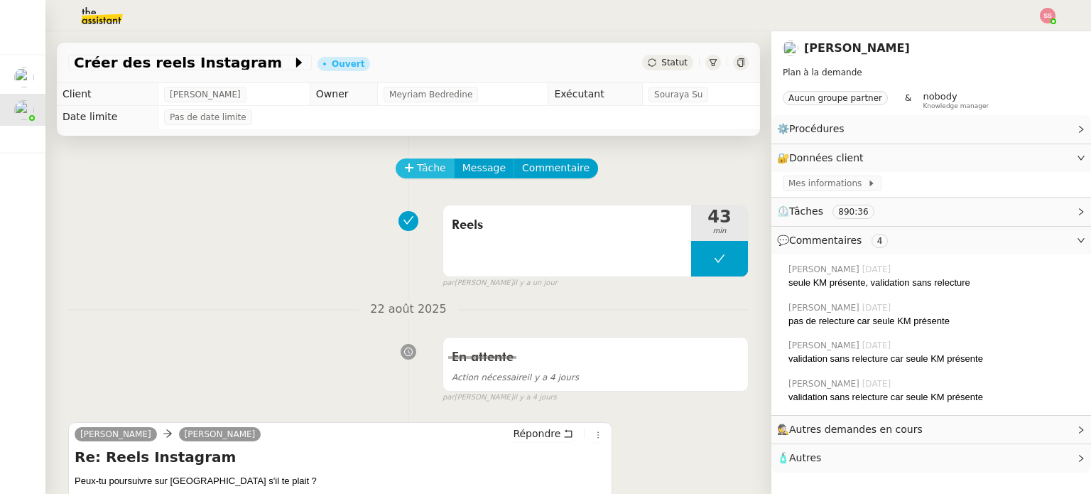
click at [433, 169] on span "Tâche" at bounding box center [431, 168] width 29 height 16
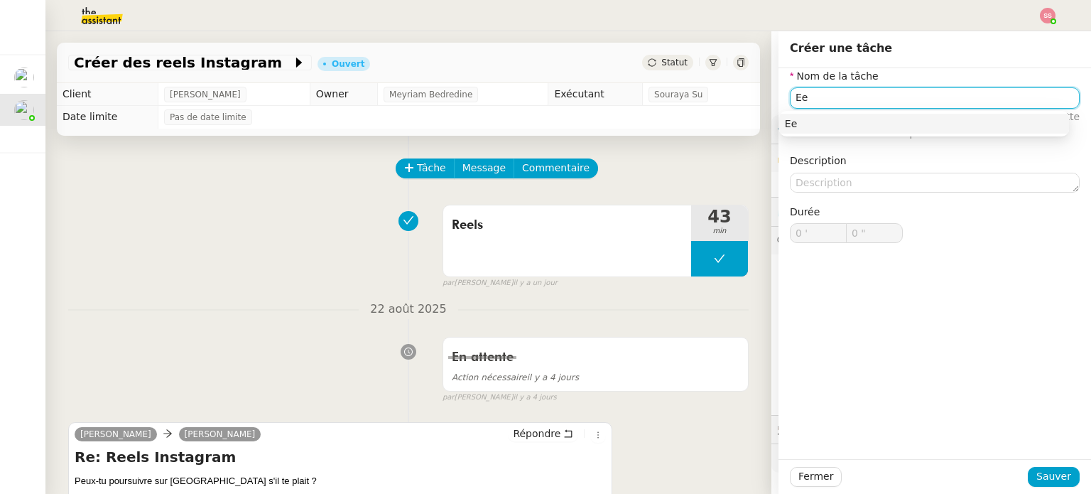
type input "E"
click at [826, 119] on div "Reels" at bounding box center [924, 123] width 279 height 13
type input "Reels"
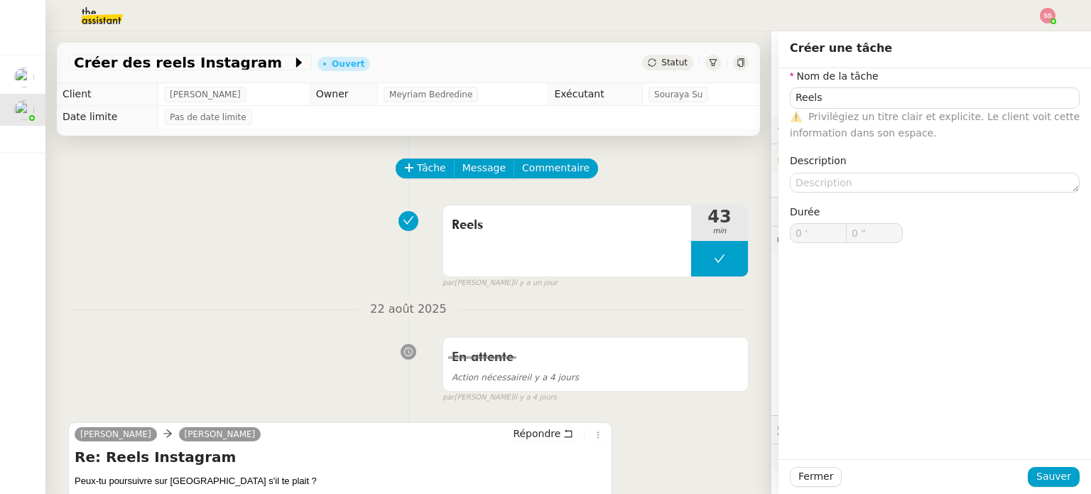
click at [1021, 475] on div at bounding box center [935, 477] width 186 height 20
click at [1028, 475] on button "Sauver" at bounding box center [1054, 477] width 52 height 20
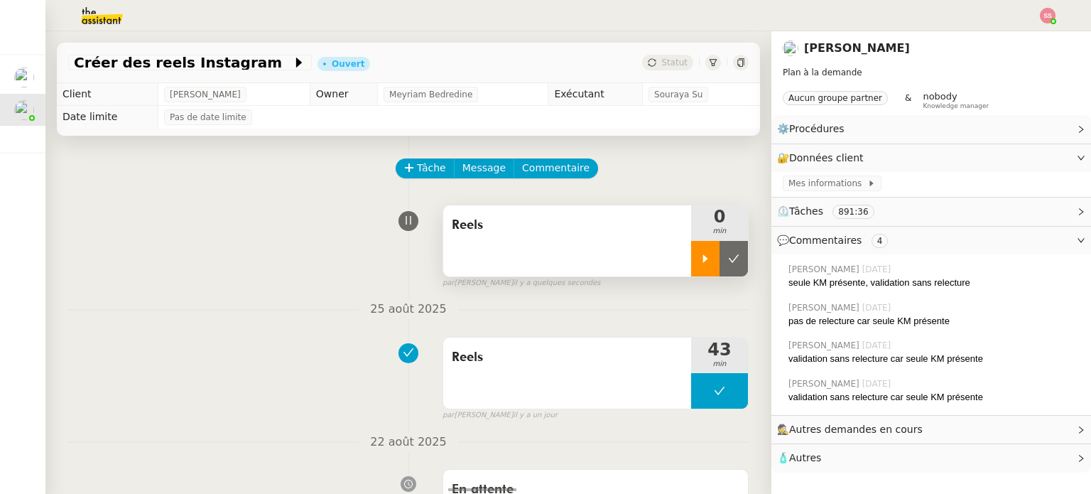
click at [691, 262] on div at bounding box center [705, 259] width 28 height 36
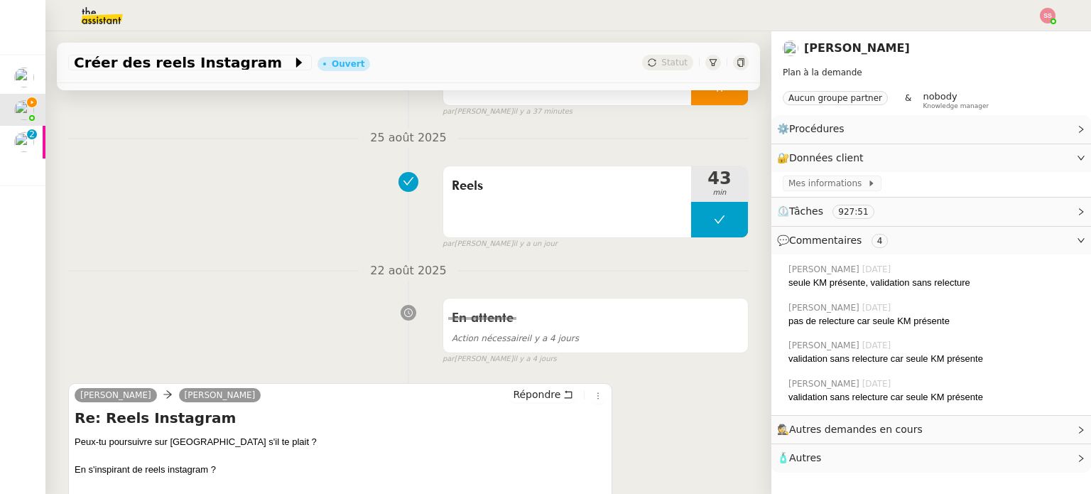
scroll to position [213, 0]
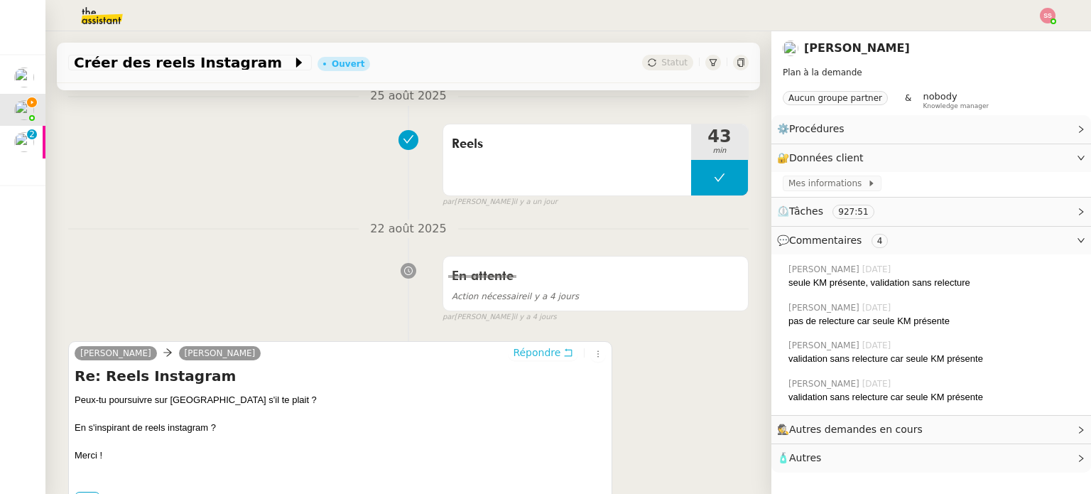
click at [524, 354] on span "Répondre" at bounding box center [537, 352] width 48 height 14
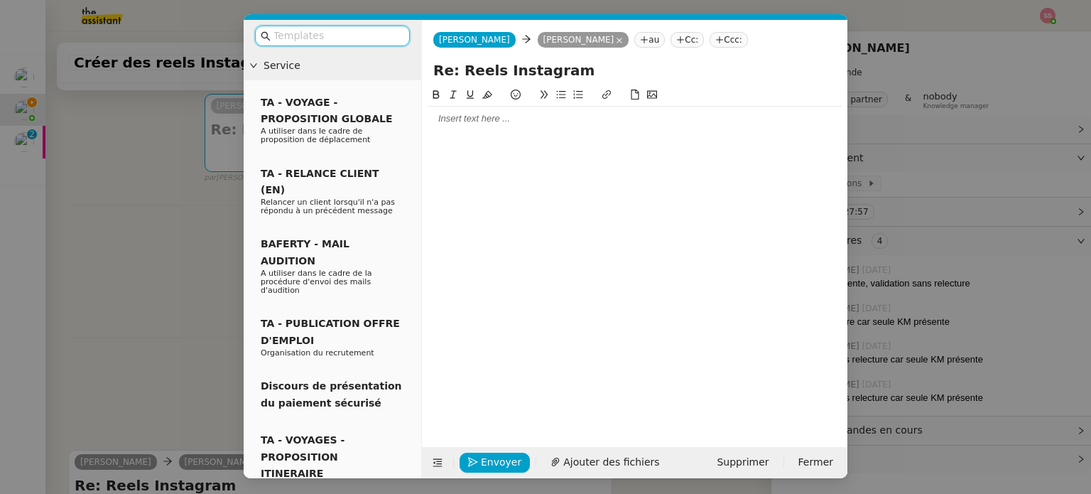
click at [466, 125] on div at bounding box center [635, 118] width 414 height 13
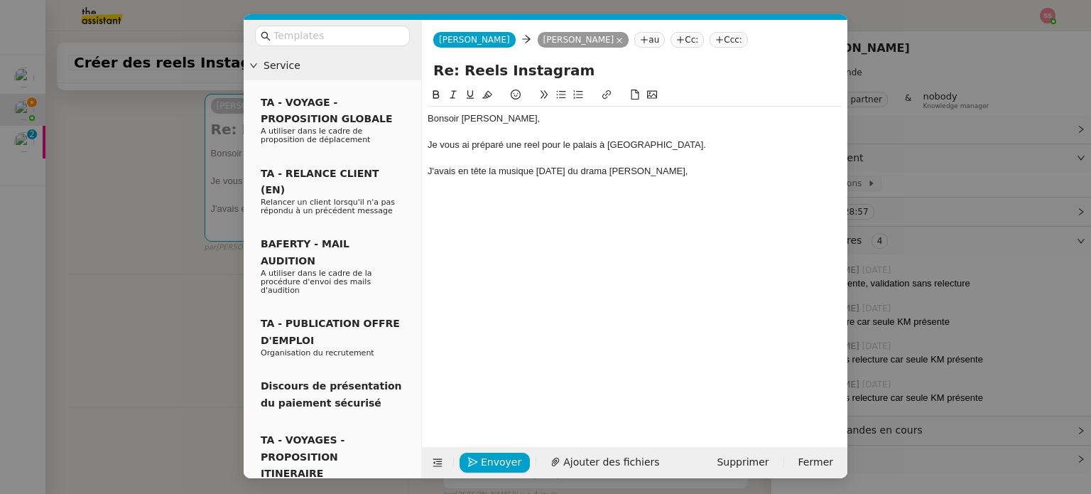
drag, startPoint x: 709, startPoint y: 169, endPoint x: 535, endPoint y: 168, distance: 174.1
click at [535, 168] on div "J'avais en tête la musique Flower Day du drama Hwang Jin Yi," at bounding box center [635, 171] width 414 height 13
click at [610, 93] on icon at bounding box center [607, 94] width 9 height 9
paste input "https://www.youtube.com/watch?v=C1Z7PQnnC6Y"
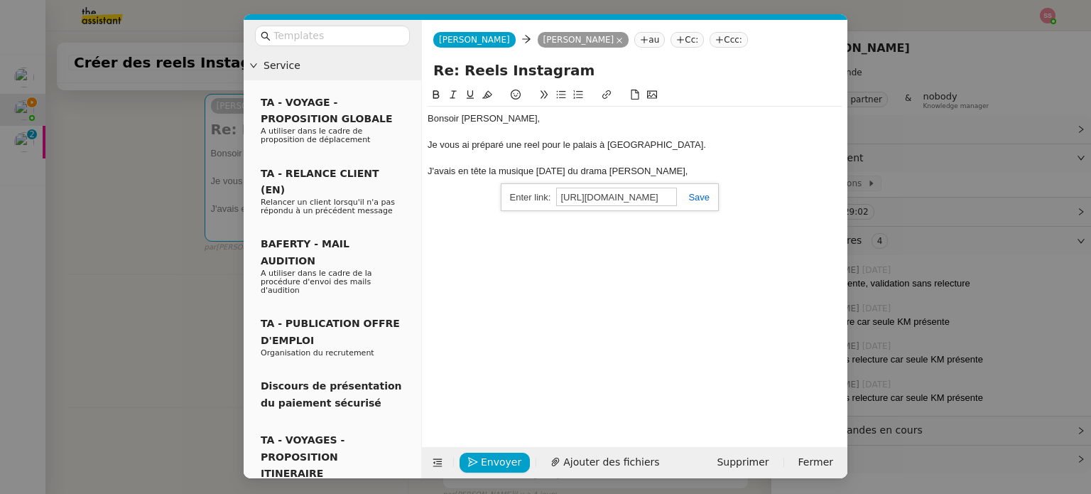
click at [696, 203] on div "https://www.youtube.com/watch?v=C1Z7PQnnC6Y" at bounding box center [610, 197] width 218 height 28
click at [706, 192] on link at bounding box center [693, 197] width 33 height 11
click at [700, 173] on div "J'avais en tête la musique Flower Day du drama Hwang Jin Yi," at bounding box center [635, 171] width 414 height 13
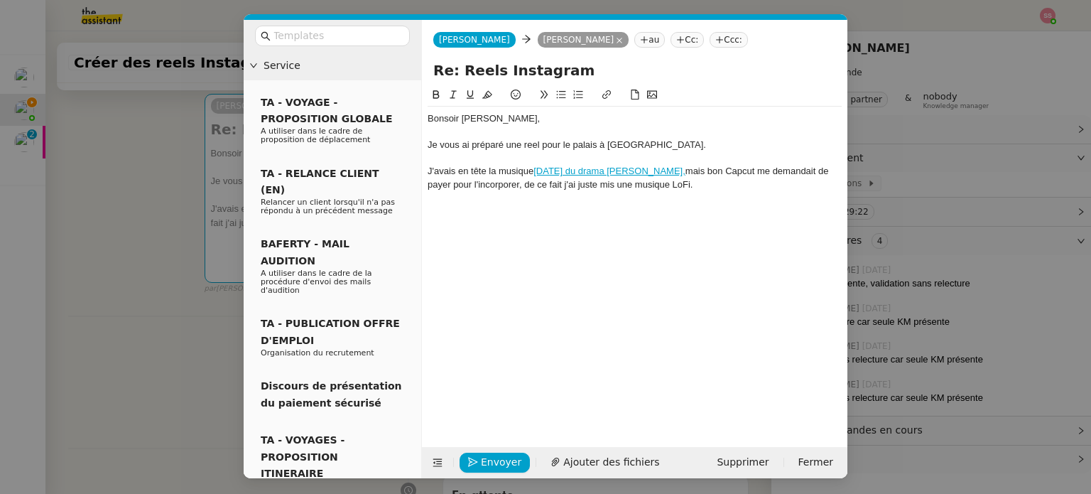
click at [560, 99] on icon at bounding box center [561, 95] width 10 height 10
drag, startPoint x: 640, startPoint y: 144, endPoint x: 581, endPoint y: 147, distance: 59.1
click at [581, 147] on div "Je vous ai préparé une reel pour le palais à Séoul." at bounding box center [635, 145] width 414 height 13
click at [549, 144] on div "Je vous ai préparé une reel pour le palais à Séoul." at bounding box center [635, 145] width 414 height 13
drag, startPoint x: 633, startPoint y: 141, endPoint x: 573, endPoint y: 142, distance: 59.7
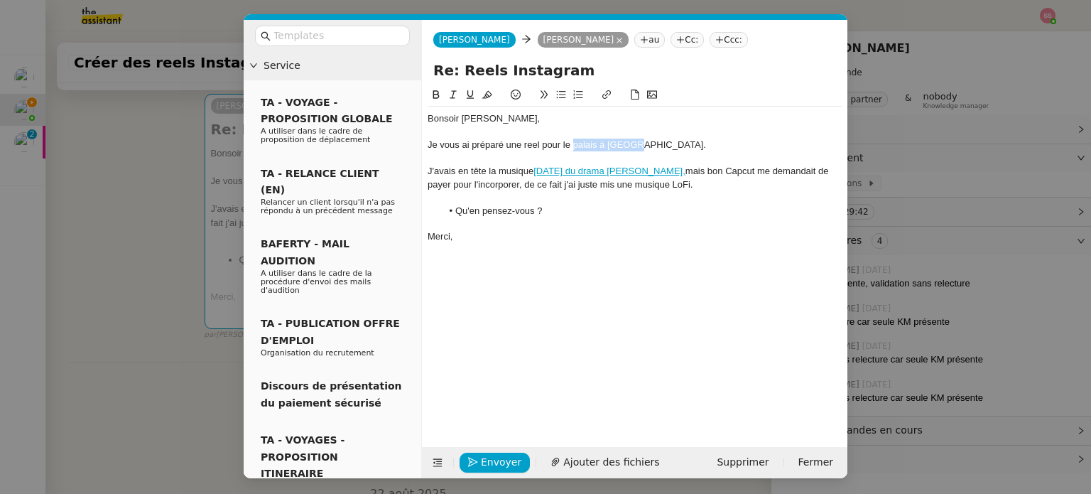
click at [573, 142] on div "Je vous ai préparé une reel pour le palais à Séoul." at bounding box center [635, 145] width 414 height 13
click at [611, 93] on icon at bounding box center [607, 95] width 10 height 10
paste input "https://drive.google.com/file/d/1rWSLBG8FdxG3Sqd6A0Q9zPcvj7Rh9X0J/view?usp=driv…"
type input "https://drive.google.com/file/d/1rWSLBG8FdxG3Sqd6A0Q9zPcvj7Rh9X0J/view?usp=driv…"
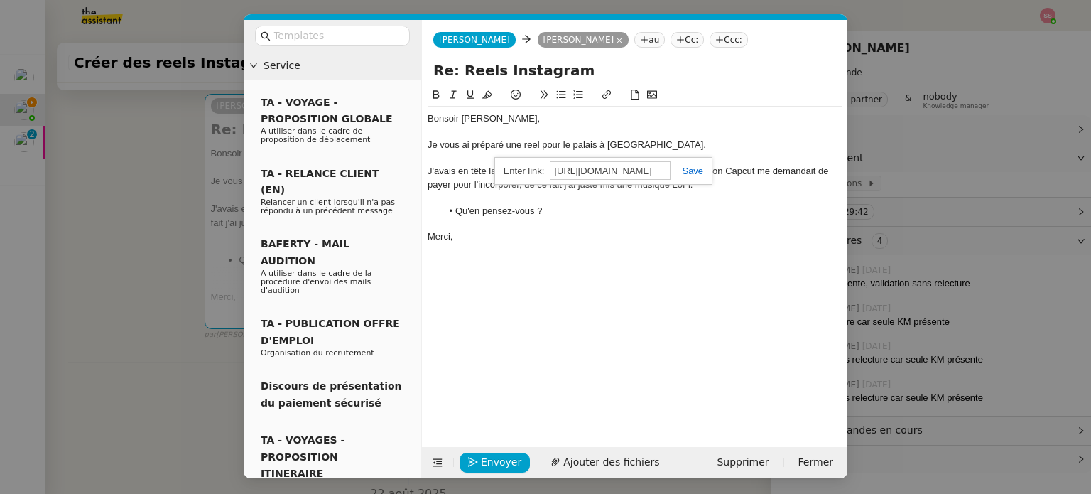
click at [688, 170] on link at bounding box center [687, 171] width 33 height 11
click at [645, 289] on div "Bonsoir Frédérique, Je vous ai préparé une reel pour le palais à Séoul. J'avais…" at bounding box center [635, 256] width 414 height 338
click at [561, 186] on div "J'avais en tête la musique Flower Day du drama Hwang Jin Yi, mais bon Capcut me…" at bounding box center [635, 178] width 414 height 26
click at [0, 0] on lt-span ", j'" at bounding box center [0, 0] width 0 height 0
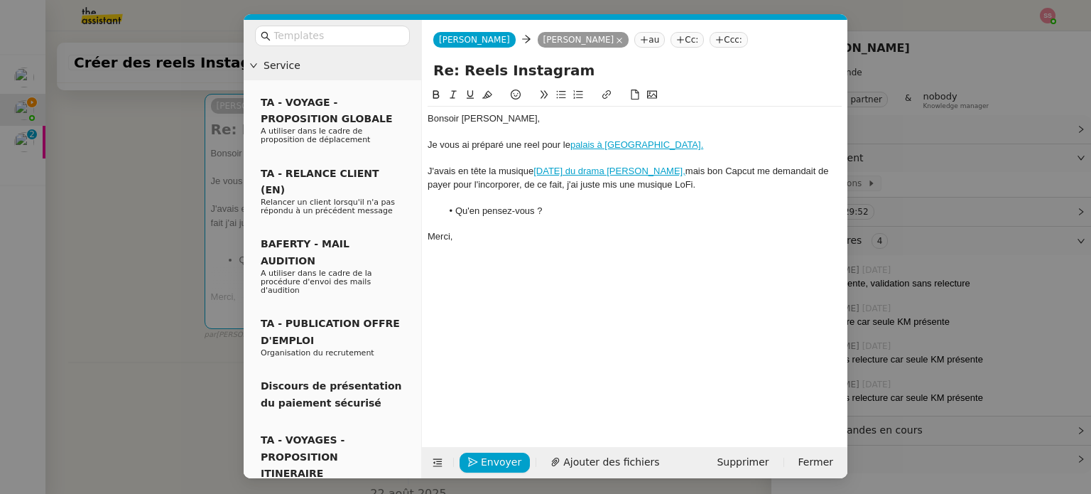
click at [522, 263] on div "Bonsoir Frédérique, Je vous ai préparé une reel pour le palais à Séoul. J'avais…" at bounding box center [635, 256] width 414 height 338
click at [500, 454] on span "Envoyer" at bounding box center [501, 462] width 41 height 16
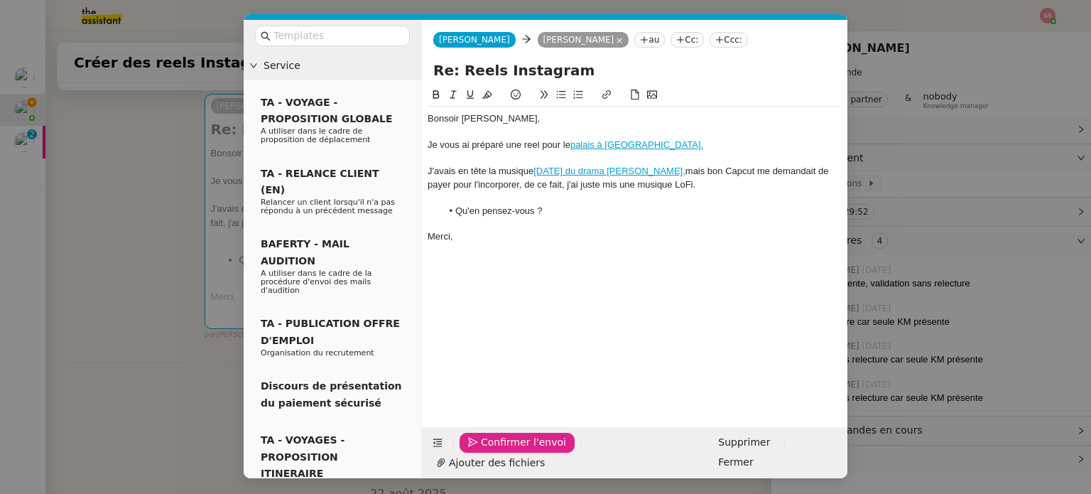
click at [500, 451] on span "Confirmer l'envoi" at bounding box center [523, 442] width 85 height 16
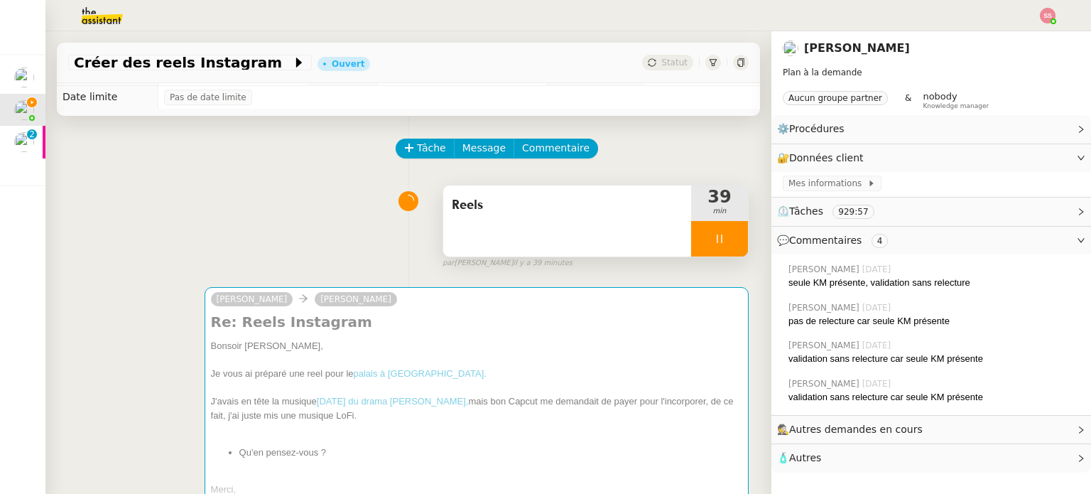
scroll to position [5, 0]
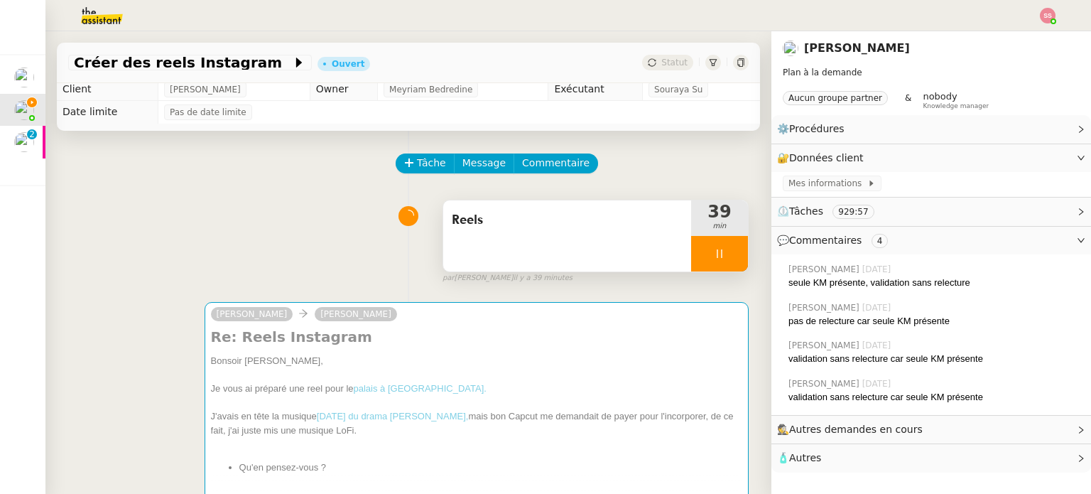
click at [716, 244] on div at bounding box center [719, 254] width 57 height 36
click at [720, 244] on button at bounding box center [734, 254] width 28 height 36
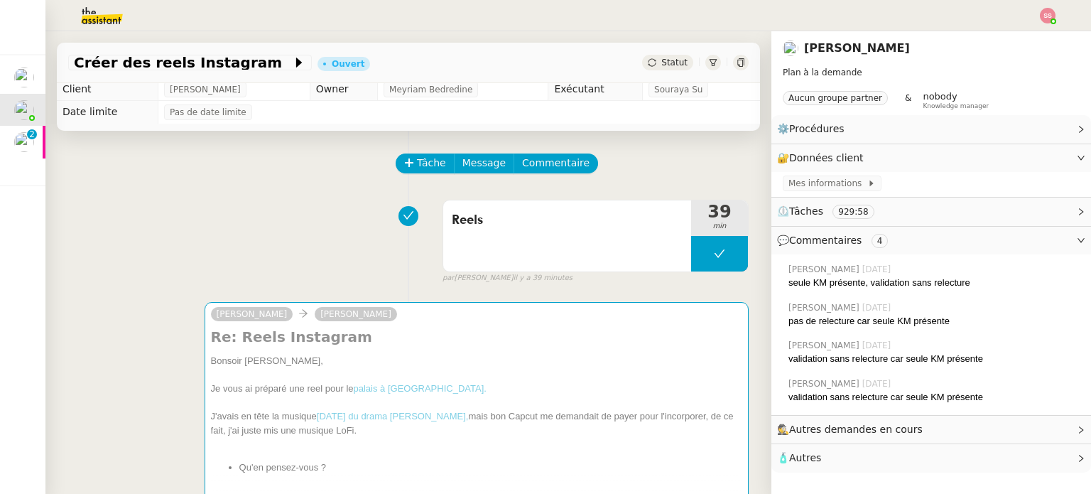
scroll to position [76, 0]
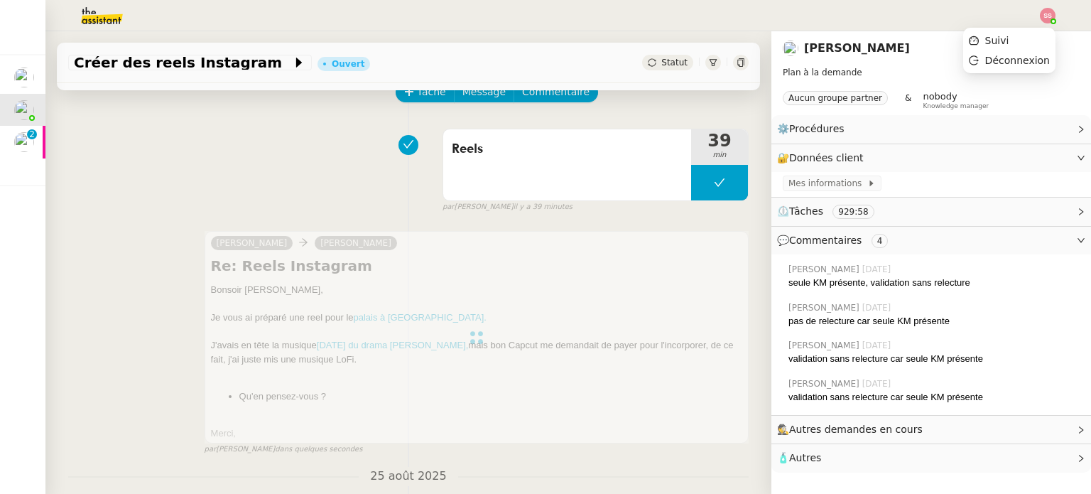
click at [1054, 11] on img at bounding box center [1048, 16] width 16 height 16
click at [1019, 31] on li "Suivi" at bounding box center [1010, 41] width 92 height 20
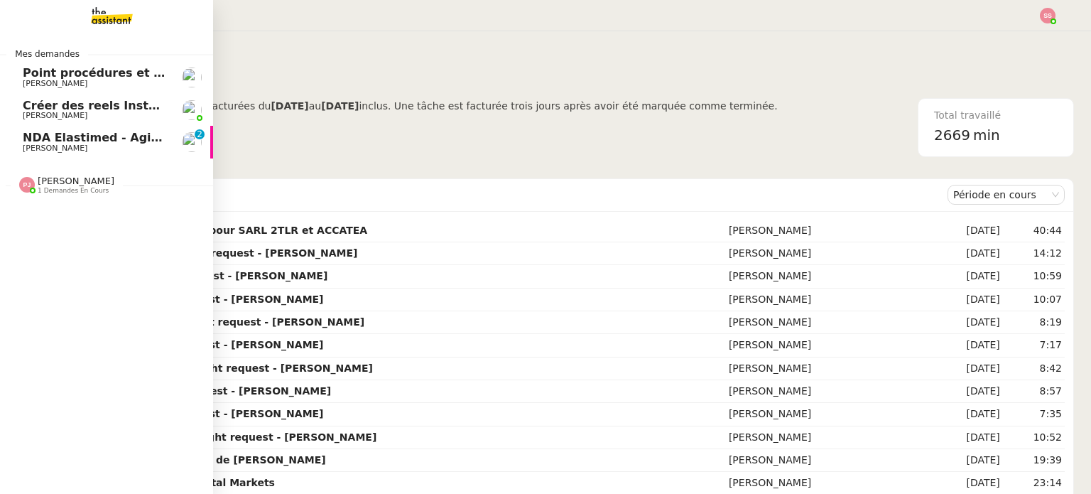
click at [74, 107] on span "Créer des reels Instagram" at bounding box center [106, 106] width 167 height 14
